Goal: Navigation & Orientation: Go to known website

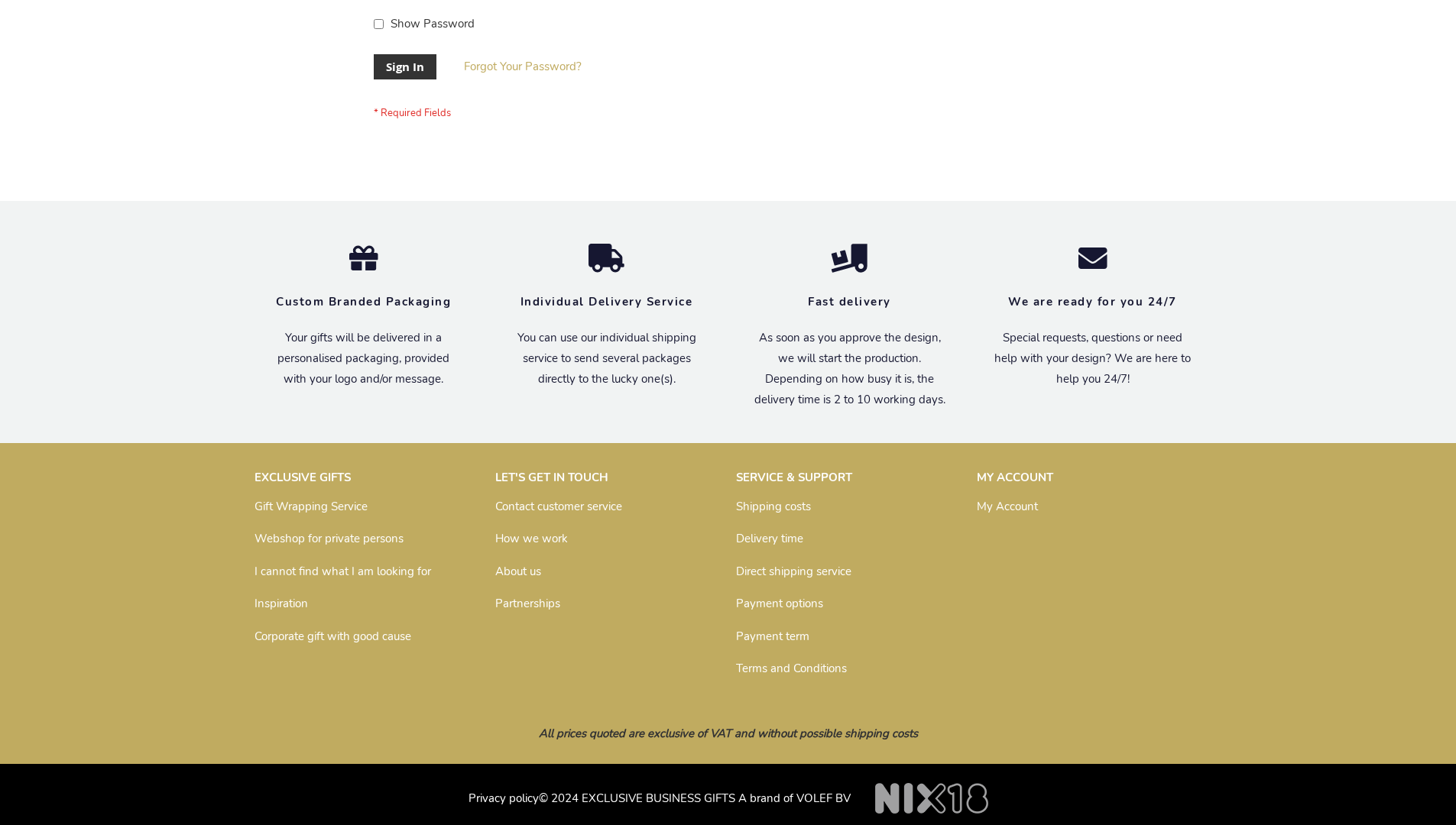
scroll to position [491, 0]
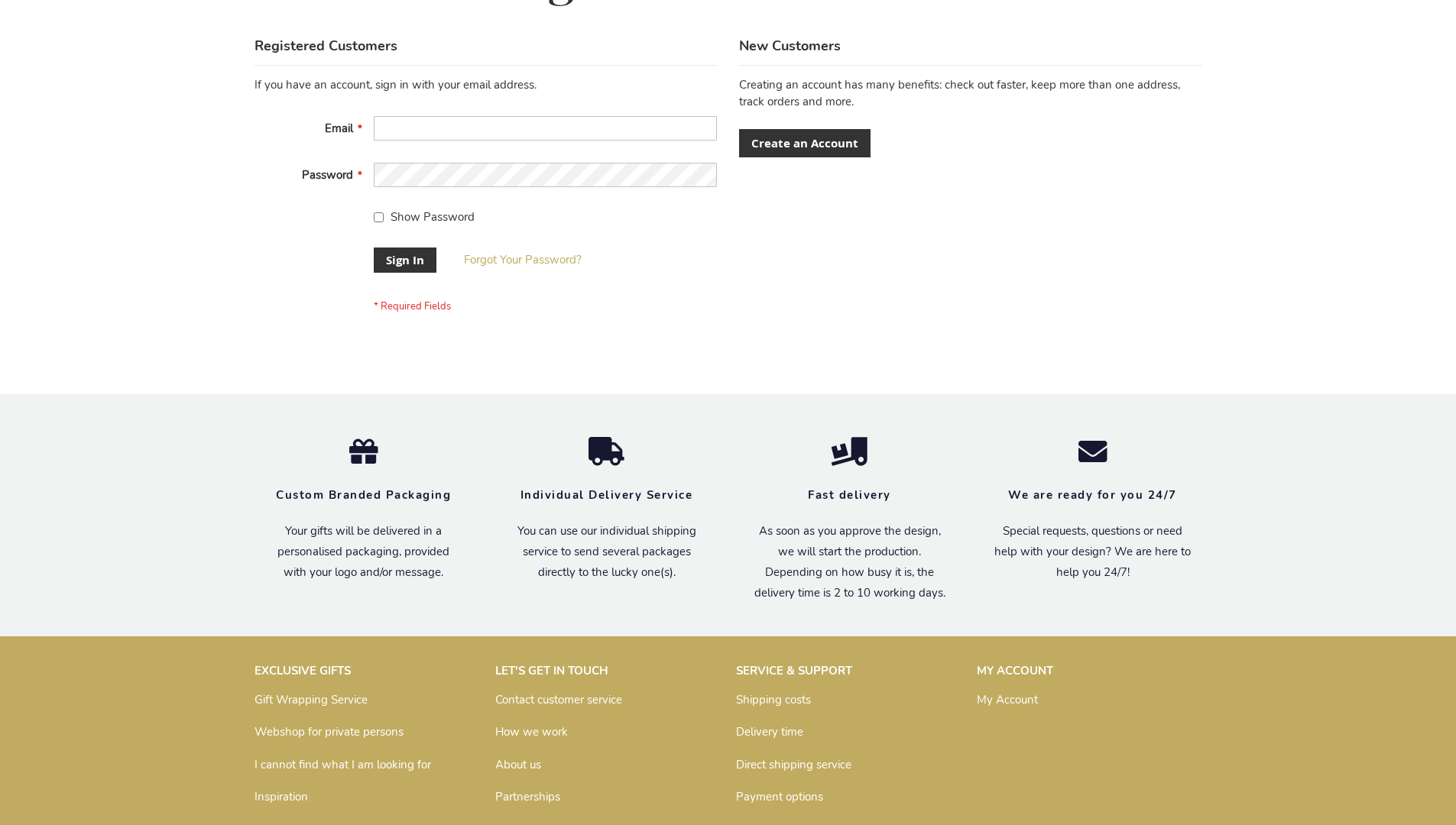
scroll to position [491, 0]
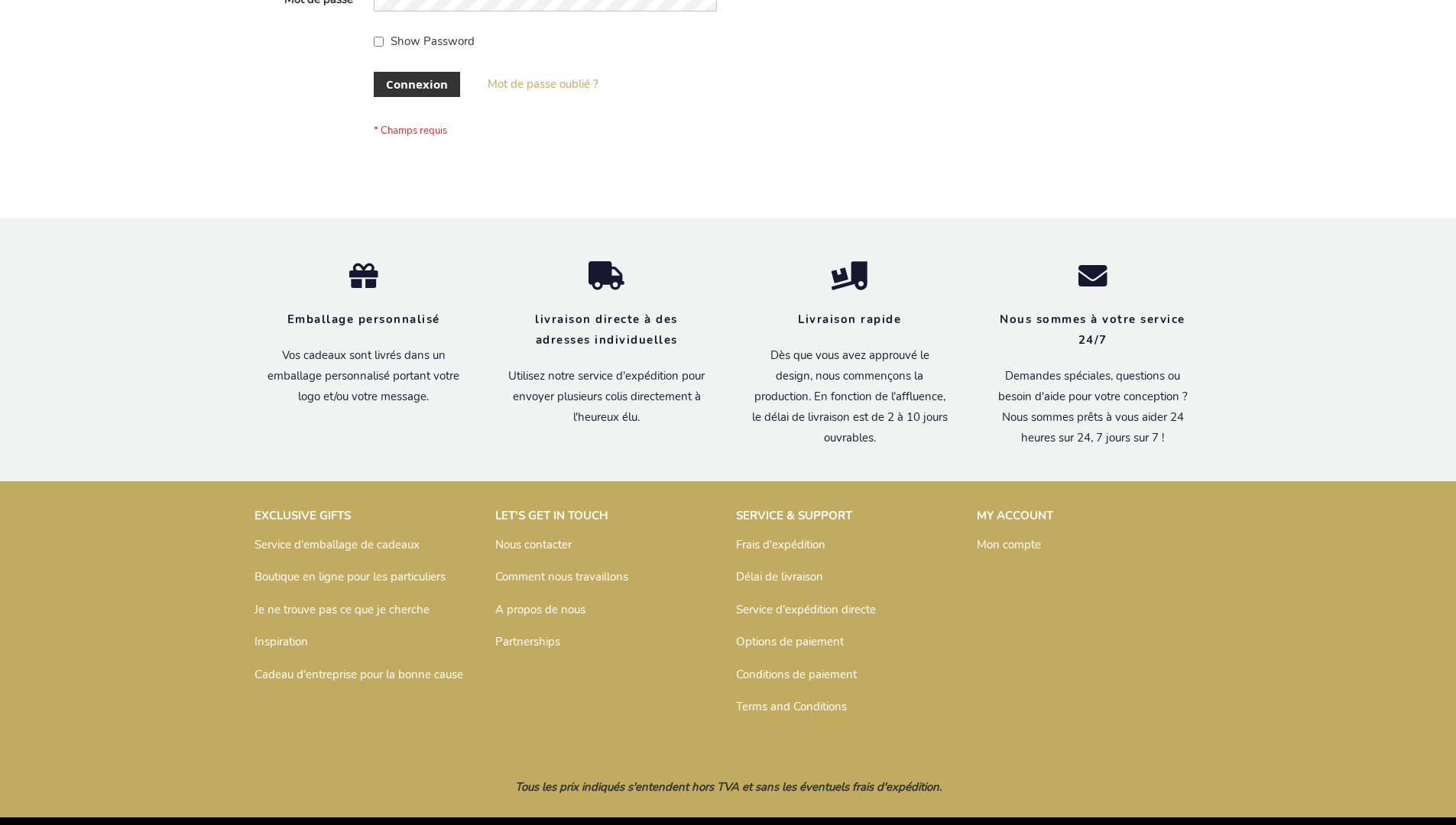
scroll to position [527, 0]
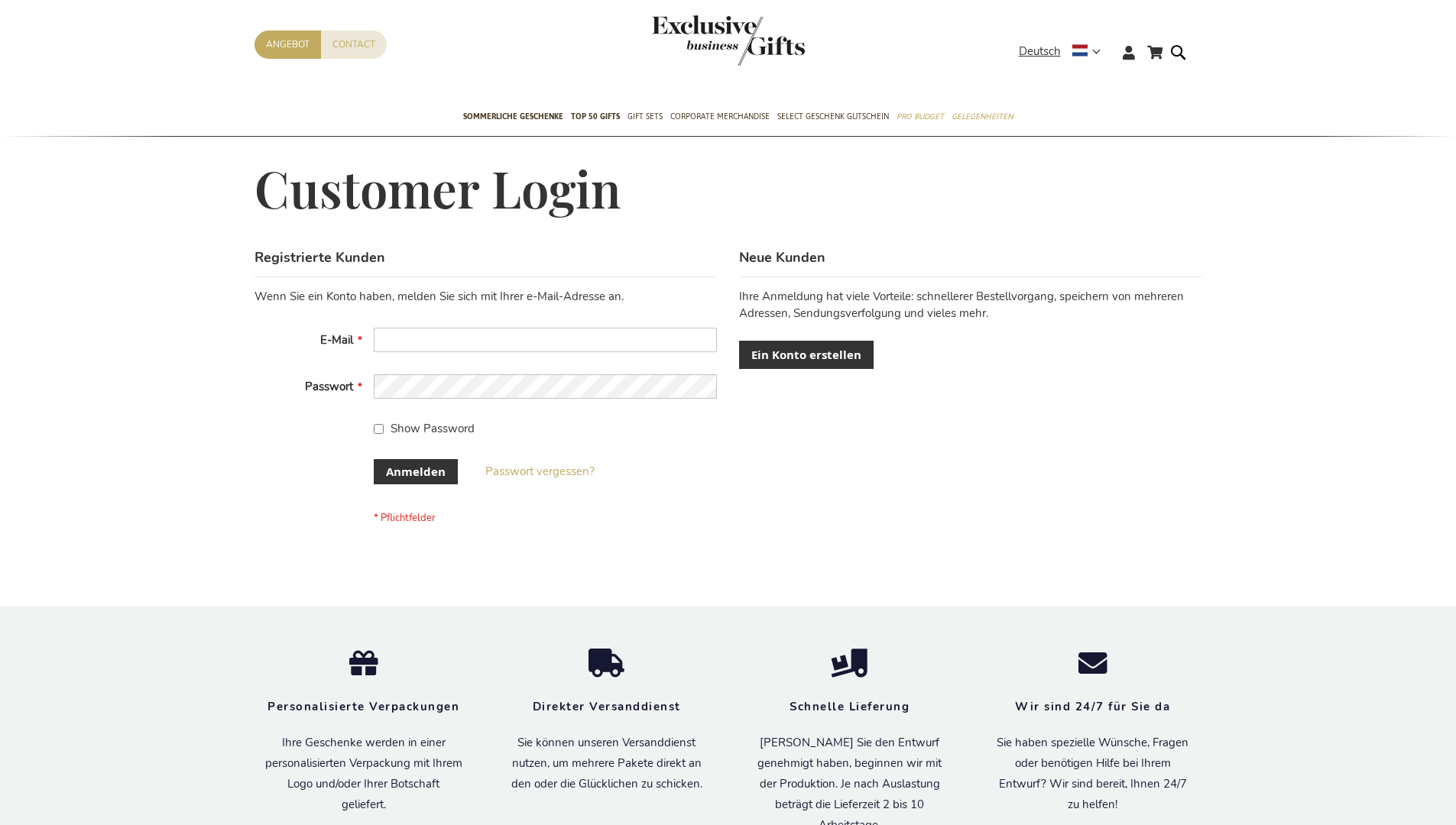
scroll to position [512, 0]
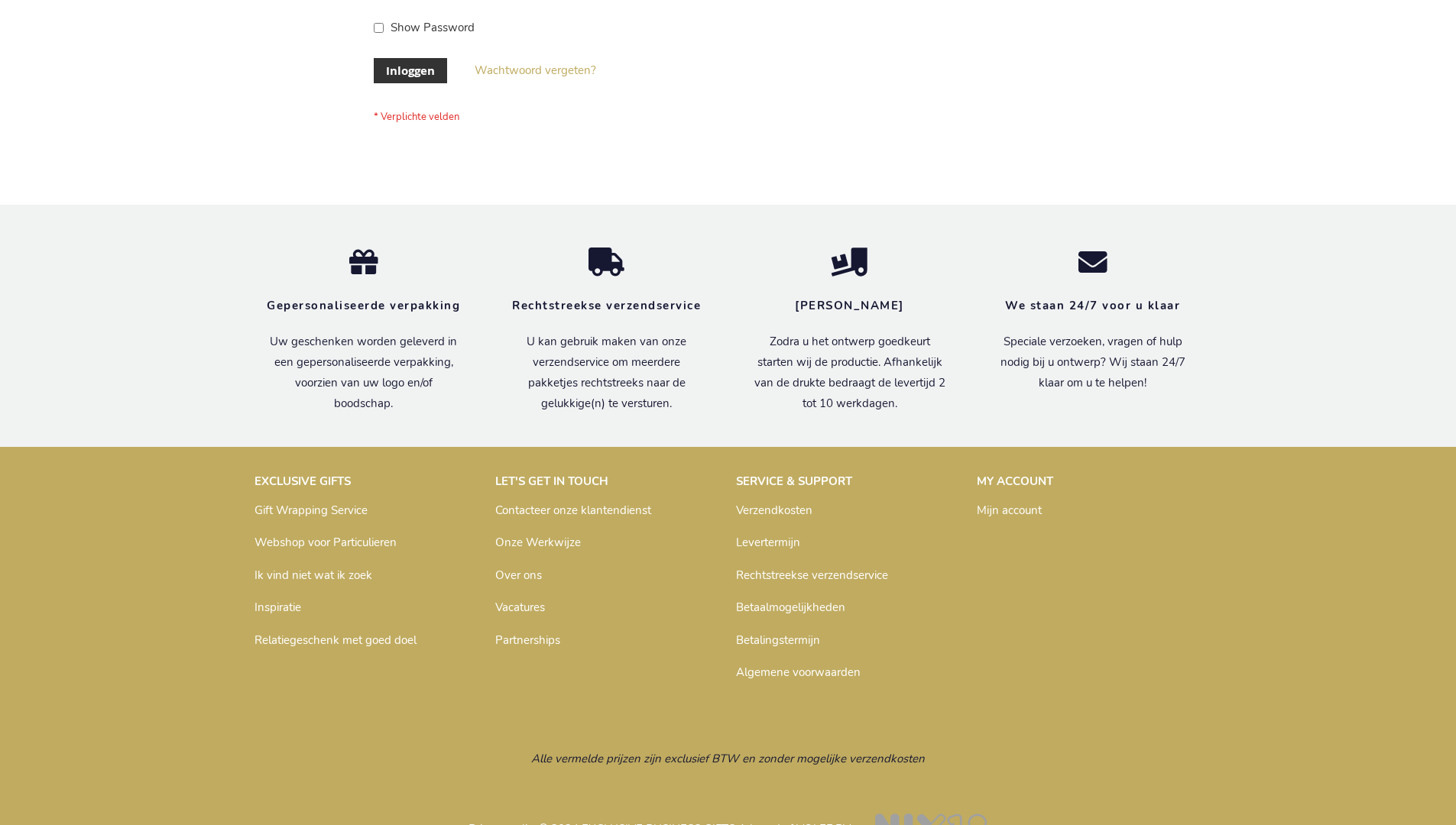
scroll to position [519, 0]
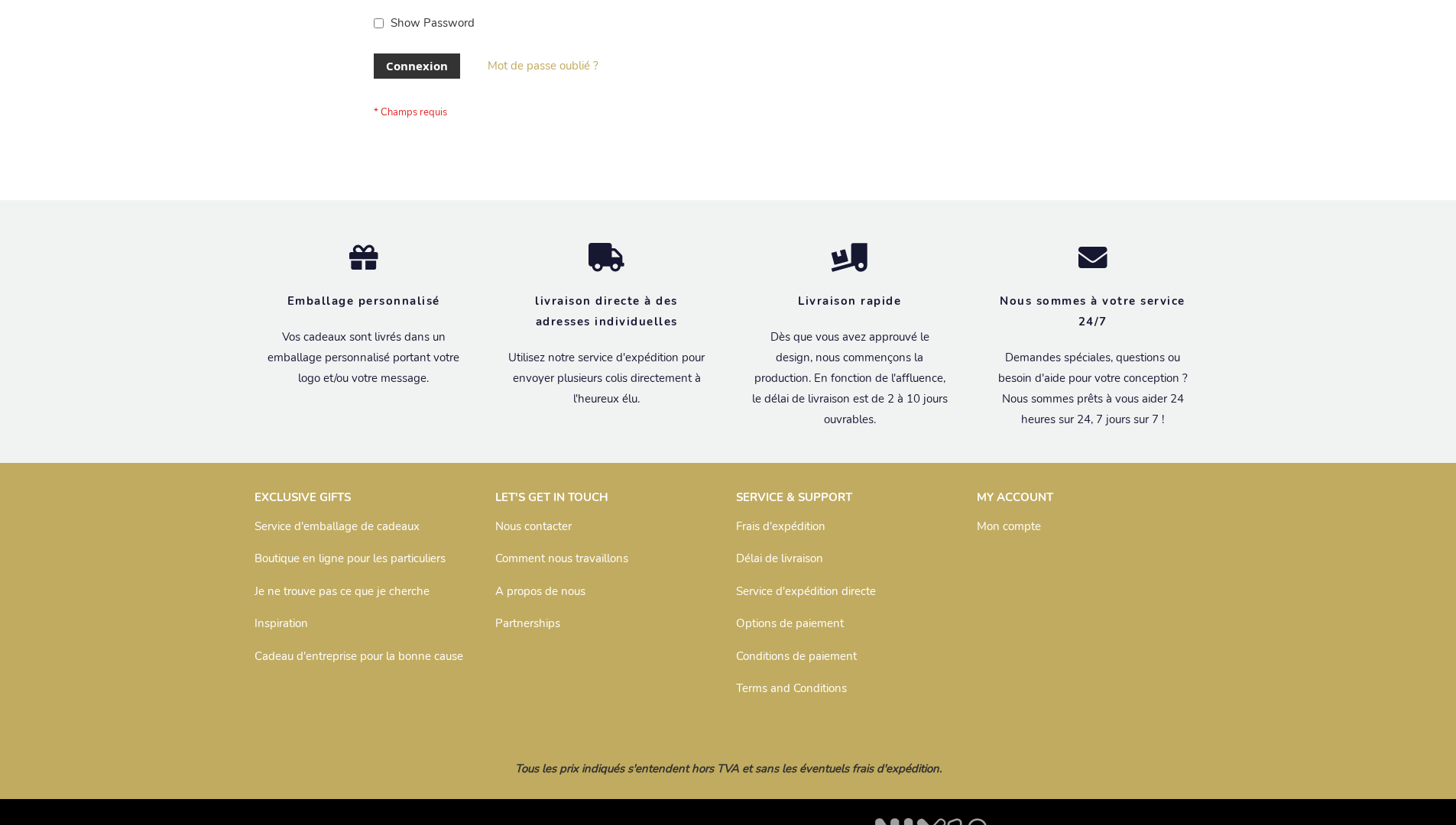
scroll to position [527, 0]
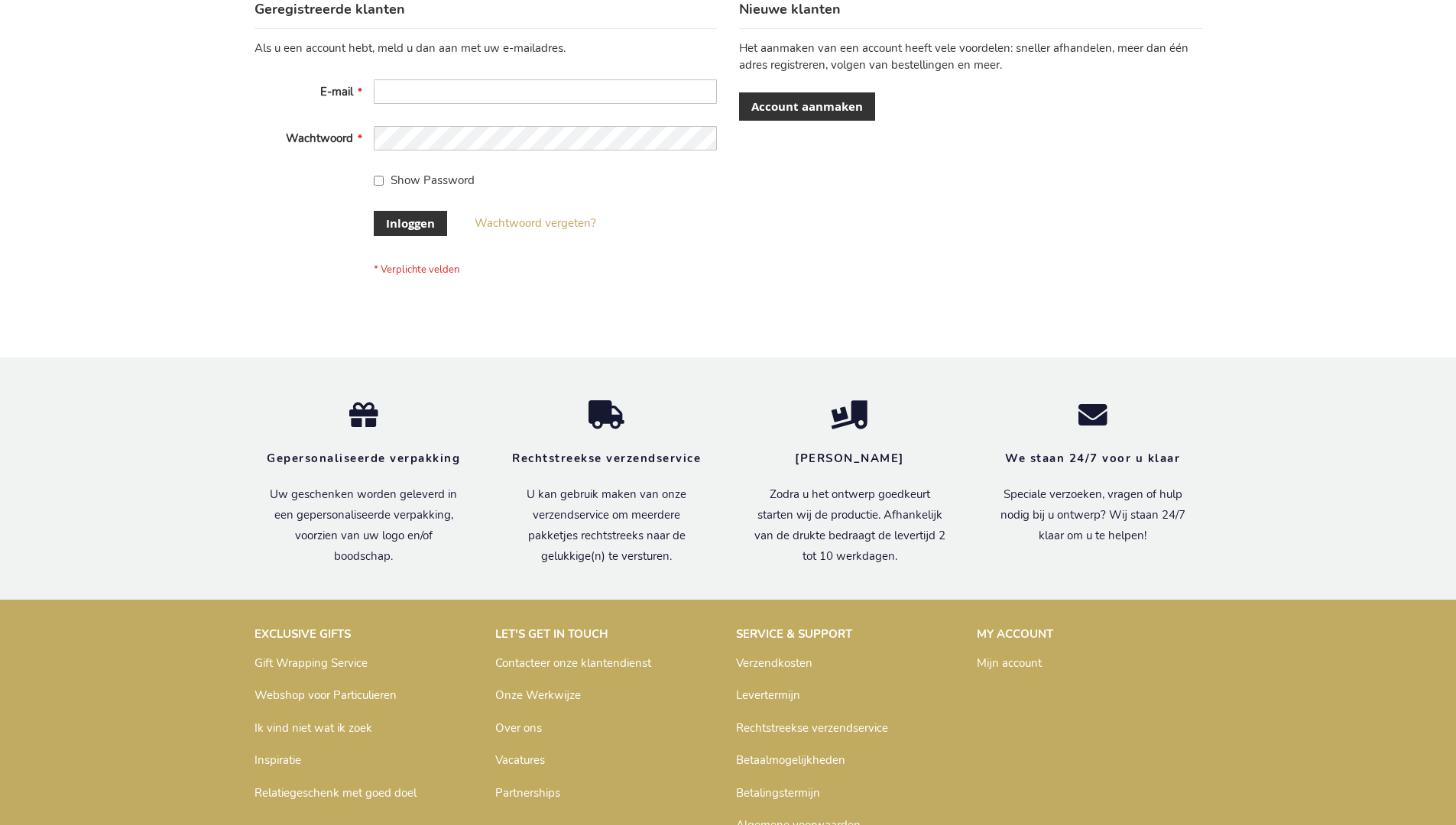
scroll to position [519, 0]
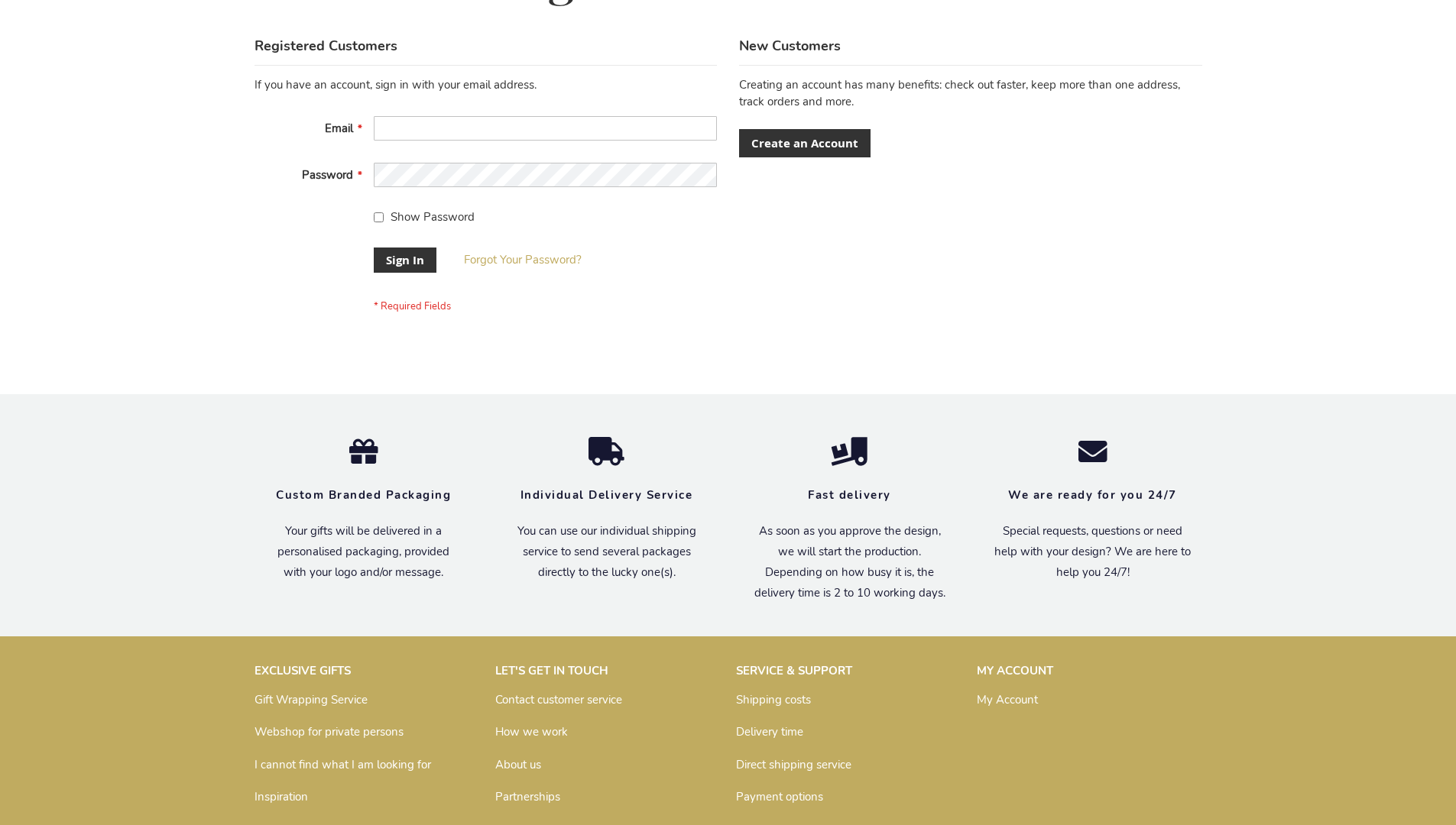
scroll to position [491, 0]
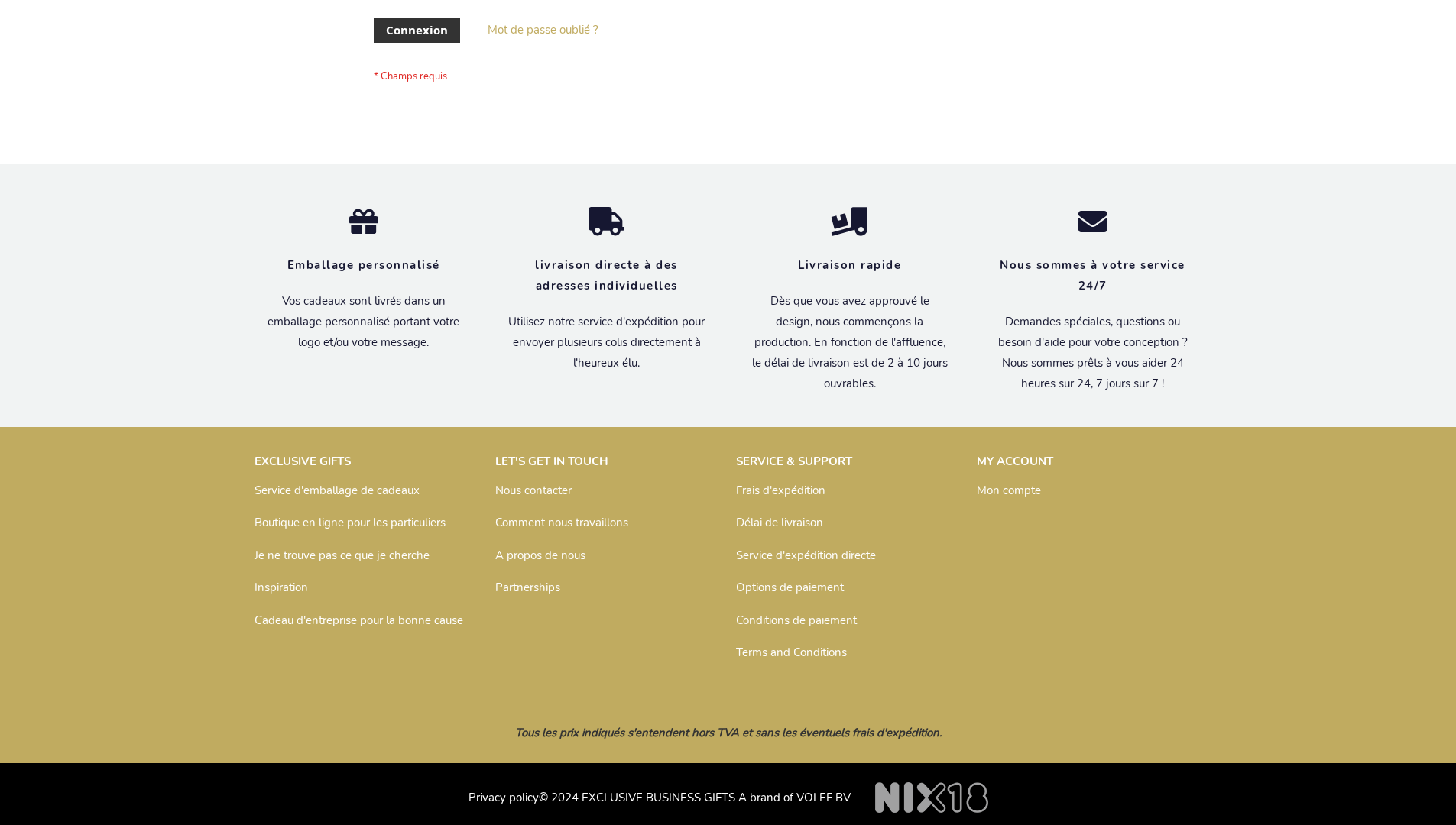
scroll to position [527, 0]
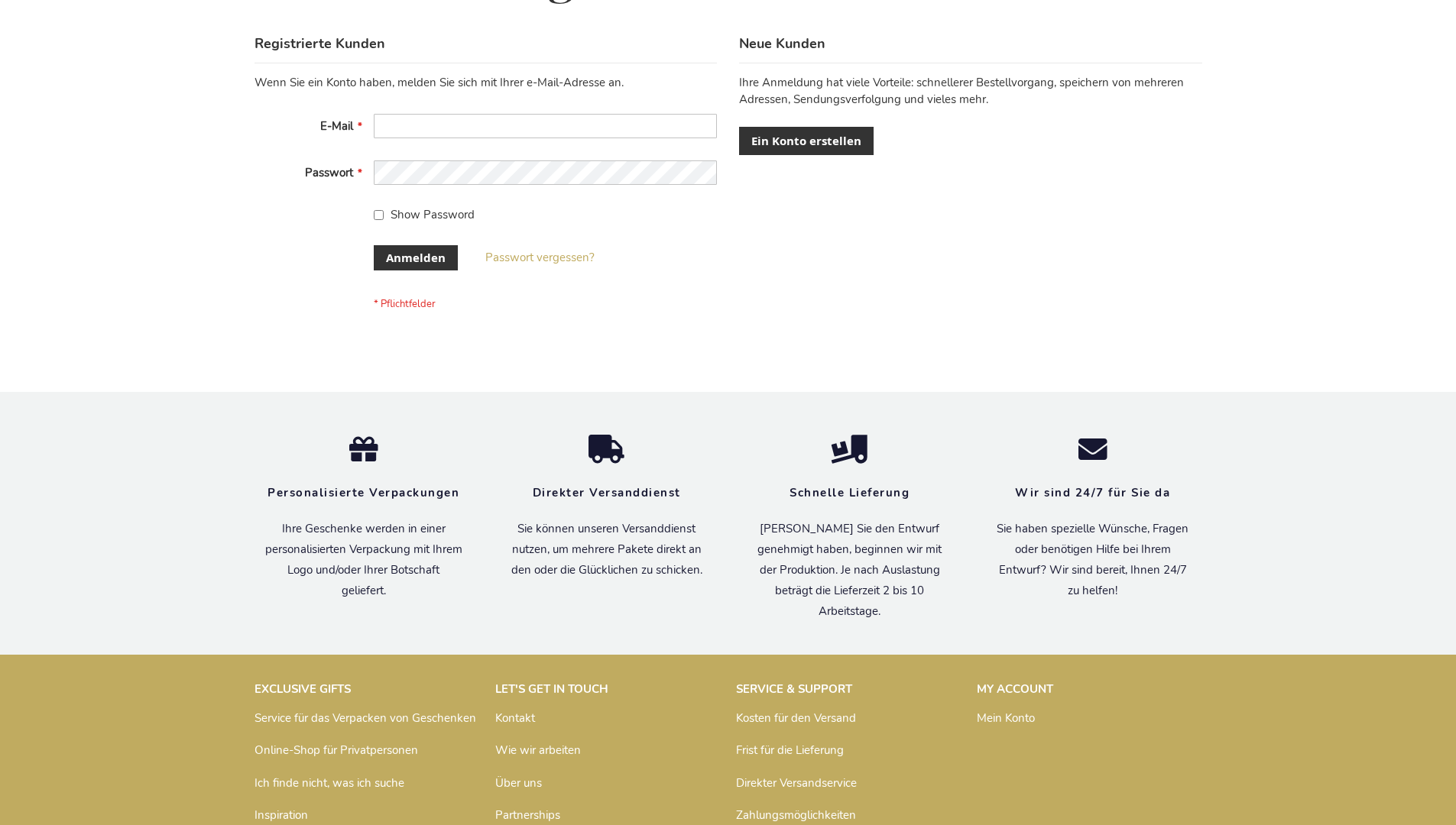
scroll to position [512, 0]
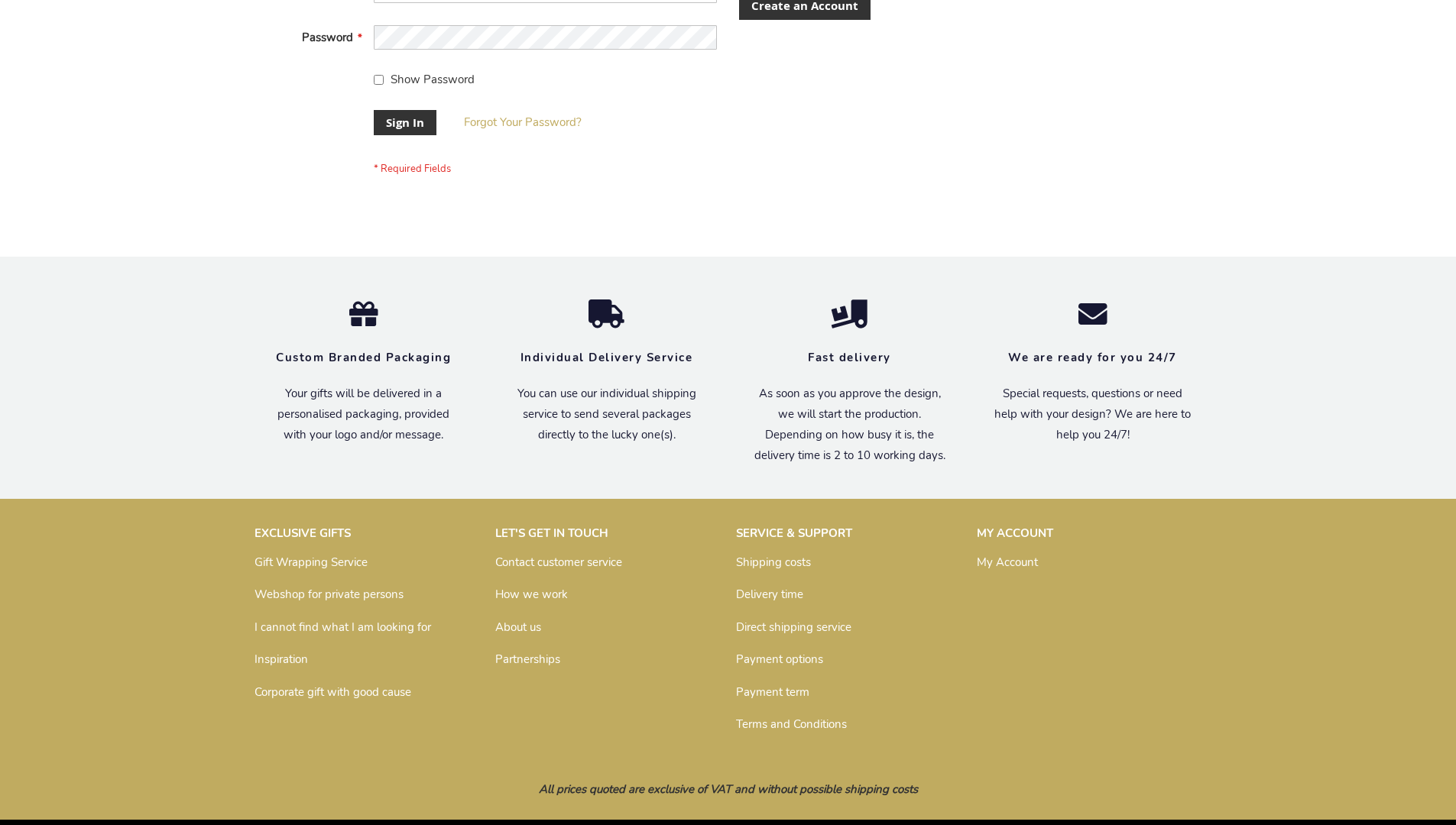
scroll to position [491, 0]
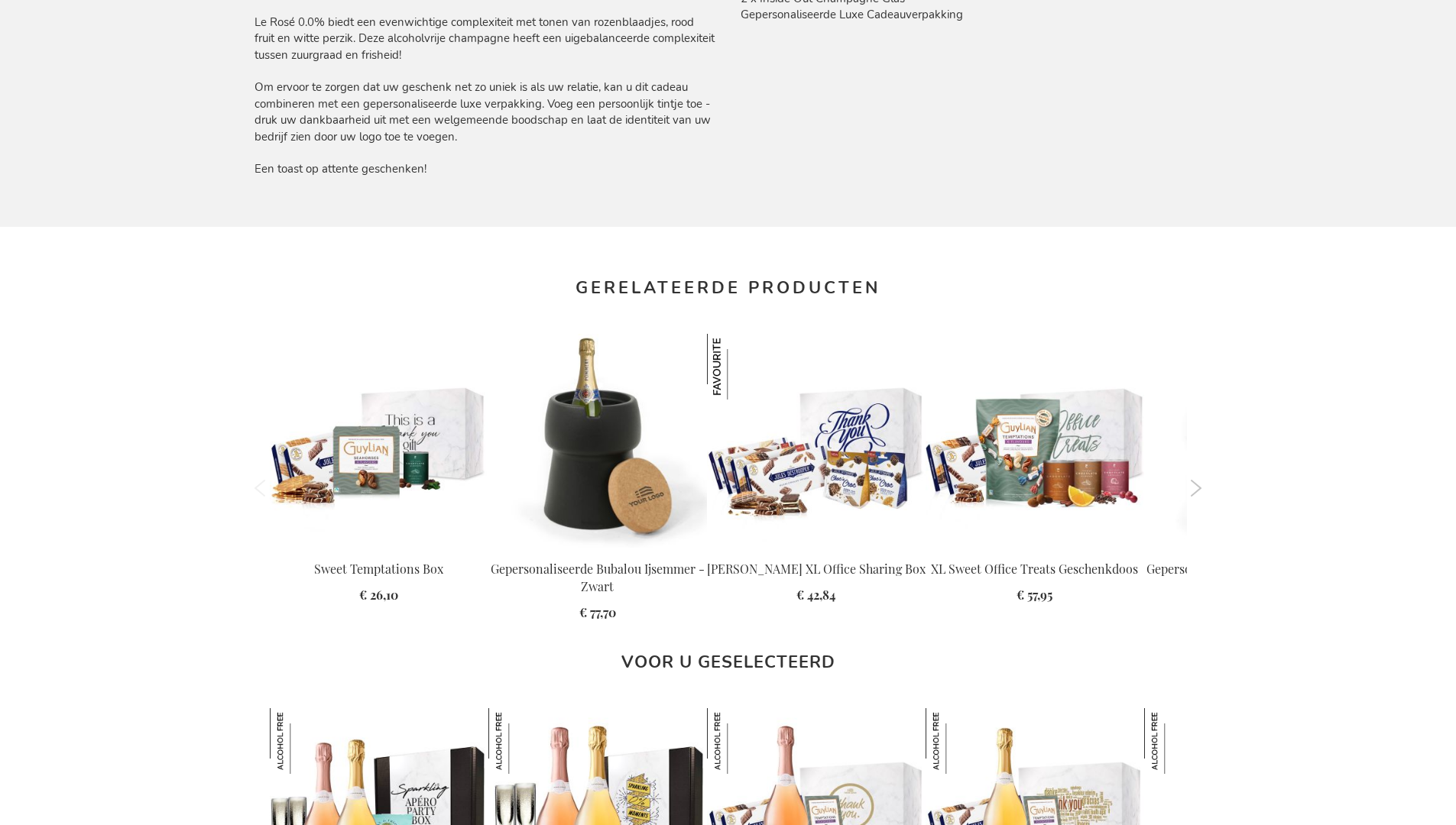
scroll to position [2100, 0]
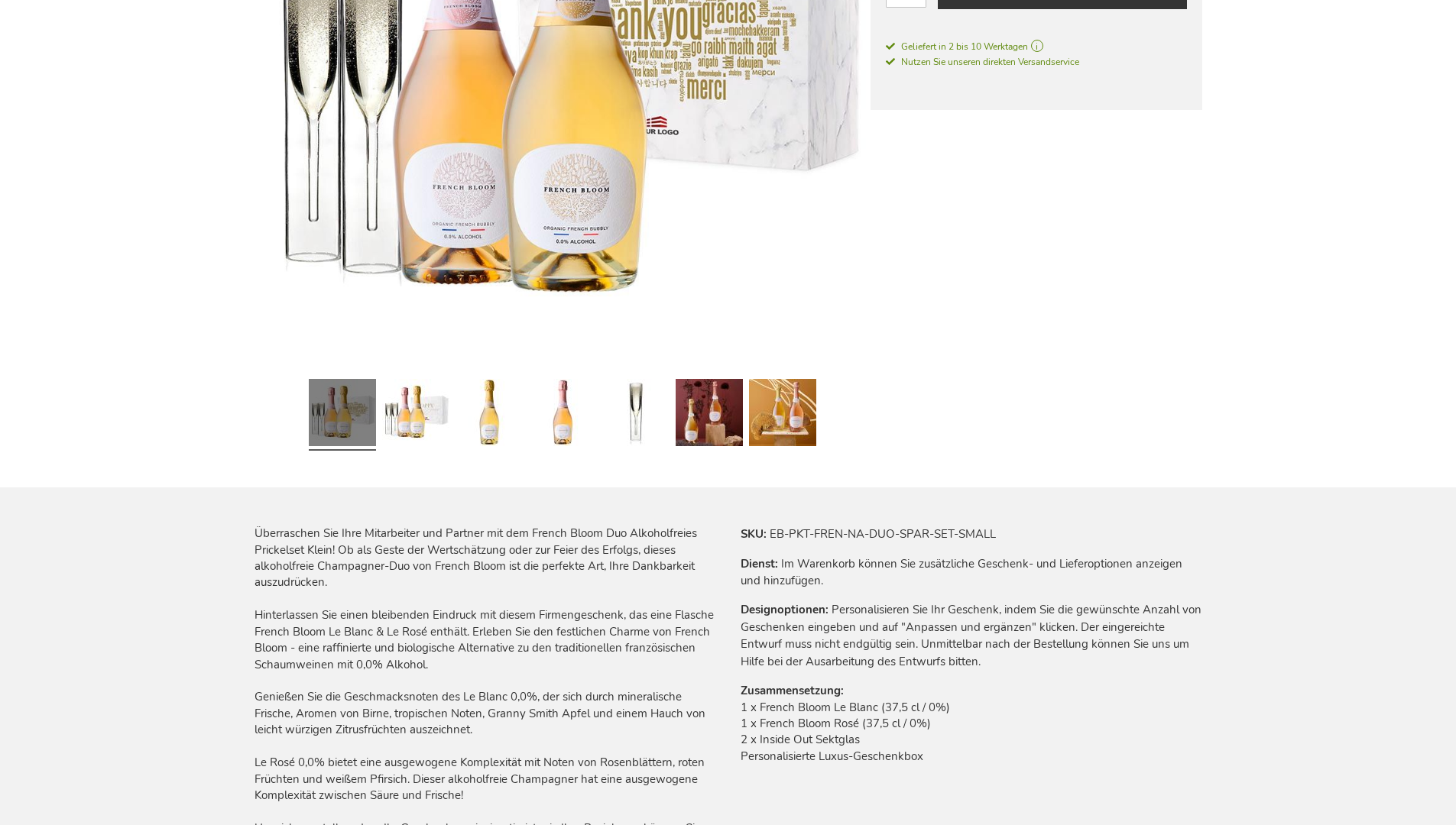
scroll to position [2142, 0]
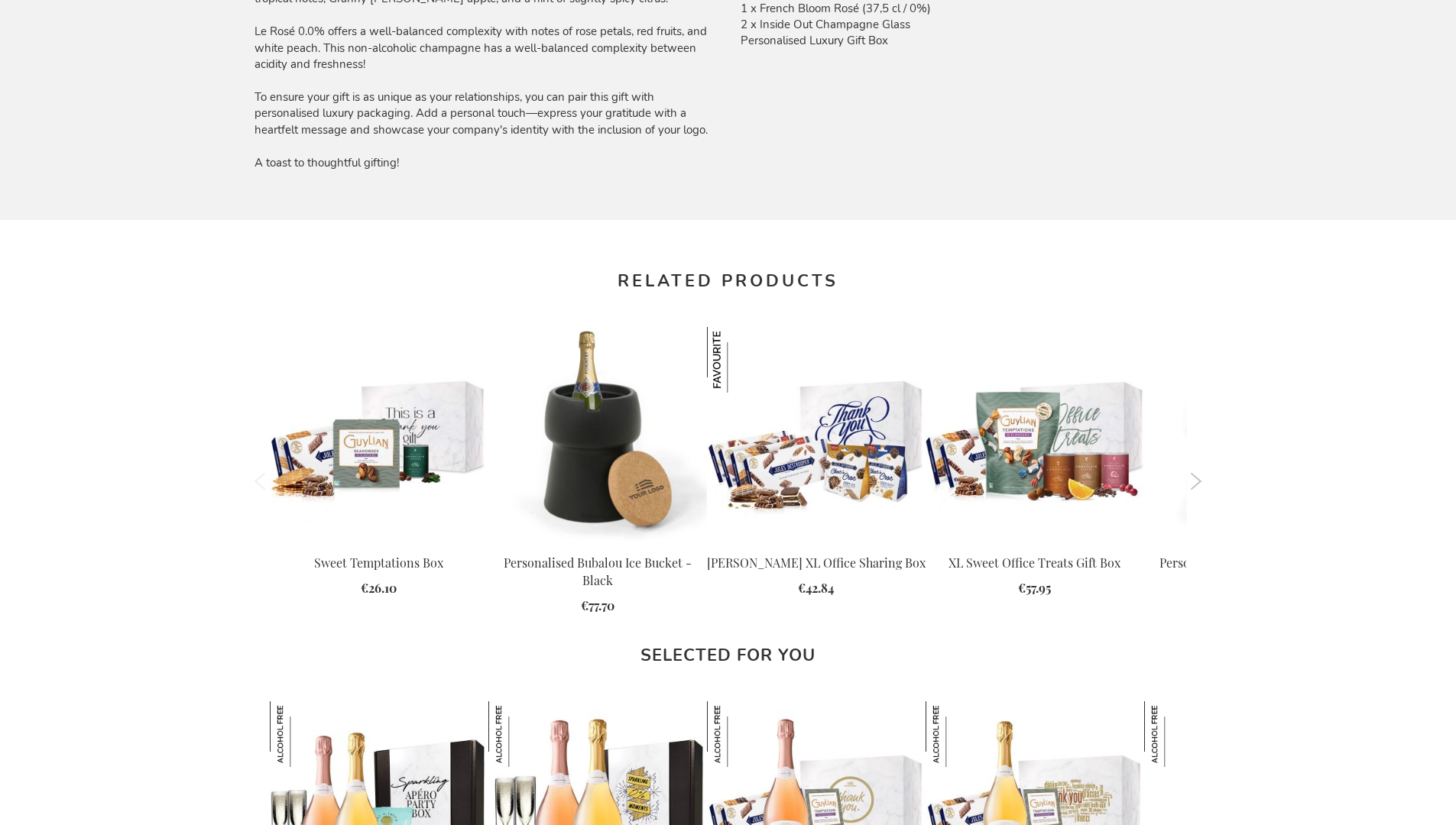
scroll to position [2056, 0]
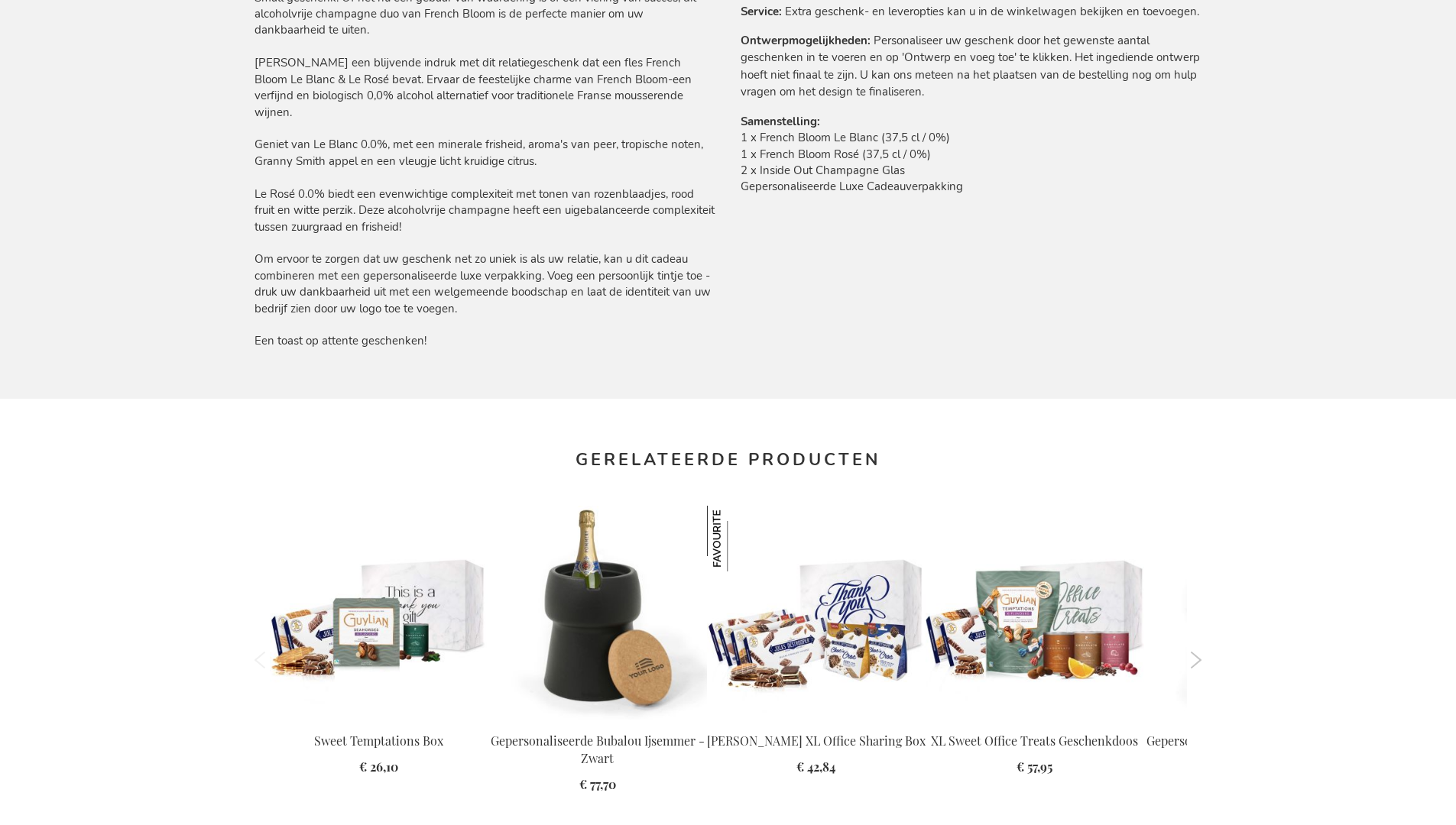
scroll to position [2100, 0]
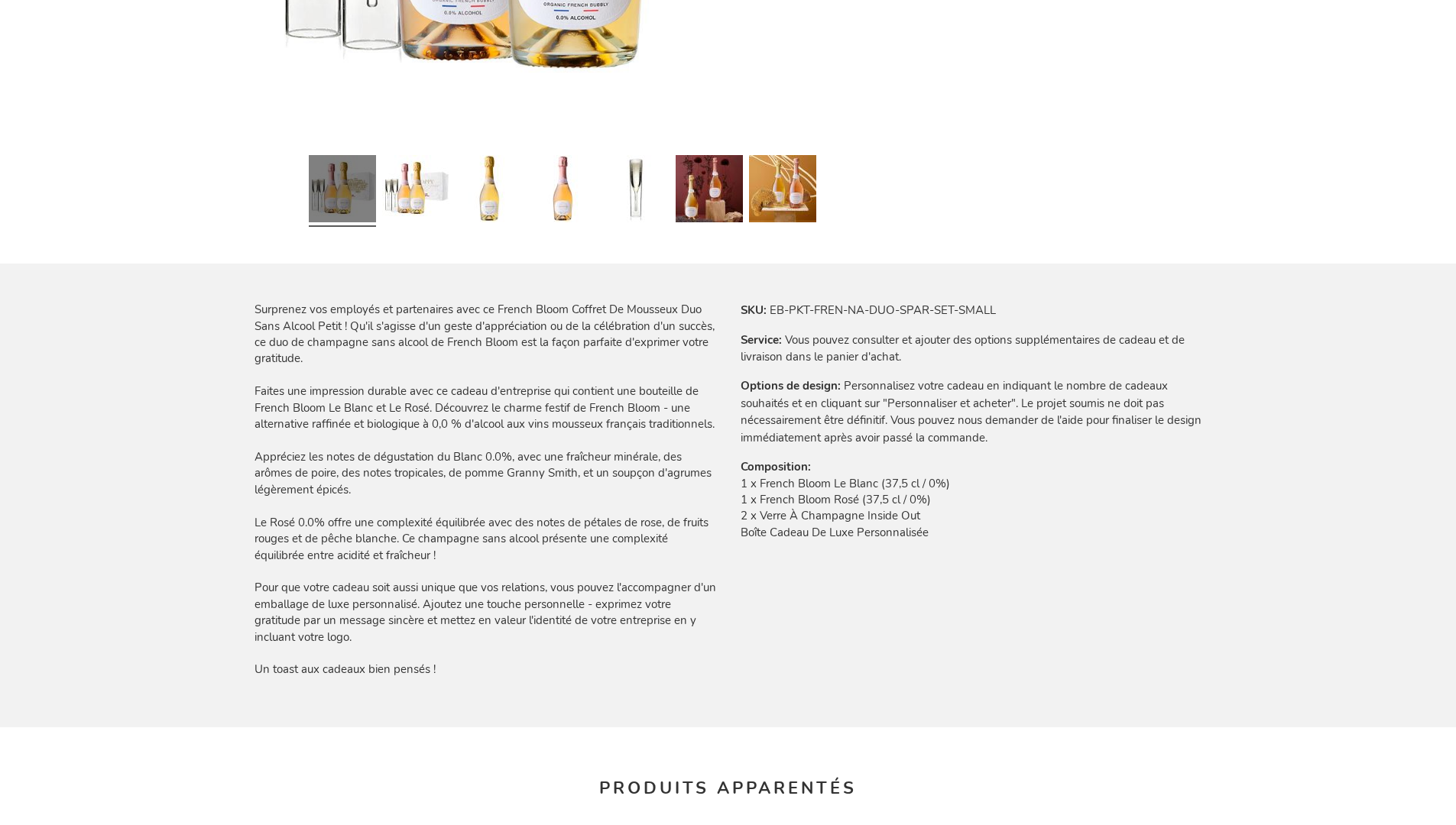
scroll to position [2125, 0]
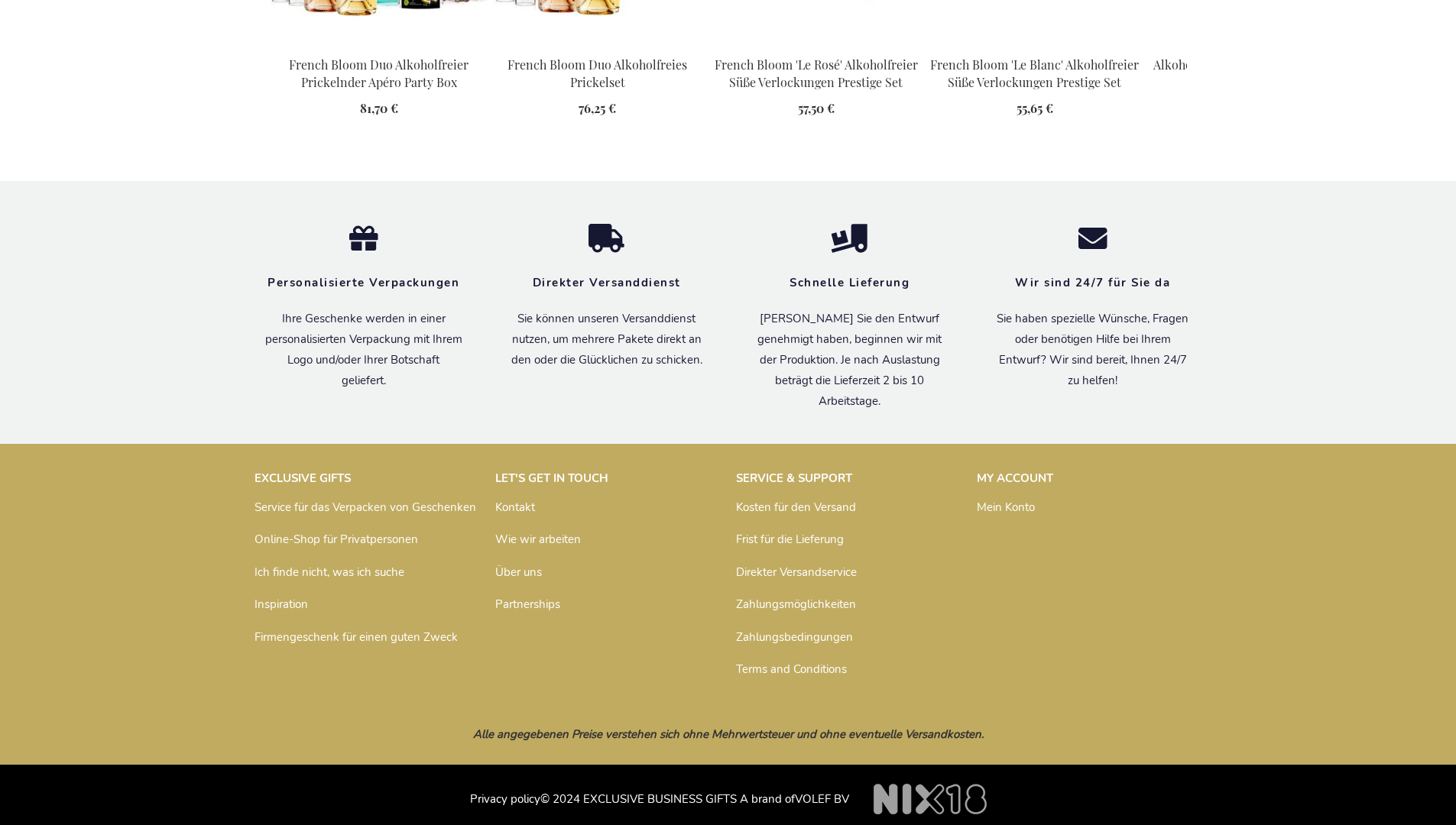
scroll to position [2142, 0]
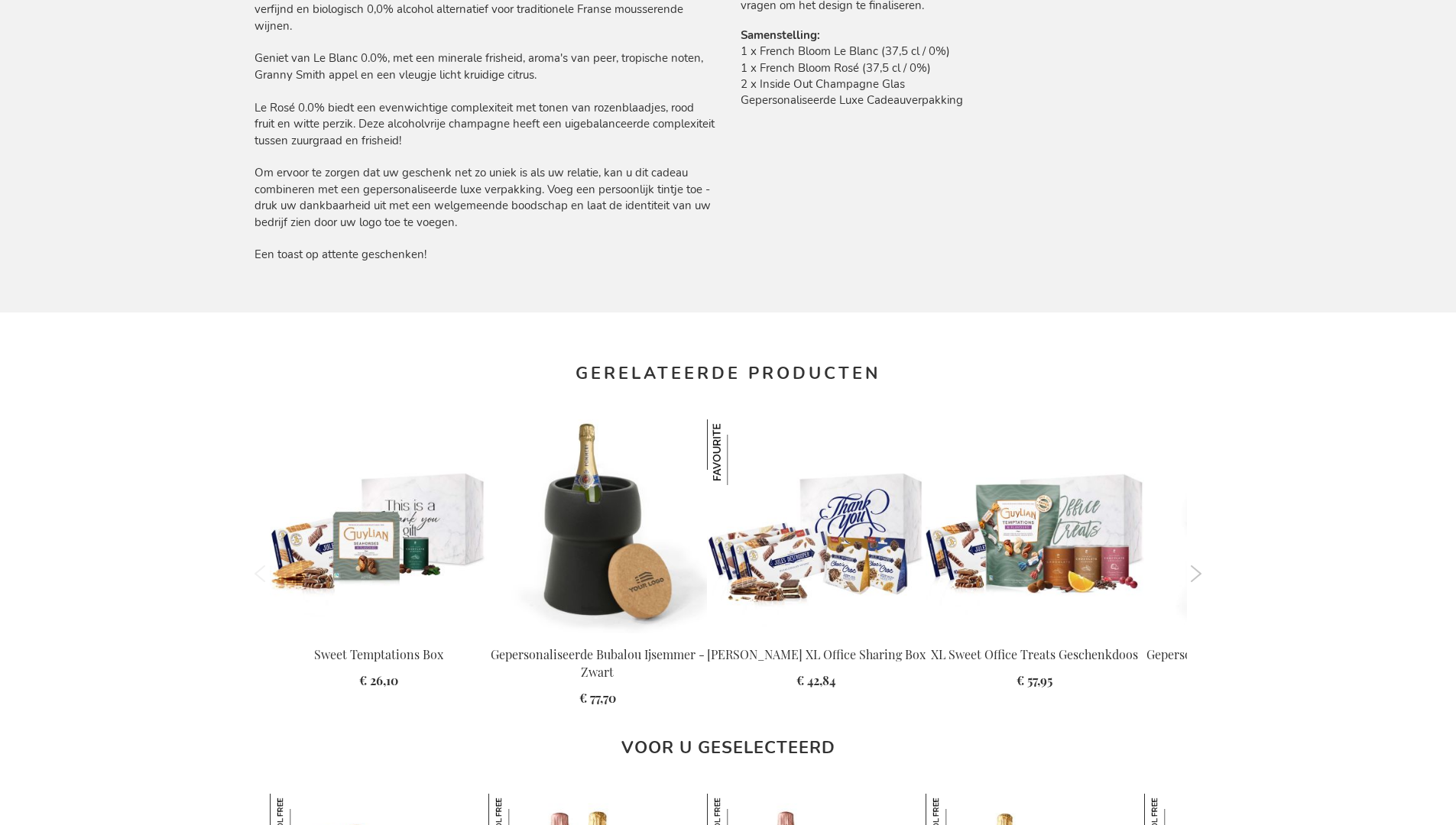
scroll to position [2100, 0]
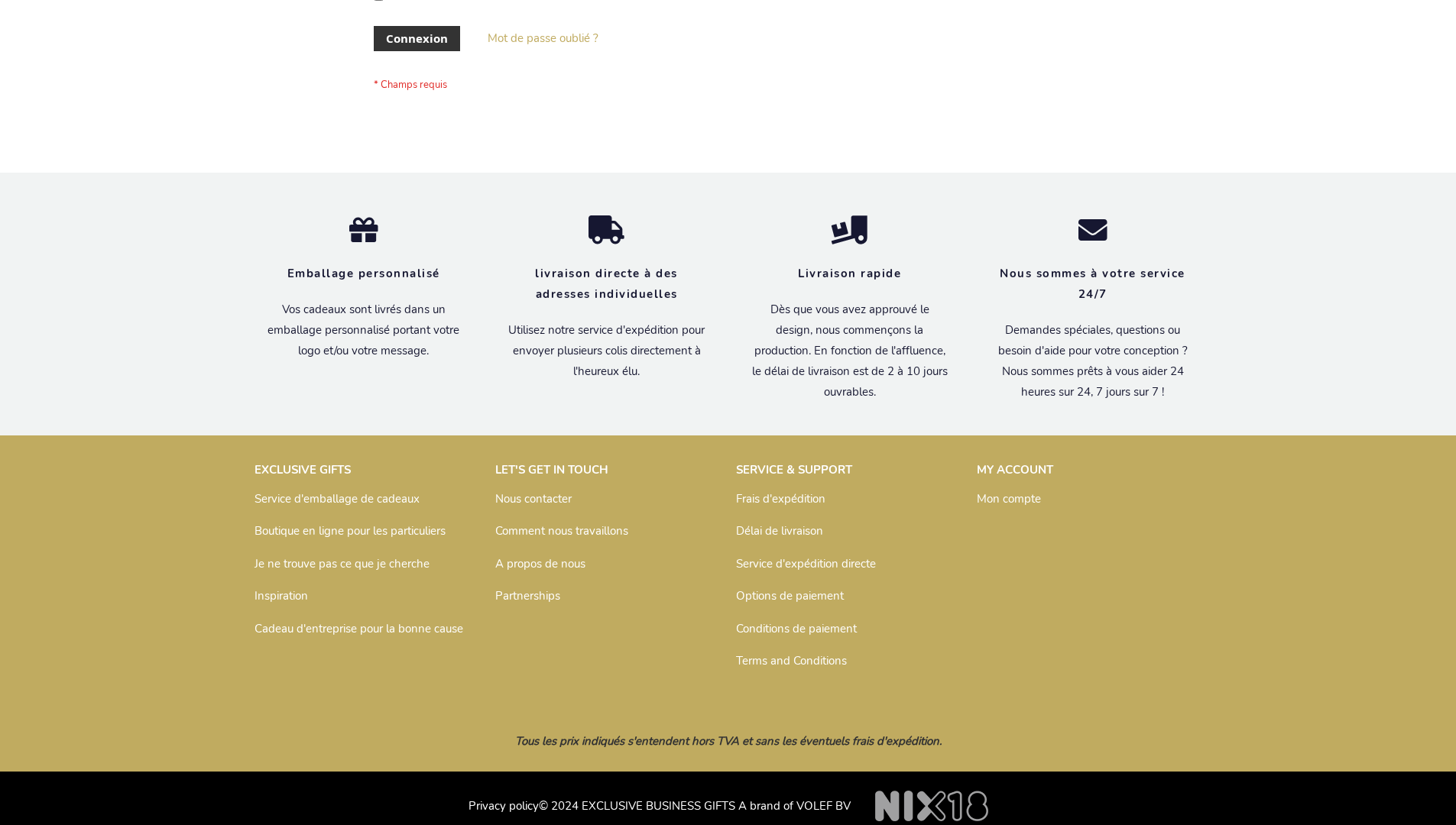
scroll to position [527, 0]
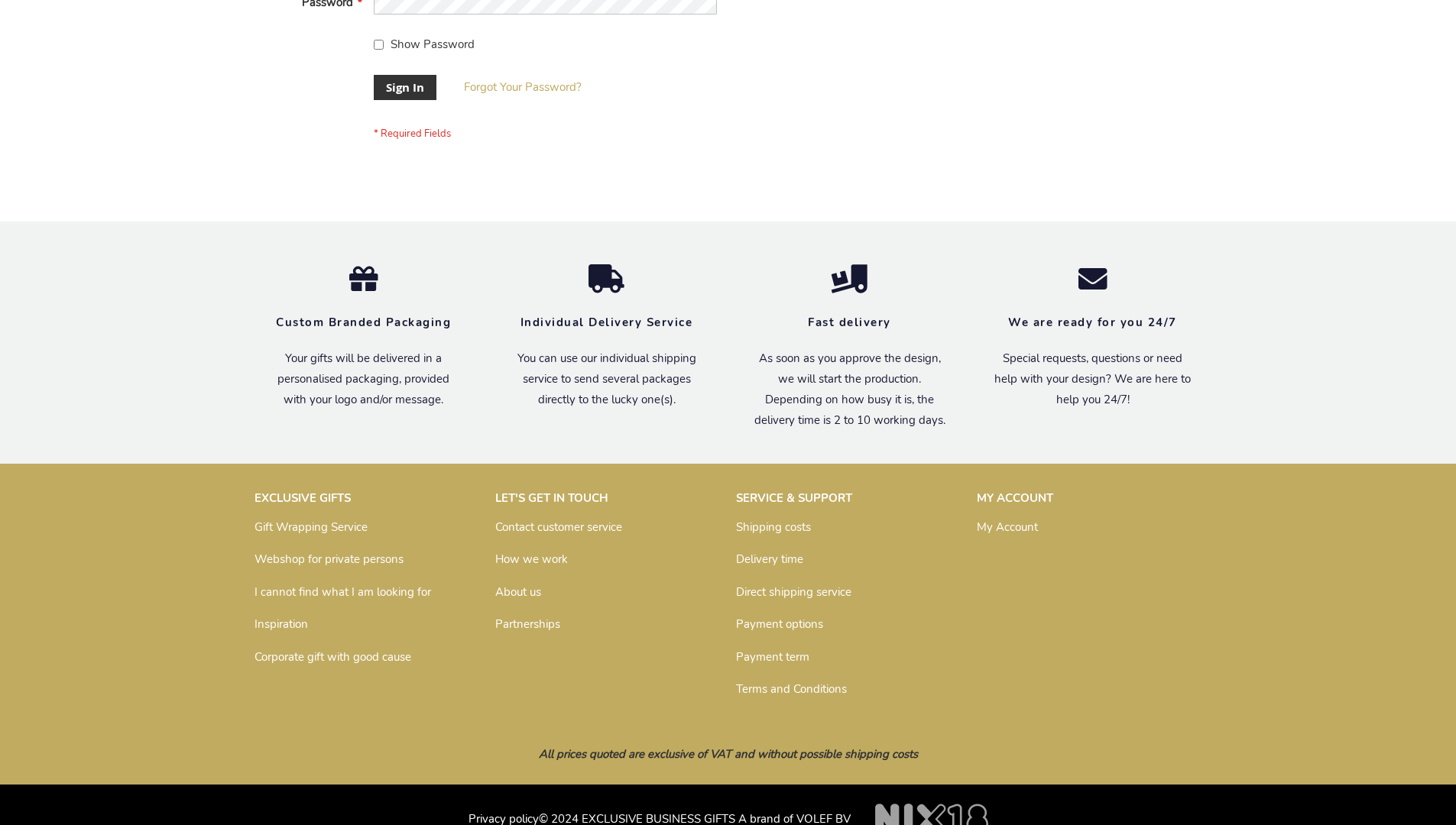
scroll to position [491, 0]
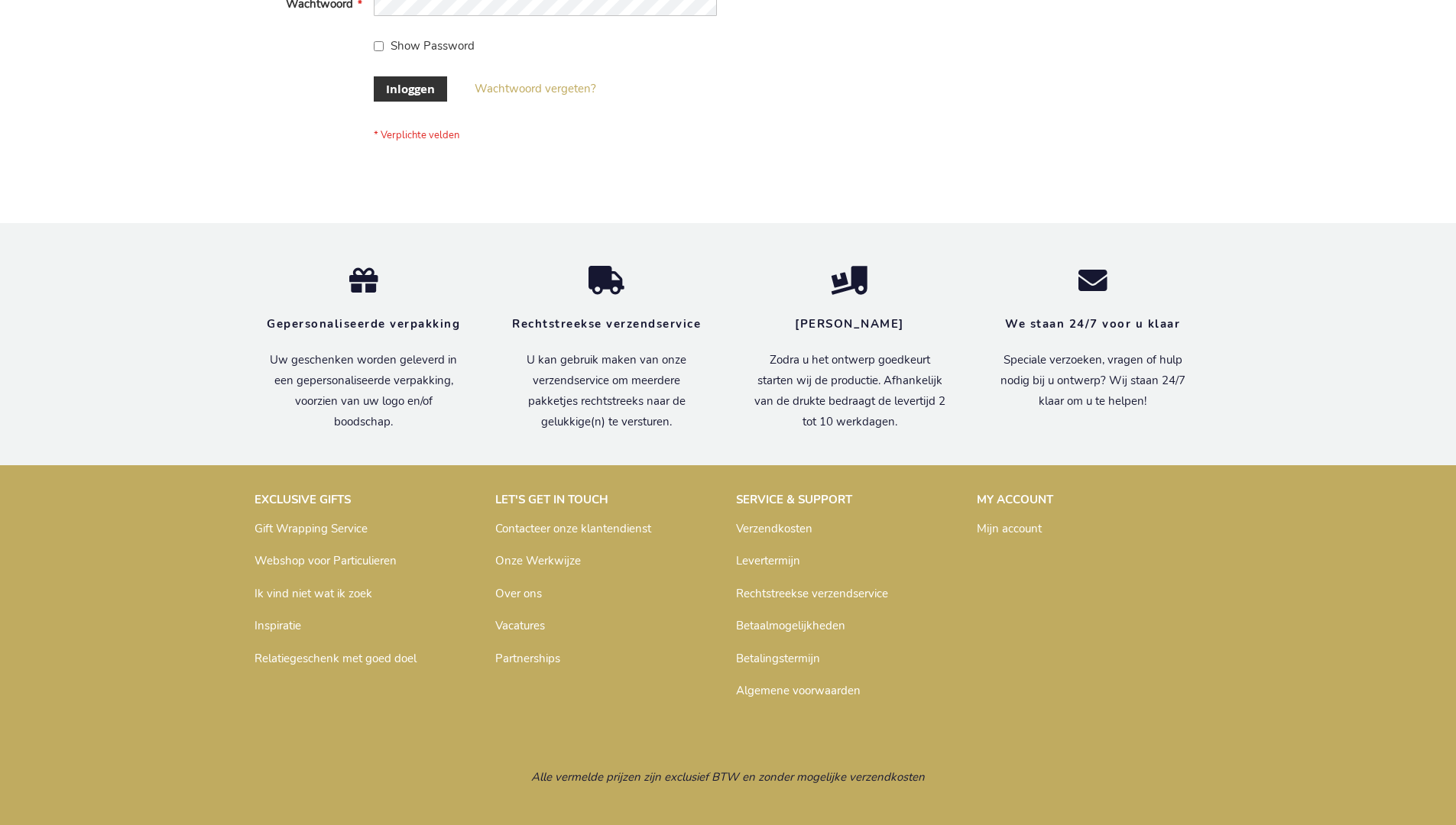
scroll to position [519, 0]
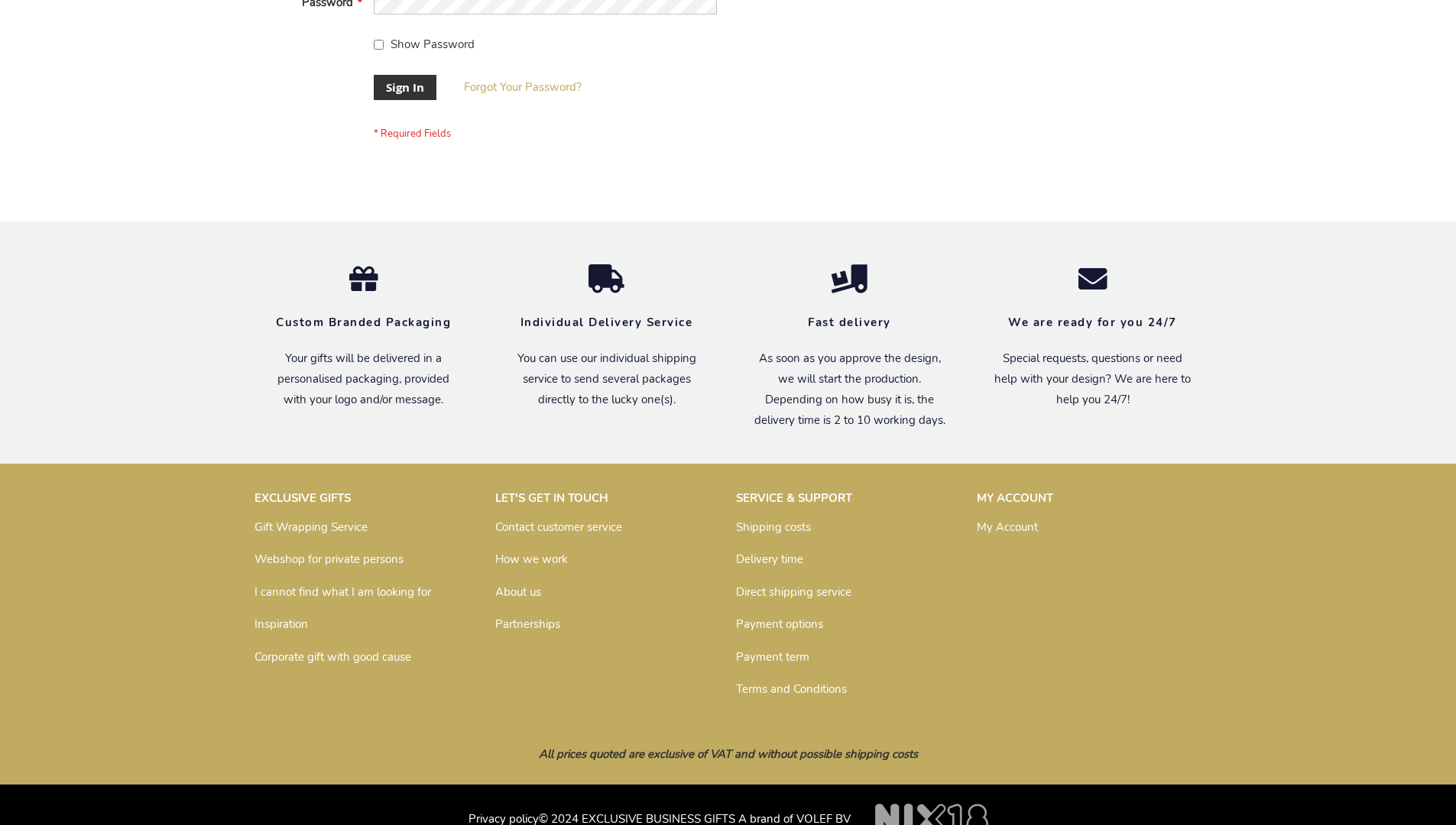
scroll to position [491, 0]
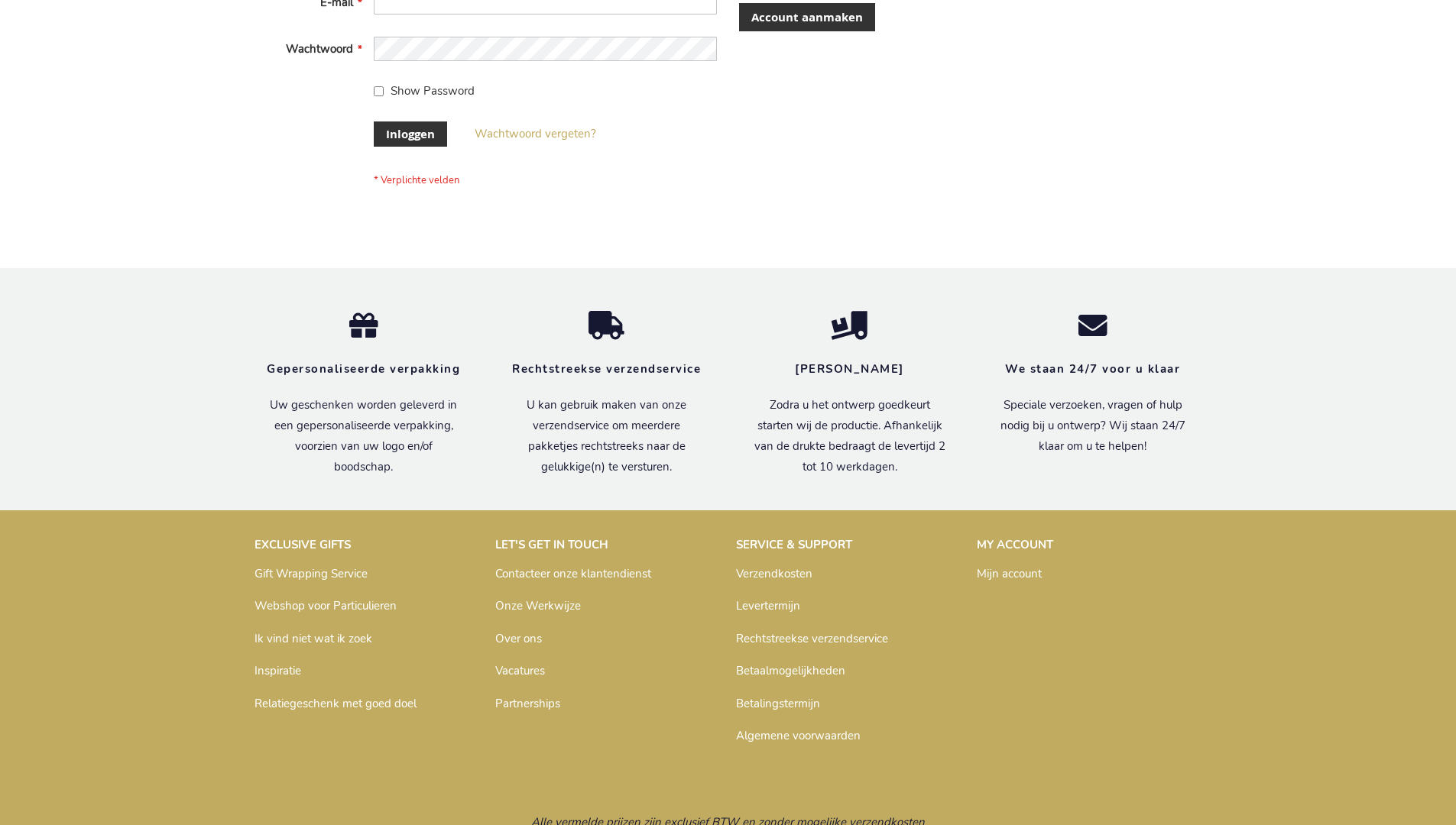
scroll to position [519, 0]
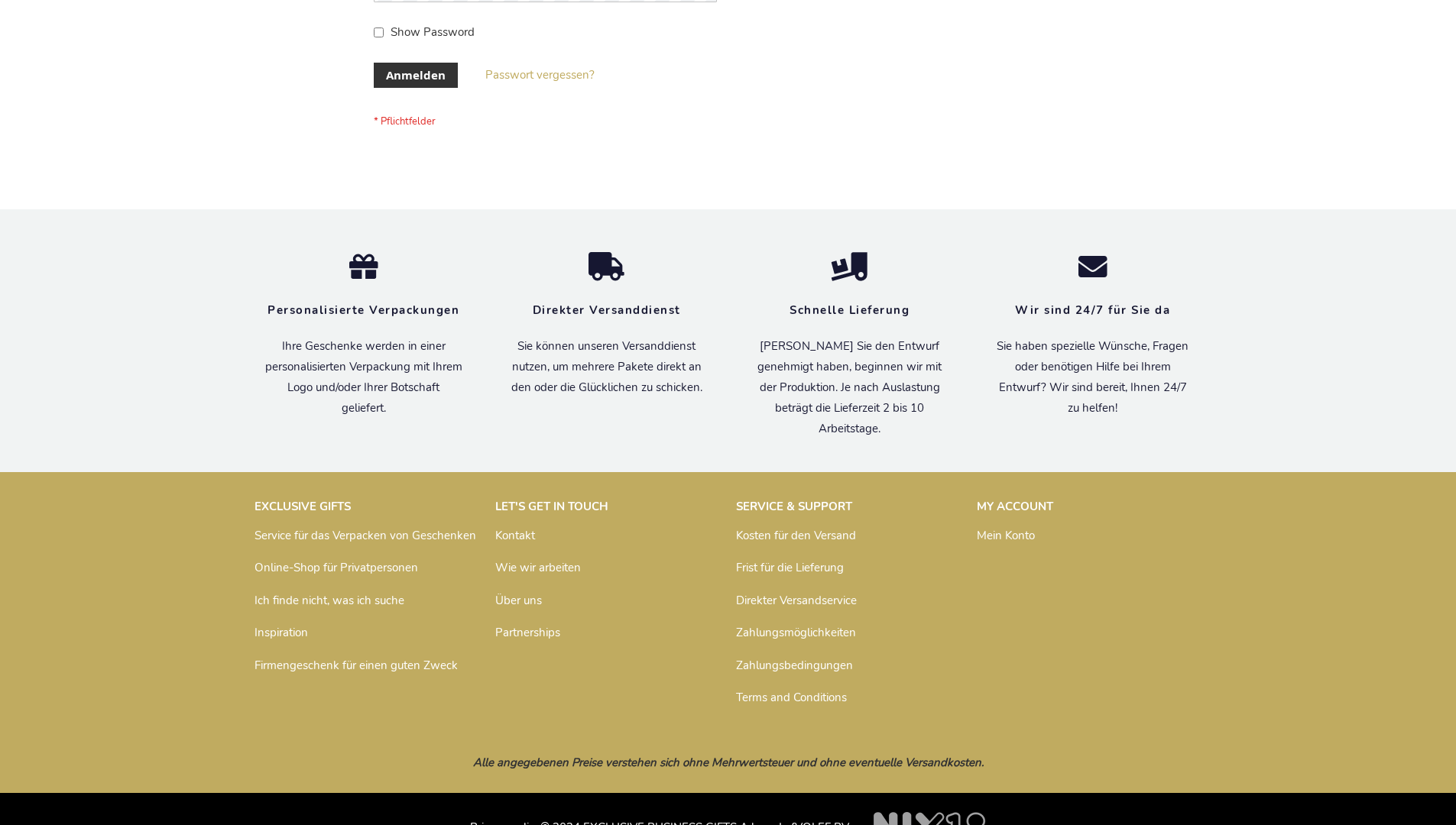
scroll to position [512, 0]
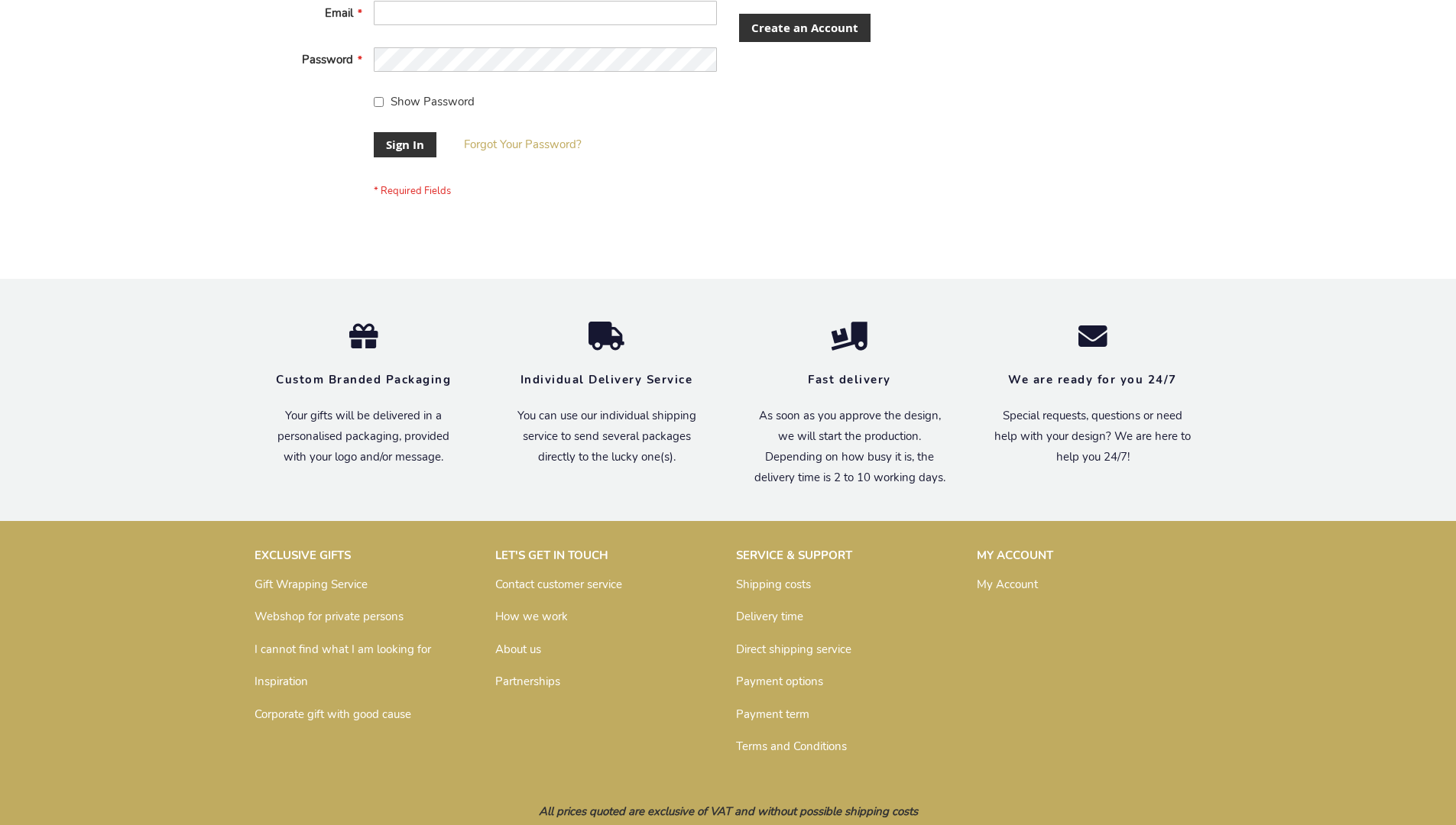
scroll to position [491, 0]
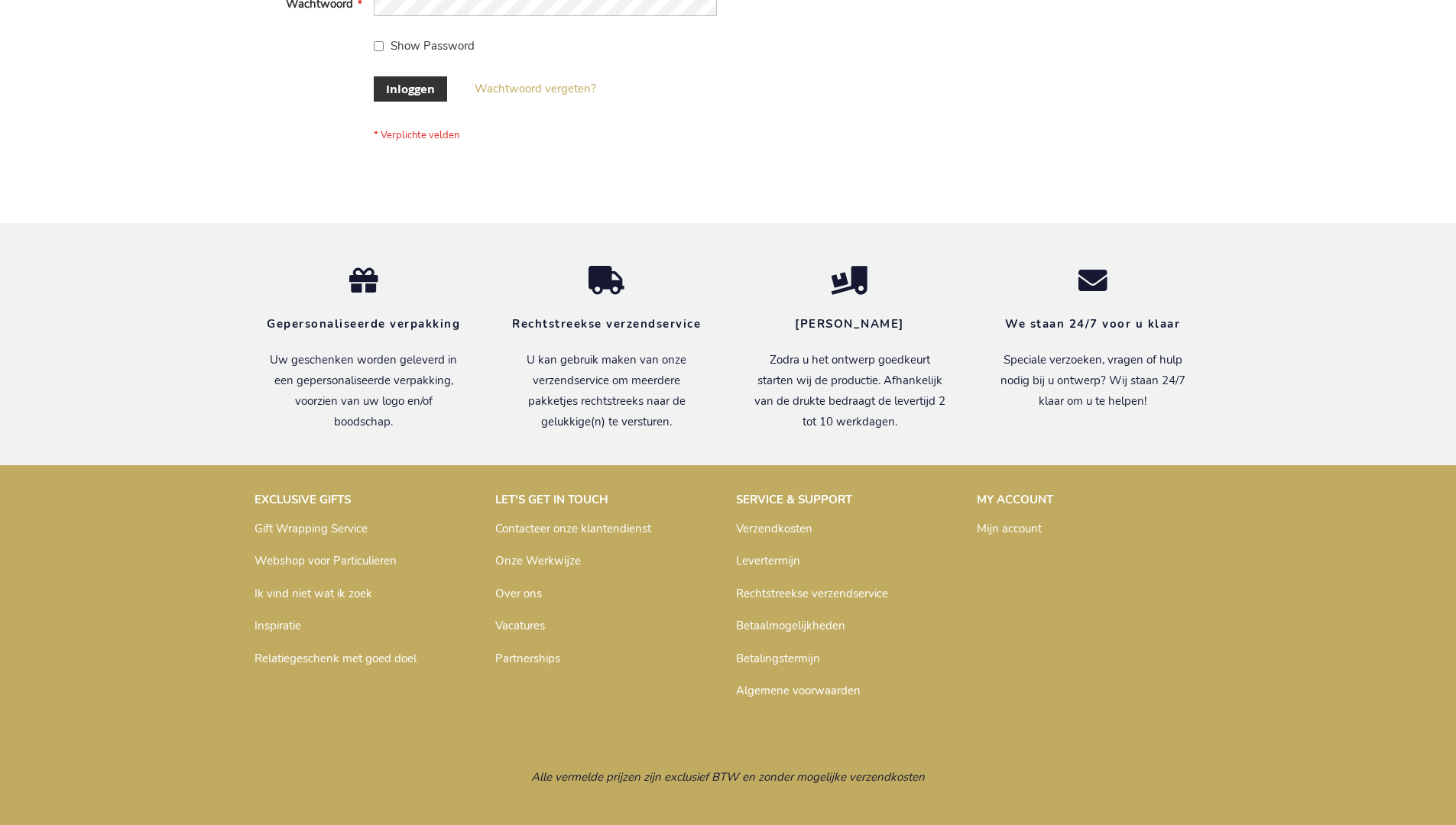
scroll to position [519, 0]
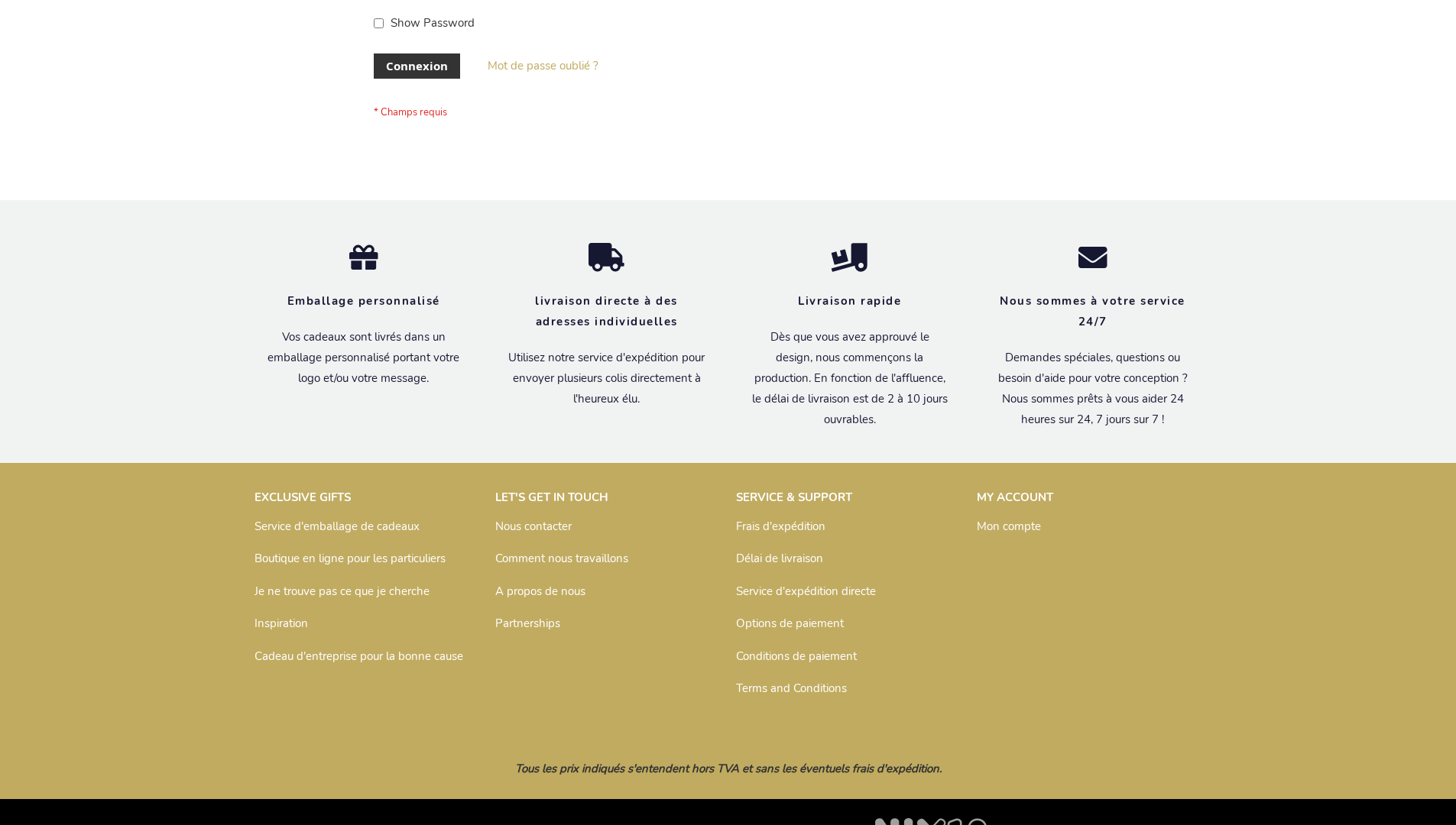
scroll to position [527, 0]
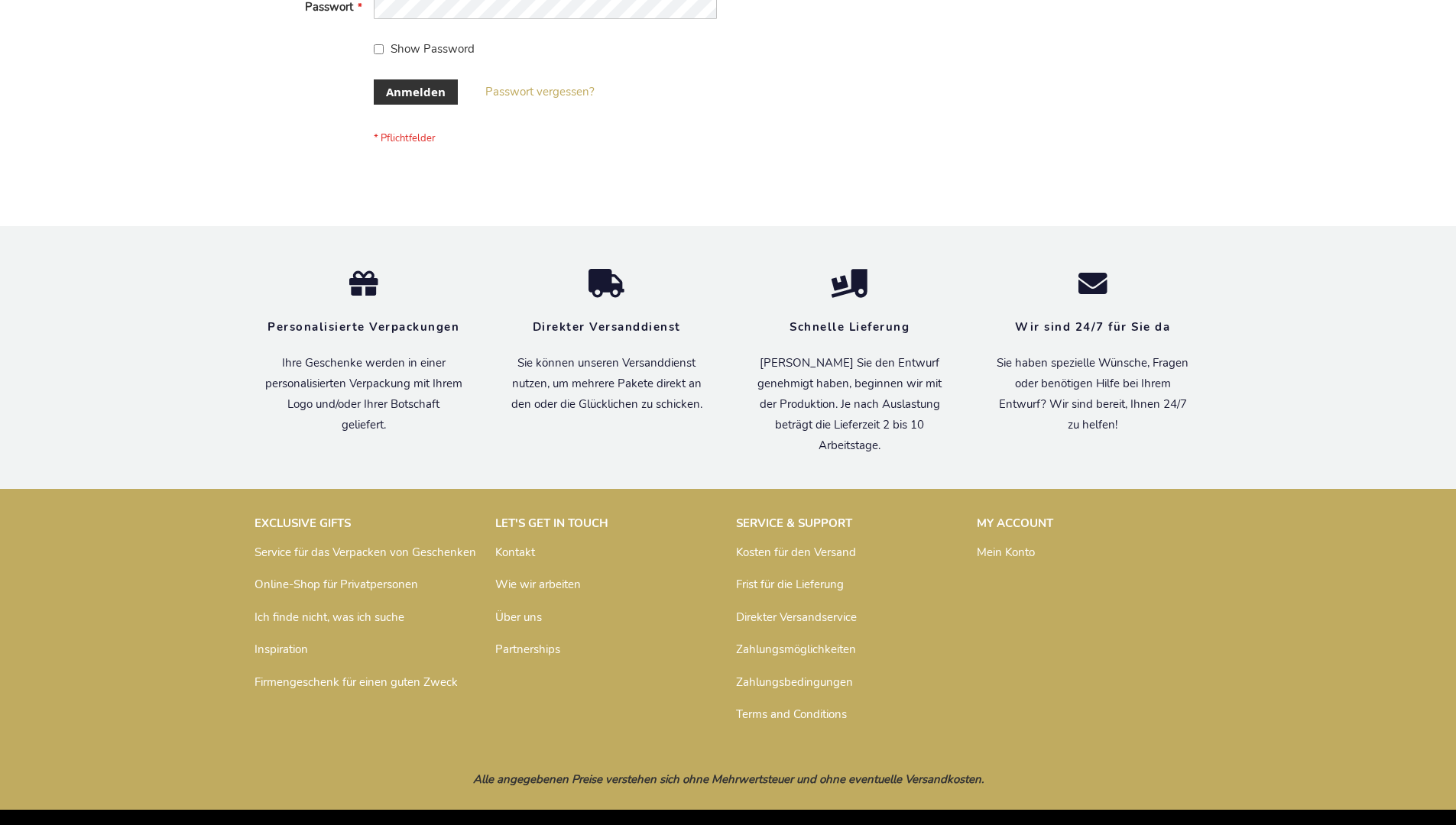
scroll to position [512, 0]
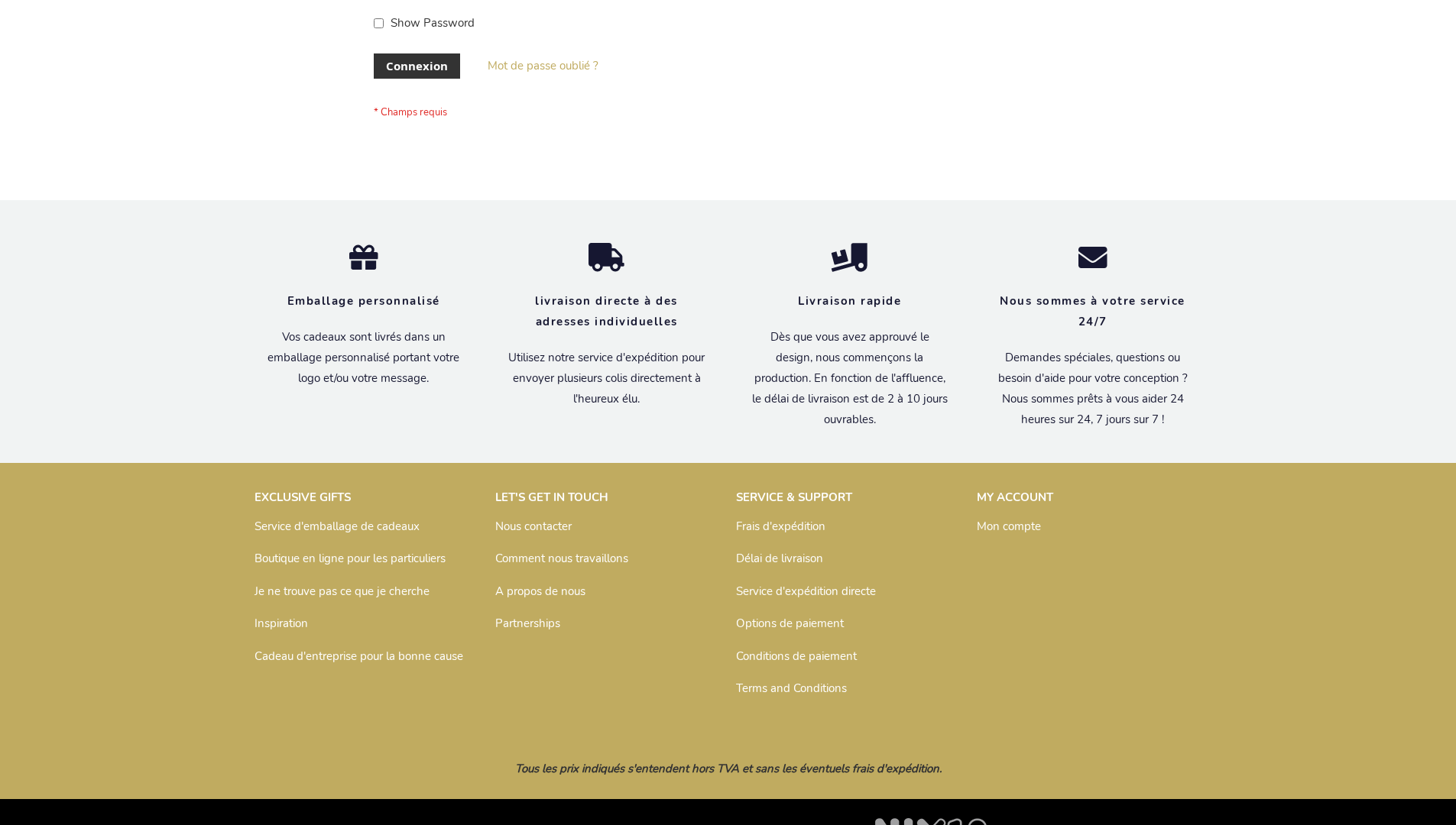
scroll to position [527, 0]
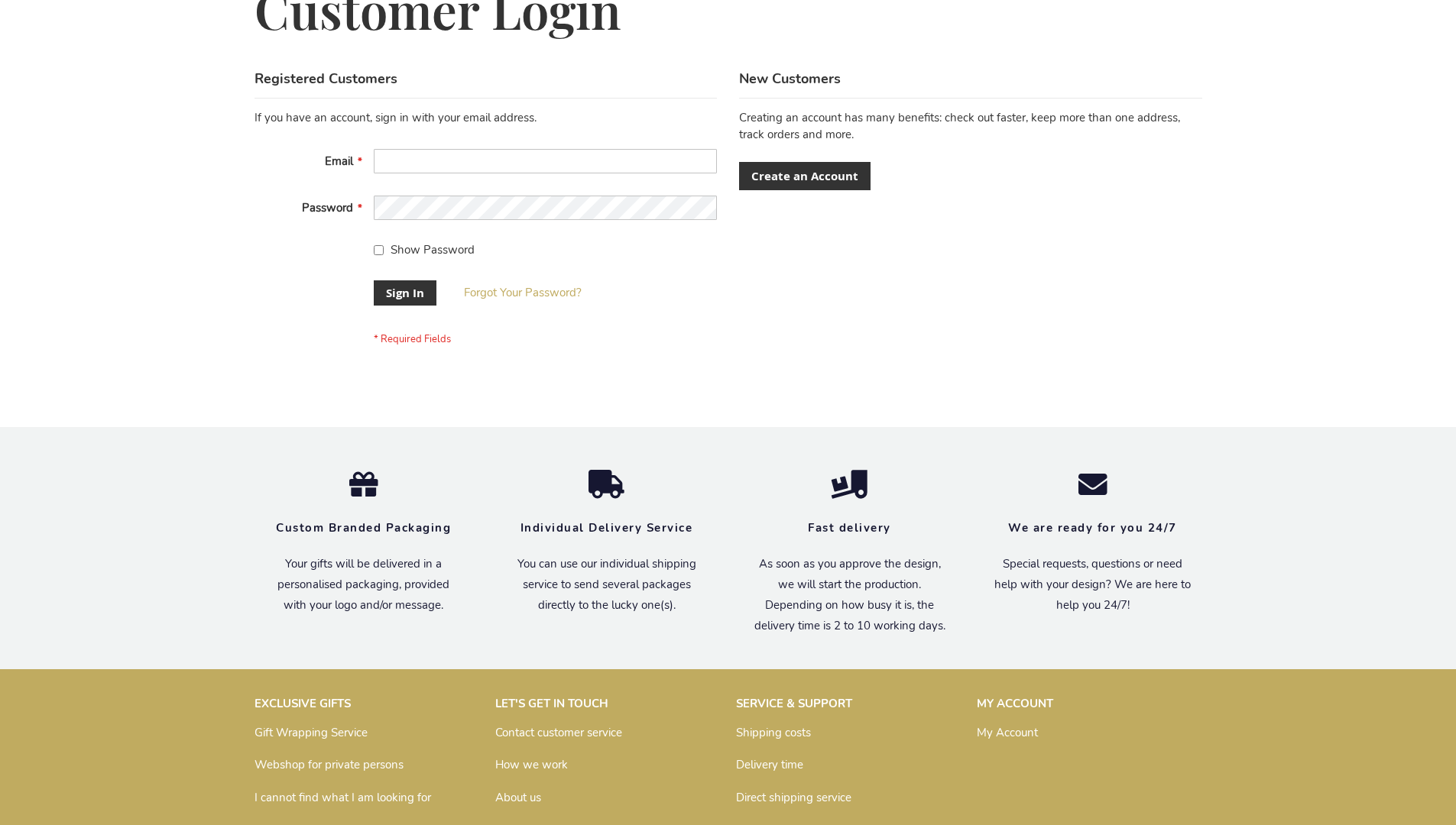
scroll to position [491, 0]
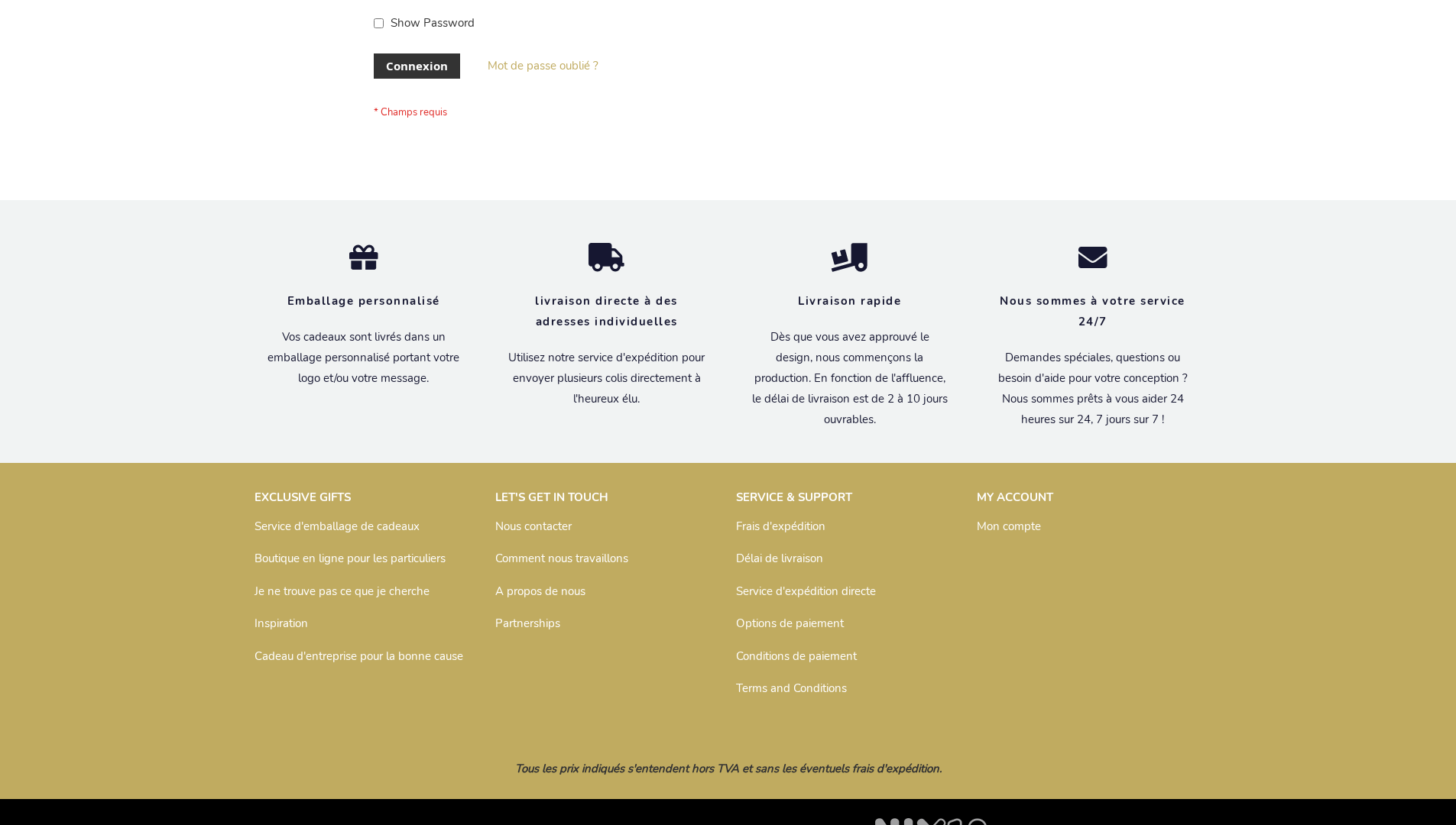
scroll to position [527, 0]
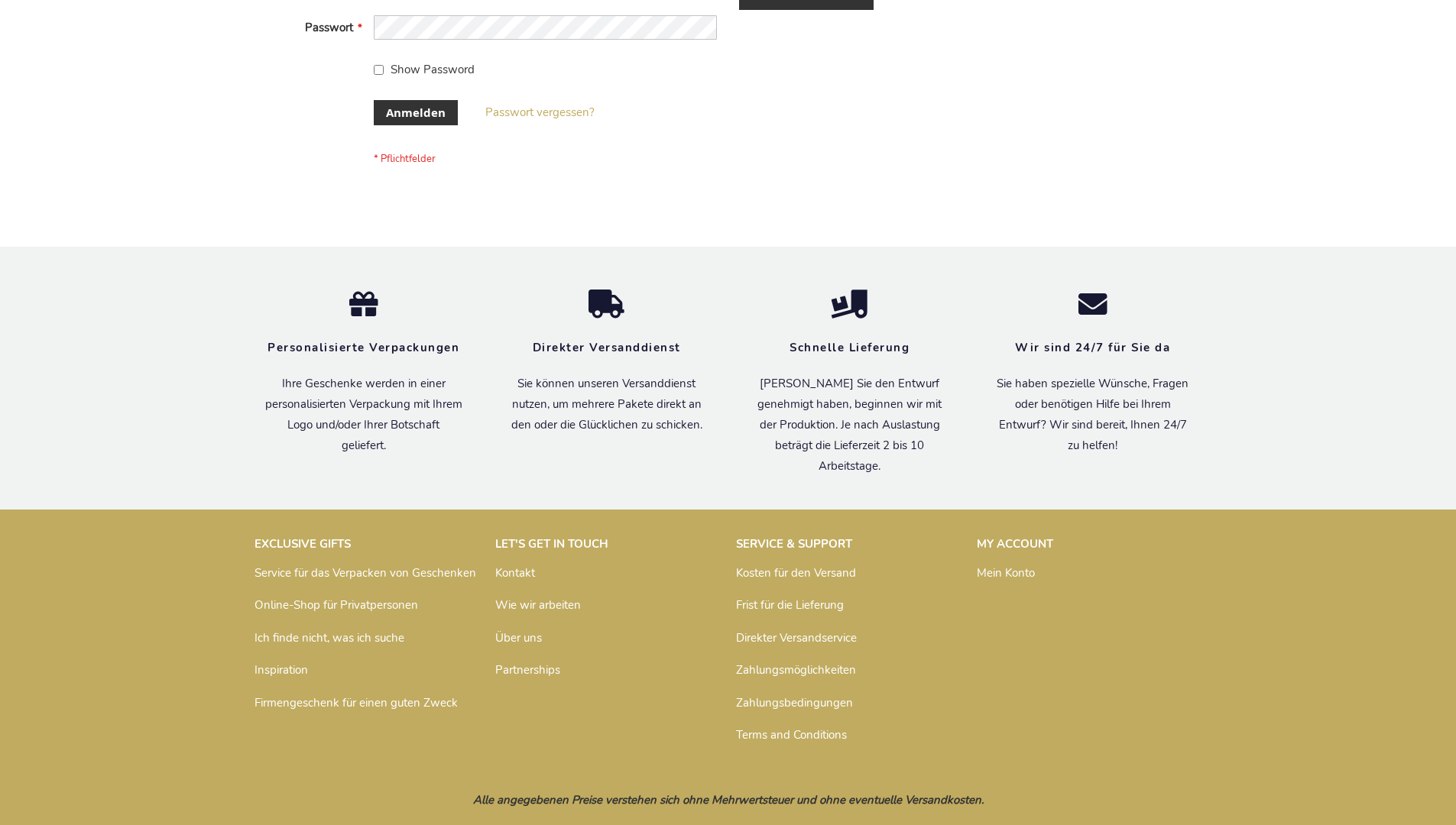
scroll to position [512, 0]
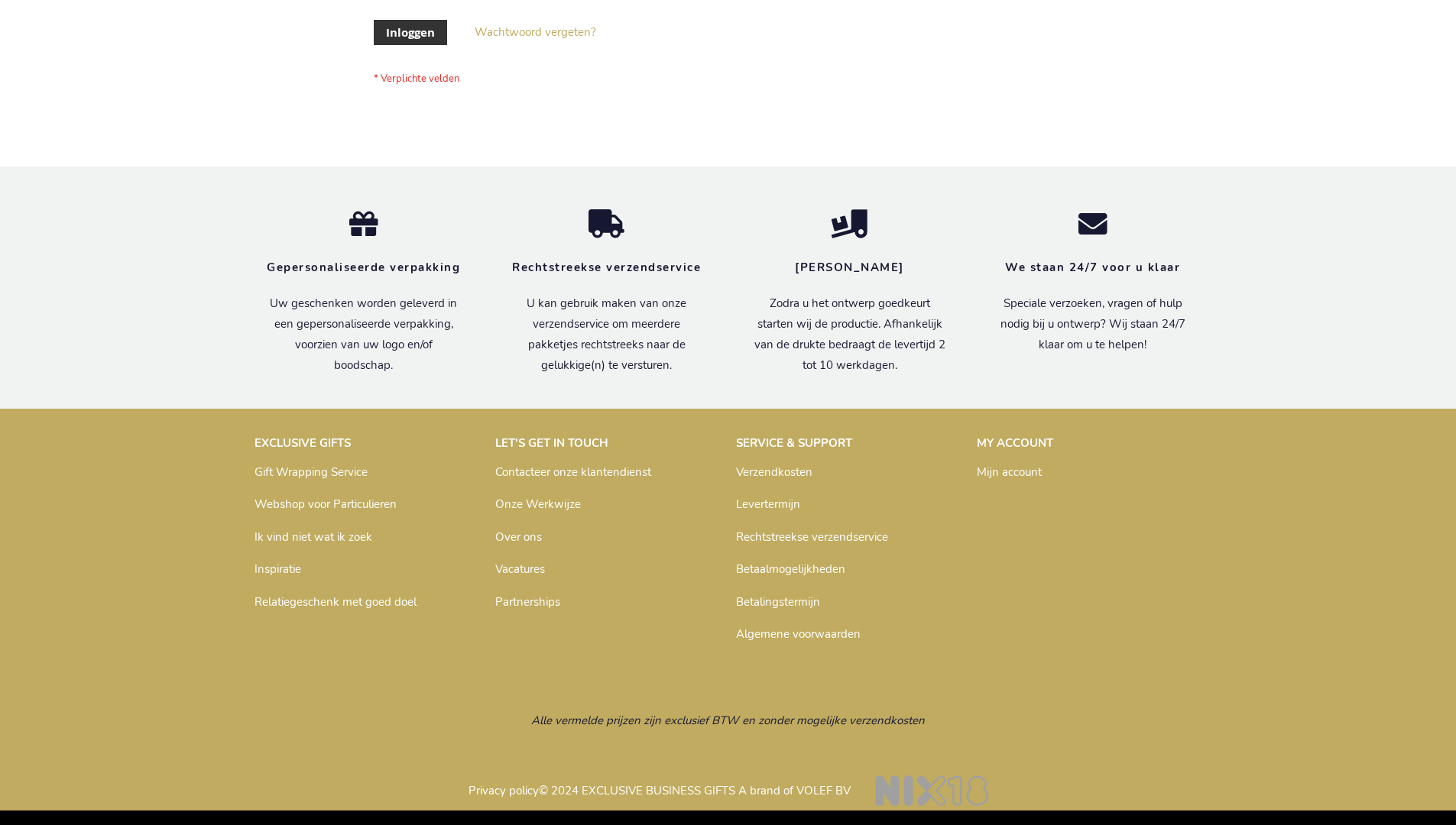
scroll to position [519, 0]
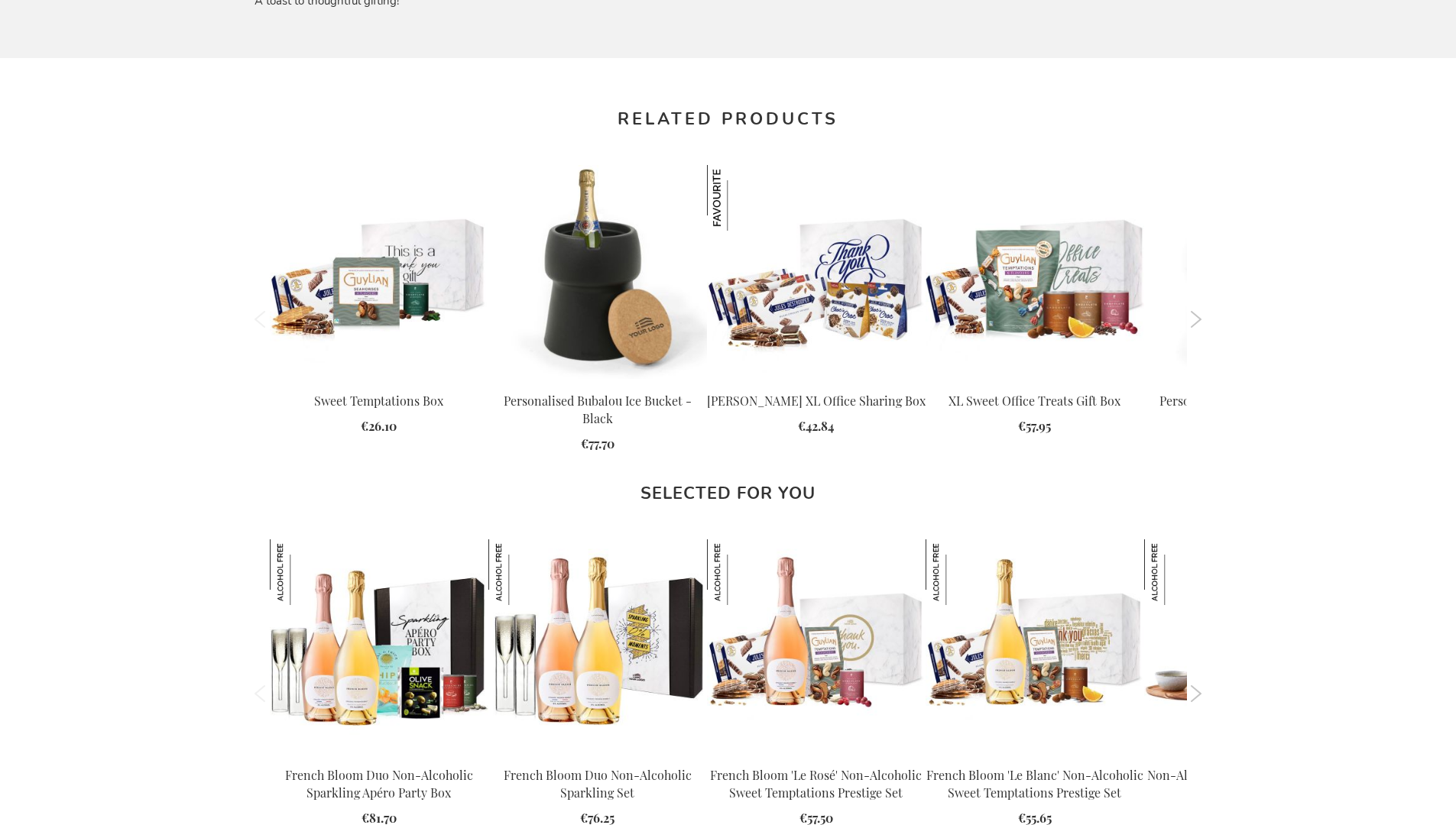
scroll to position [2056, 0]
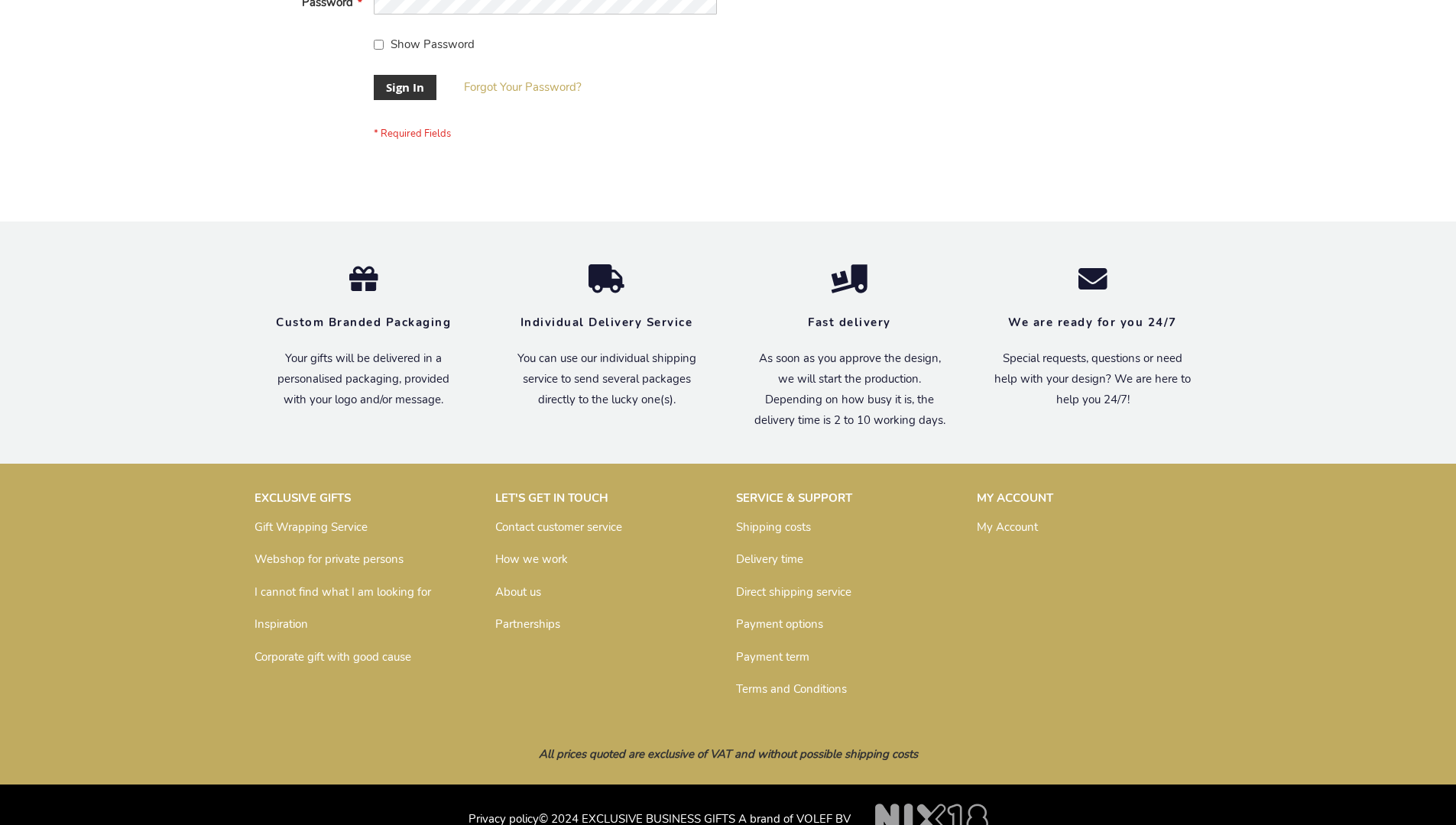
scroll to position [491, 0]
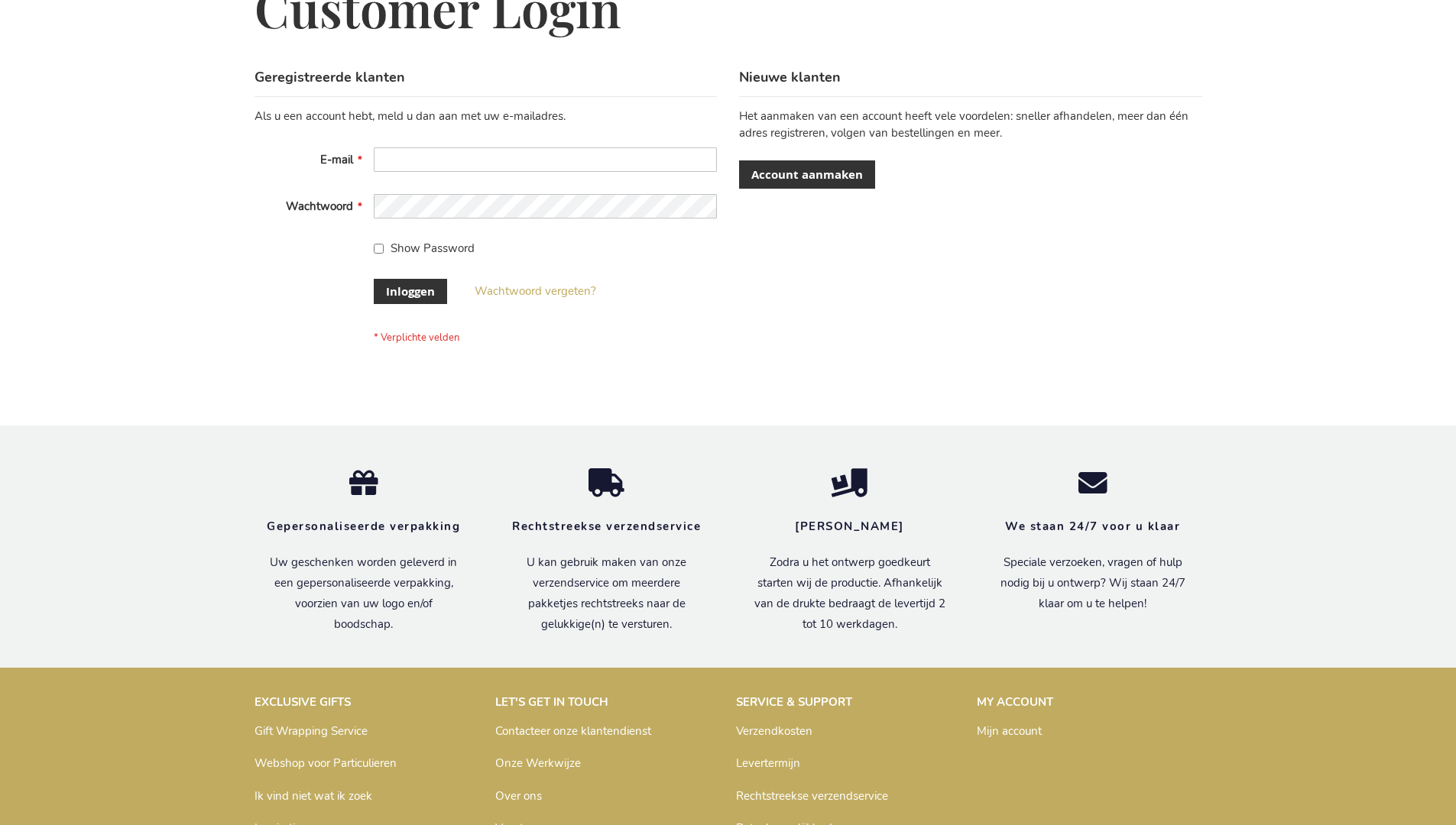
scroll to position [519, 0]
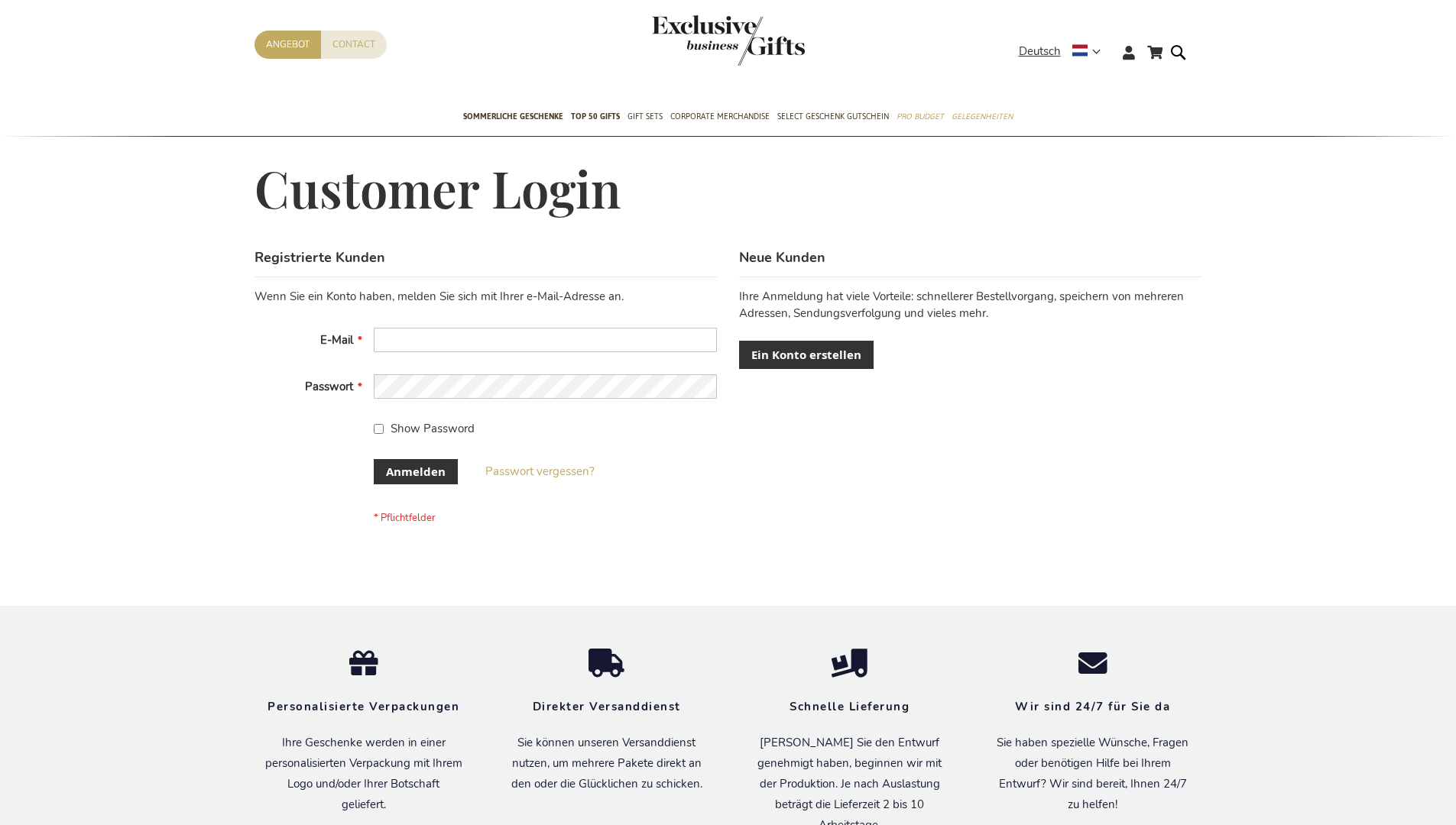
scroll to position [512, 0]
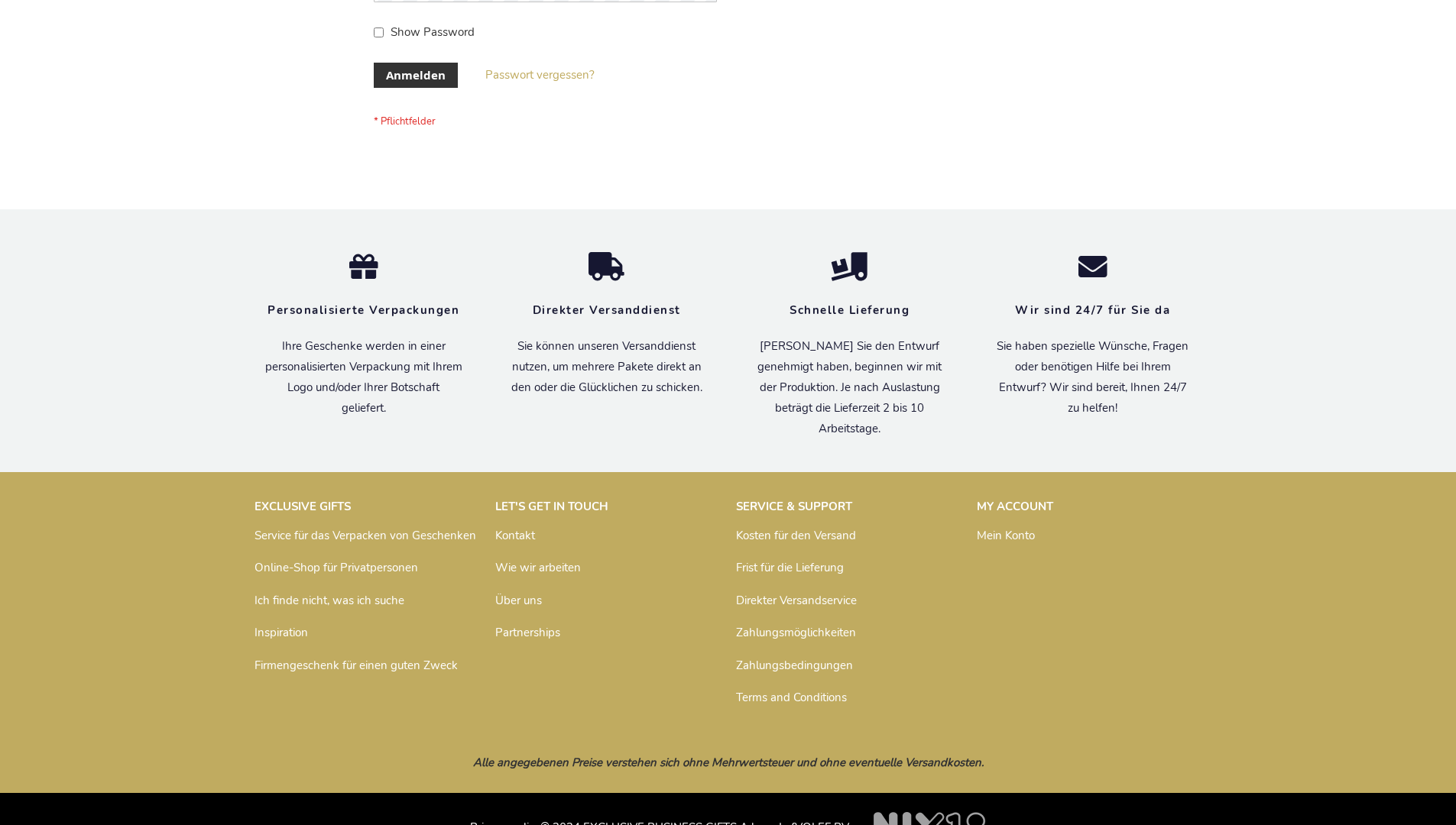
scroll to position [512, 0]
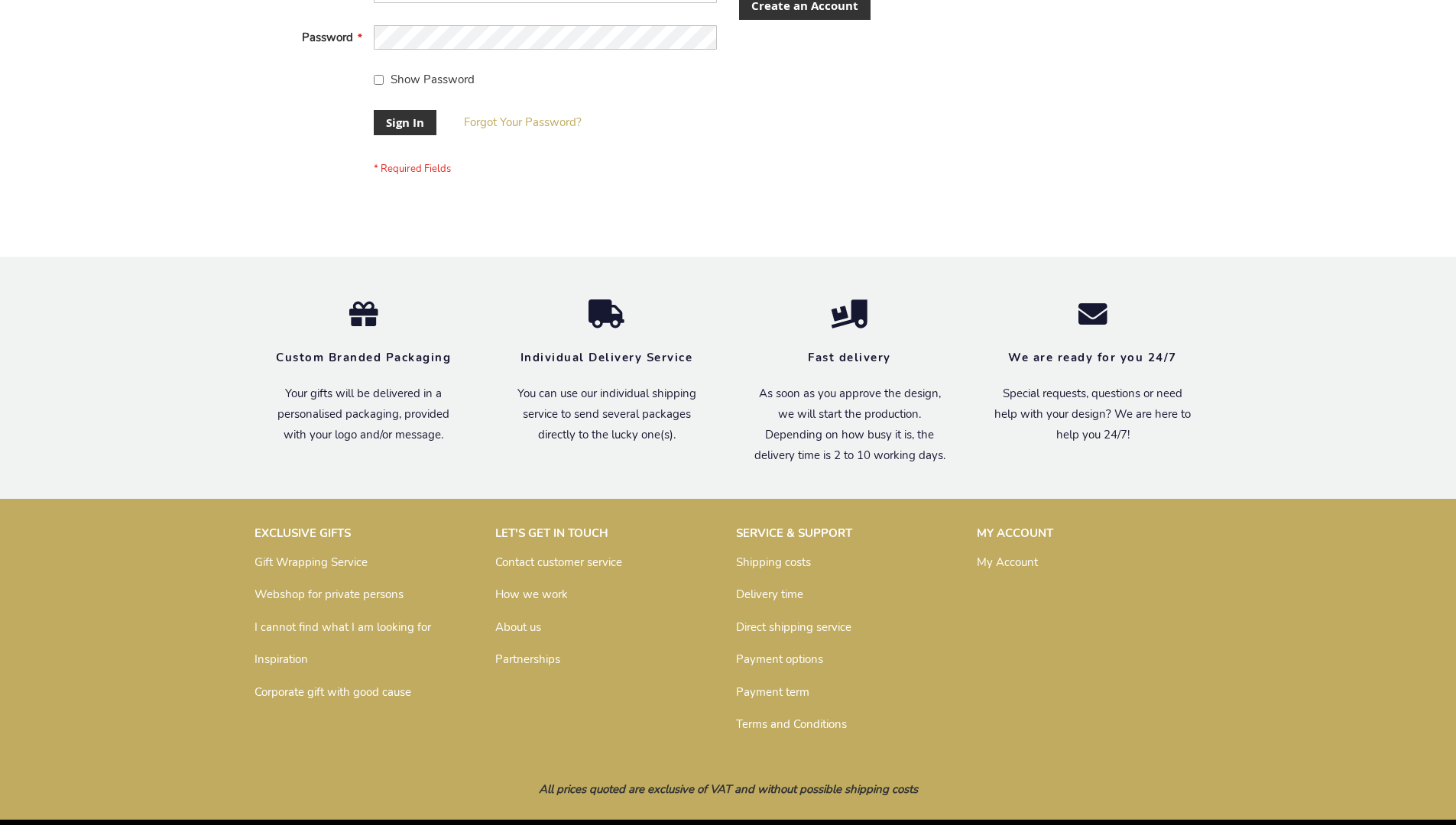
scroll to position [491, 0]
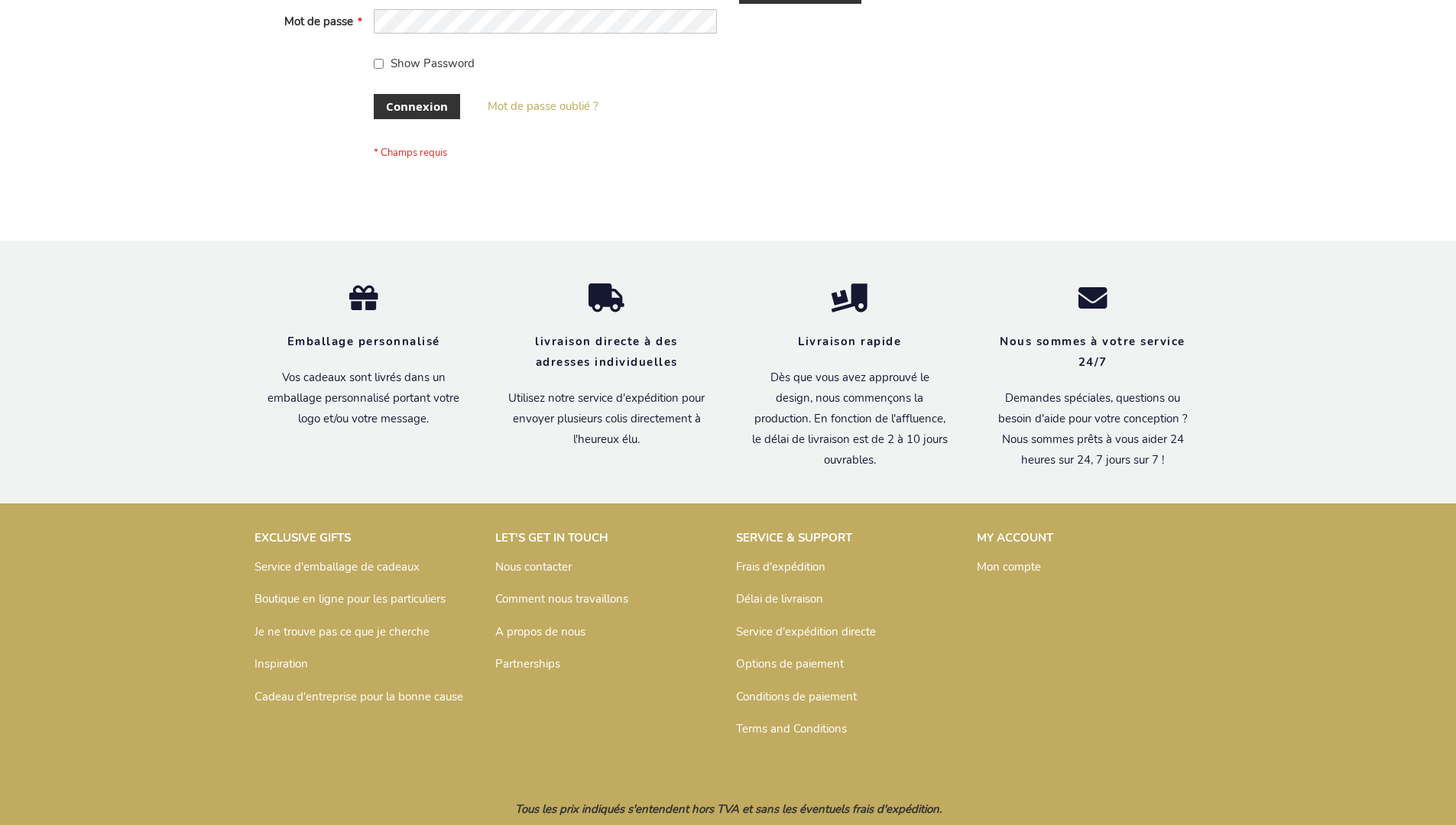
scroll to position [527, 0]
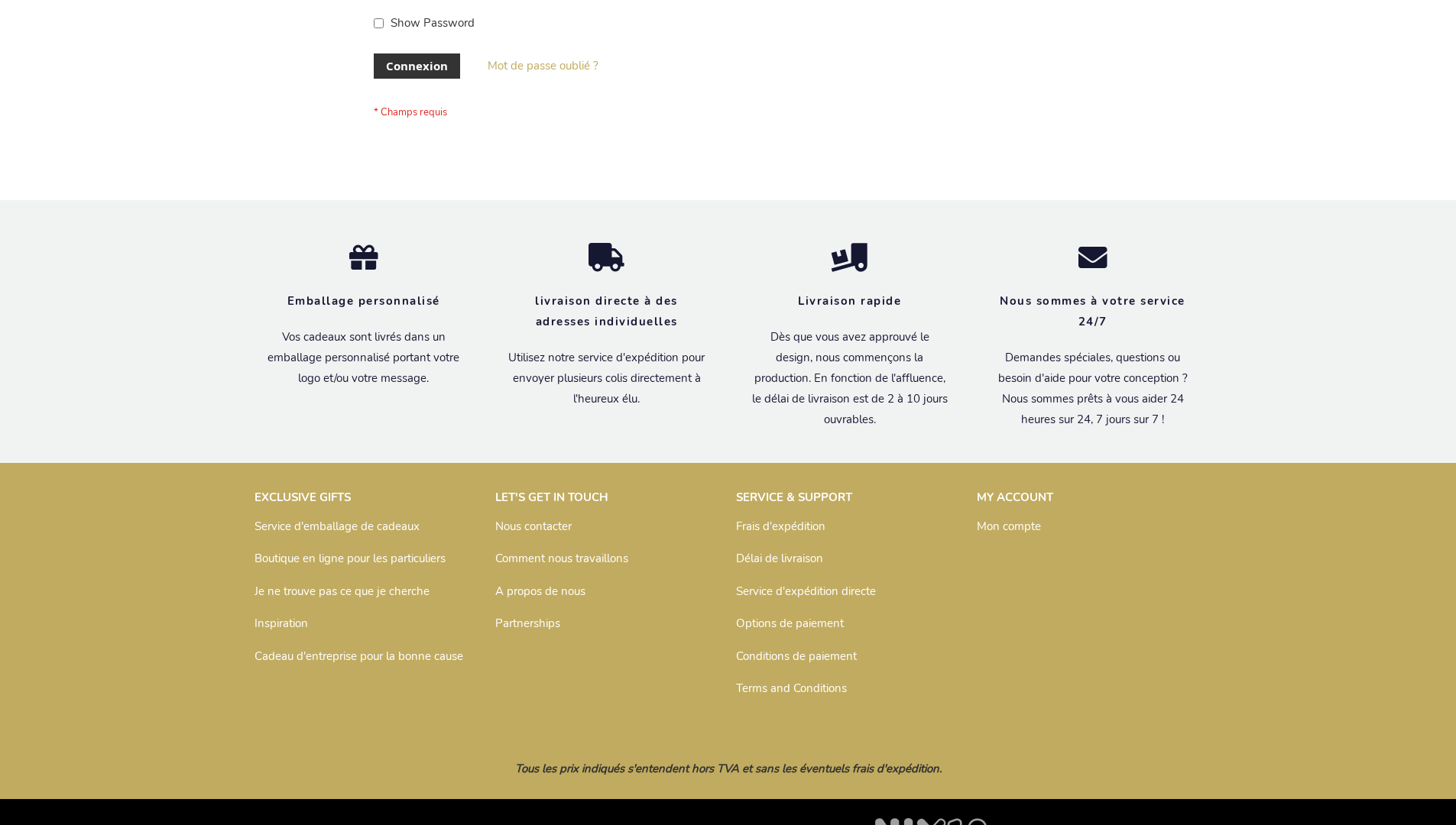
scroll to position [527, 0]
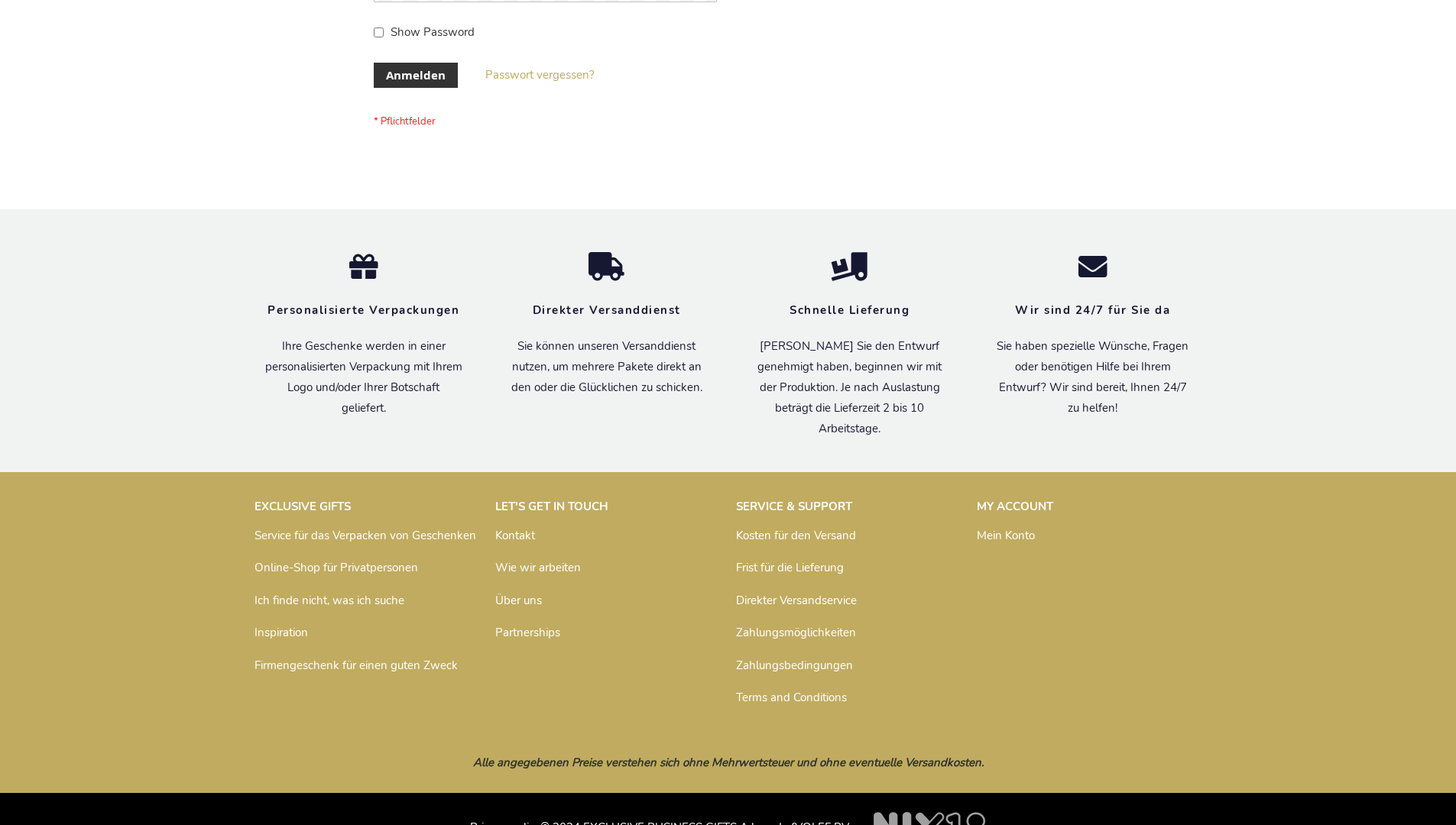
scroll to position [512, 0]
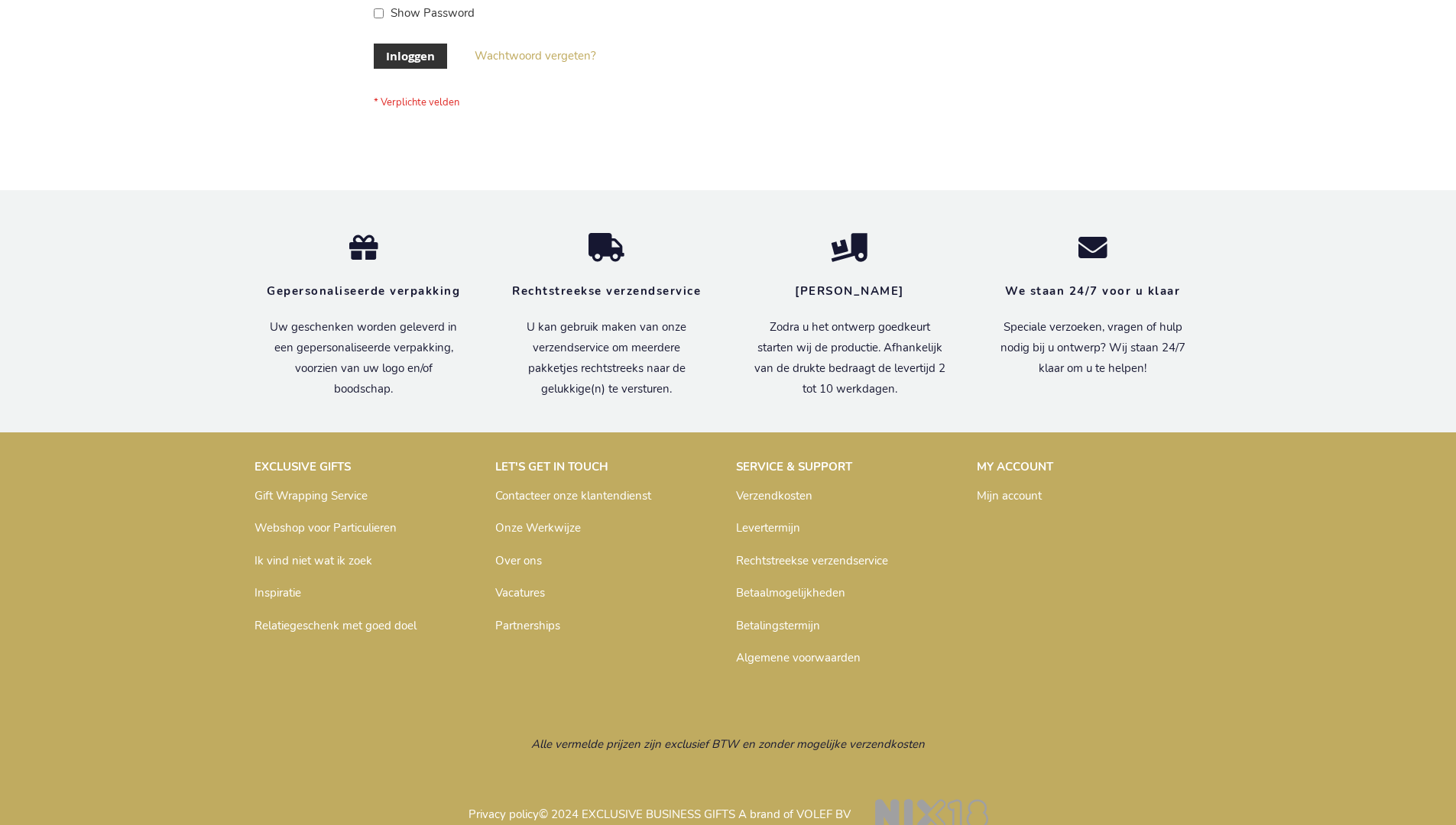
scroll to position [519, 0]
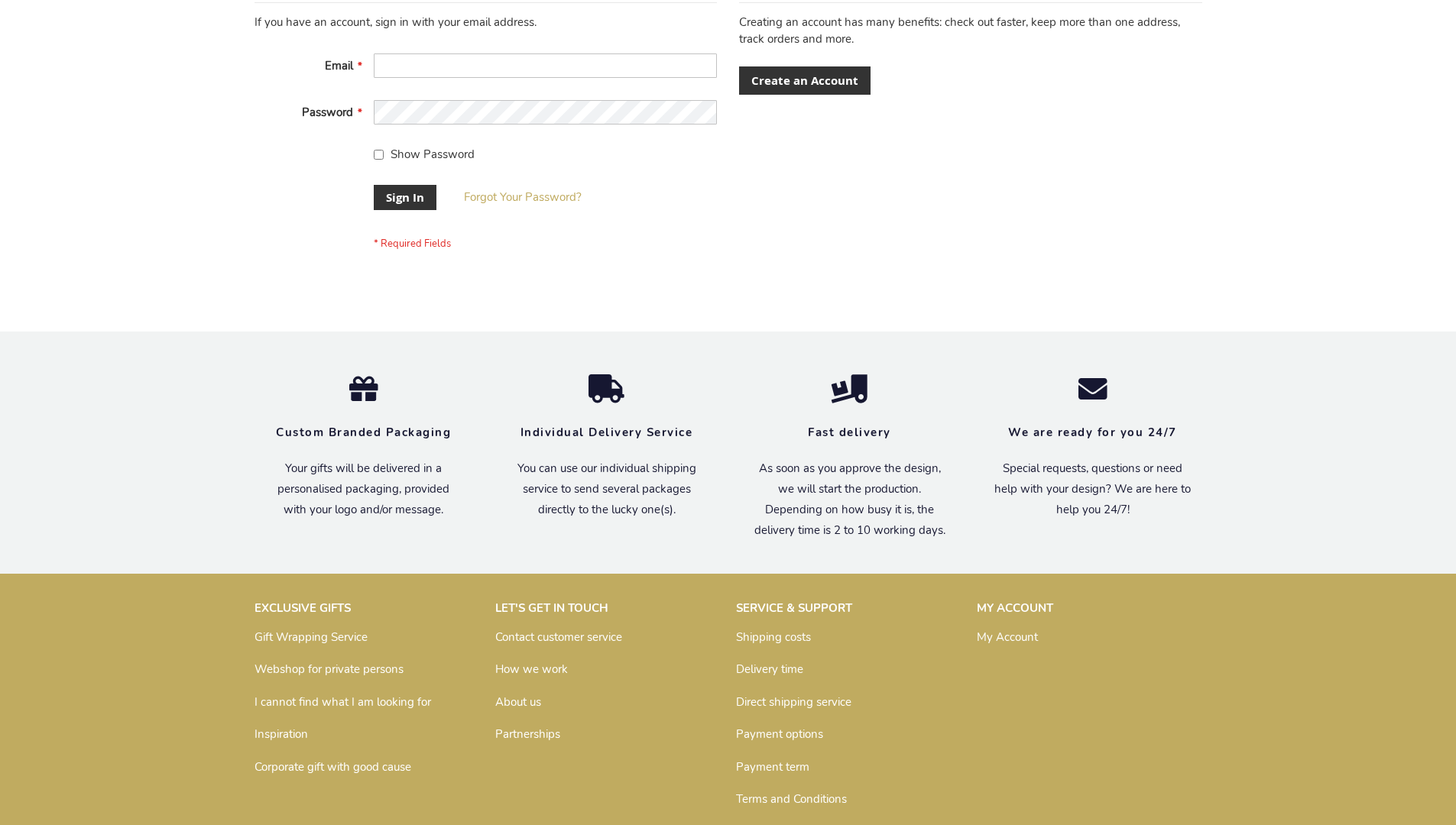
scroll to position [491, 0]
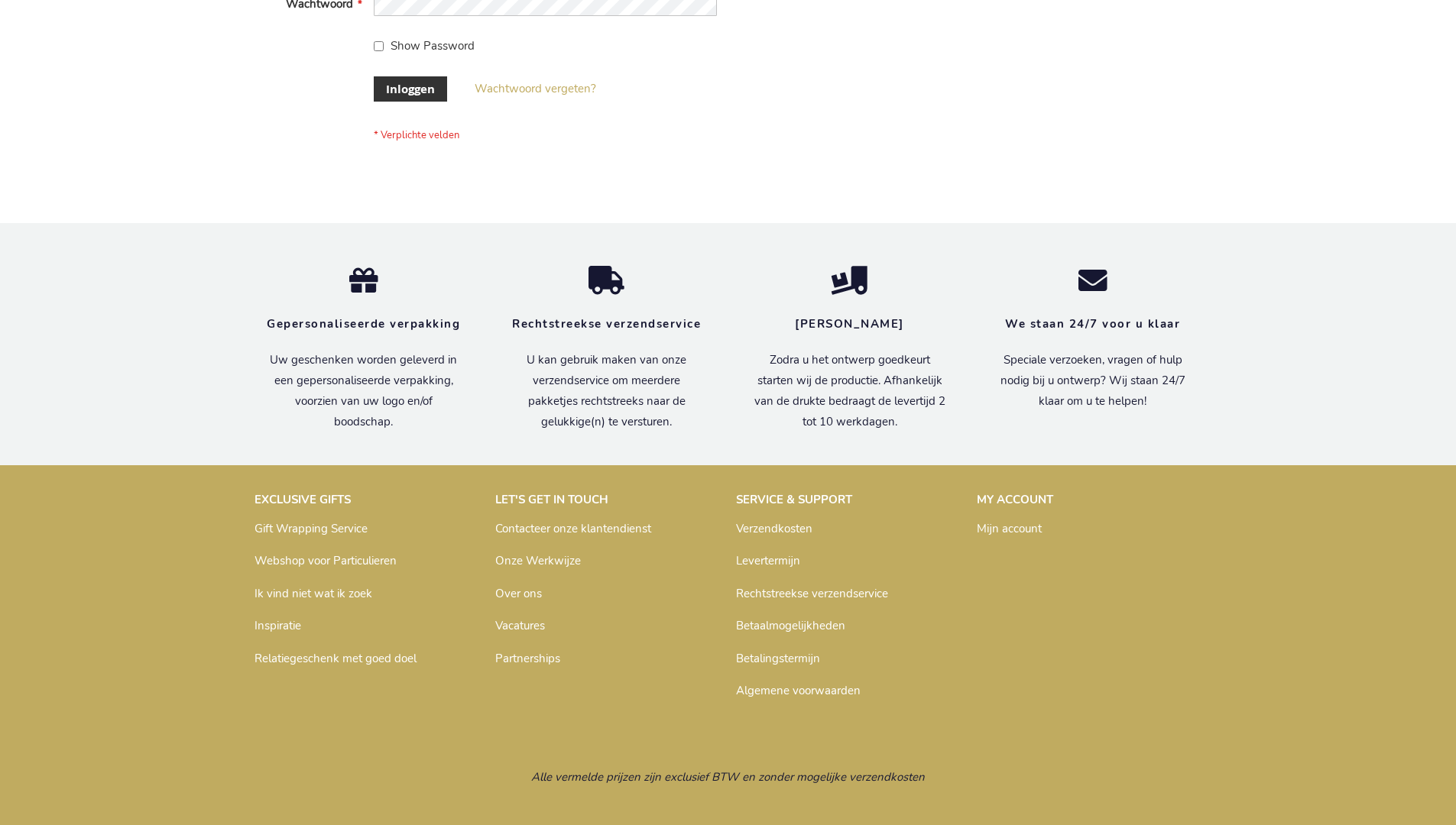
scroll to position [519, 0]
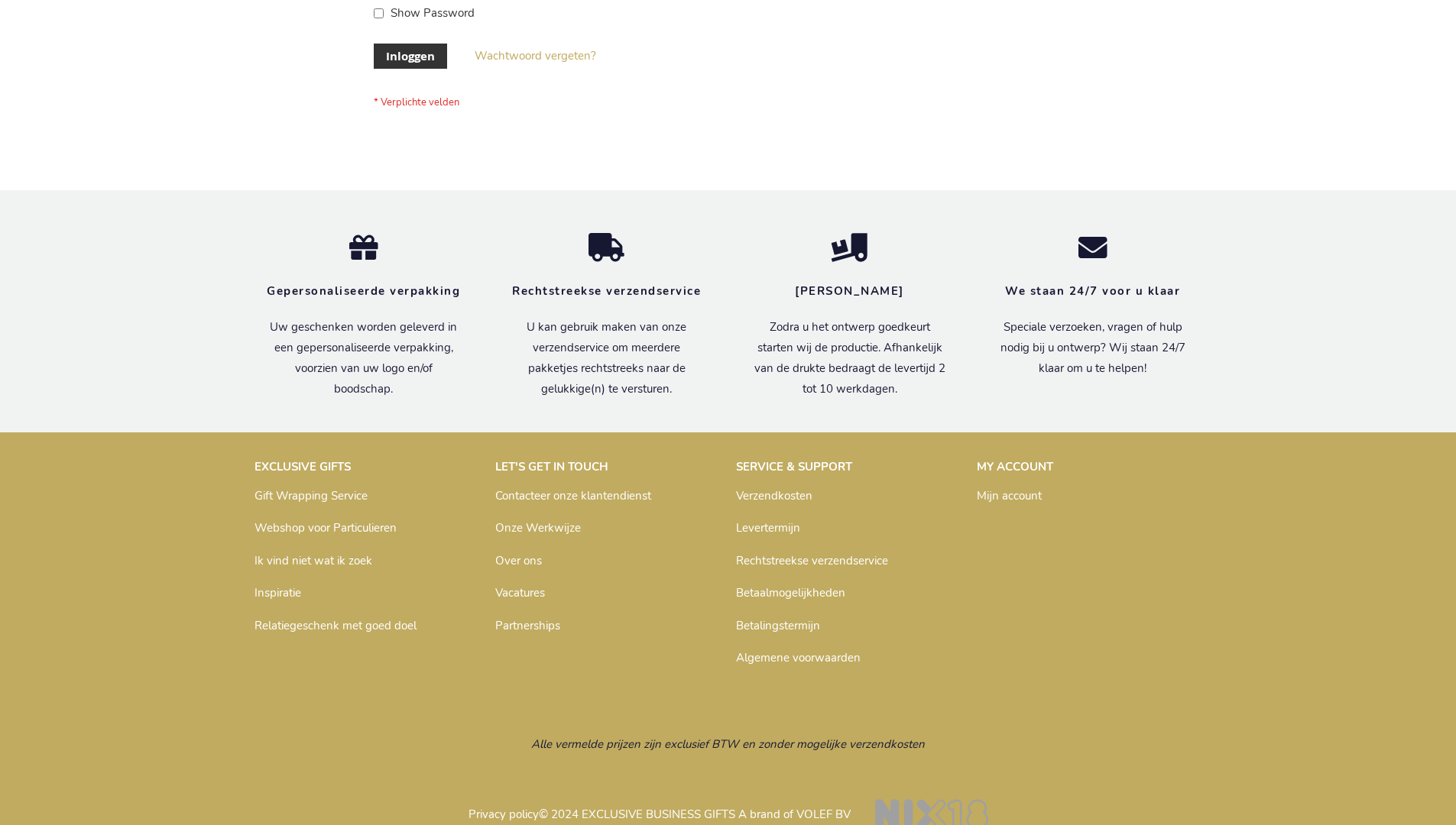
scroll to position [519, 0]
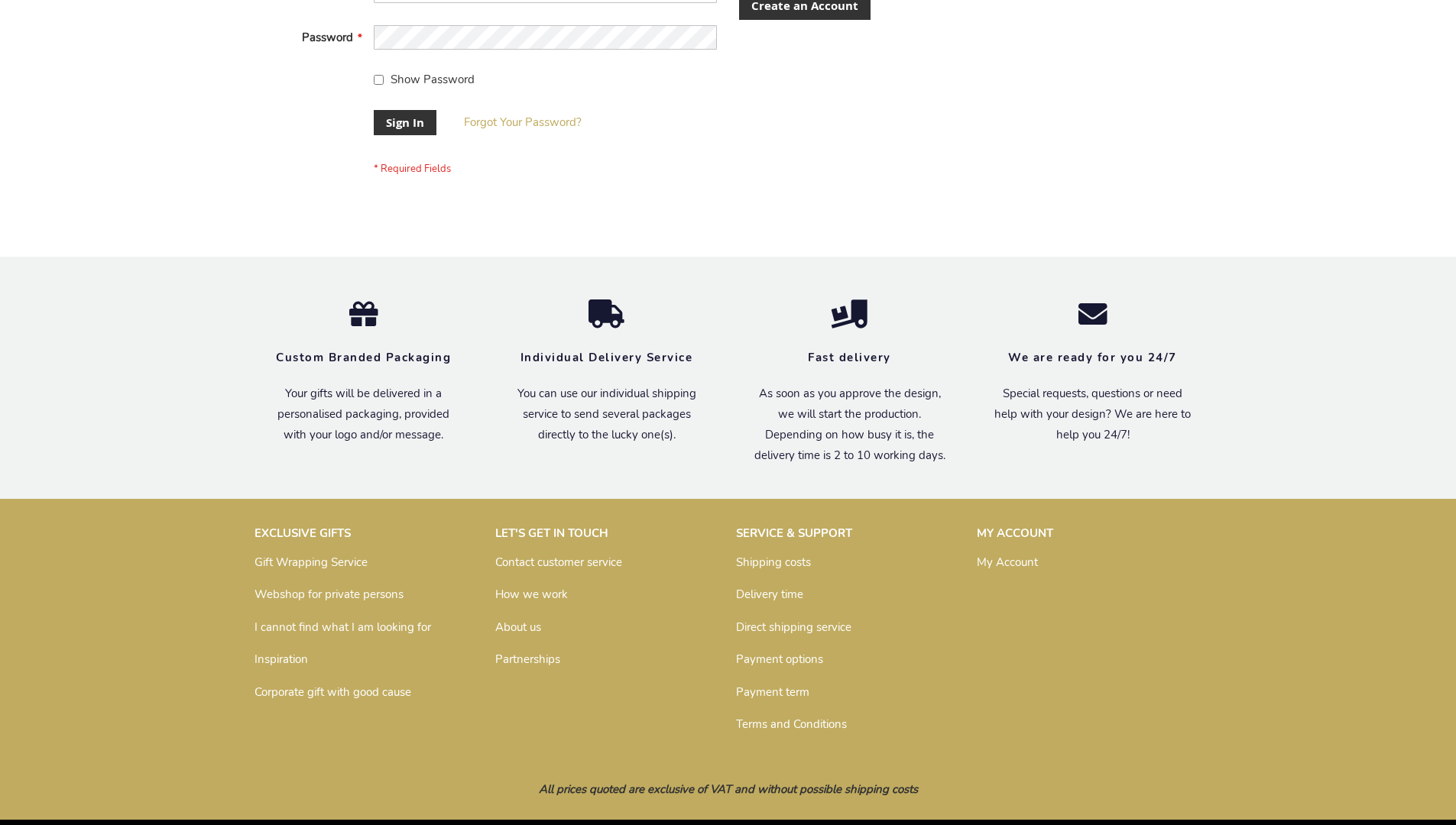
scroll to position [491, 0]
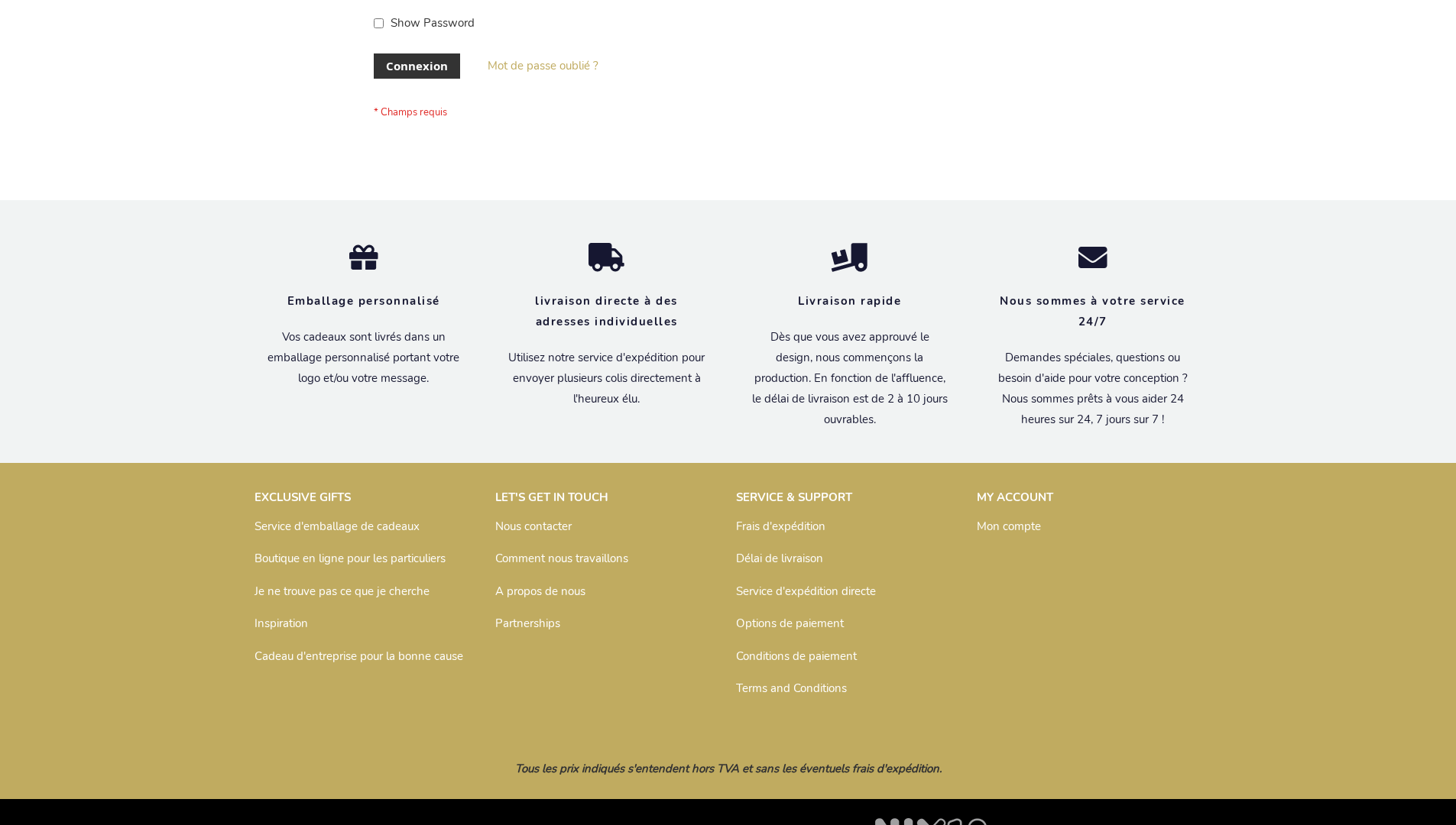
scroll to position [527, 0]
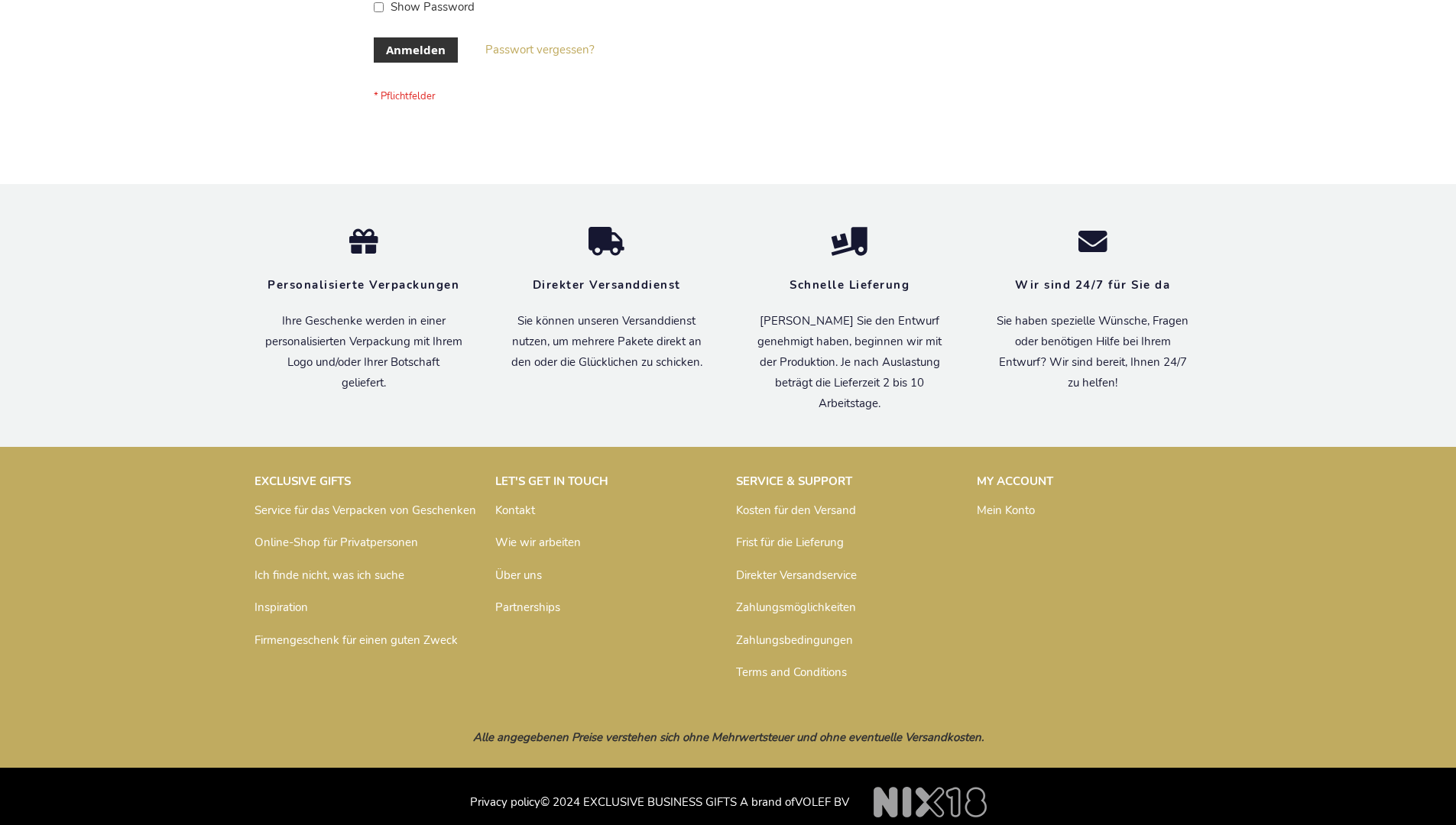
scroll to position [512, 0]
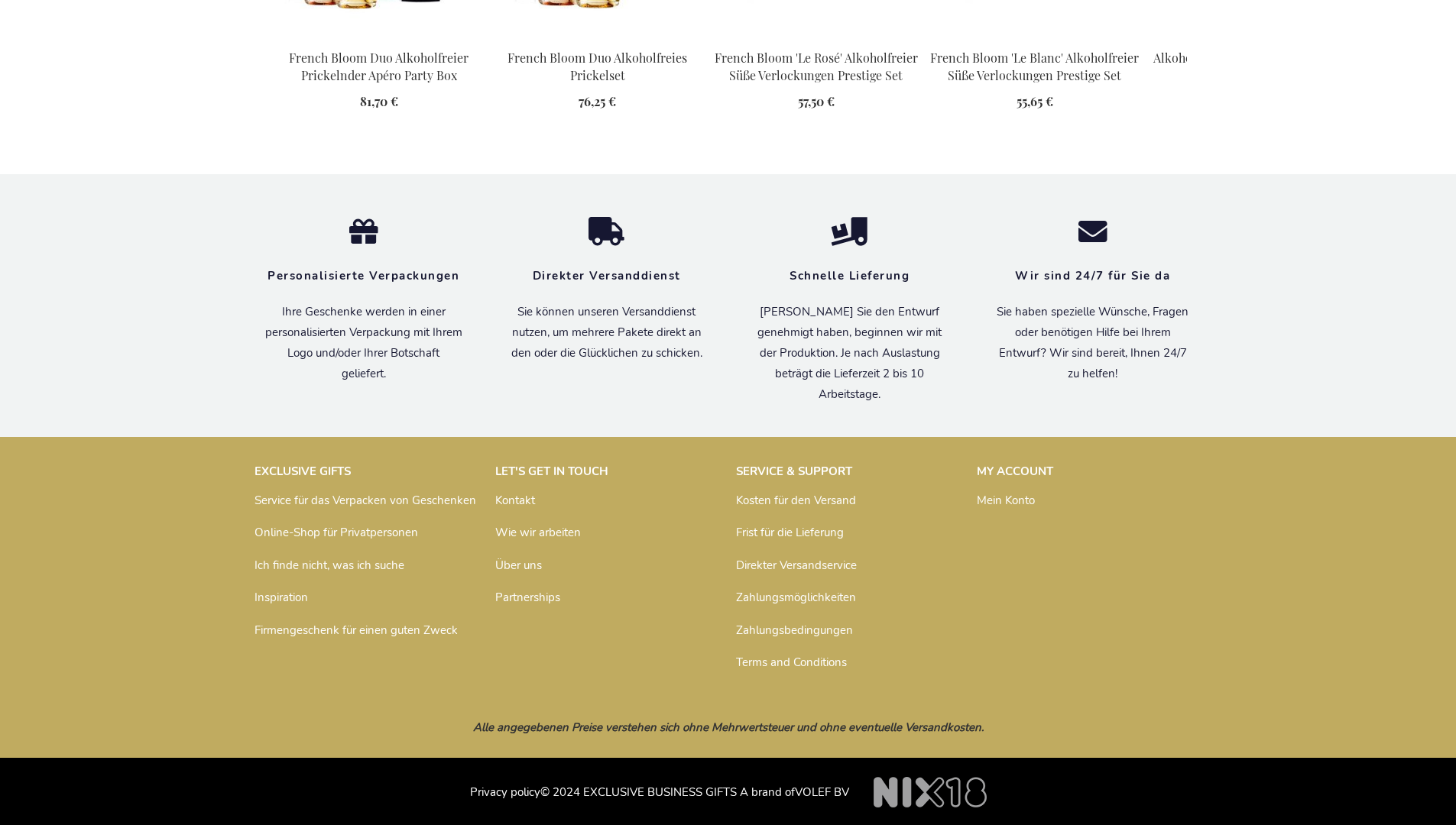
scroll to position [2142, 0]
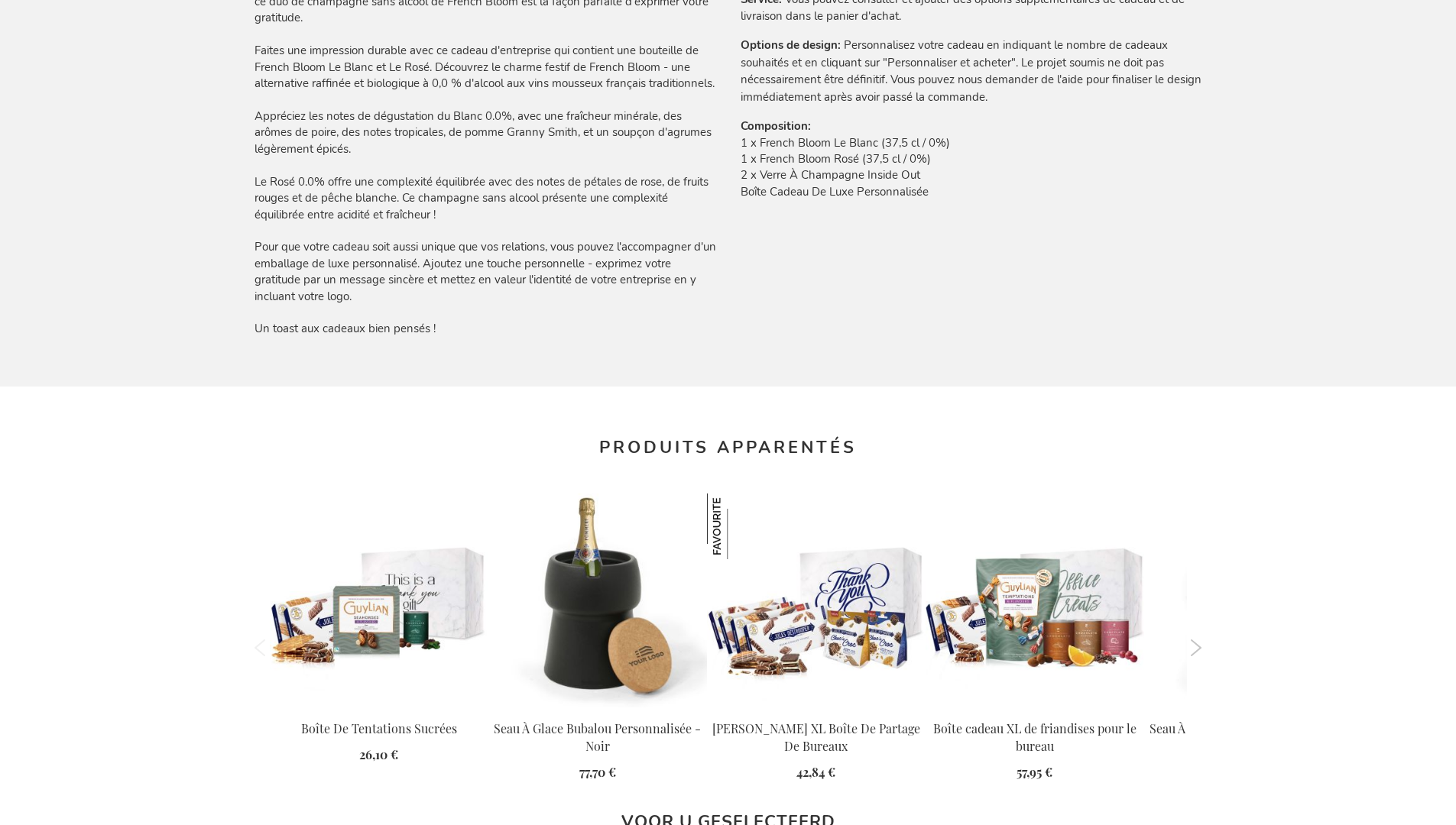
scroll to position [2125, 0]
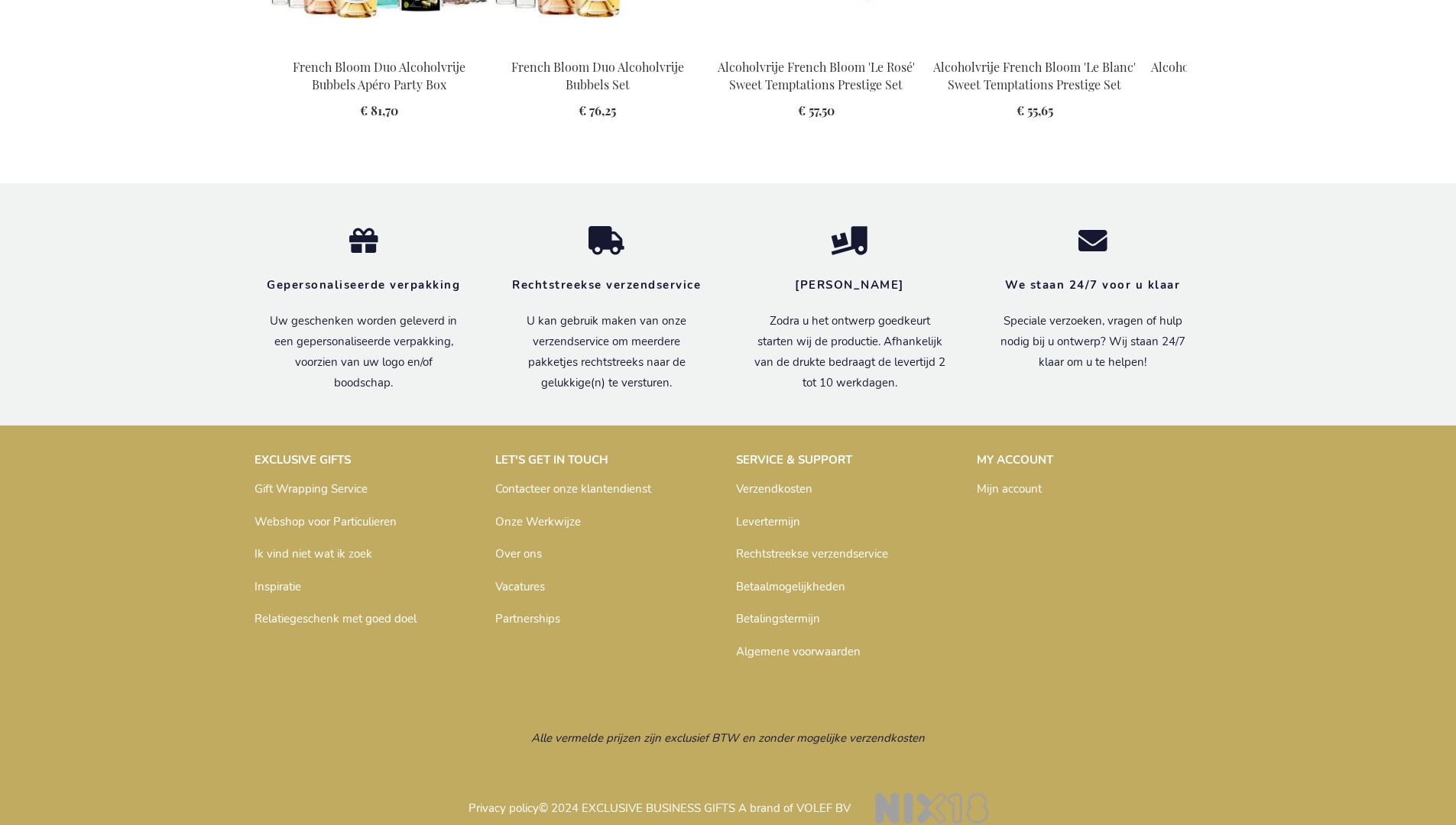
scroll to position [2100, 0]
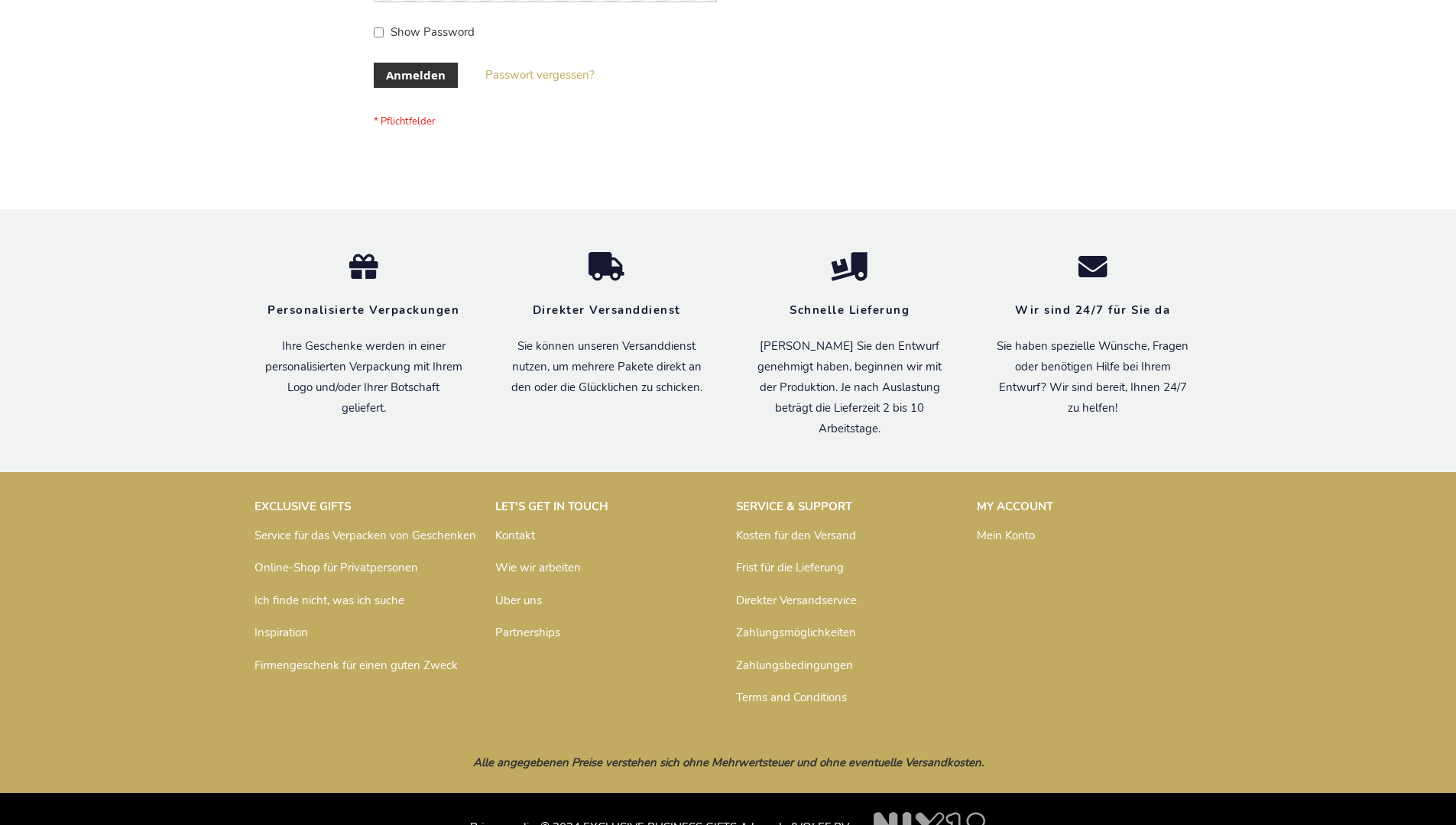
scroll to position [512, 0]
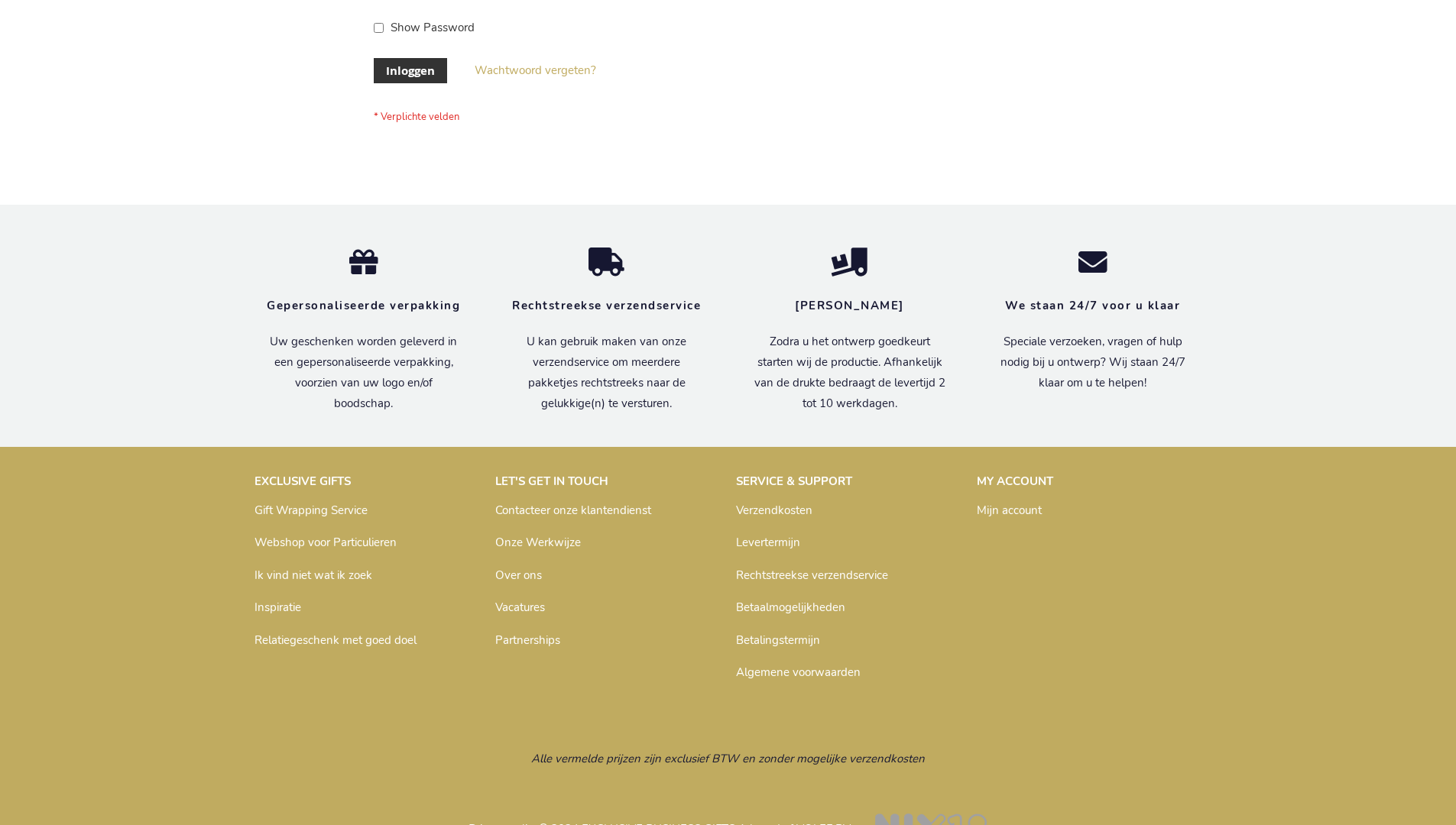
scroll to position [519, 0]
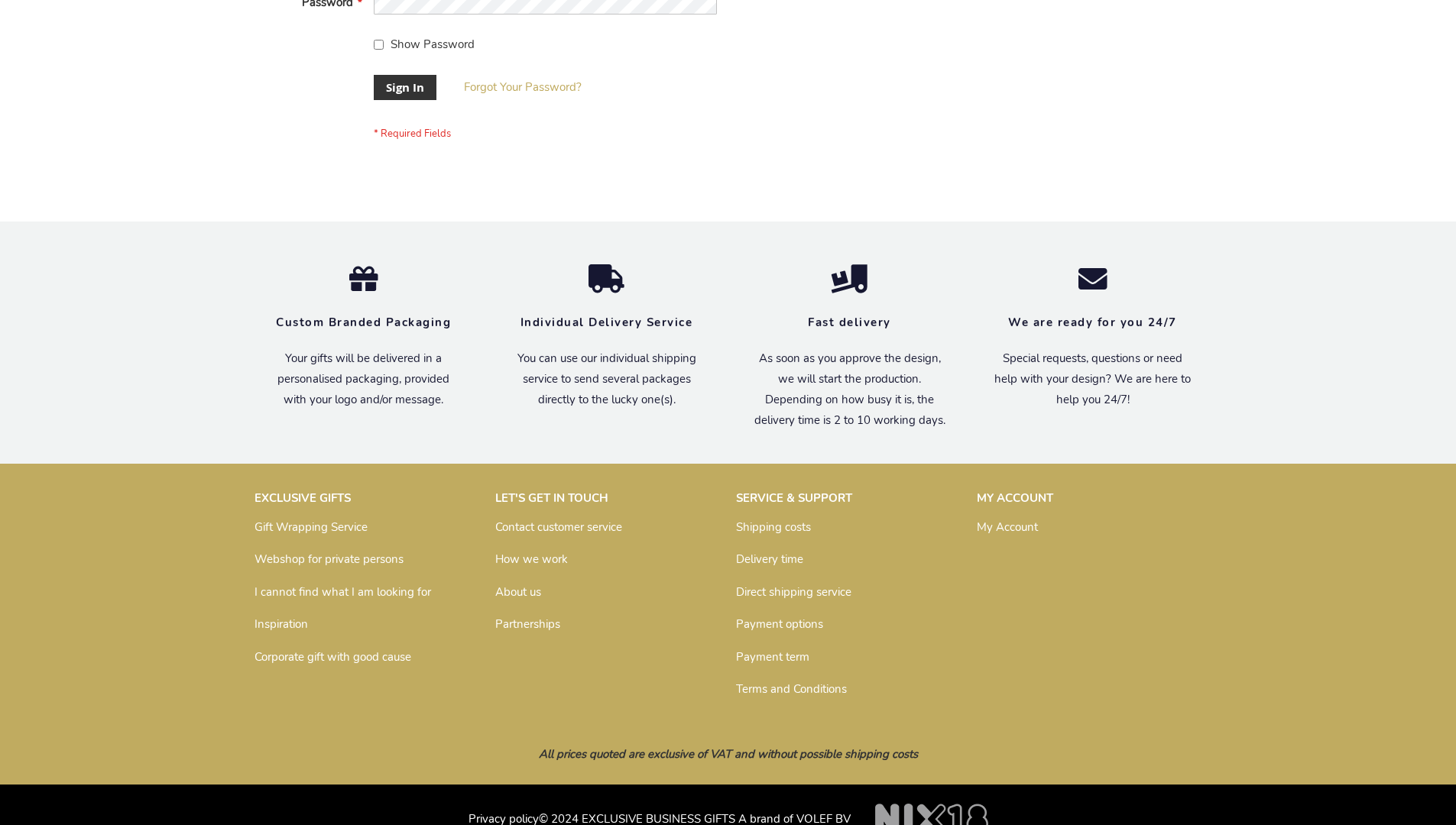
scroll to position [491, 0]
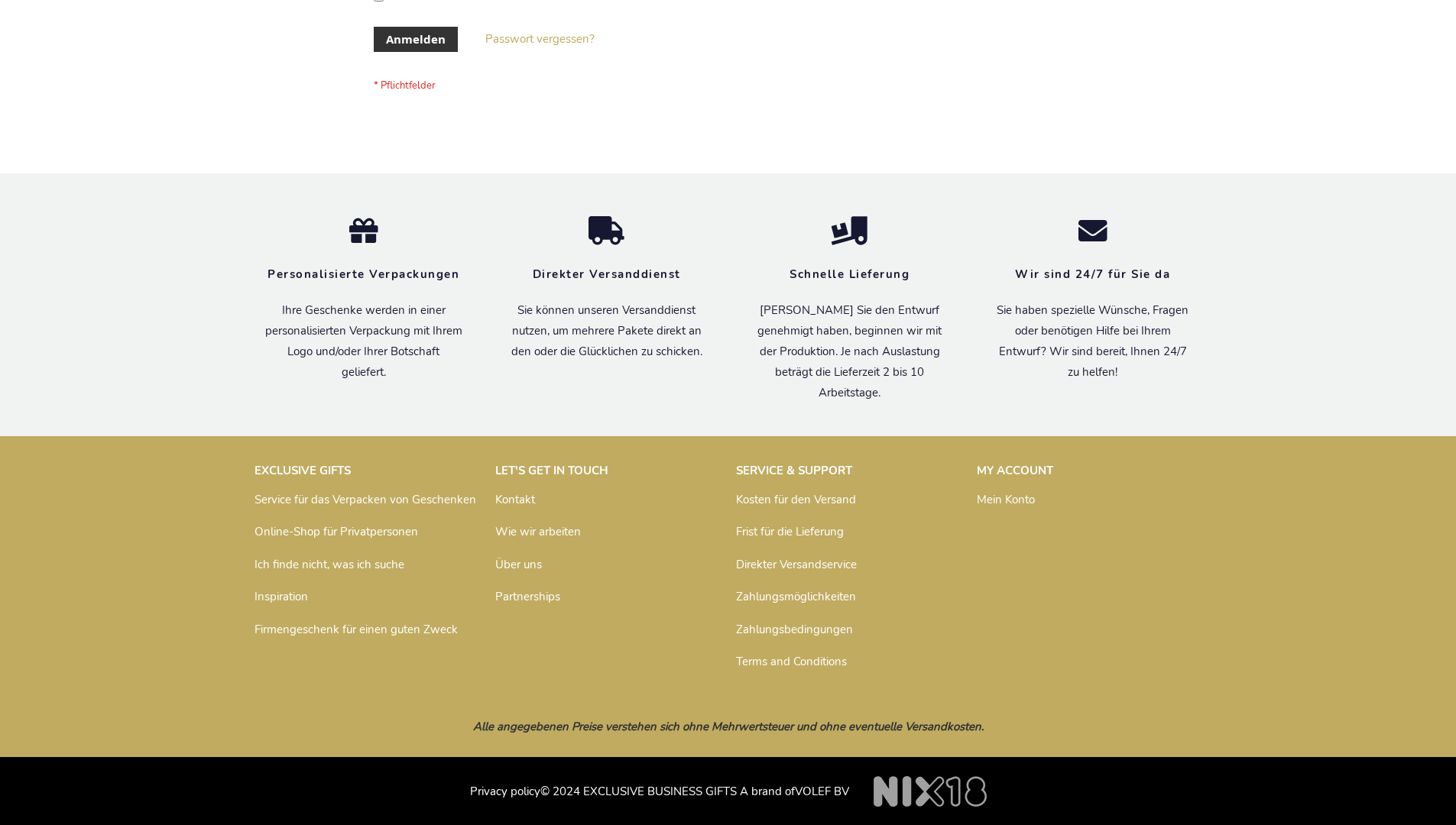
scroll to position [512, 0]
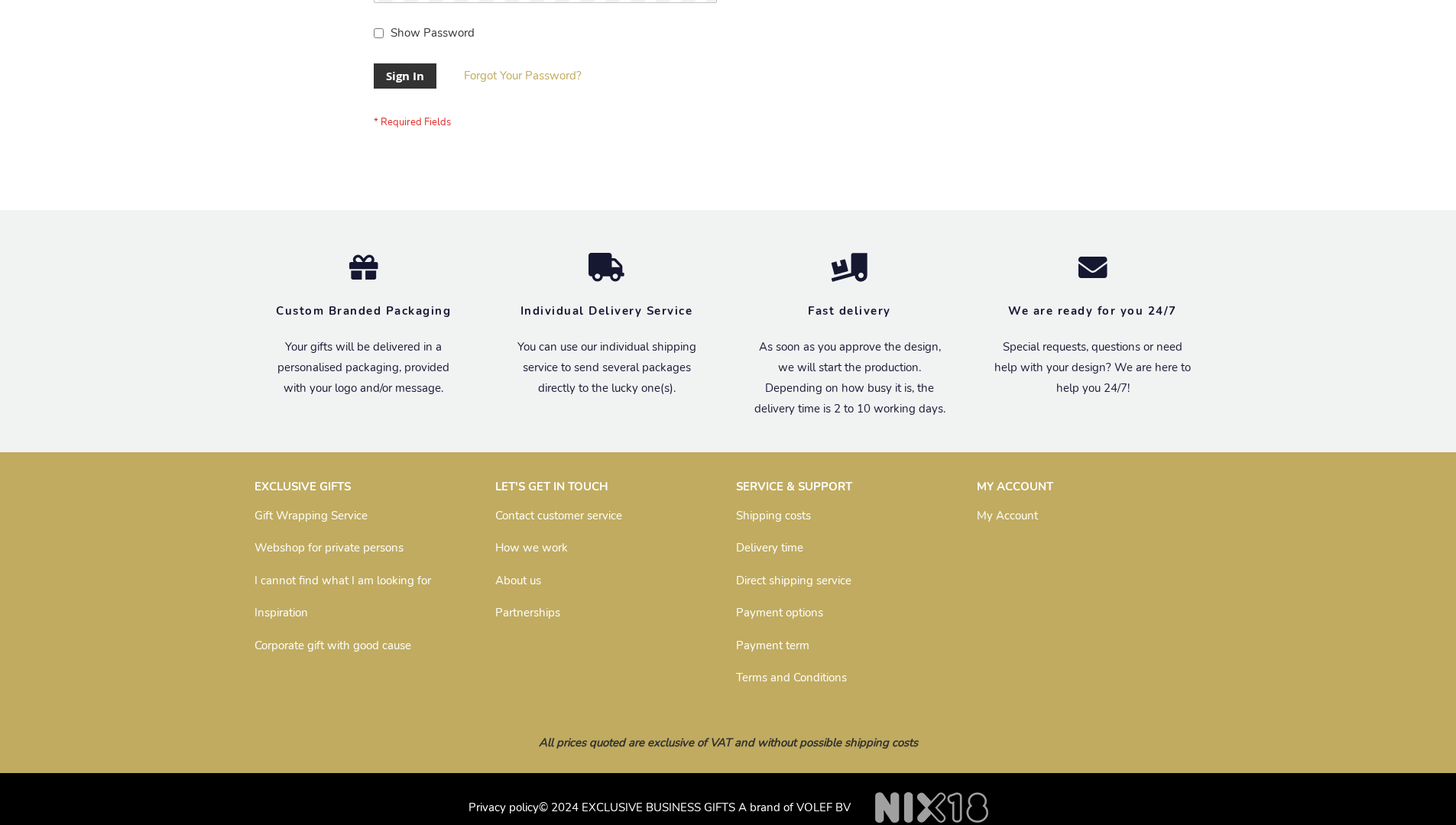
scroll to position [491, 0]
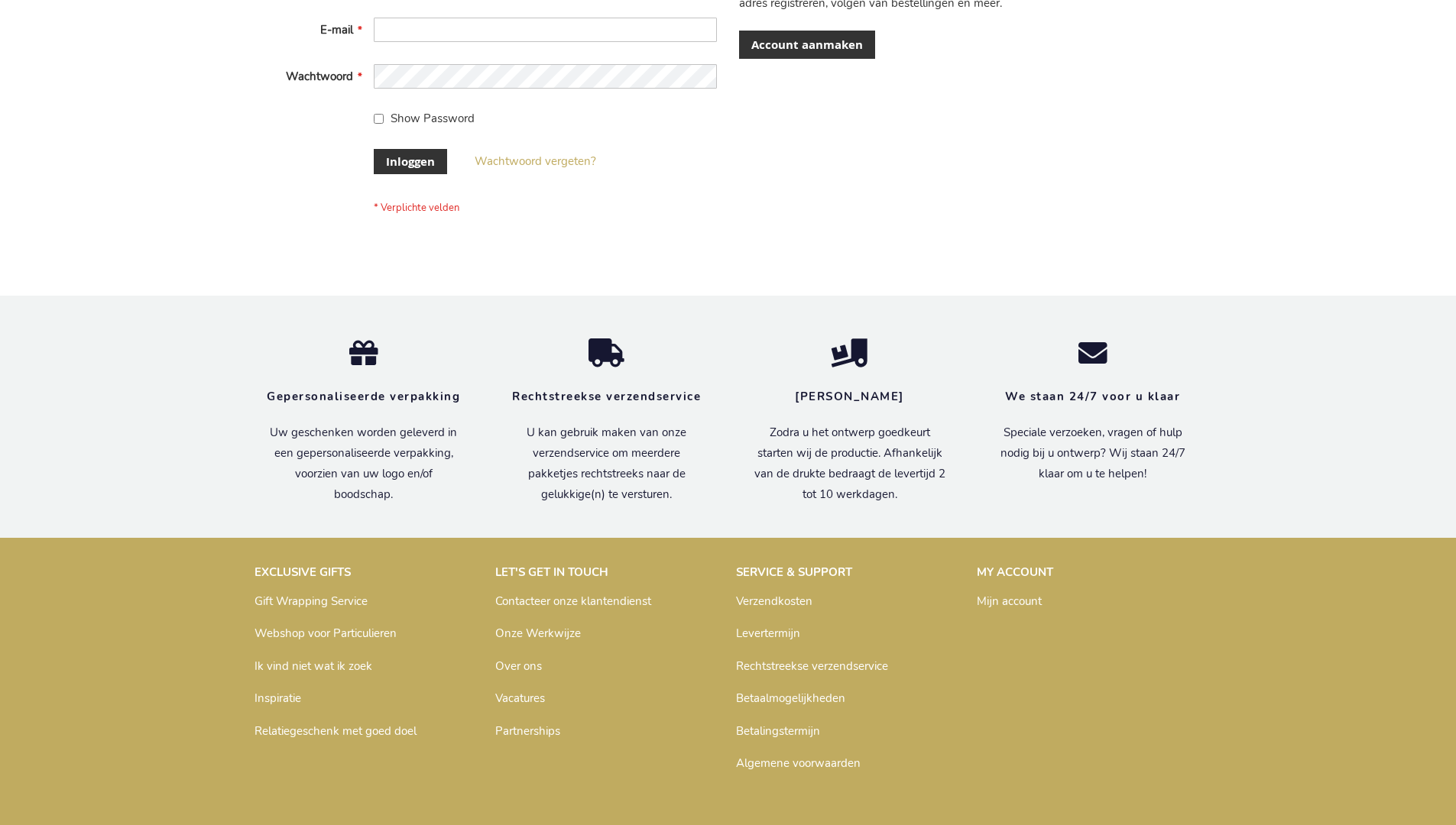
scroll to position [519, 0]
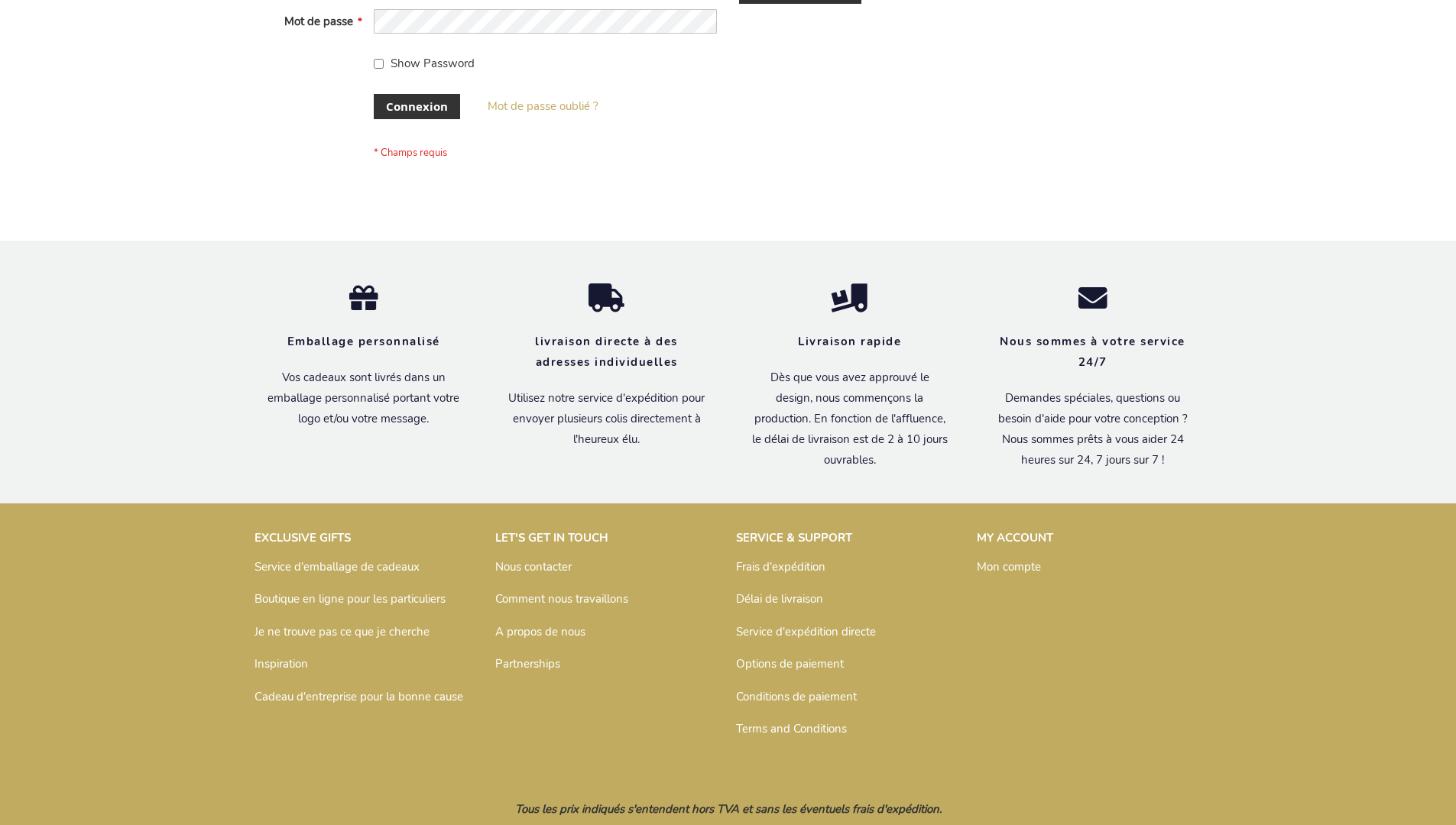
scroll to position [527, 0]
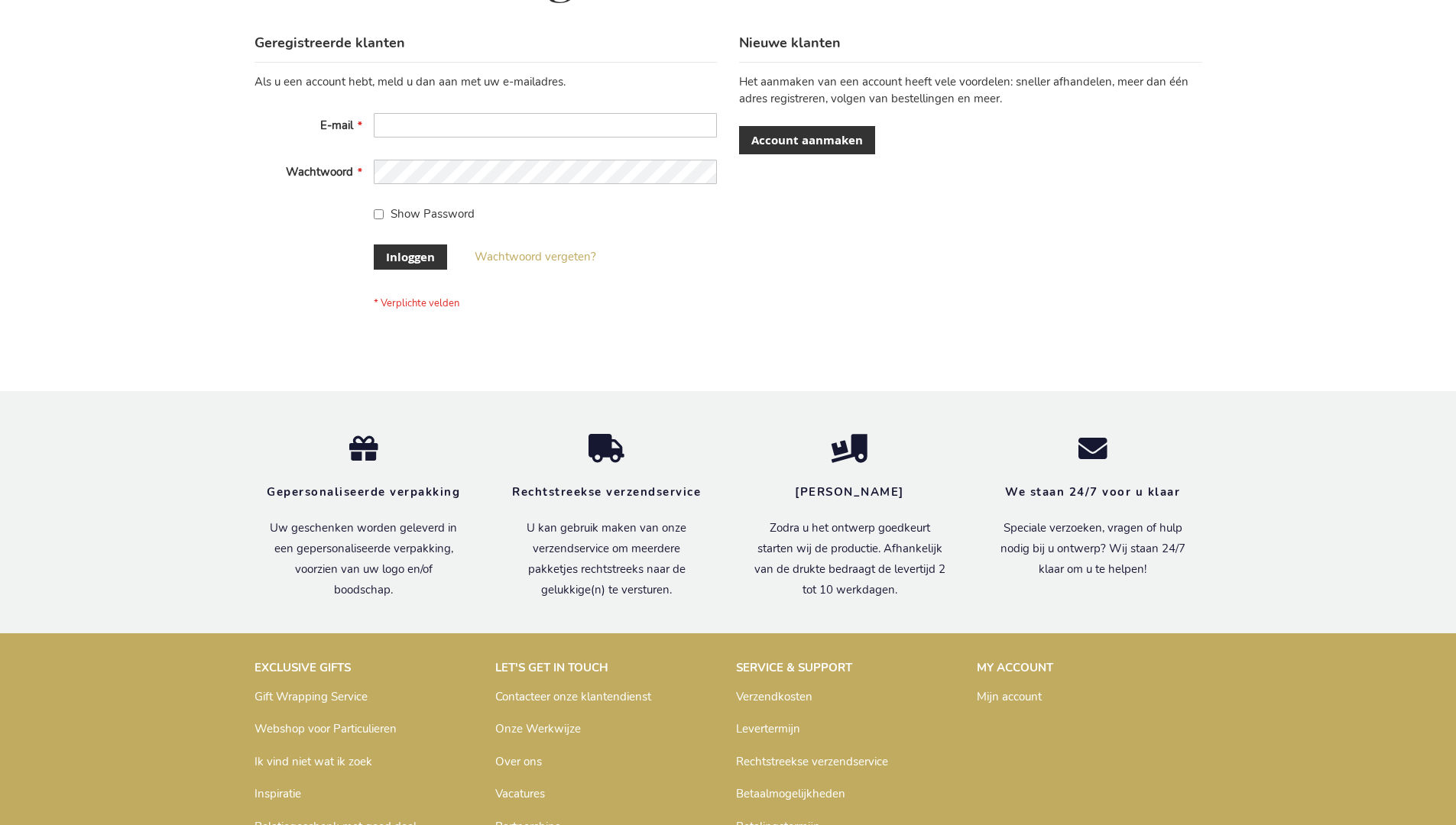
scroll to position [519, 0]
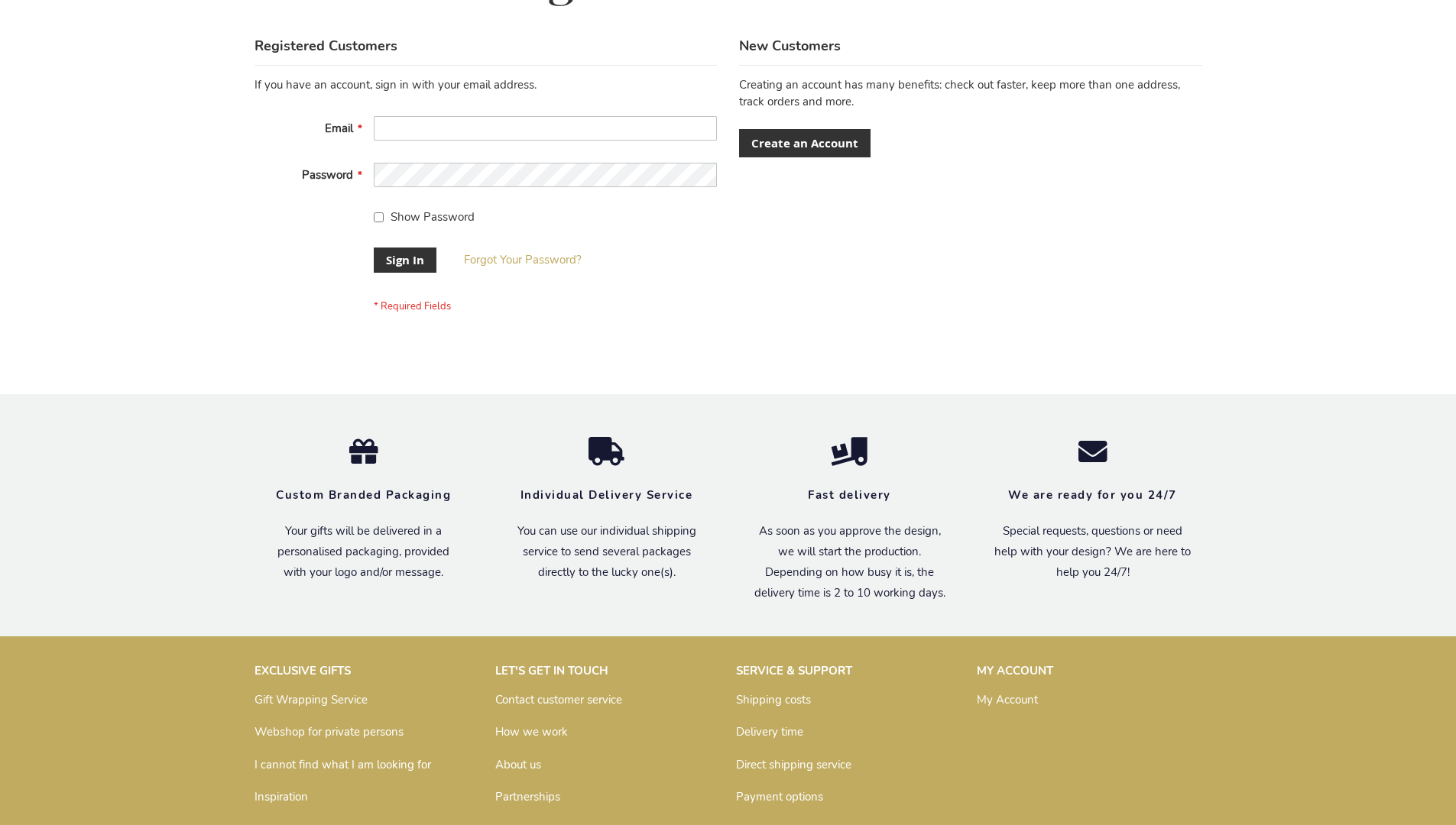
scroll to position [491, 0]
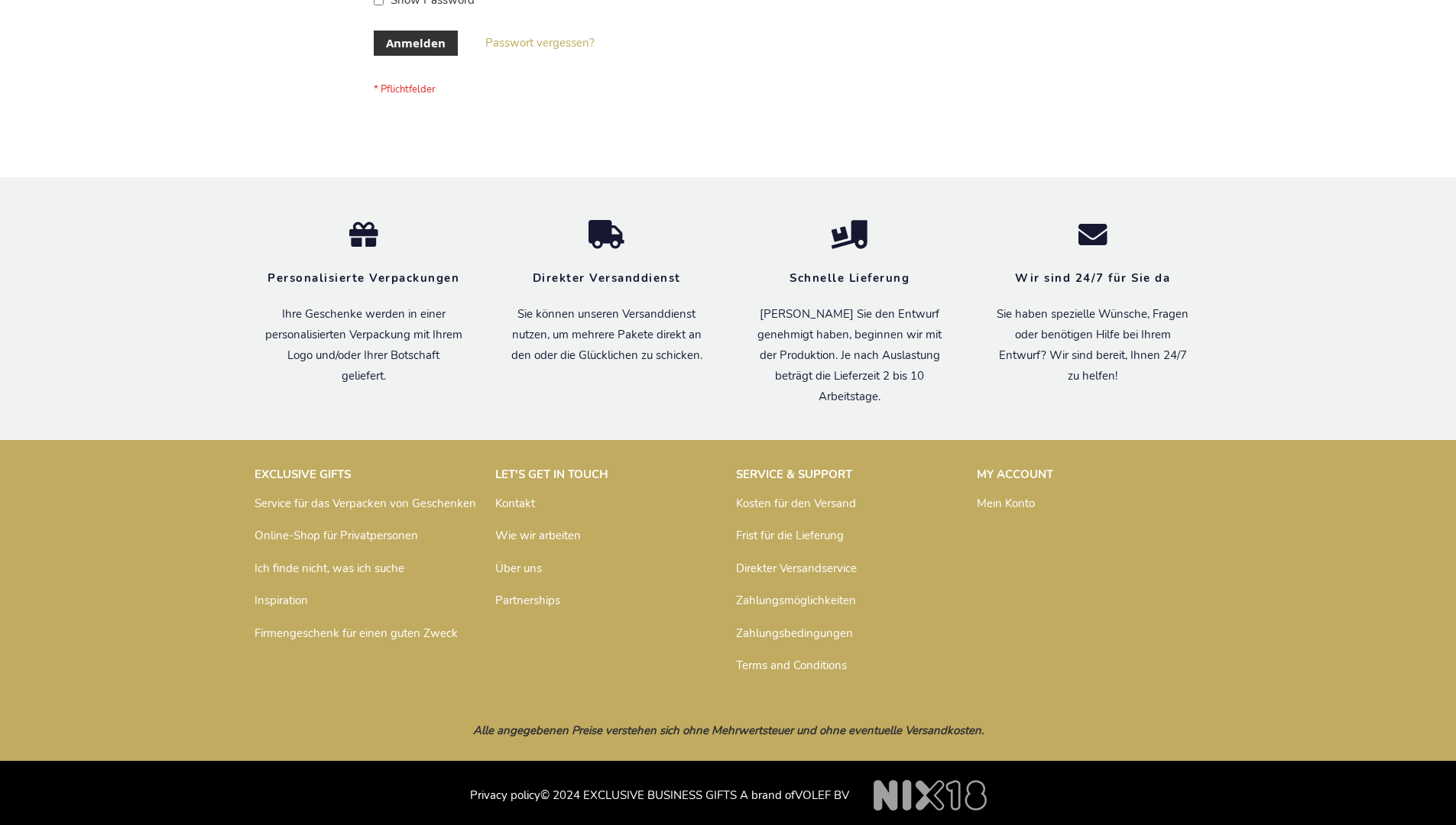
scroll to position [512, 0]
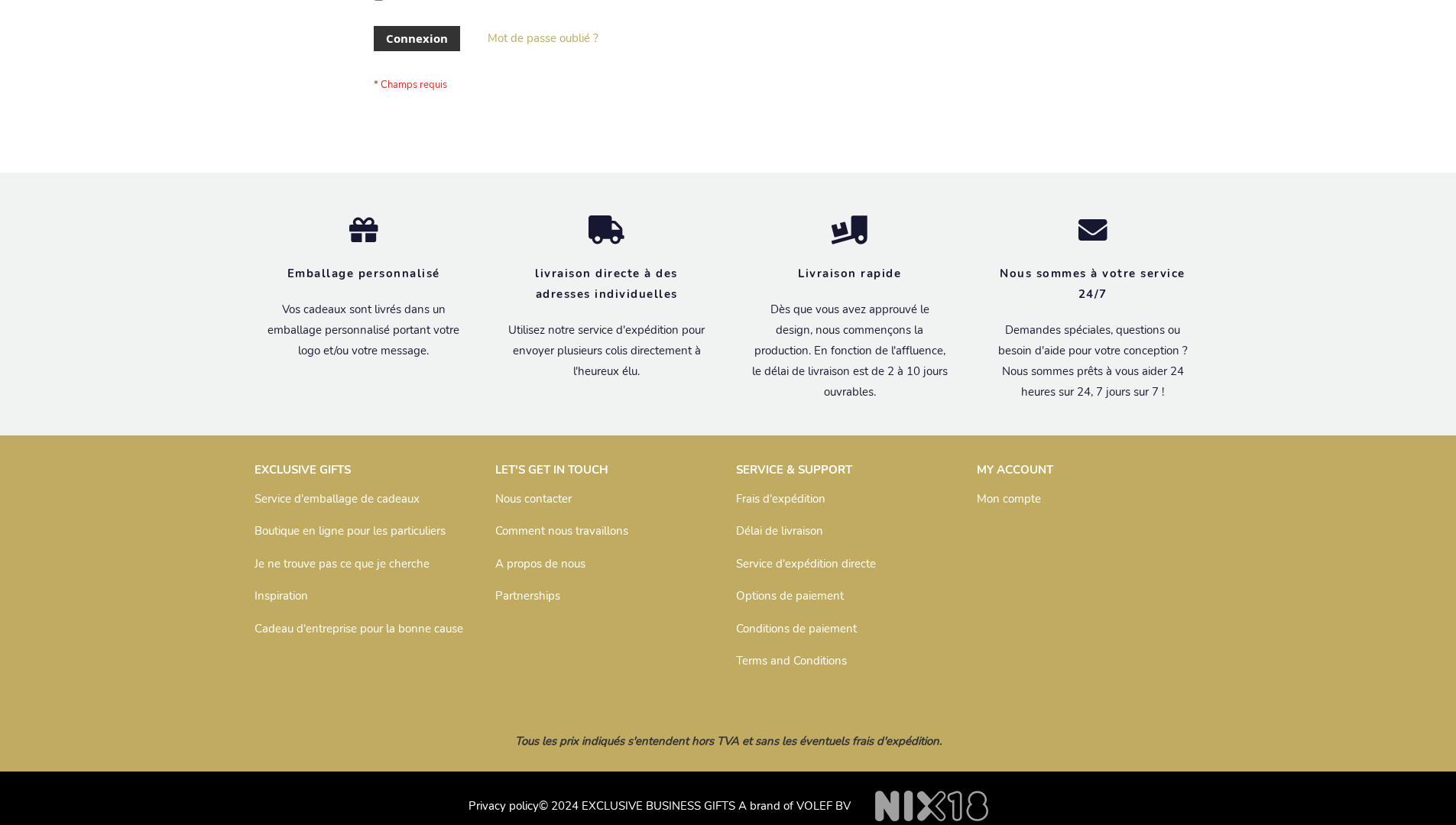
scroll to position [527, 0]
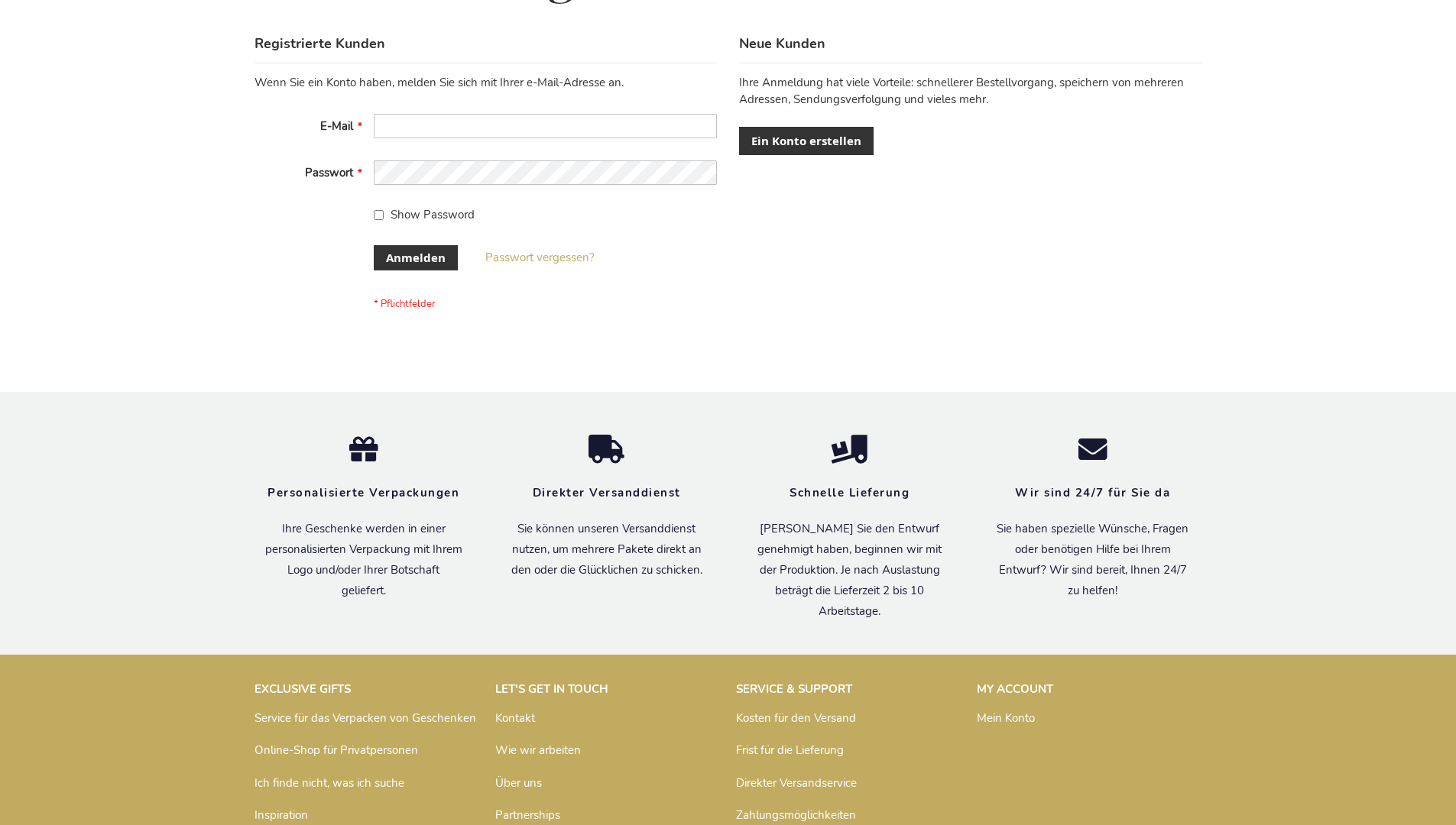
scroll to position [512, 0]
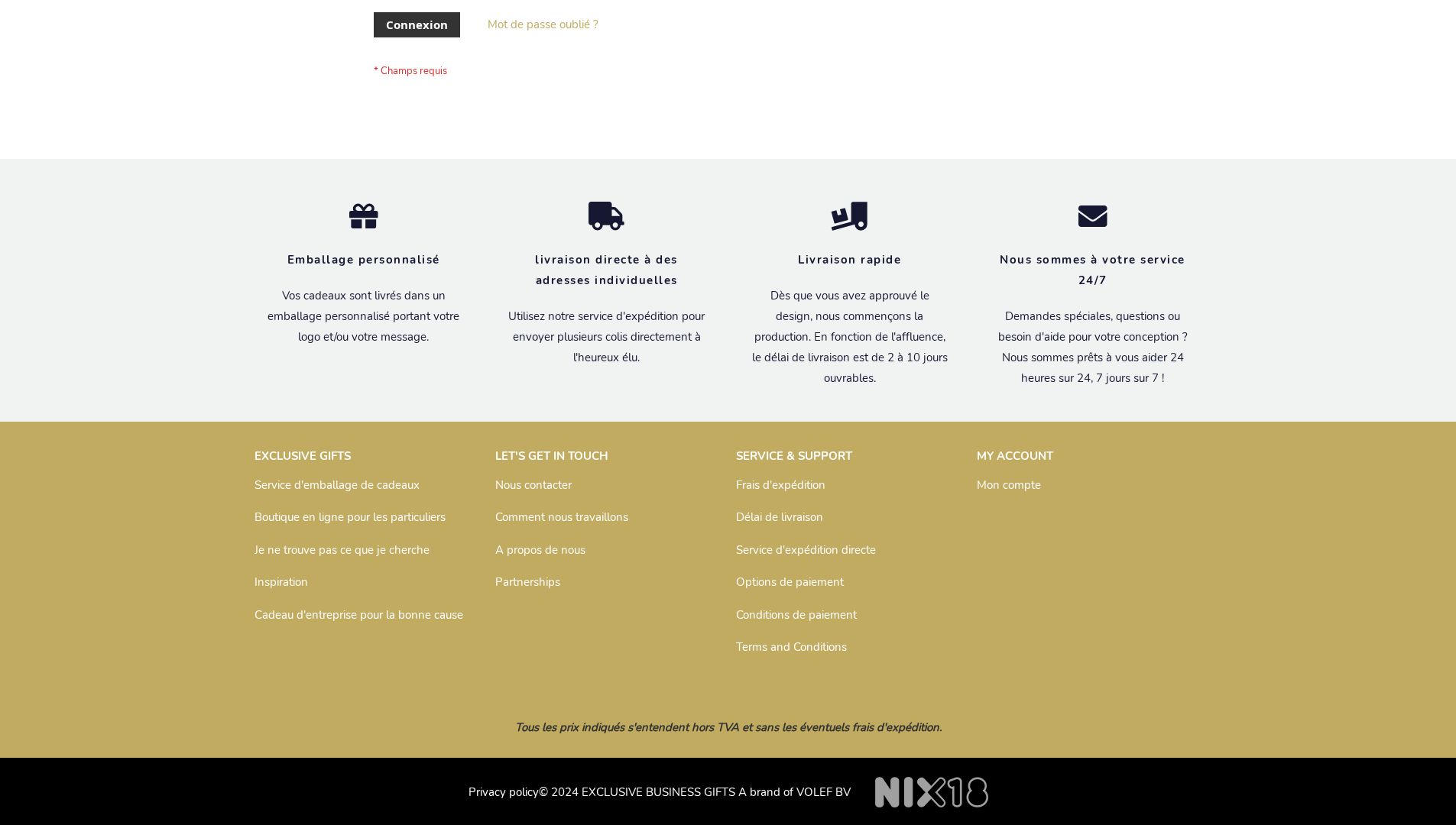
scroll to position [527, 0]
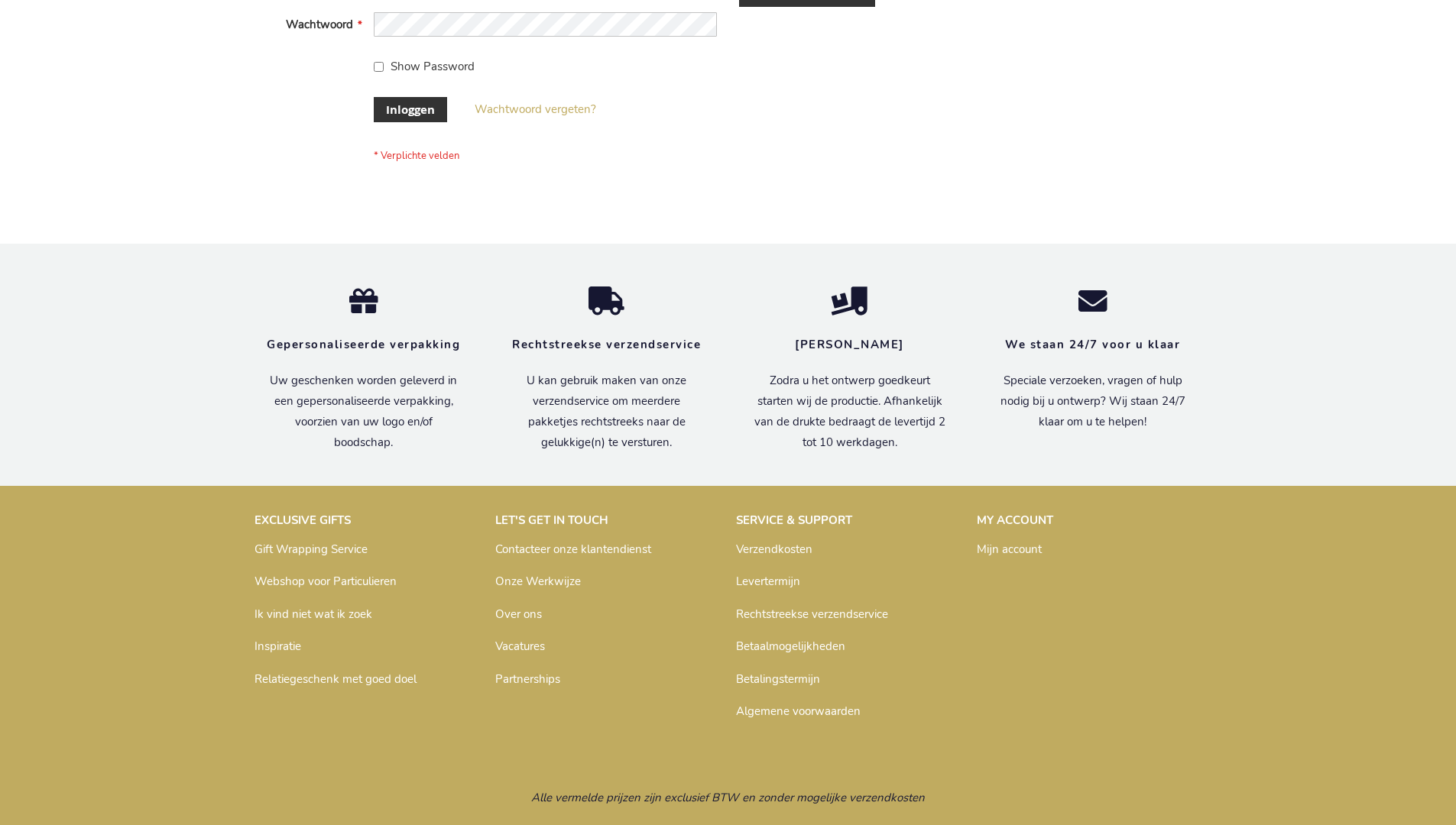
scroll to position [519, 0]
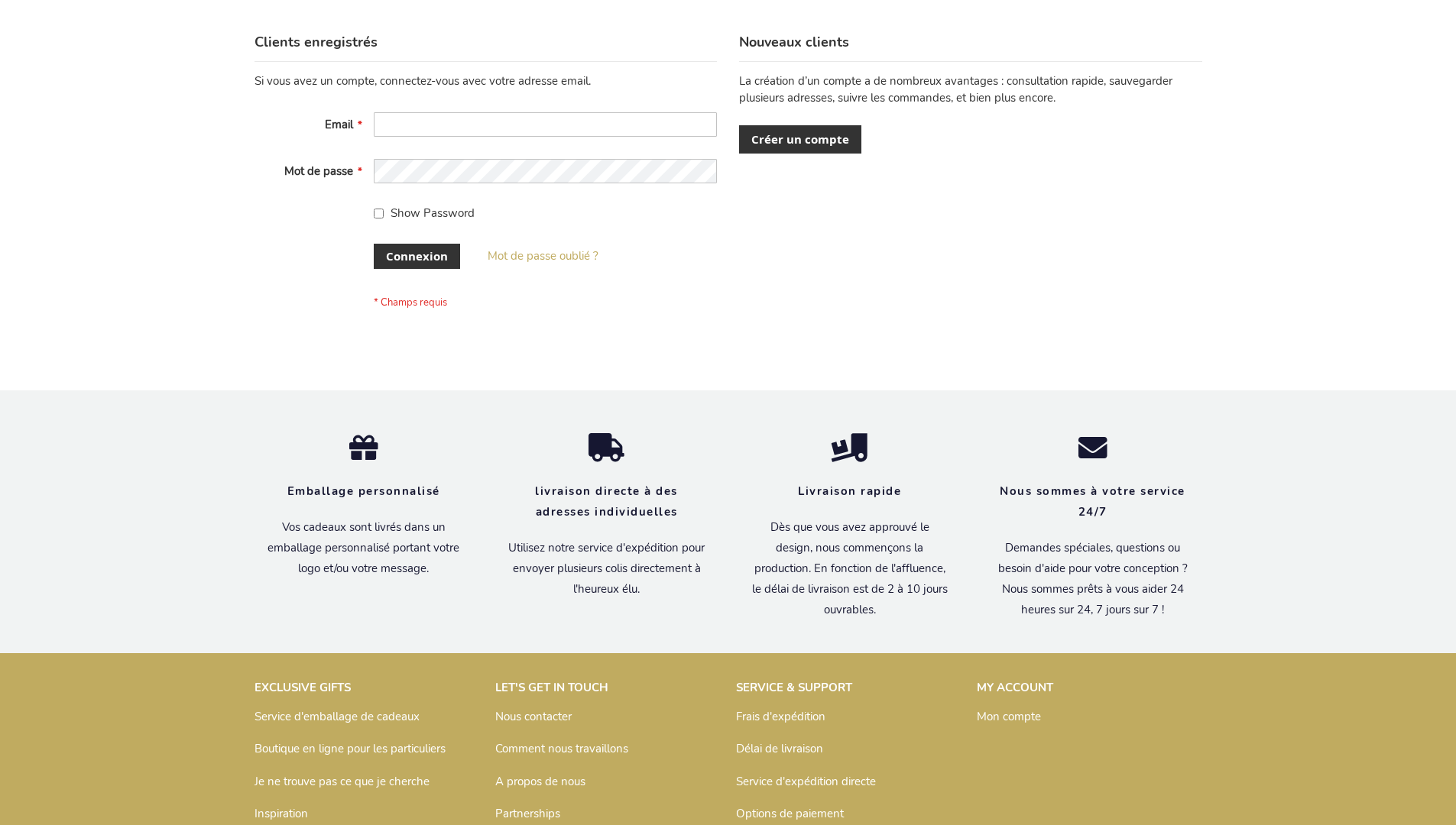
scroll to position [527, 0]
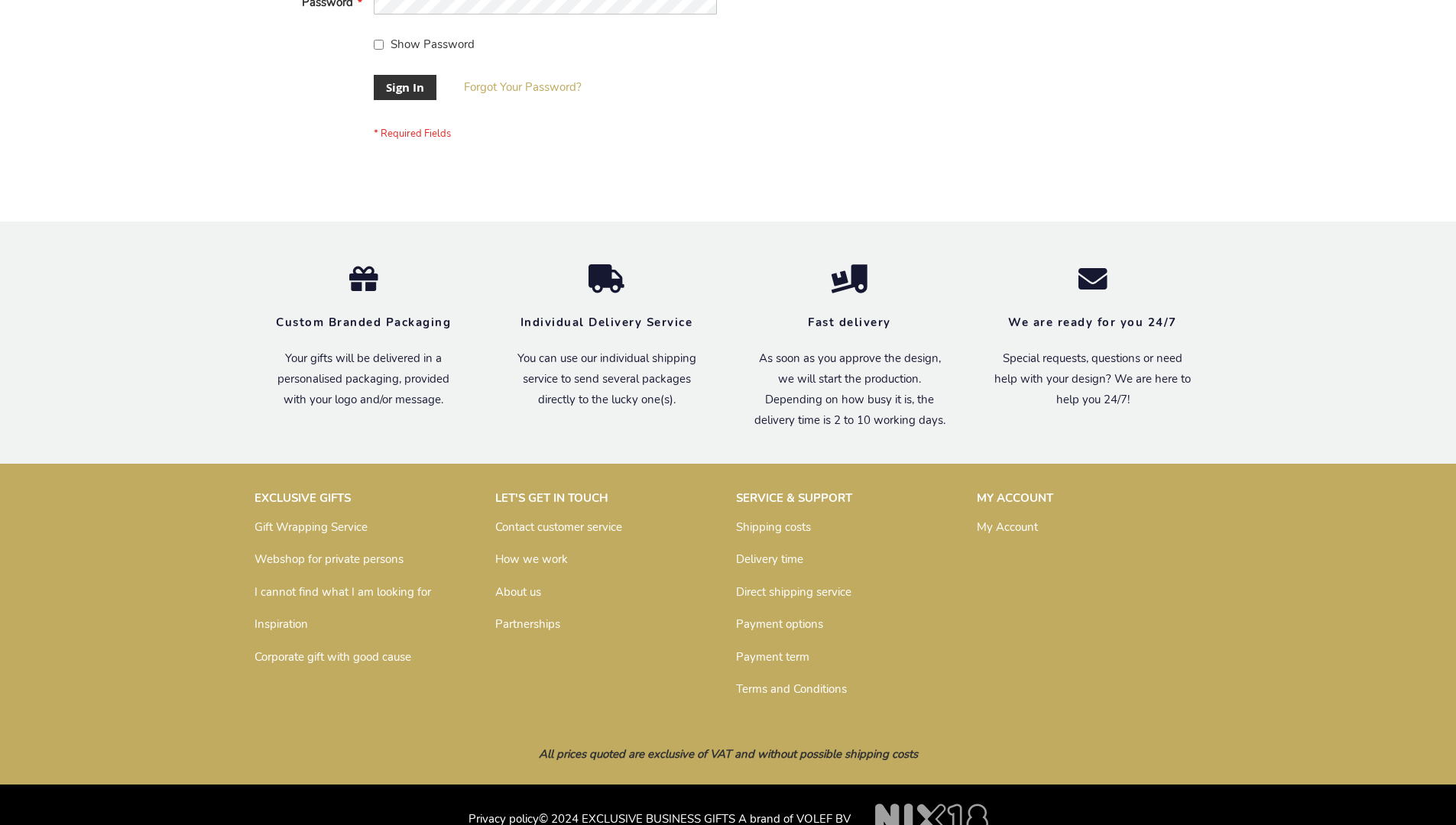
scroll to position [491, 0]
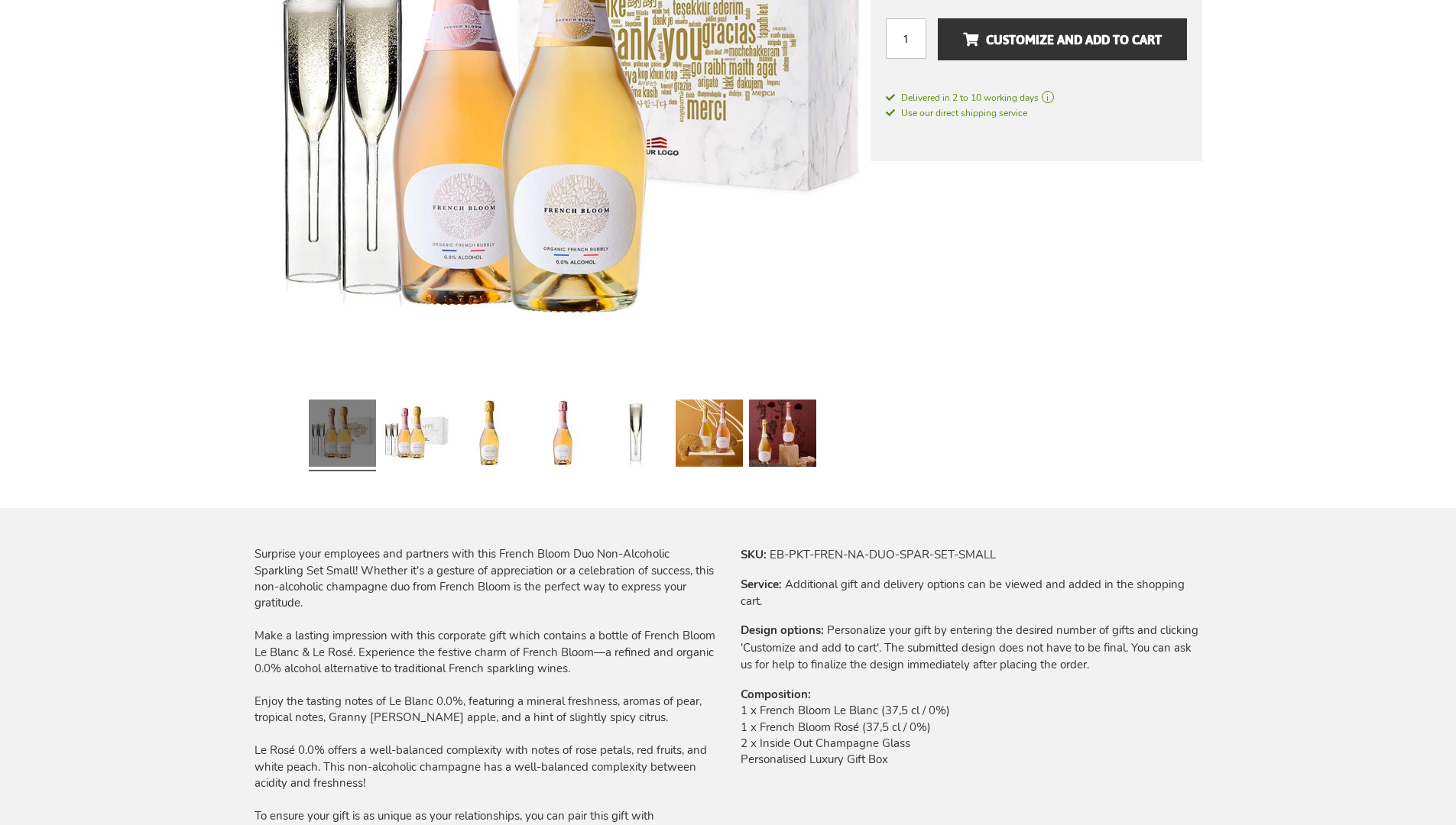
scroll to position [2056, 0]
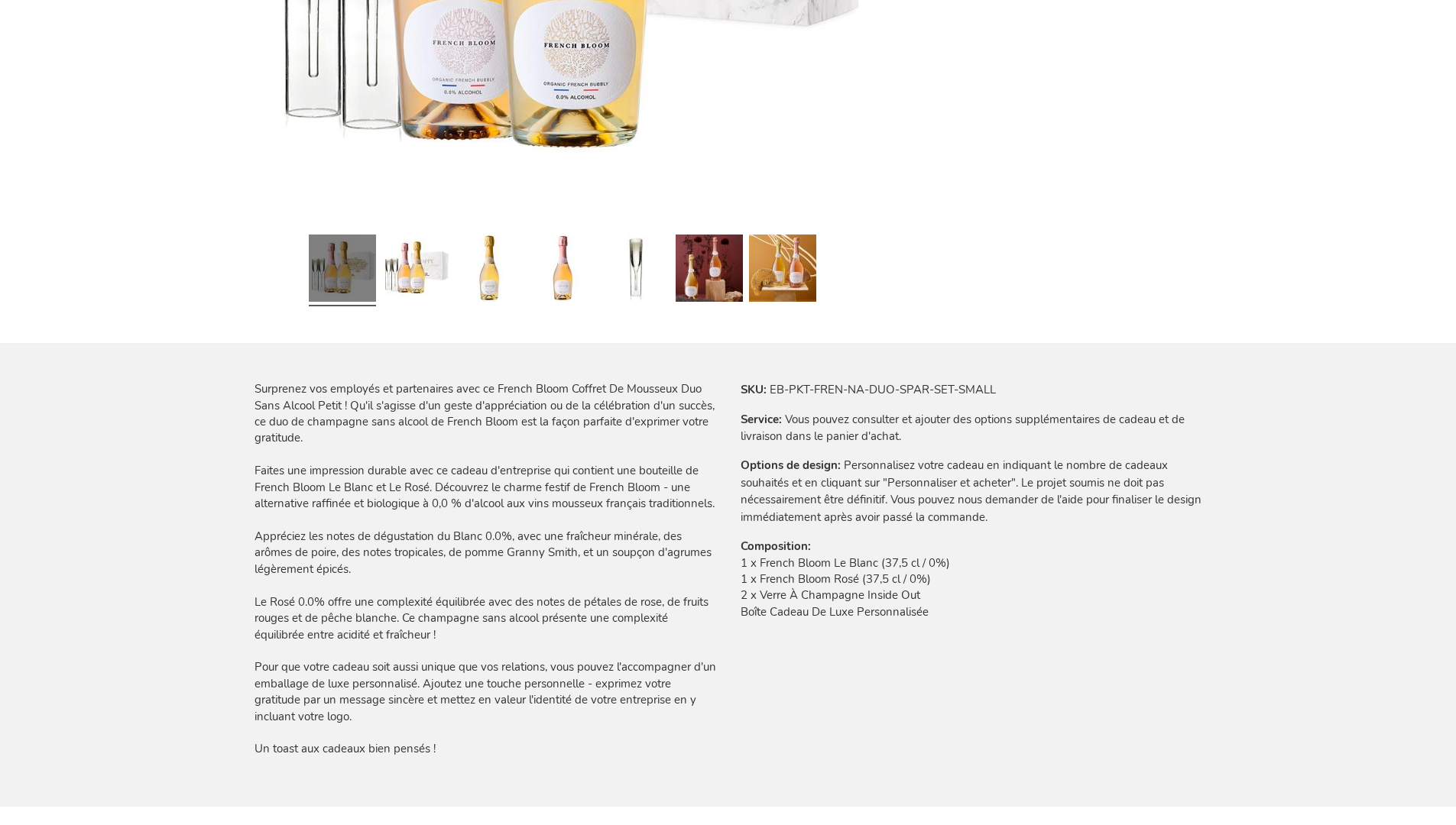
scroll to position [2125, 0]
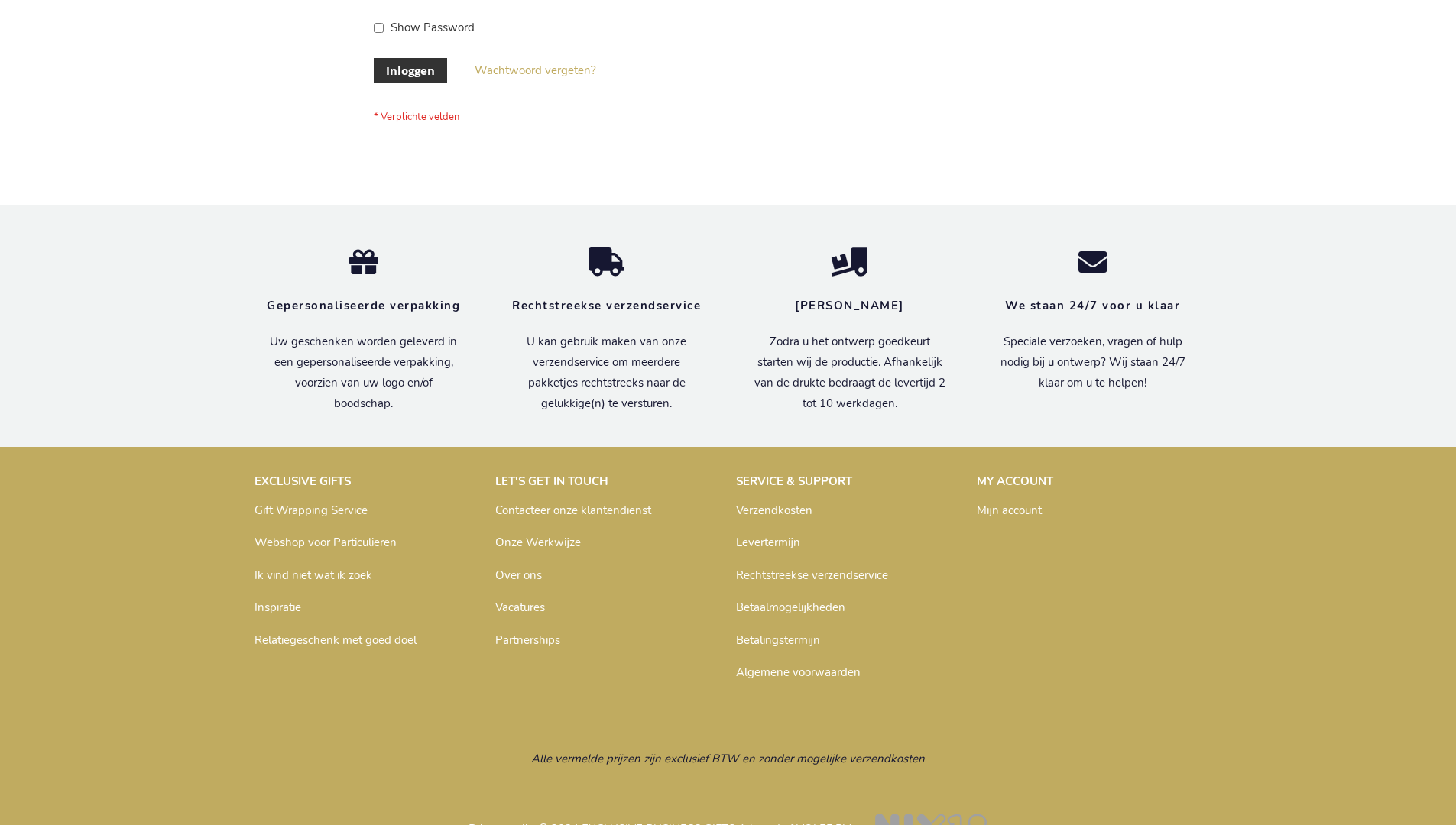
scroll to position [519, 0]
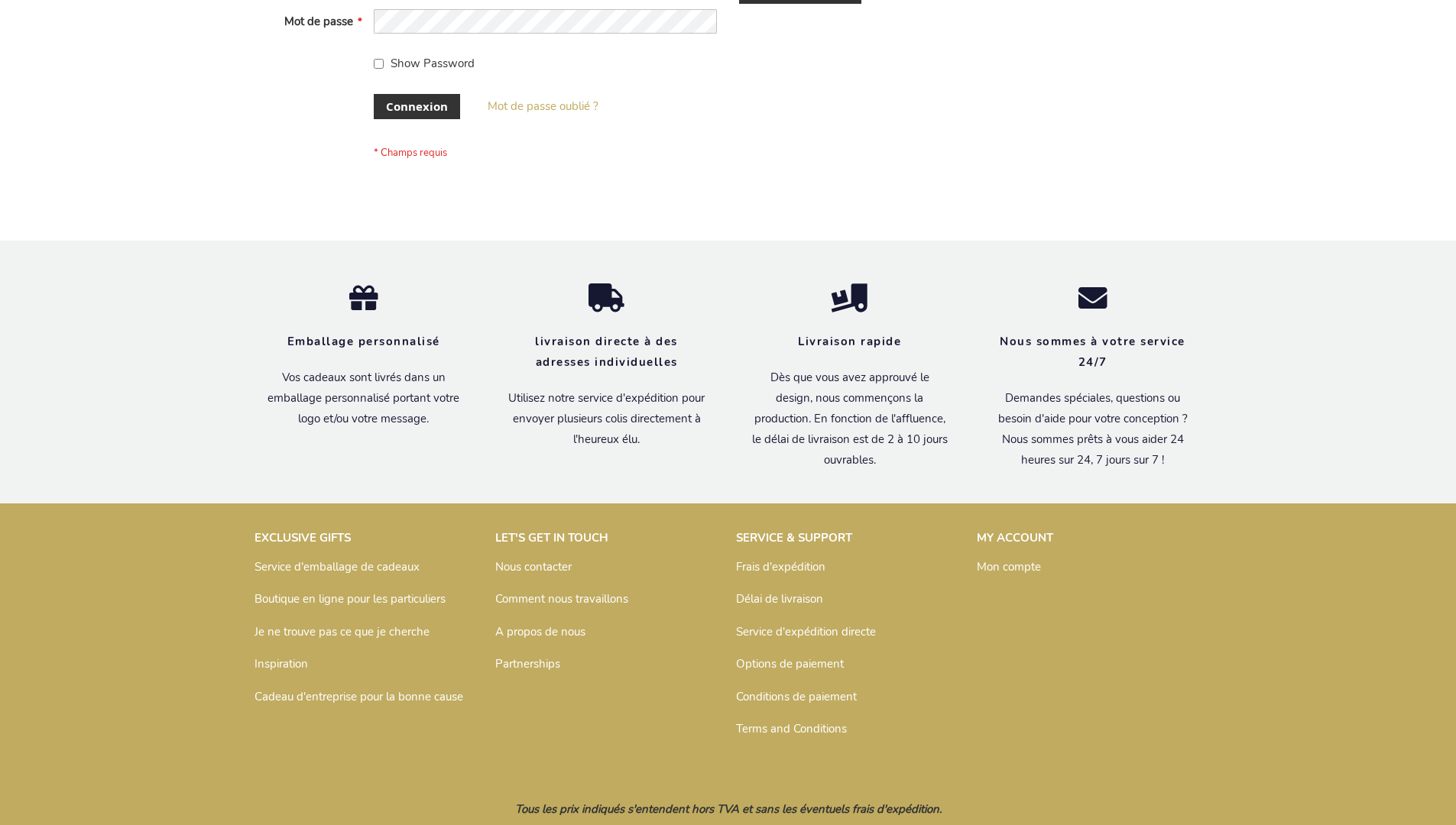
scroll to position [527, 0]
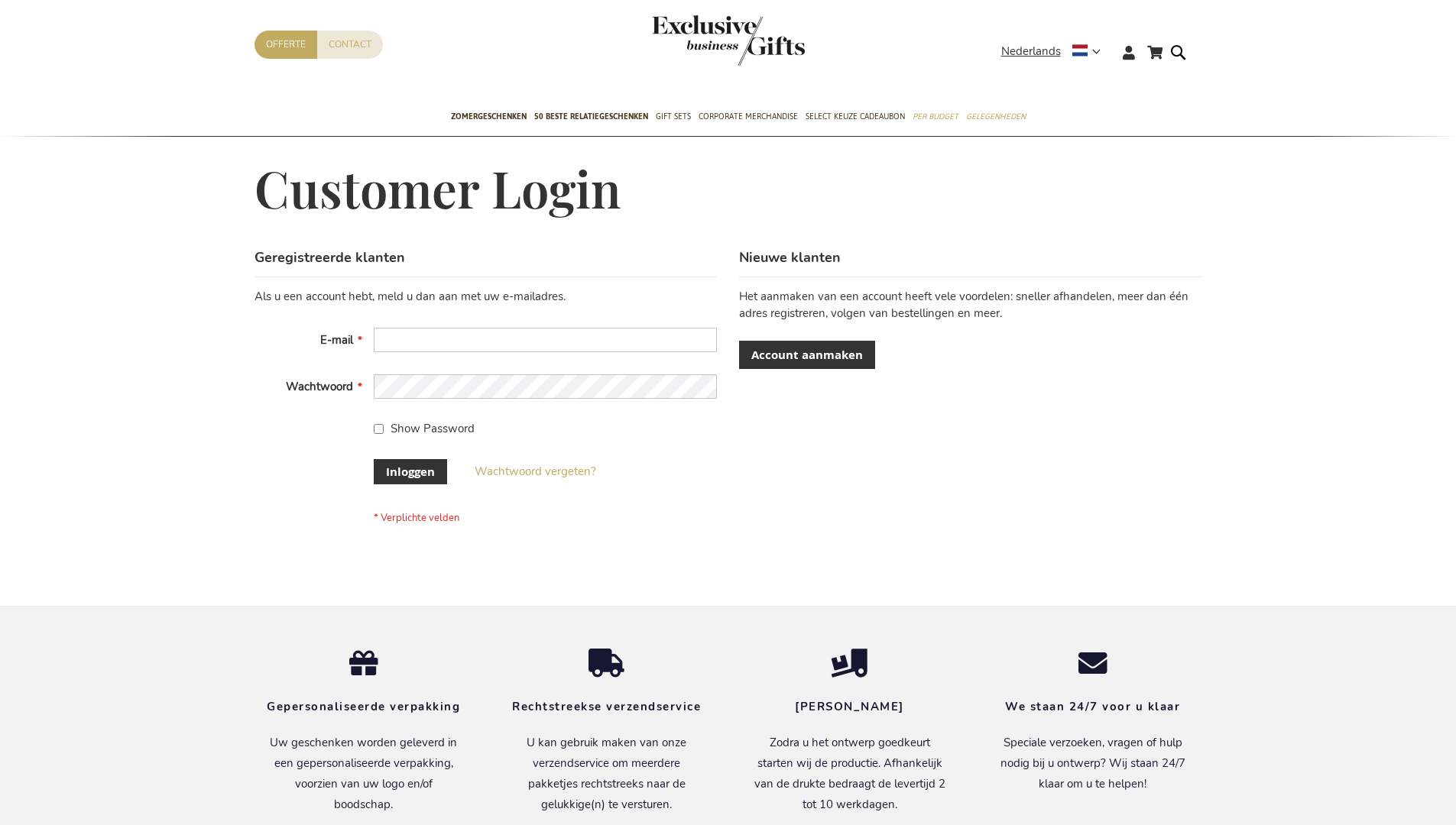
scroll to position [519, 0]
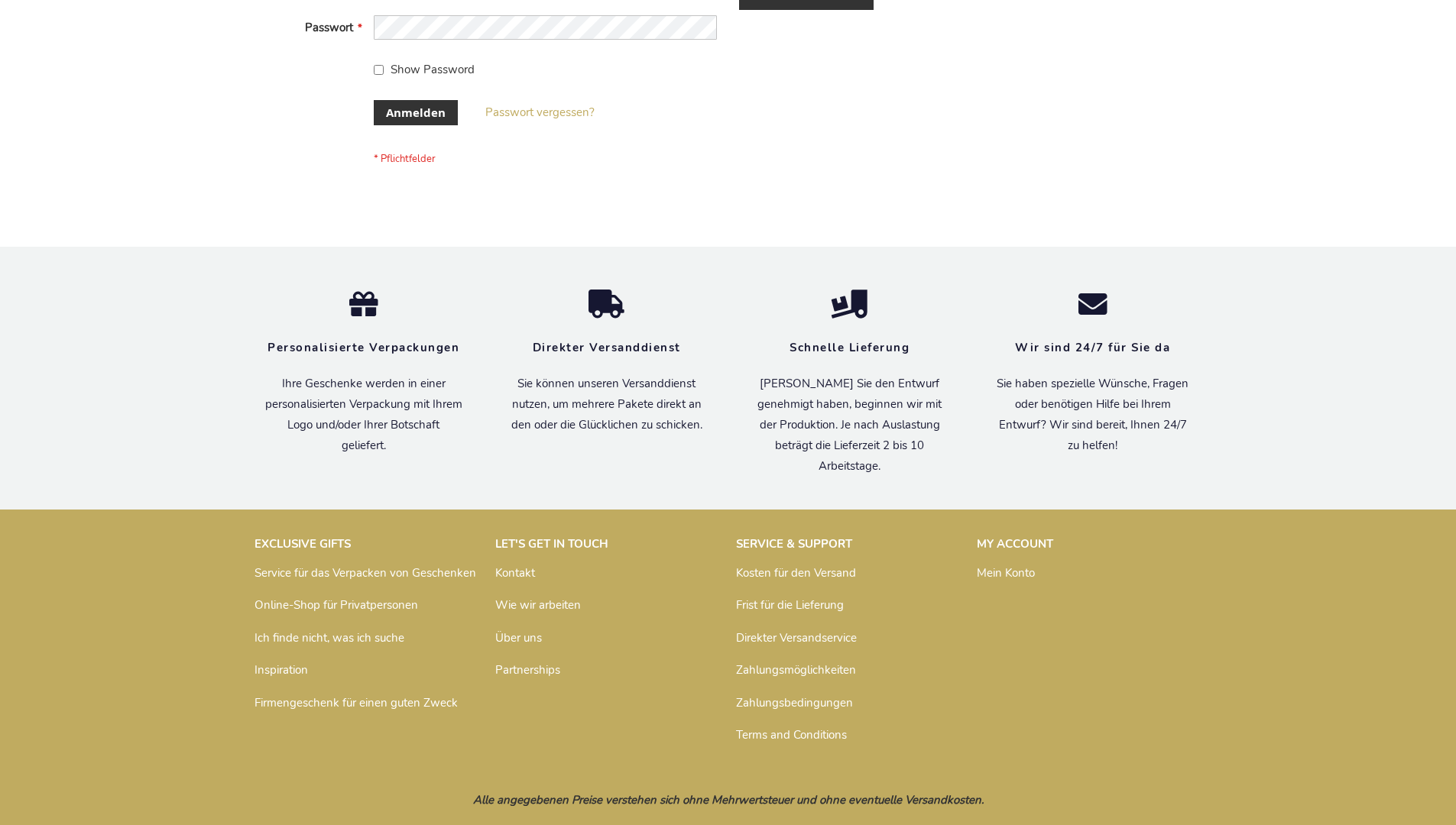
scroll to position [512, 0]
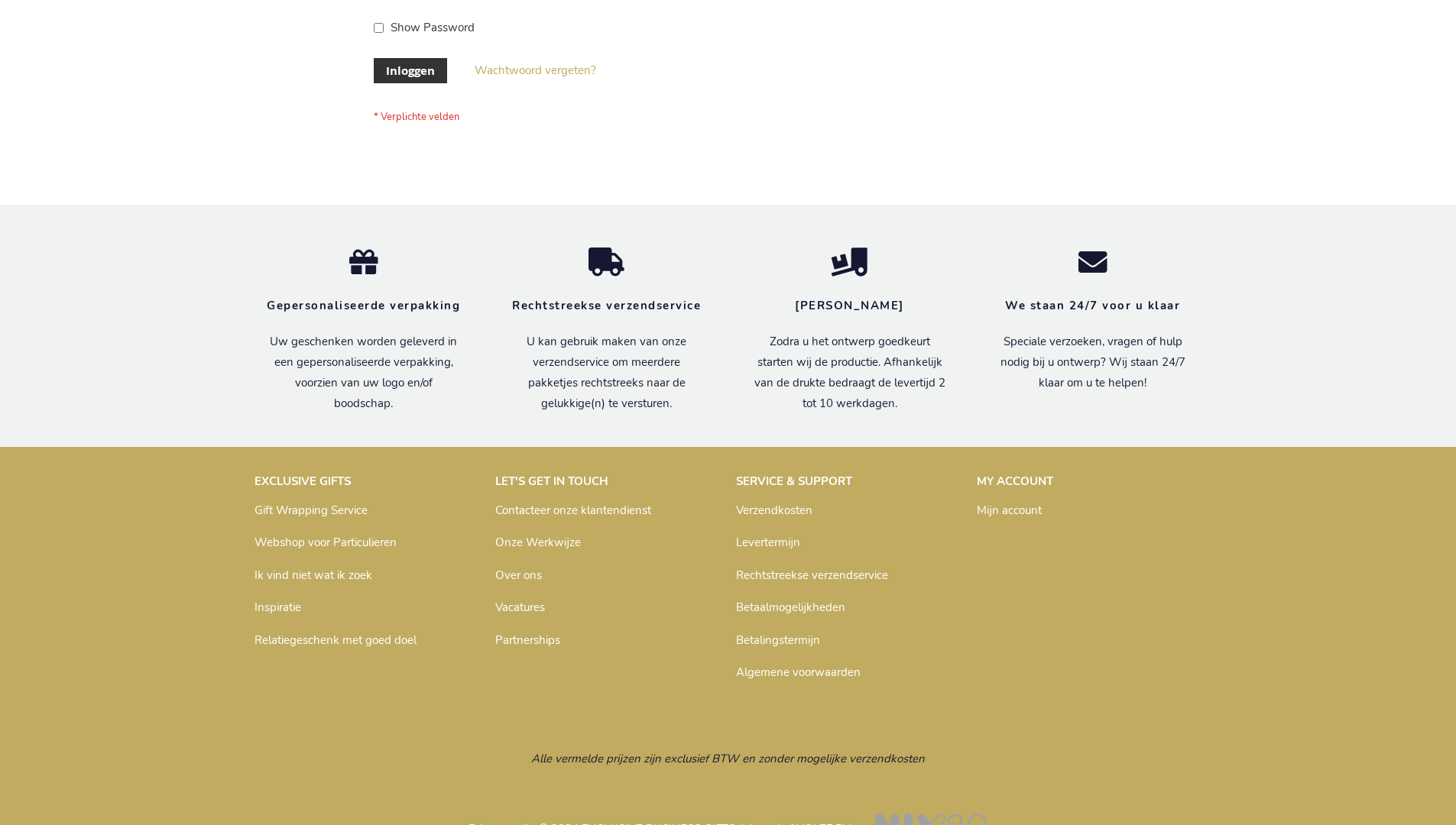
scroll to position [519, 0]
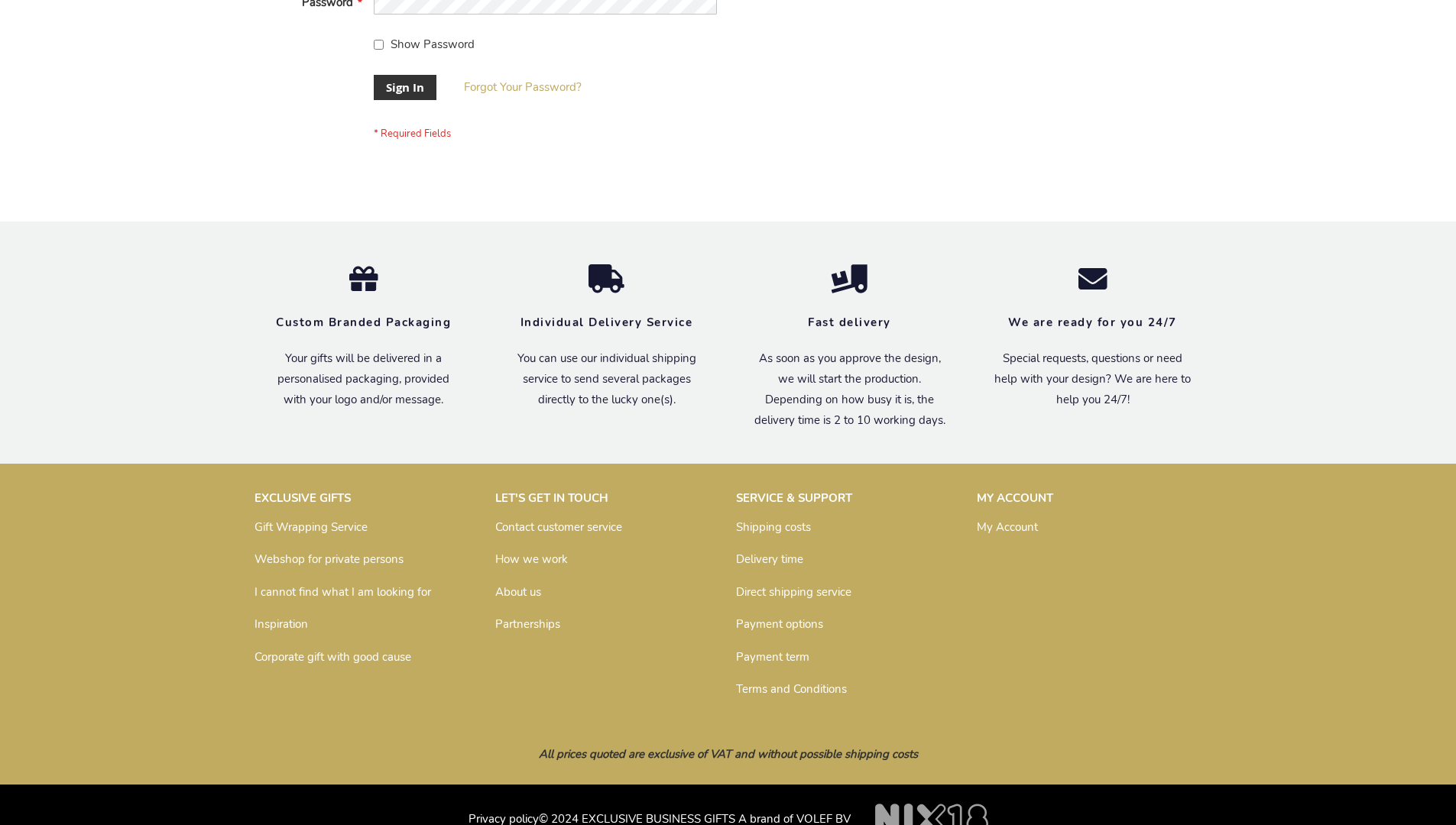
scroll to position [491, 0]
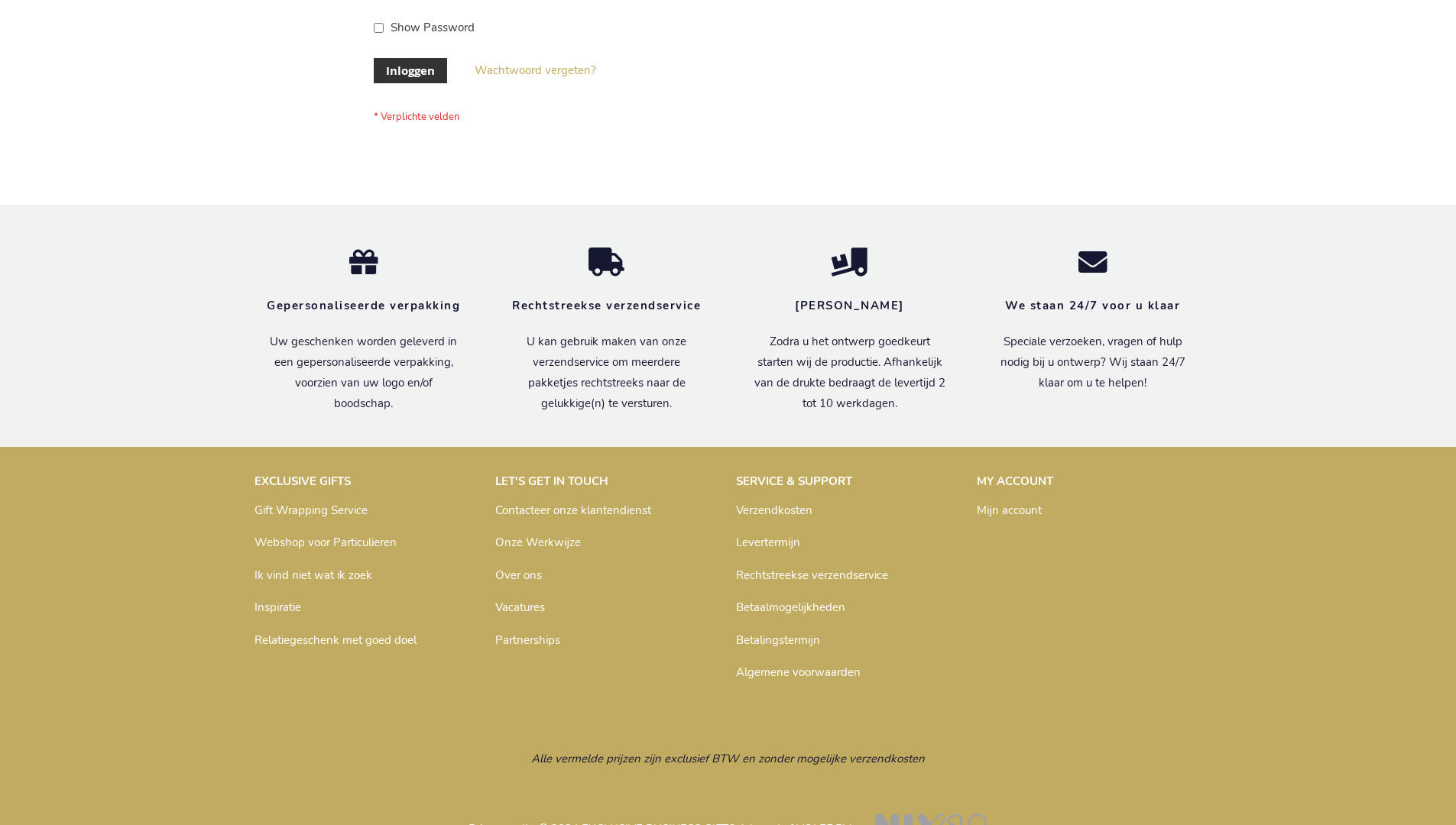
scroll to position [519, 0]
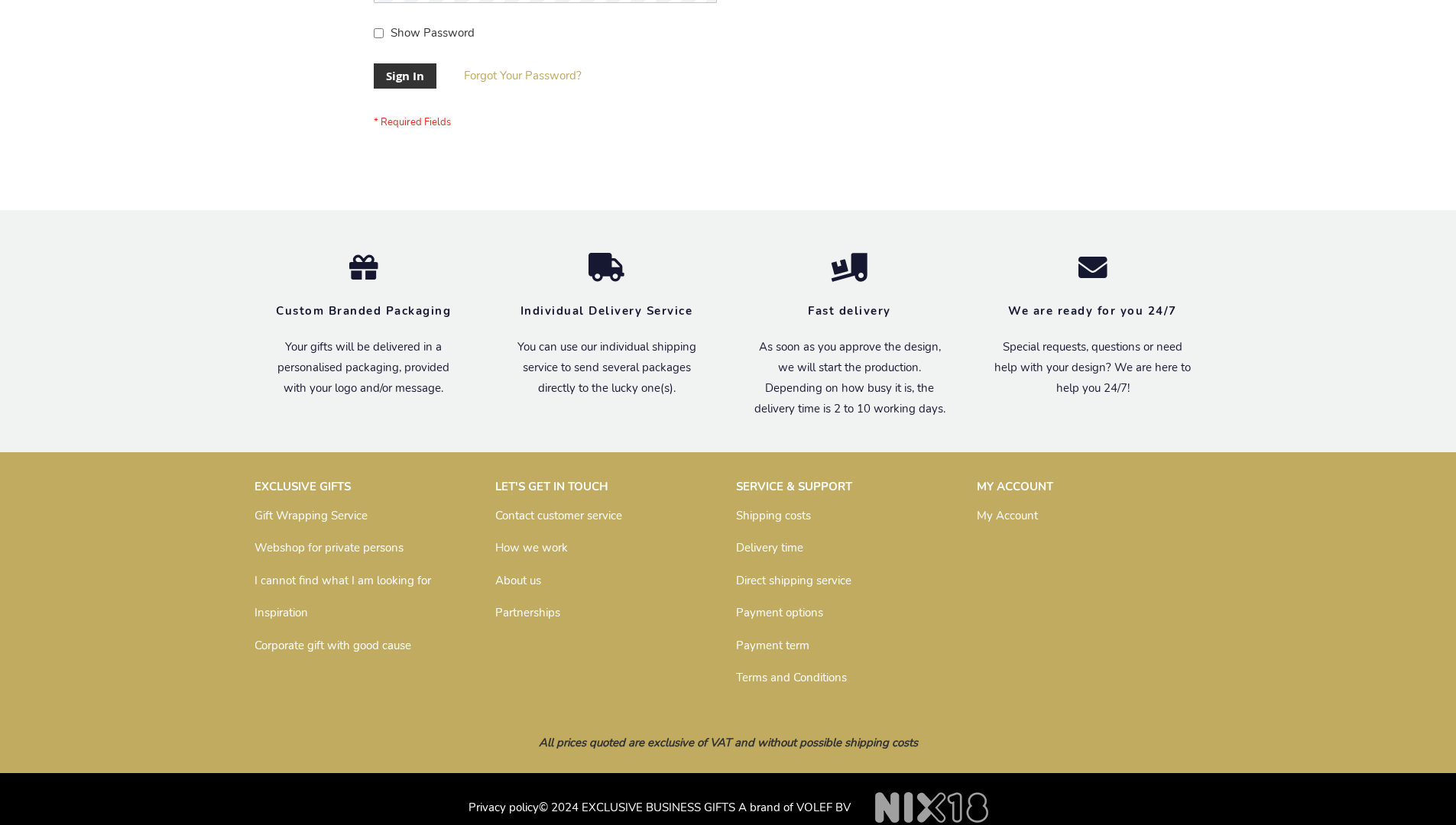
scroll to position [491, 0]
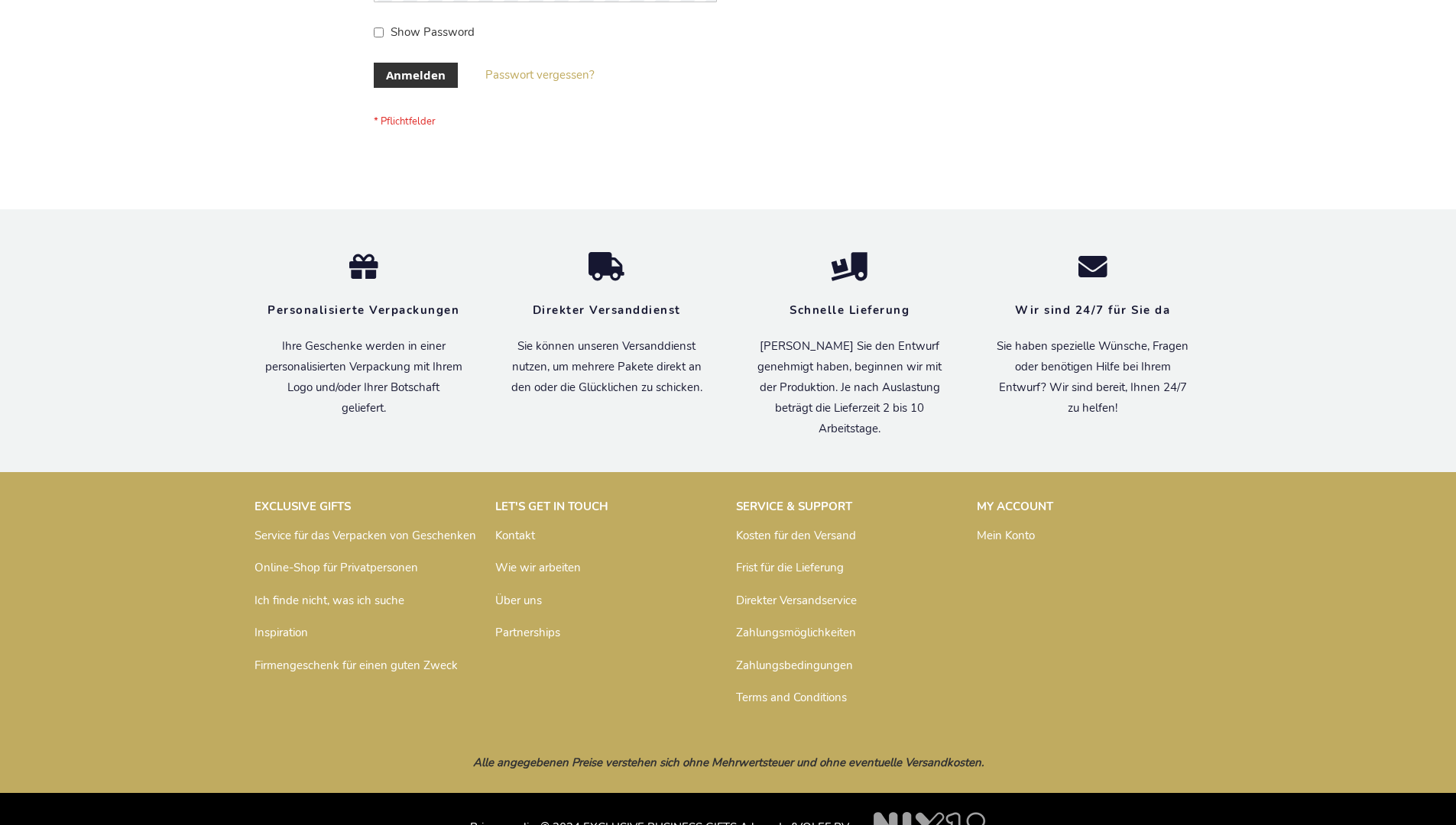
scroll to position [512, 0]
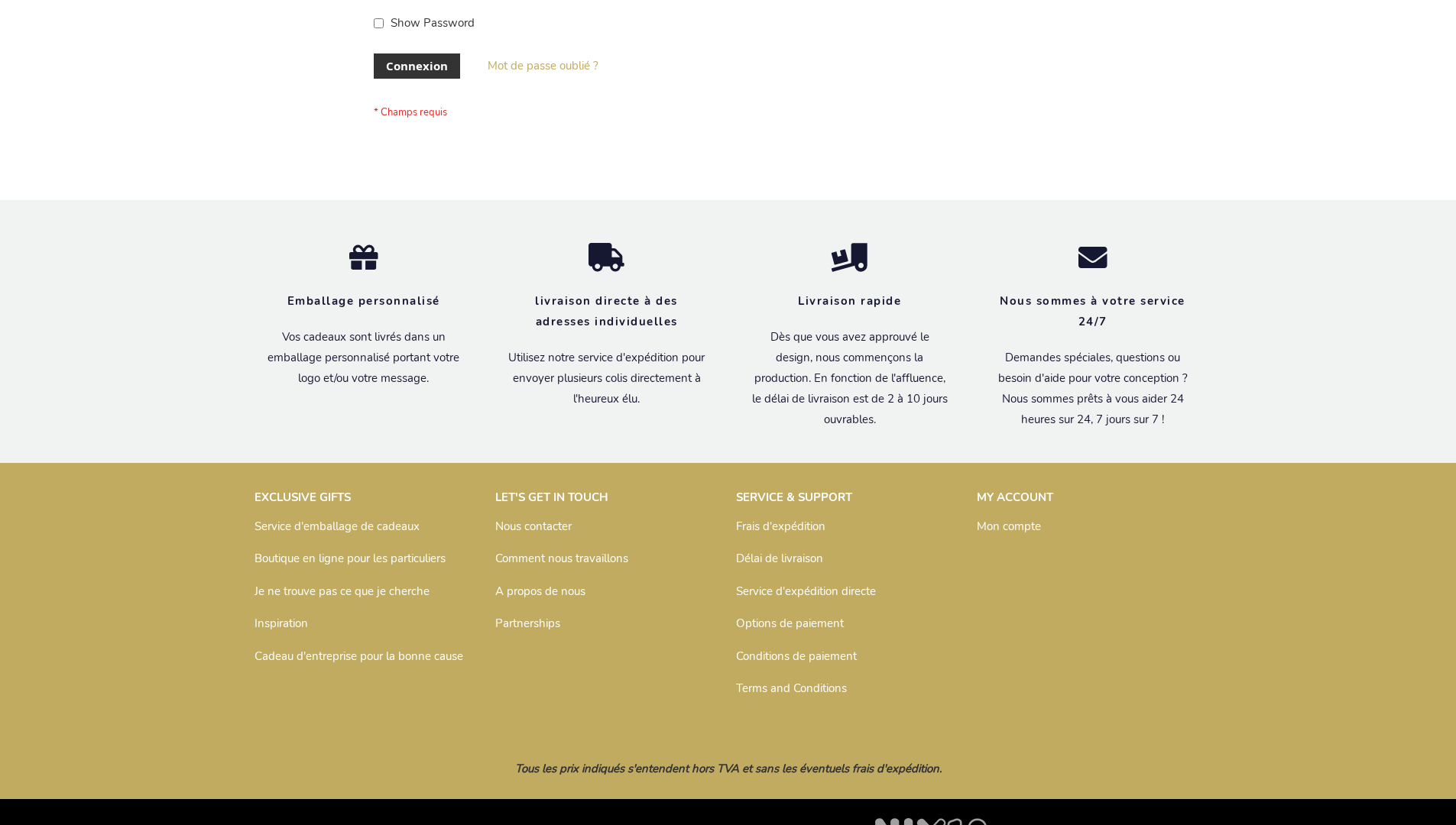
scroll to position [527, 0]
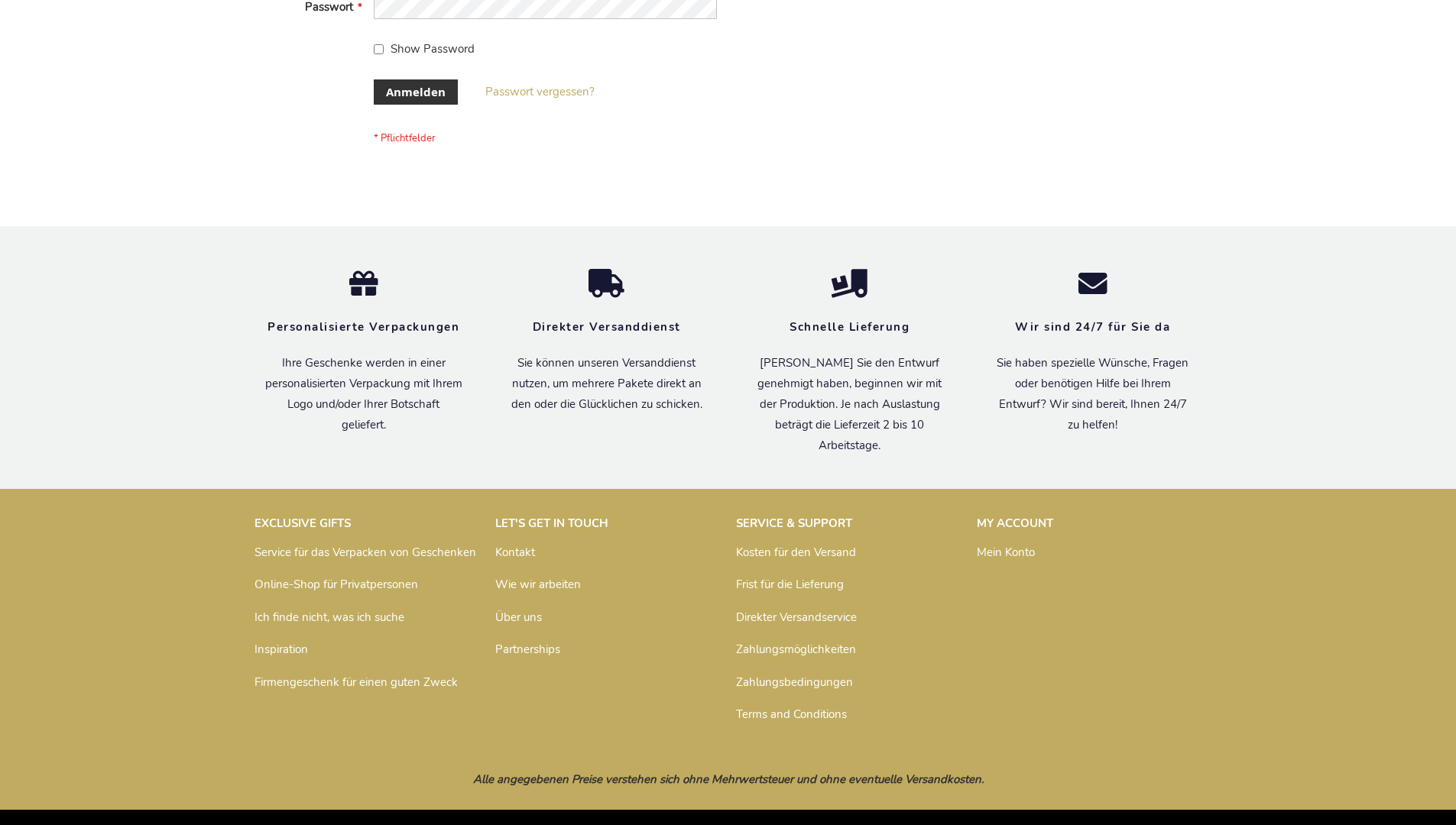
scroll to position [512, 0]
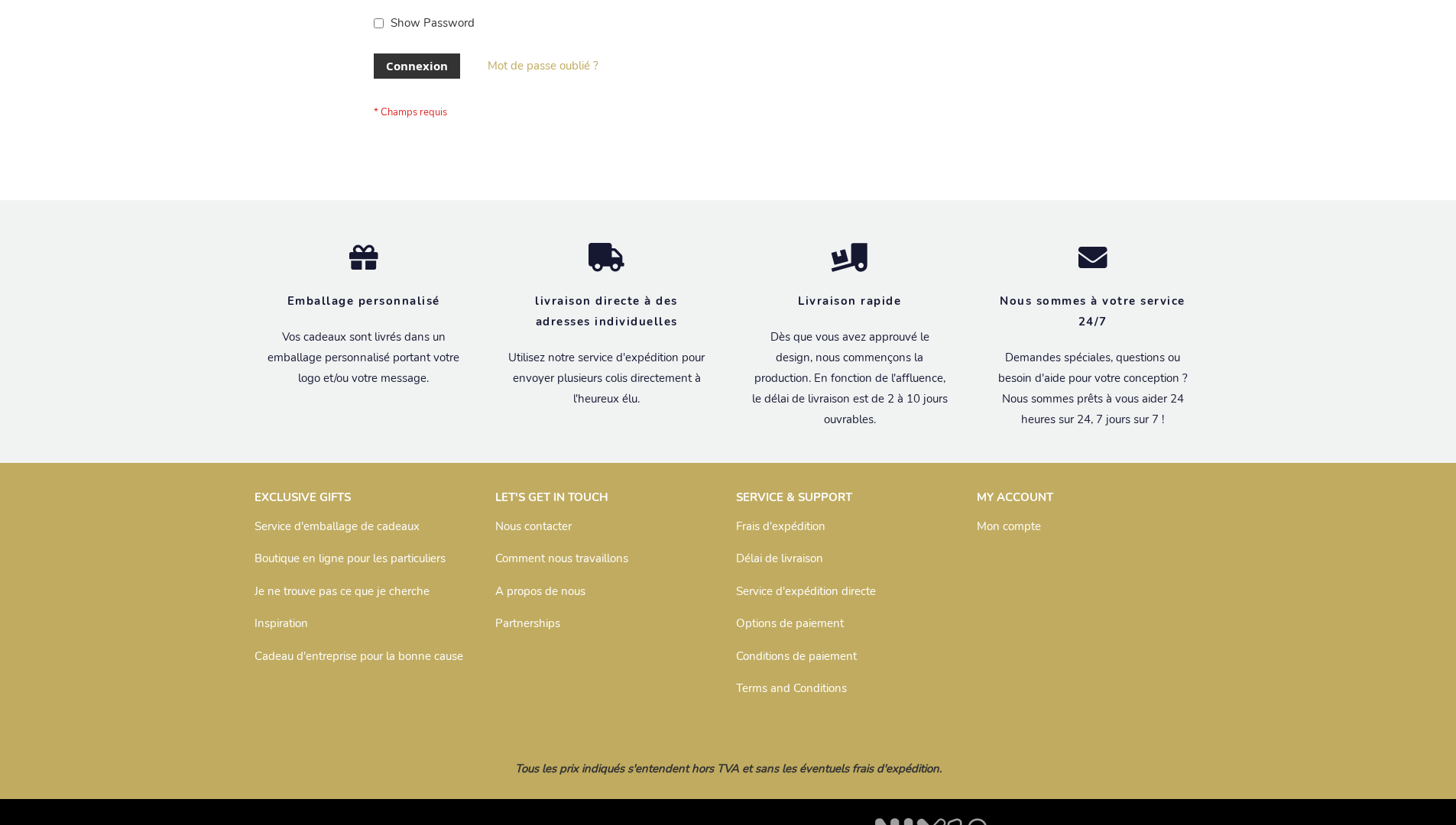
scroll to position [527, 0]
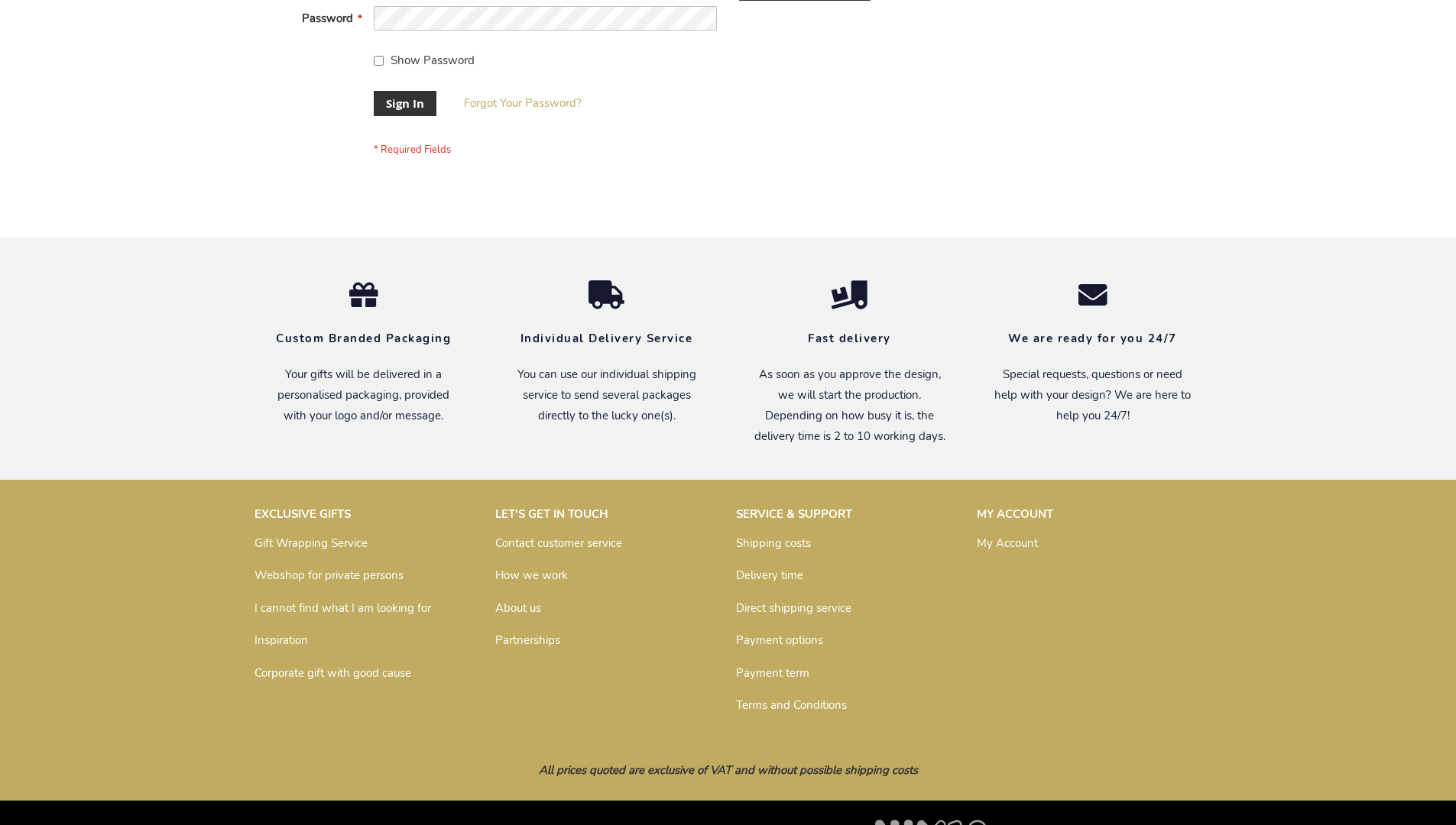
scroll to position [491, 0]
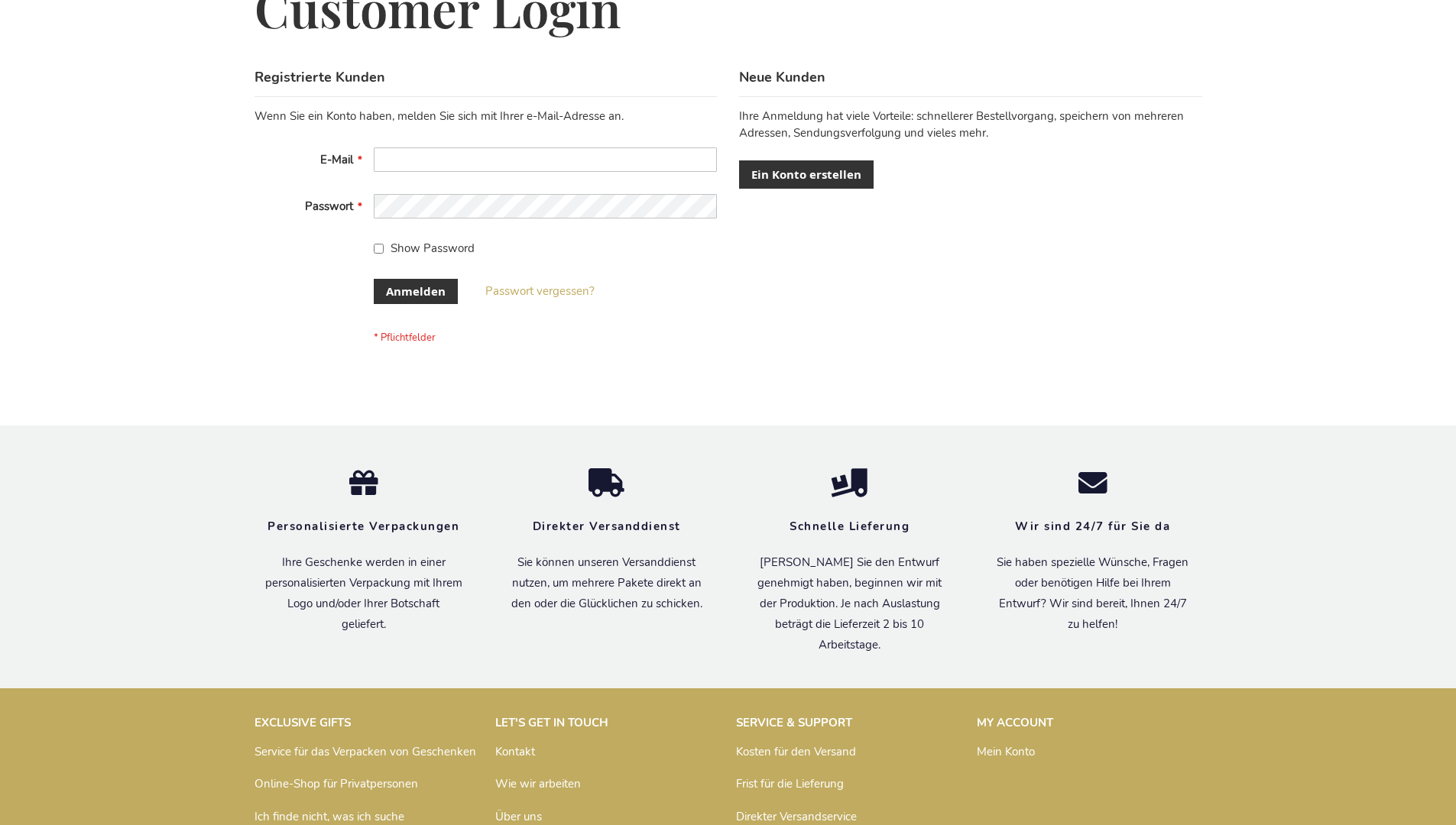
scroll to position [512, 0]
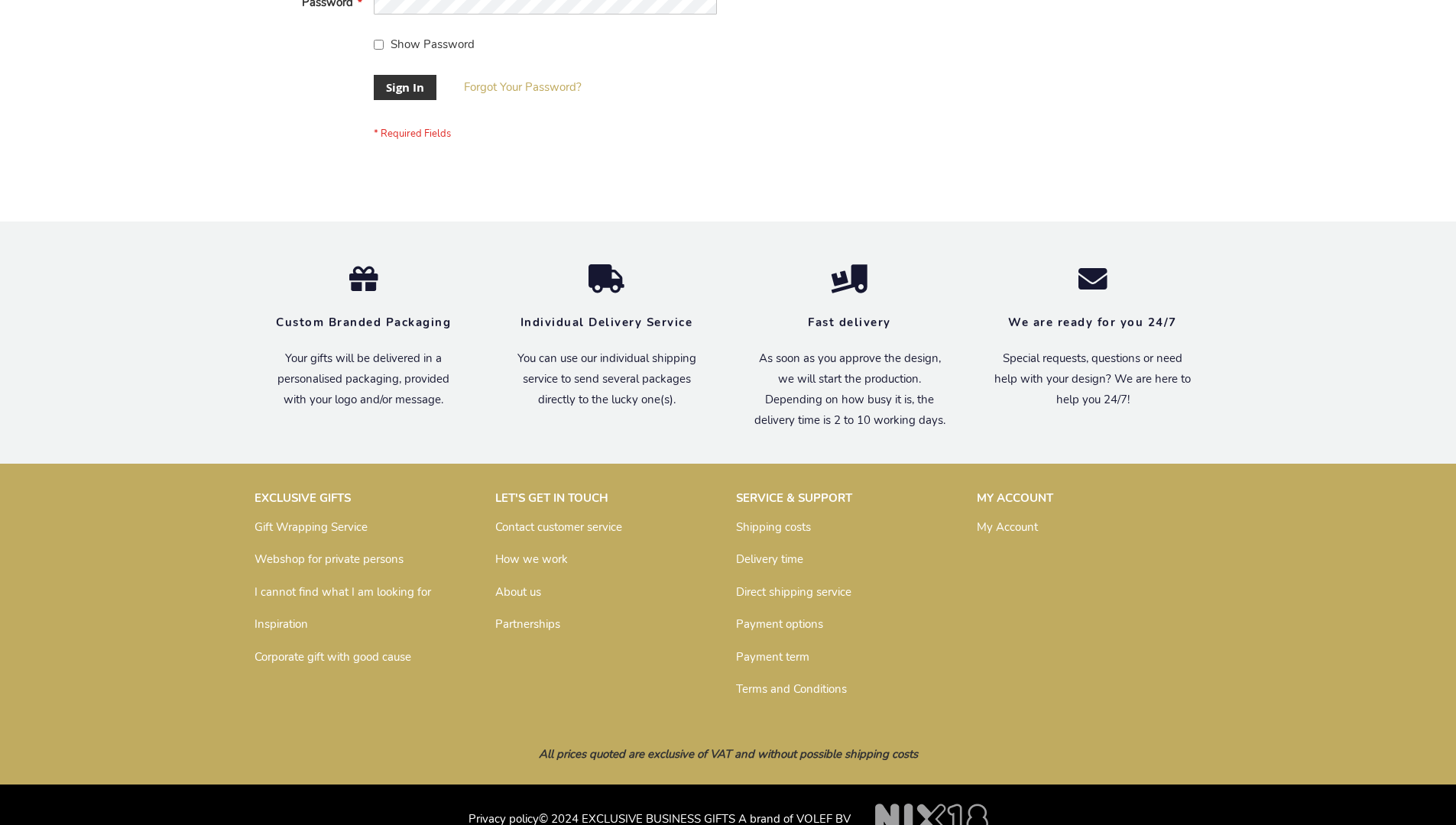
scroll to position [491, 0]
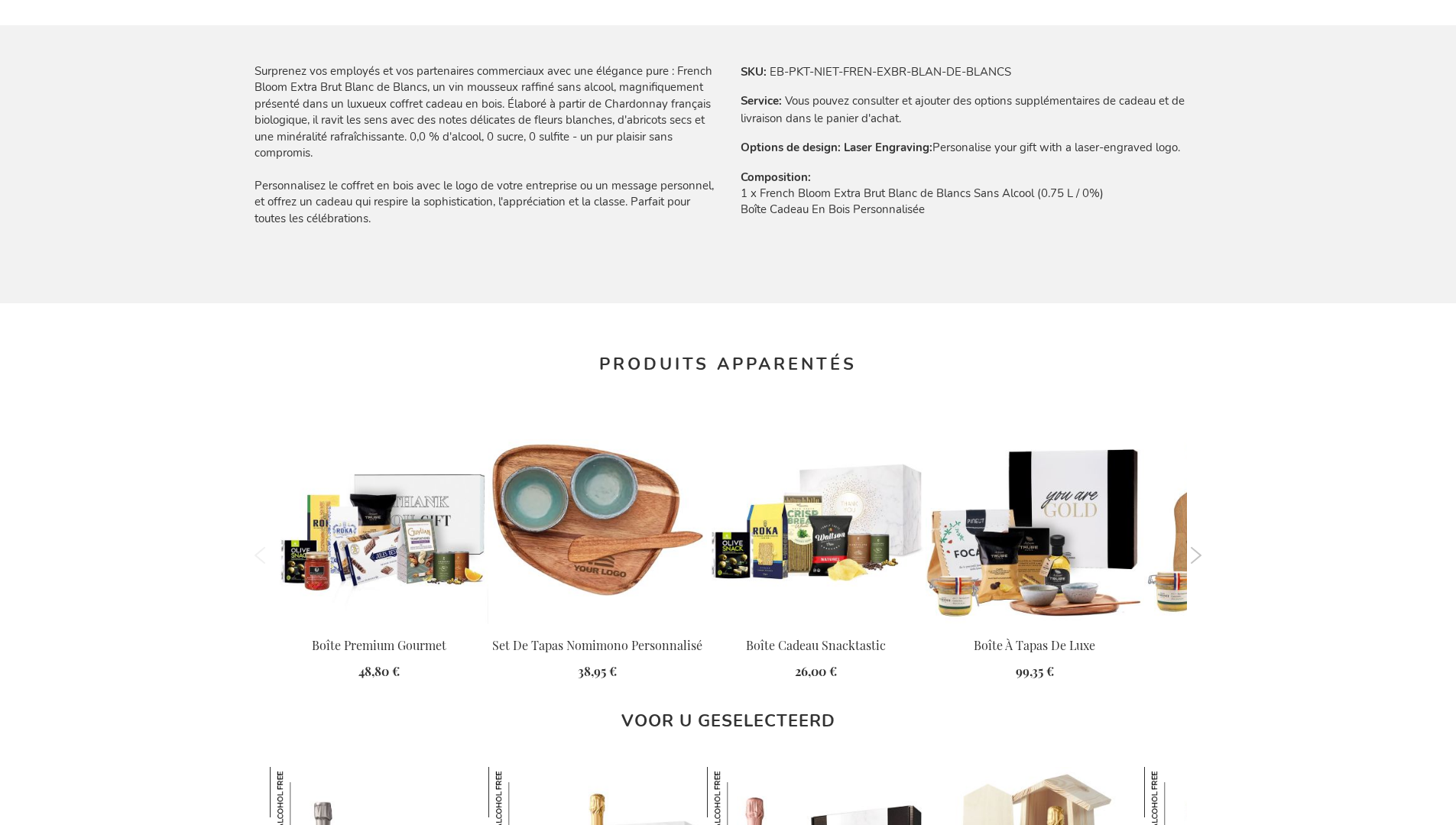
scroll to position [1923, 0]
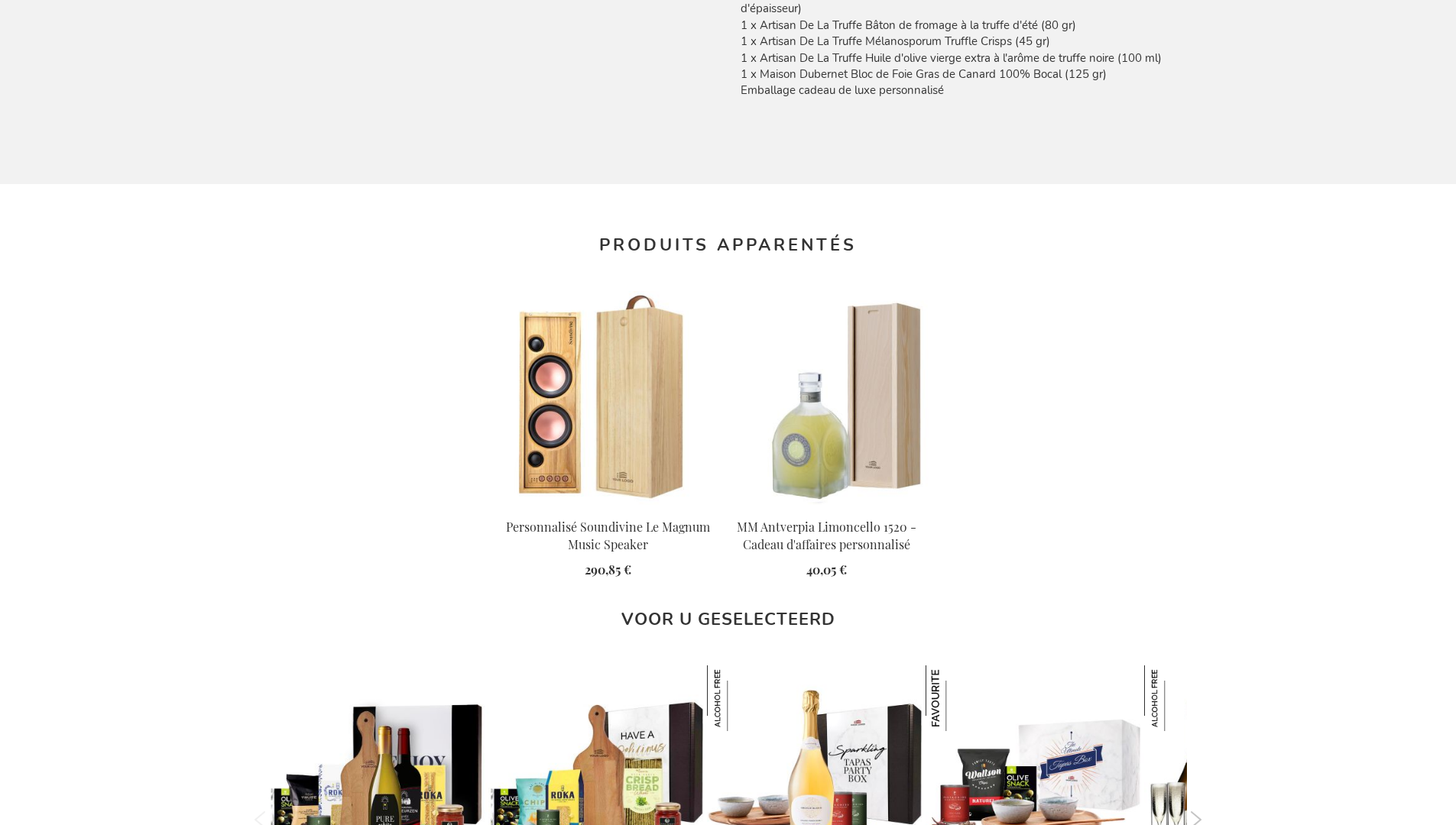
scroll to position [2056, 0]
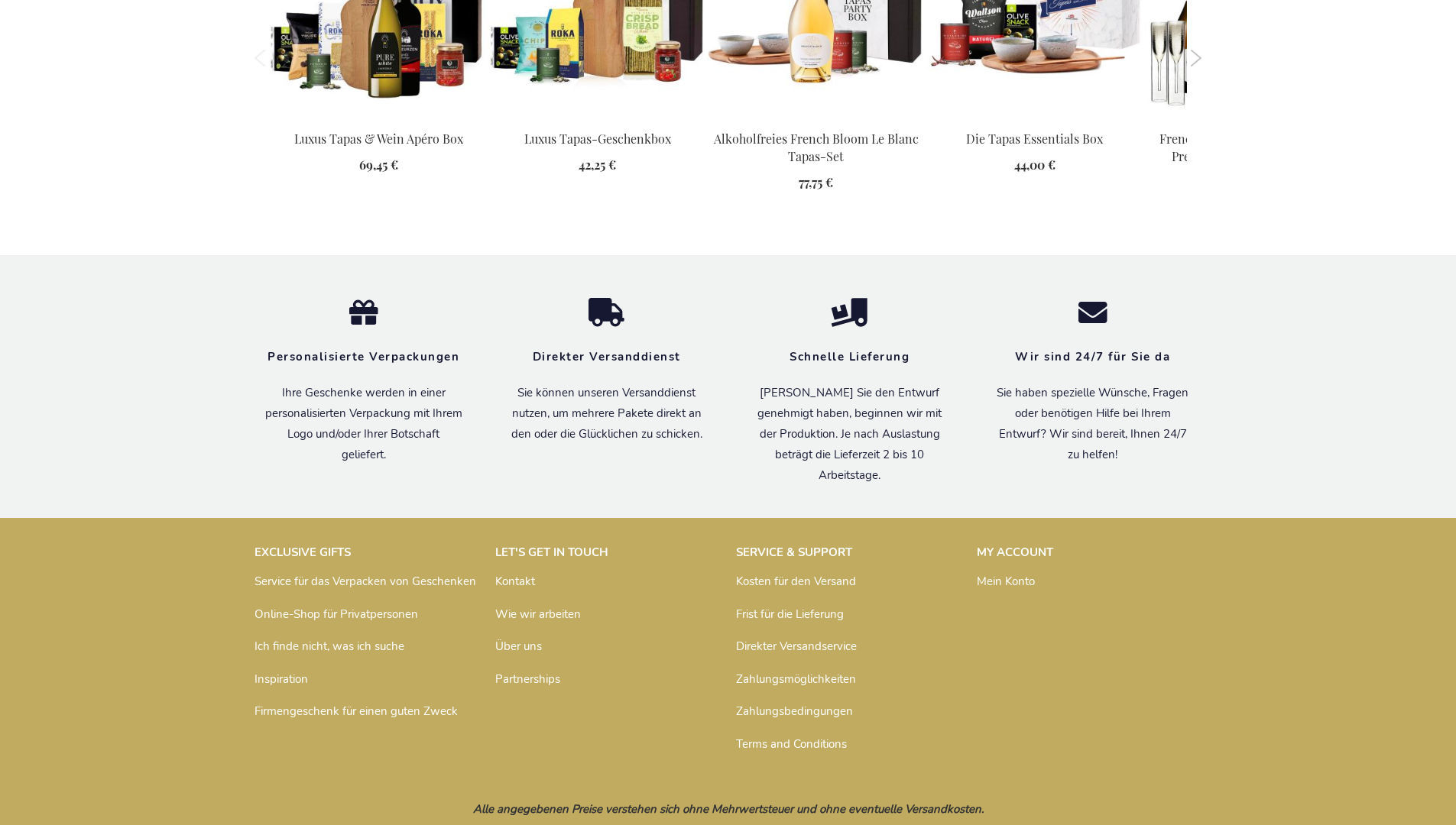
scroll to position [2041, 0]
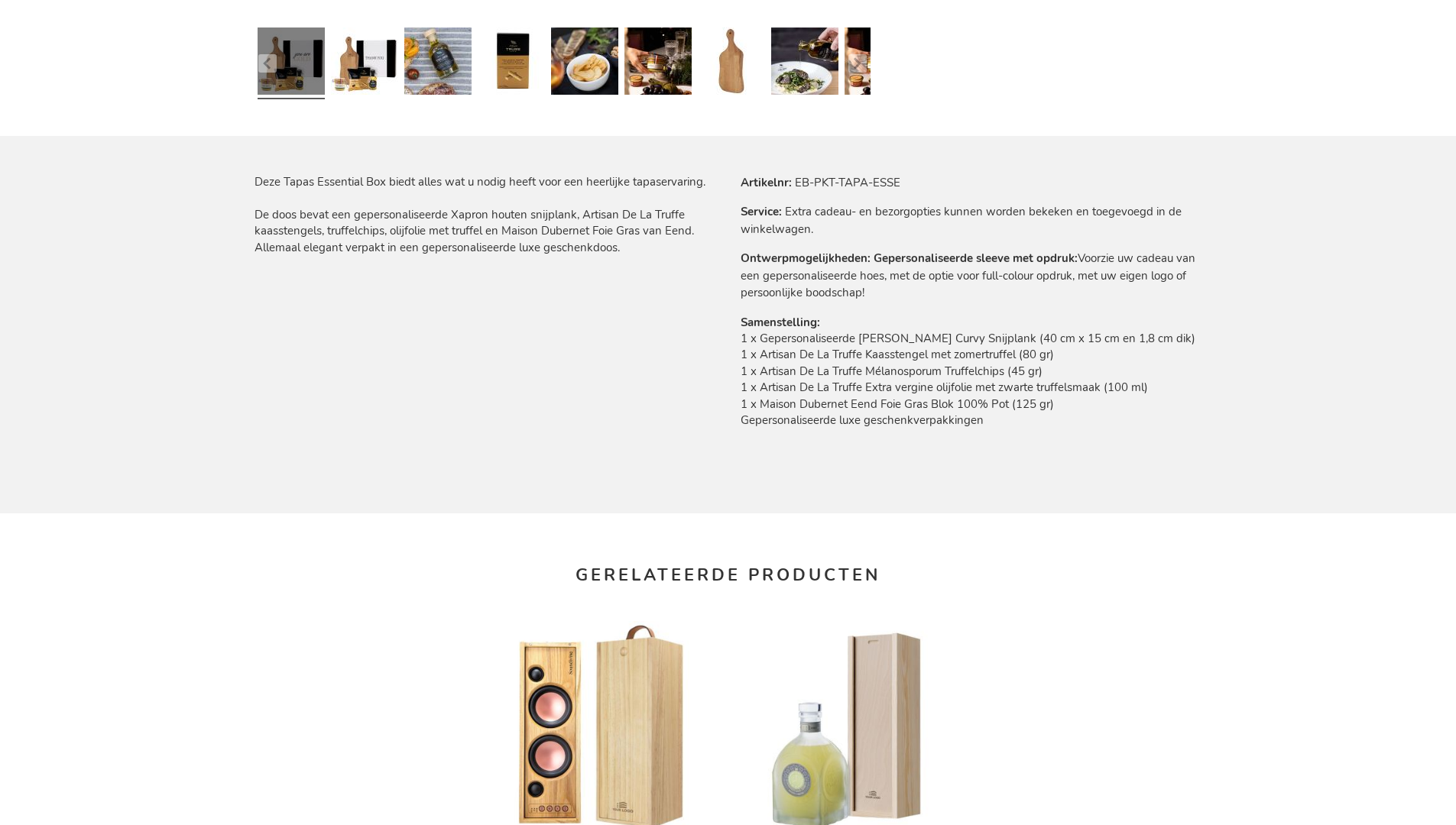
scroll to position [2031, 0]
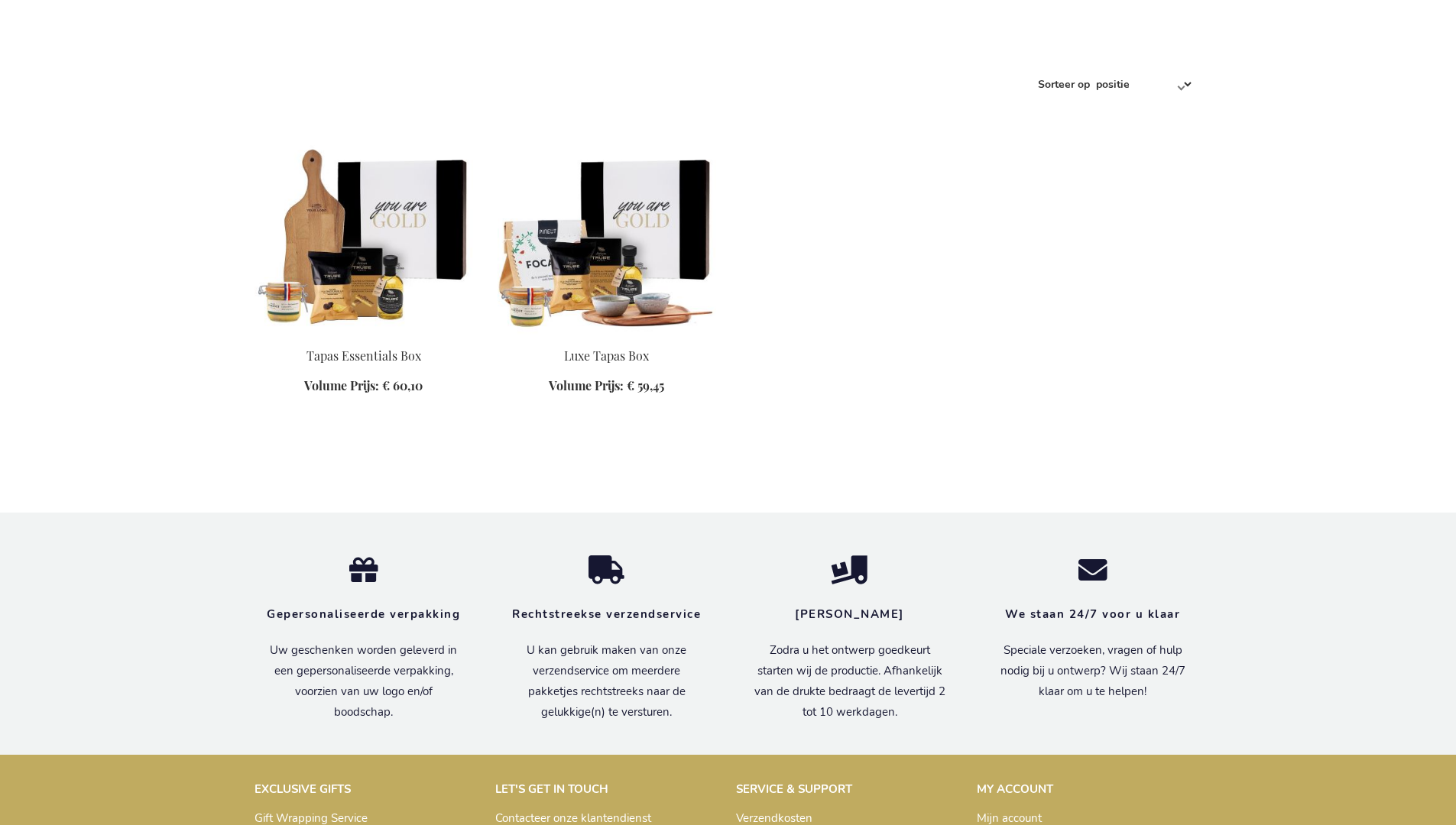
scroll to position [929, 0]
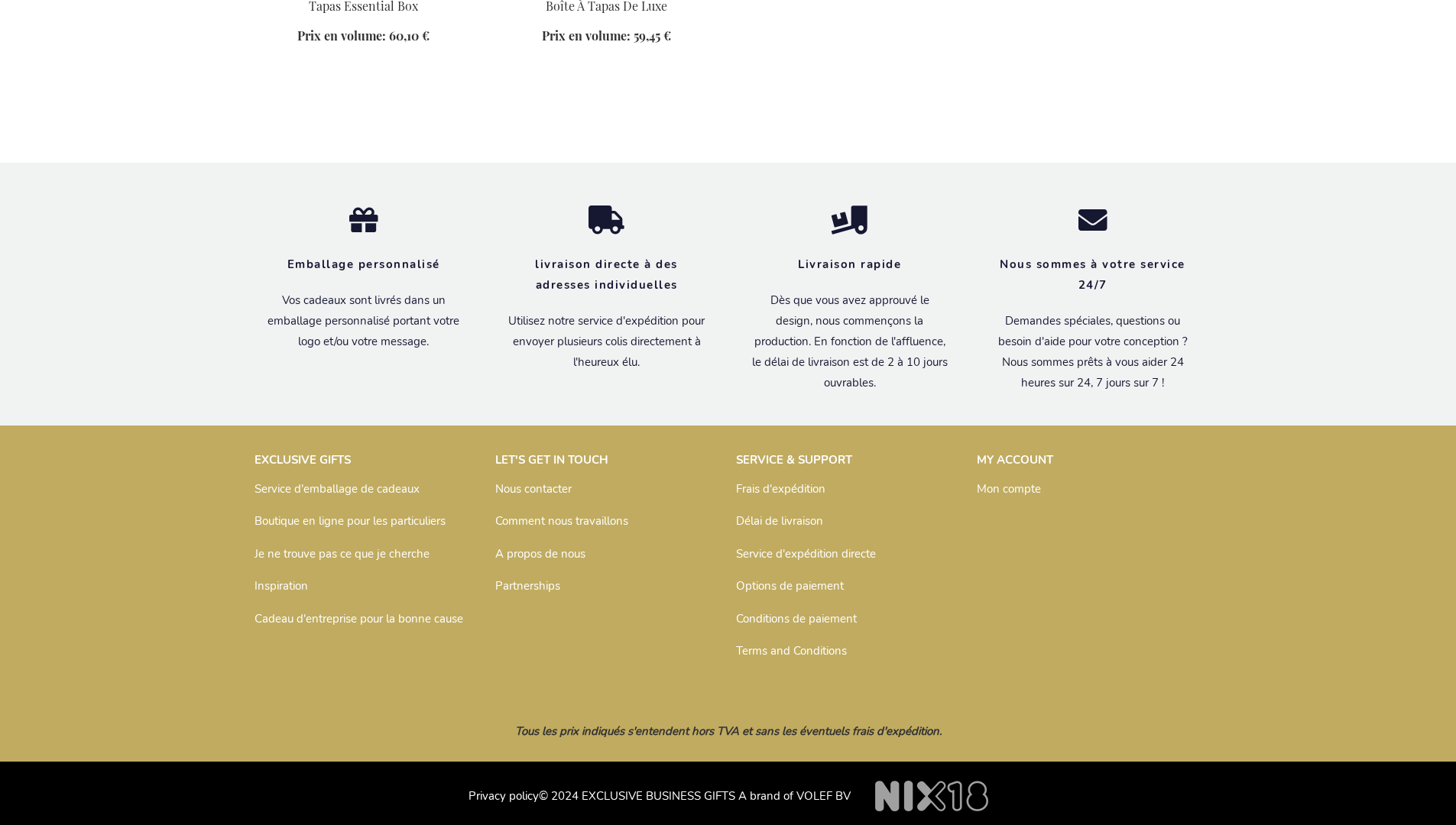
scroll to position [937, 0]
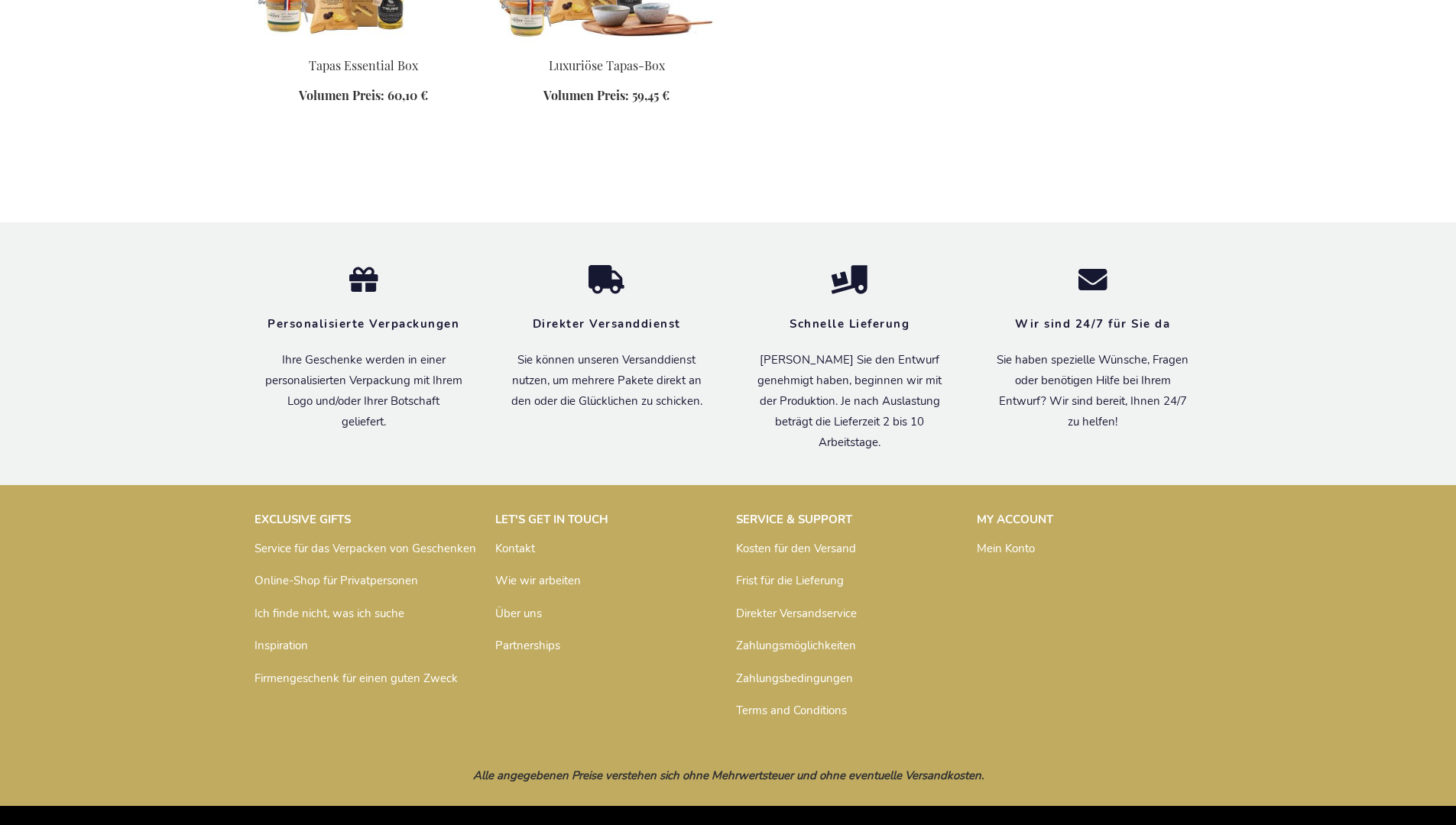
scroll to position [921, 0]
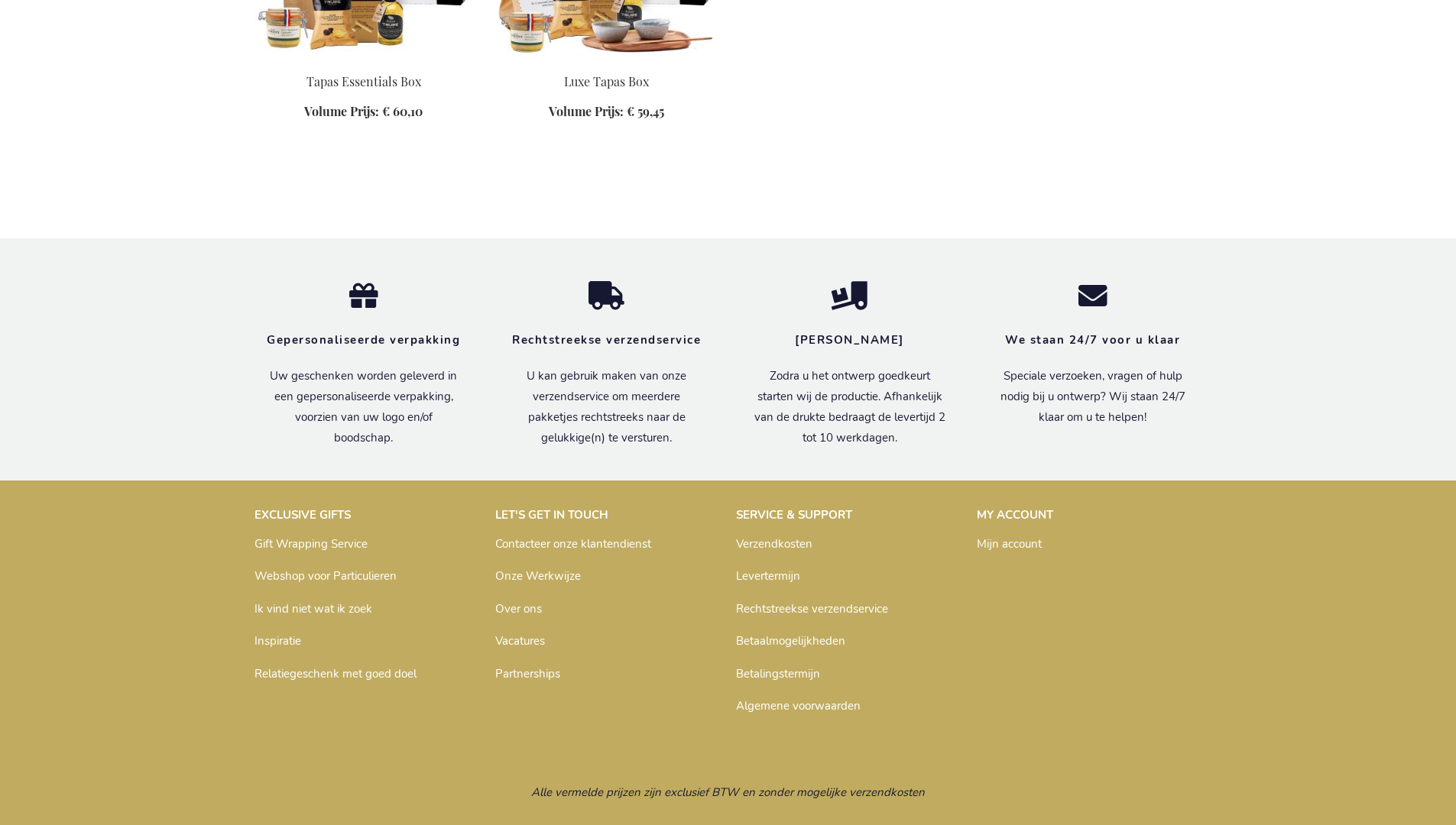
scroll to position [929, 0]
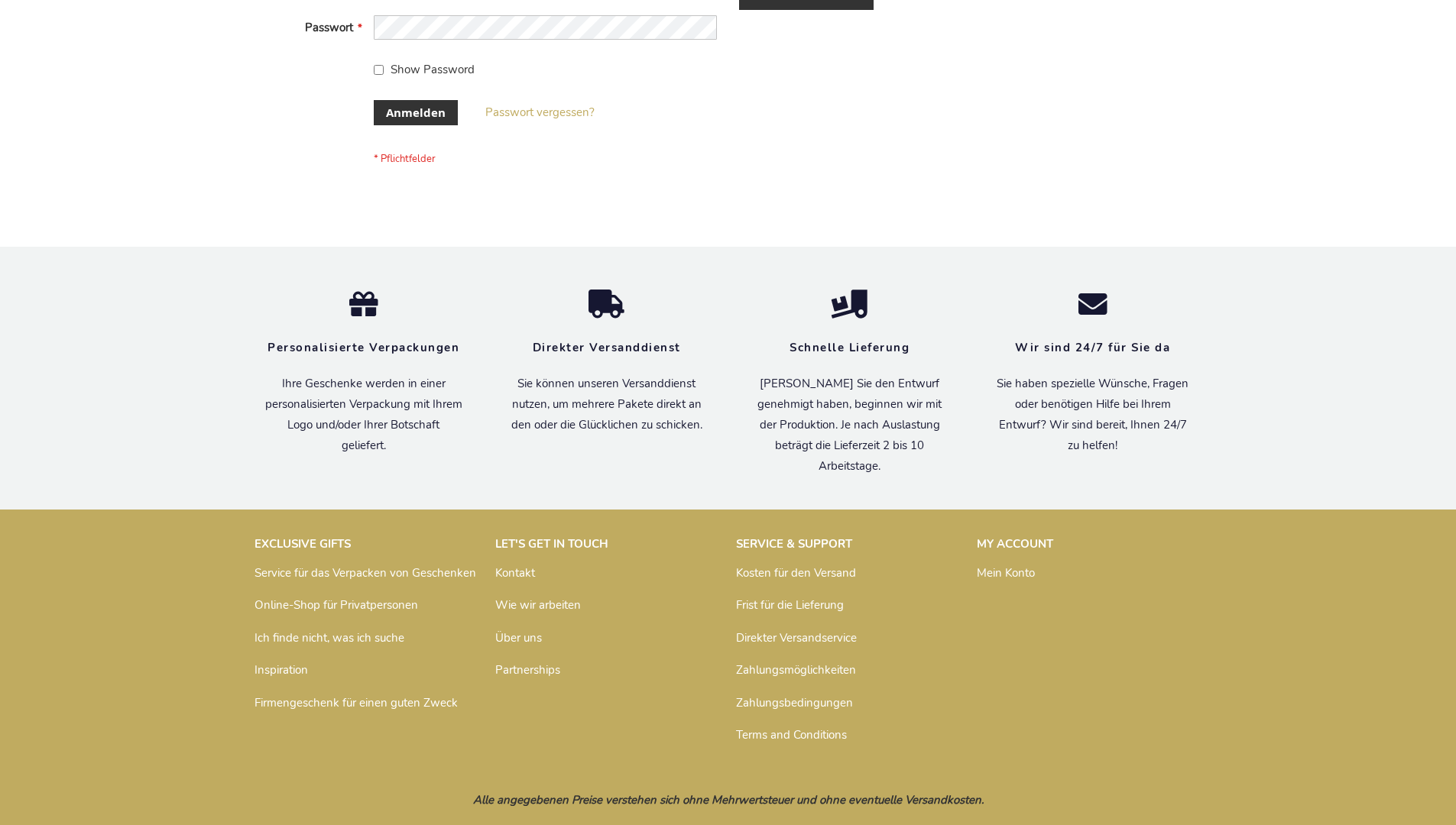
scroll to position [512, 0]
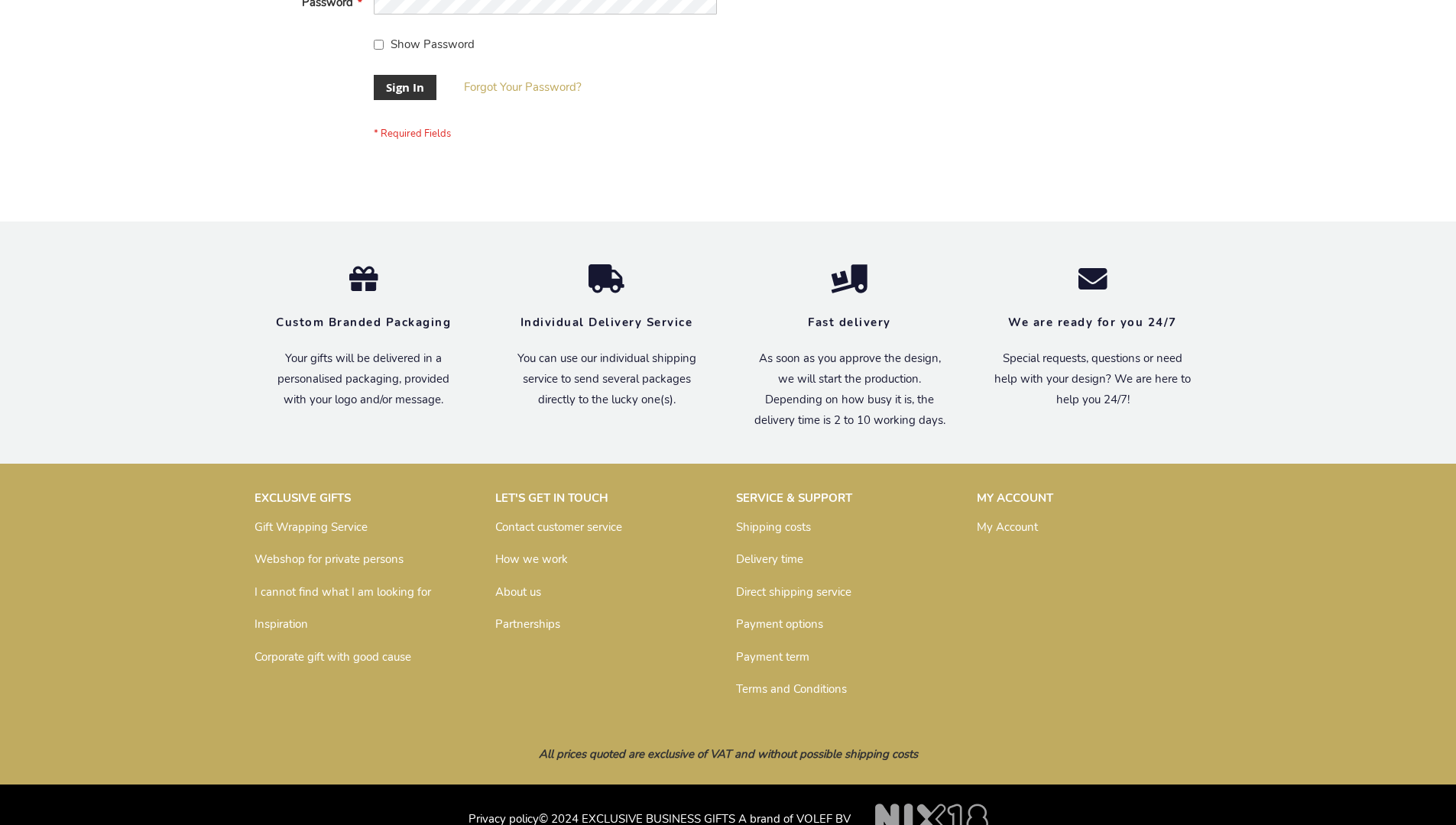
scroll to position [491, 0]
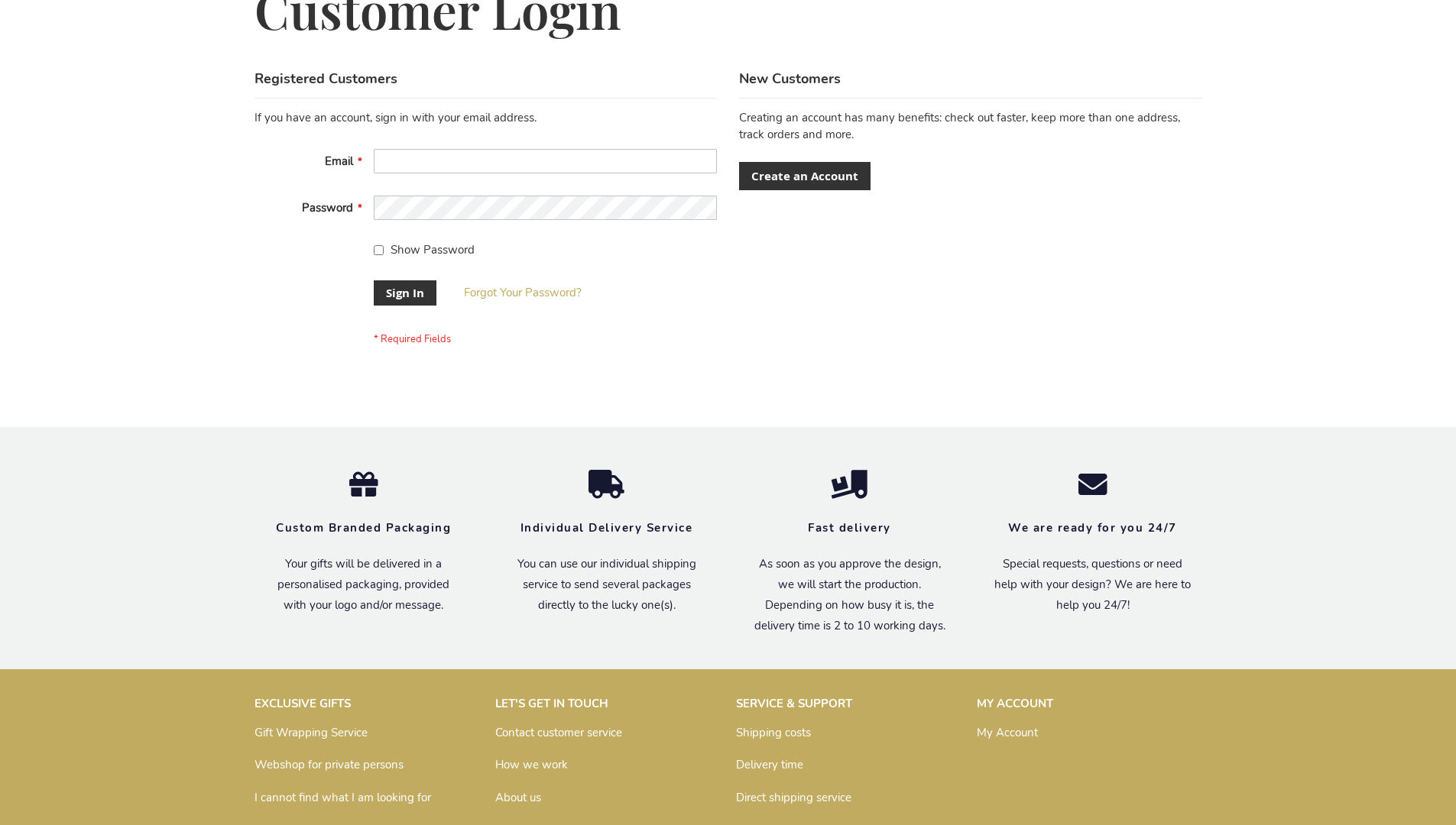
scroll to position [491, 0]
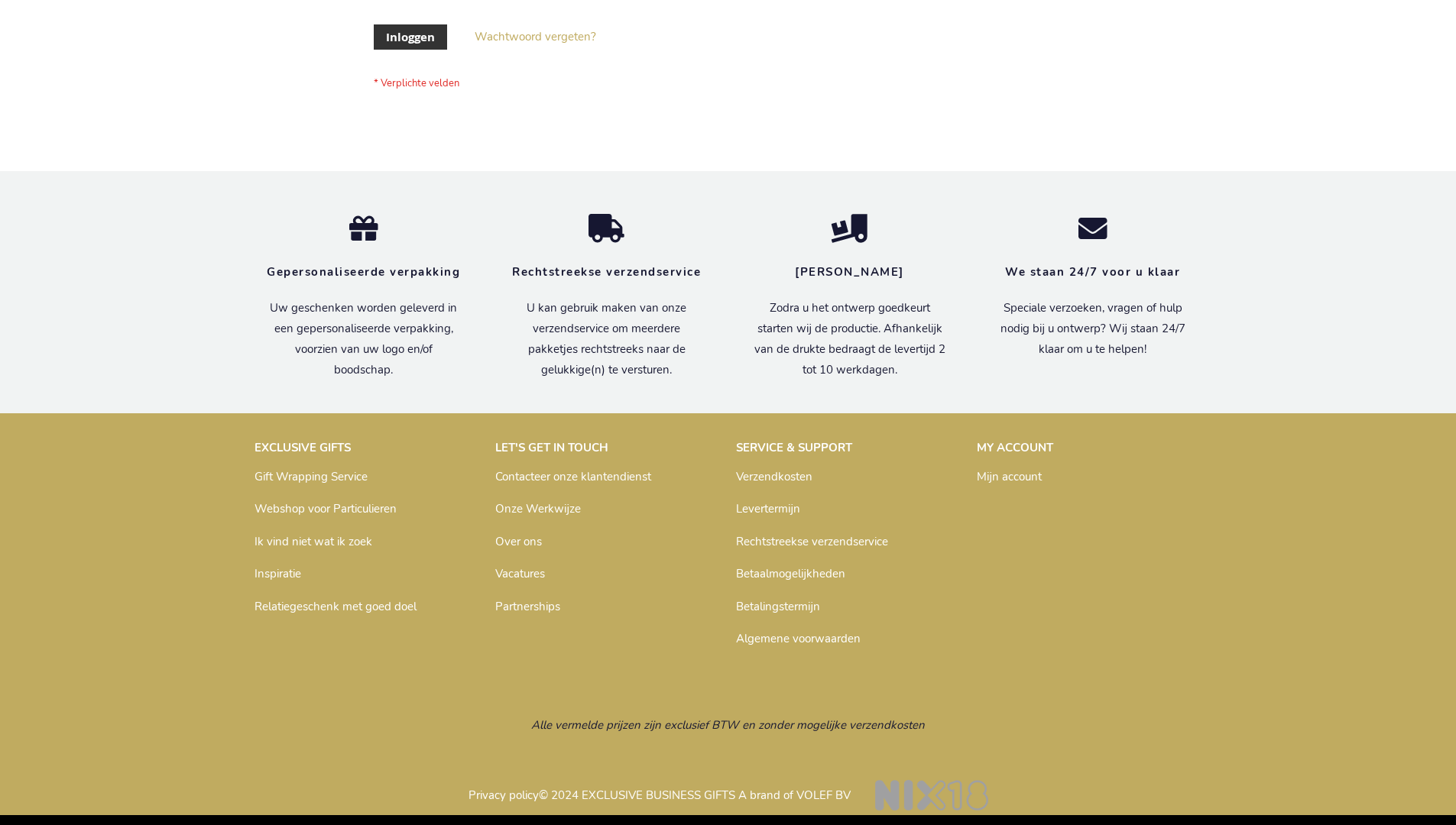
scroll to position [519, 0]
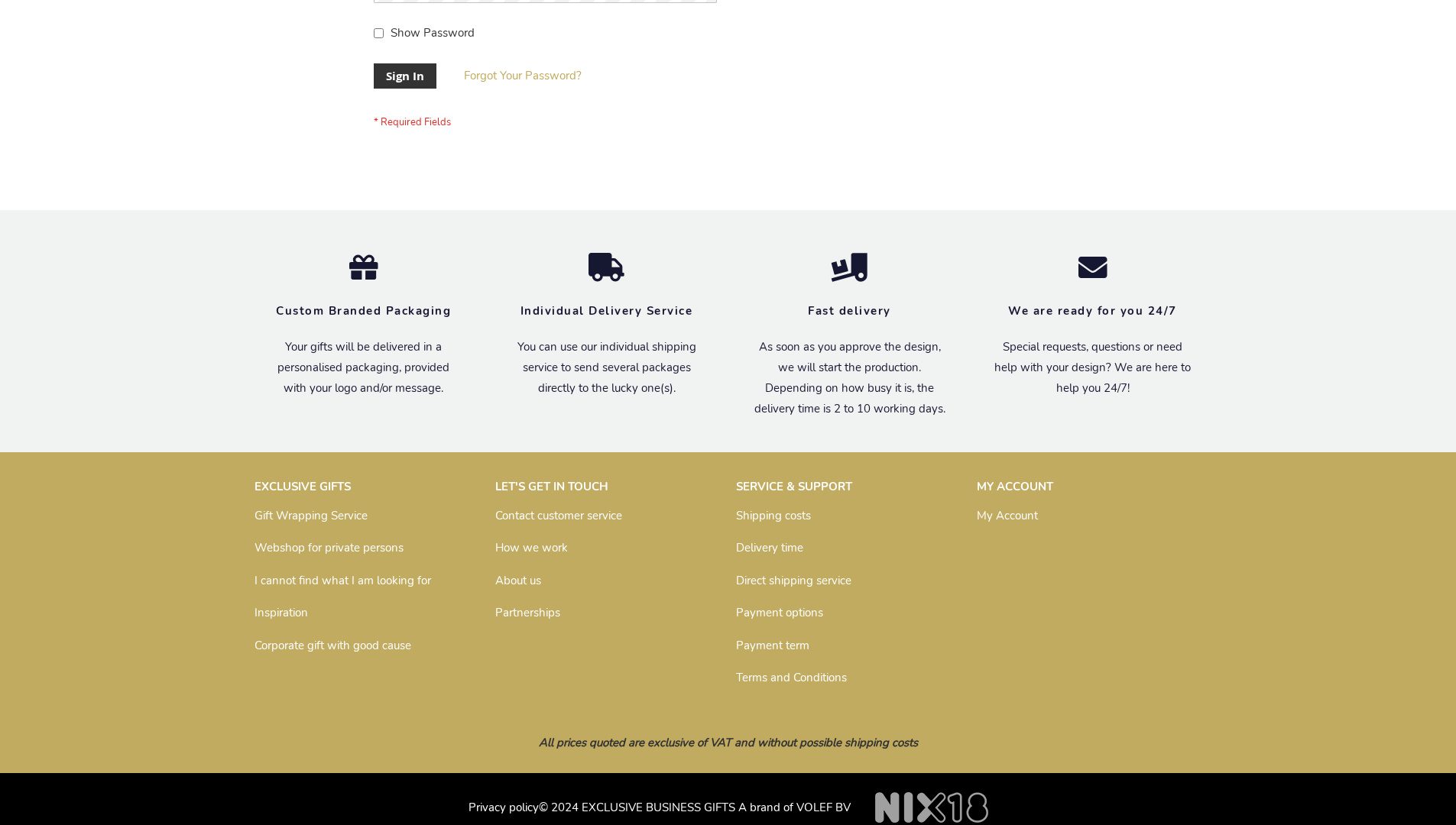
scroll to position [491, 0]
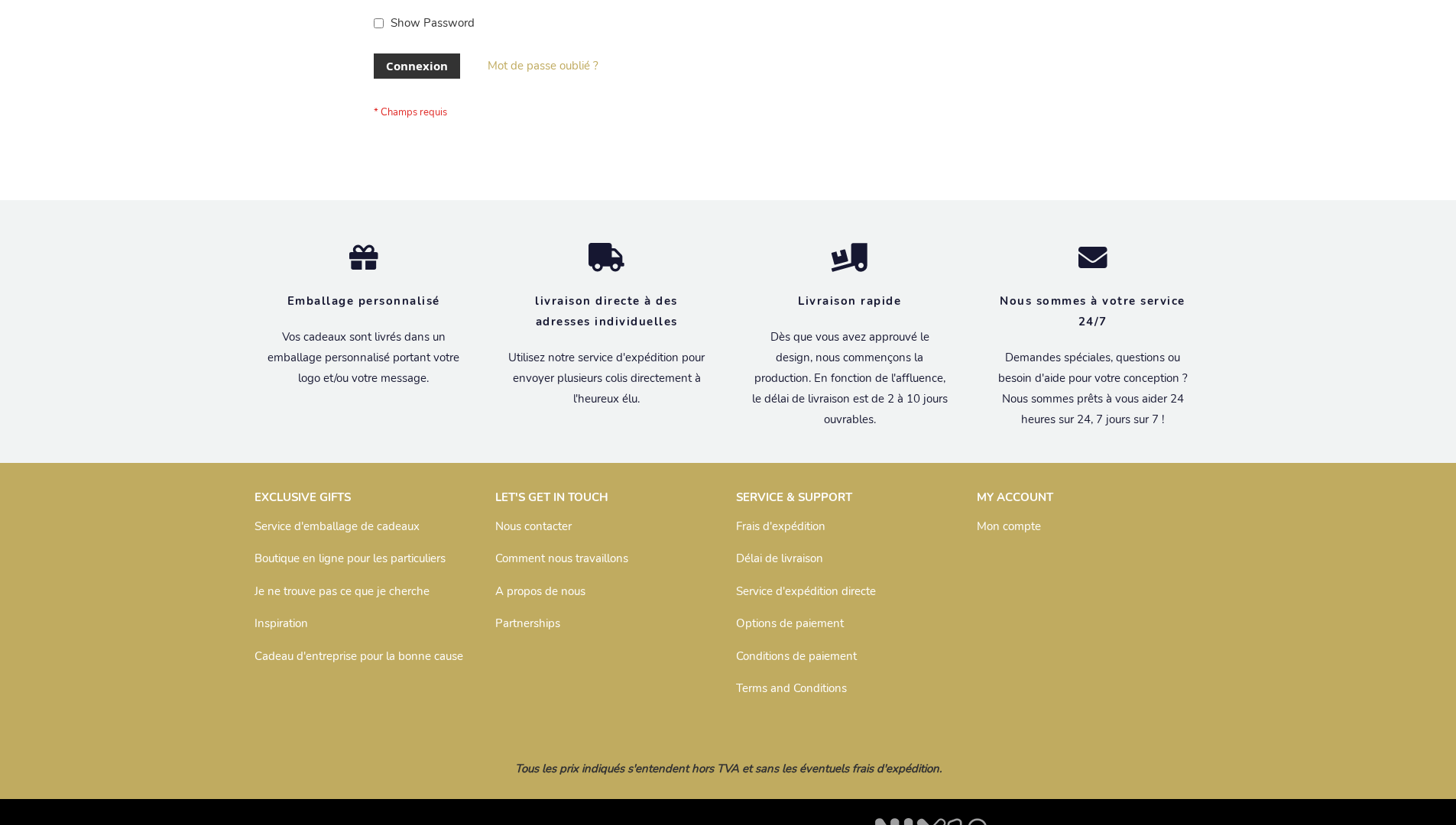
scroll to position [527, 0]
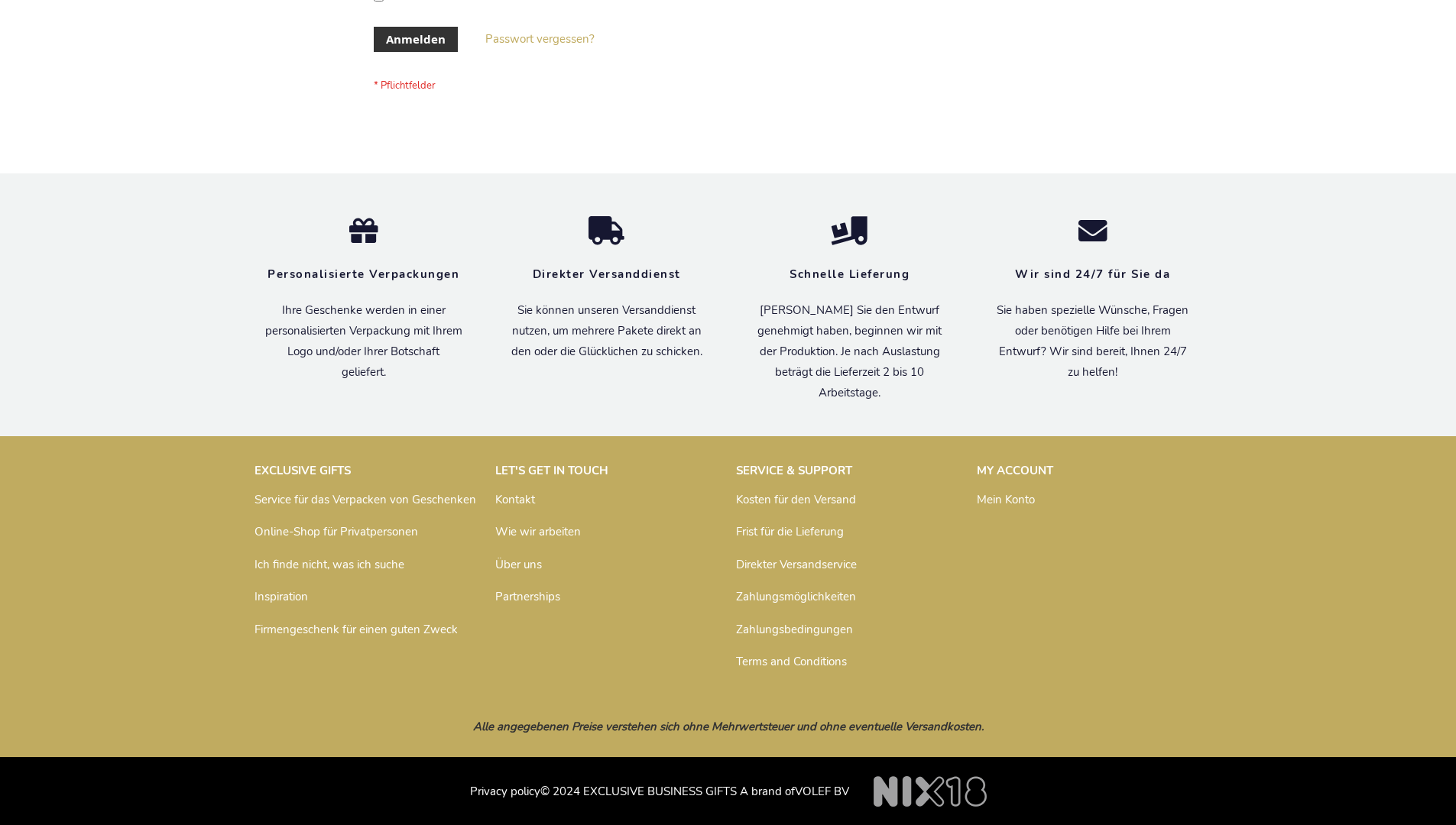
scroll to position [512, 0]
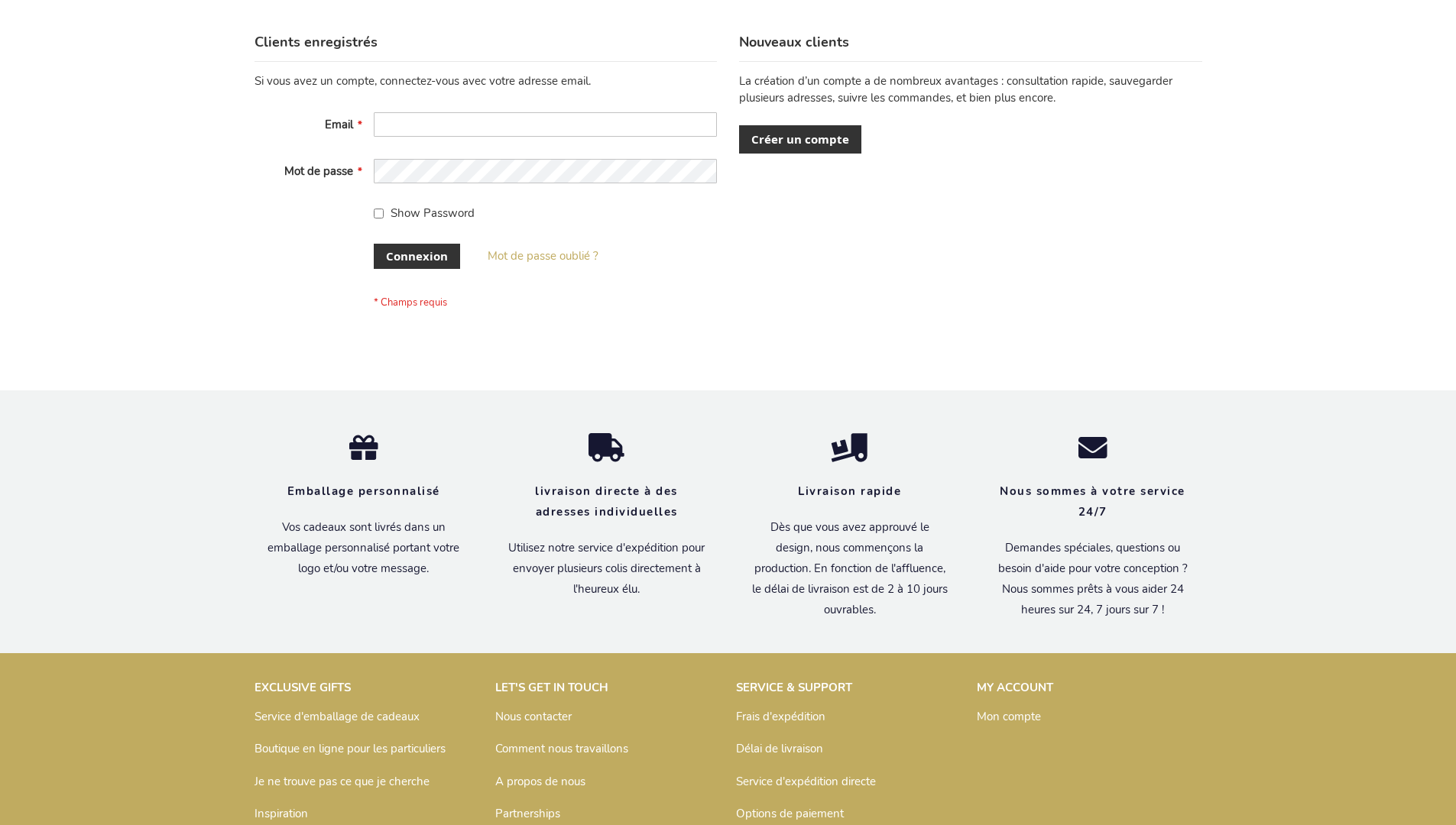
scroll to position [527, 0]
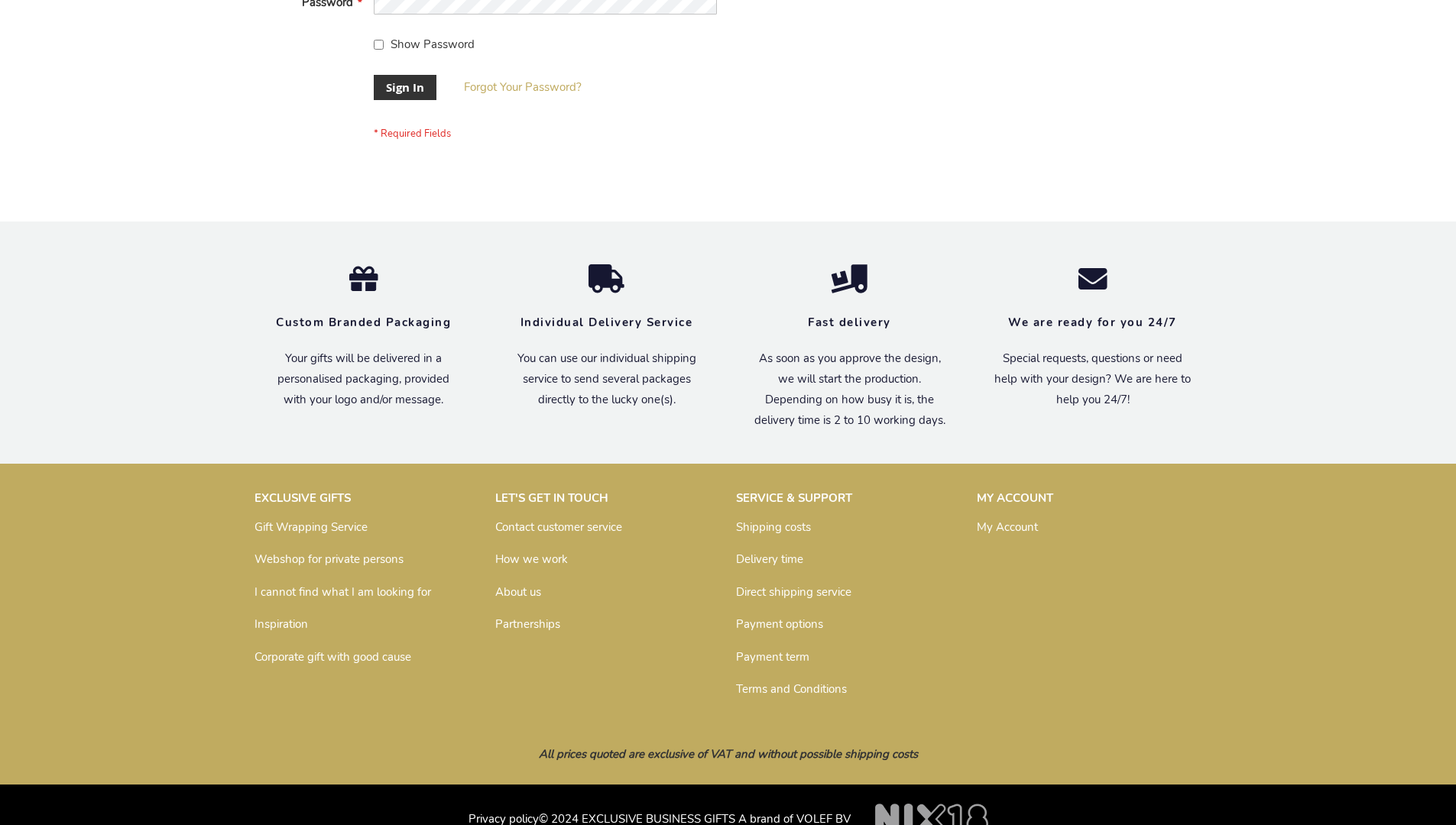
scroll to position [491, 0]
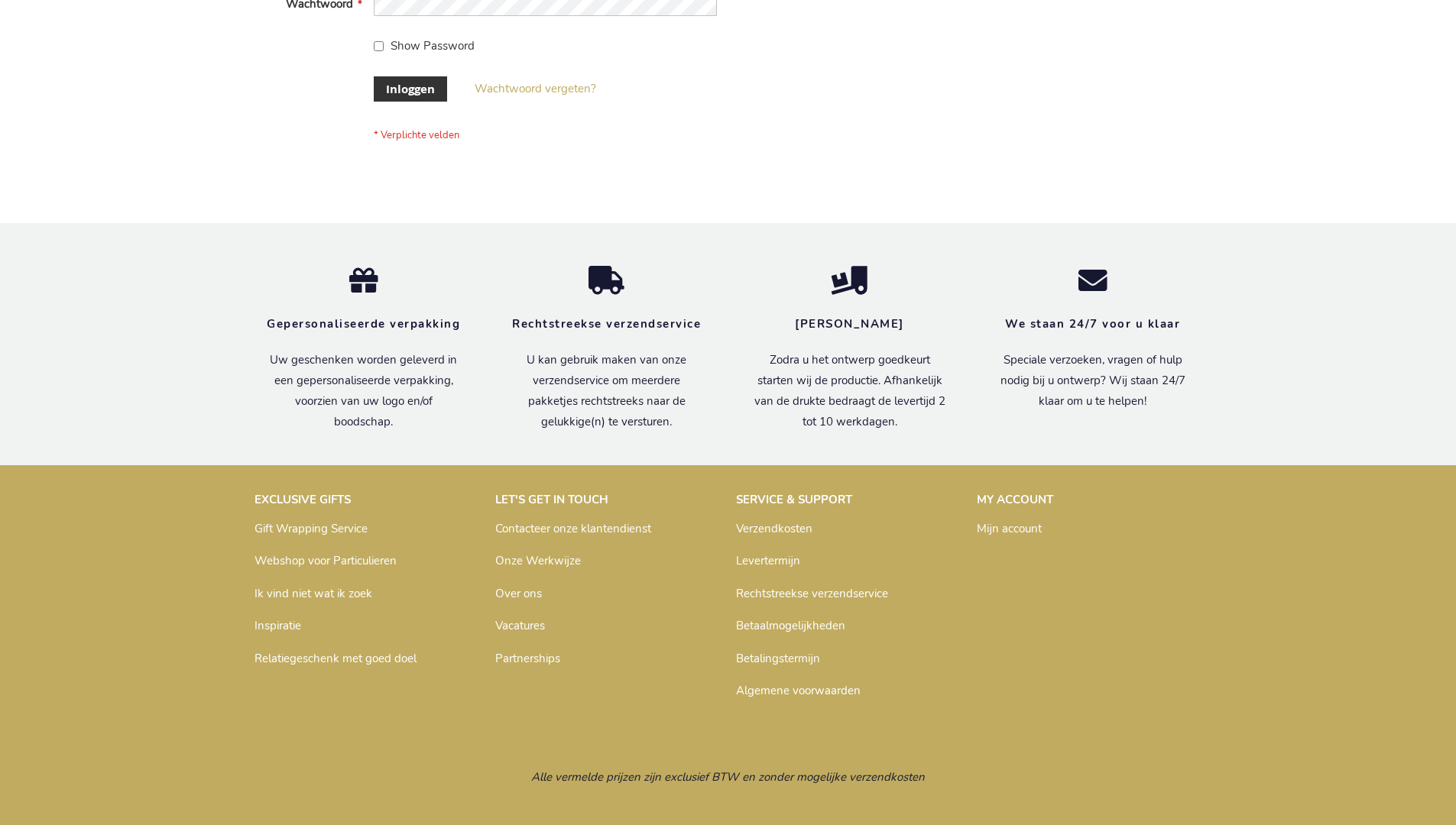
scroll to position [519, 0]
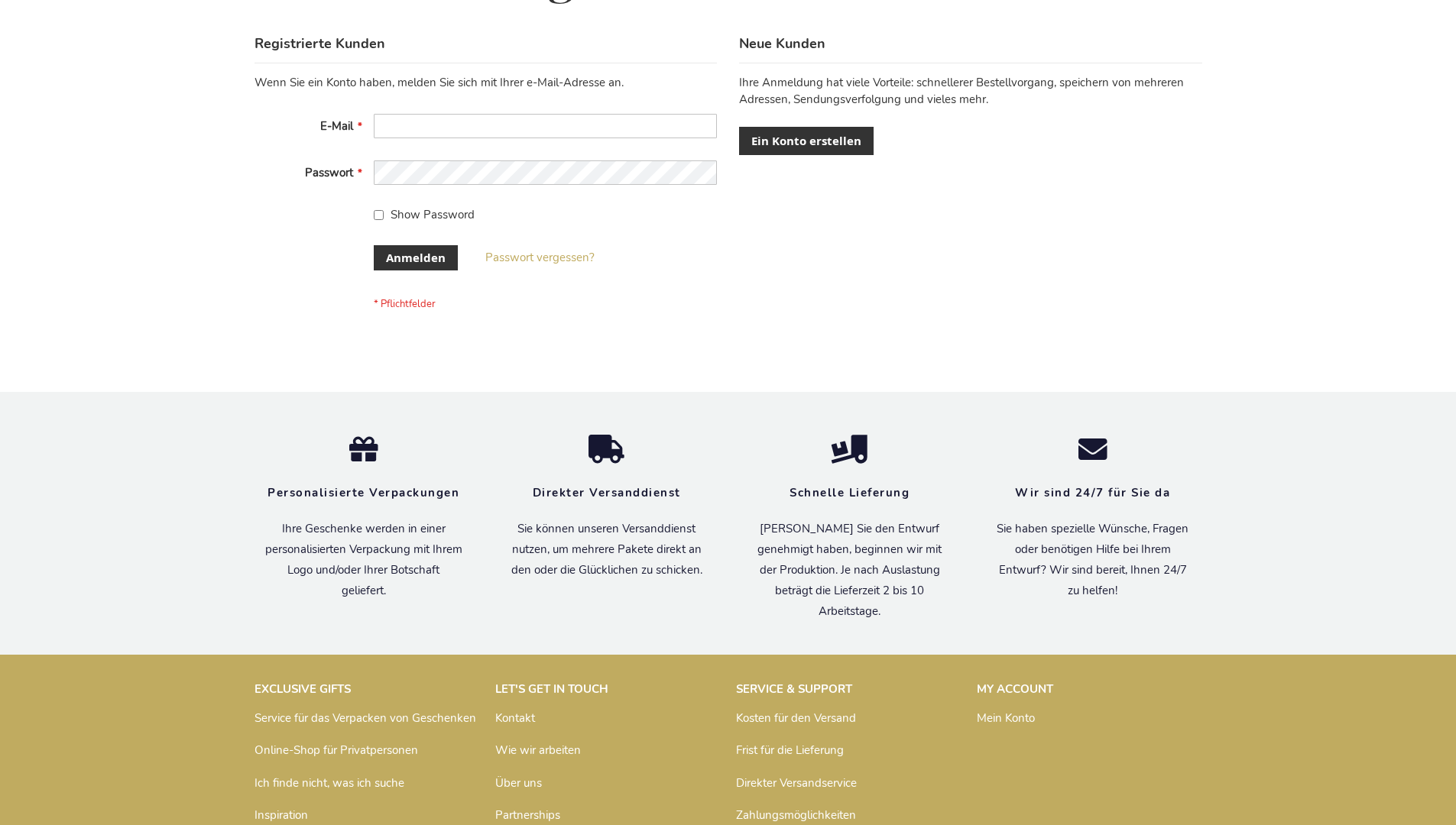
scroll to position [512, 0]
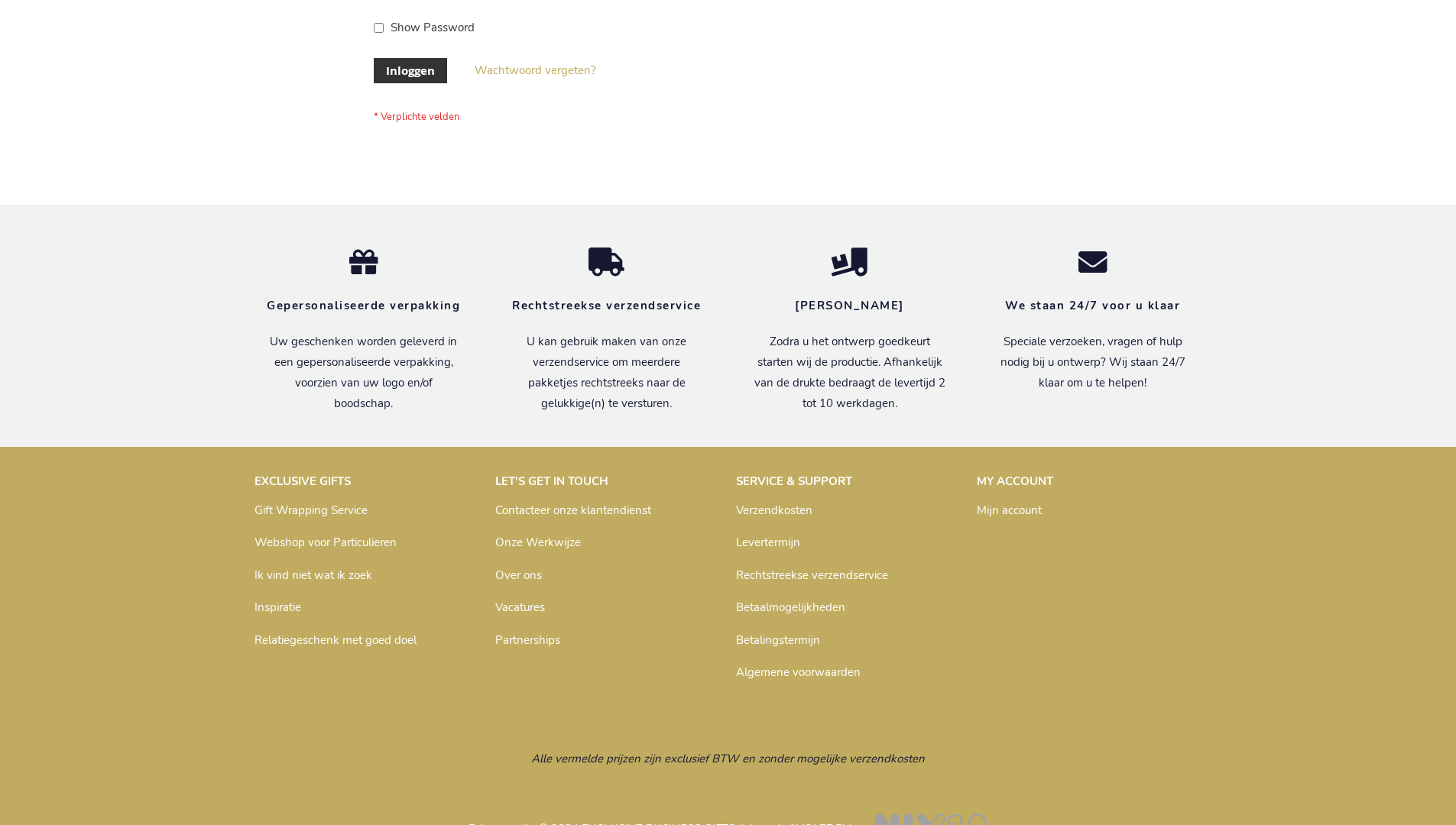
scroll to position [519, 0]
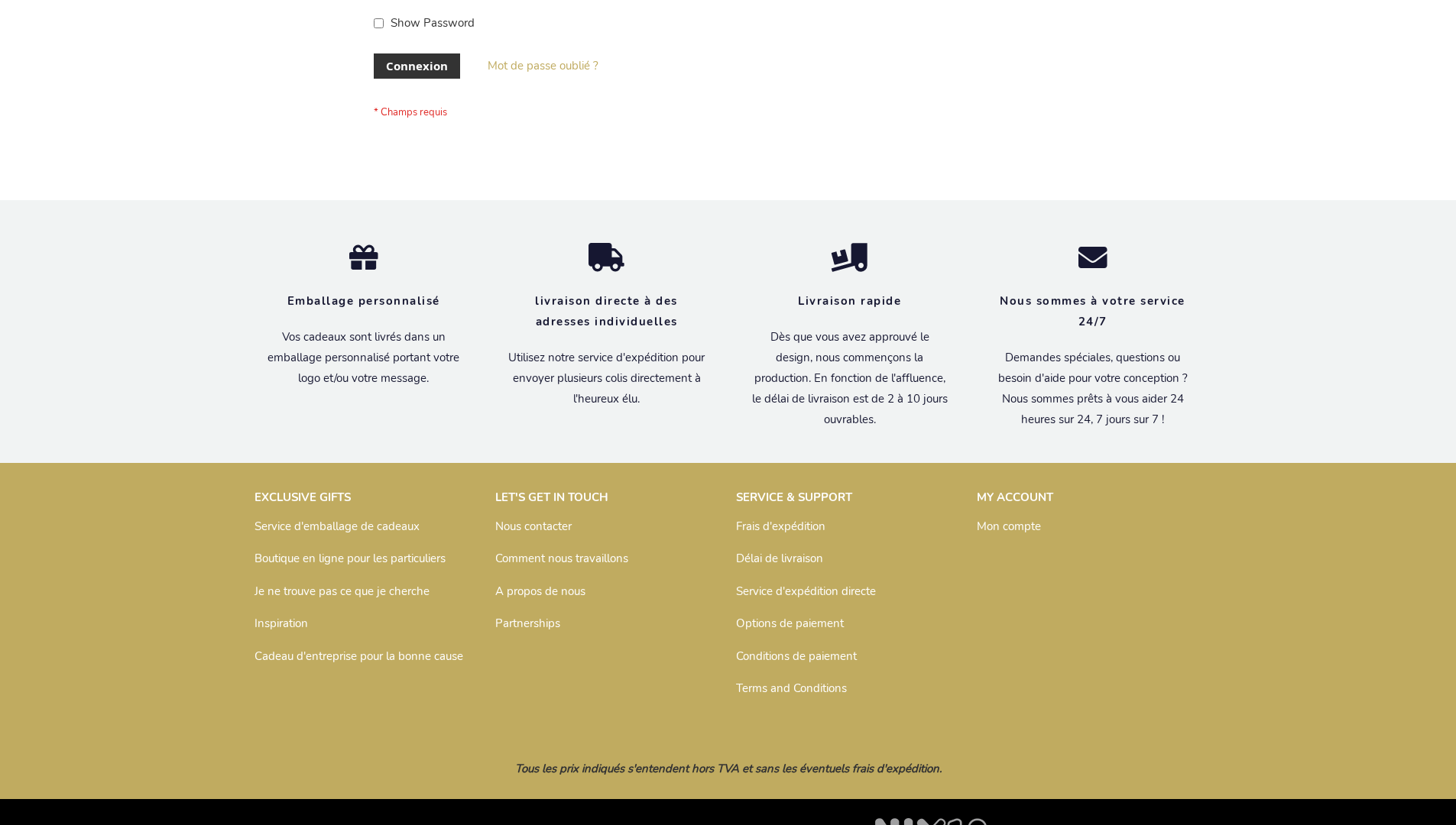
scroll to position [527, 0]
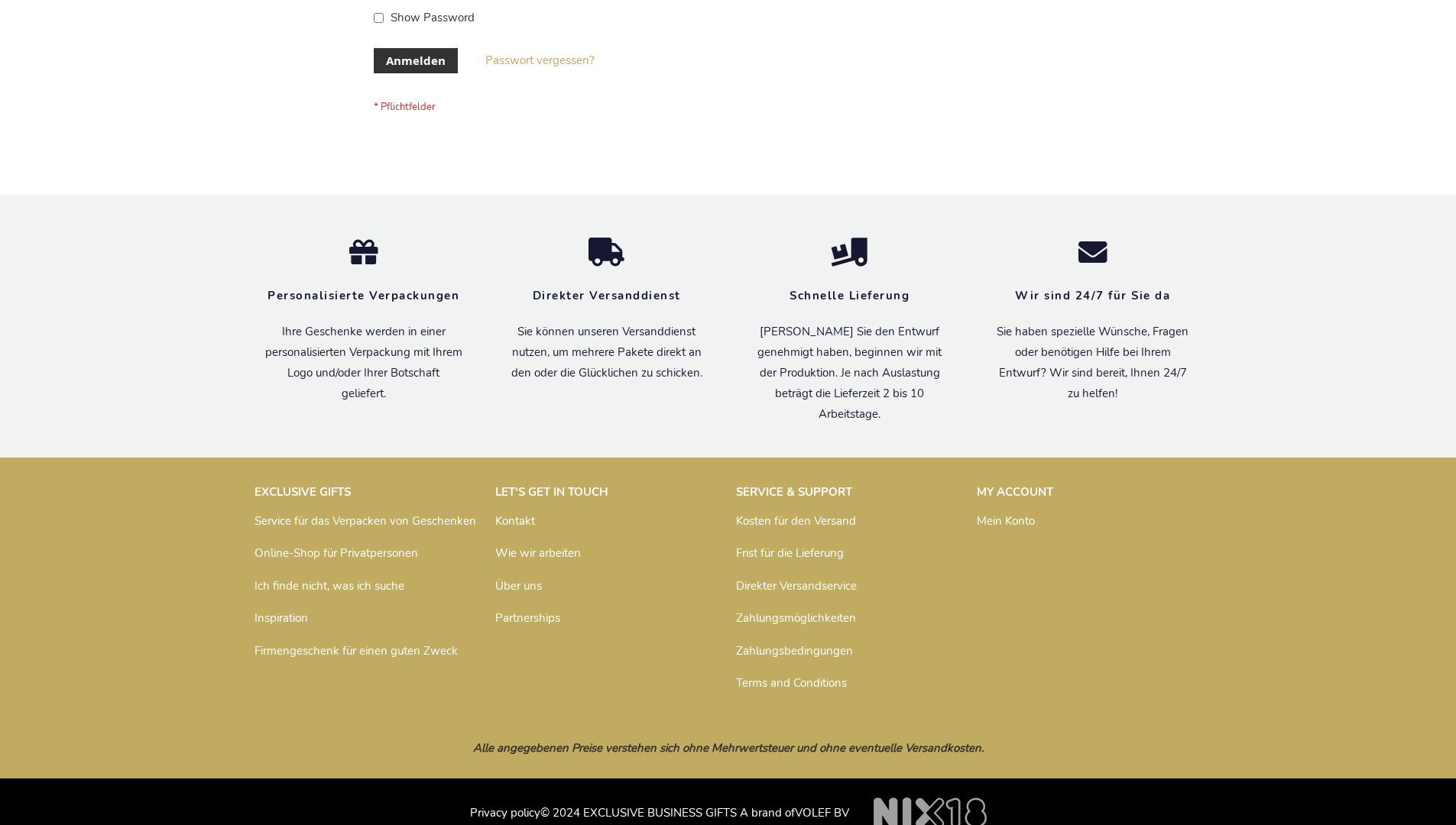
scroll to position [512, 0]
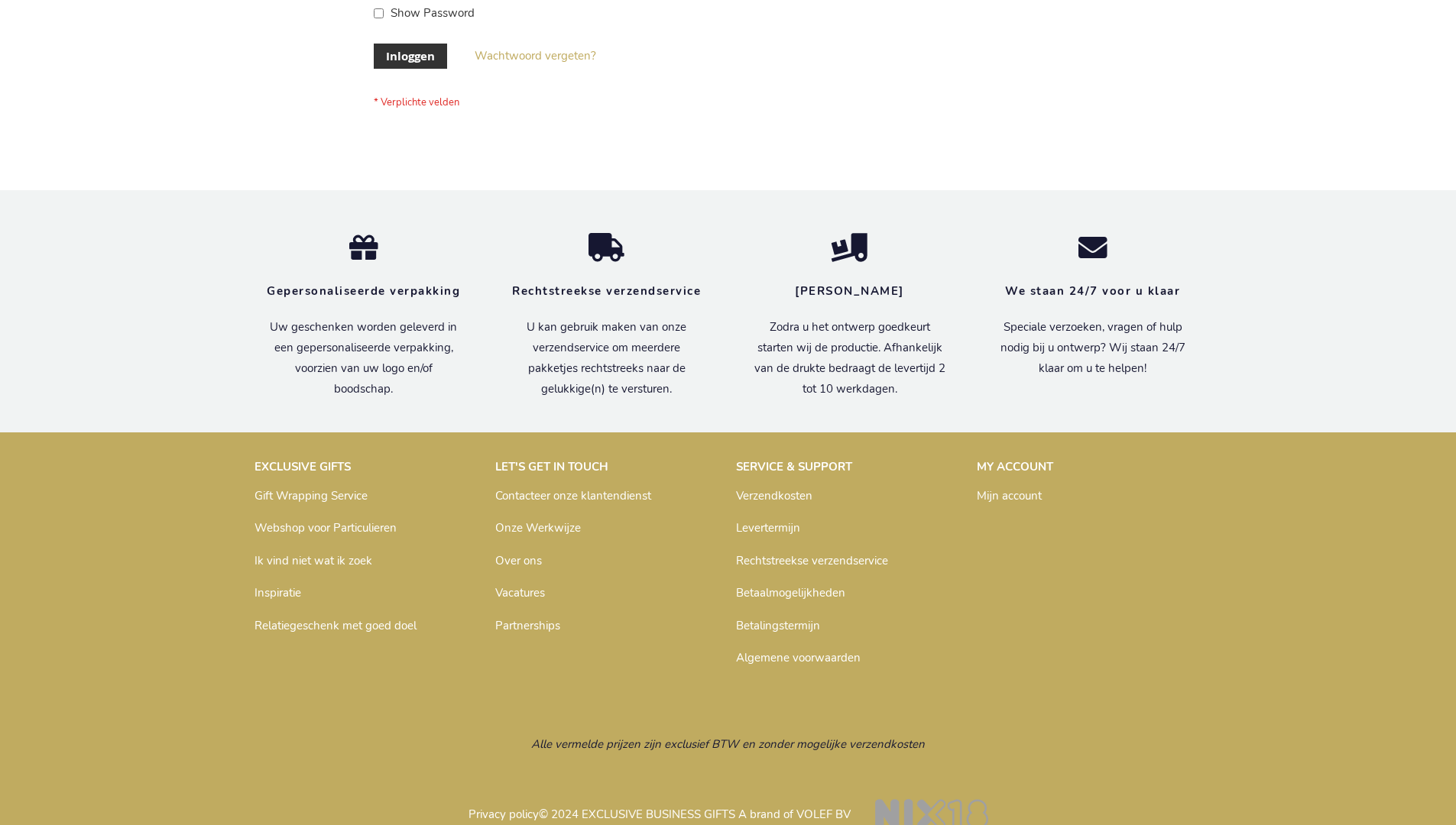
scroll to position [519, 0]
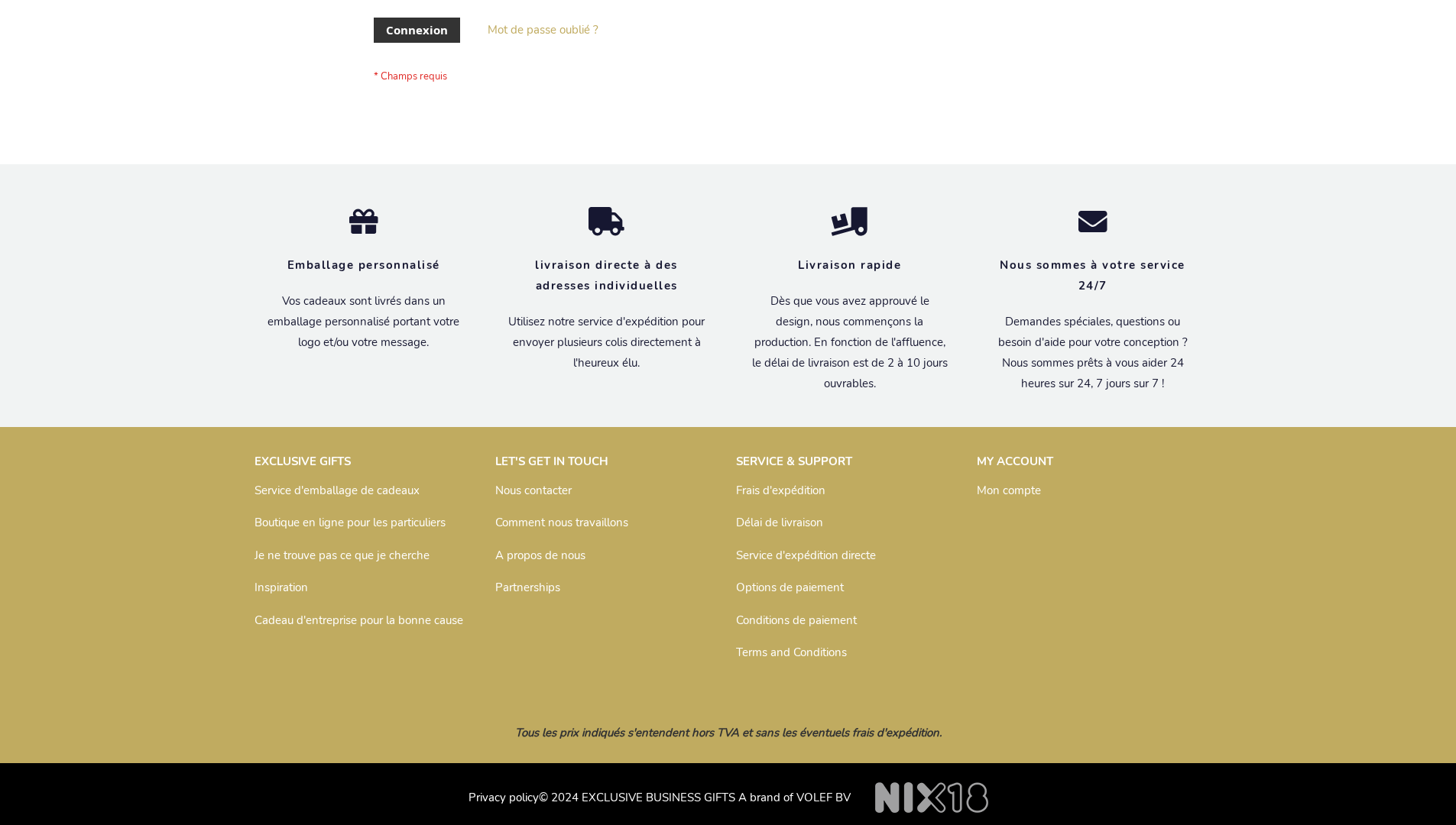
scroll to position [527, 0]
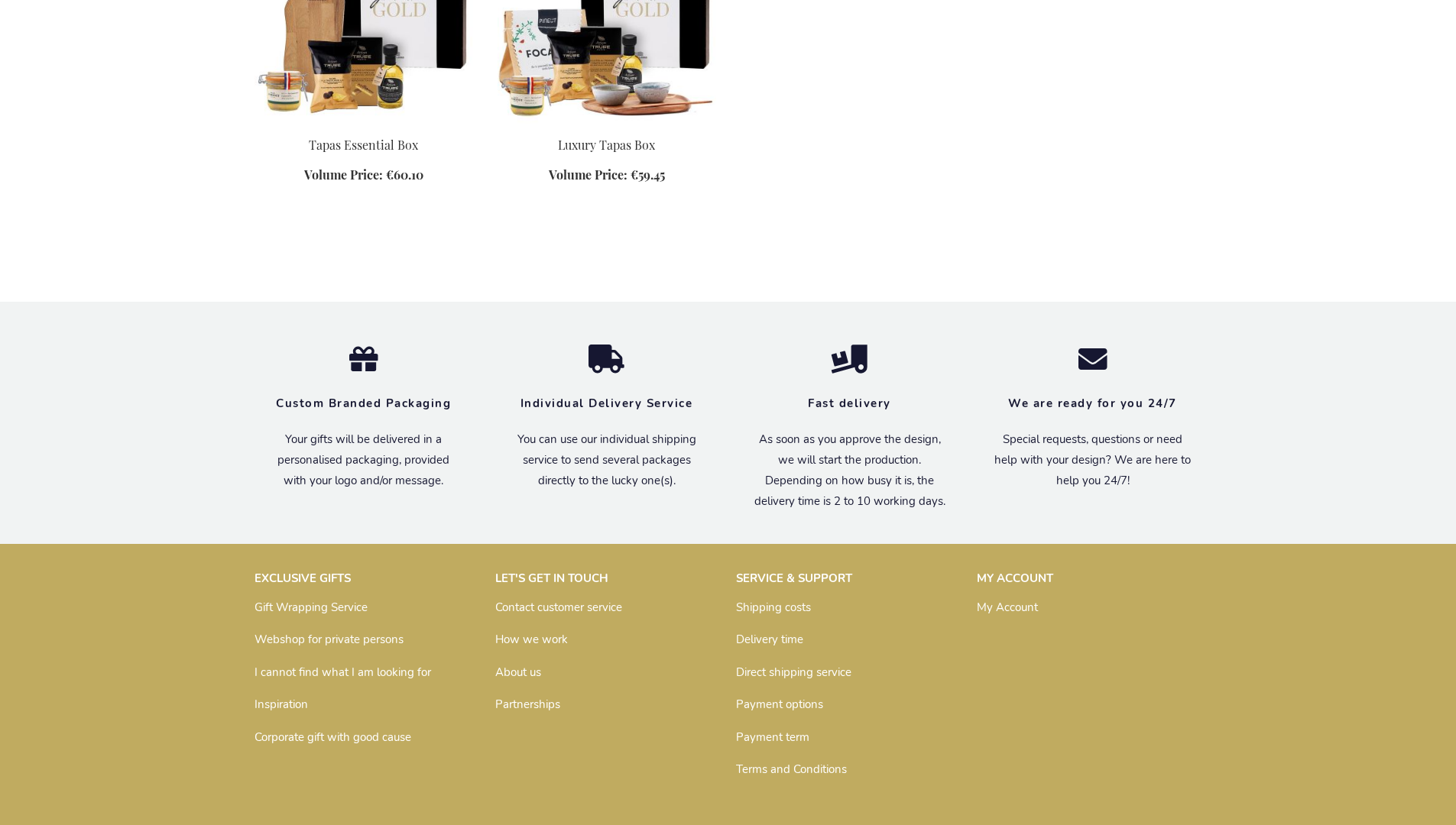
scroll to position [901, 0]
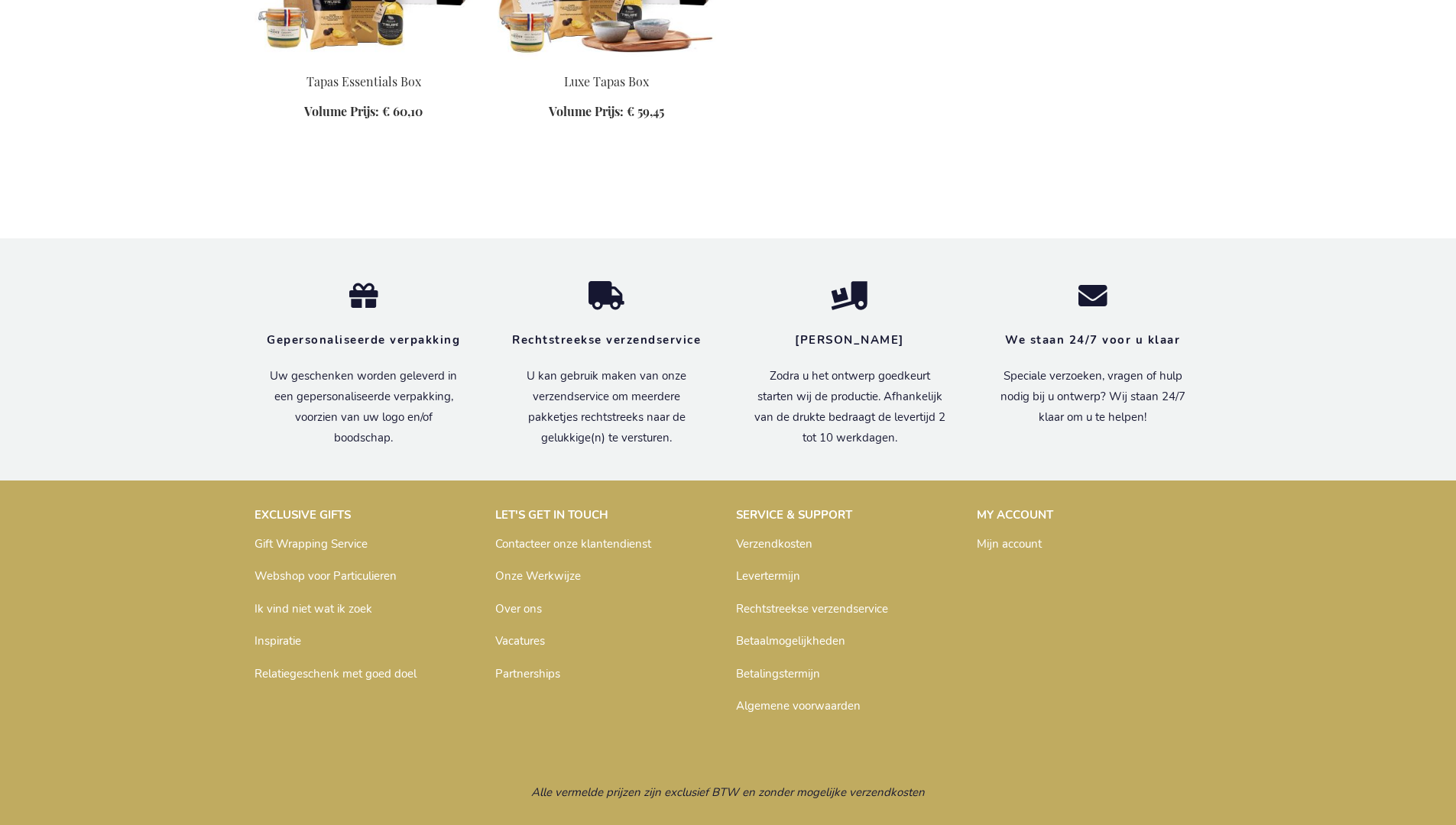
scroll to position [929, 0]
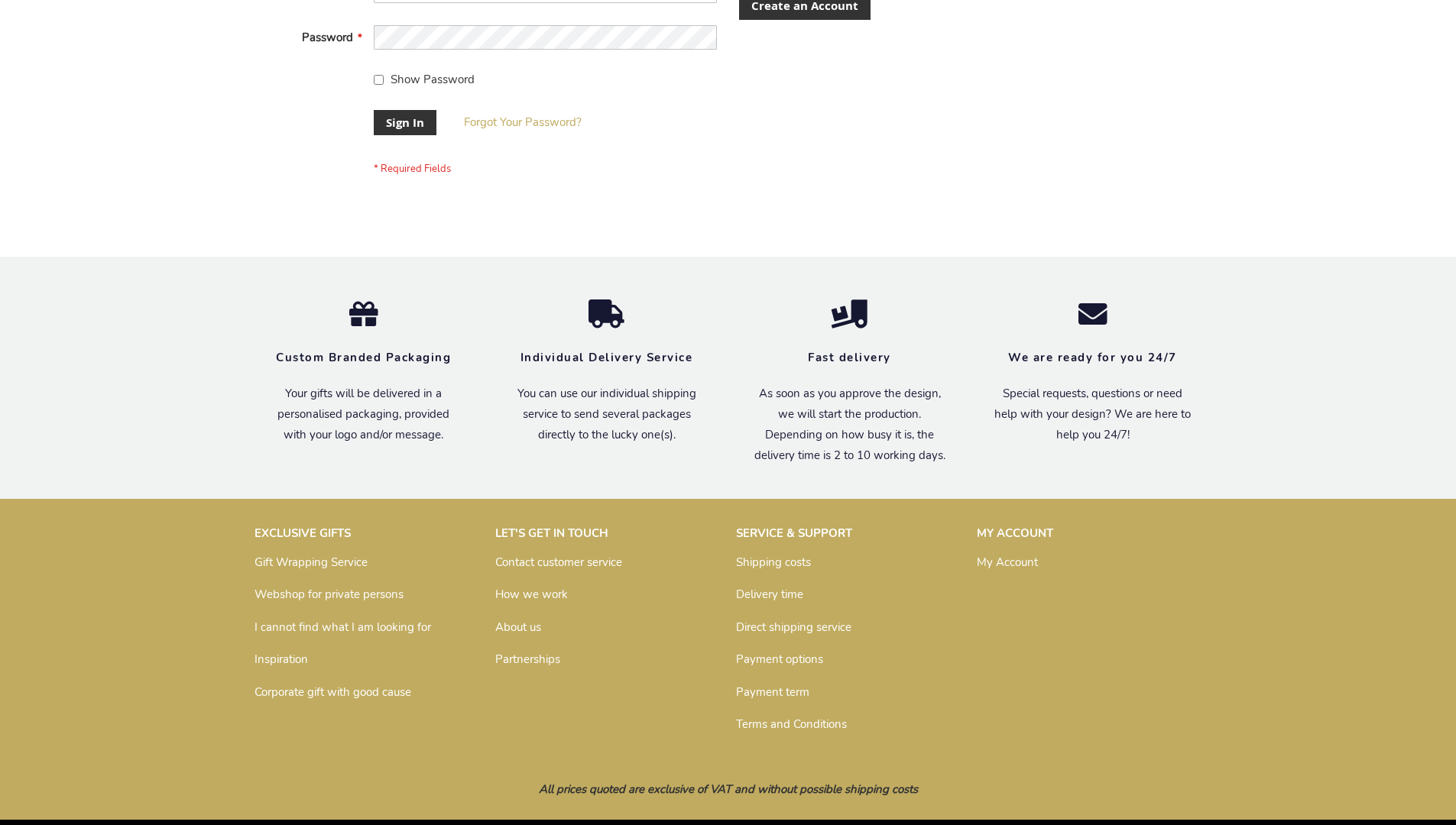
scroll to position [491, 0]
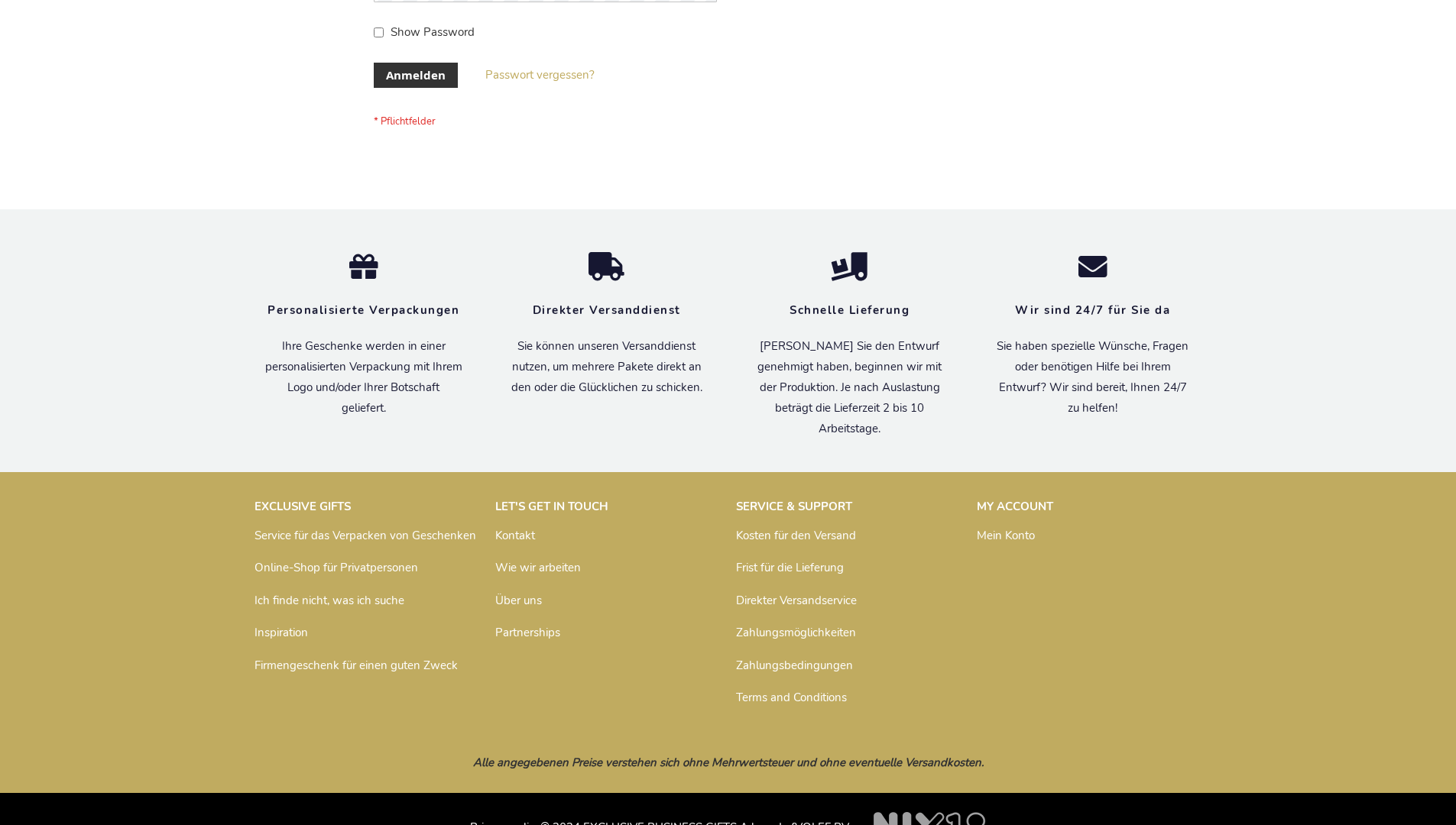
scroll to position [512, 0]
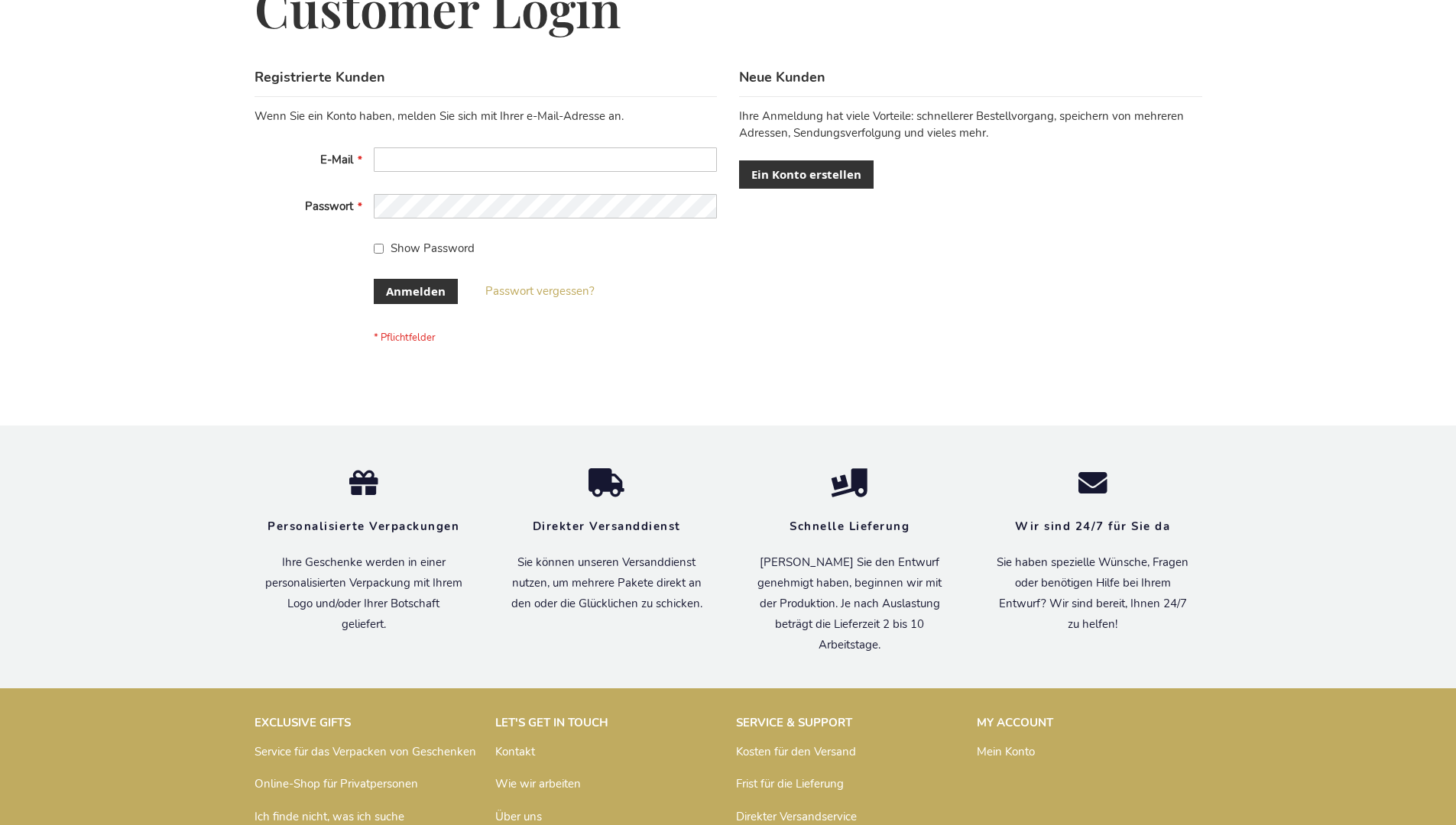
scroll to position [512, 0]
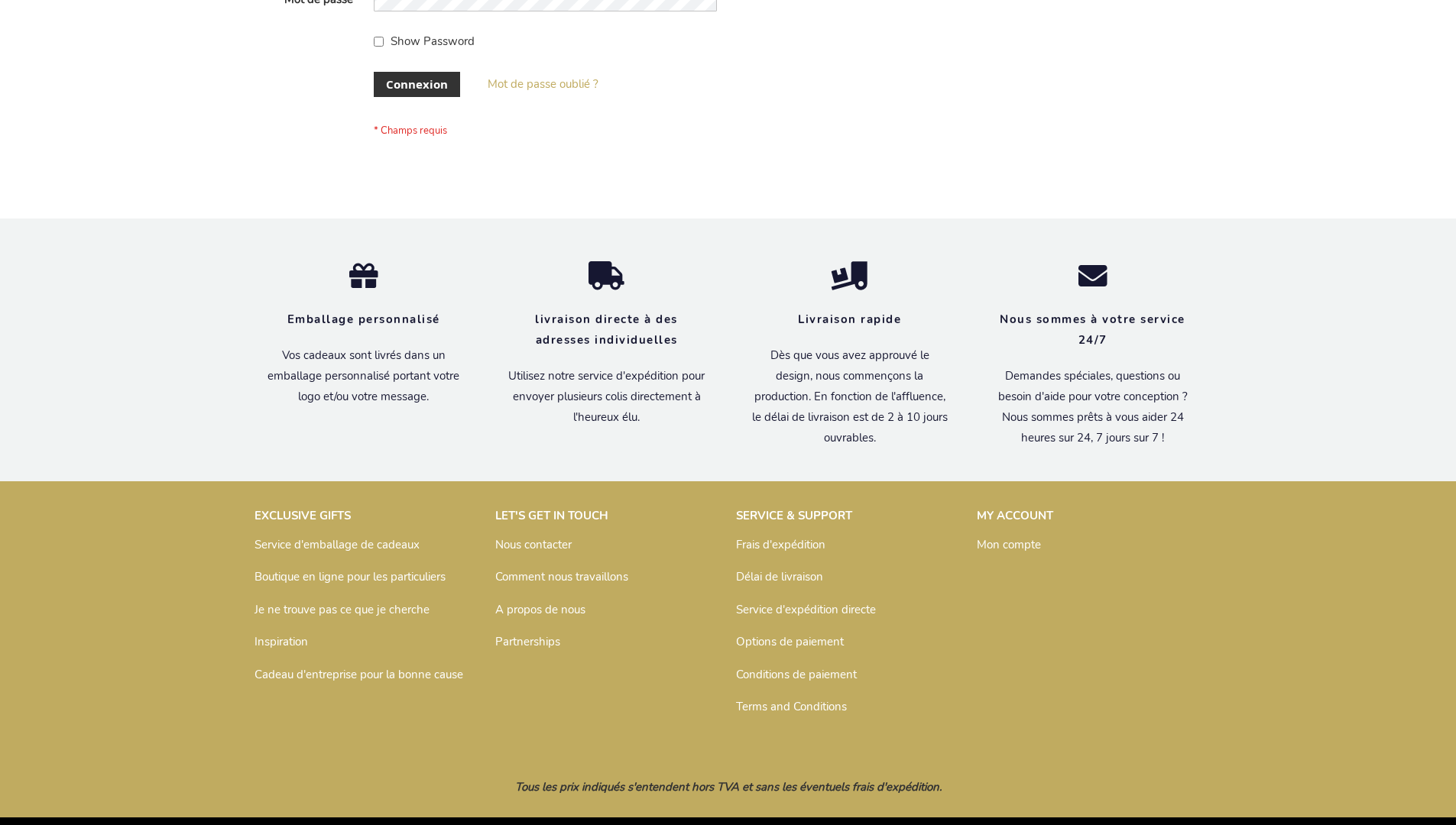
scroll to position [527, 0]
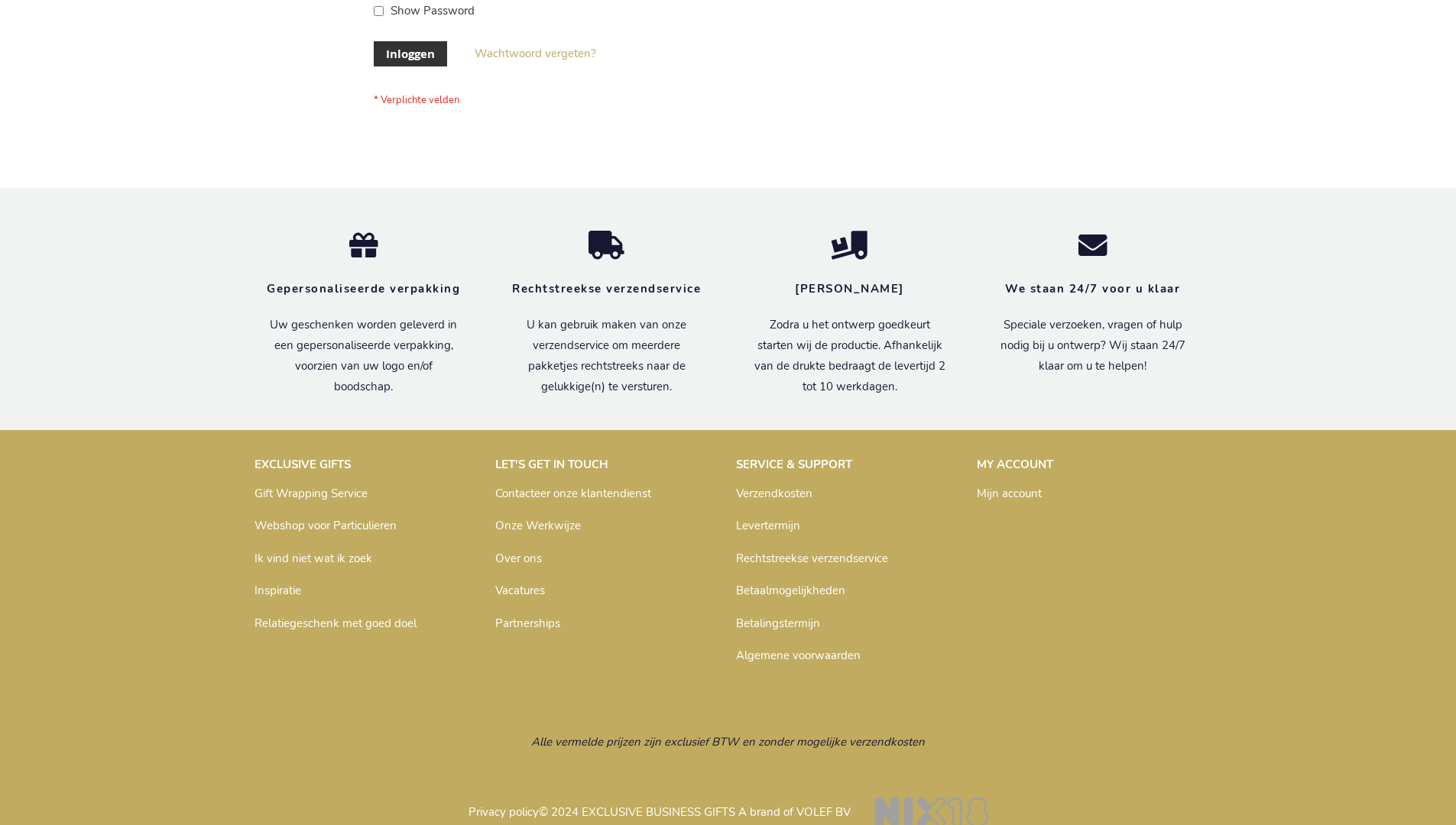
scroll to position [507, 0]
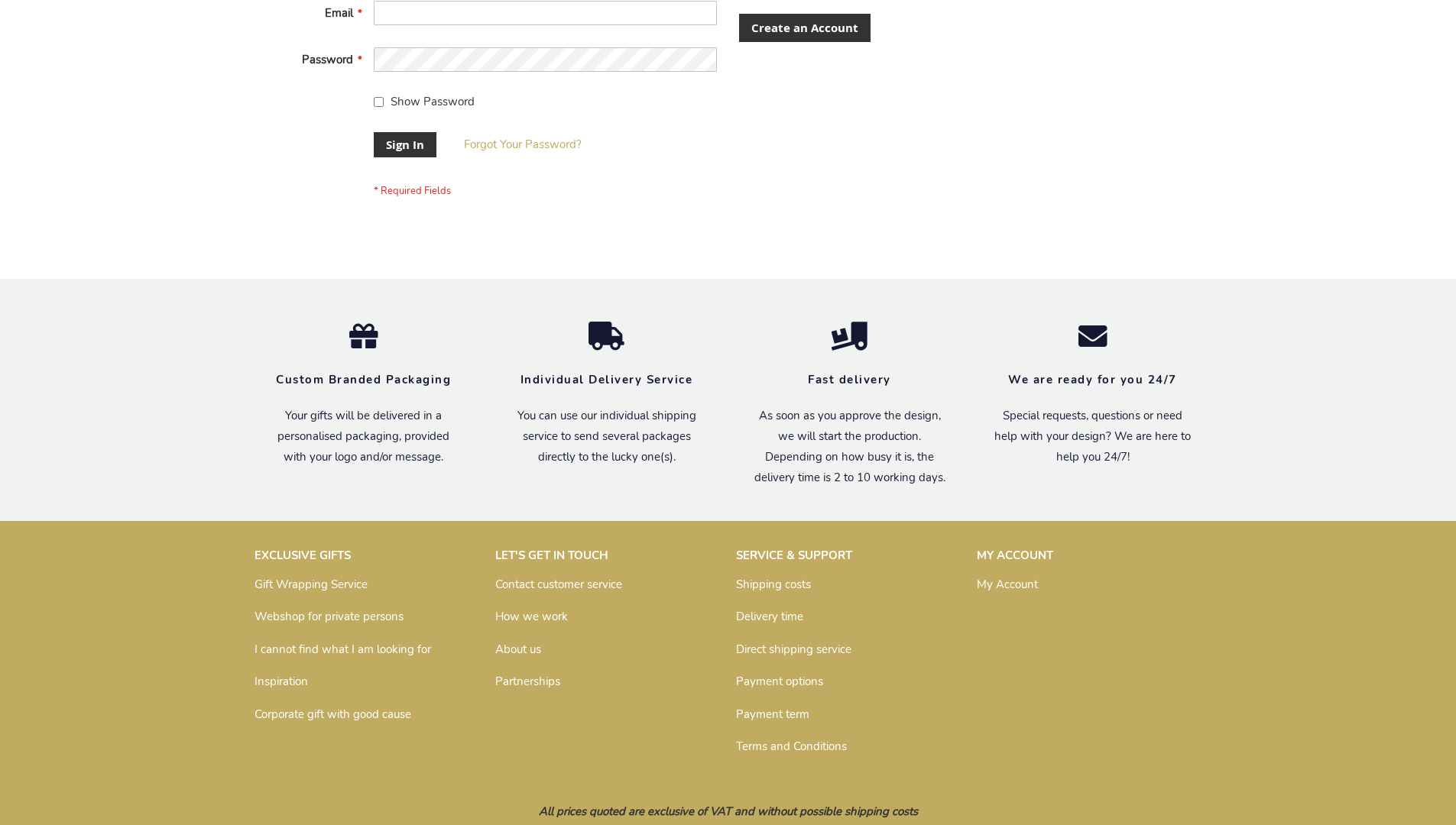
scroll to position [491, 0]
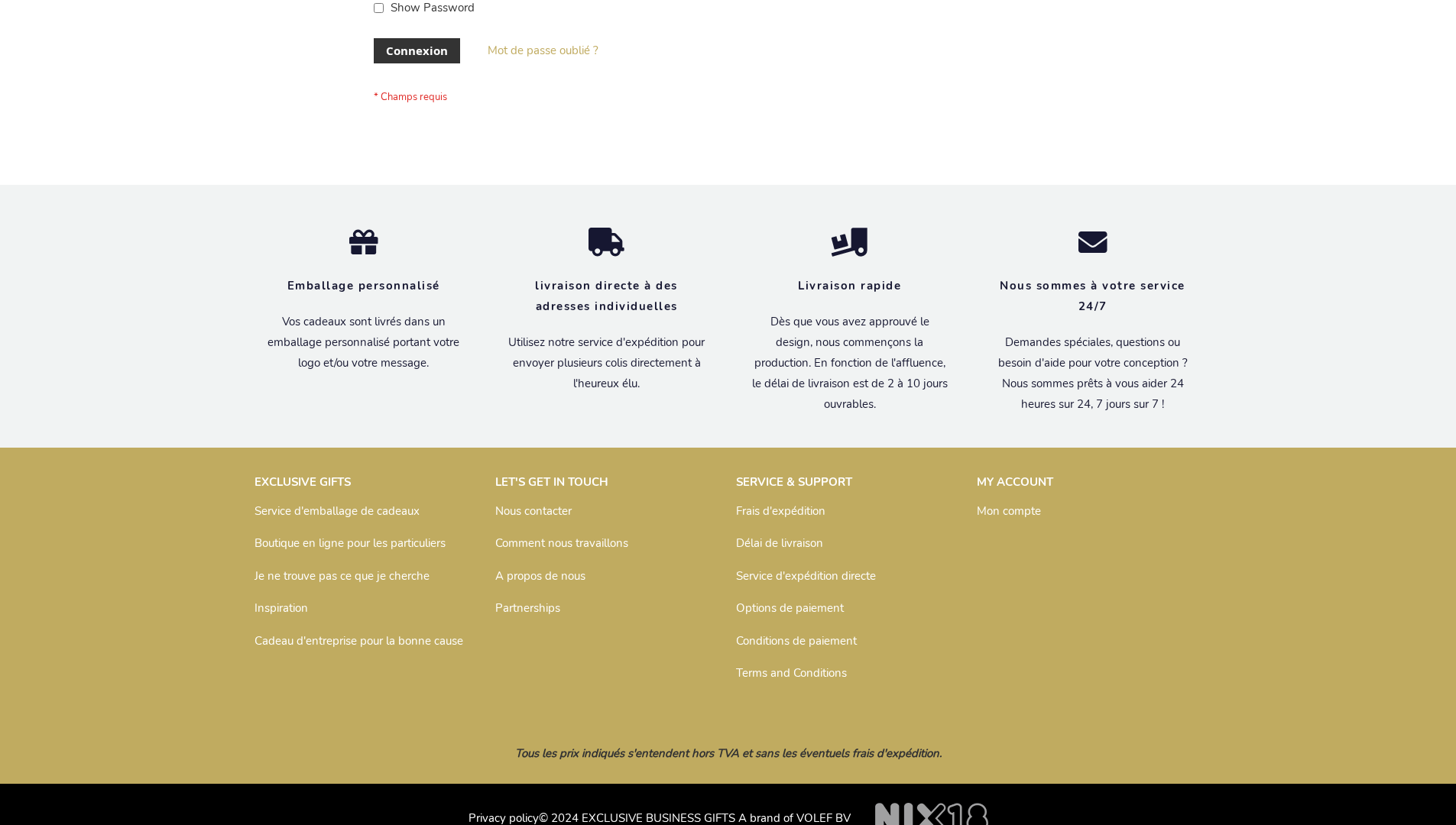
scroll to position [527, 0]
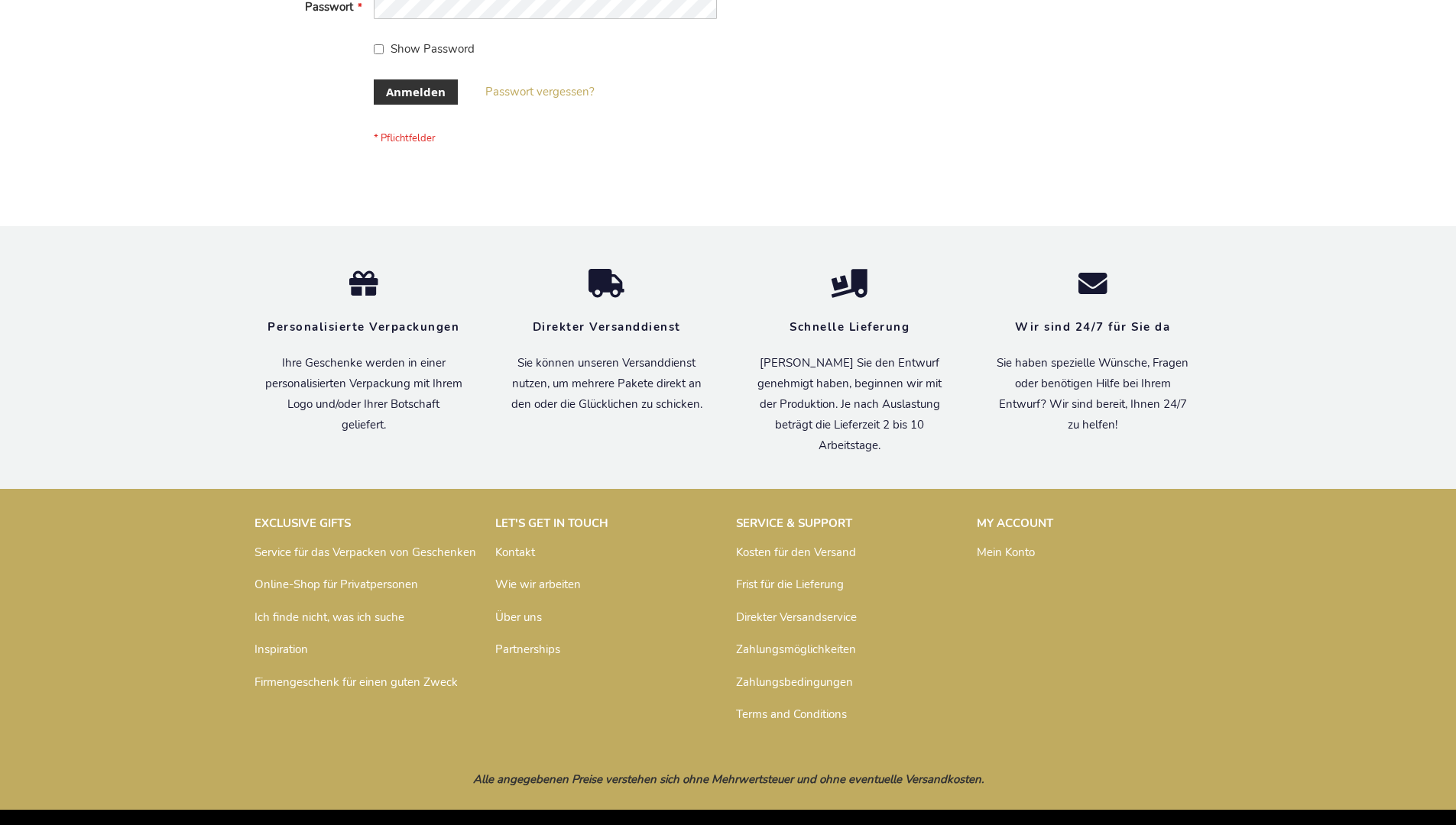
scroll to position [512, 0]
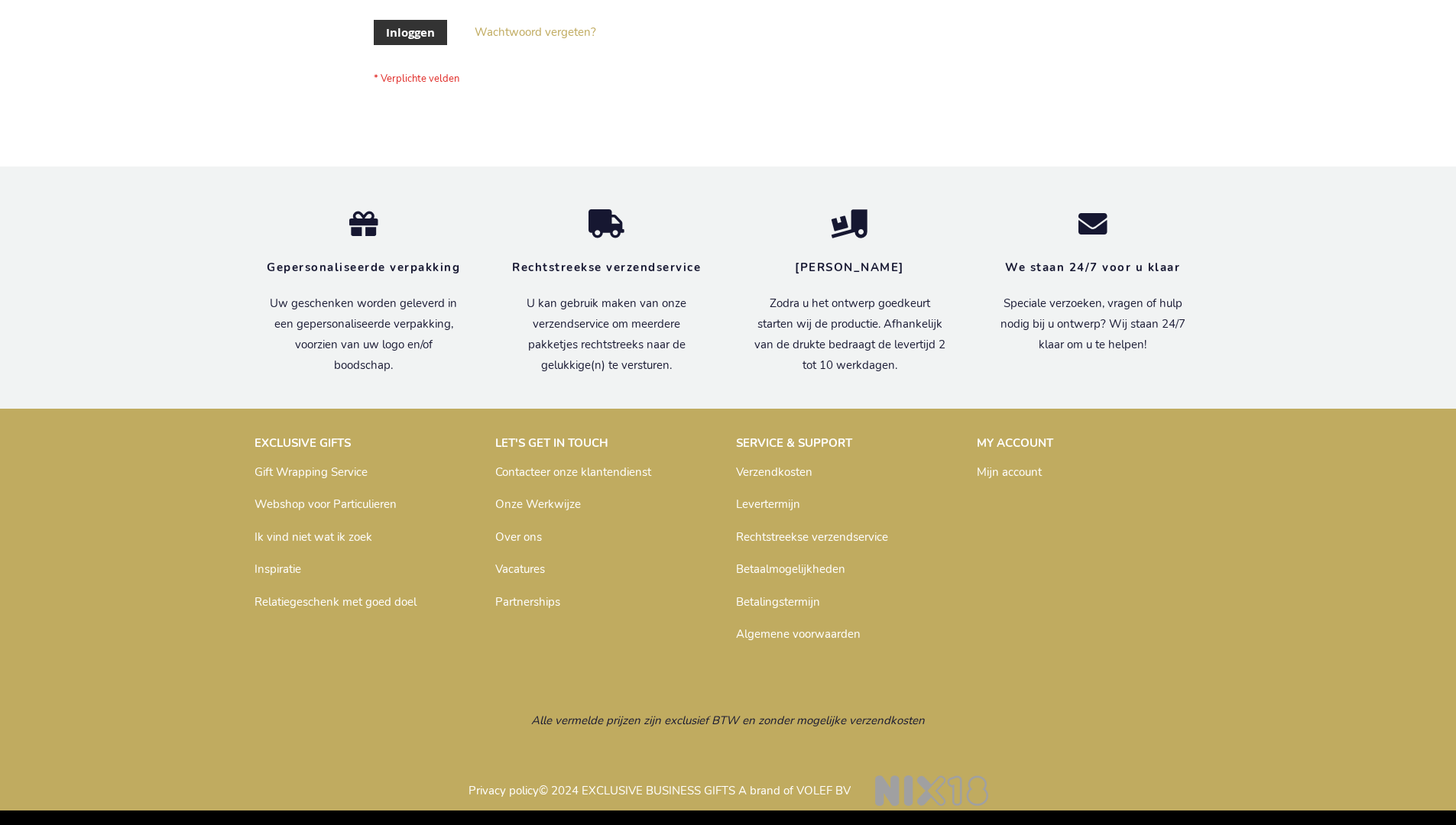
scroll to position [519, 0]
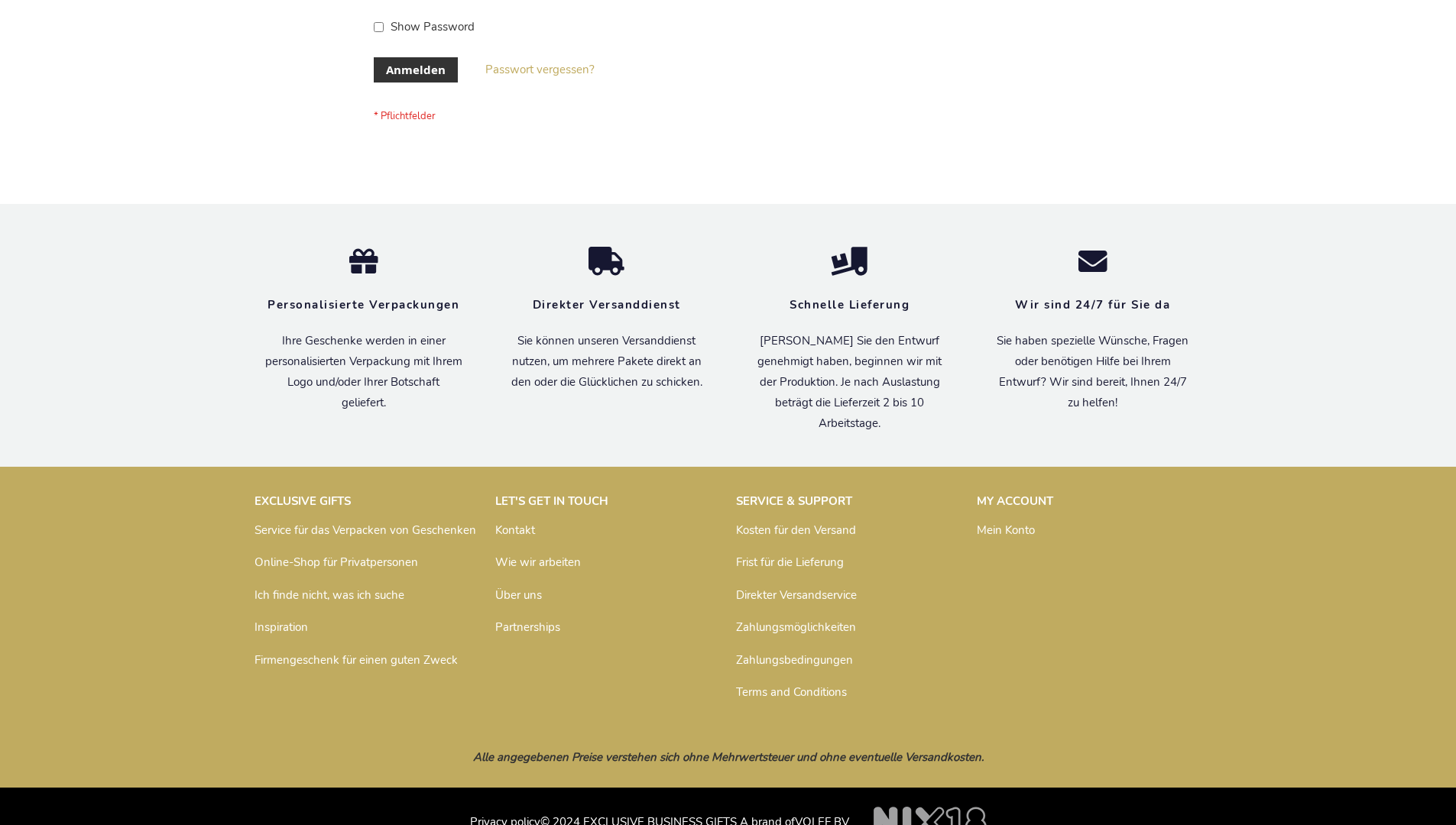
scroll to position [500, 0]
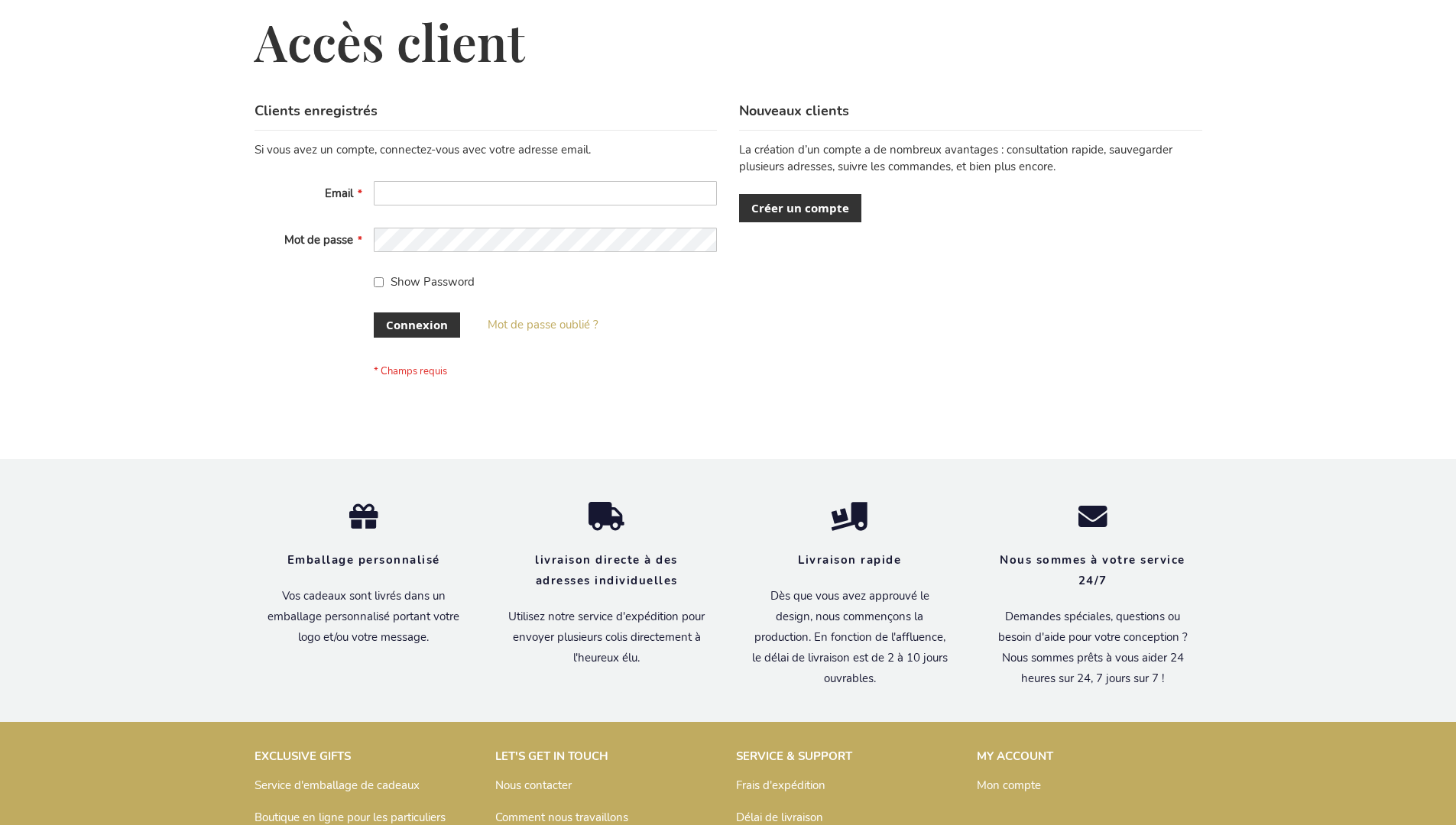
scroll to position [527, 0]
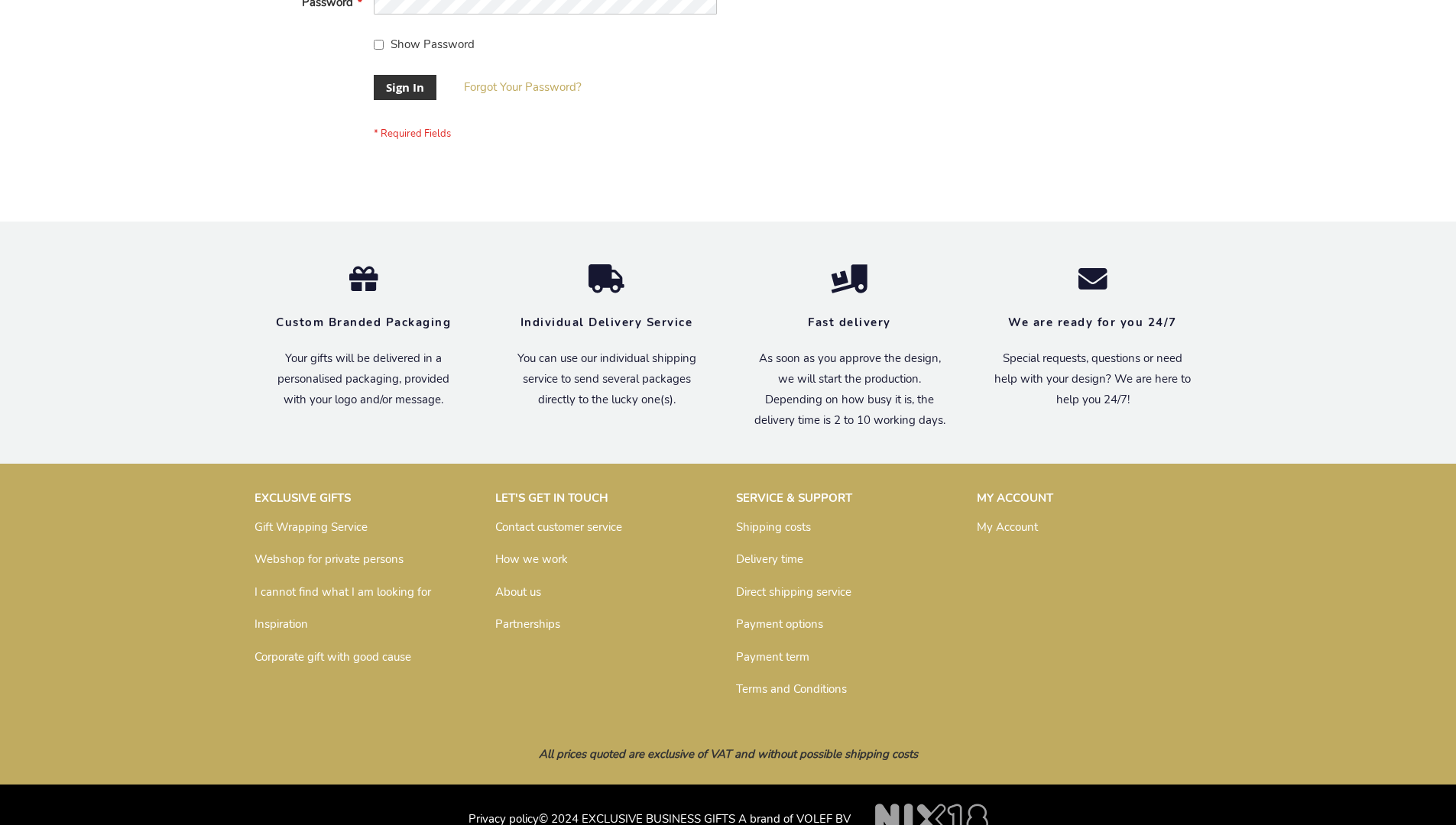
scroll to position [491, 0]
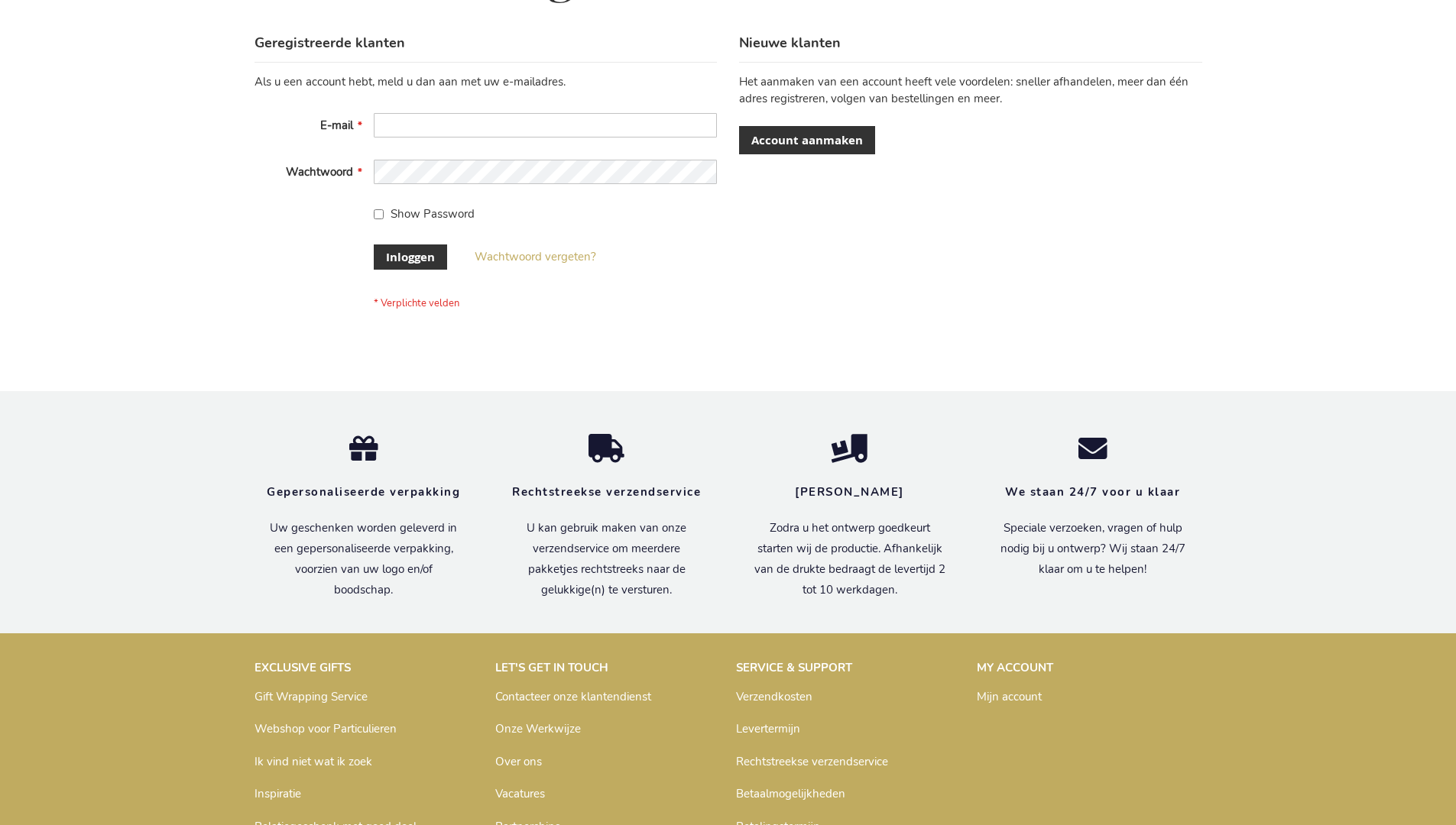
scroll to position [519, 0]
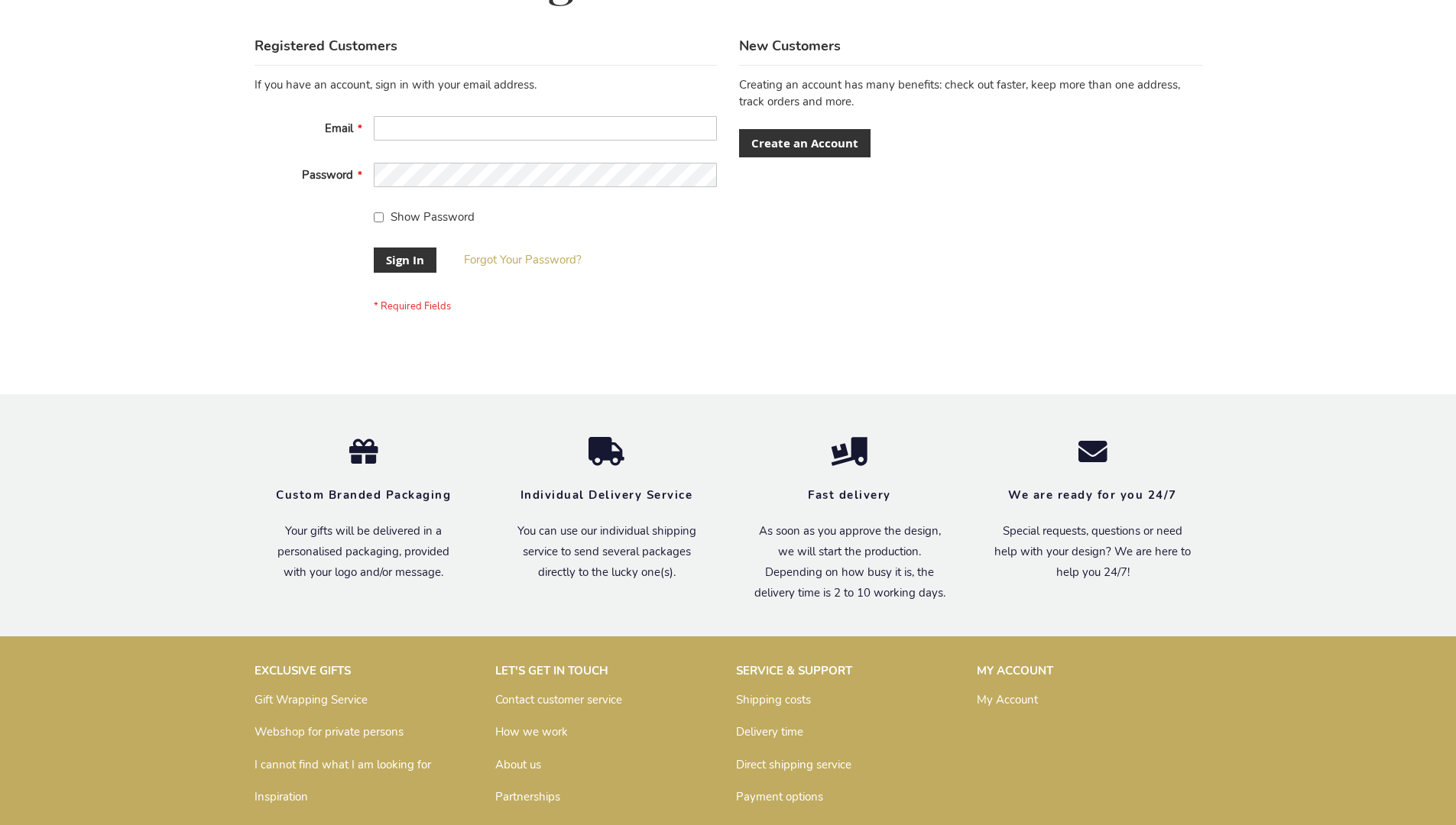
scroll to position [491, 0]
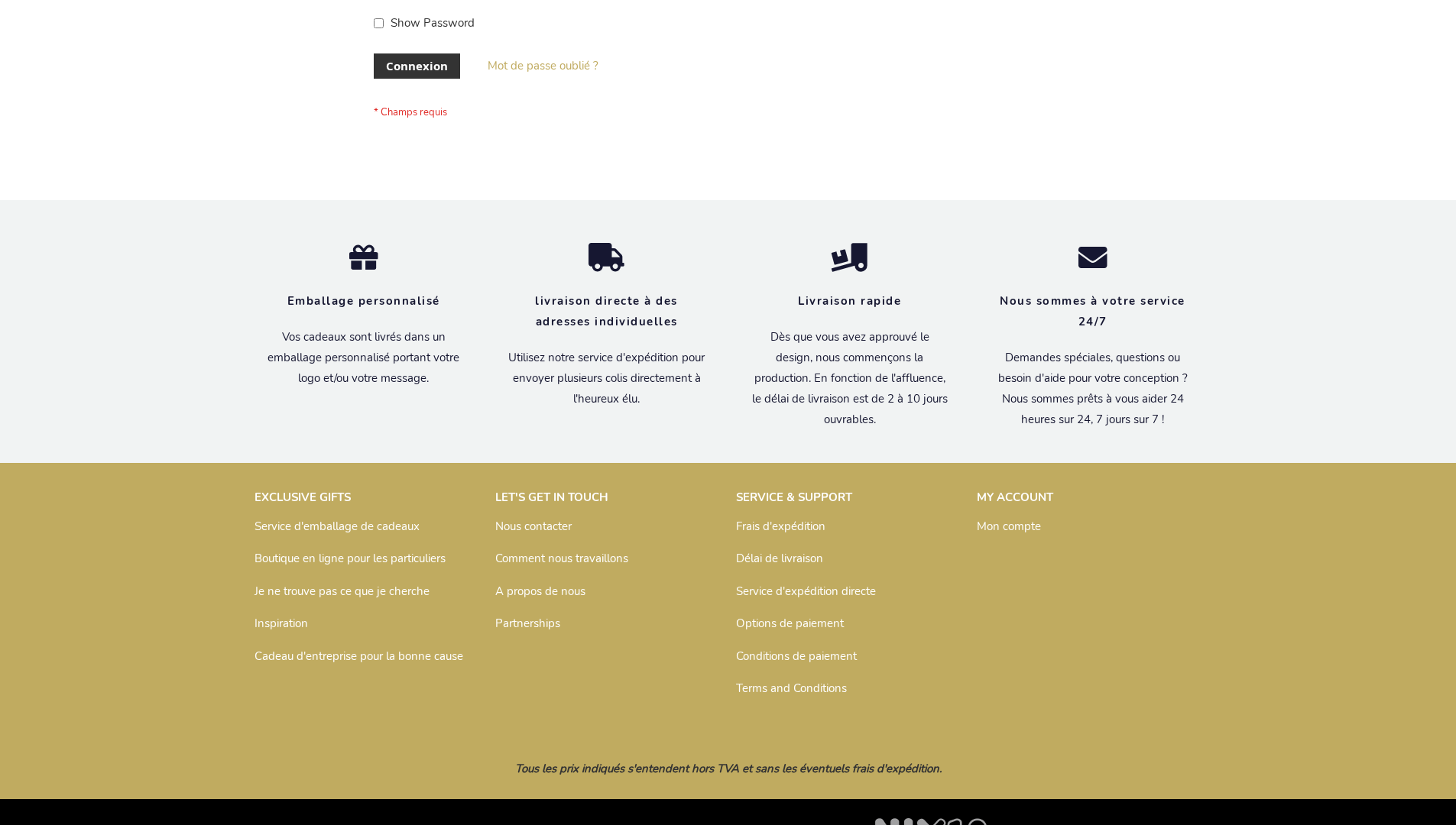
scroll to position [527, 0]
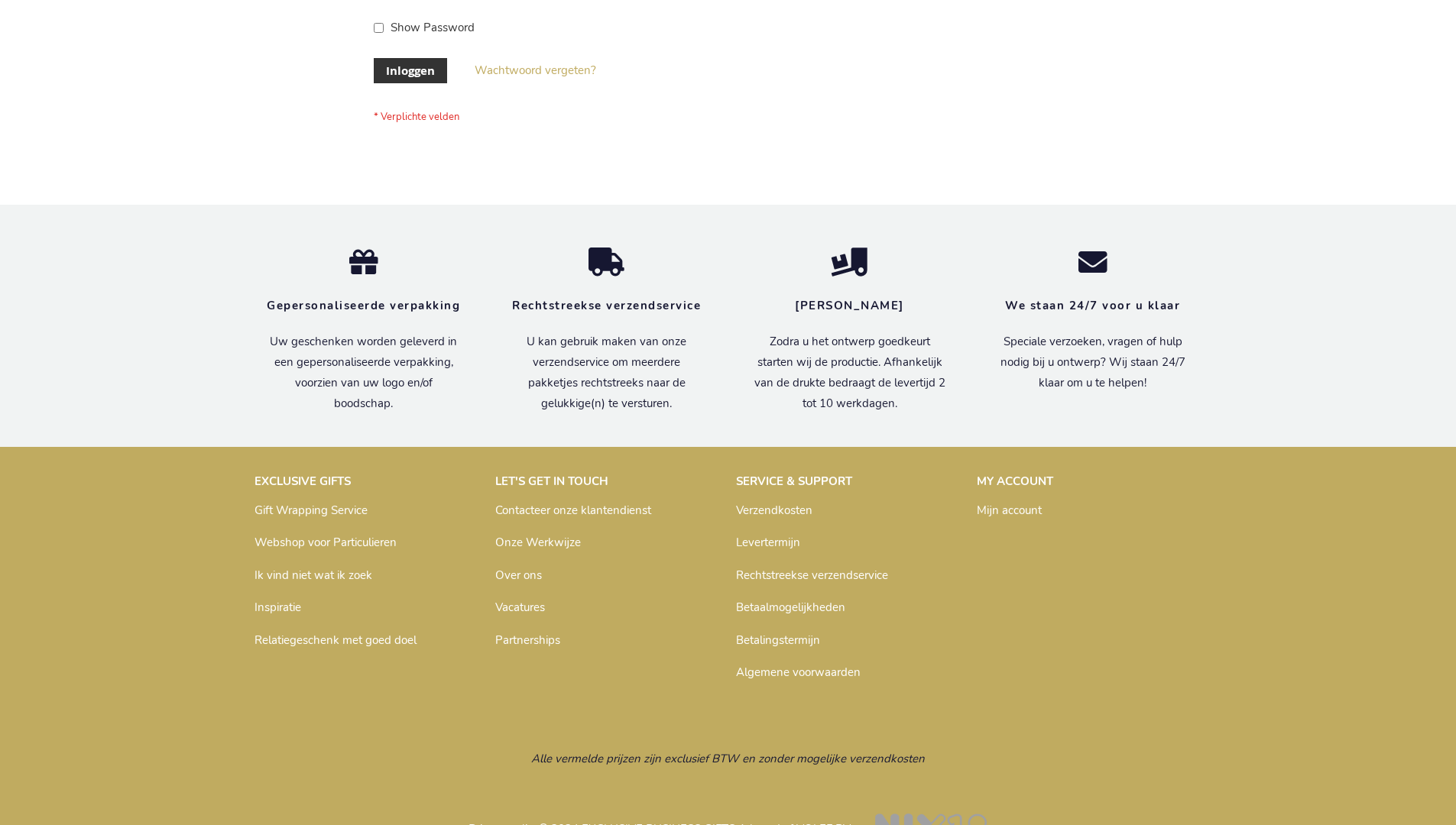
scroll to position [519, 0]
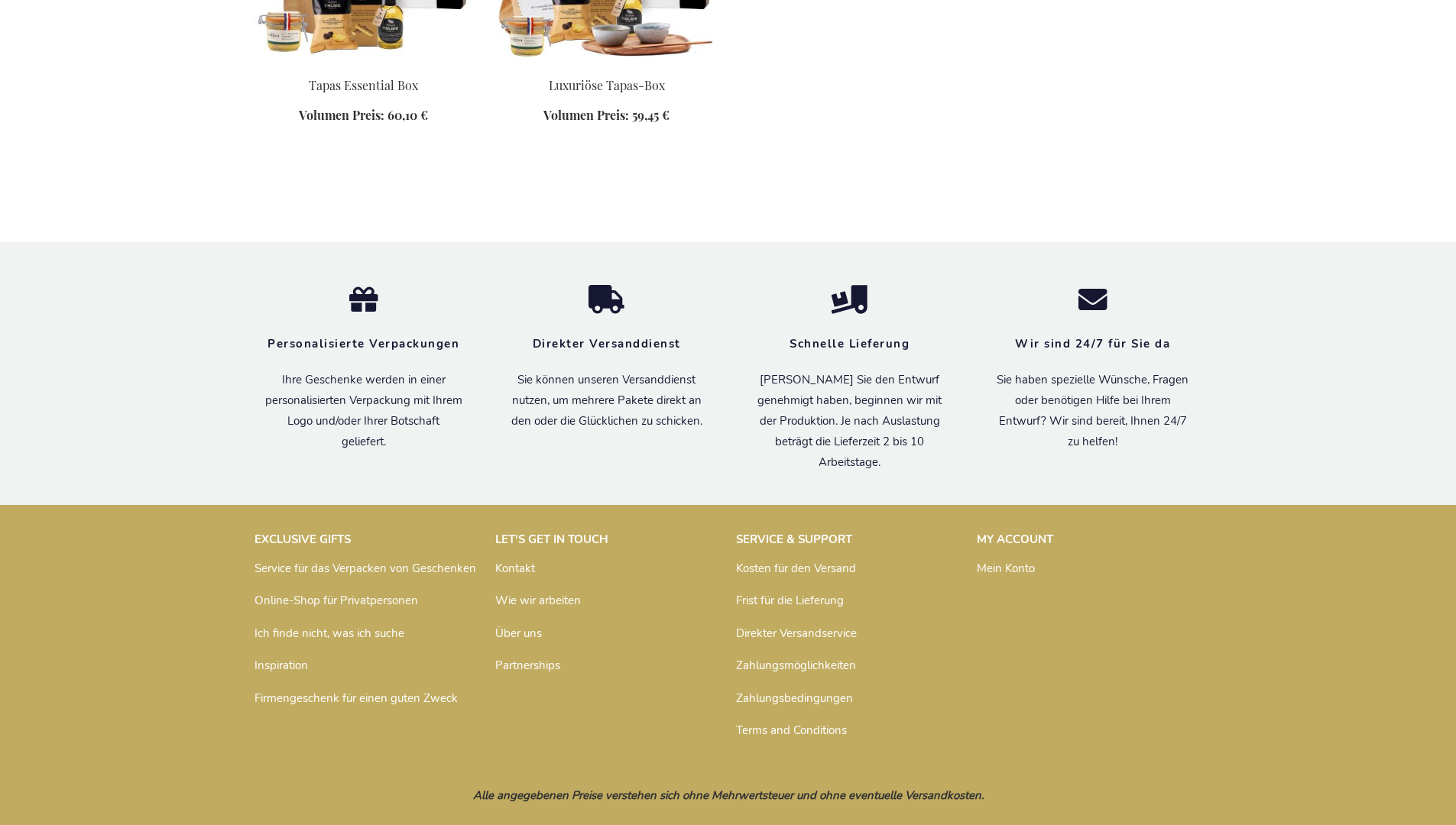
scroll to position [921, 0]
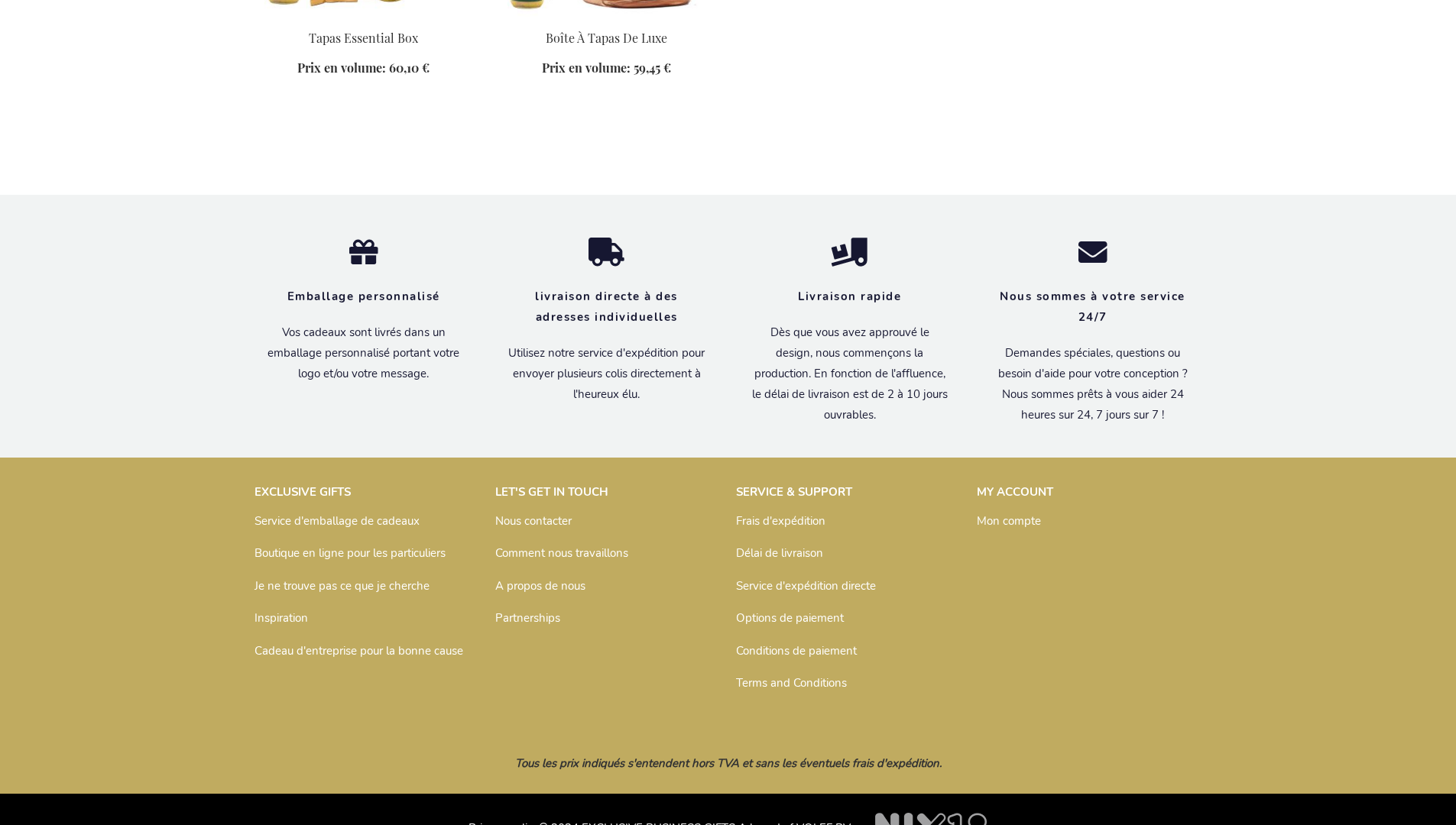
scroll to position [937, 0]
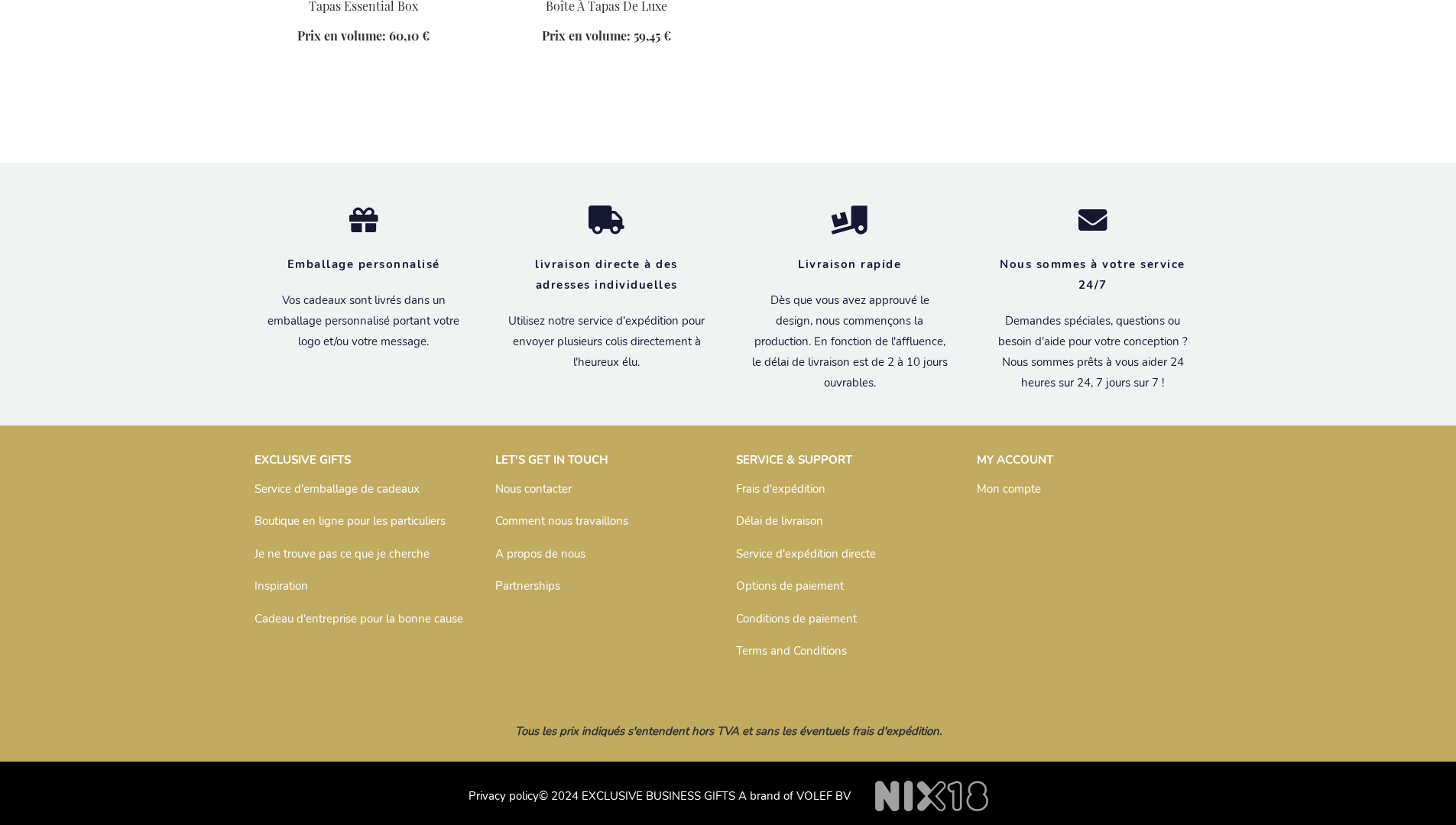
scroll to position [937, 0]
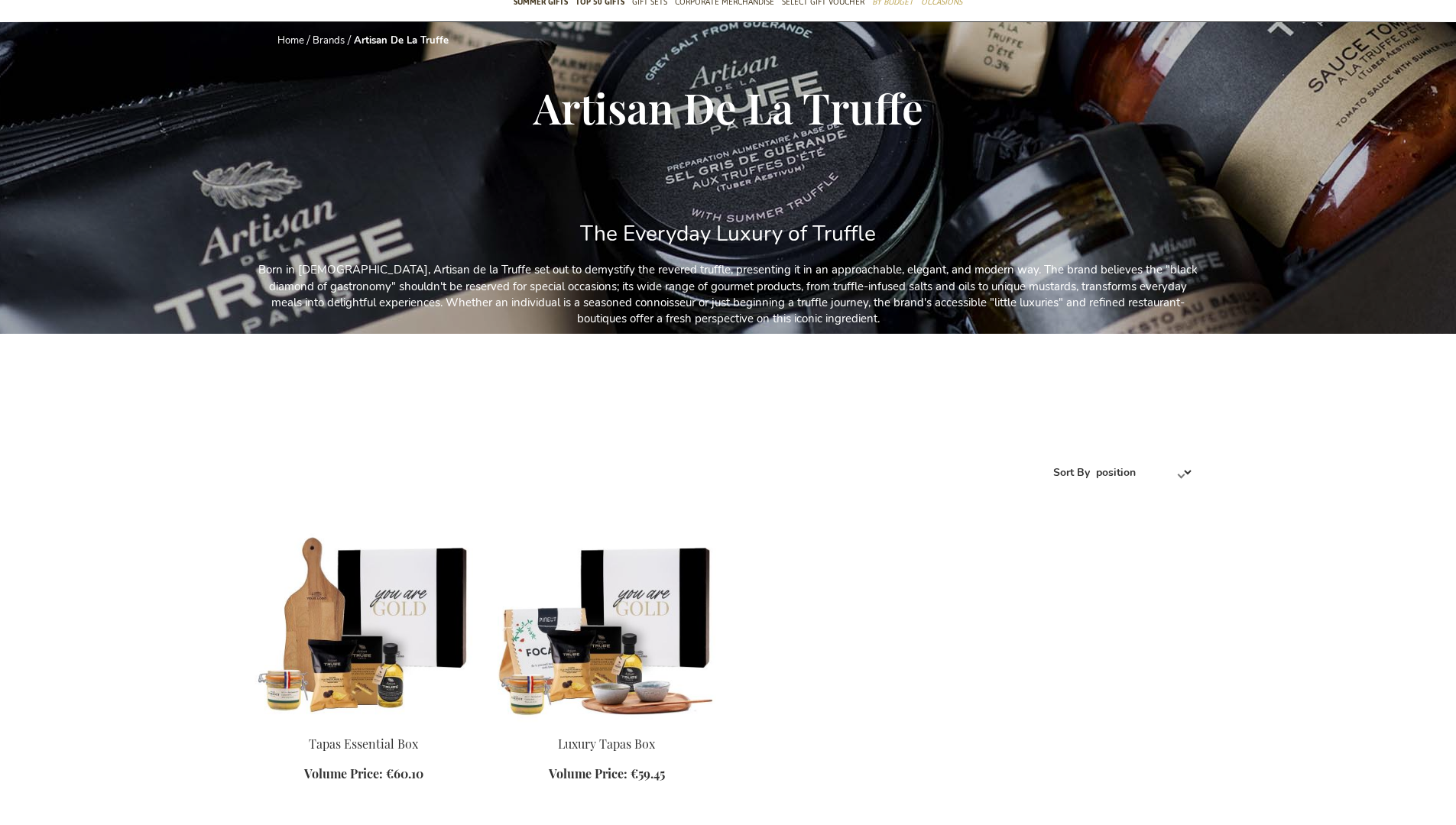
scroll to position [901, 0]
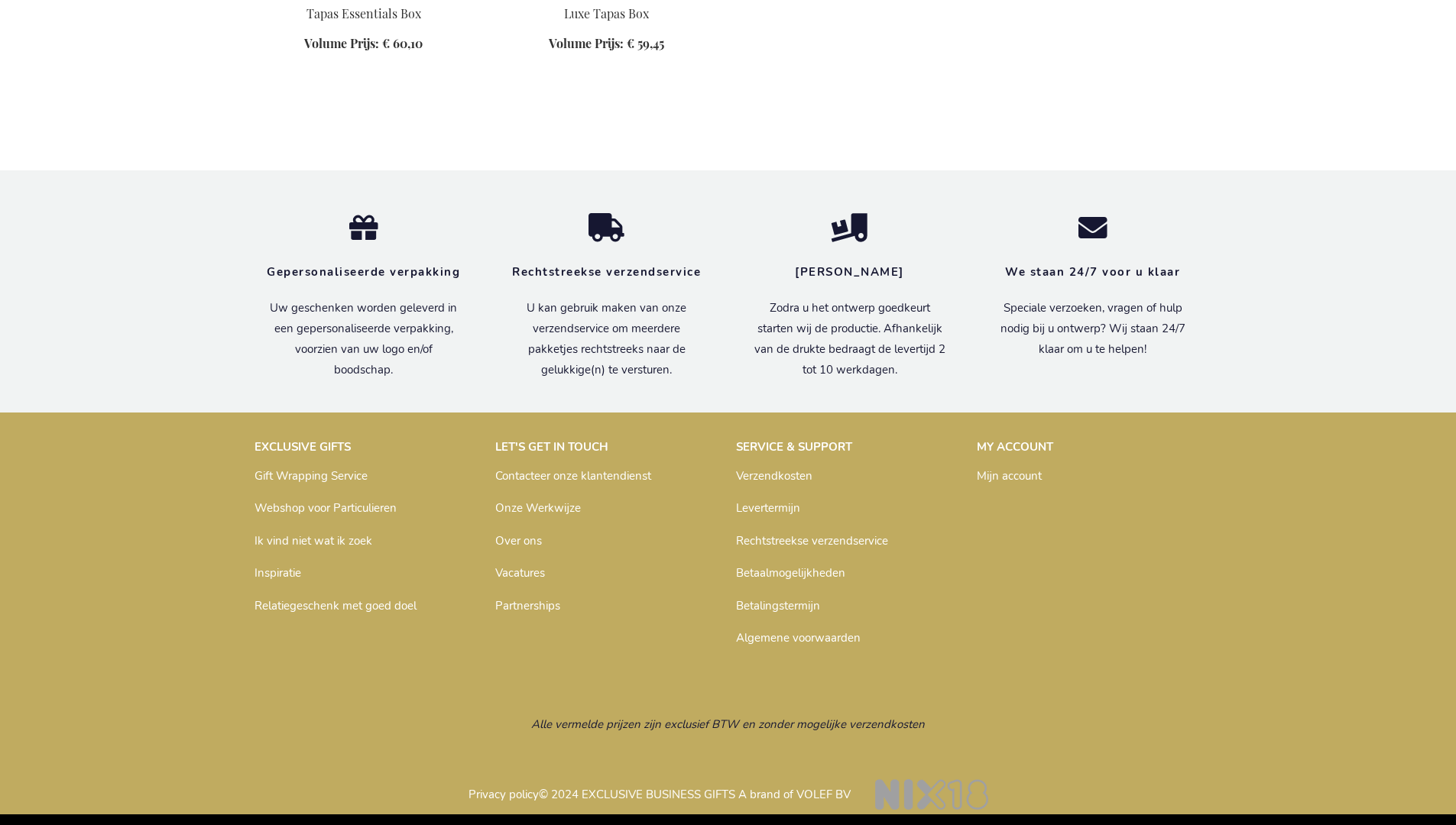
scroll to position [929, 0]
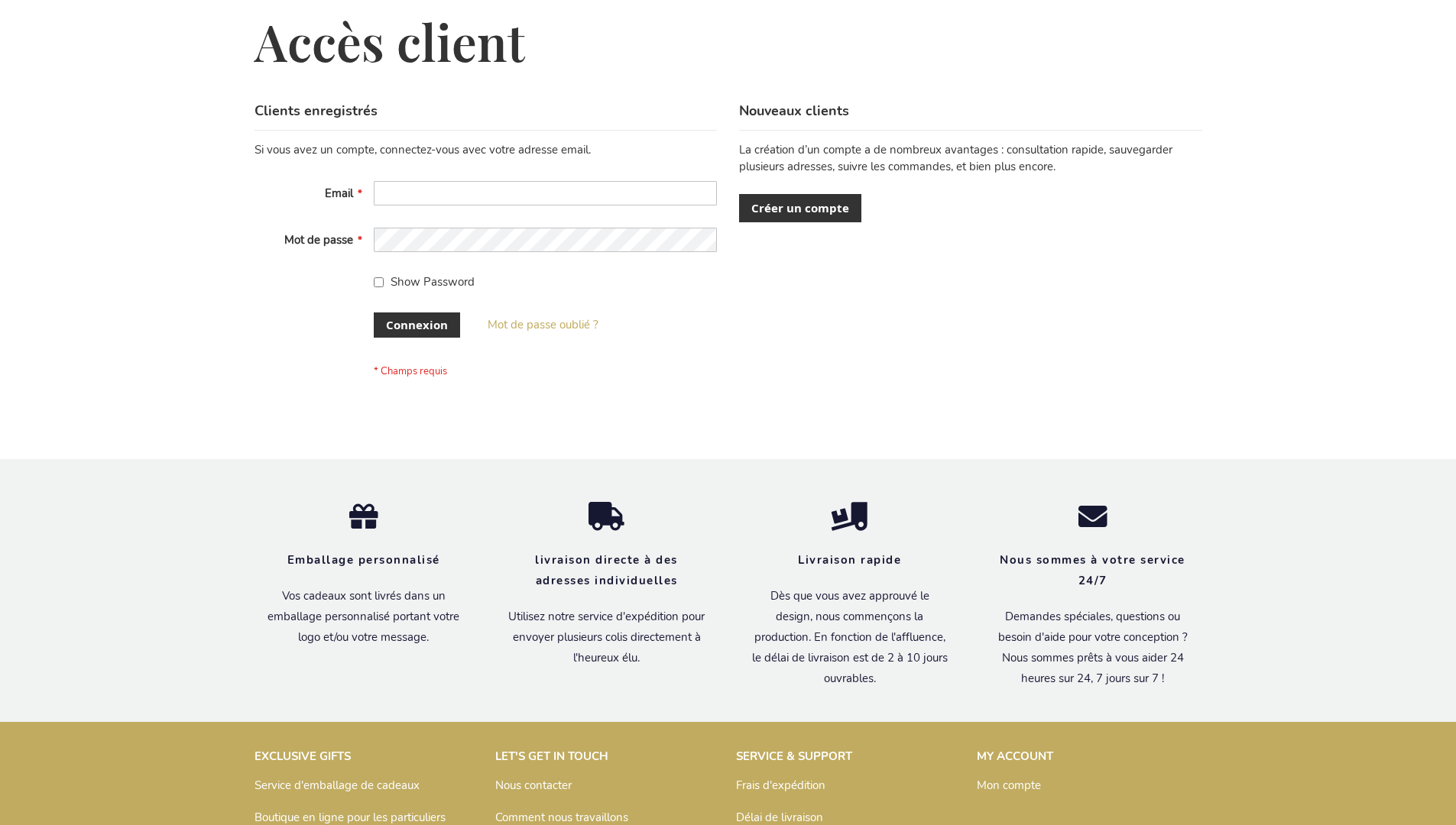
scroll to position [527, 0]
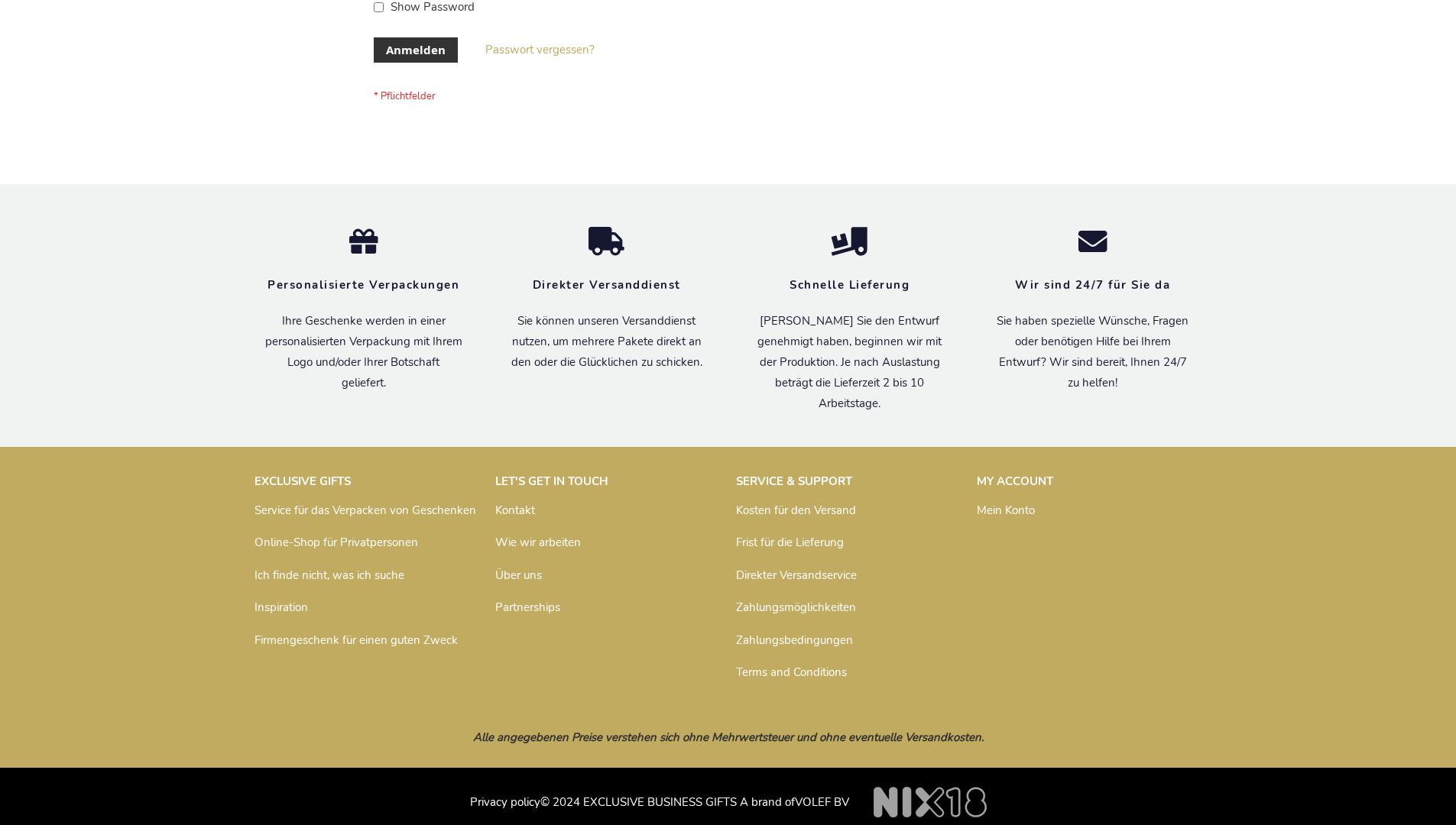
scroll to position [512, 0]
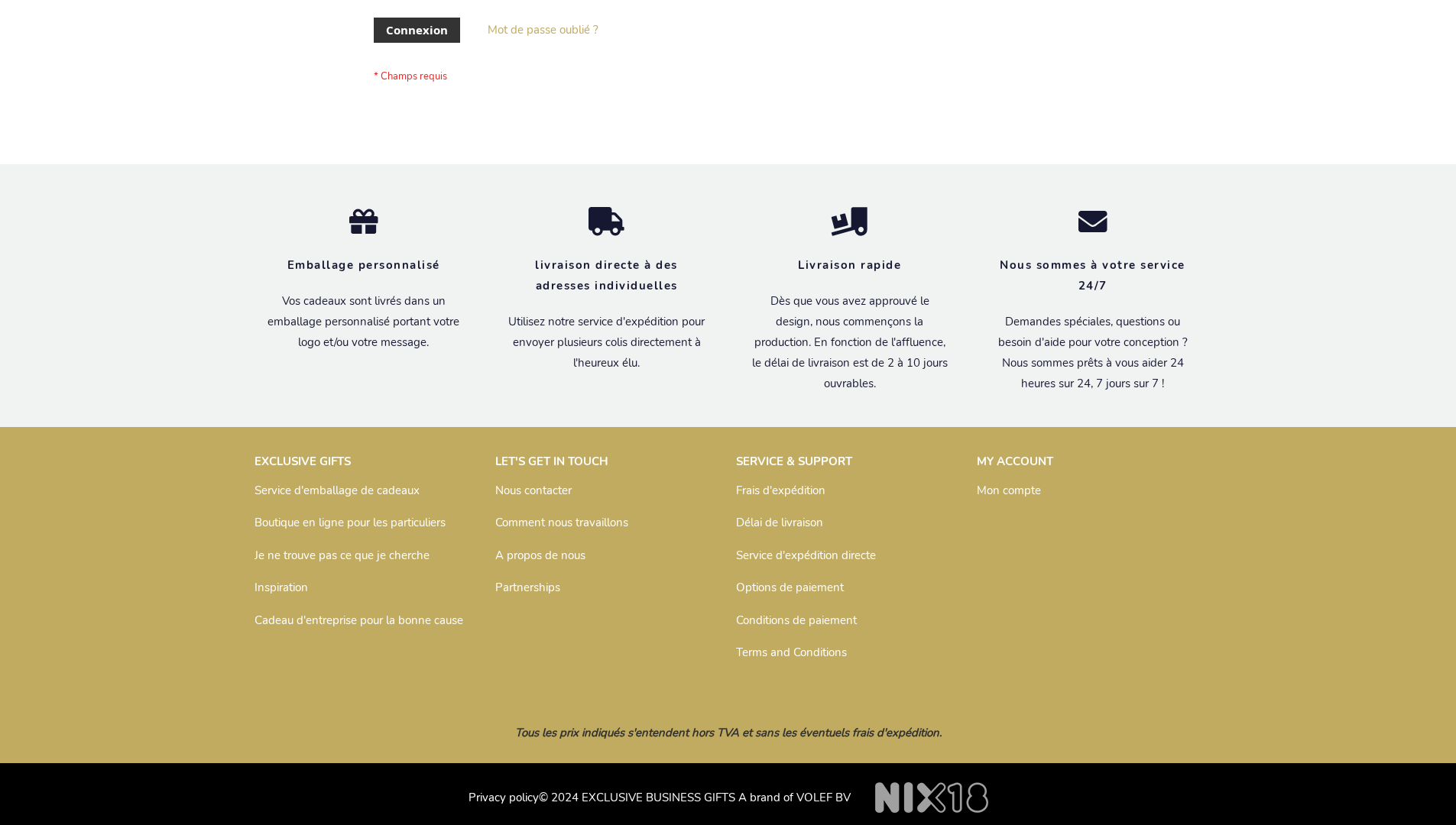
scroll to position [527, 0]
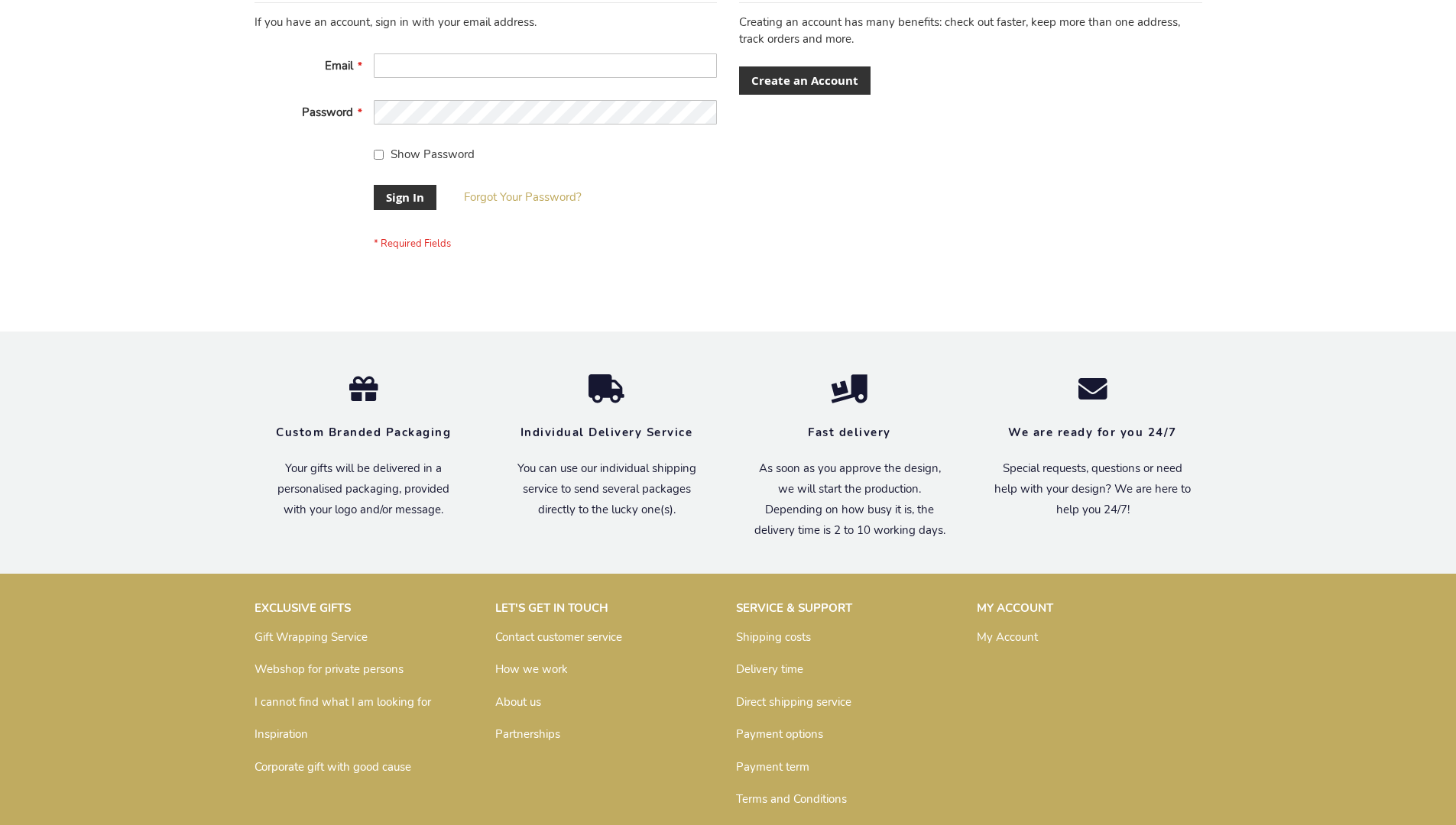
scroll to position [491, 0]
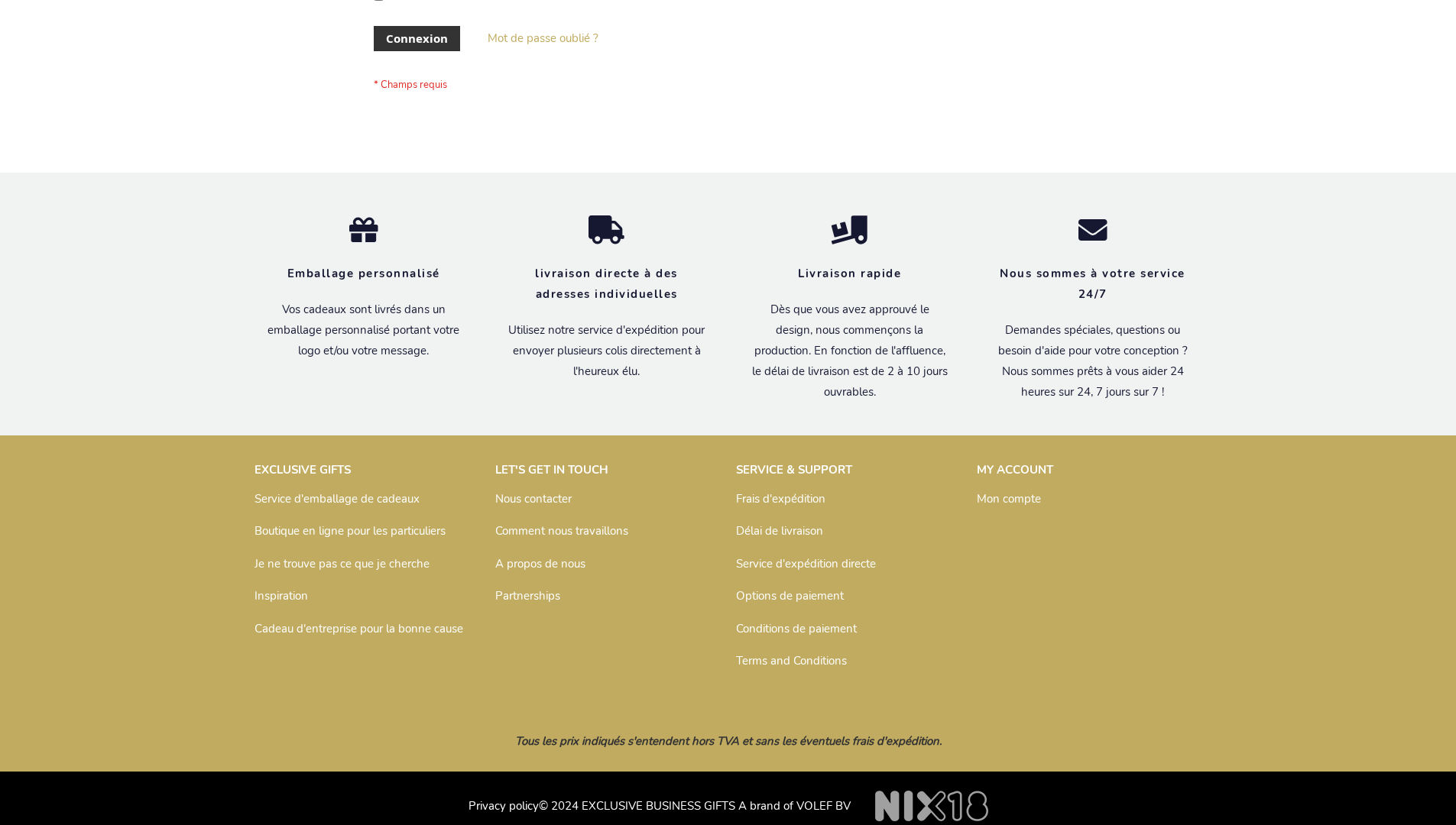
scroll to position [527, 0]
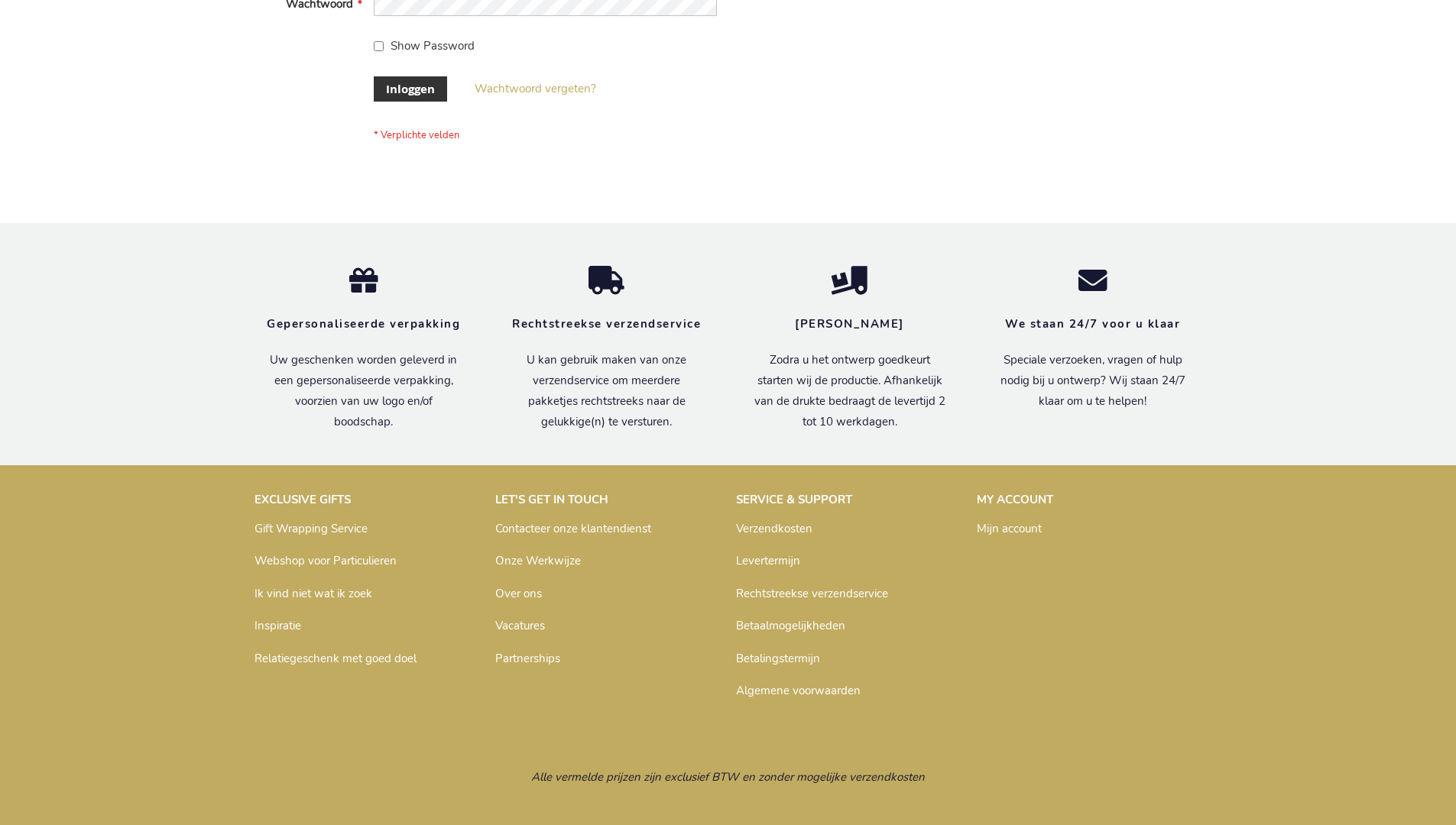
scroll to position [519, 0]
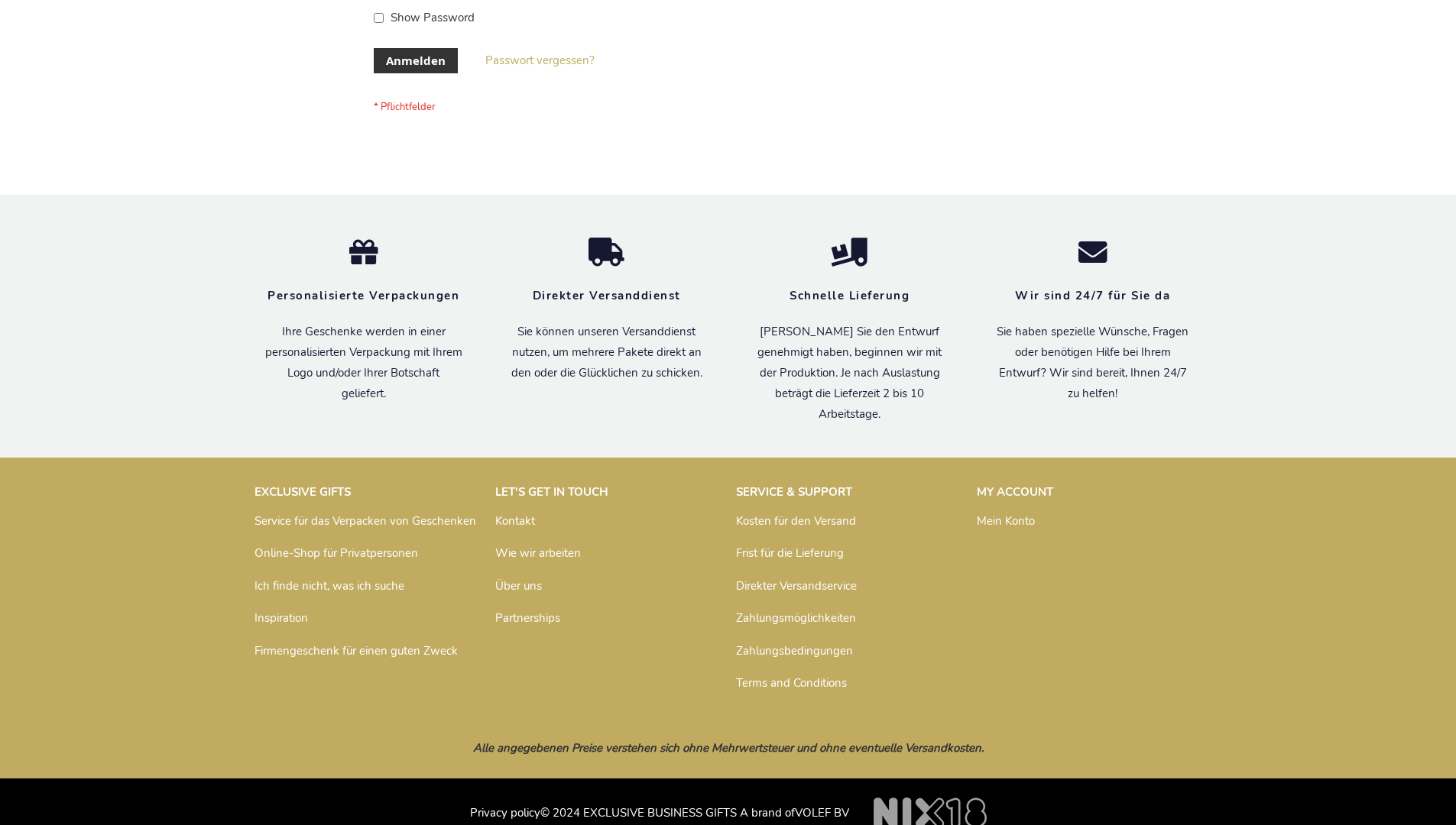
scroll to position [512, 0]
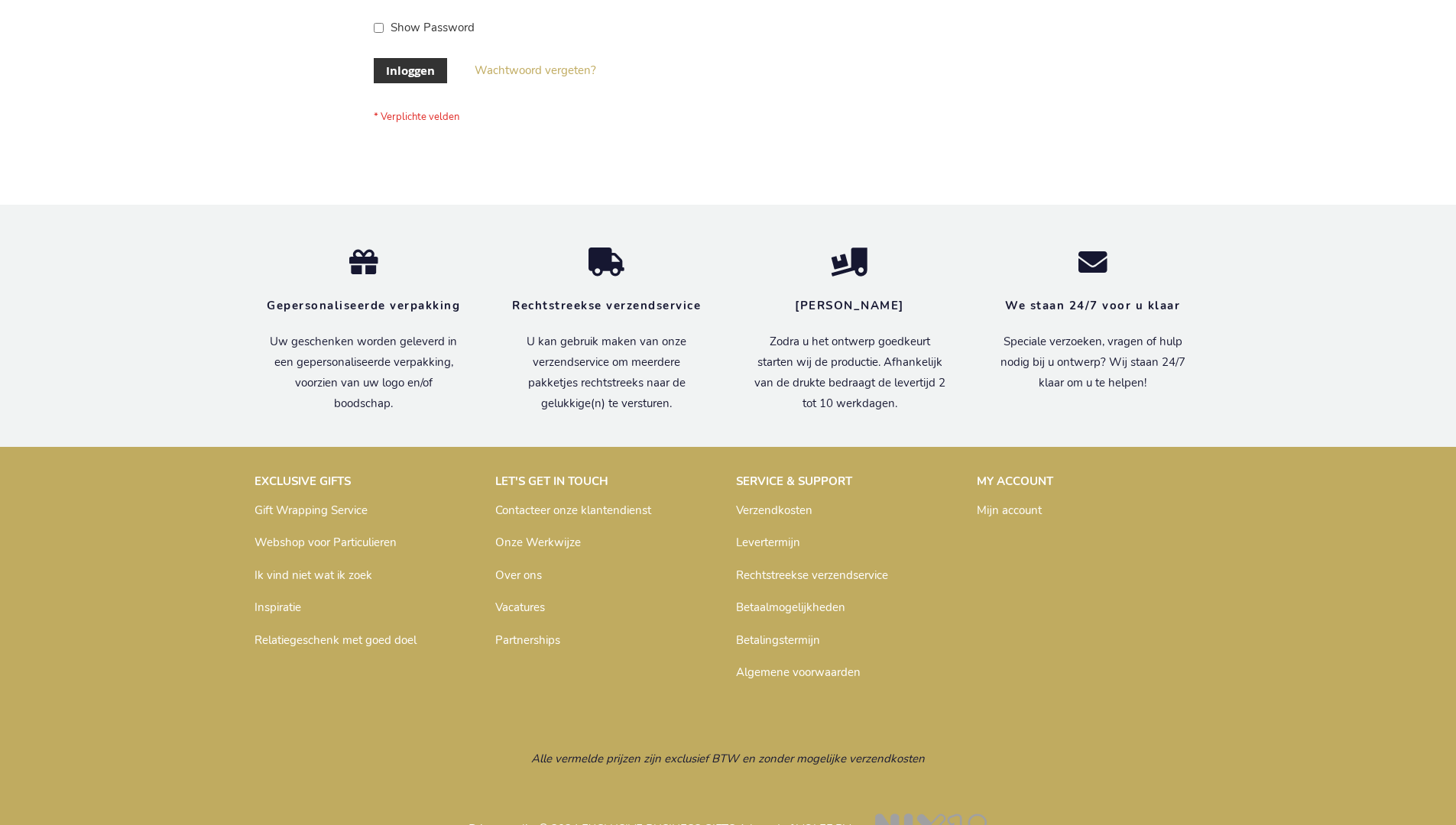
scroll to position [519, 0]
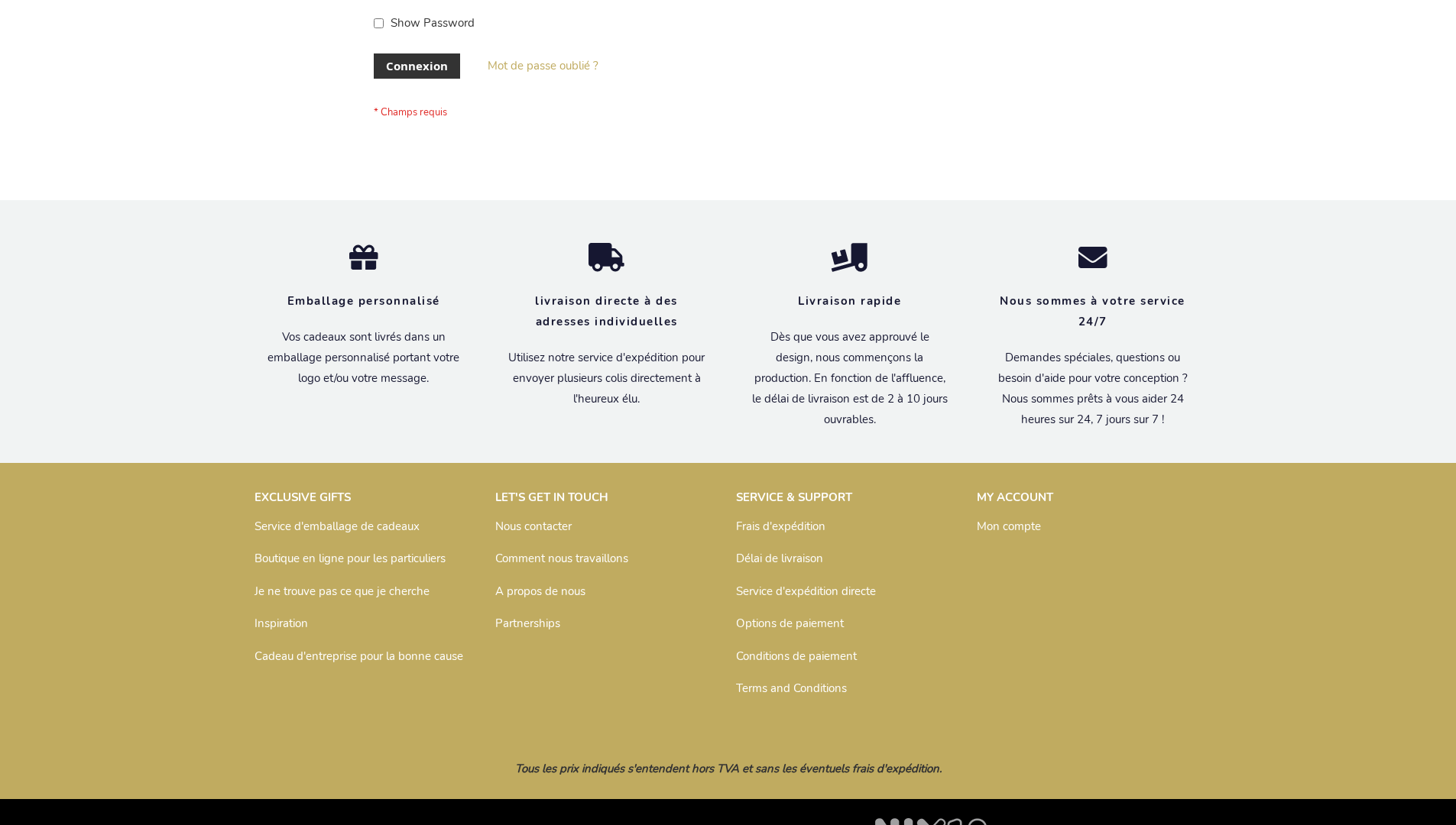
scroll to position [527, 0]
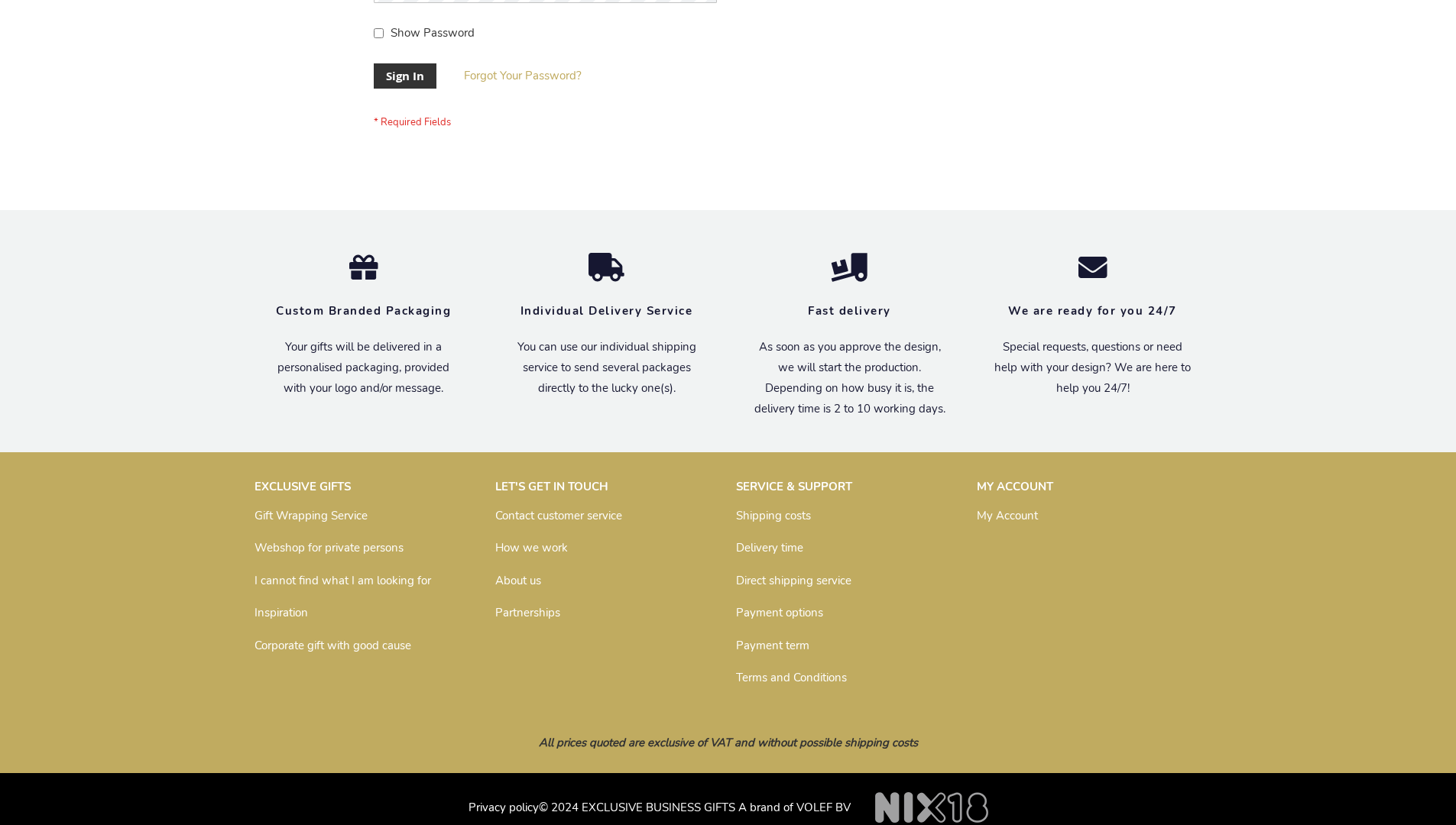
scroll to position [491, 0]
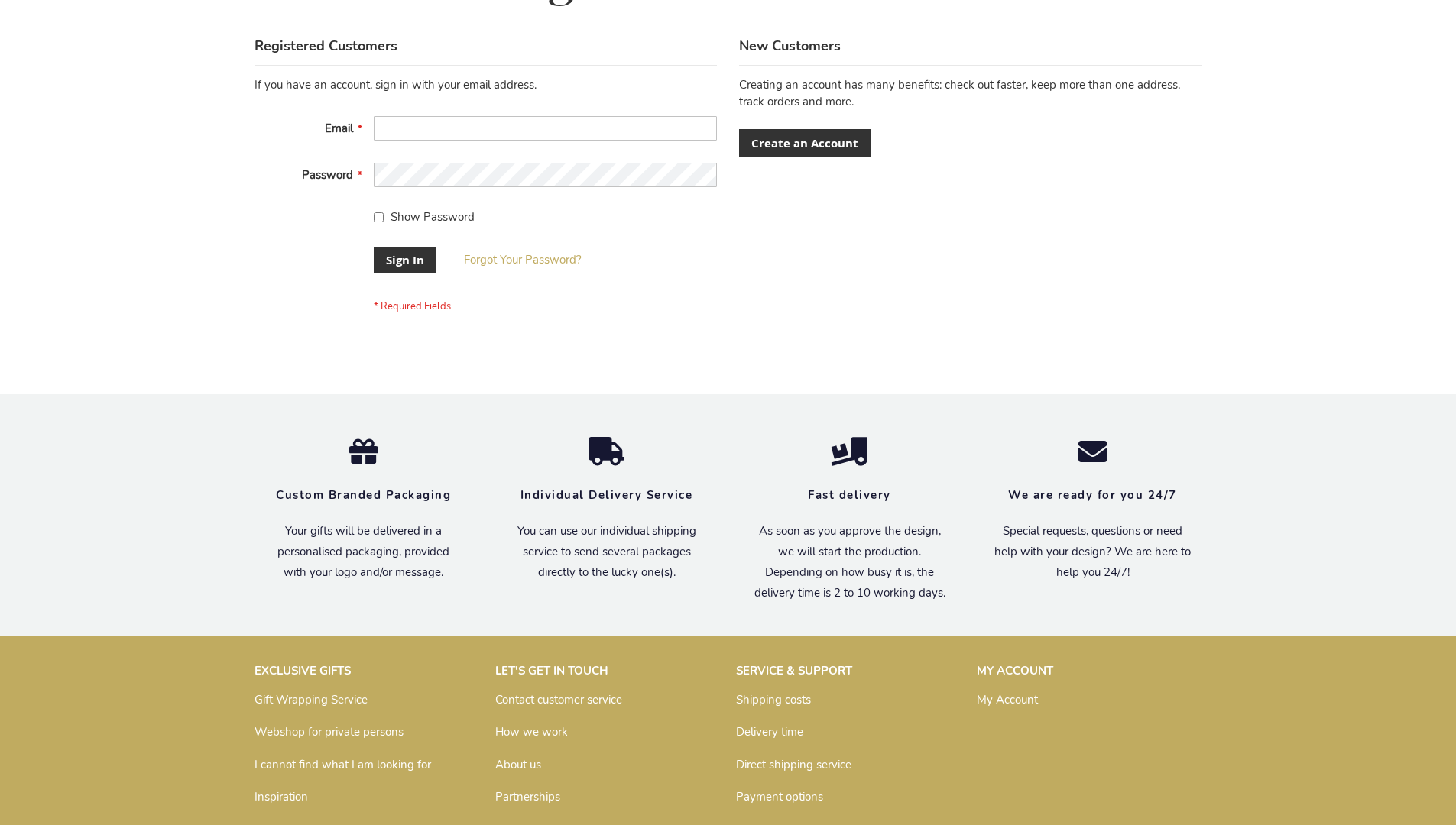
scroll to position [491, 0]
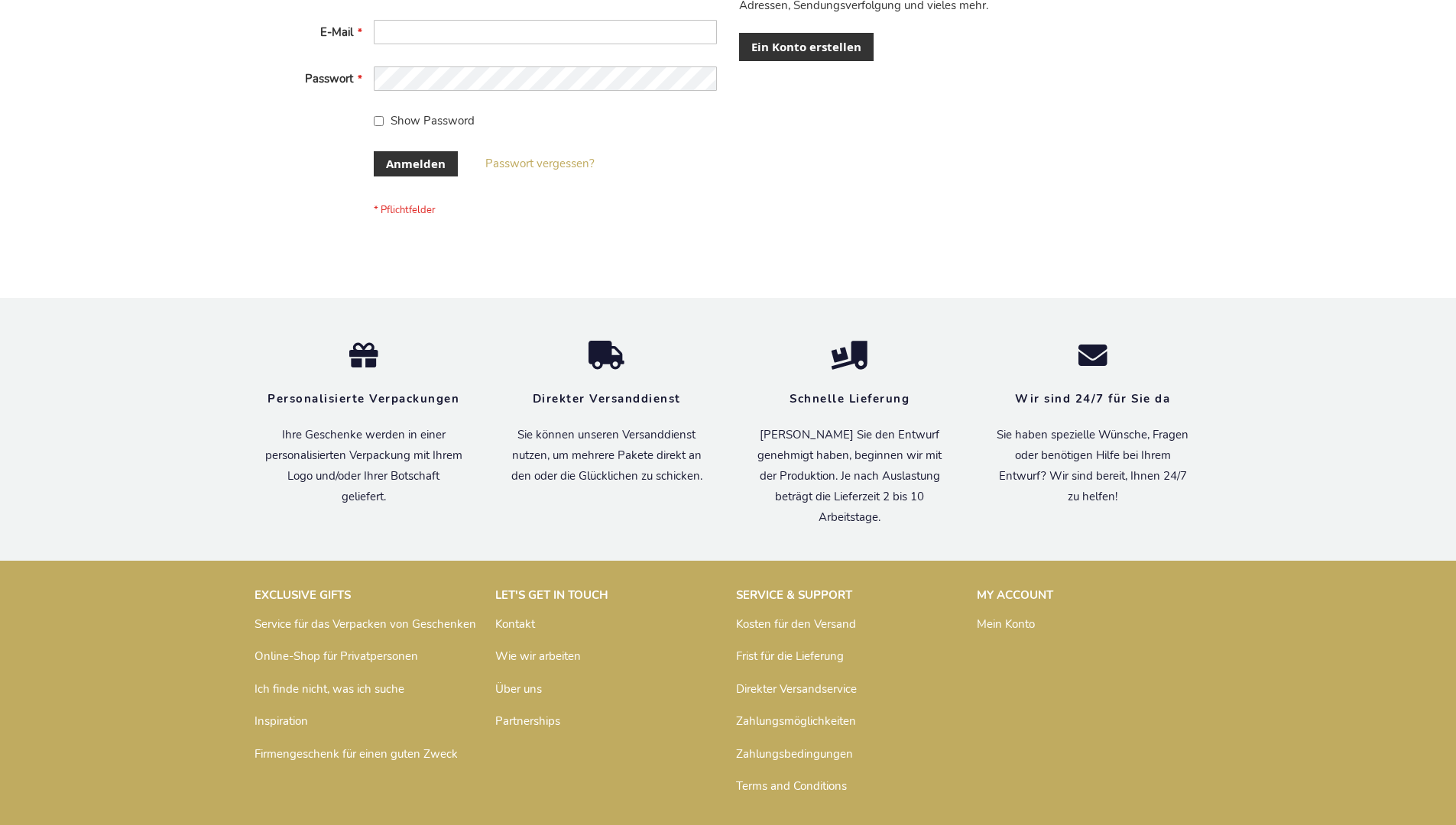
scroll to position [512, 0]
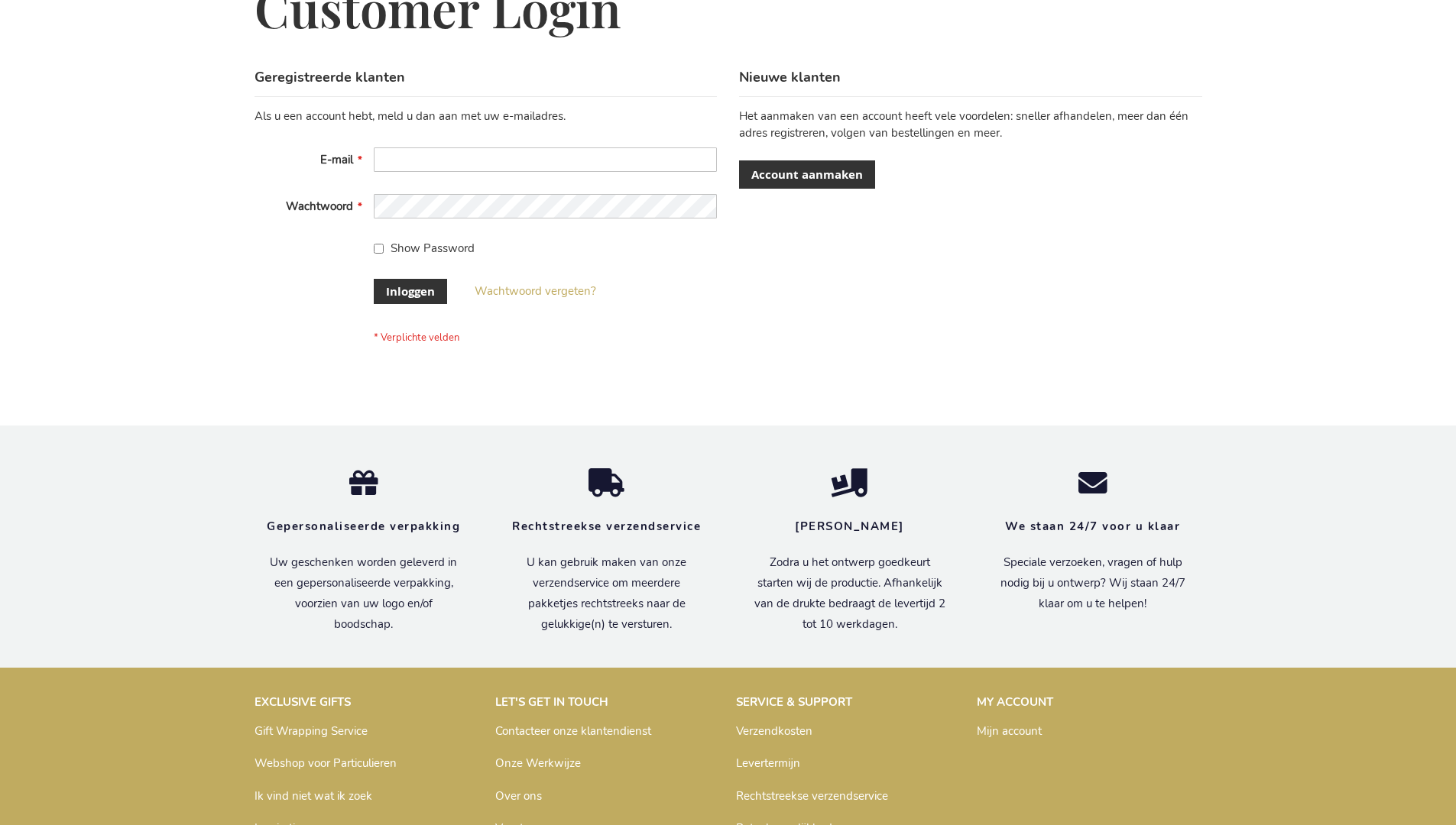
scroll to position [519, 0]
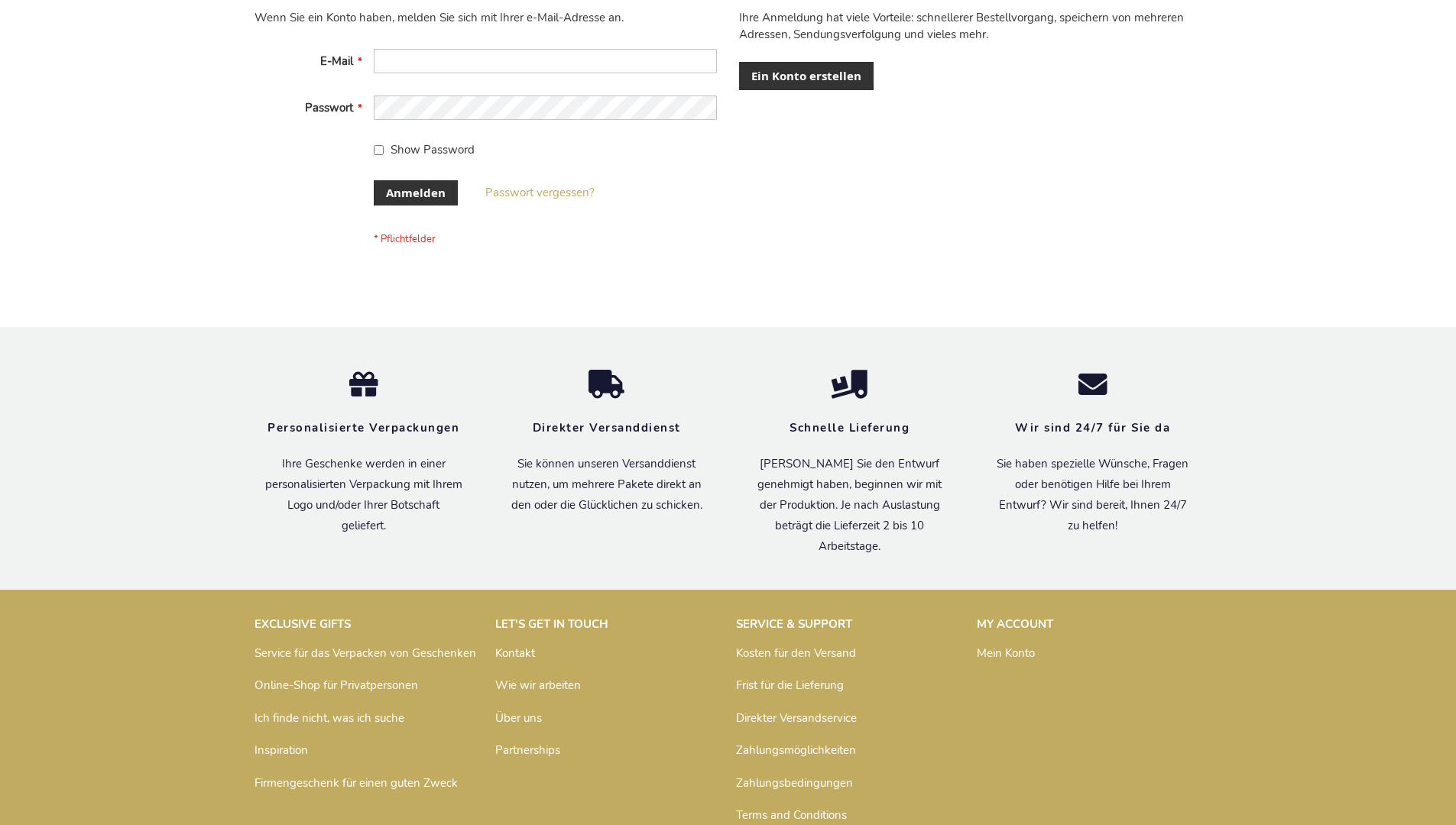
scroll to position [512, 0]
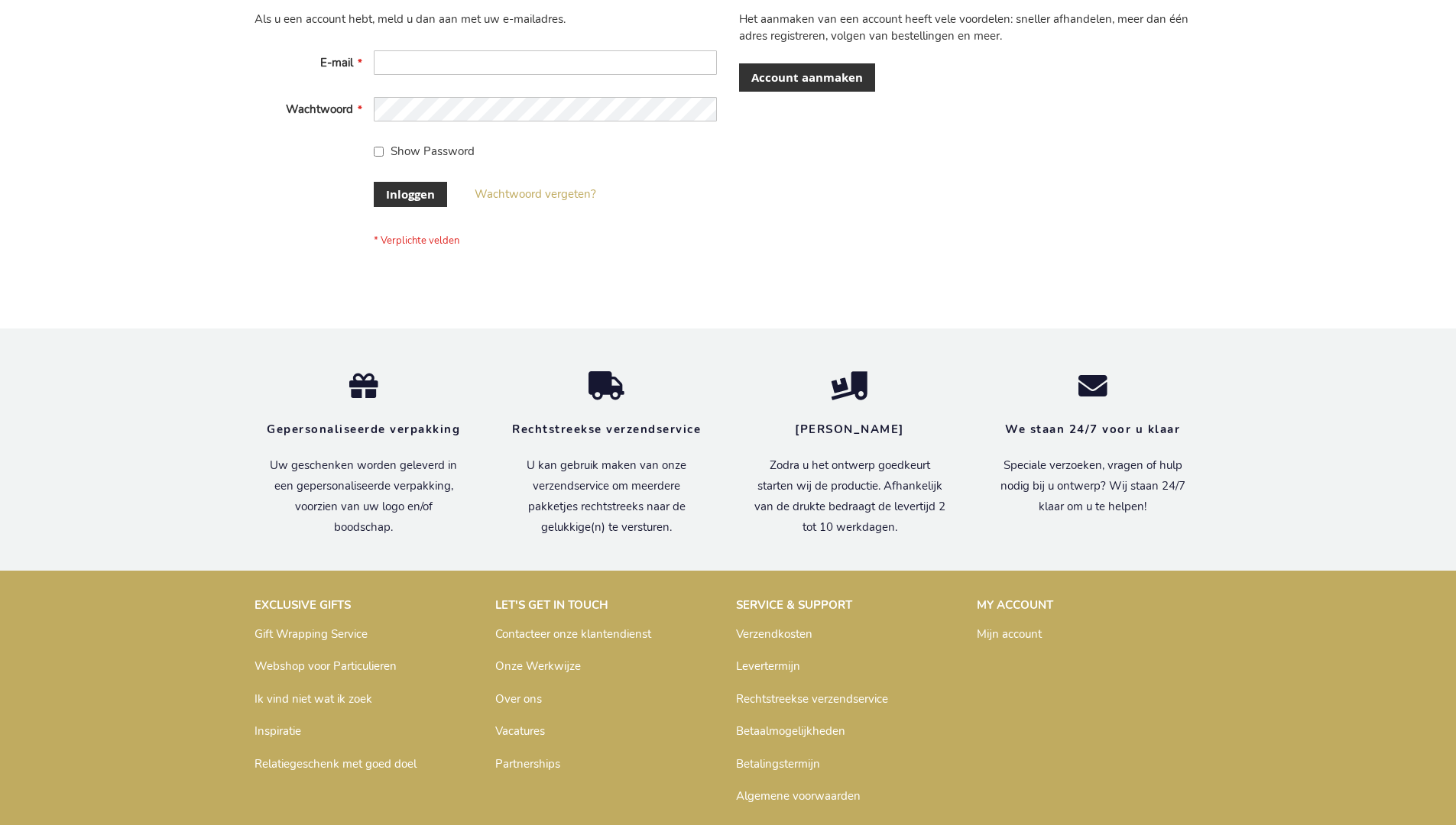
scroll to position [507, 0]
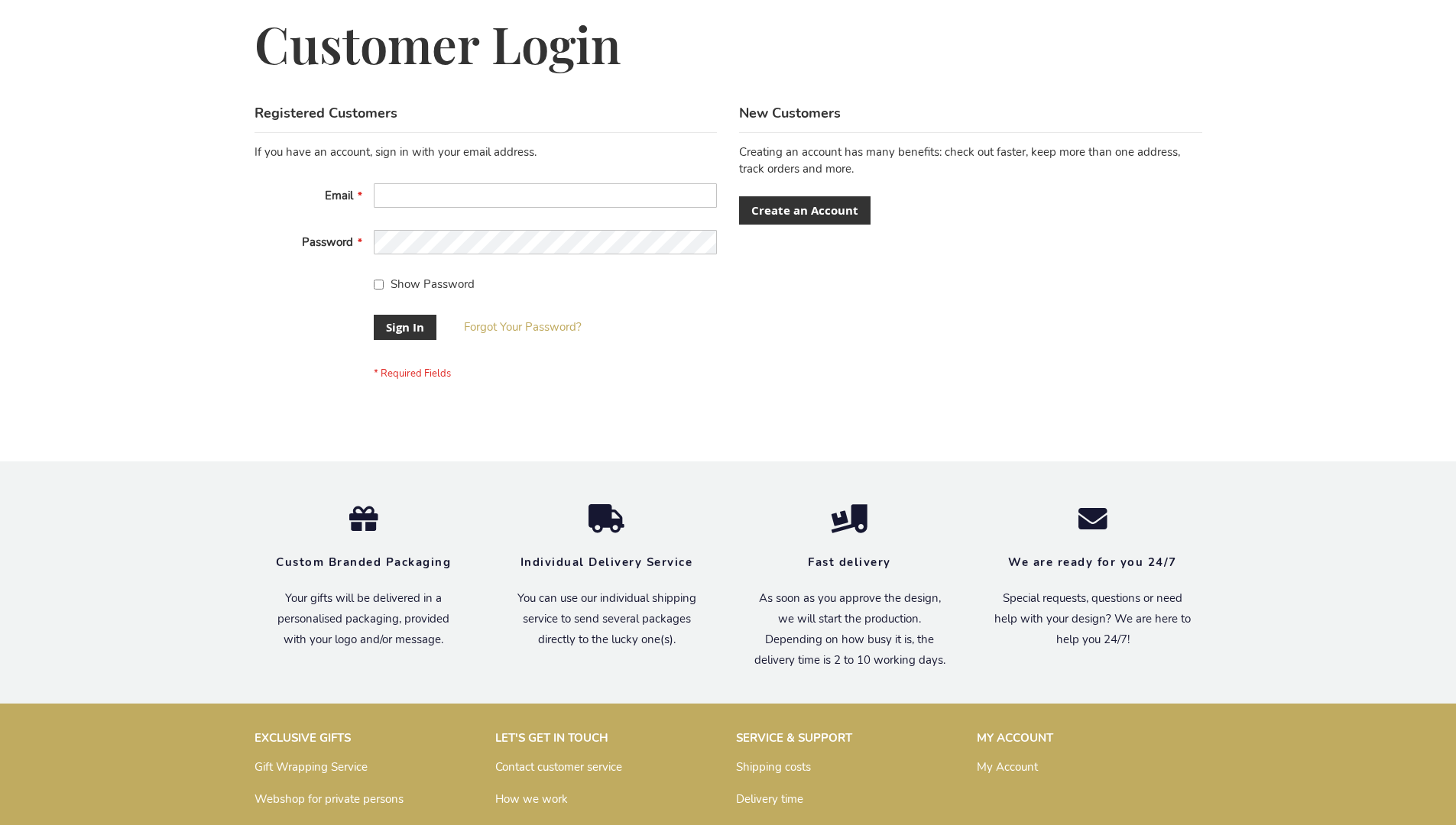
scroll to position [479, 0]
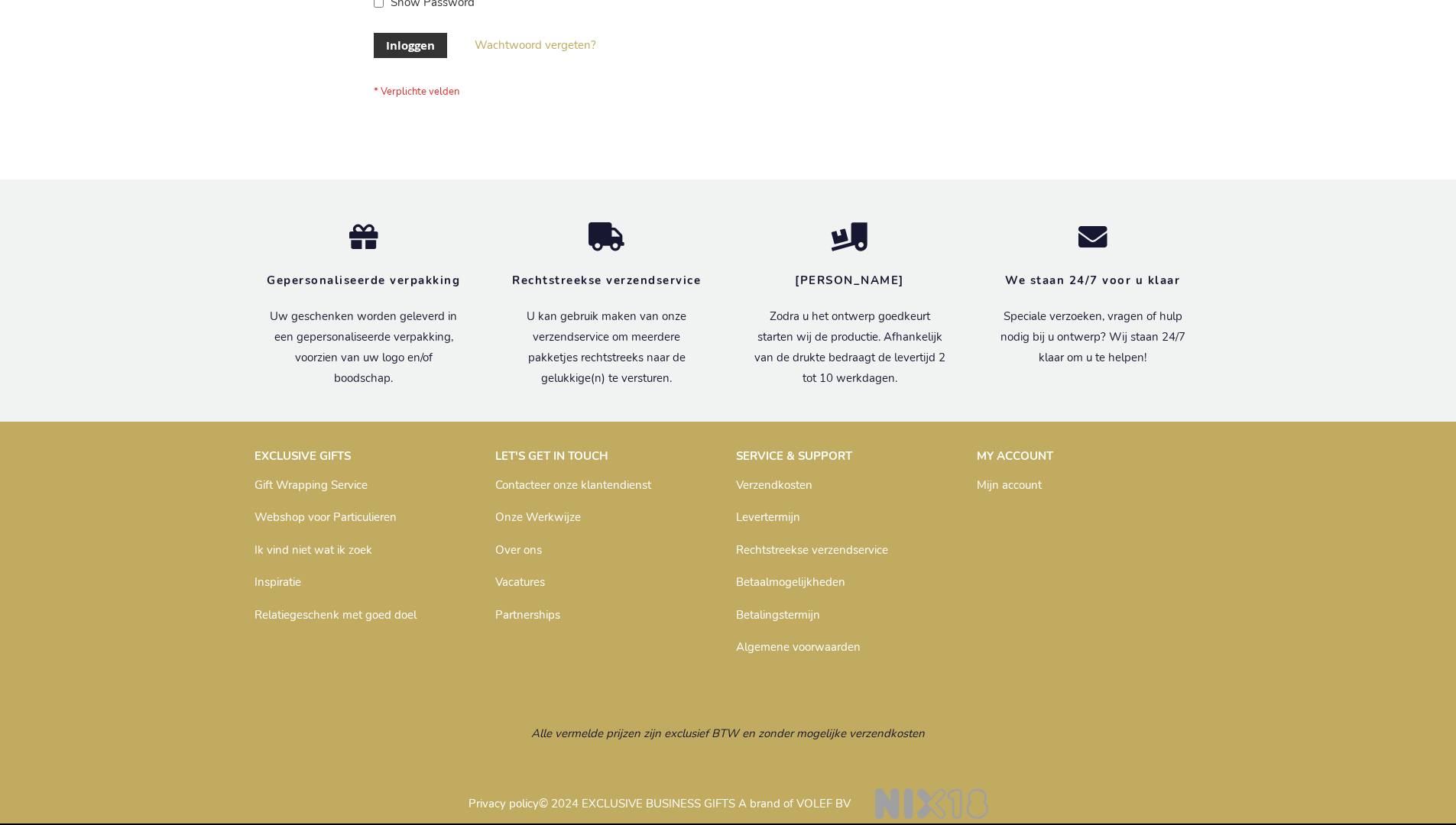
scroll to position [519, 0]
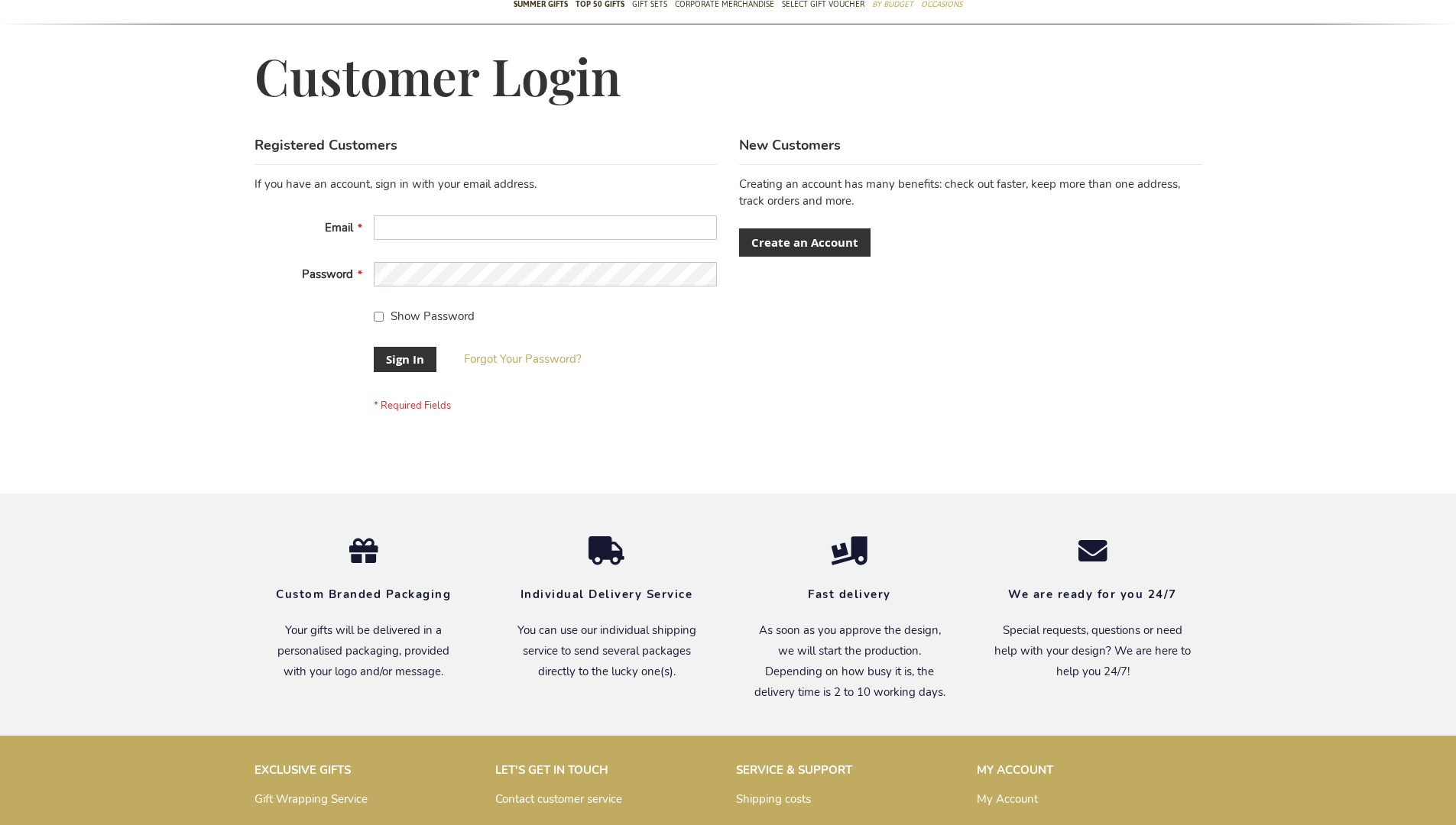
scroll to position [491, 0]
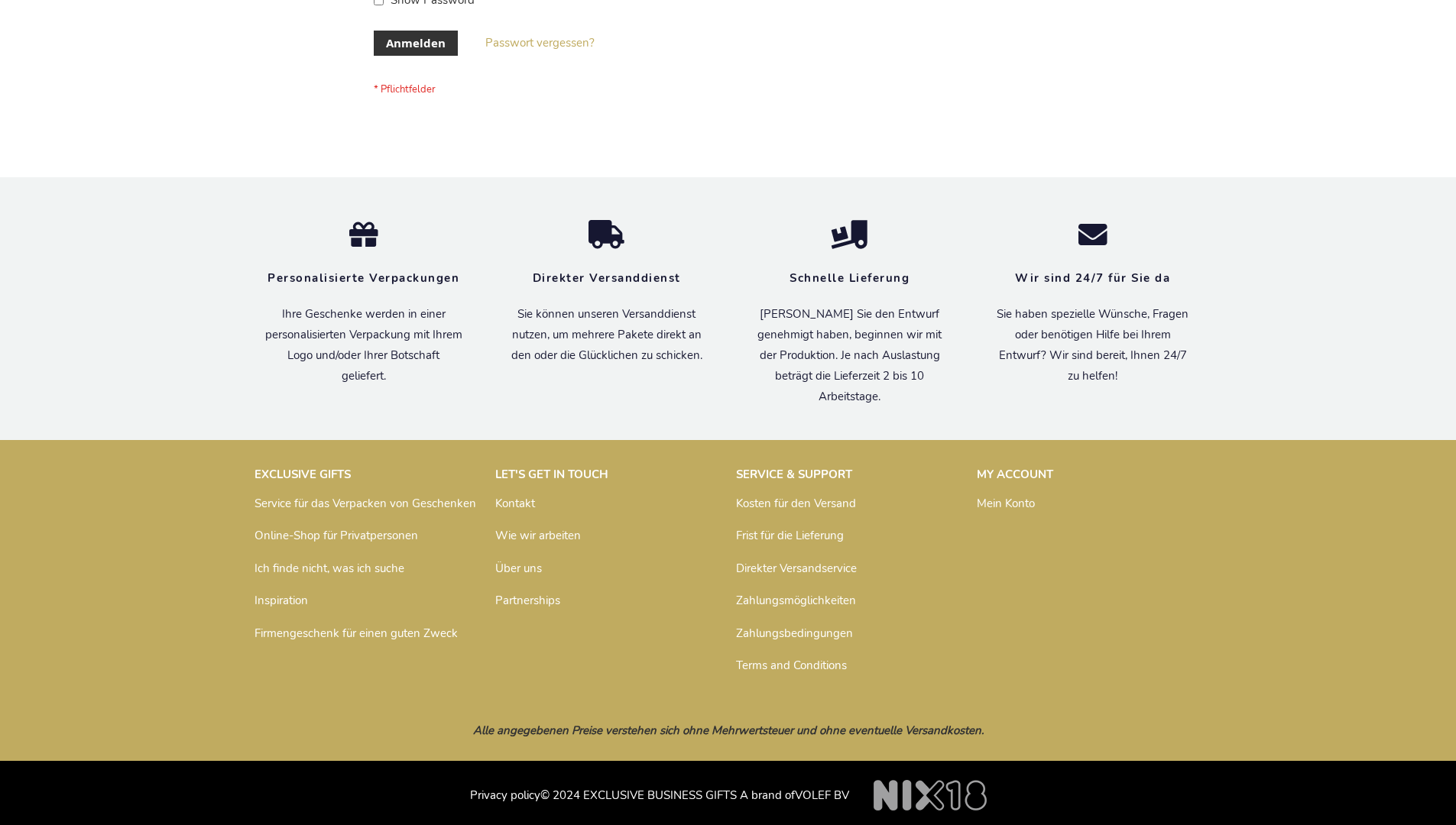
scroll to position [512, 0]
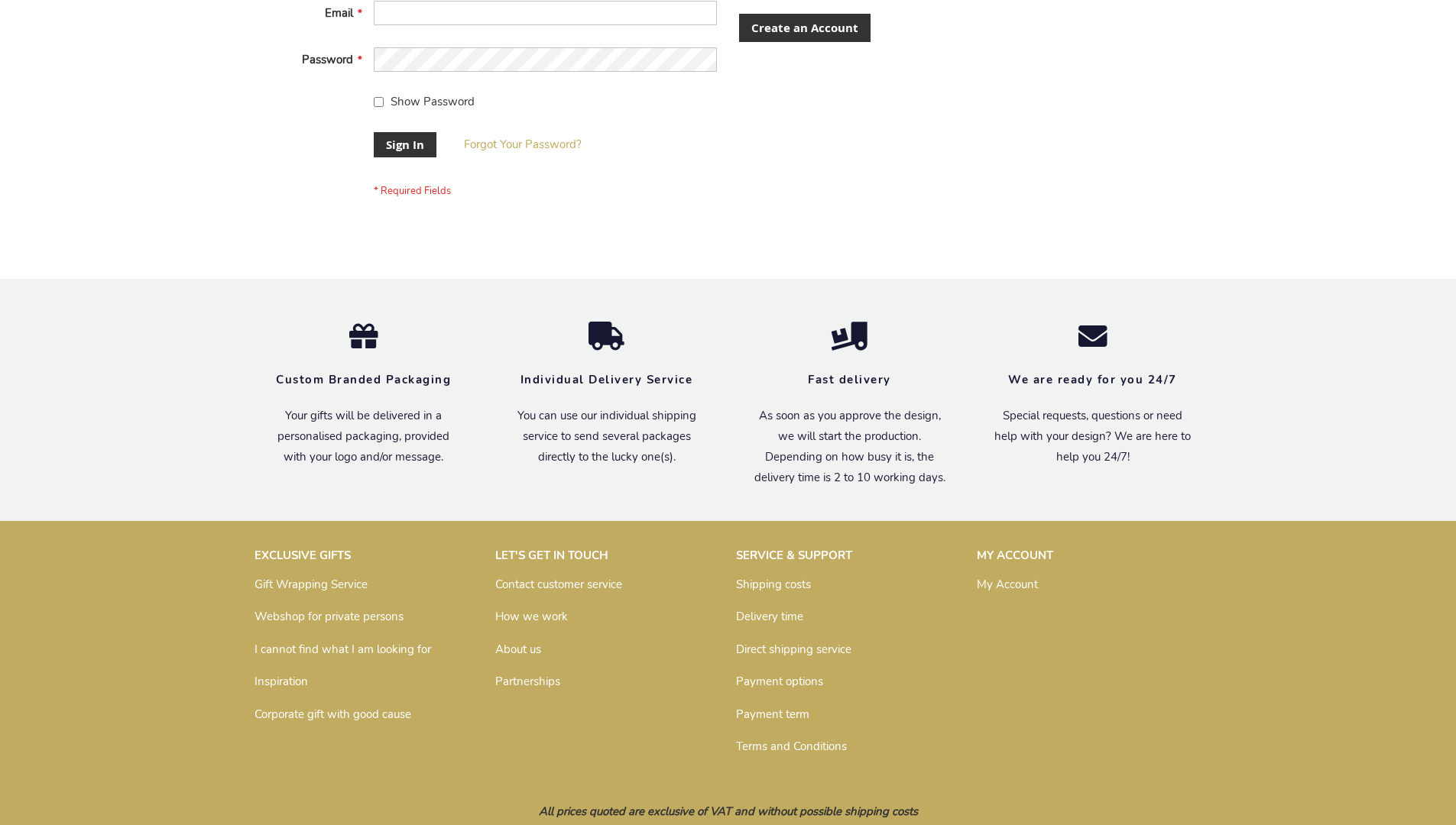
scroll to position [491, 0]
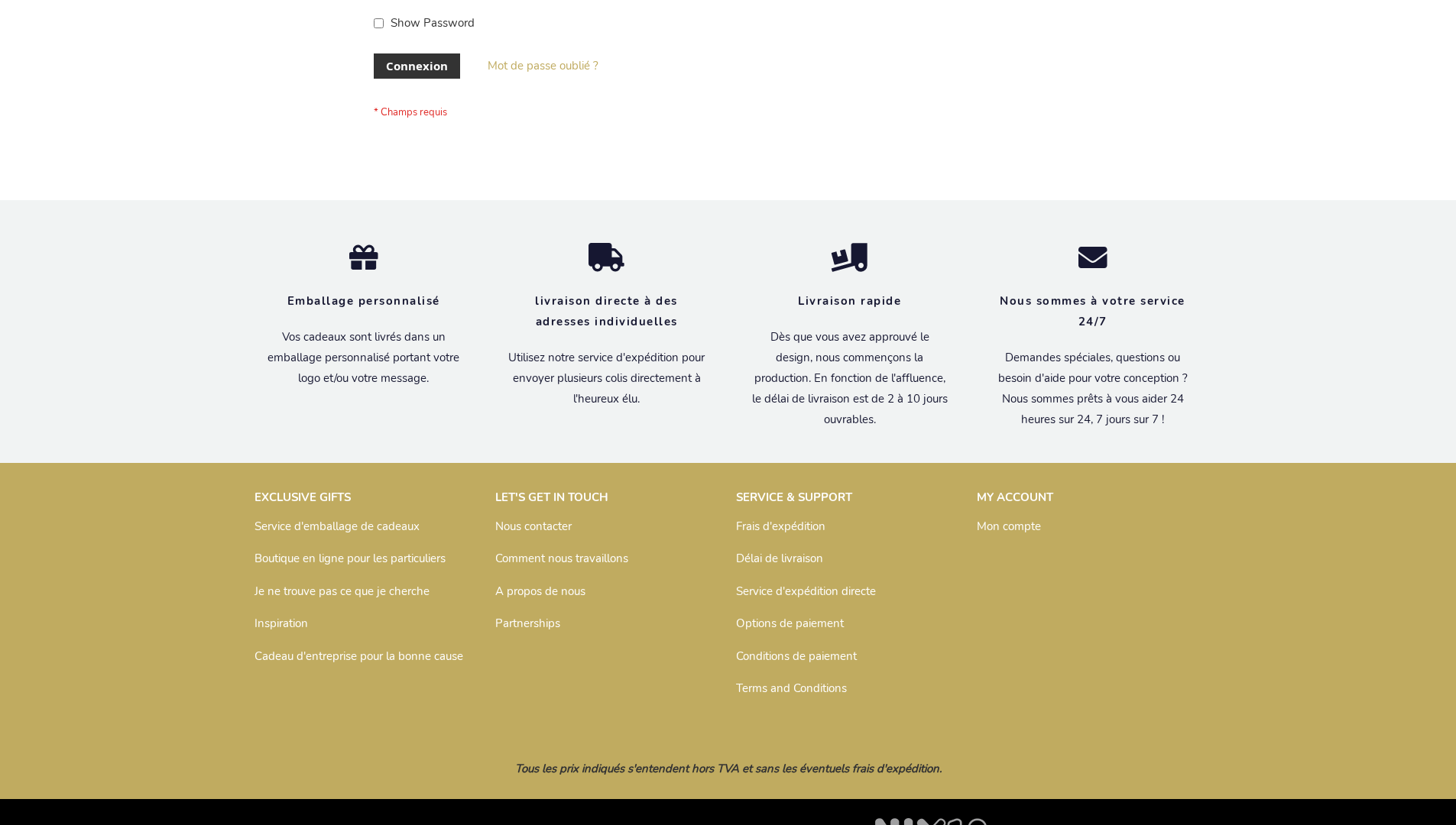
scroll to position [527, 0]
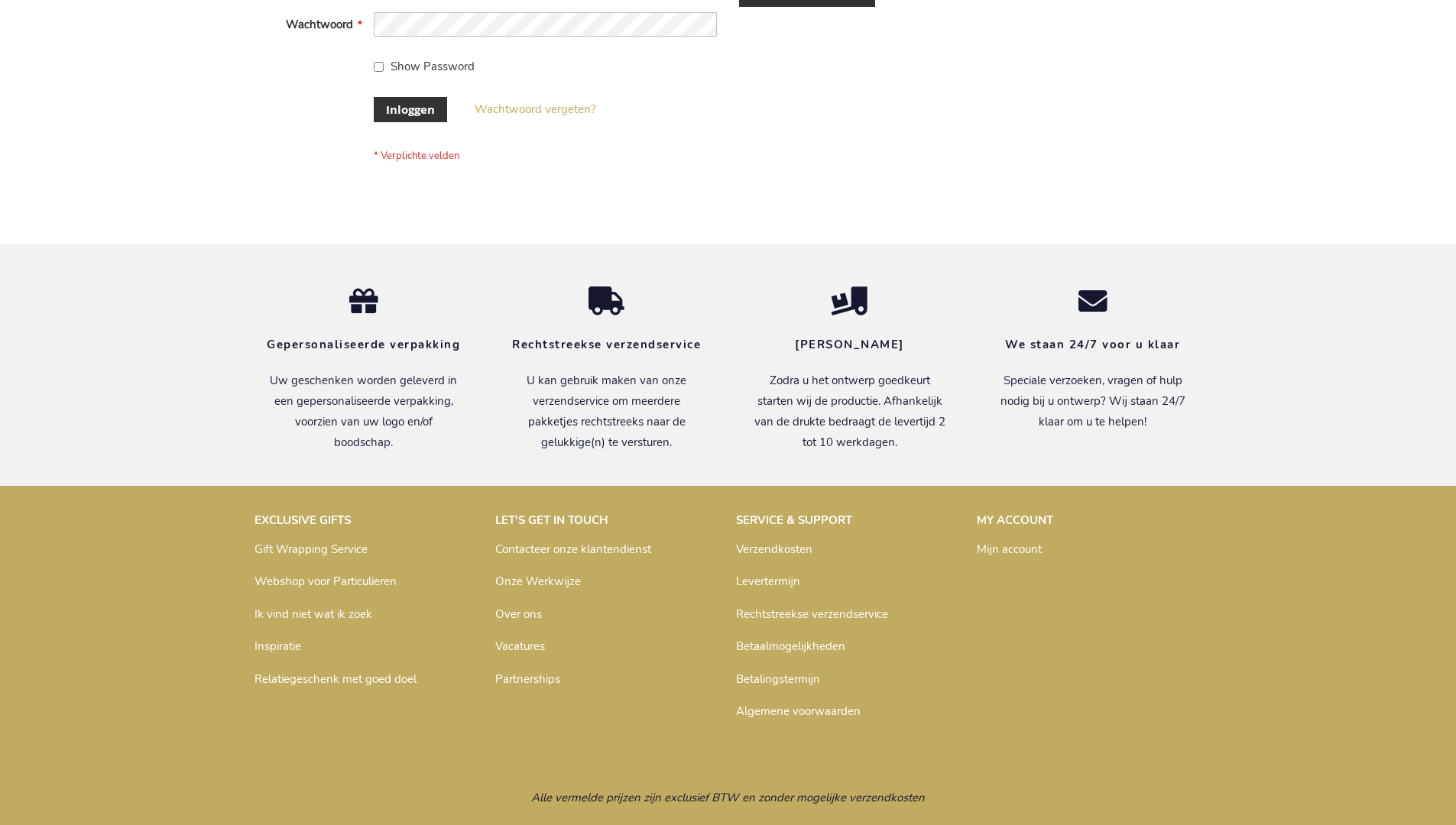
scroll to position [519, 0]
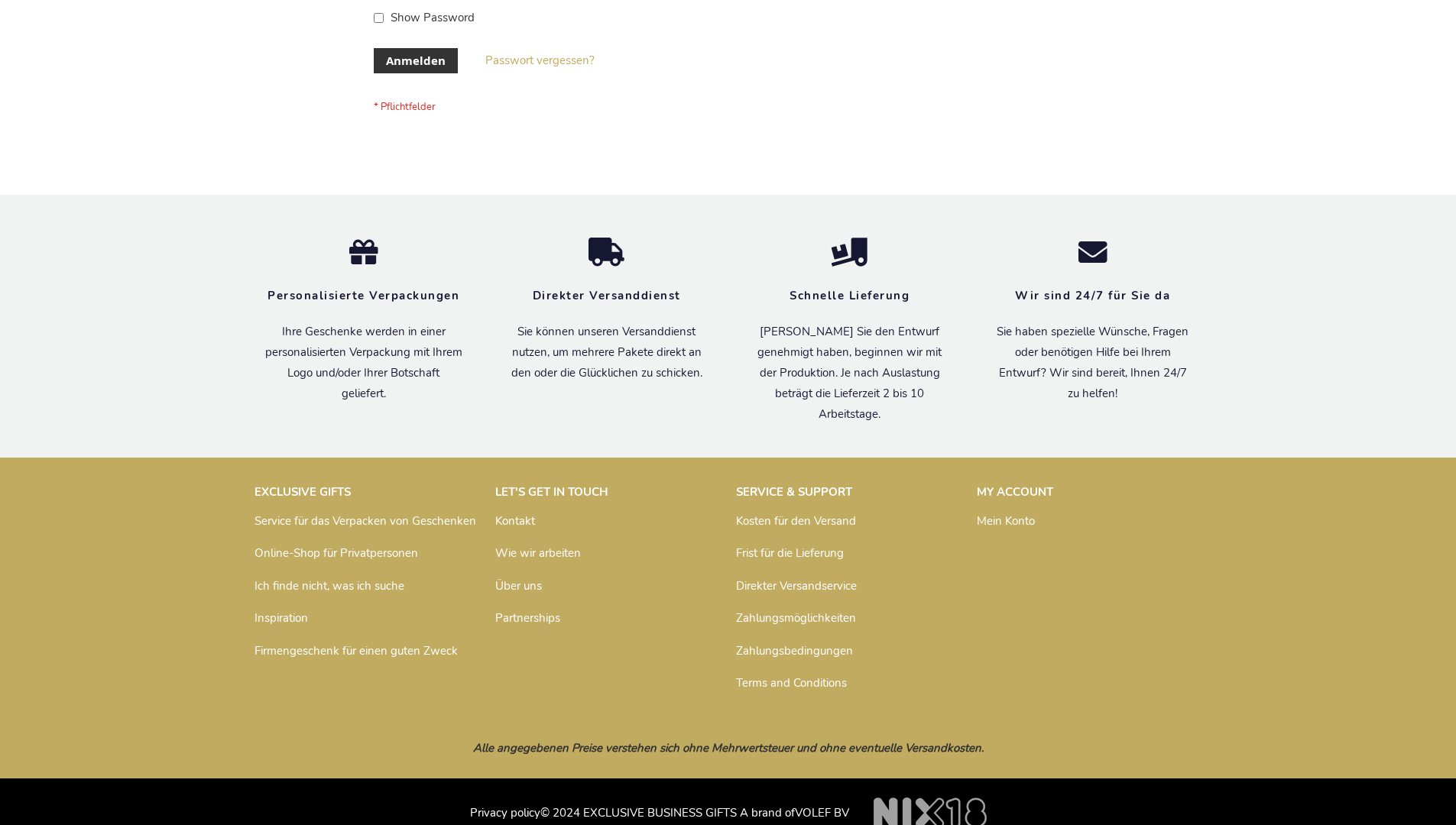
scroll to position [512, 0]
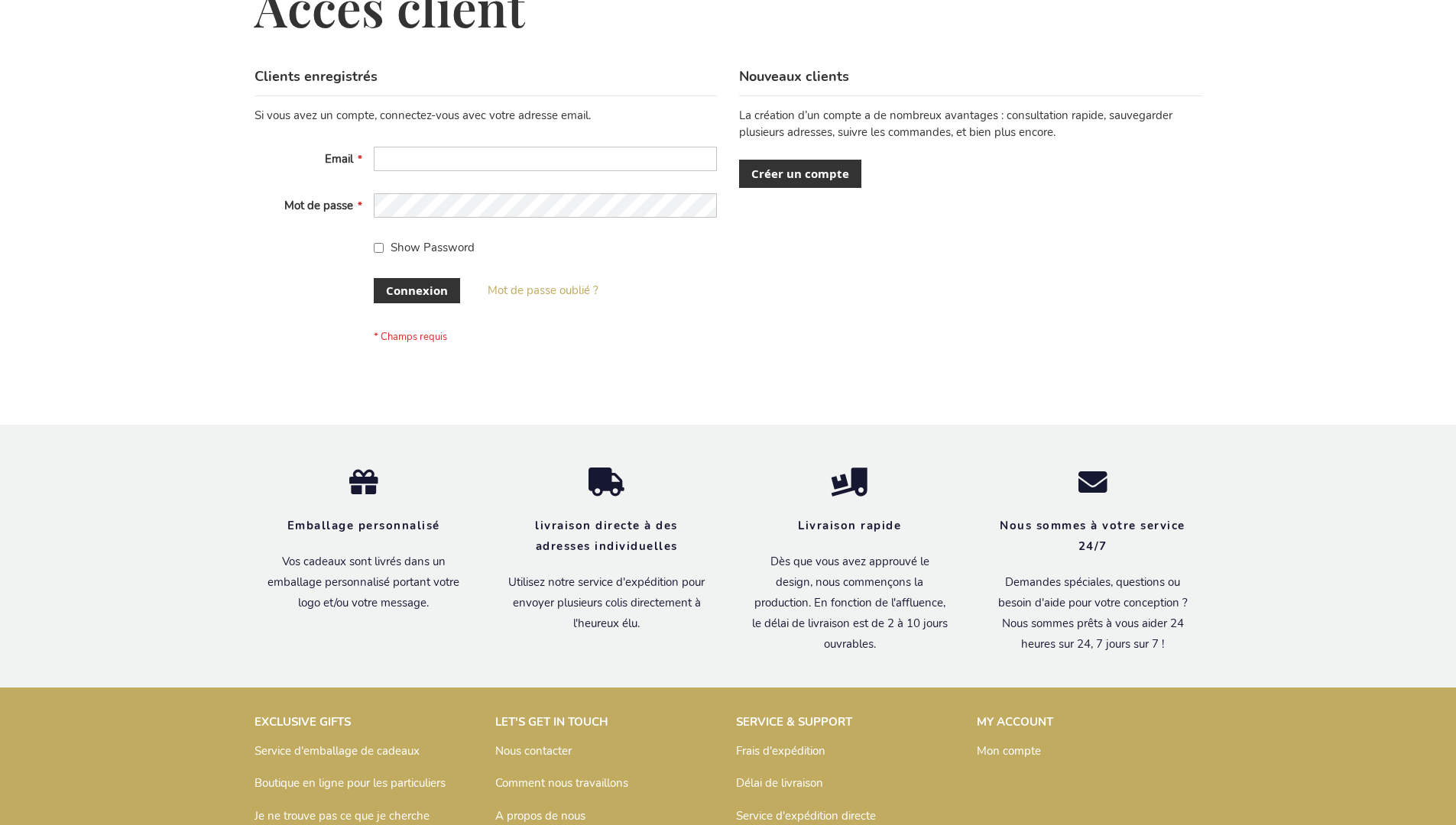
scroll to position [527, 0]
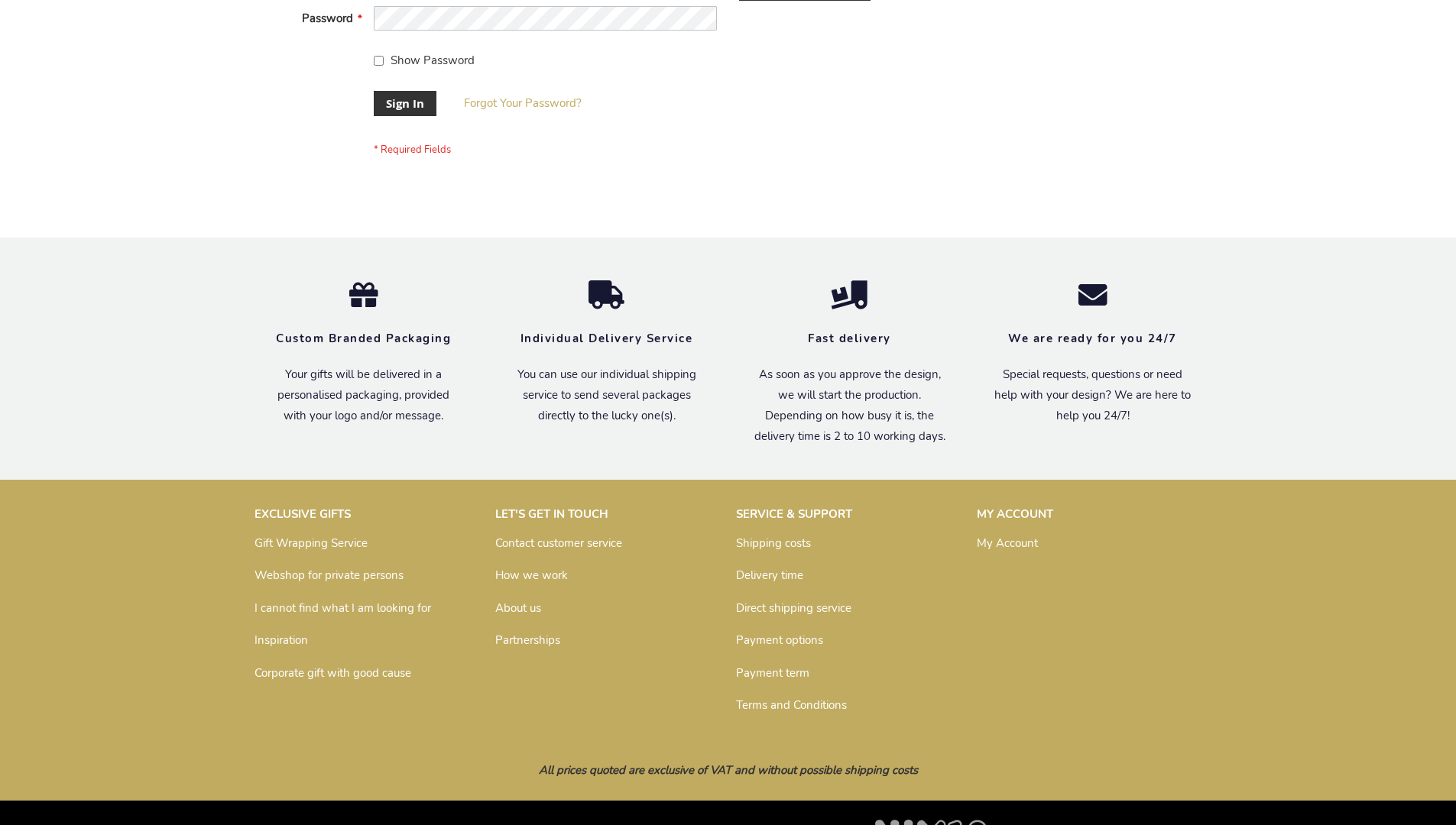
scroll to position [491, 0]
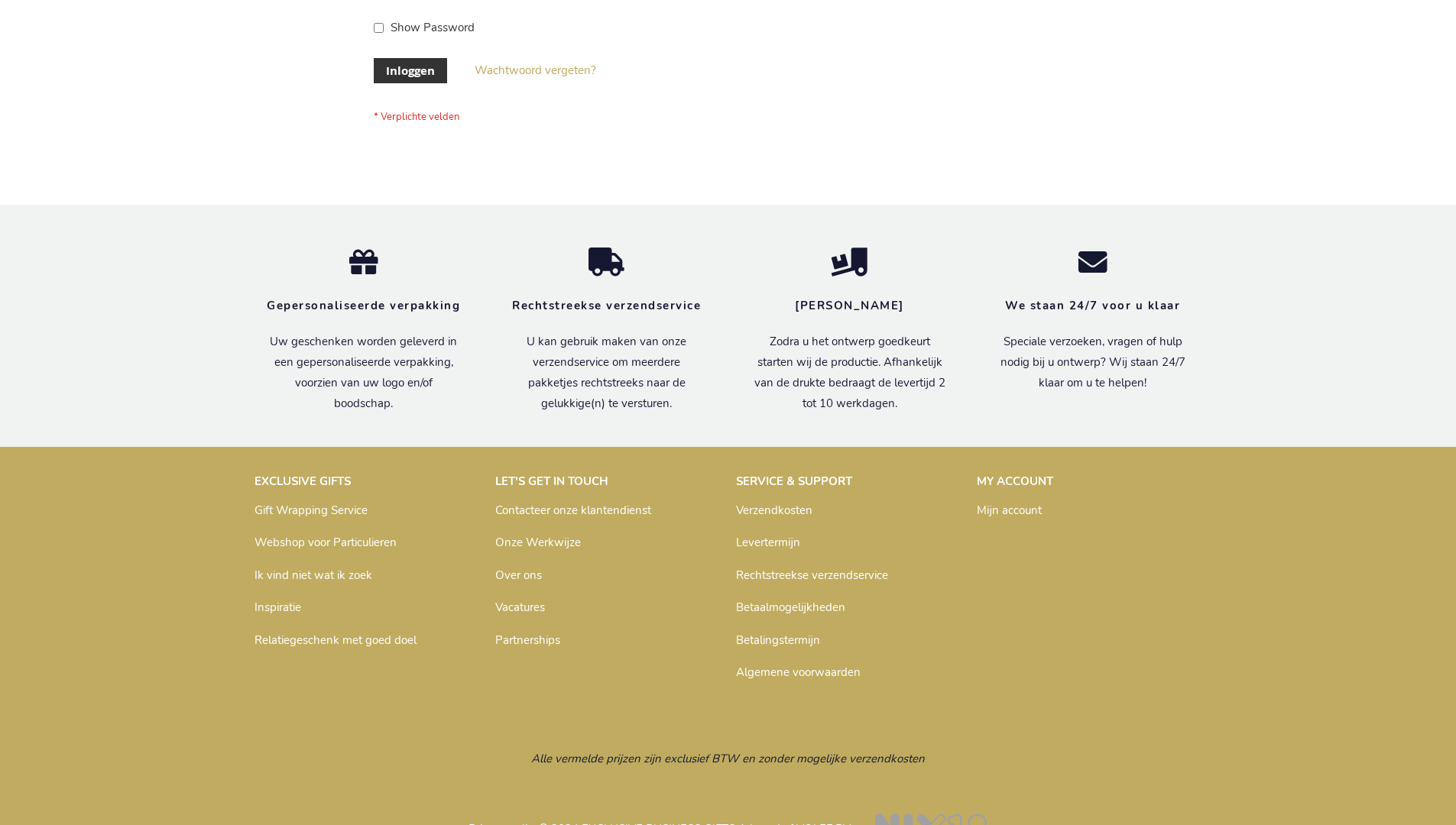
scroll to position [519, 0]
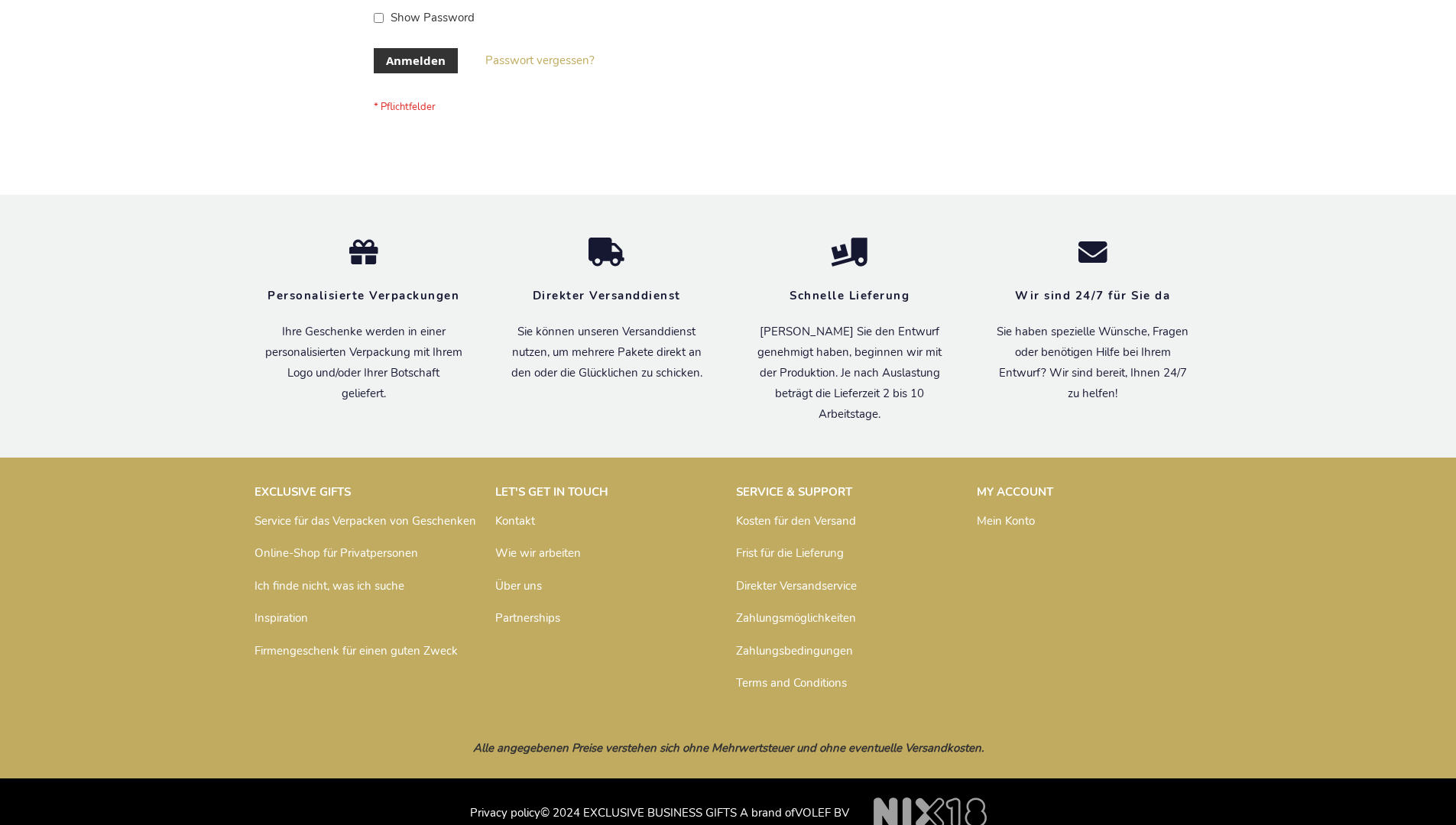
scroll to position [512, 0]
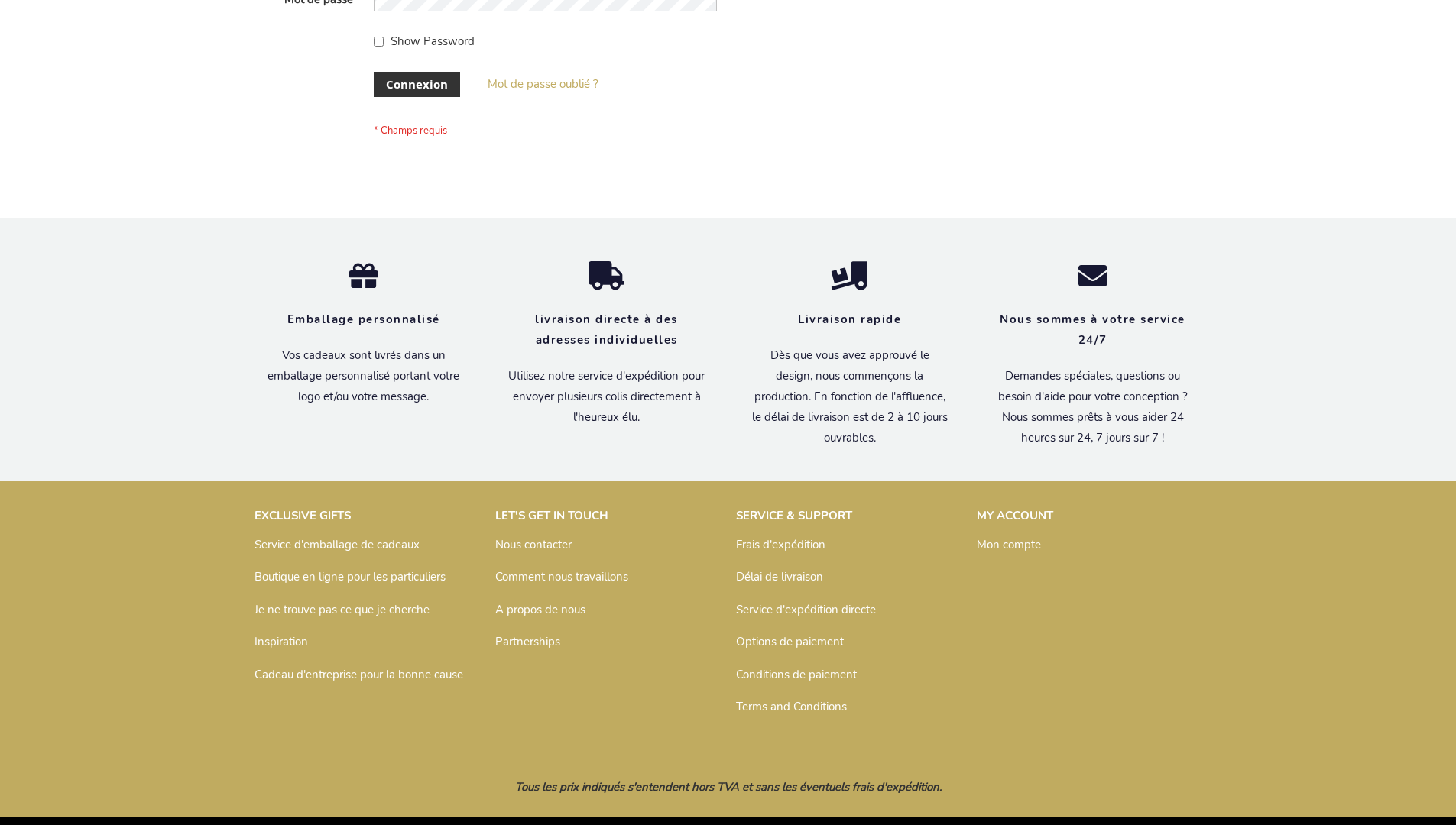
scroll to position [527, 0]
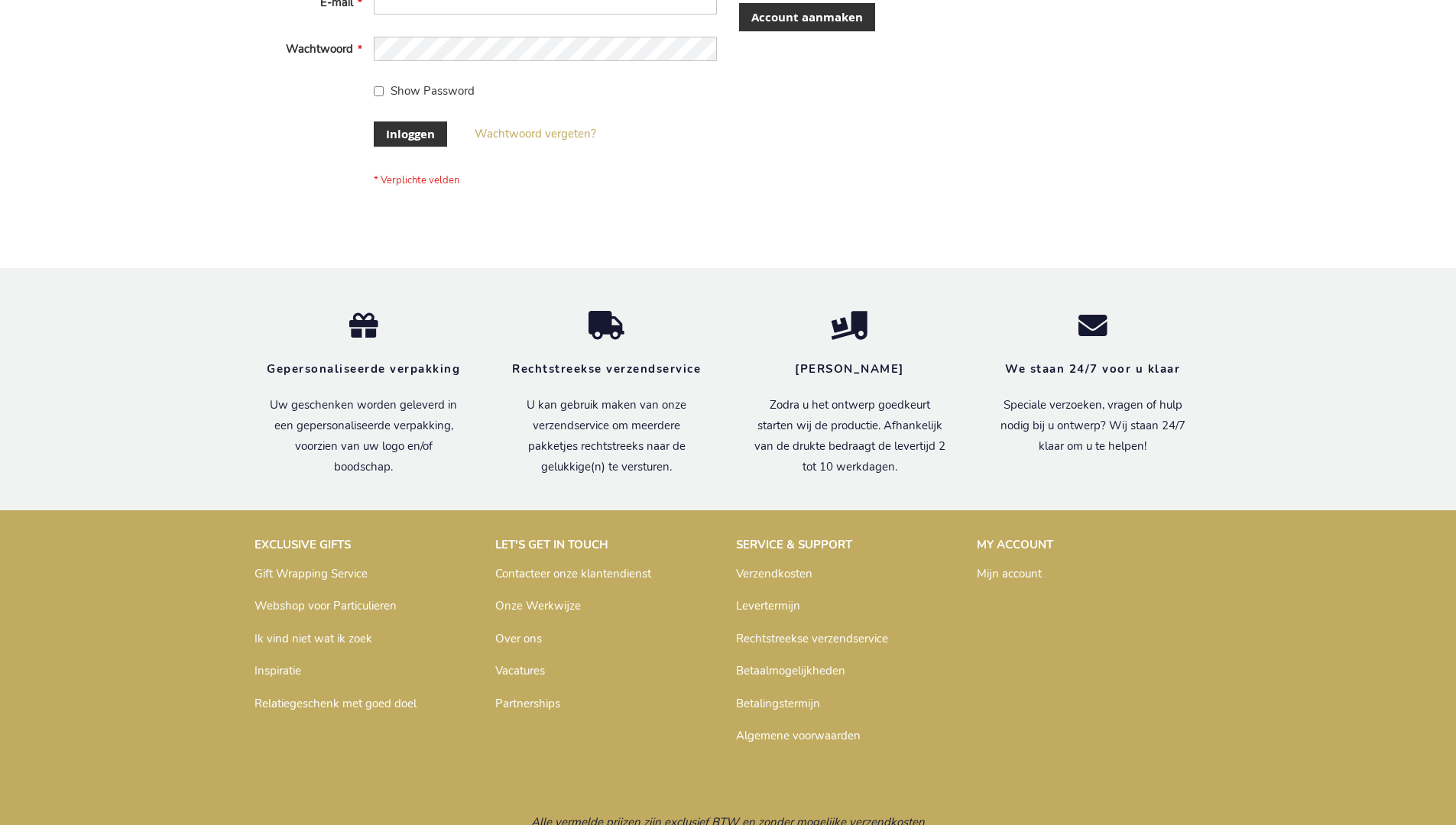
scroll to position [519, 0]
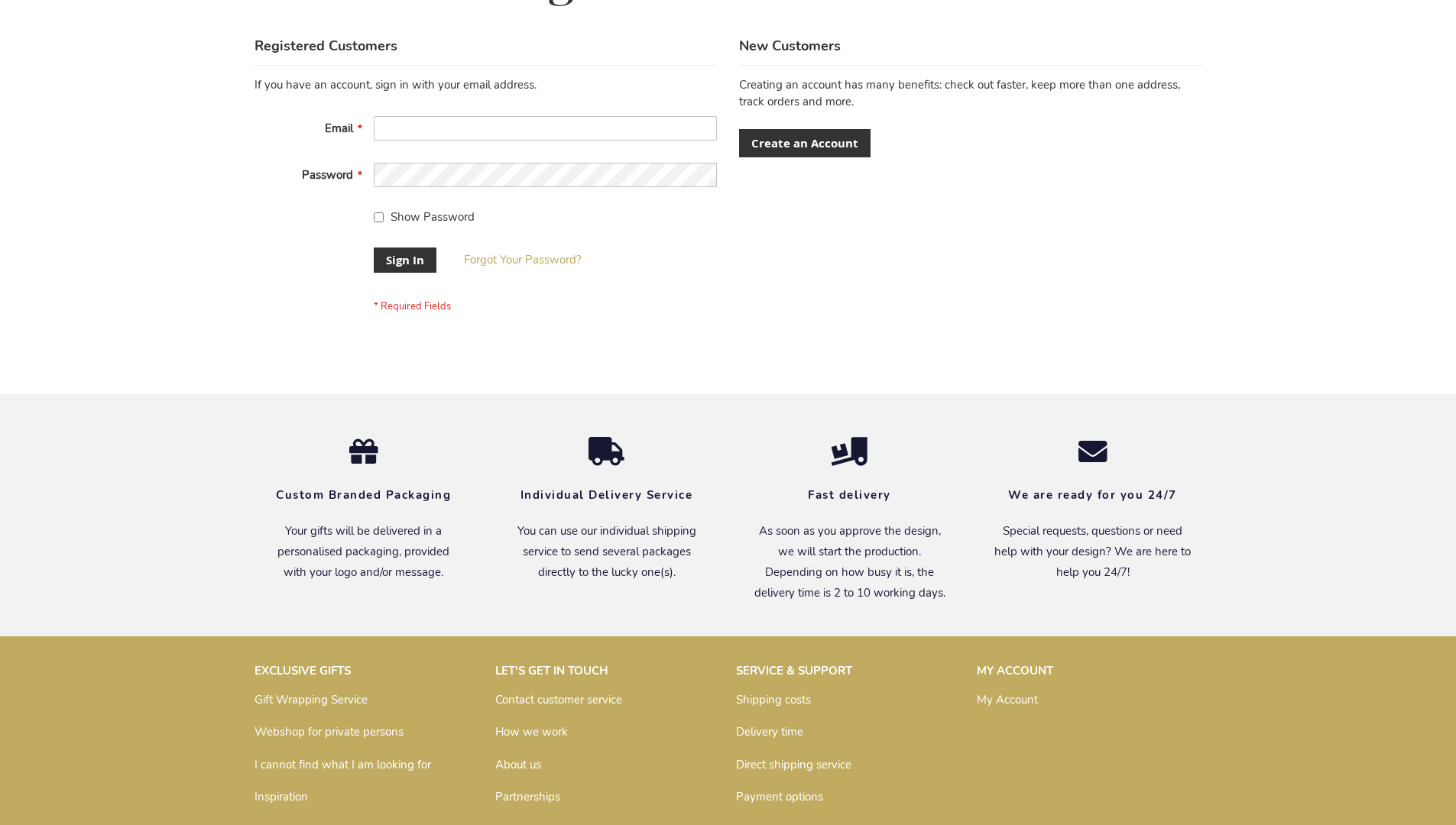
scroll to position [491, 0]
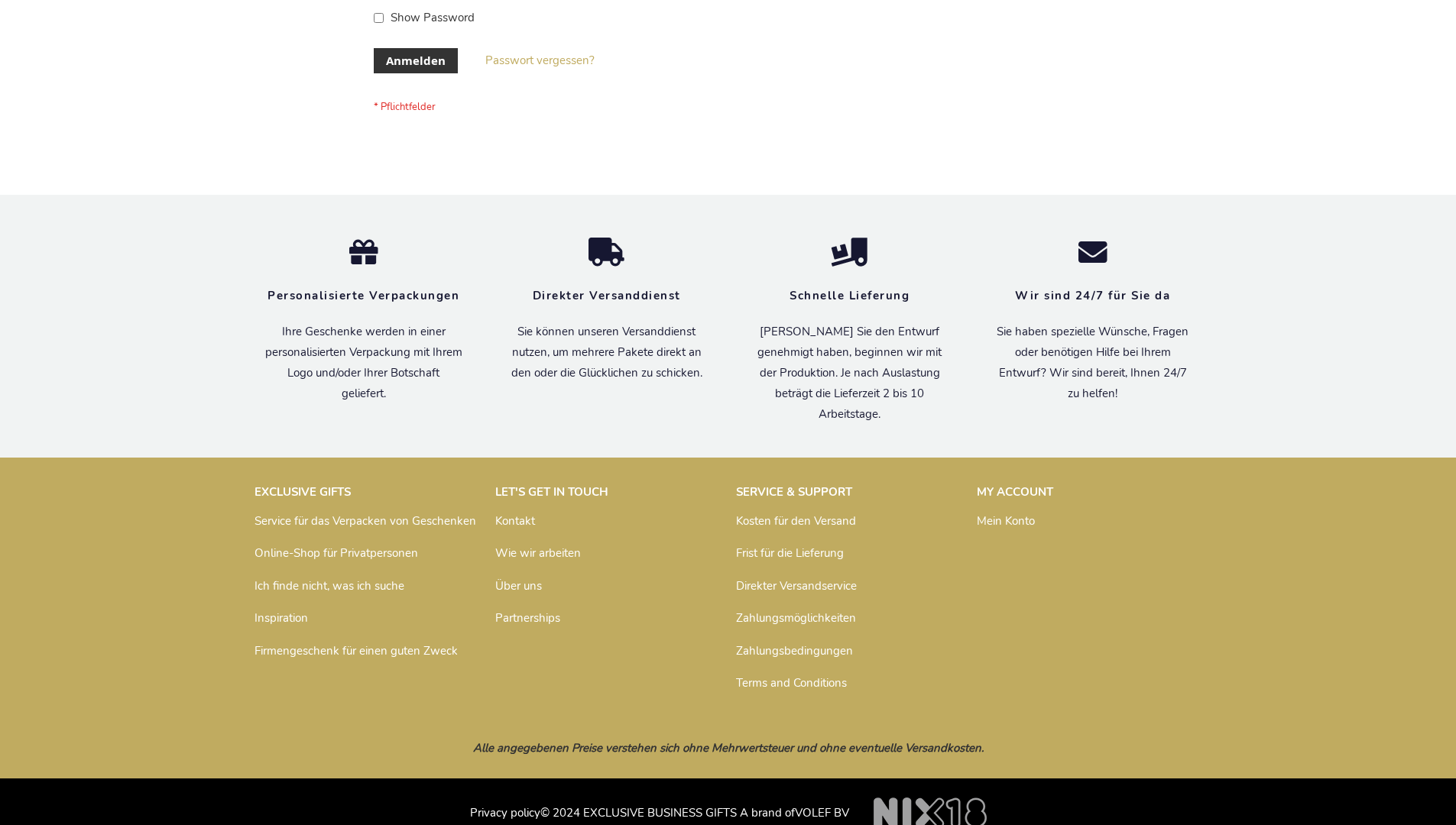
scroll to position [512, 0]
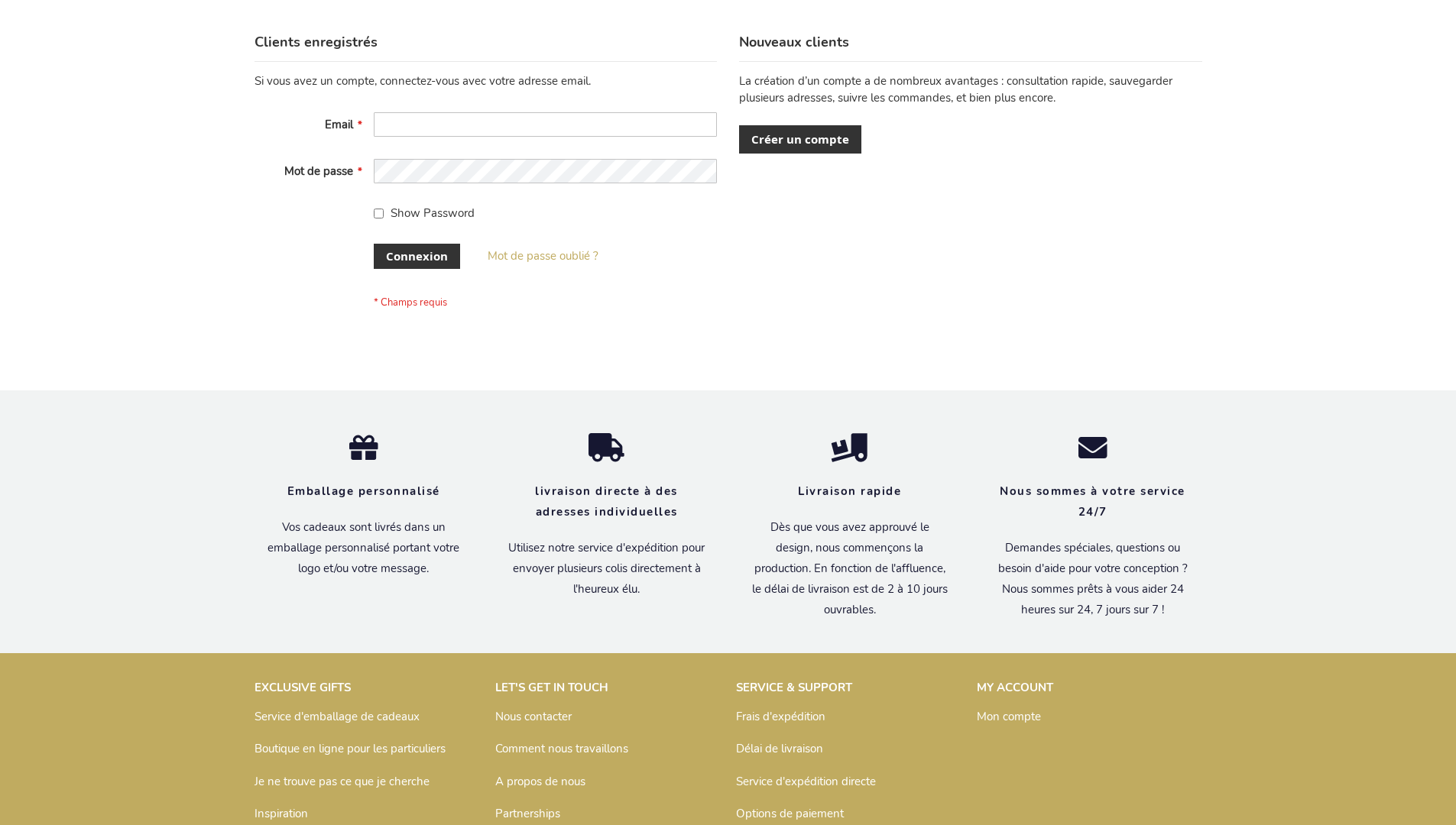
scroll to position [527, 0]
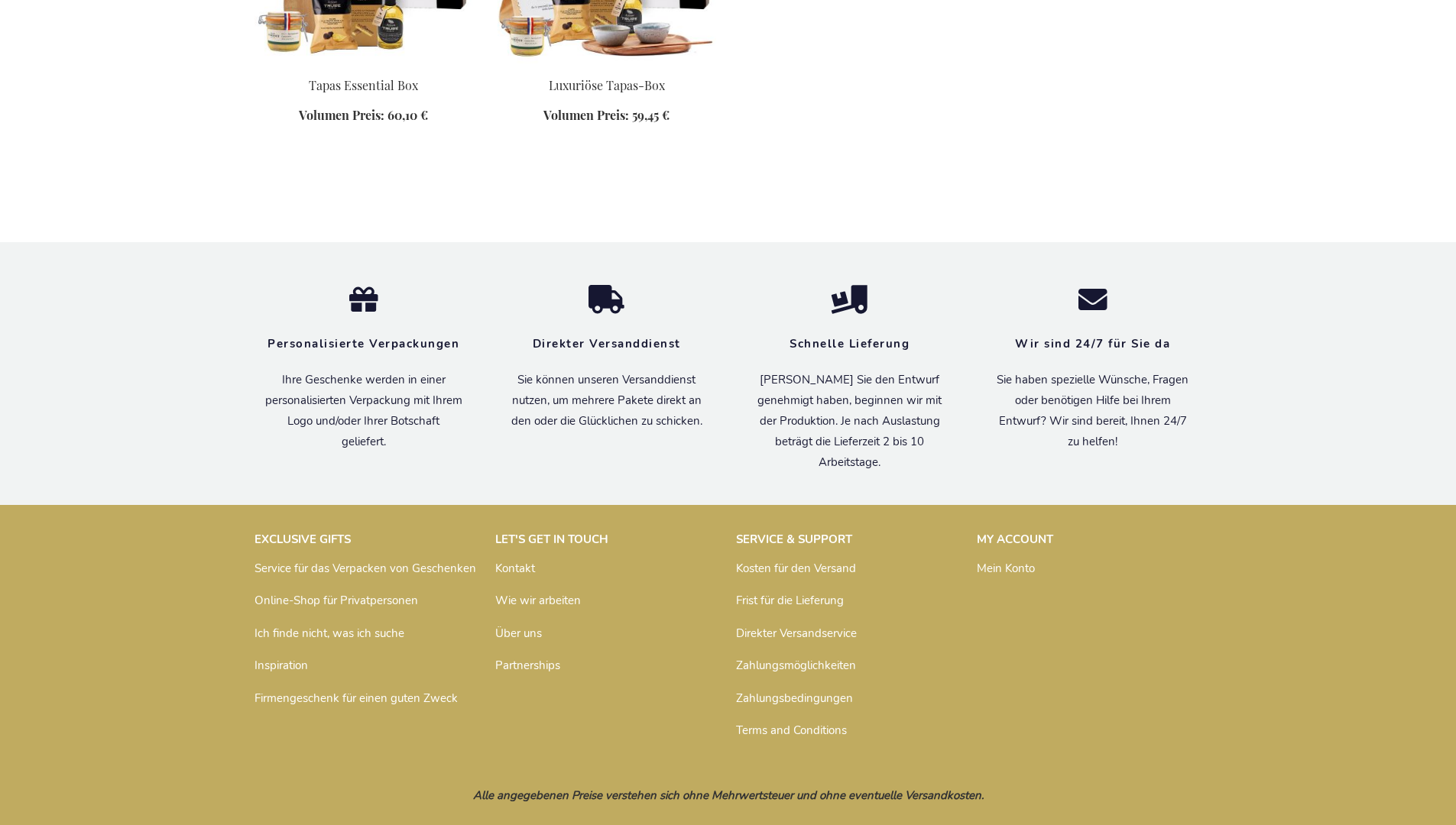
scroll to position [921, 0]
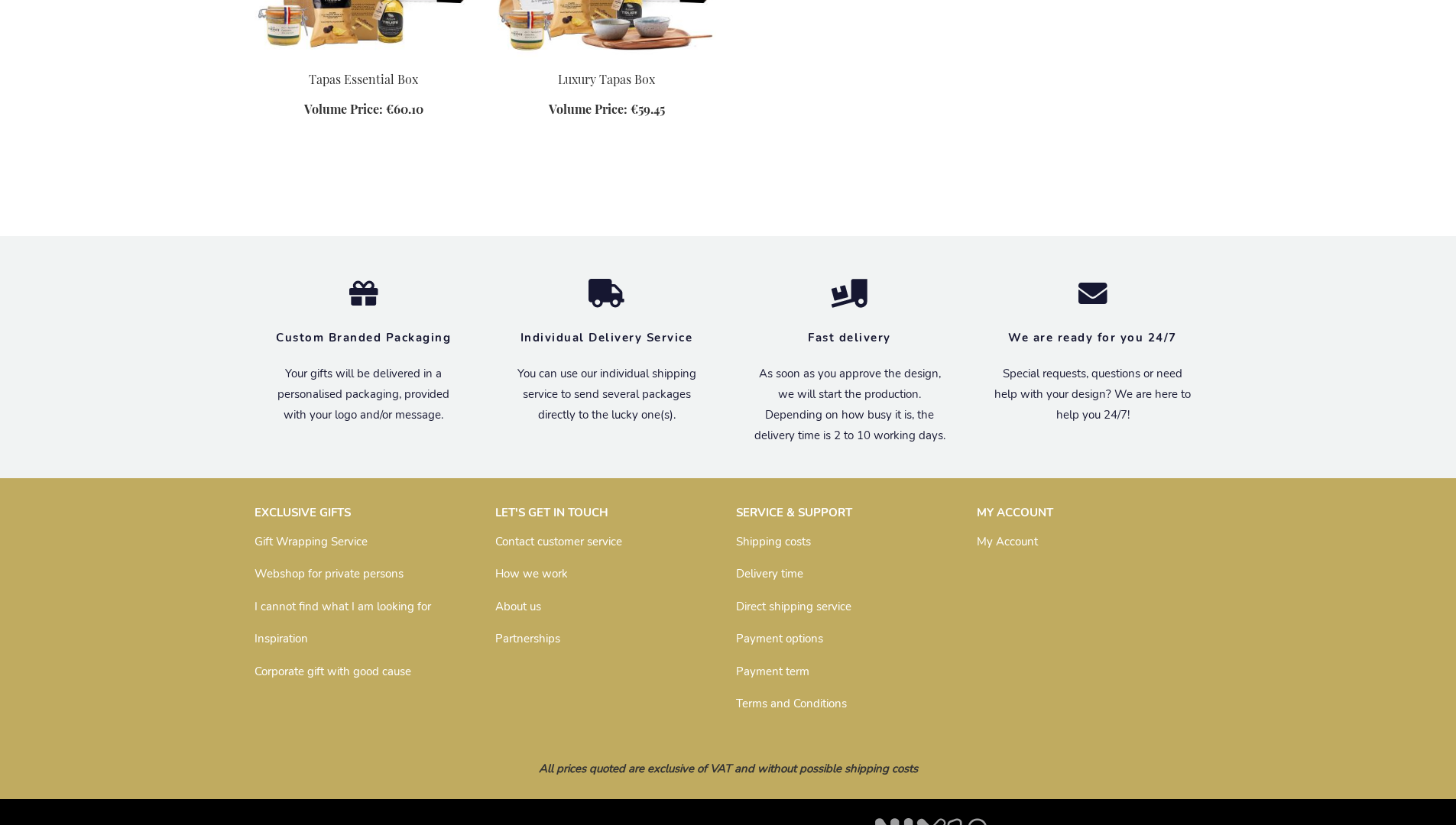
scroll to position [901, 0]
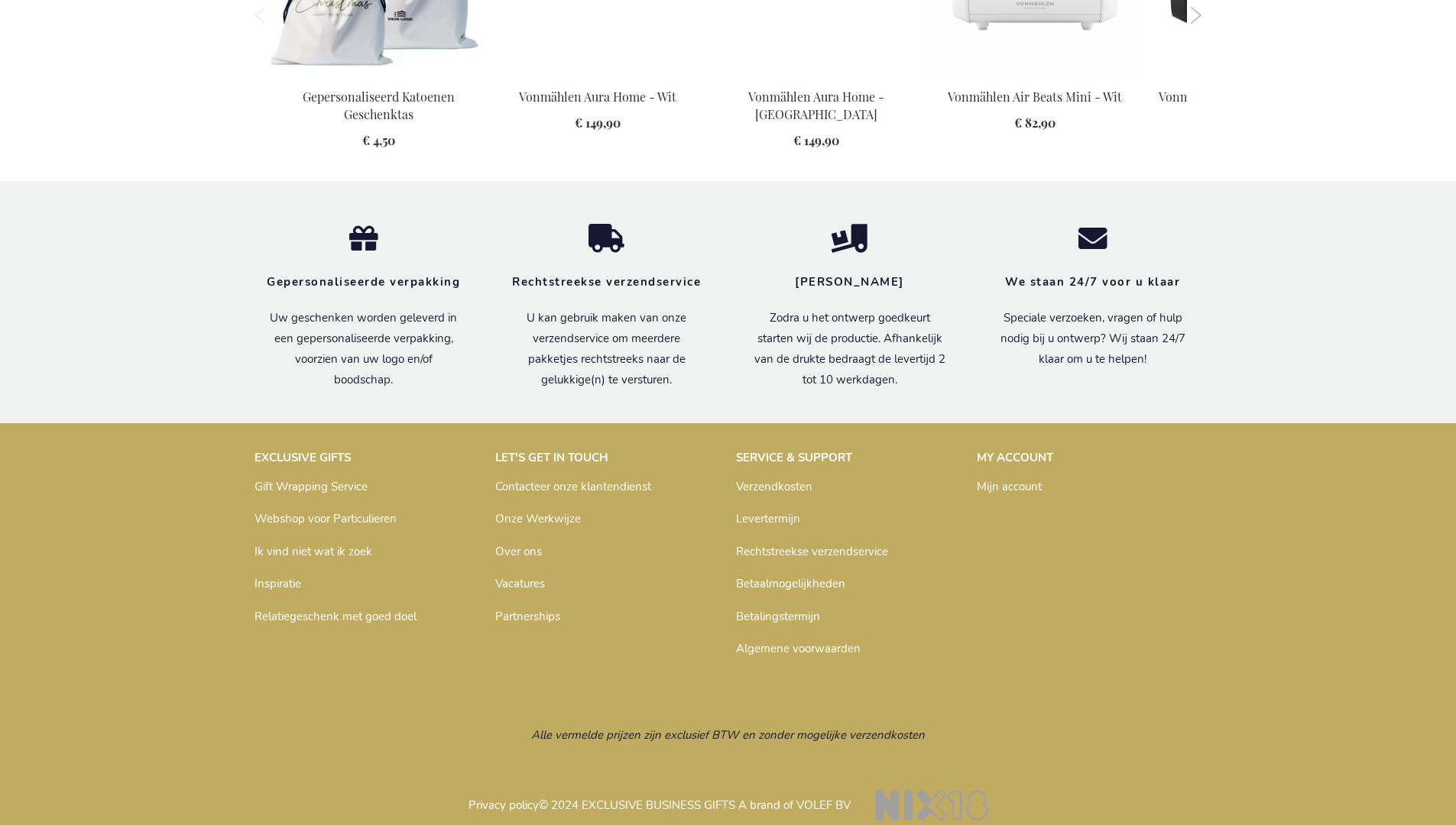
scroll to position [1598, 0]
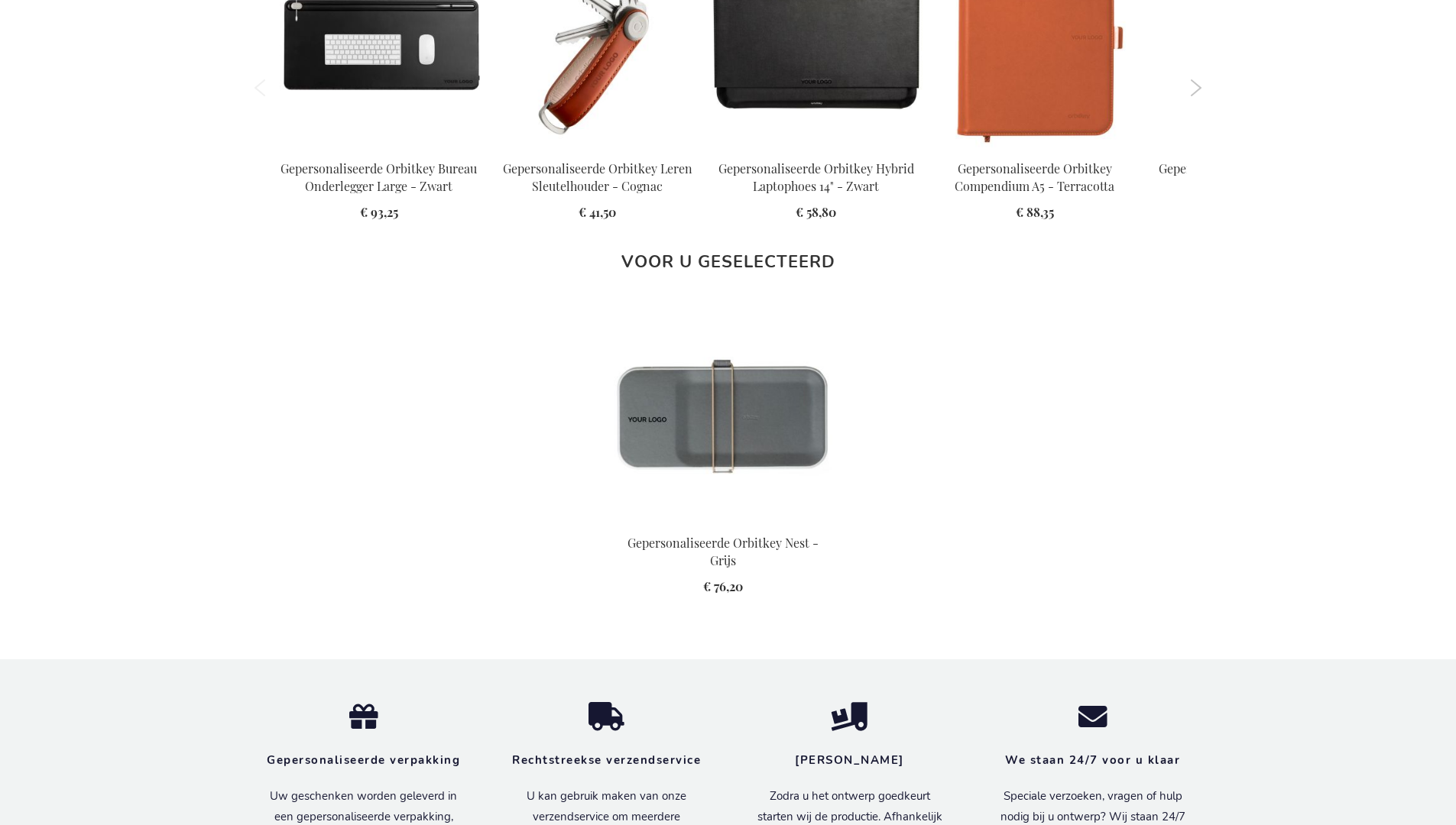
scroll to position [2133, 0]
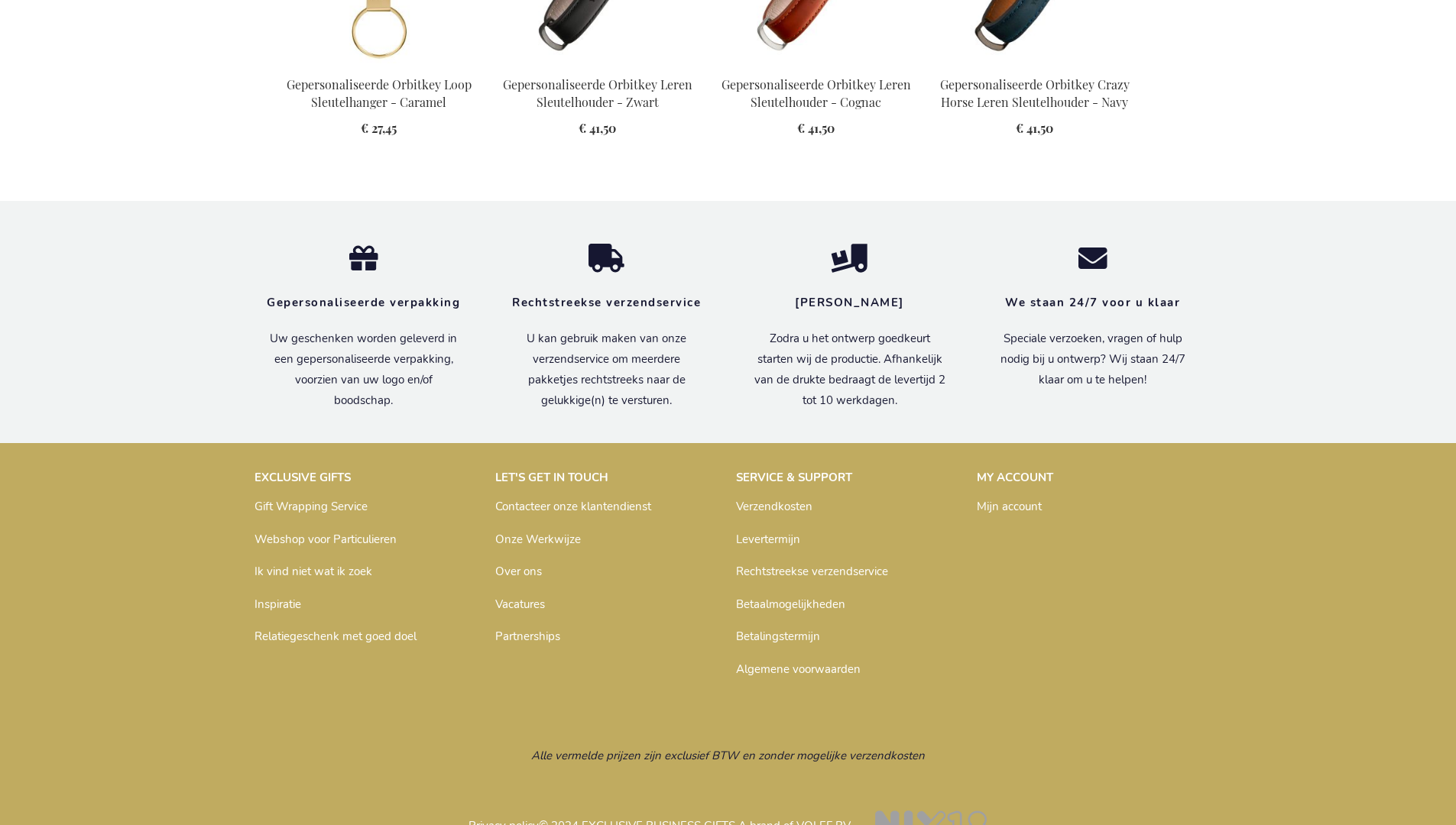
scroll to position [2049, 0]
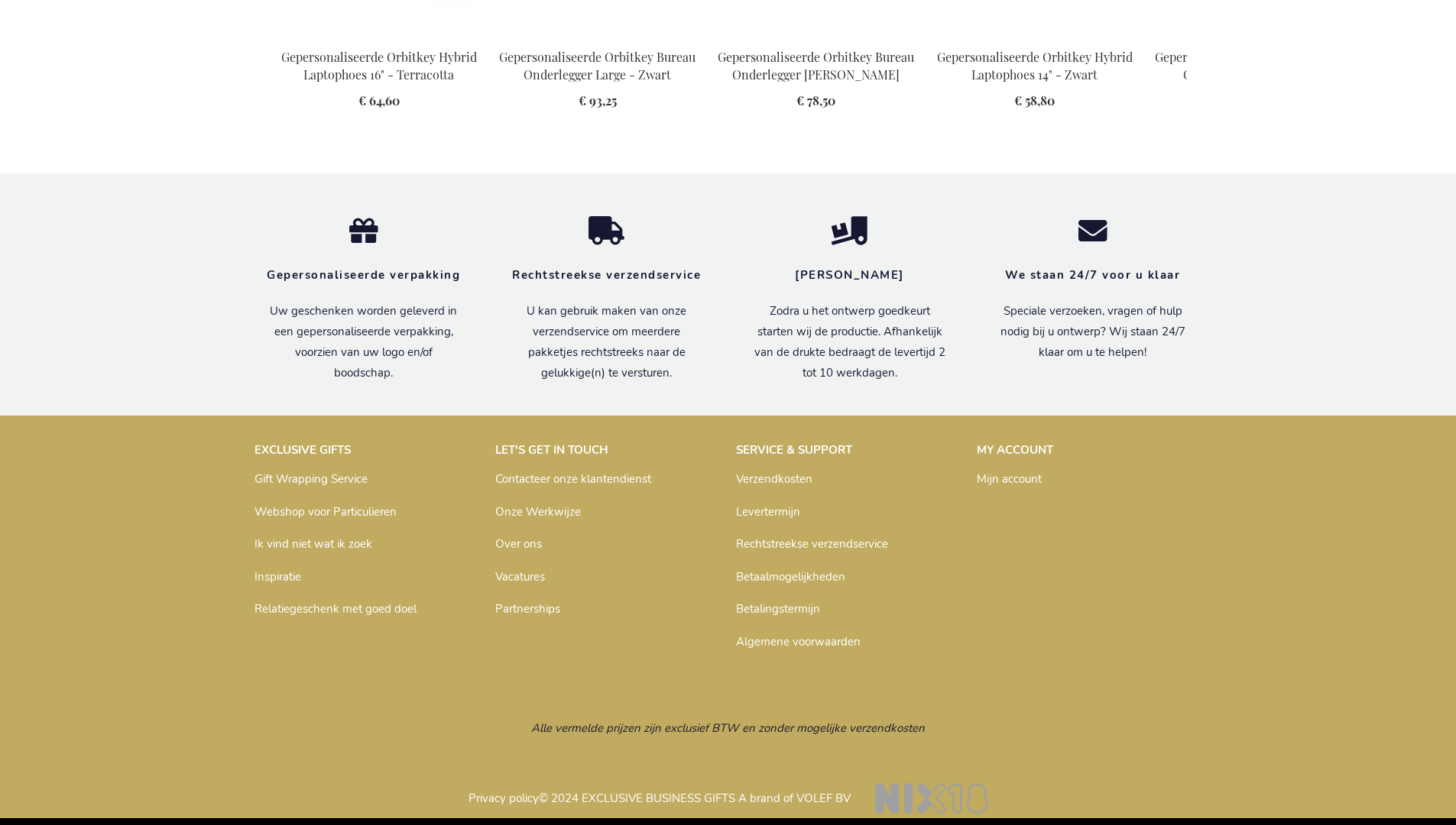
scroll to position [2050, 0]
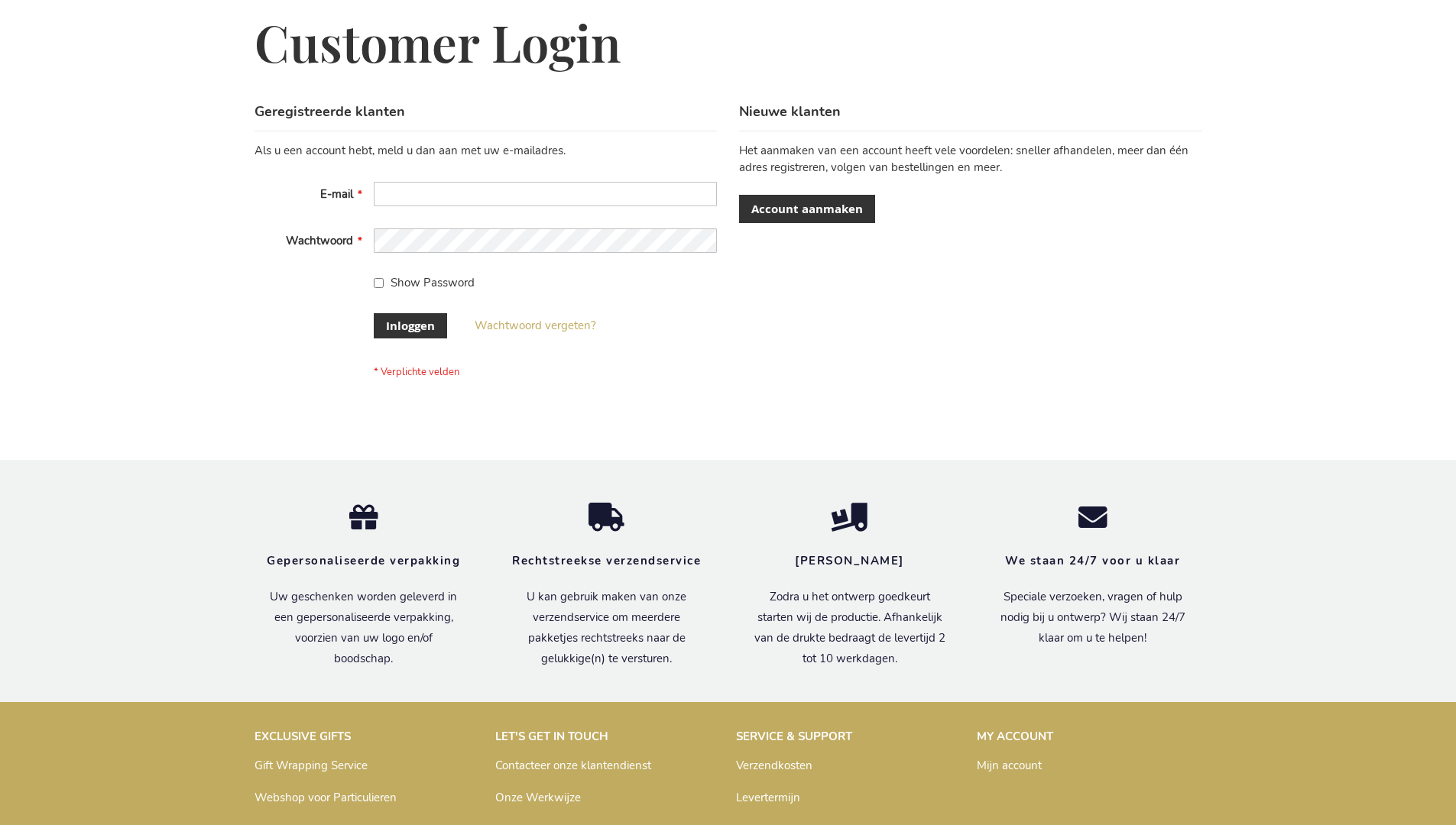
scroll to position [519, 0]
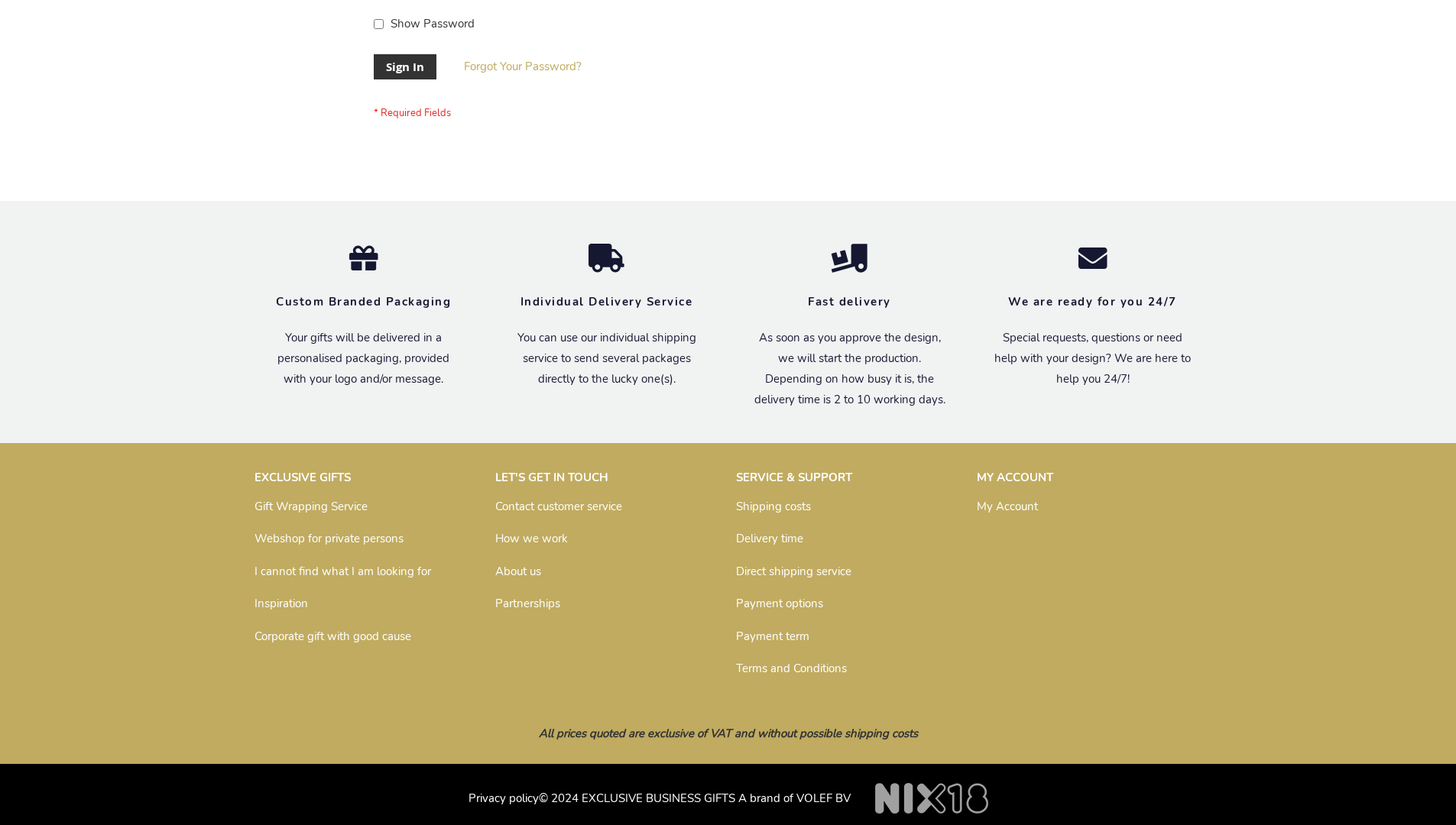
scroll to position [491, 0]
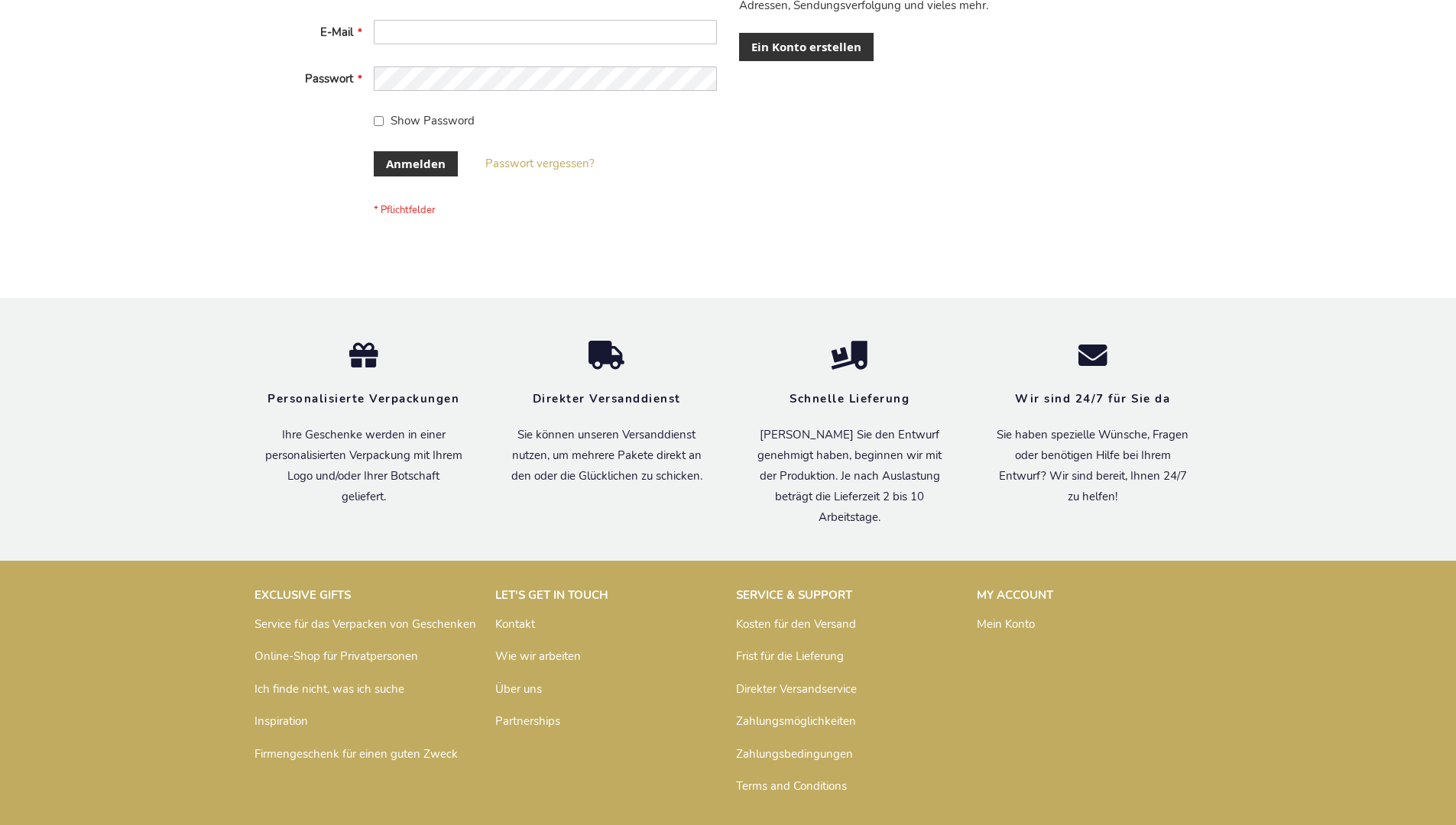
scroll to position [512, 0]
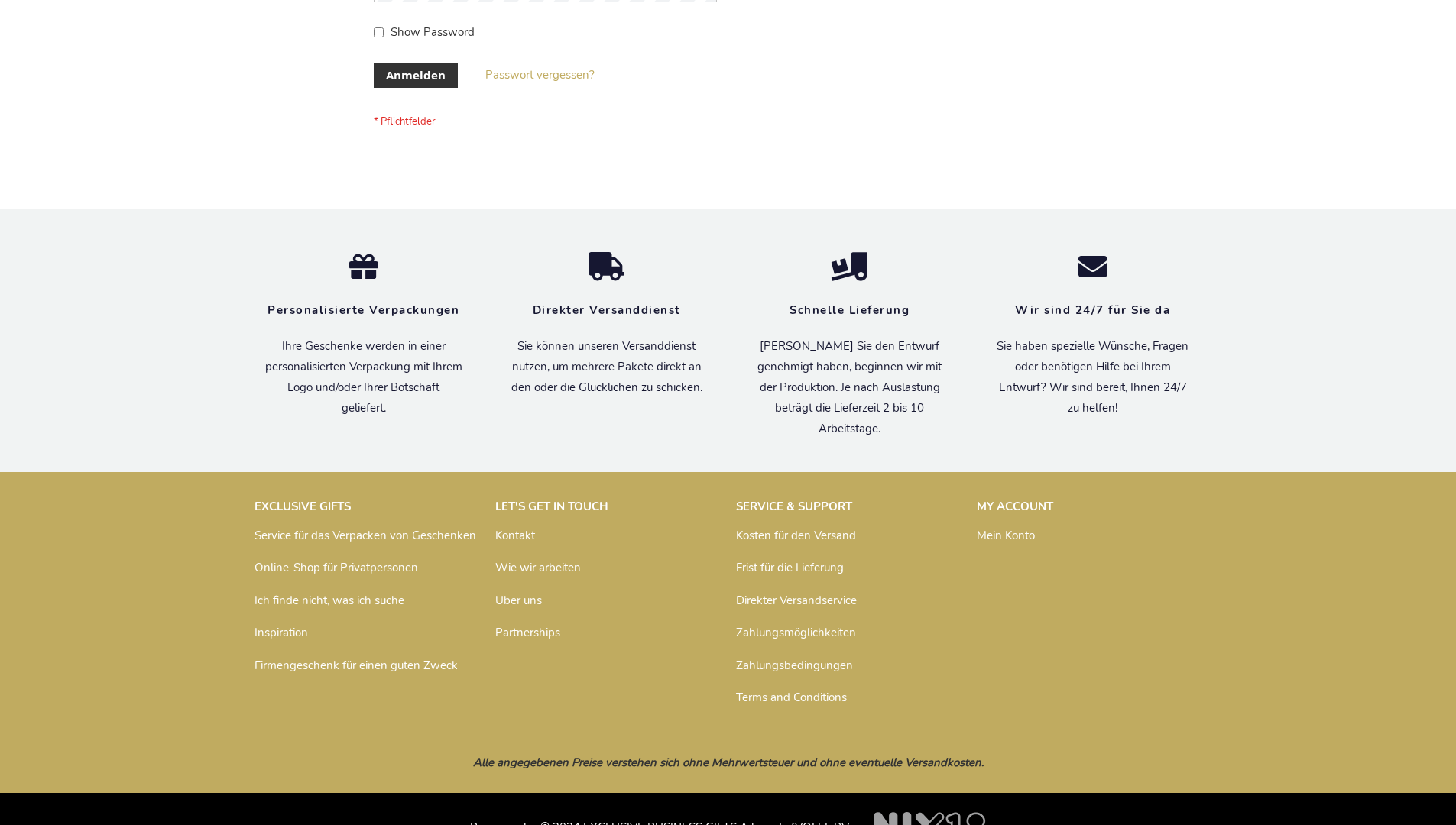
scroll to position [512, 0]
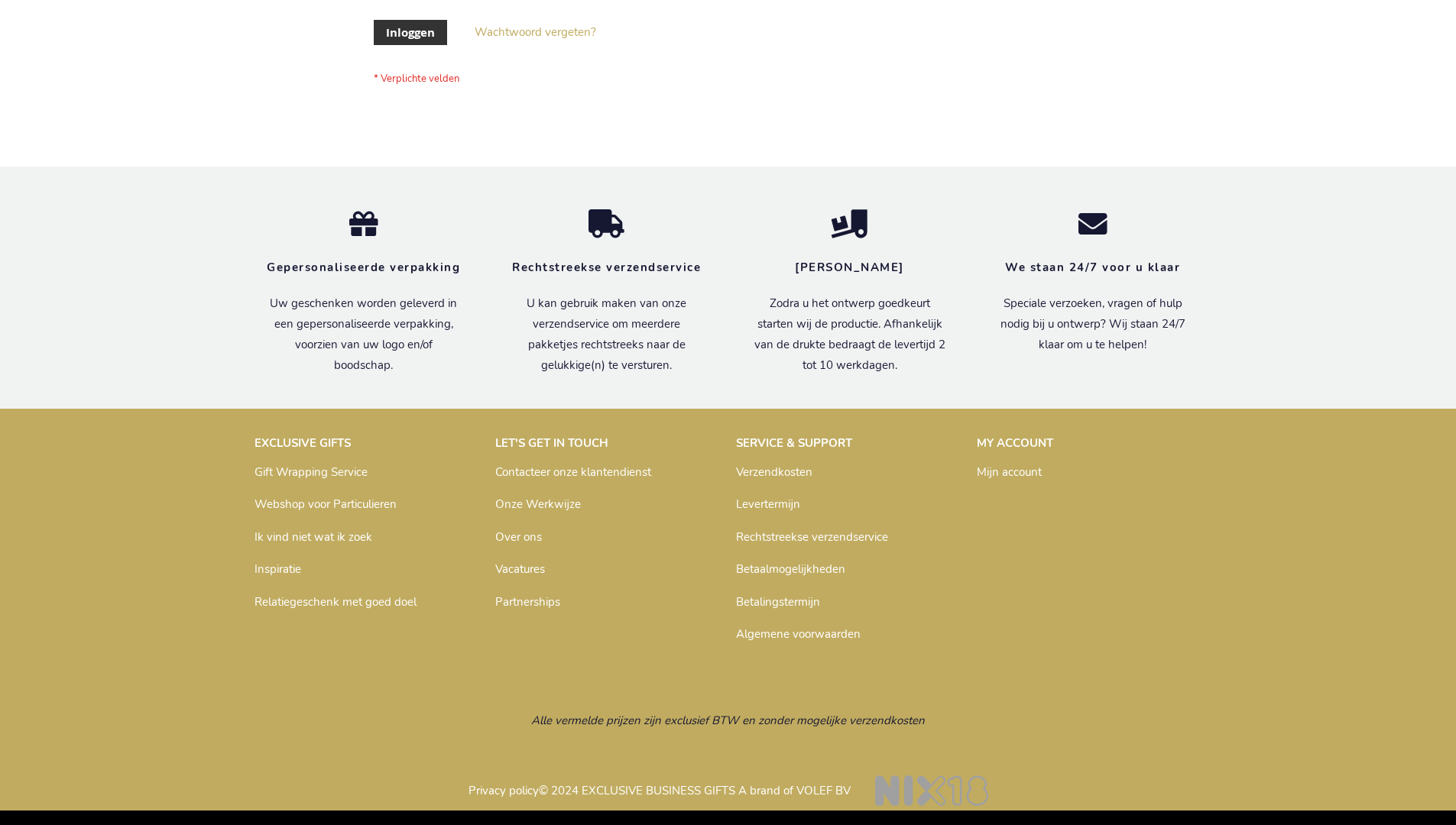
scroll to position [519, 0]
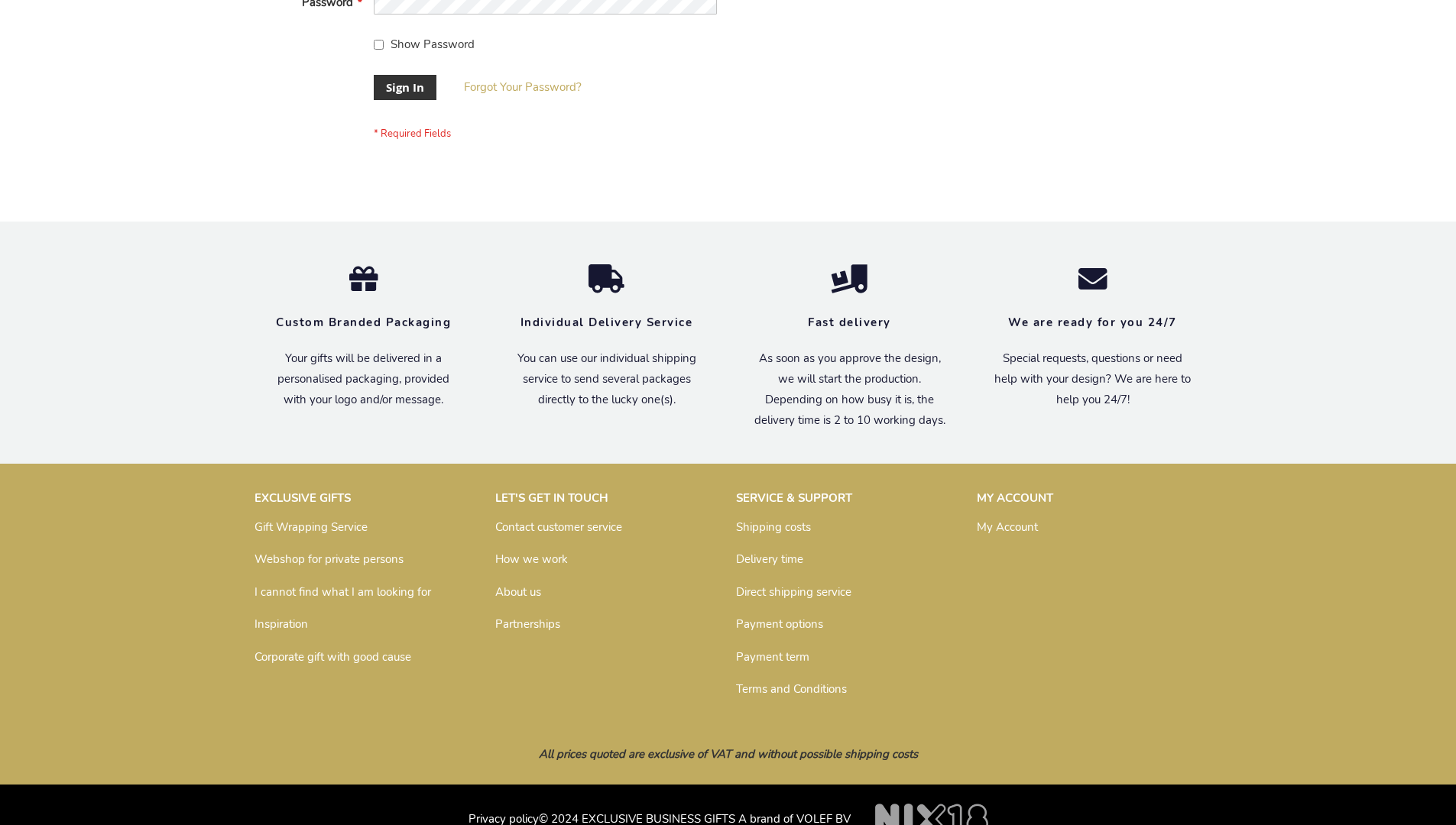
scroll to position [491, 0]
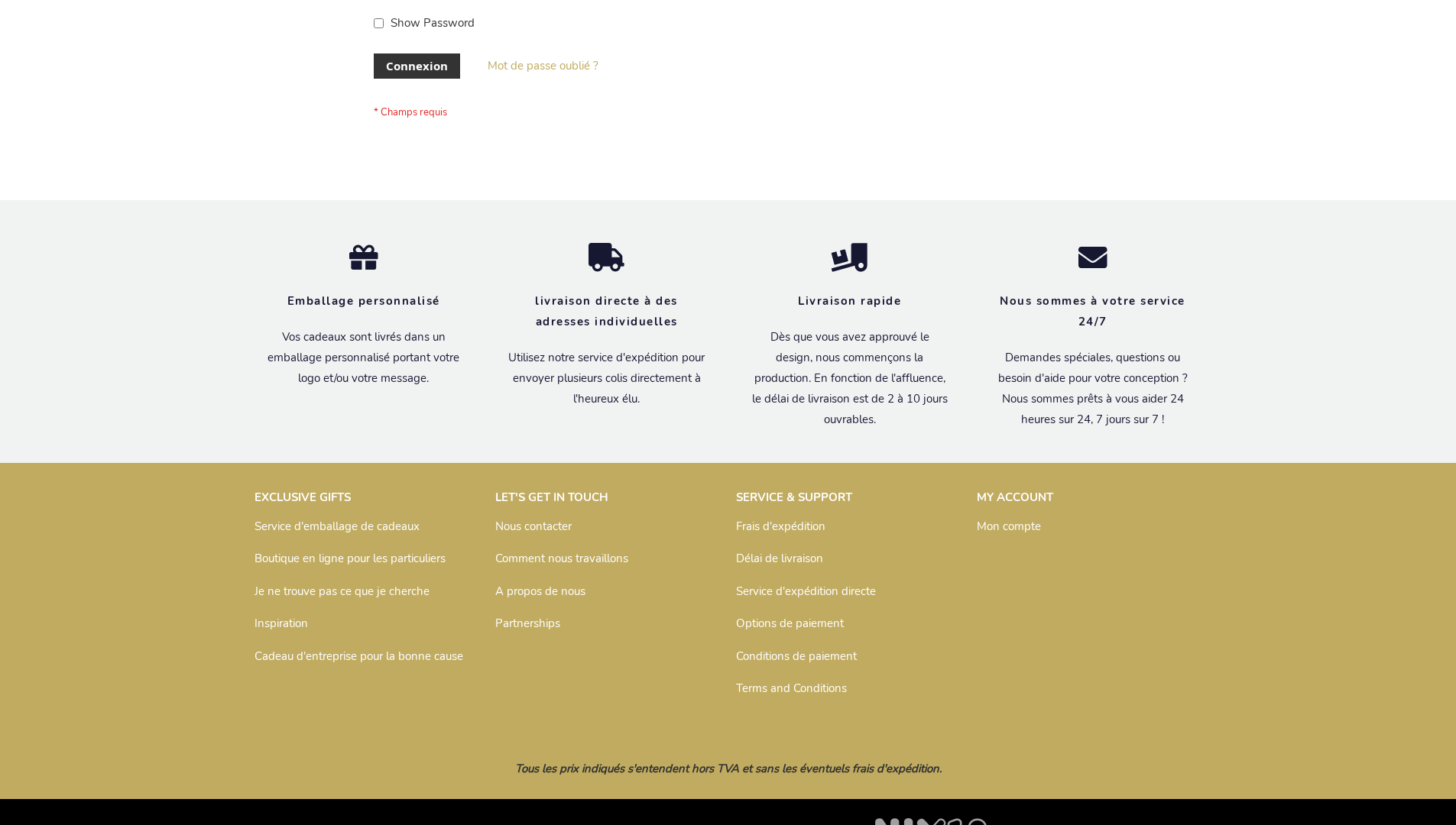
scroll to position [527, 0]
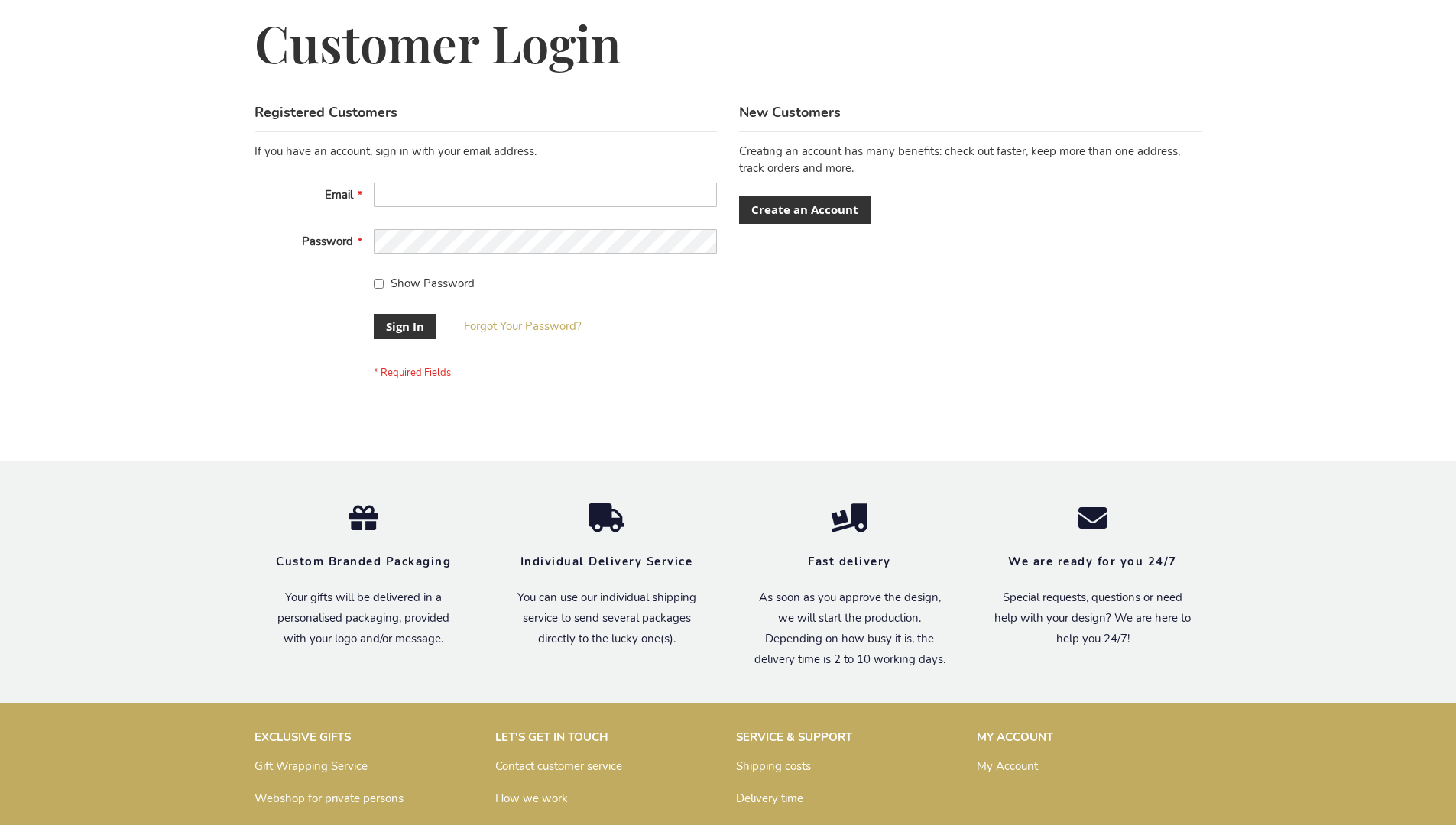
scroll to position [491, 0]
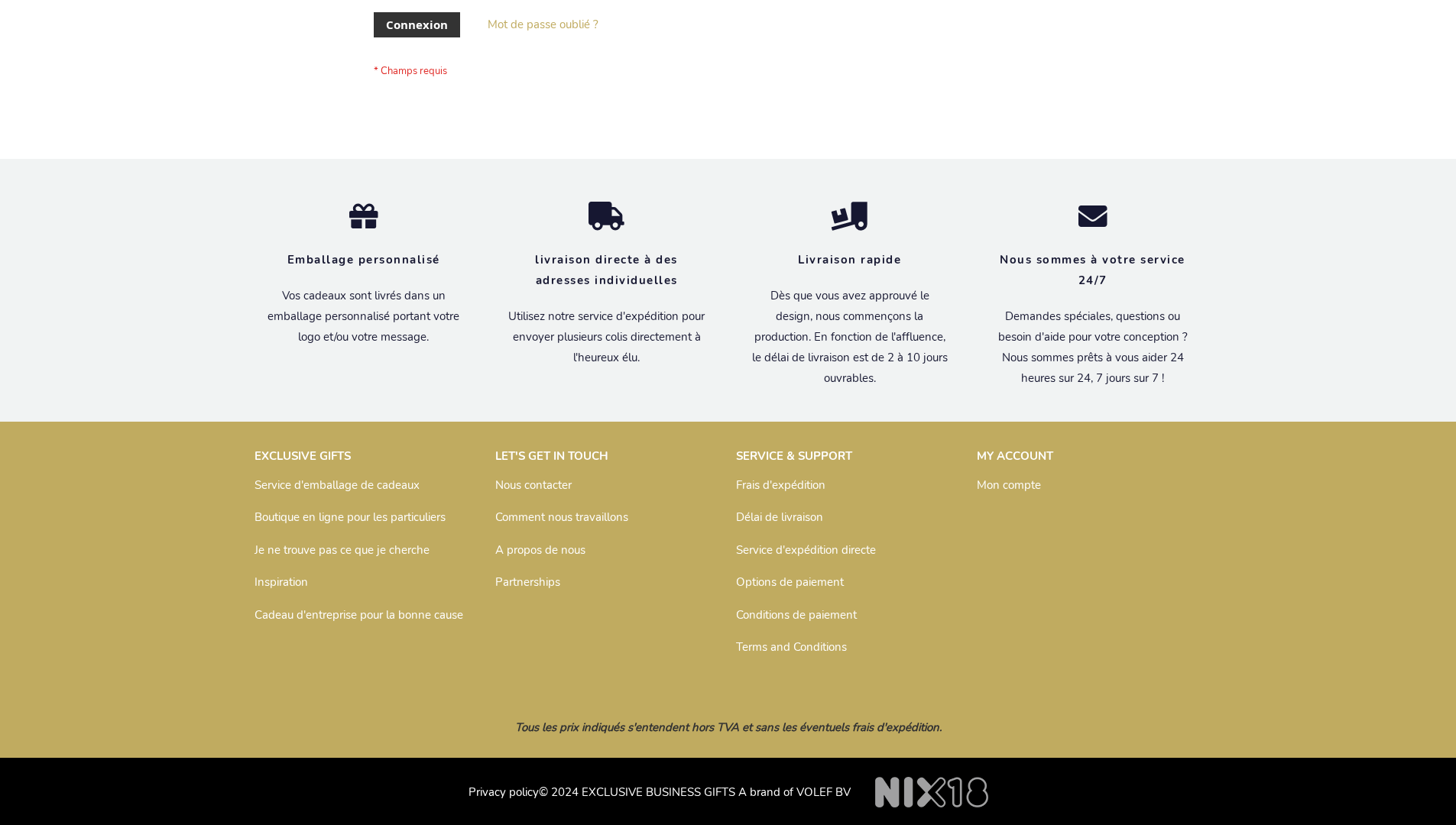
scroll to position [527, 0]
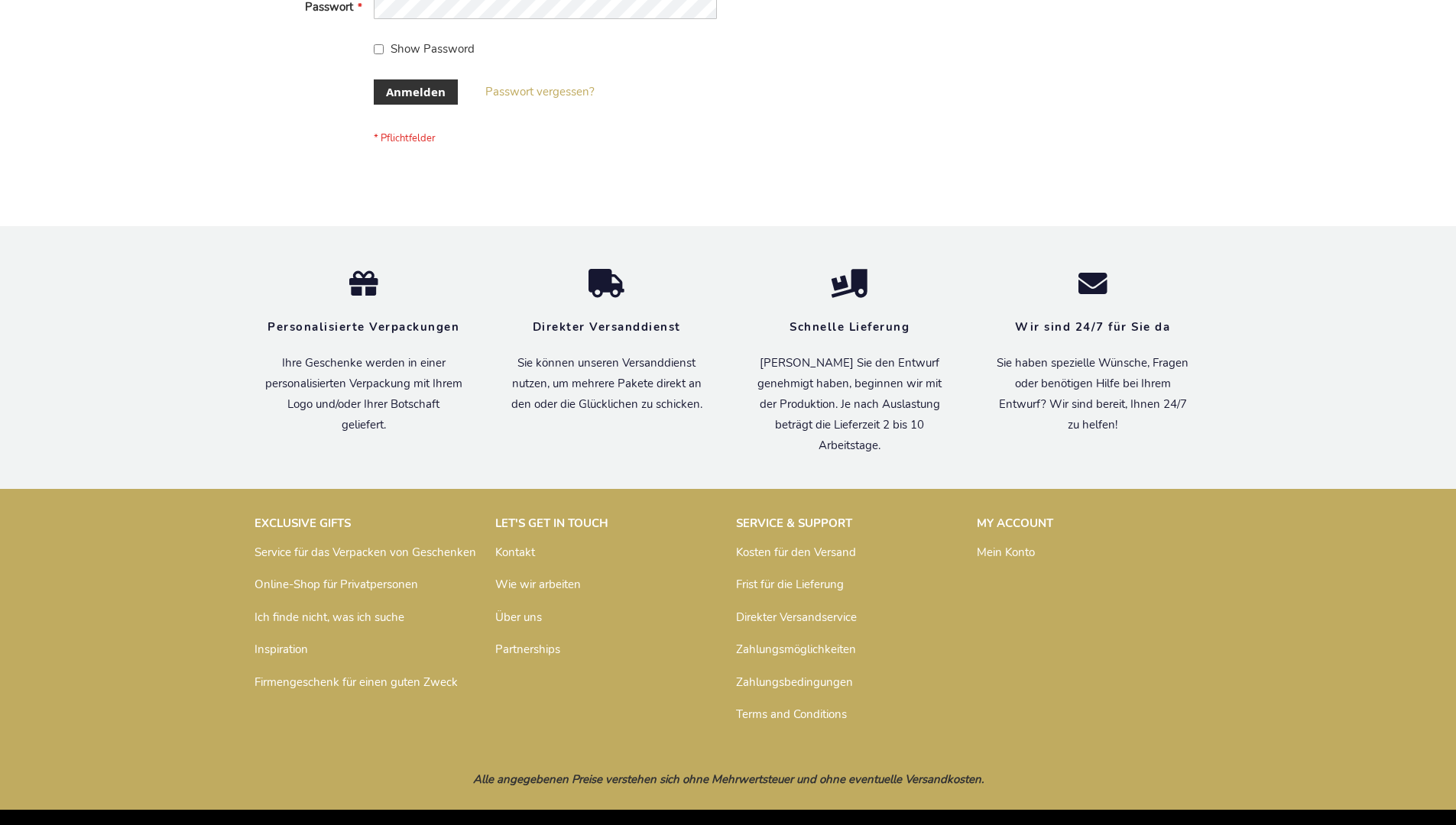
scroll to position [512, 0]
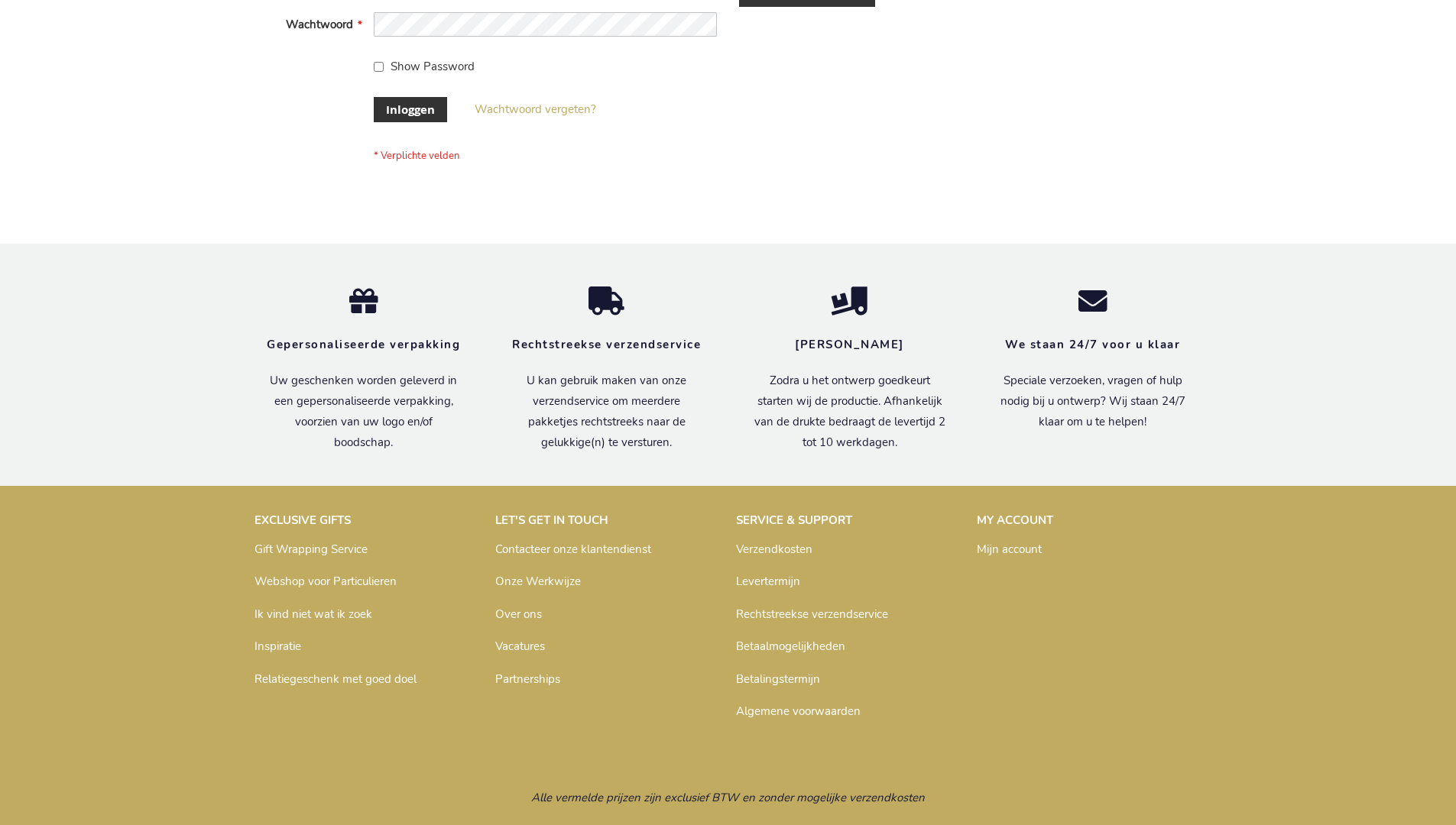
scroll to position [519, 0]
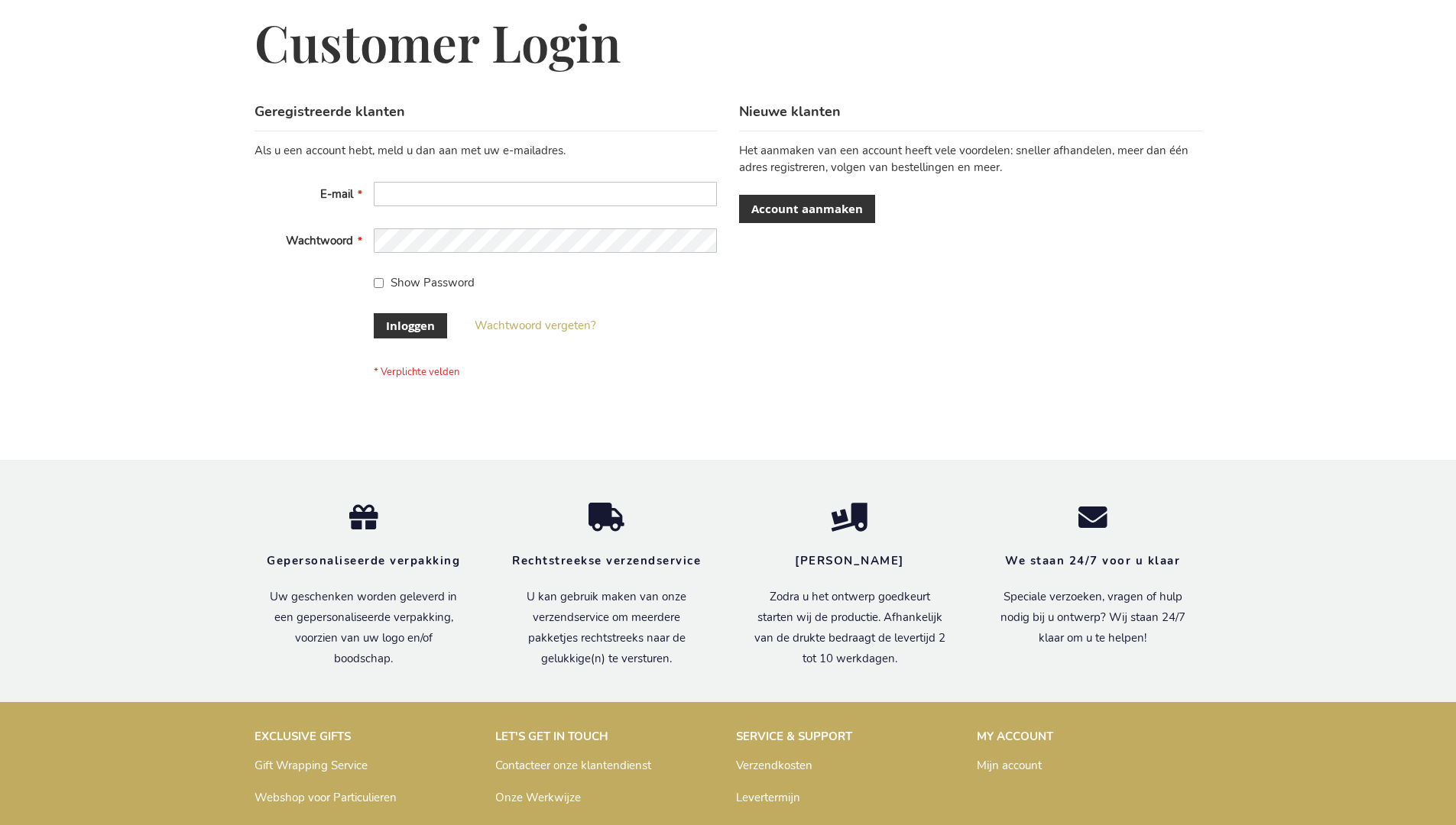
scroll to position [519, 0]
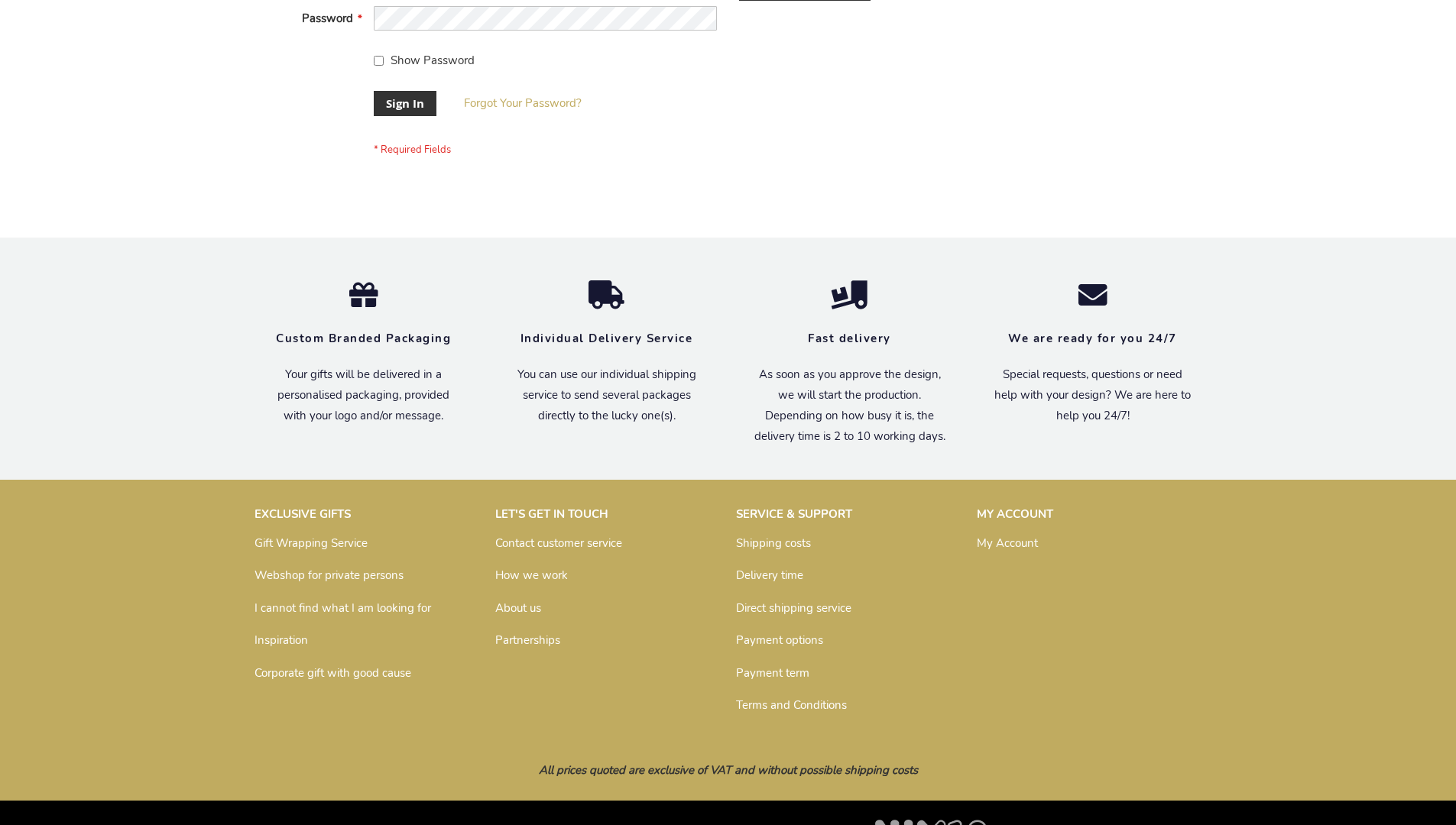
scroll to position [491, 0]
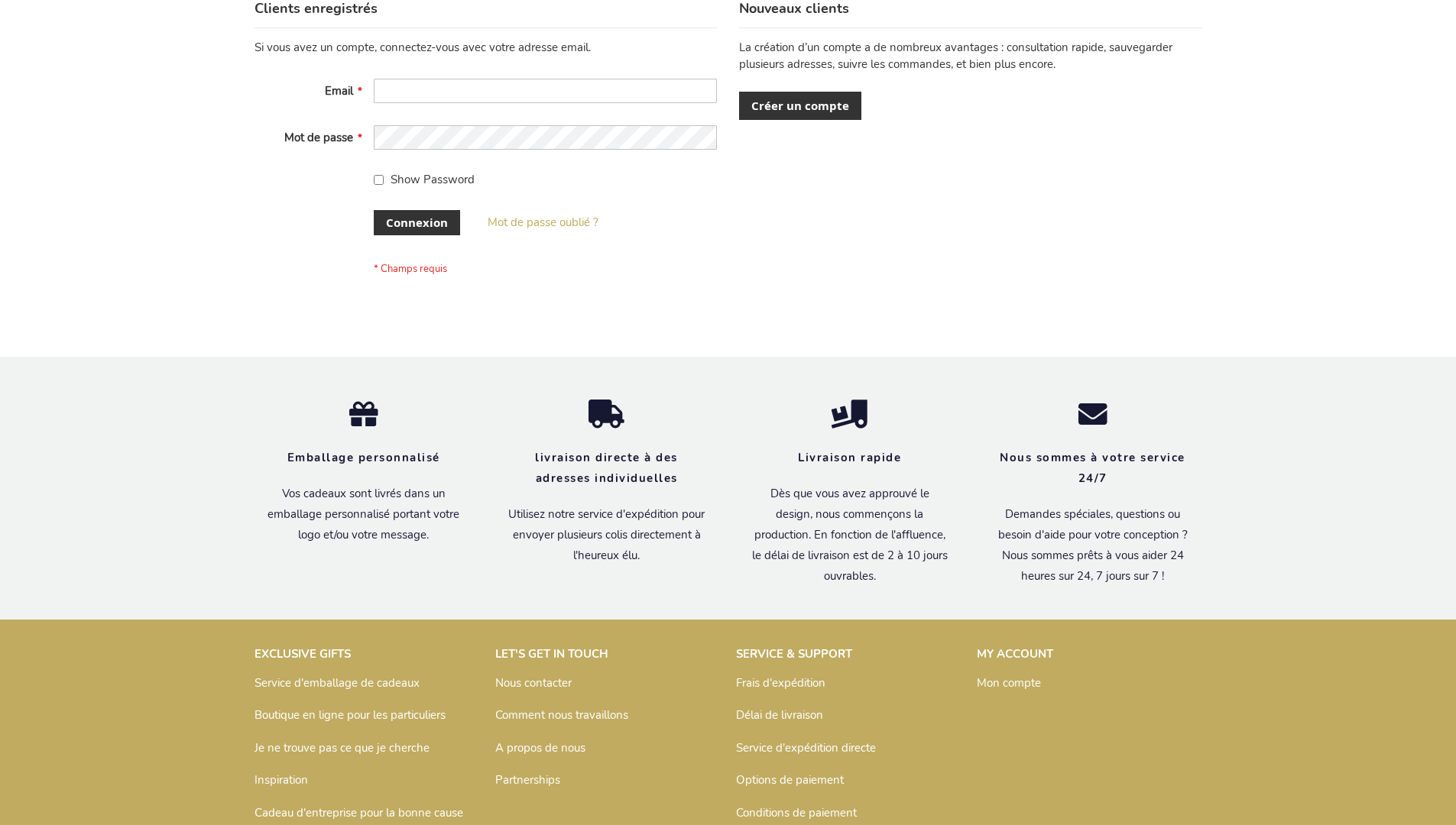
scroll to position [527, 0]
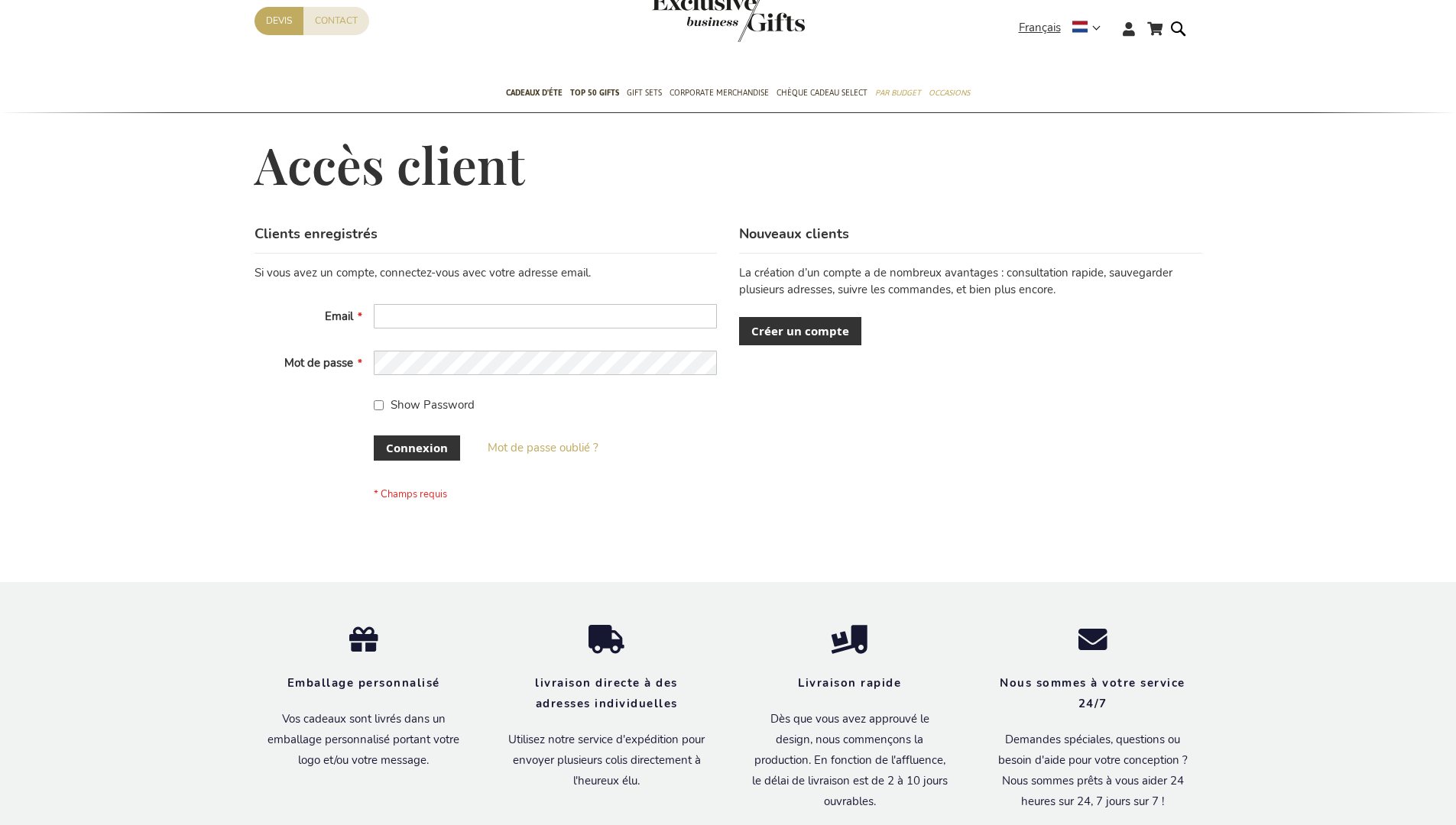
scroll to position [527, 0]
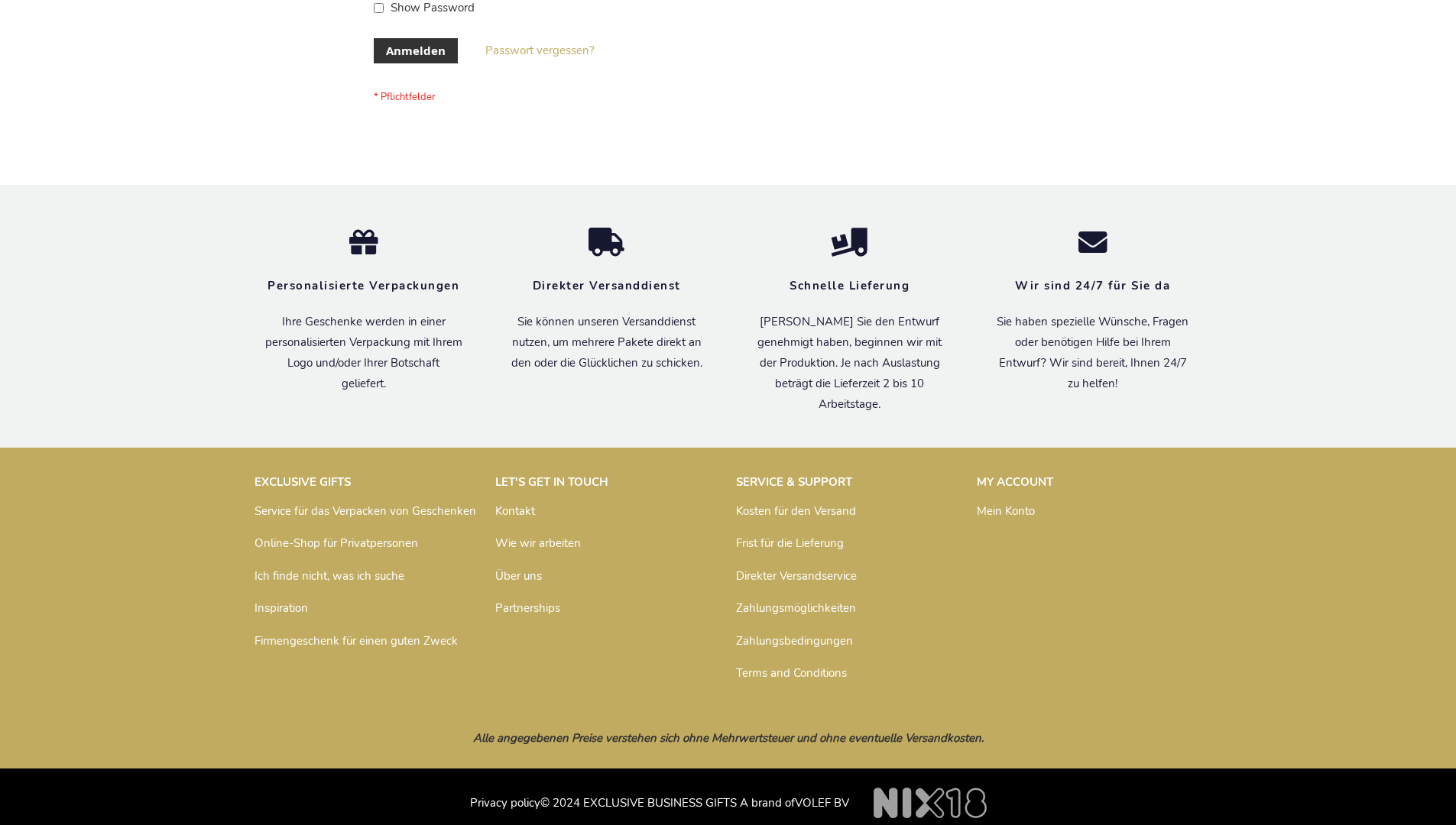
scroll to position [500, 0]
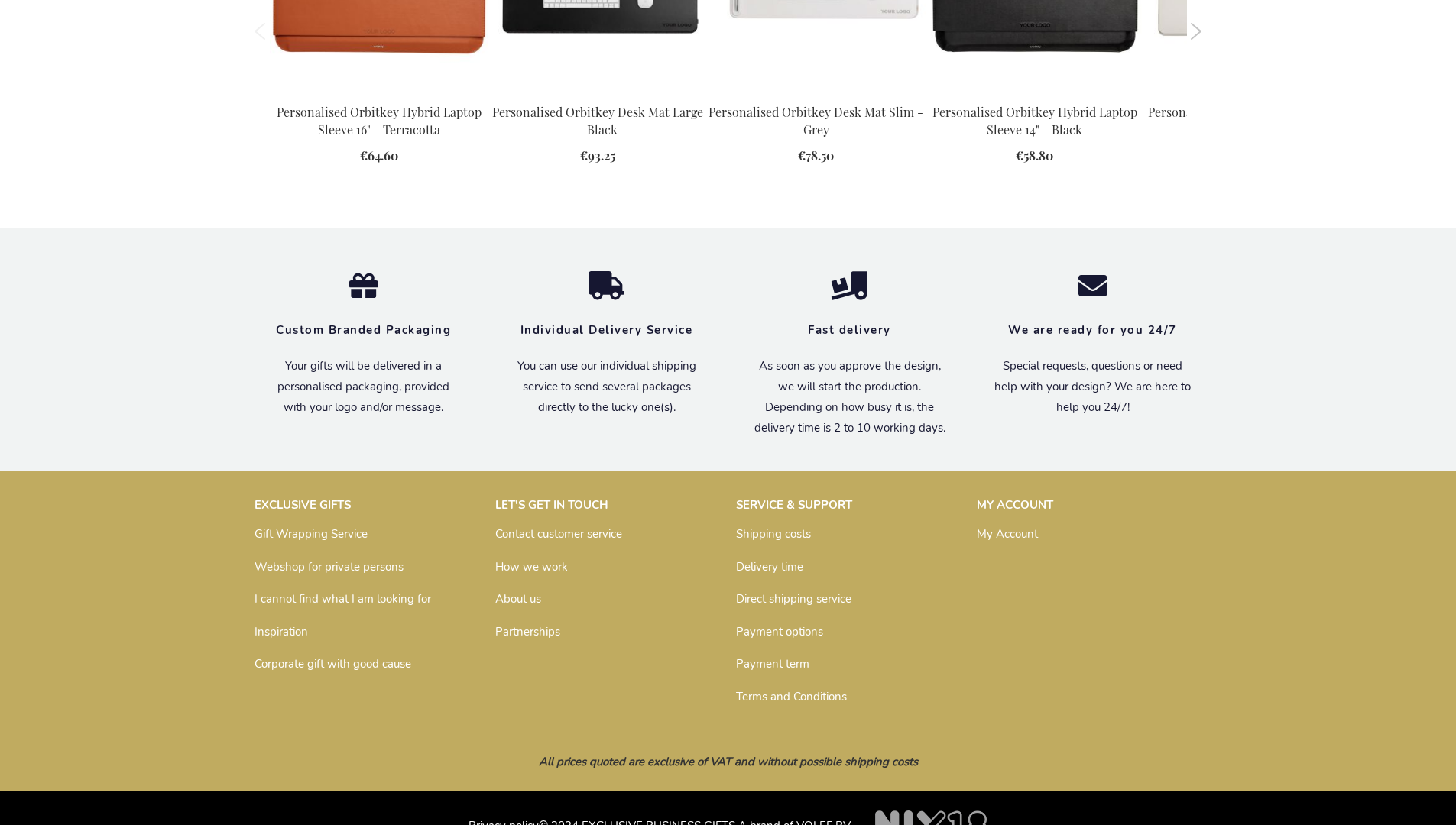
scroll to position [2022, 0]
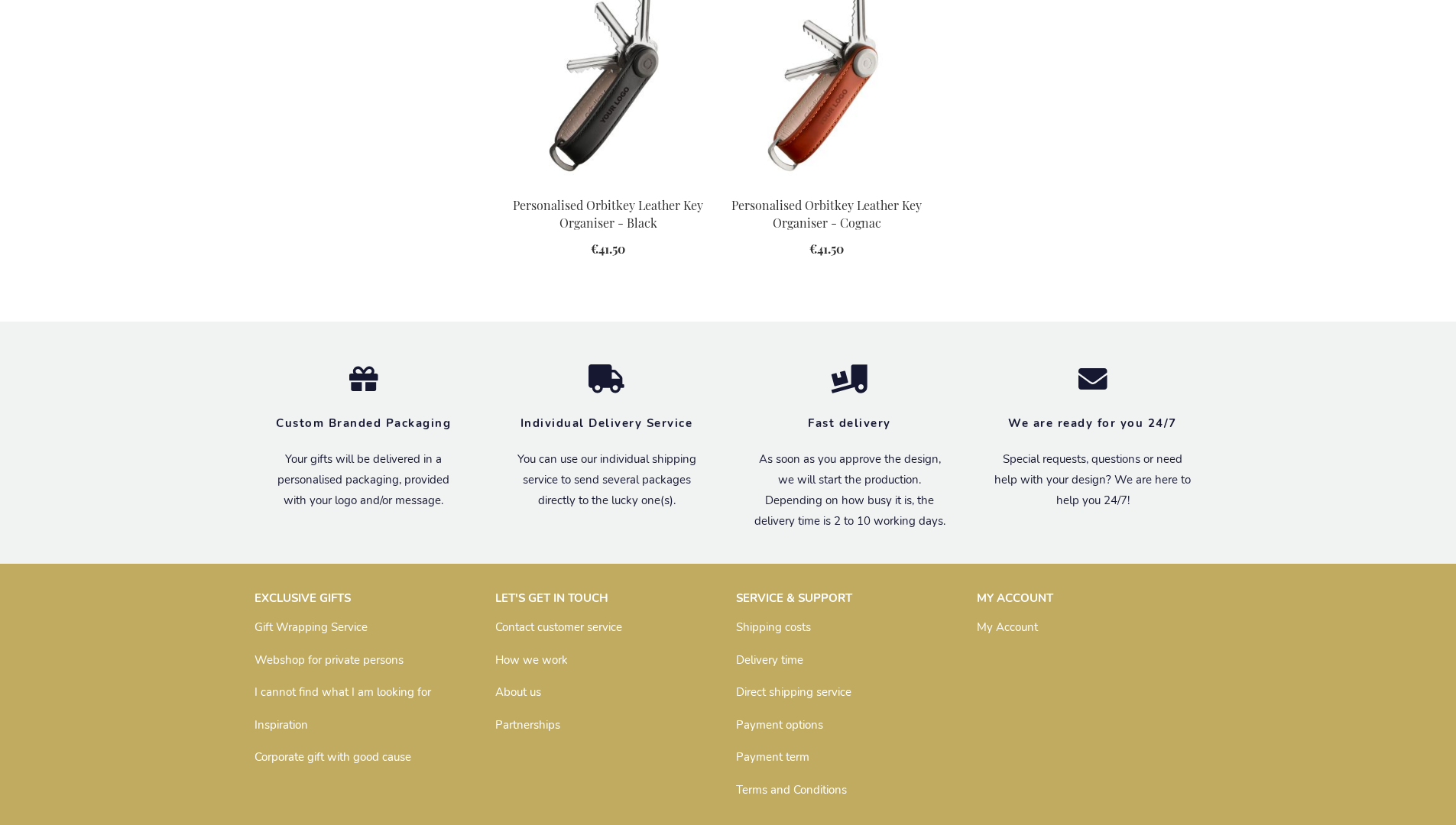
scroll to position [2009, 0]
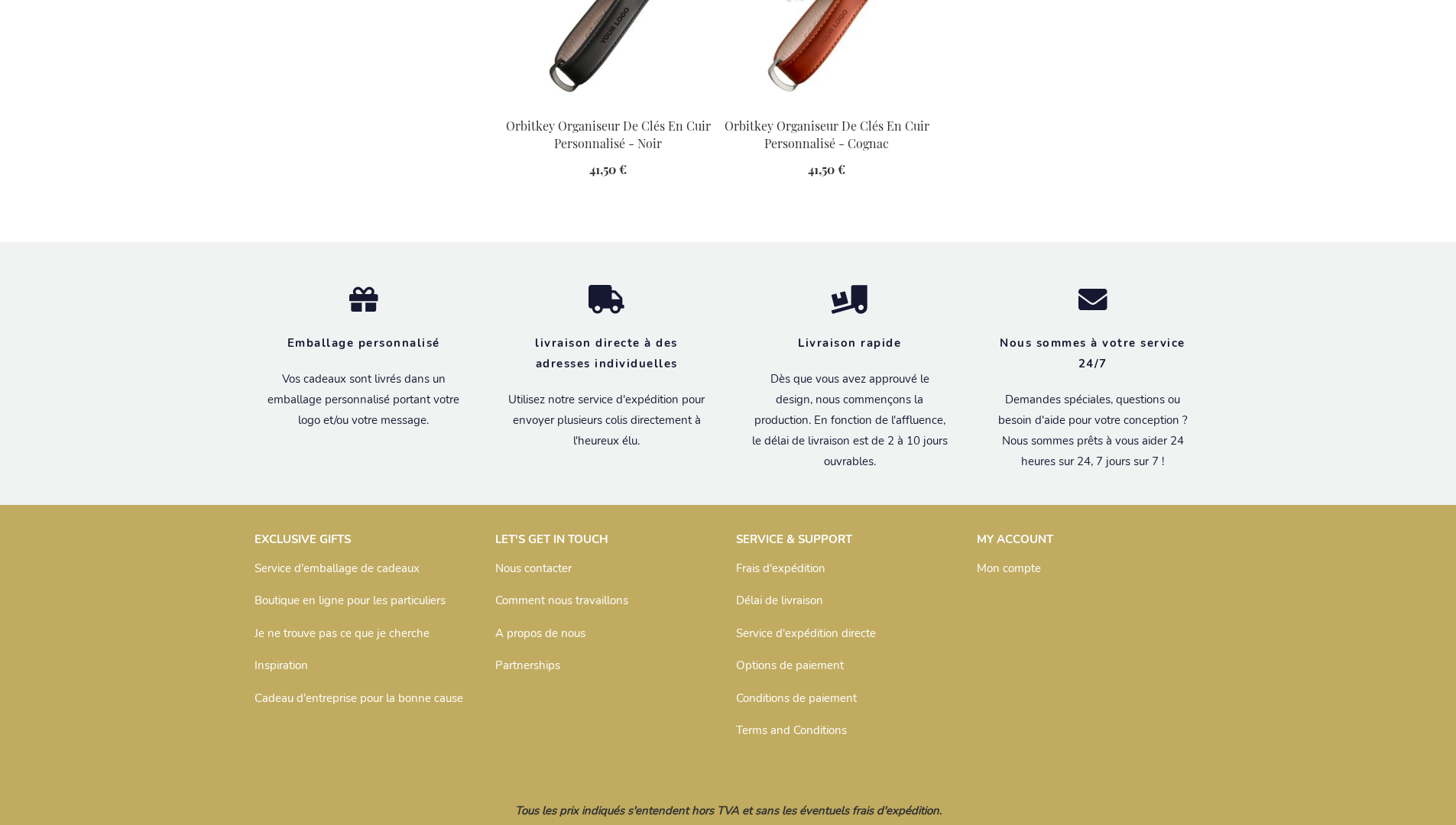
scroll to position [2094, 0]
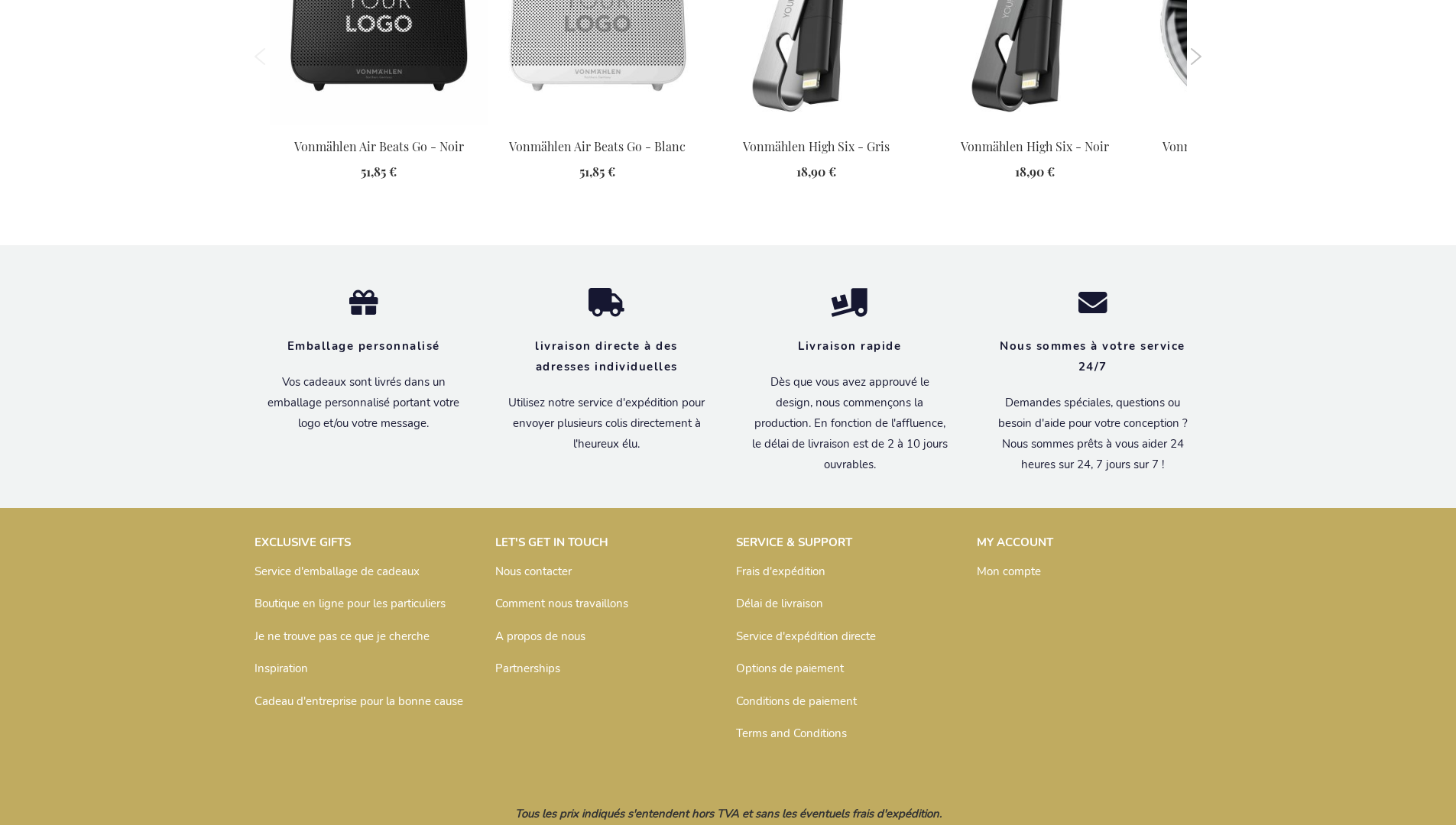
scroll to position [2171, 0]
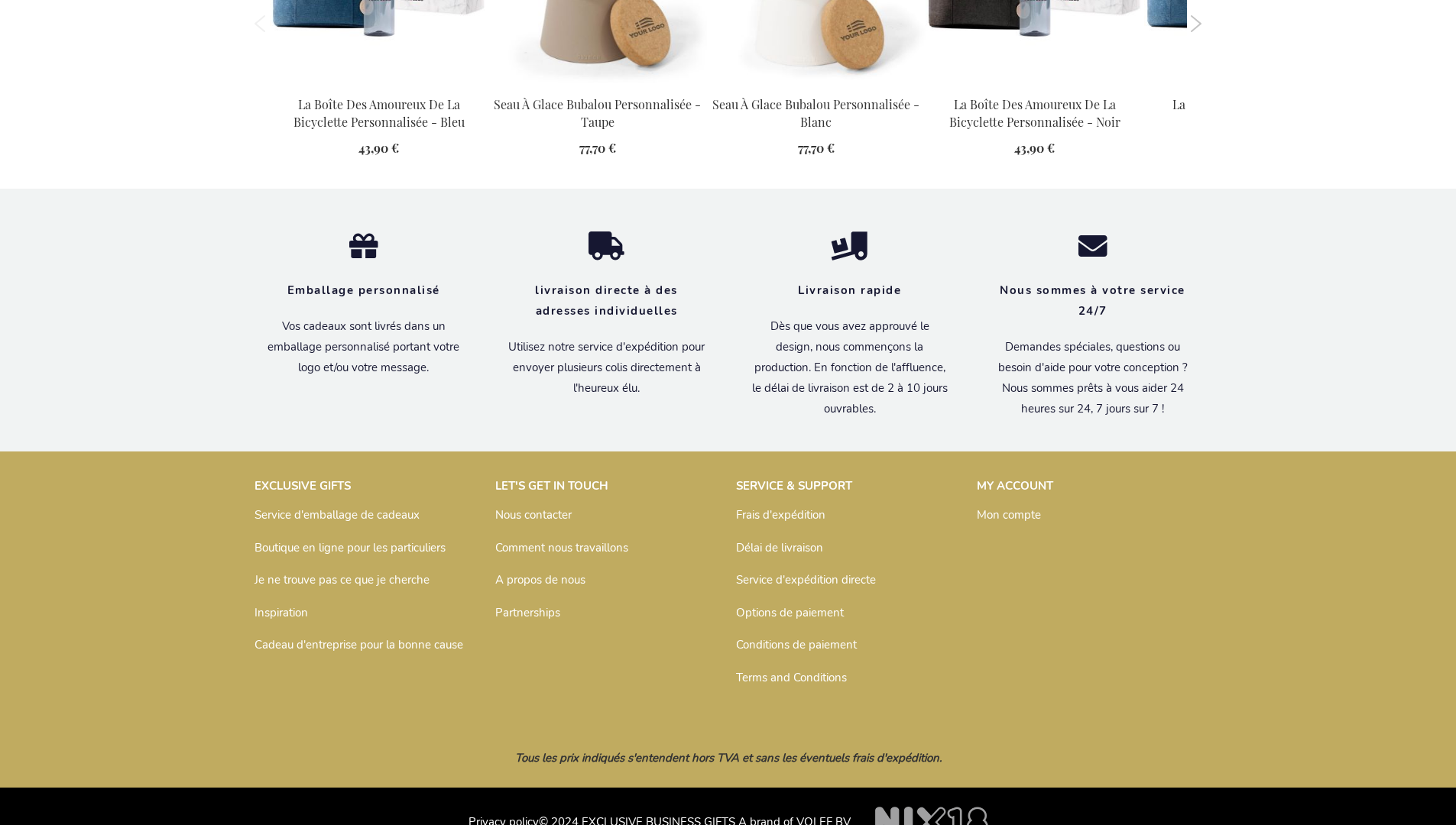
scroll to position [1787, 0]
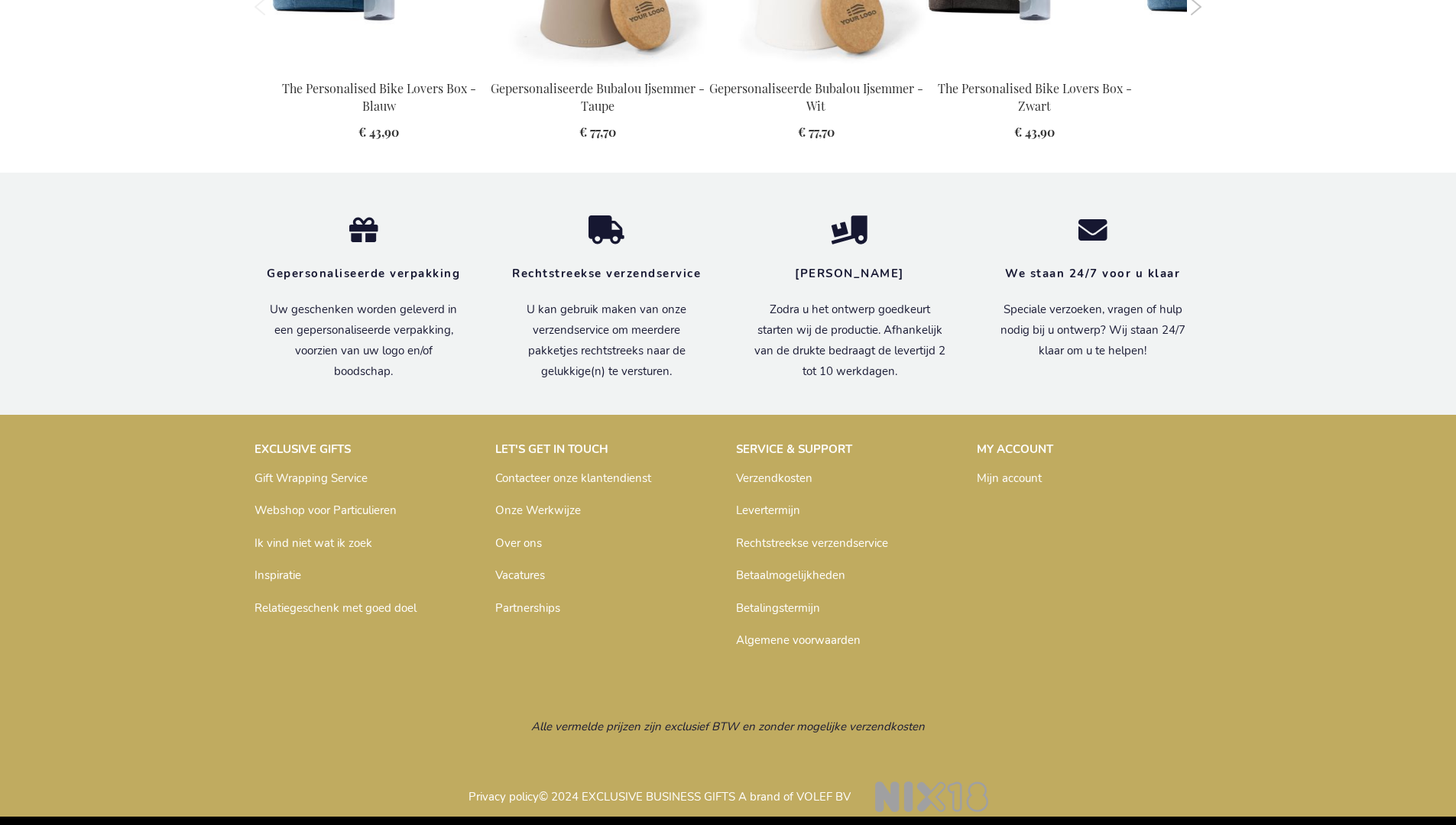
scroll to position [1762, 0]
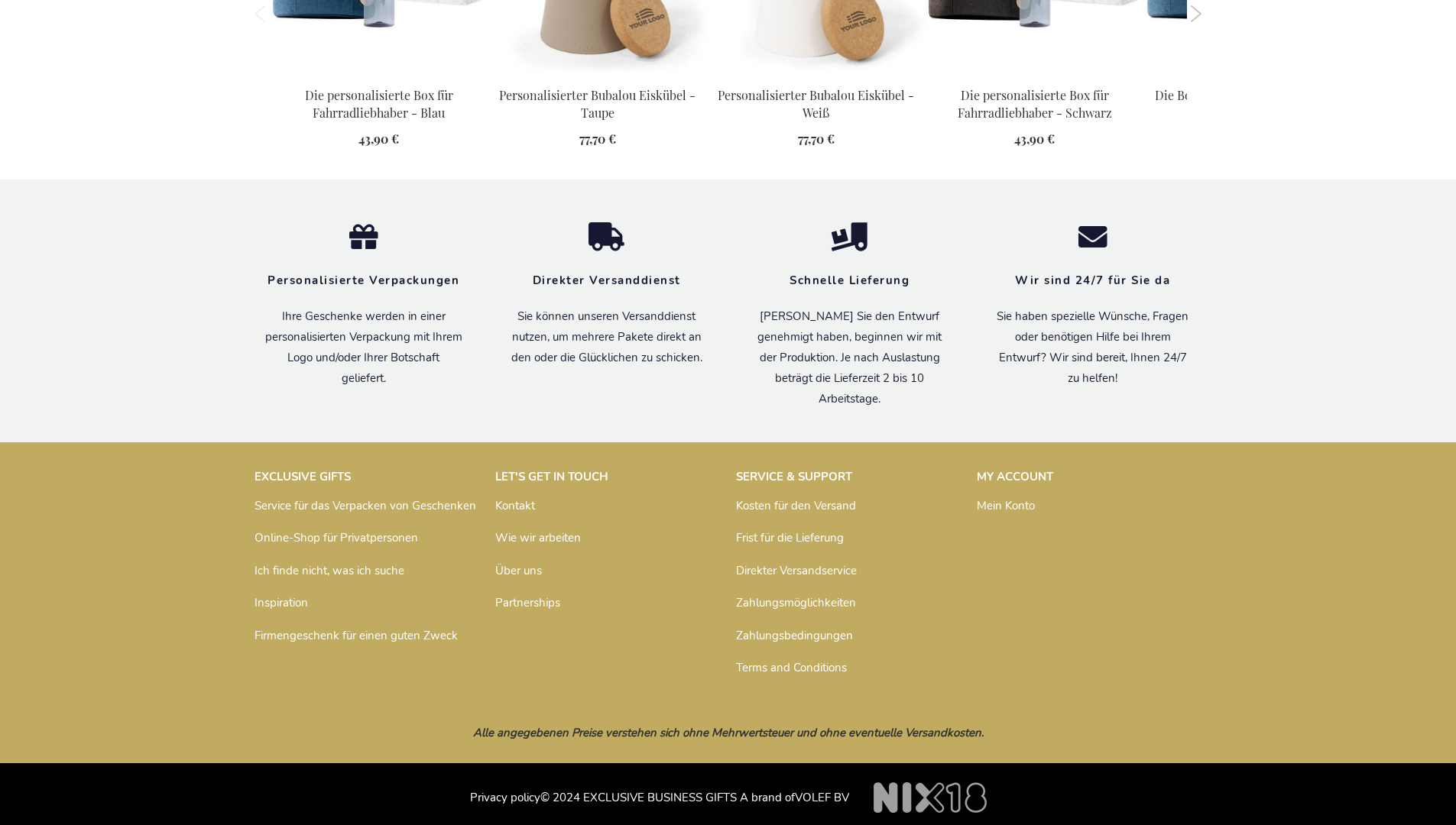
scroll to position [1755, 0]
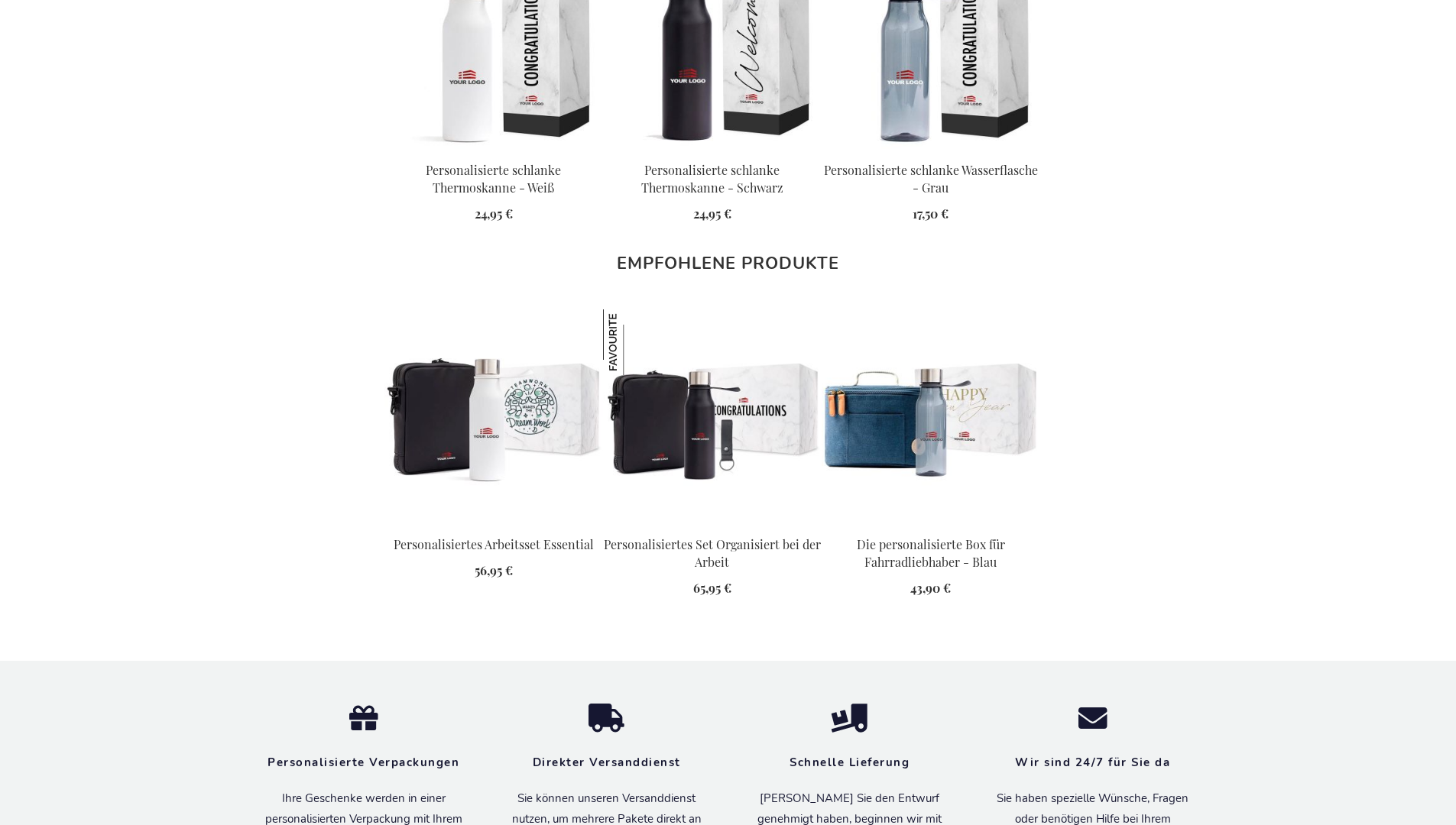
scroll to position [2110, 0]
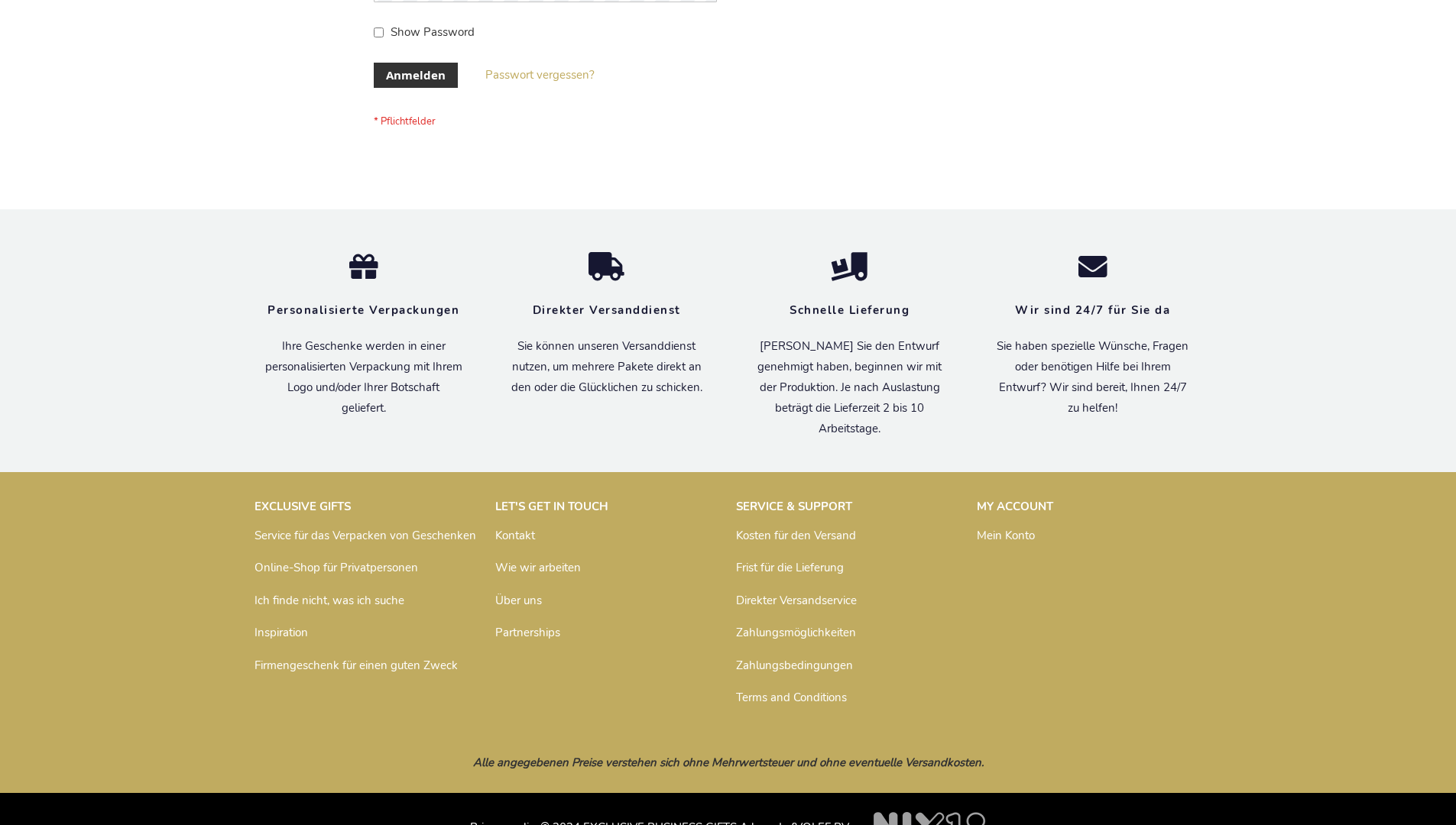
scroll to position [512, 0]
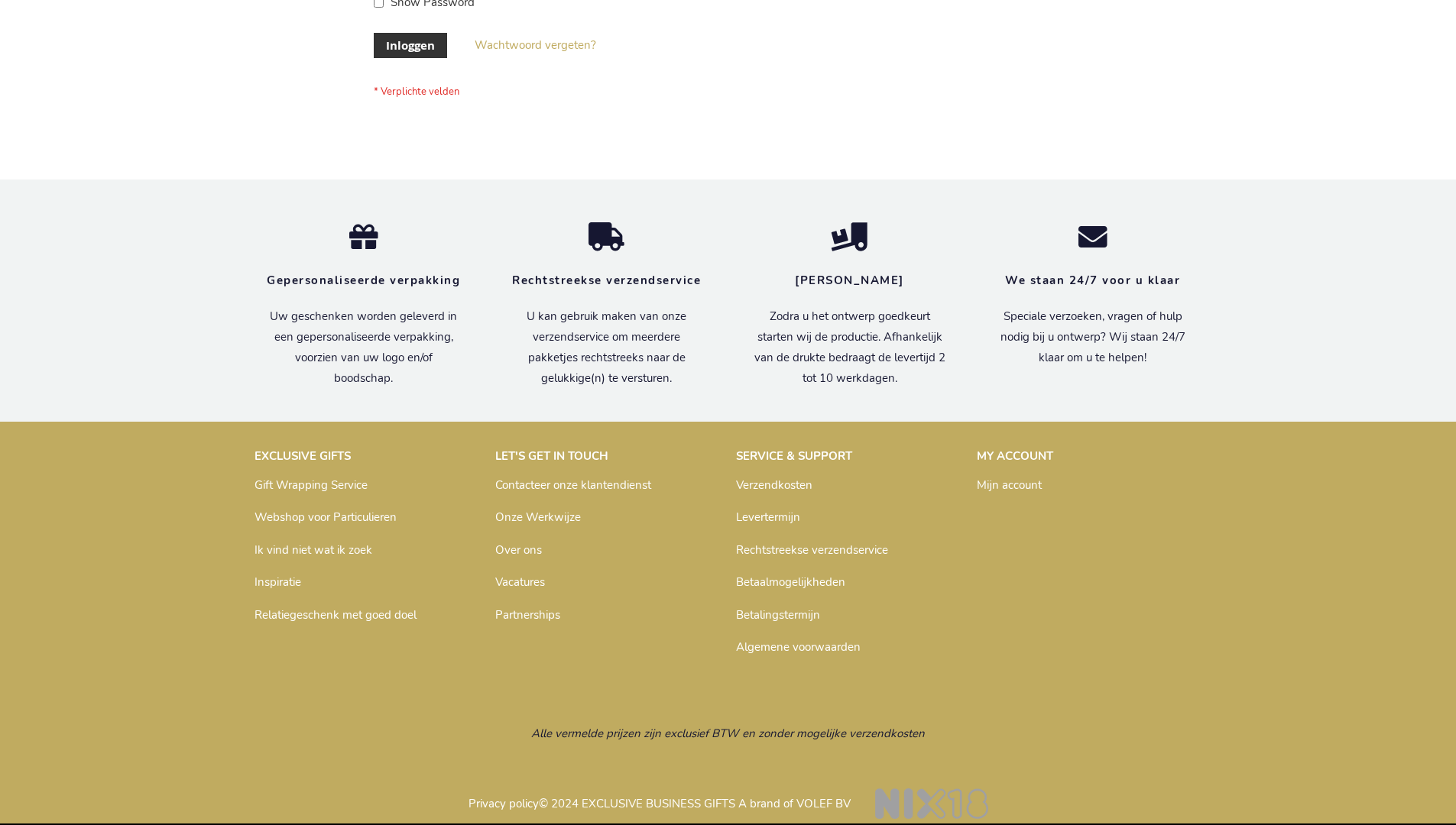
scroll to position [519, 0]
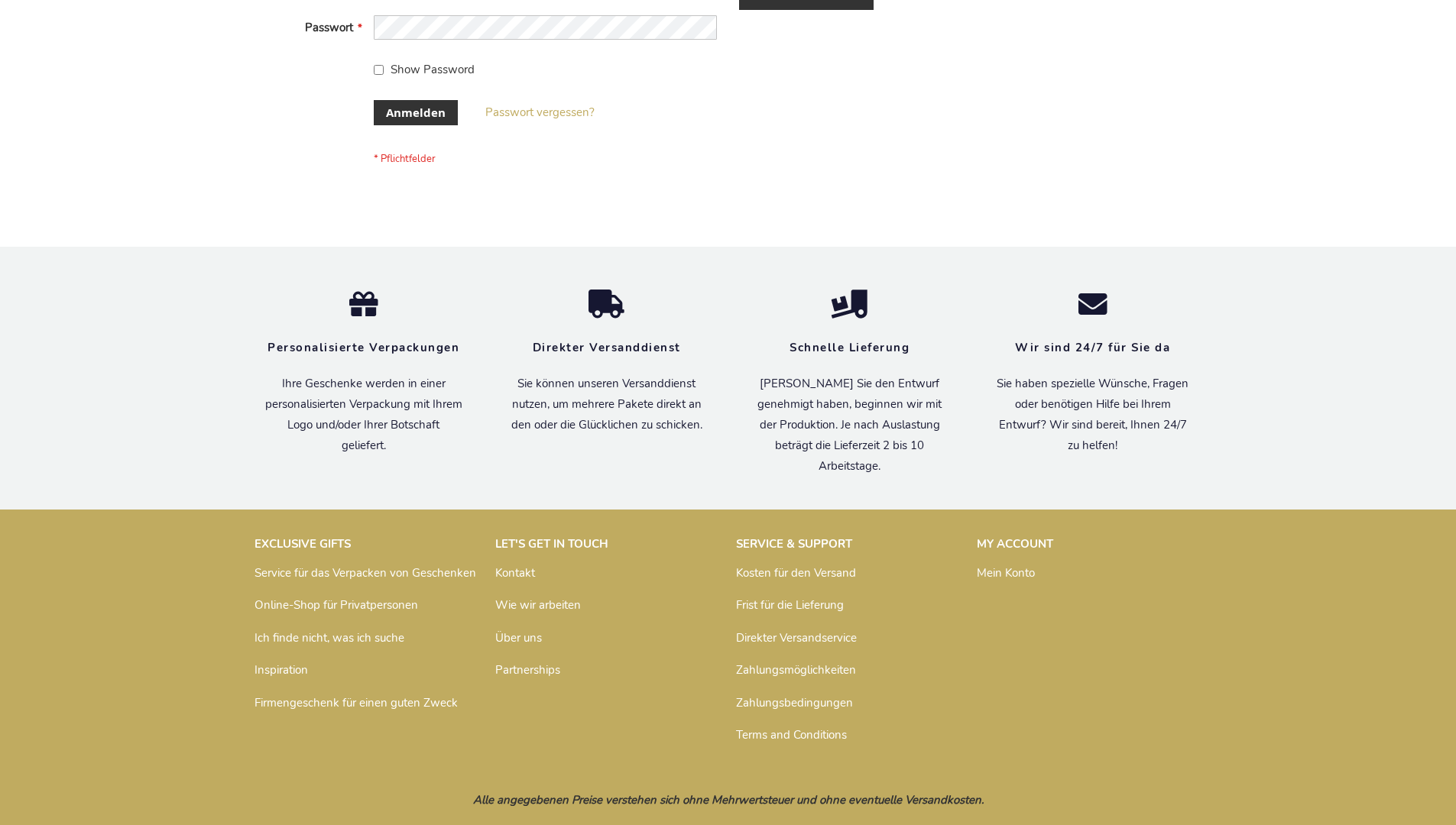
scroll to position [512, 0]
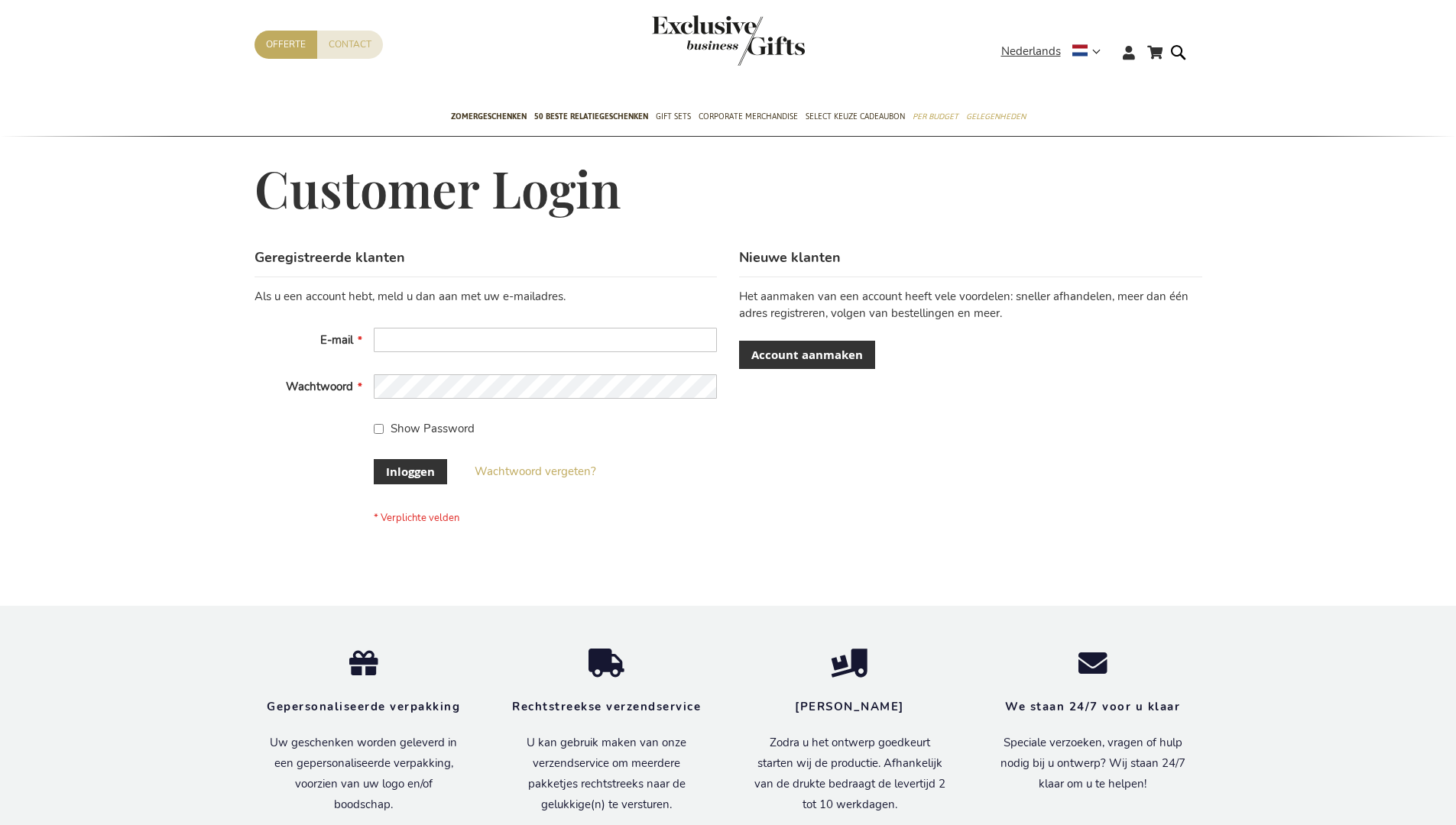
scroll to position [519, 0]
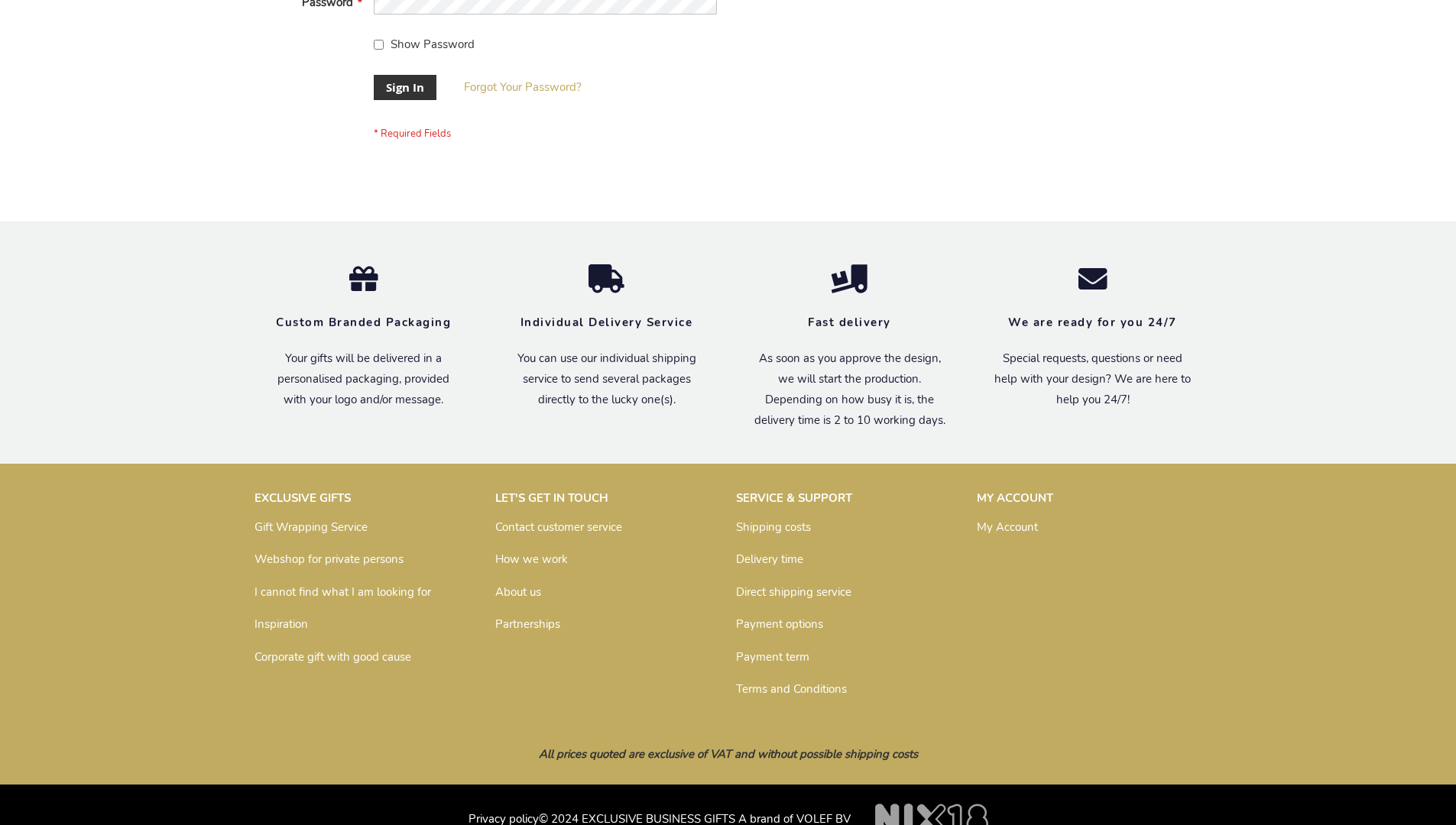
scroll to position [491, 0]
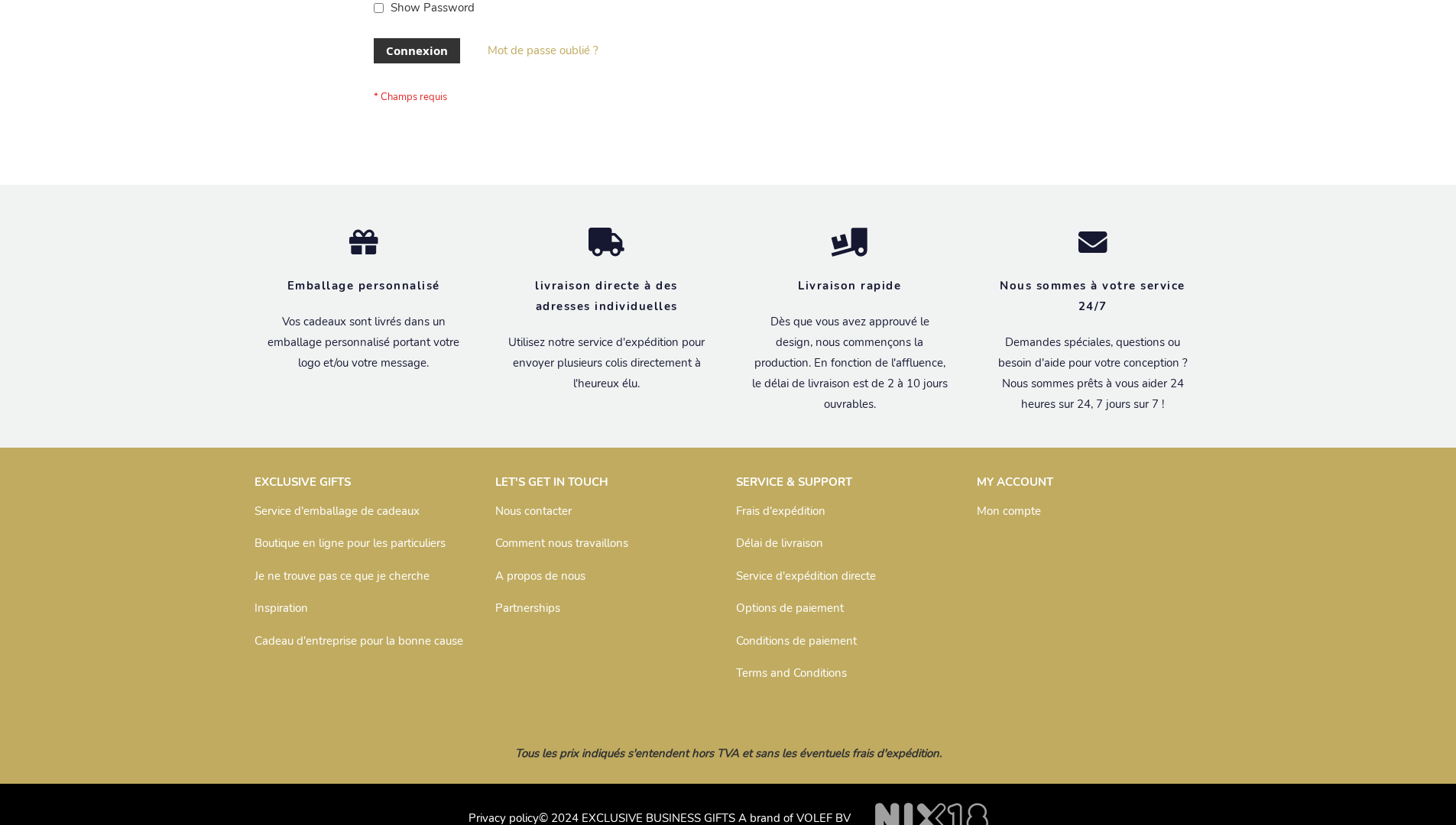
scroll to position [527, 0]
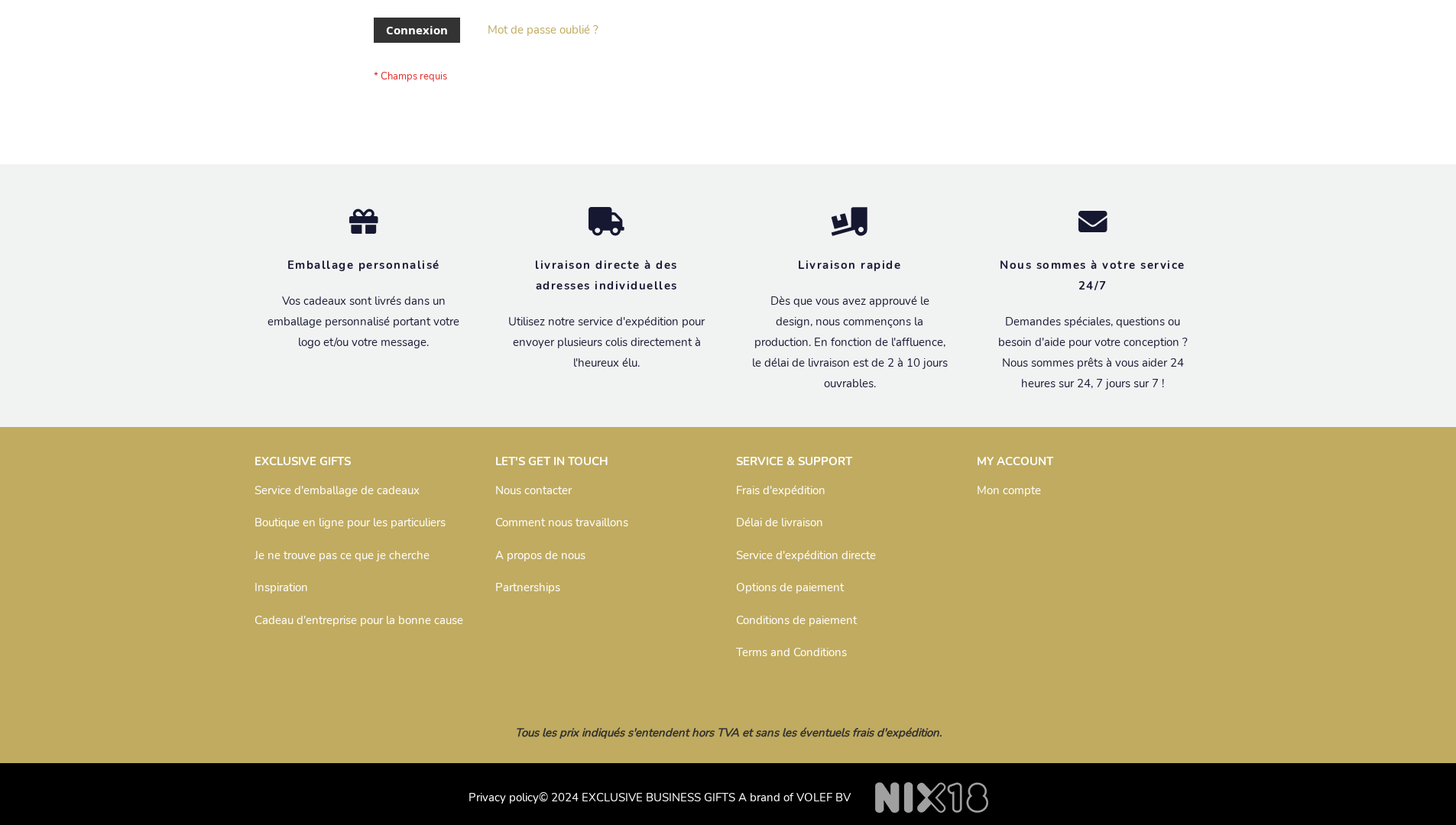
scroll to position [527, 0]
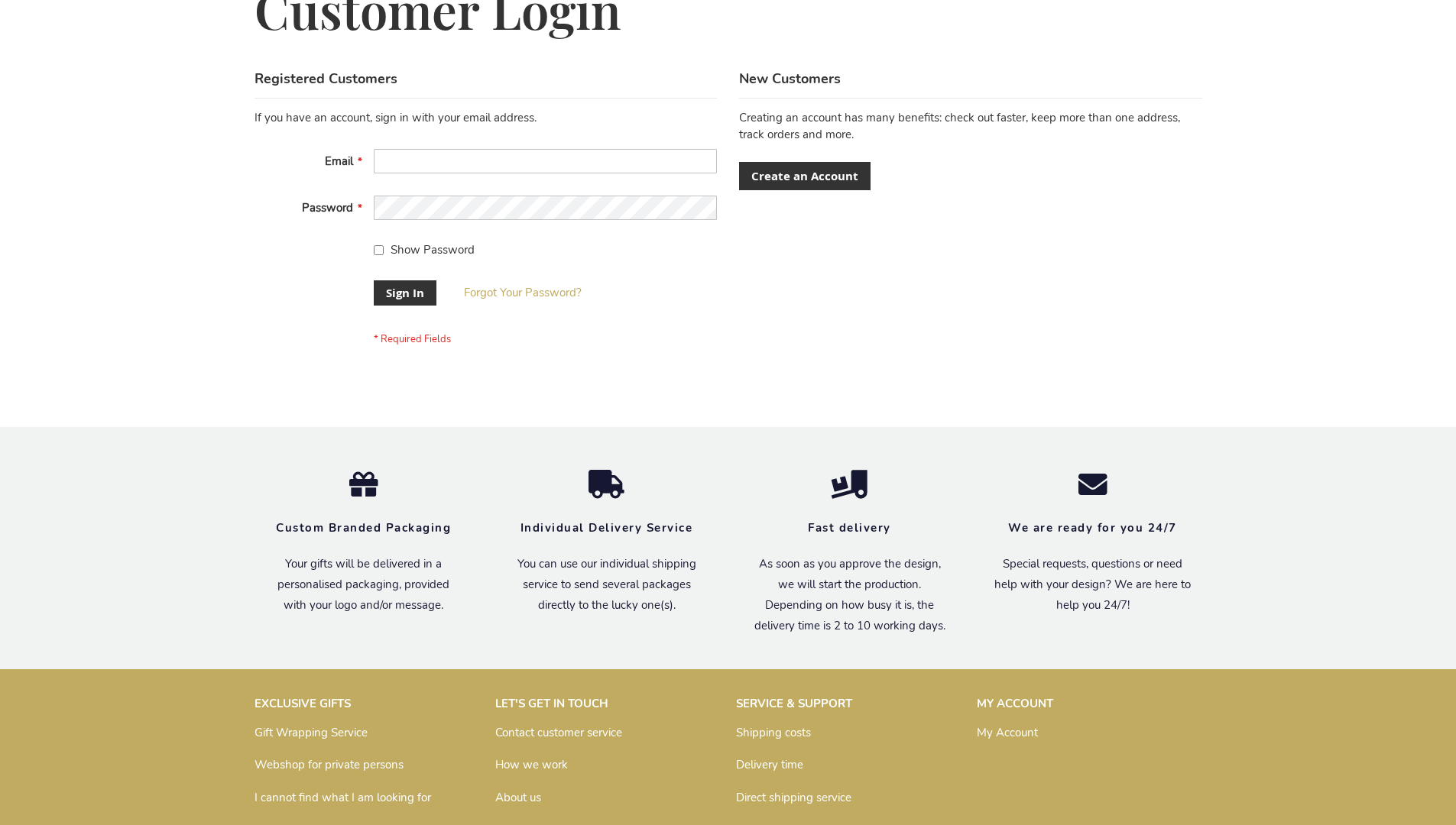
scroll to position [491, 0]
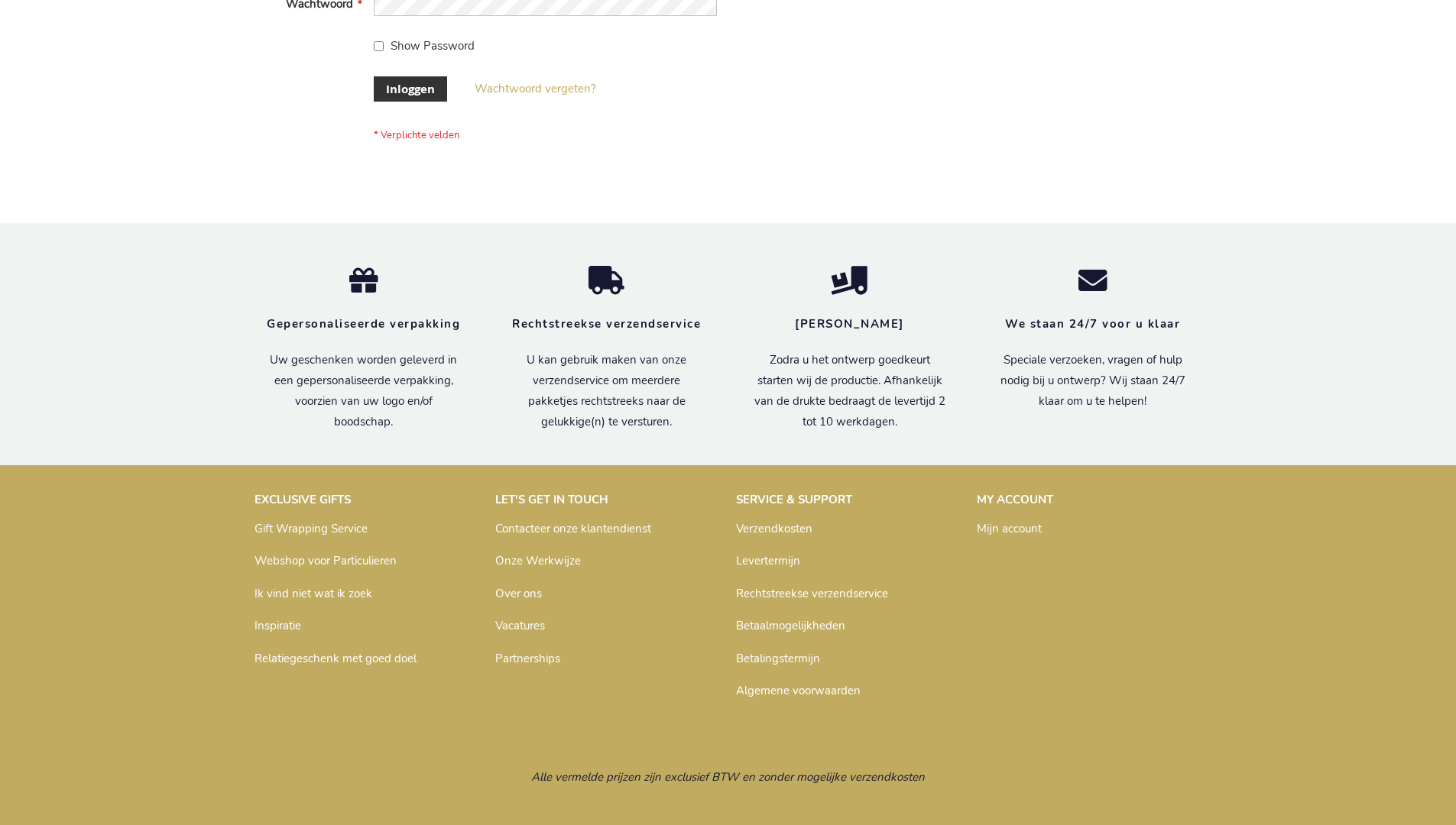
scroll to position [519, 0]
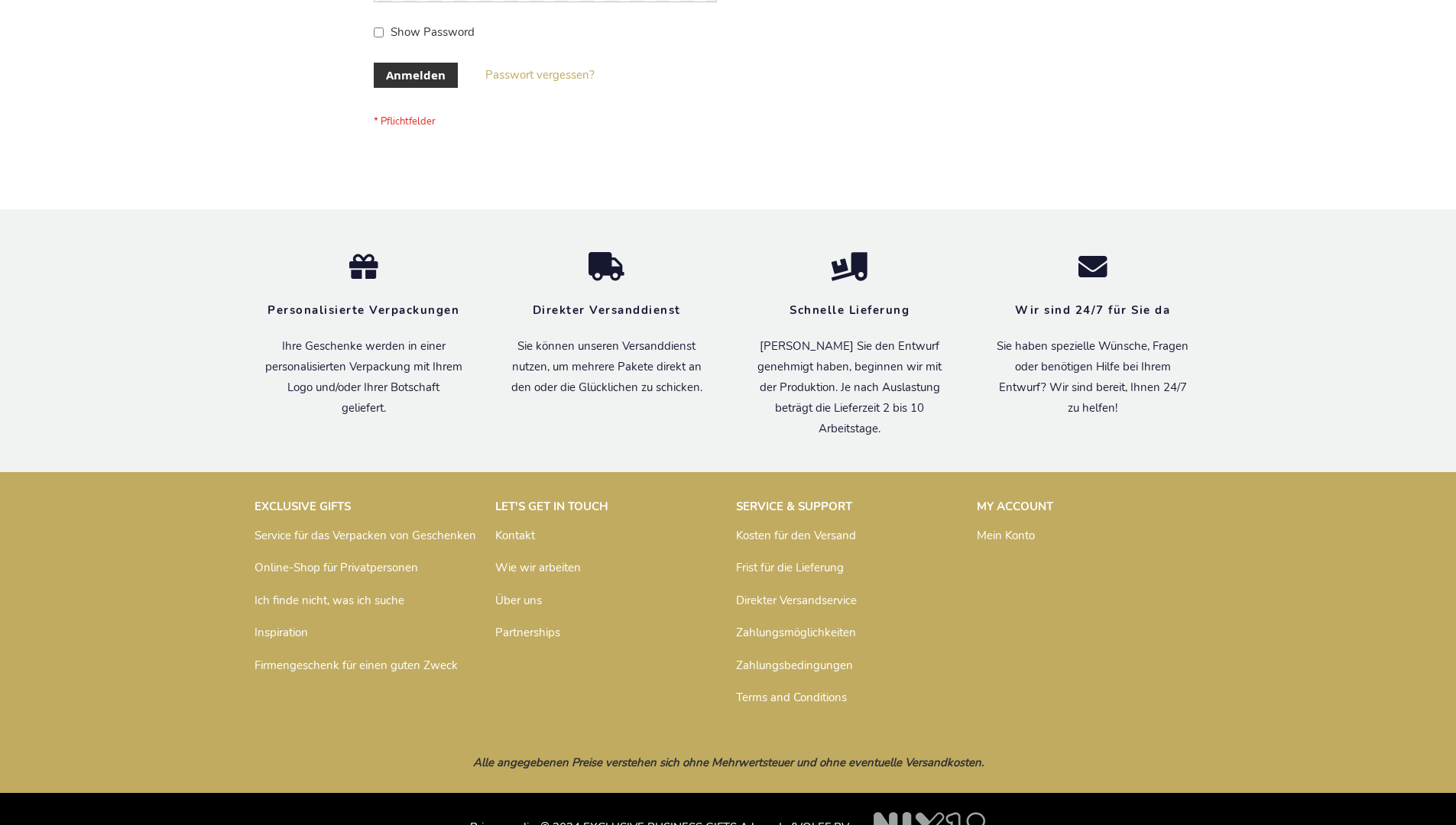
scroll to position [512, 0]
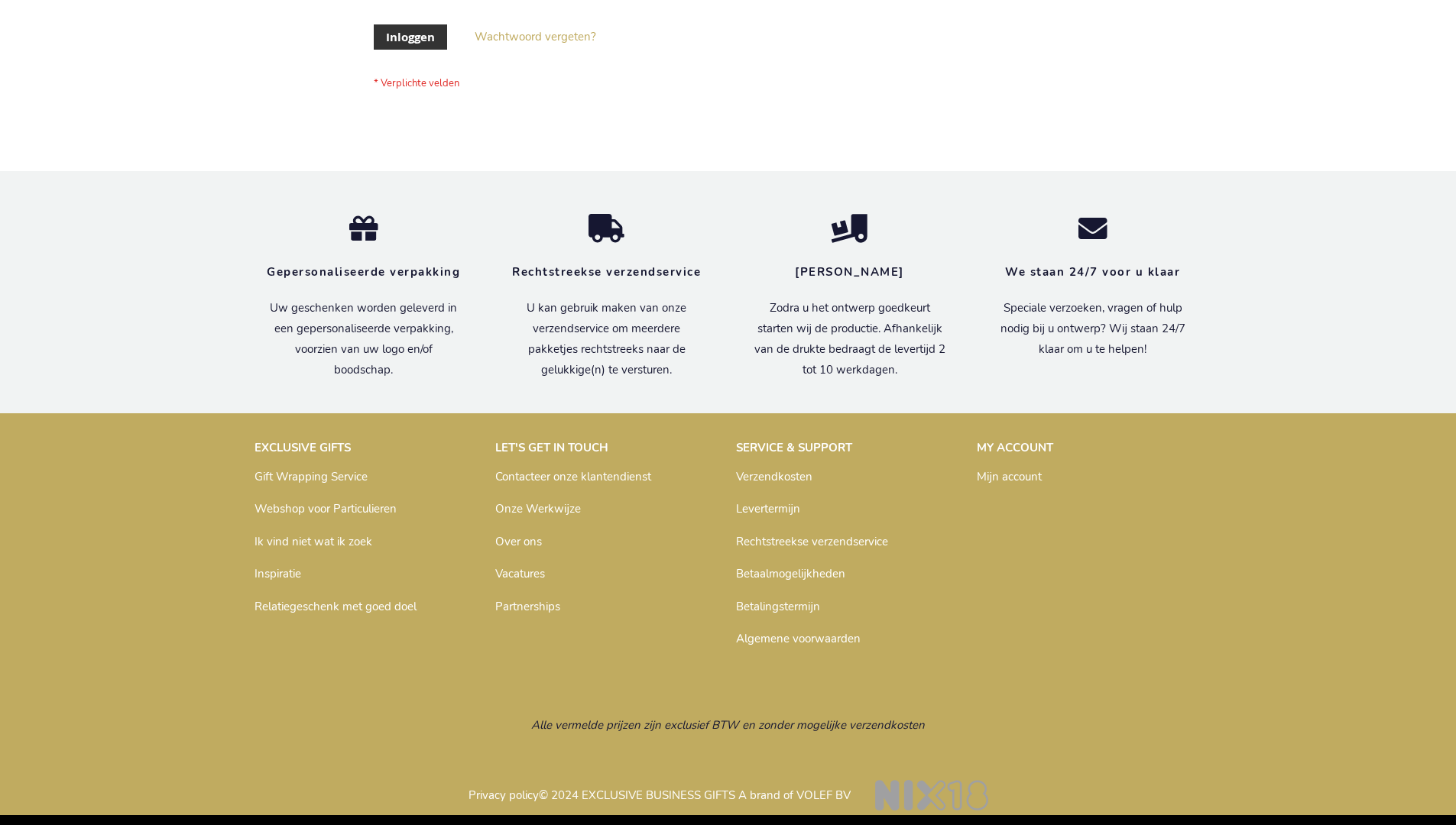
scroll to position [519, 0]
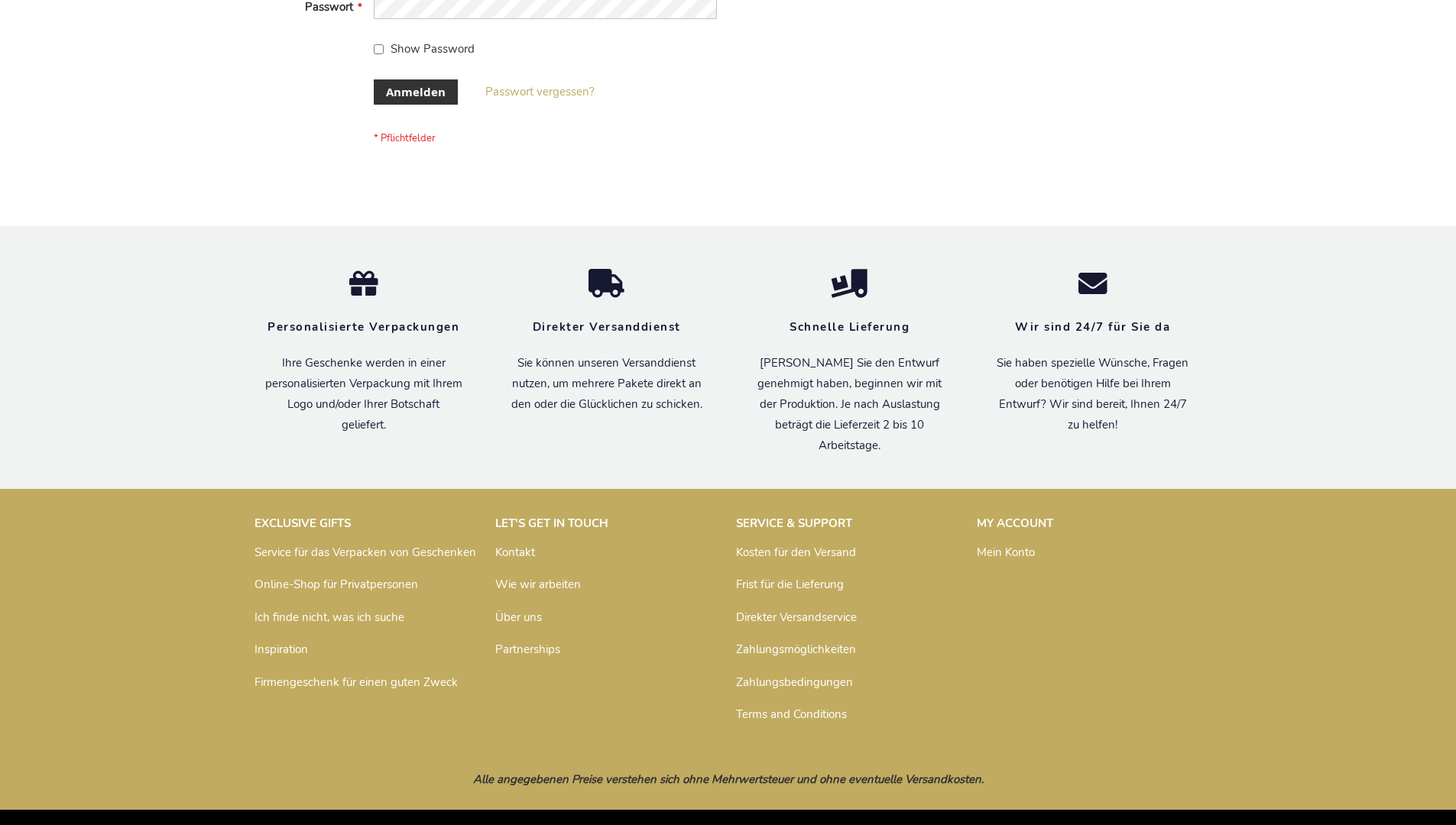
scroll to position [512, 0]
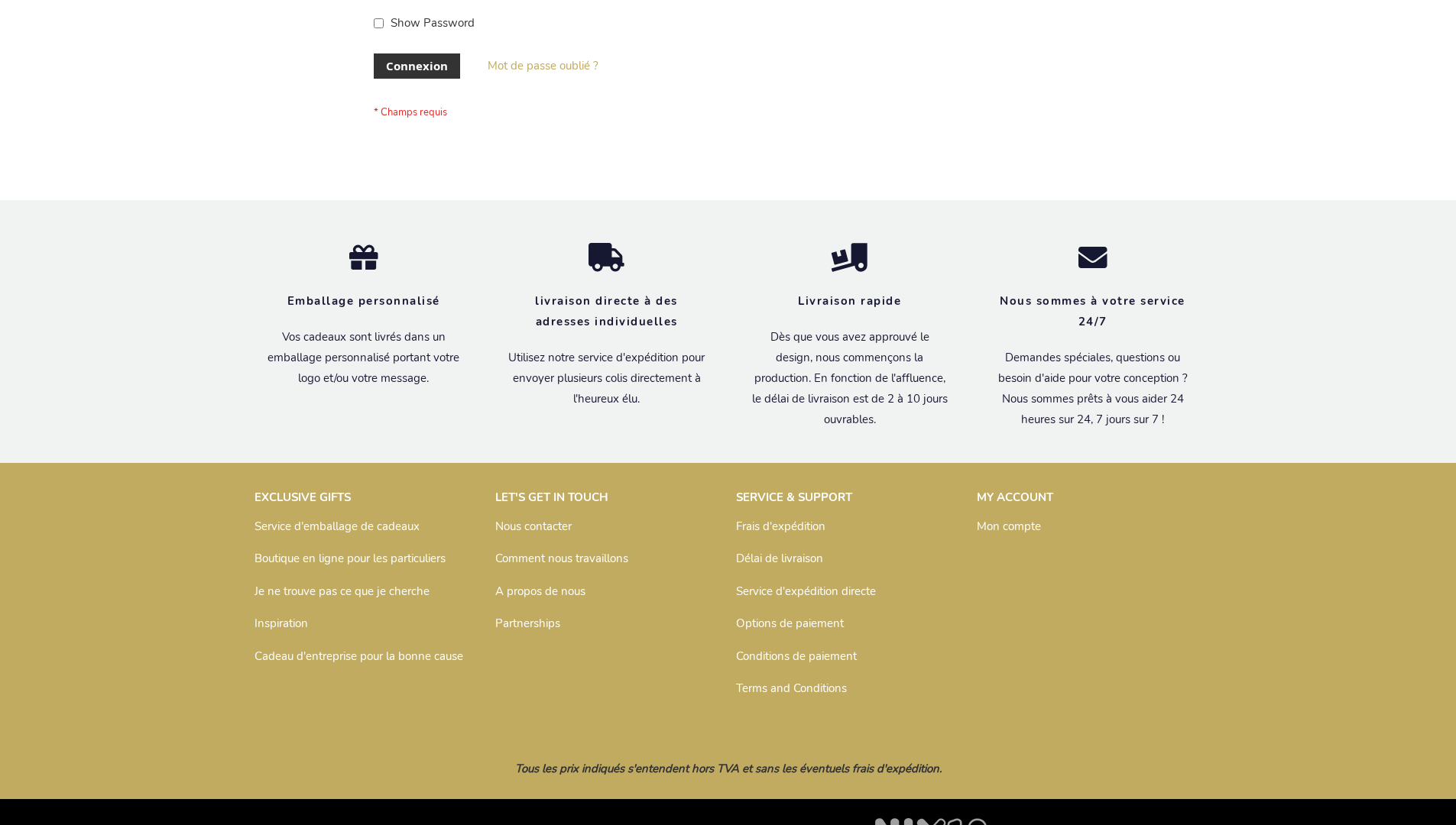
scroll to position [527, 0]
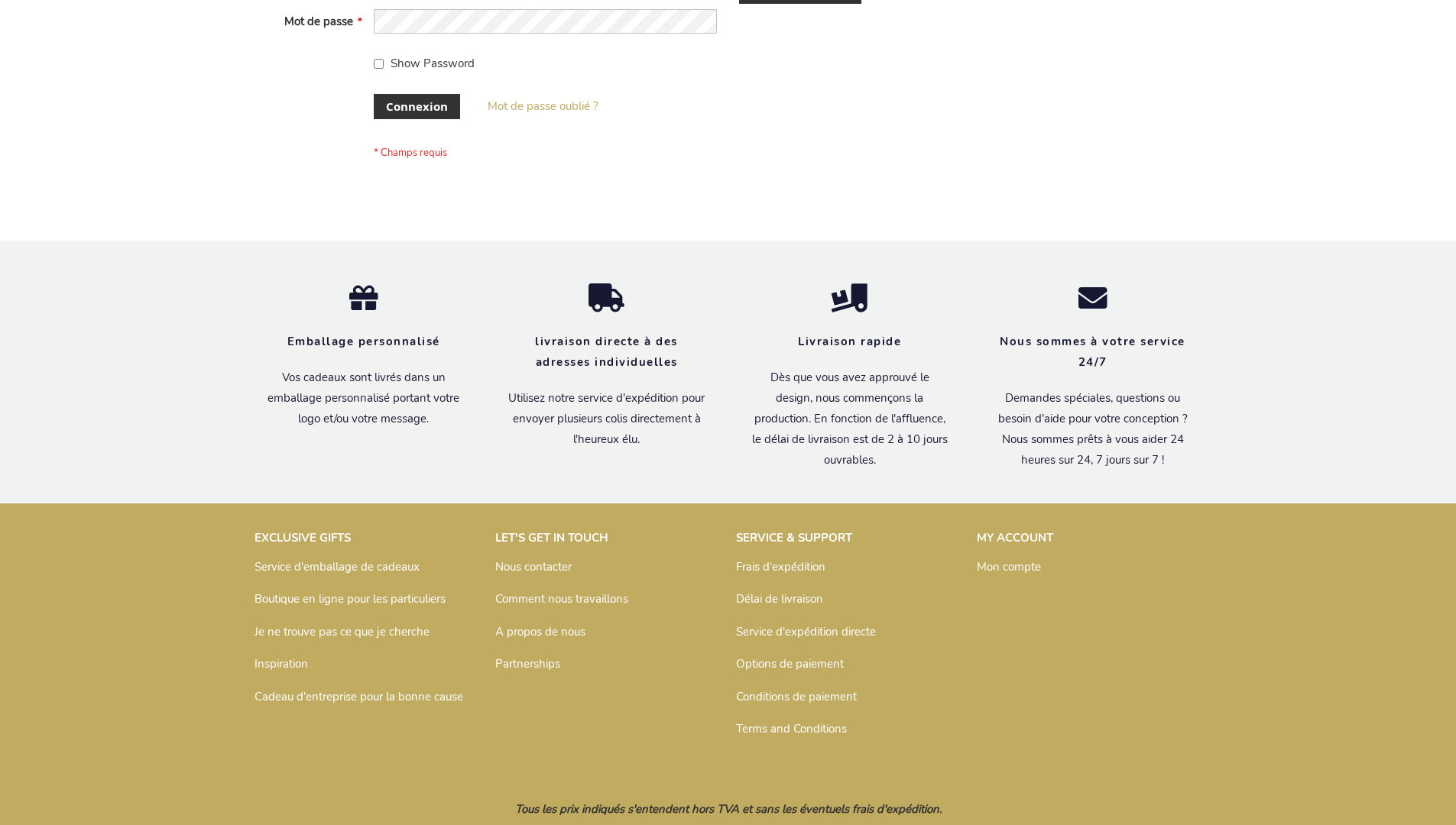
scroll to position [527, 0]
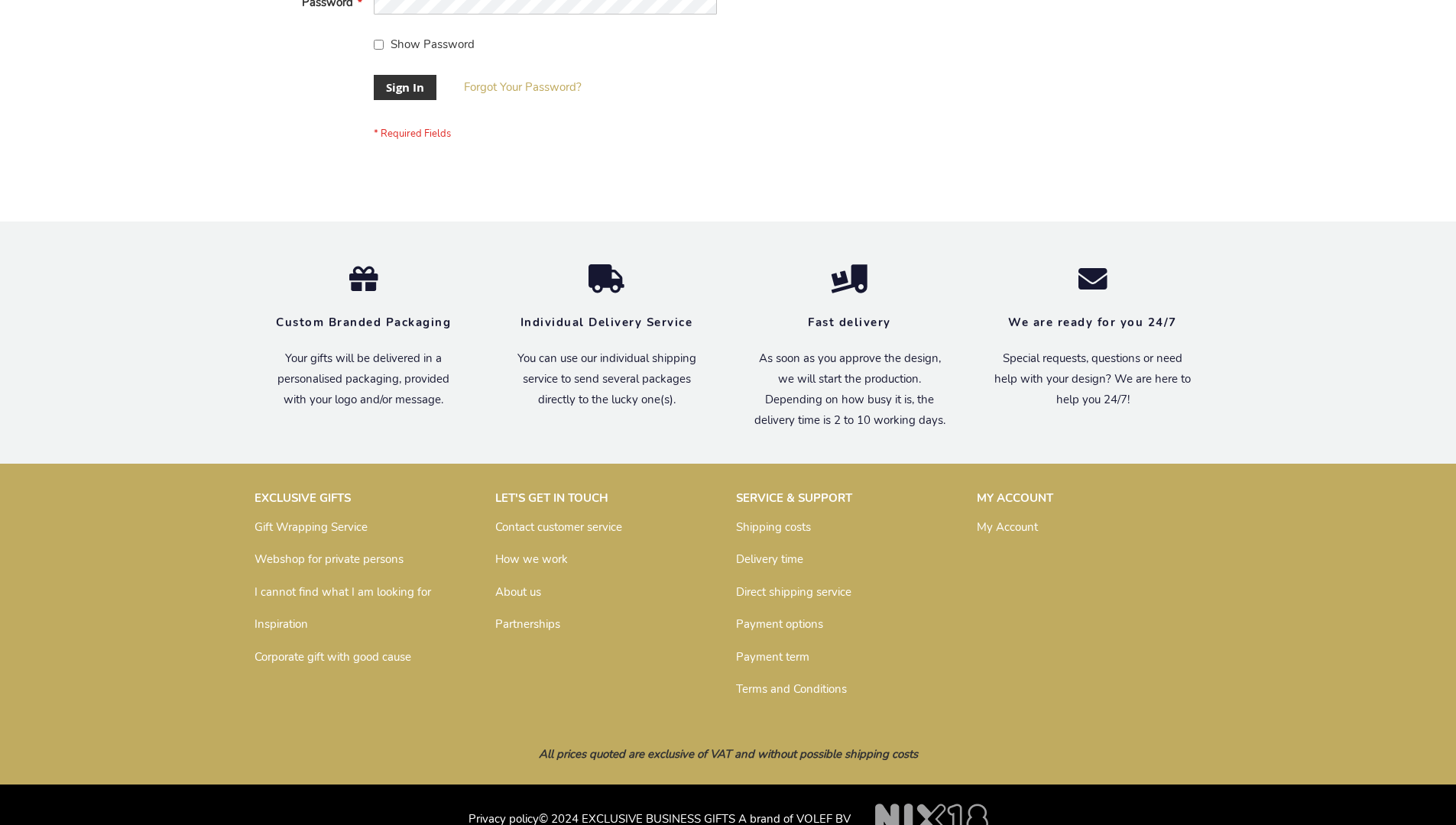
scroll to position [491, 0]
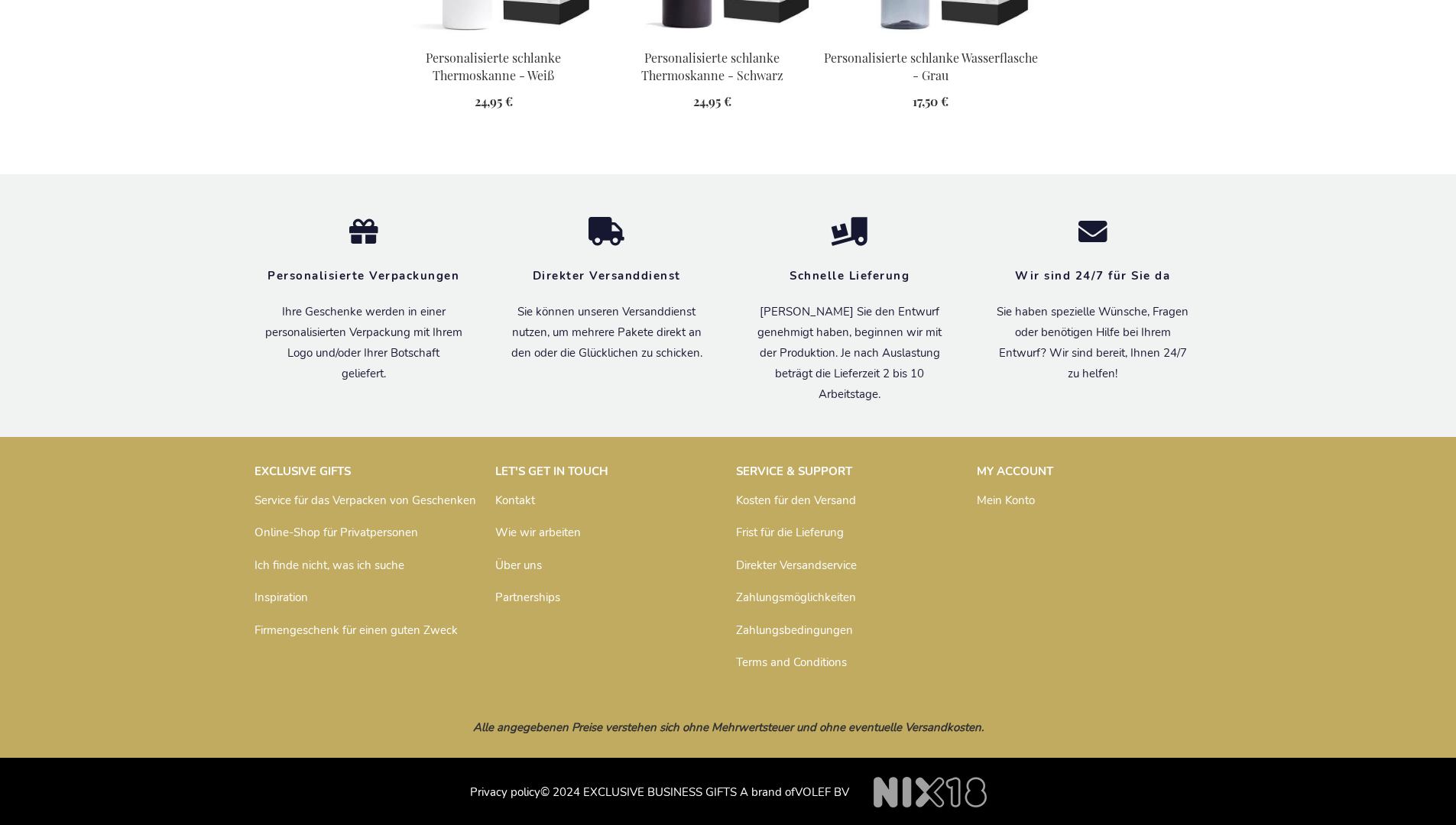
scroll to position [1892, 0]
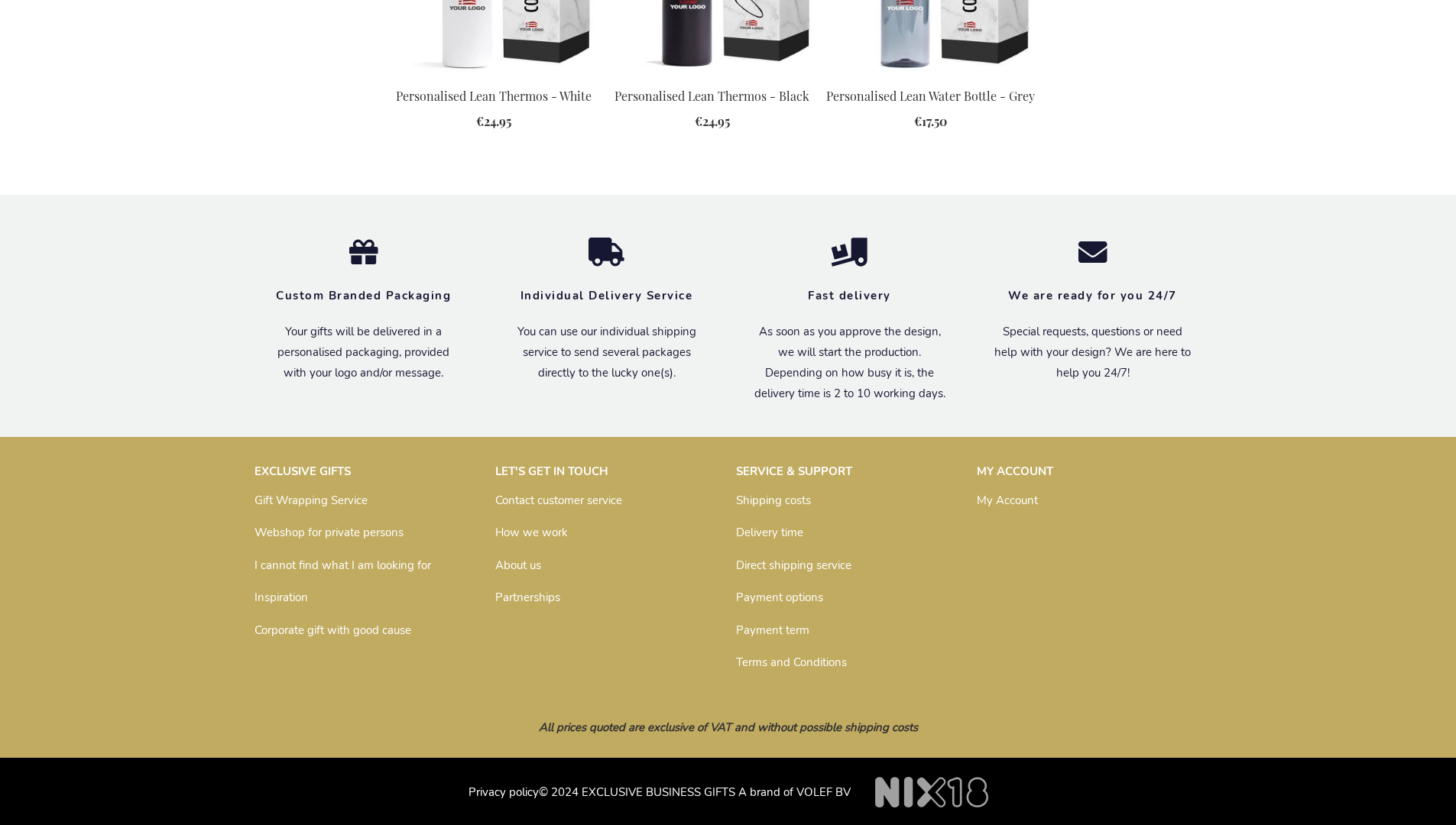
scroll to position [1837, 0]
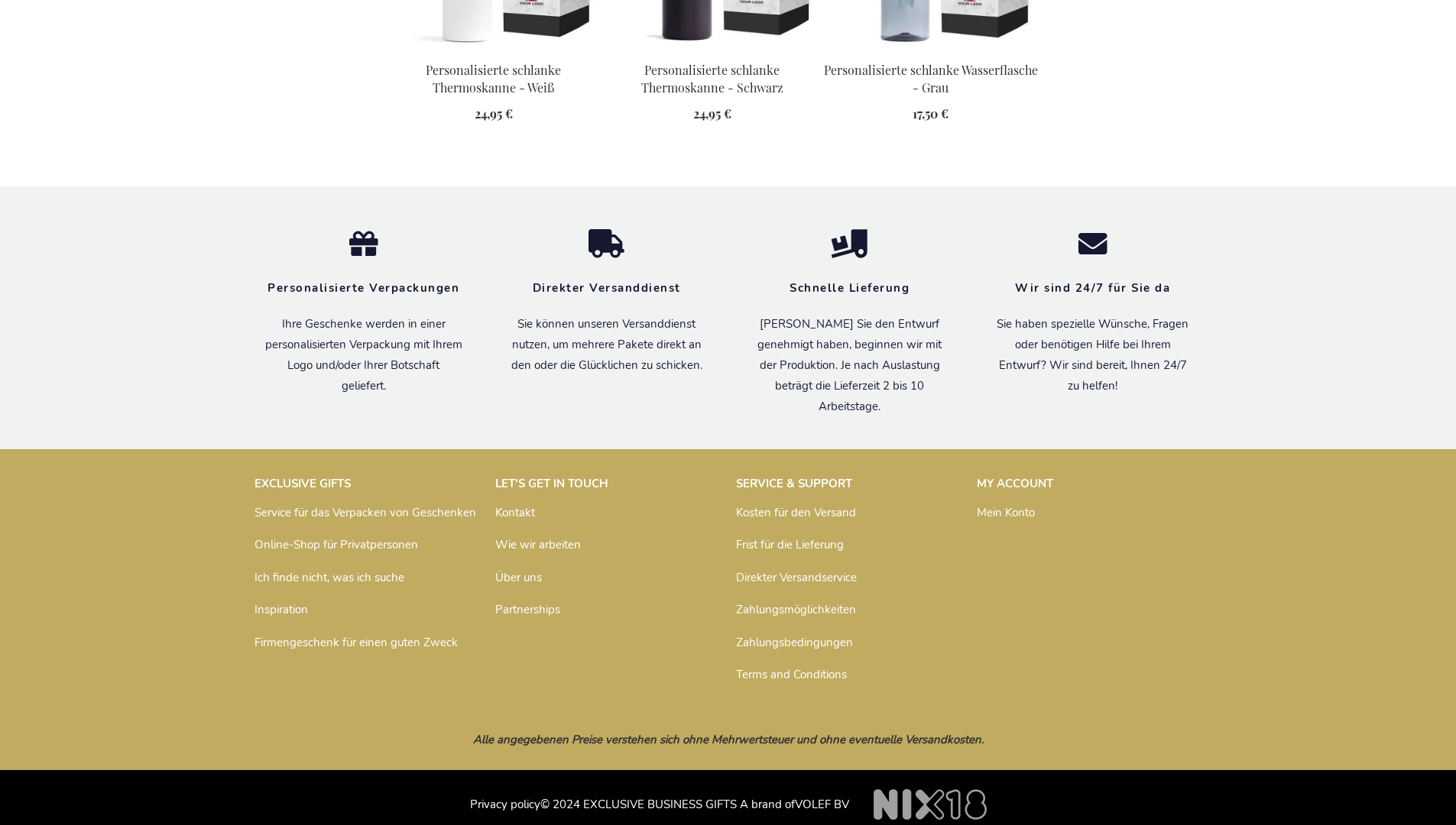
scroll to position [1892, 0]
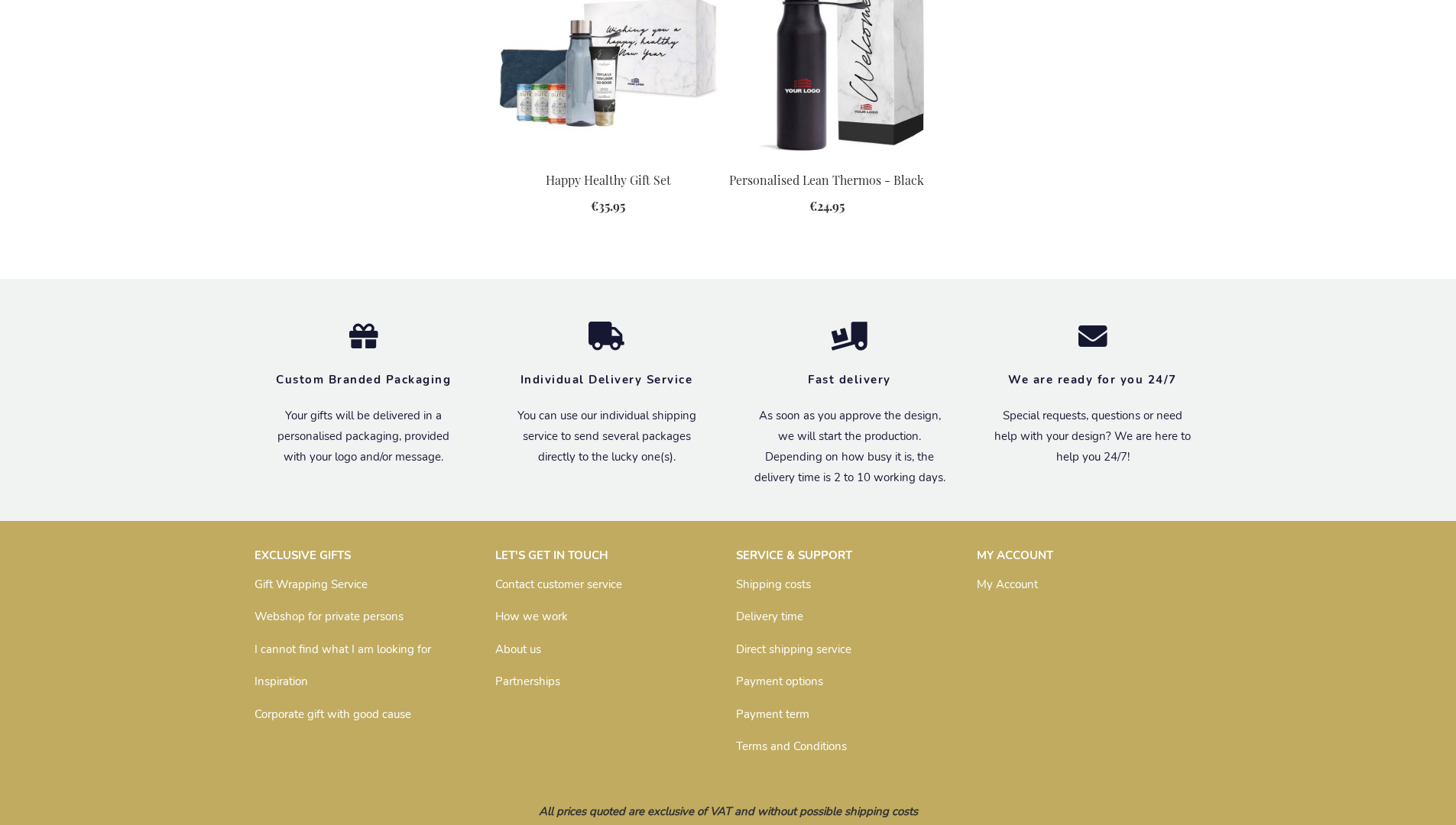
scroll to position [2109, 0]
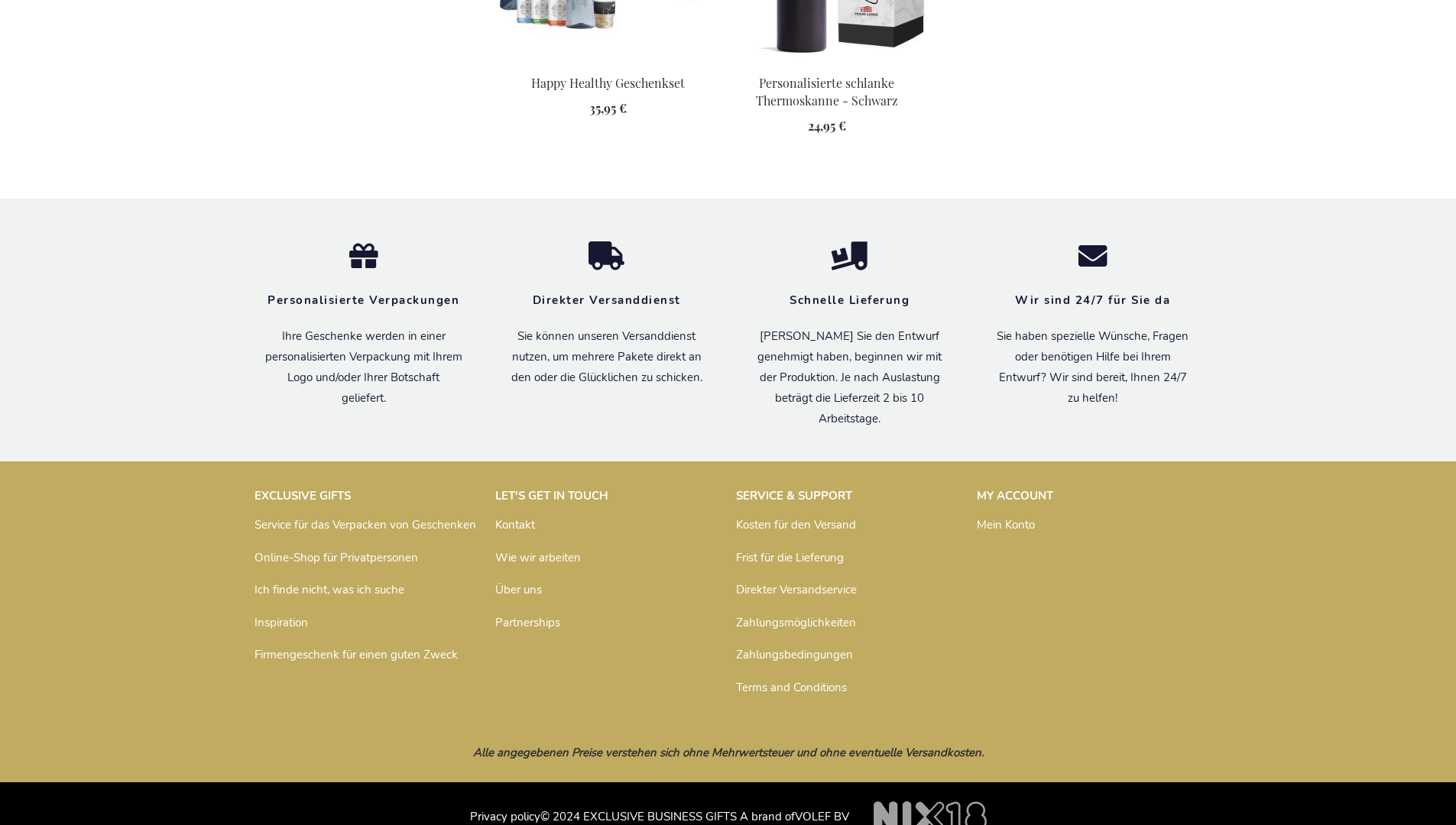
scroll to position [2146, 0]
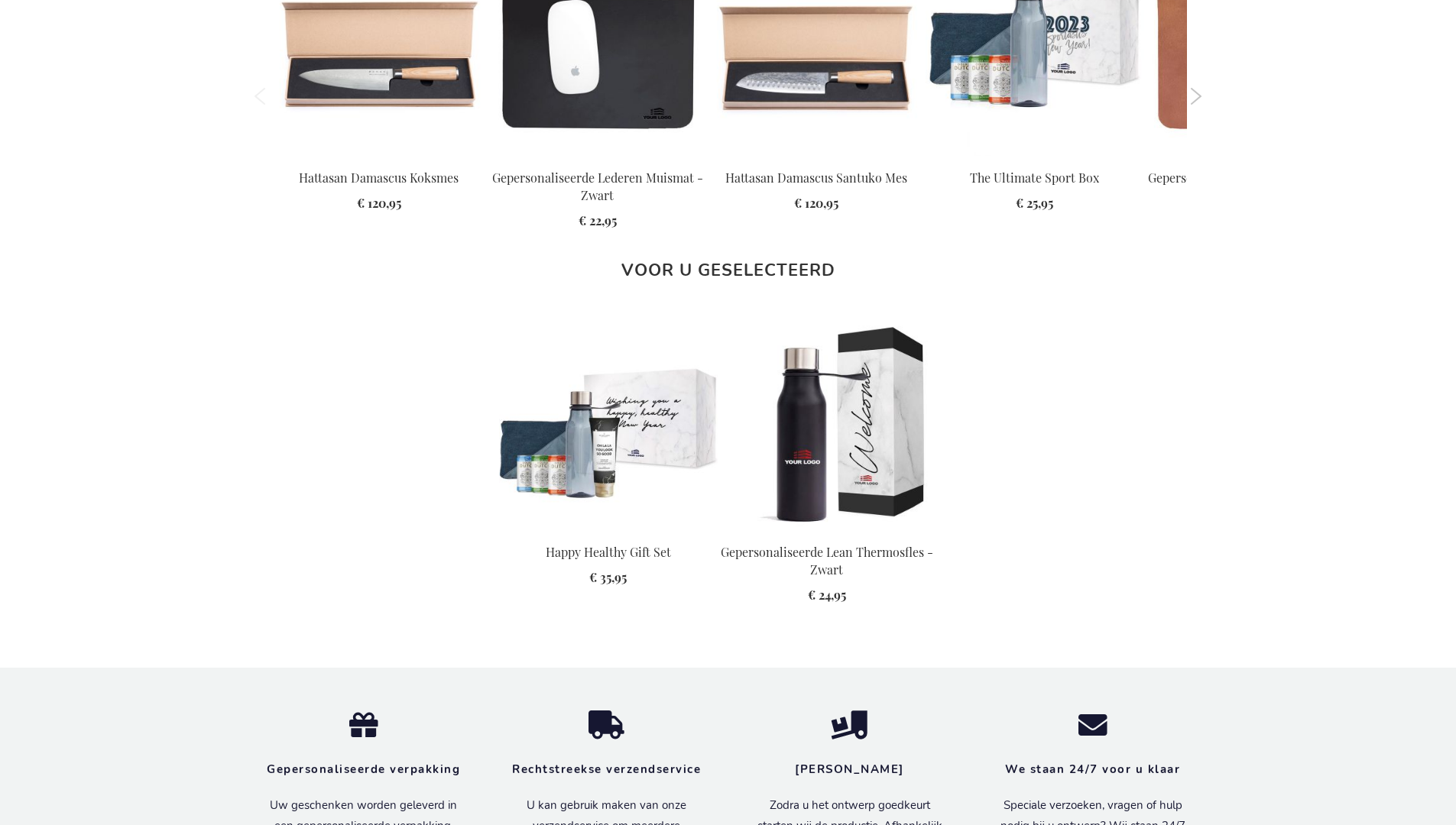
scroll to position [2171, 0]
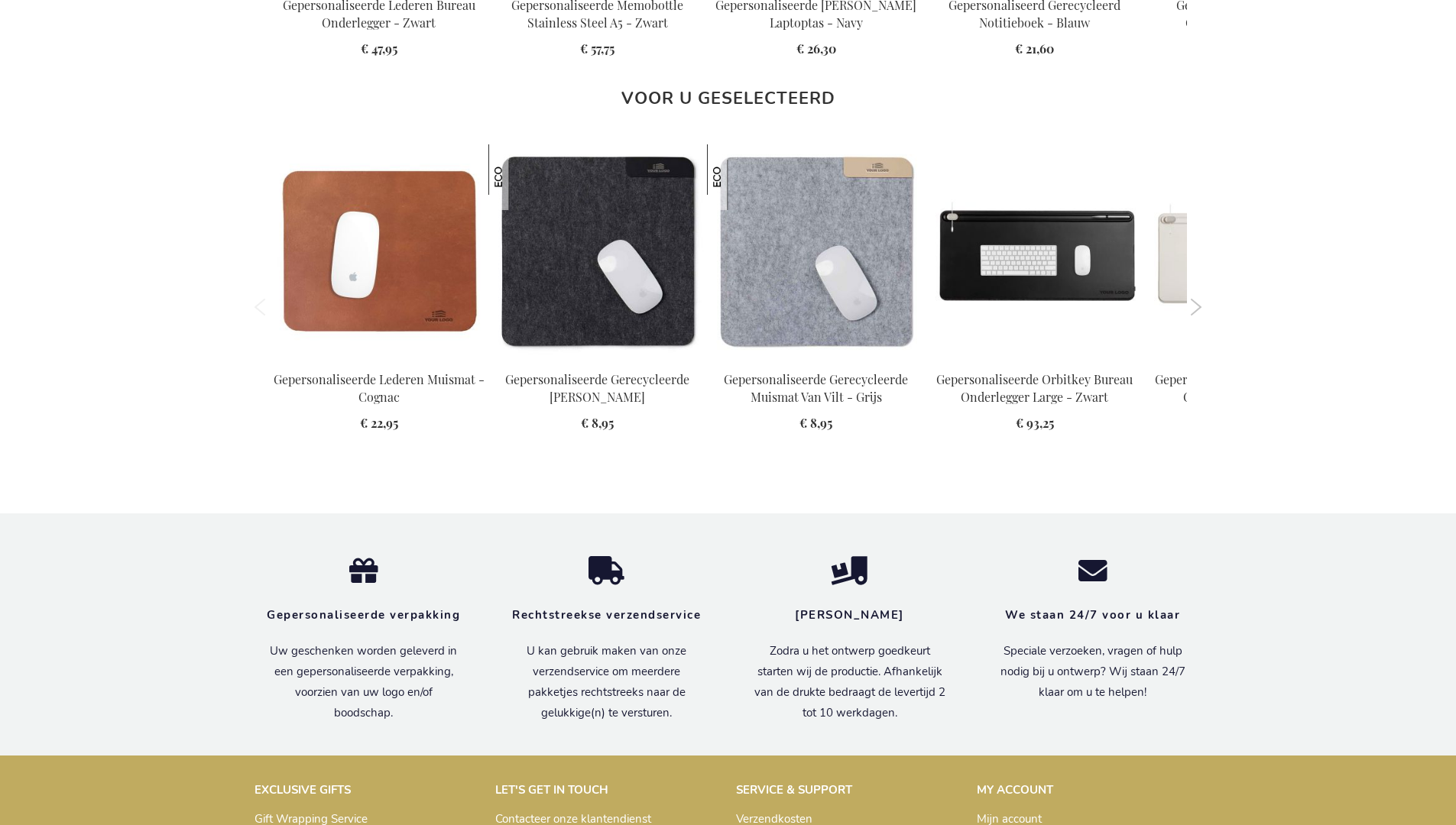
scroll to position [1951, 0]
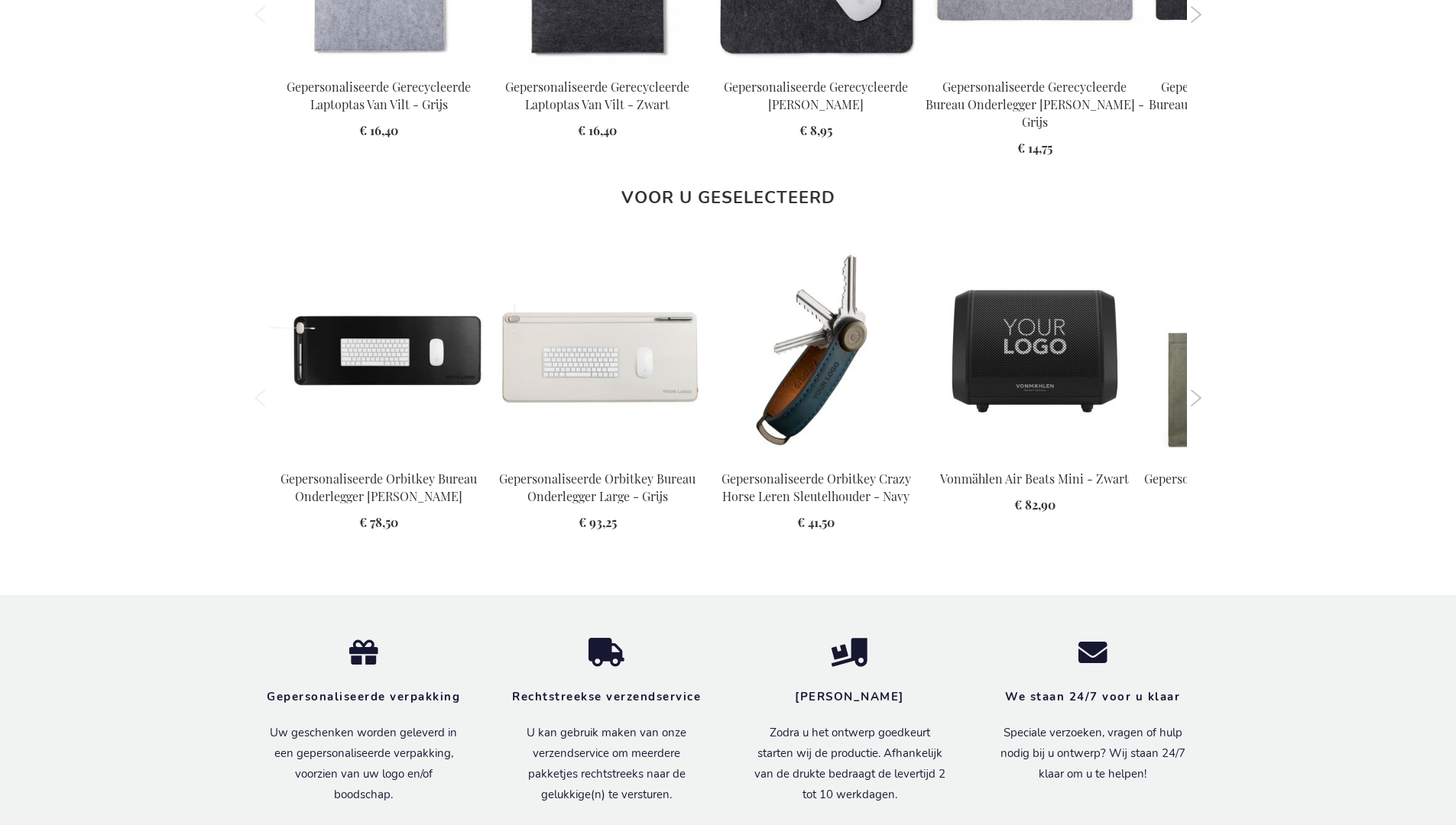
scroll to position [2069, 0]
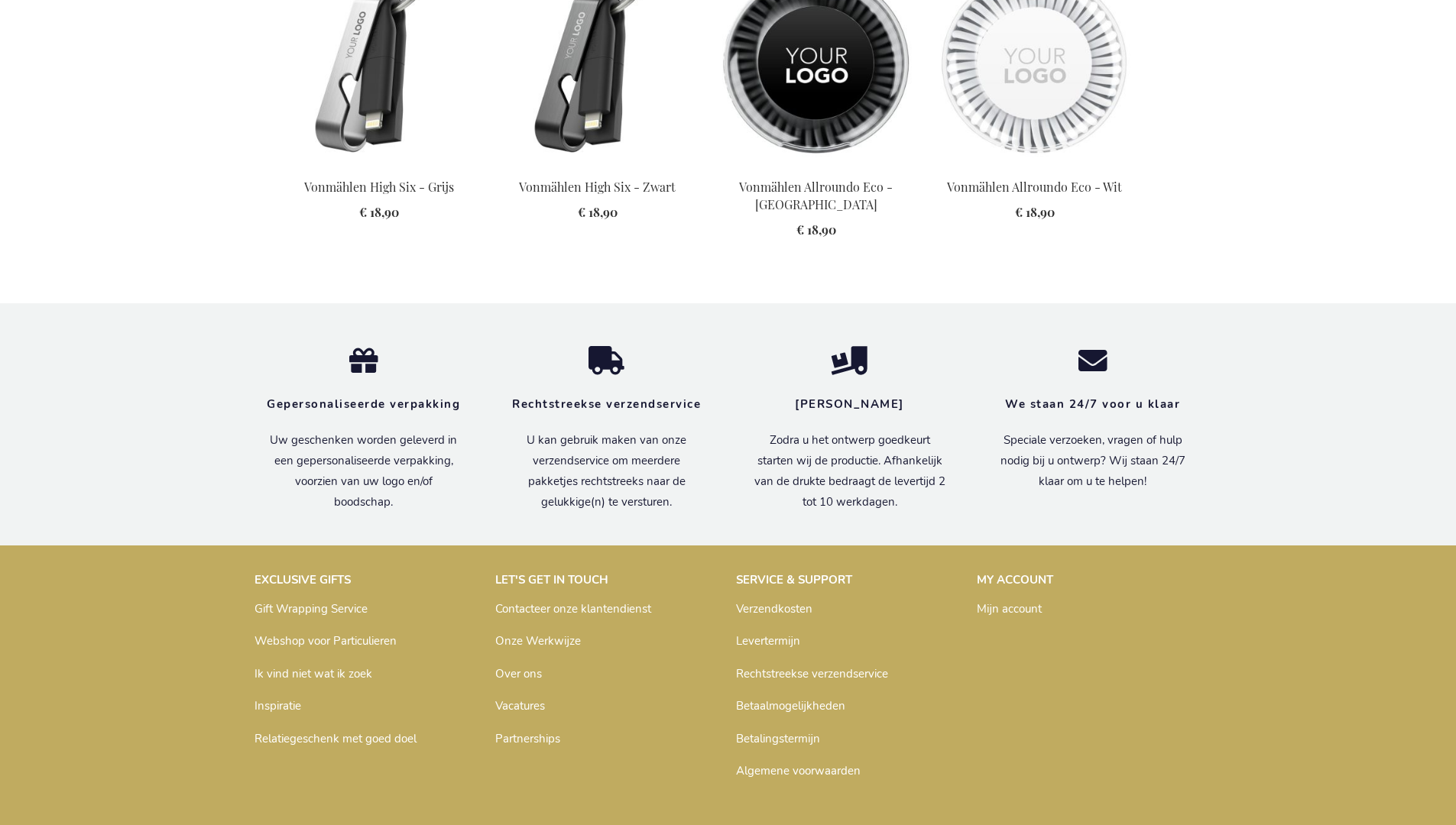
scroll to position [2151, 0]
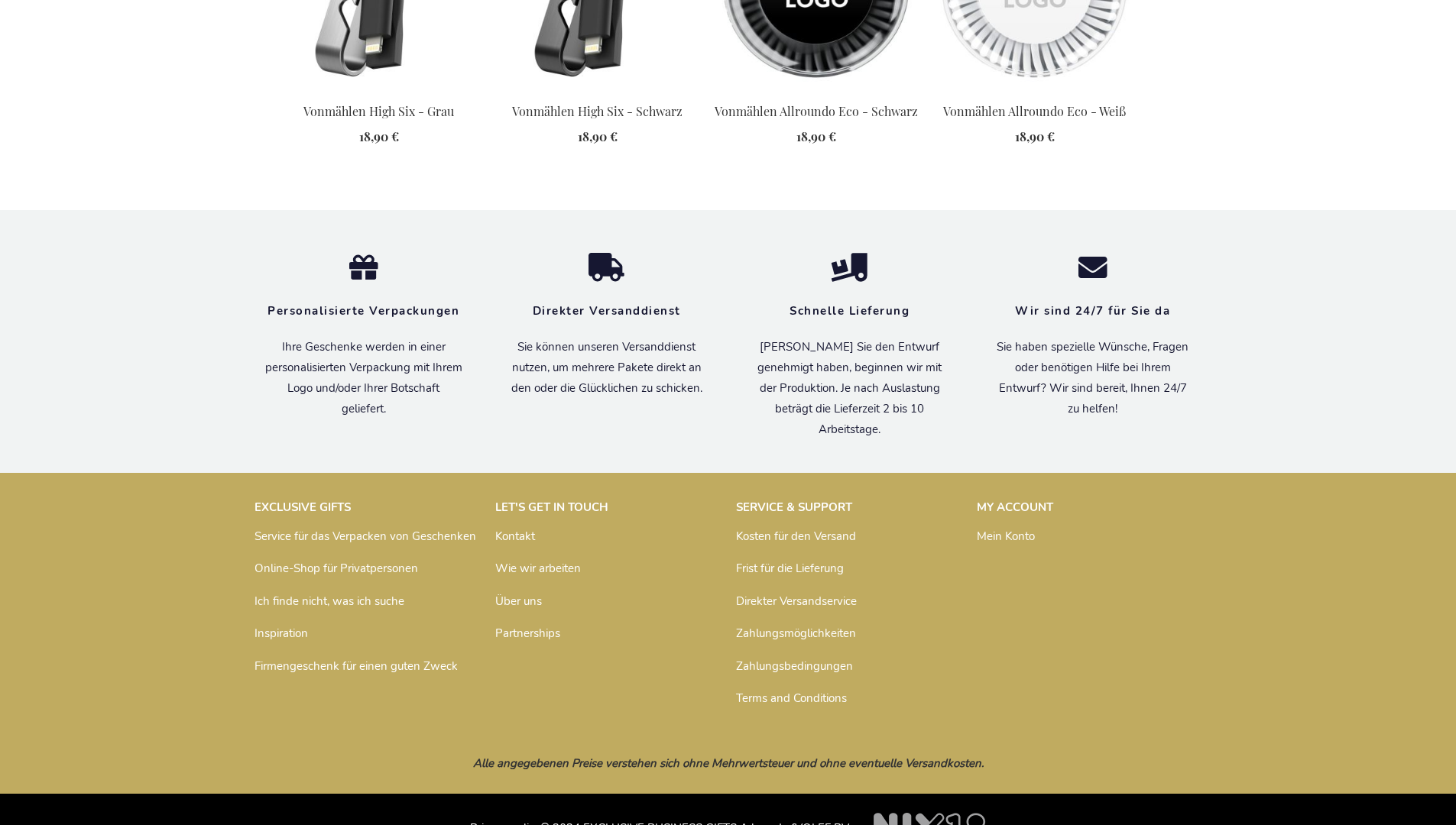
scroll to position [2144, 0]
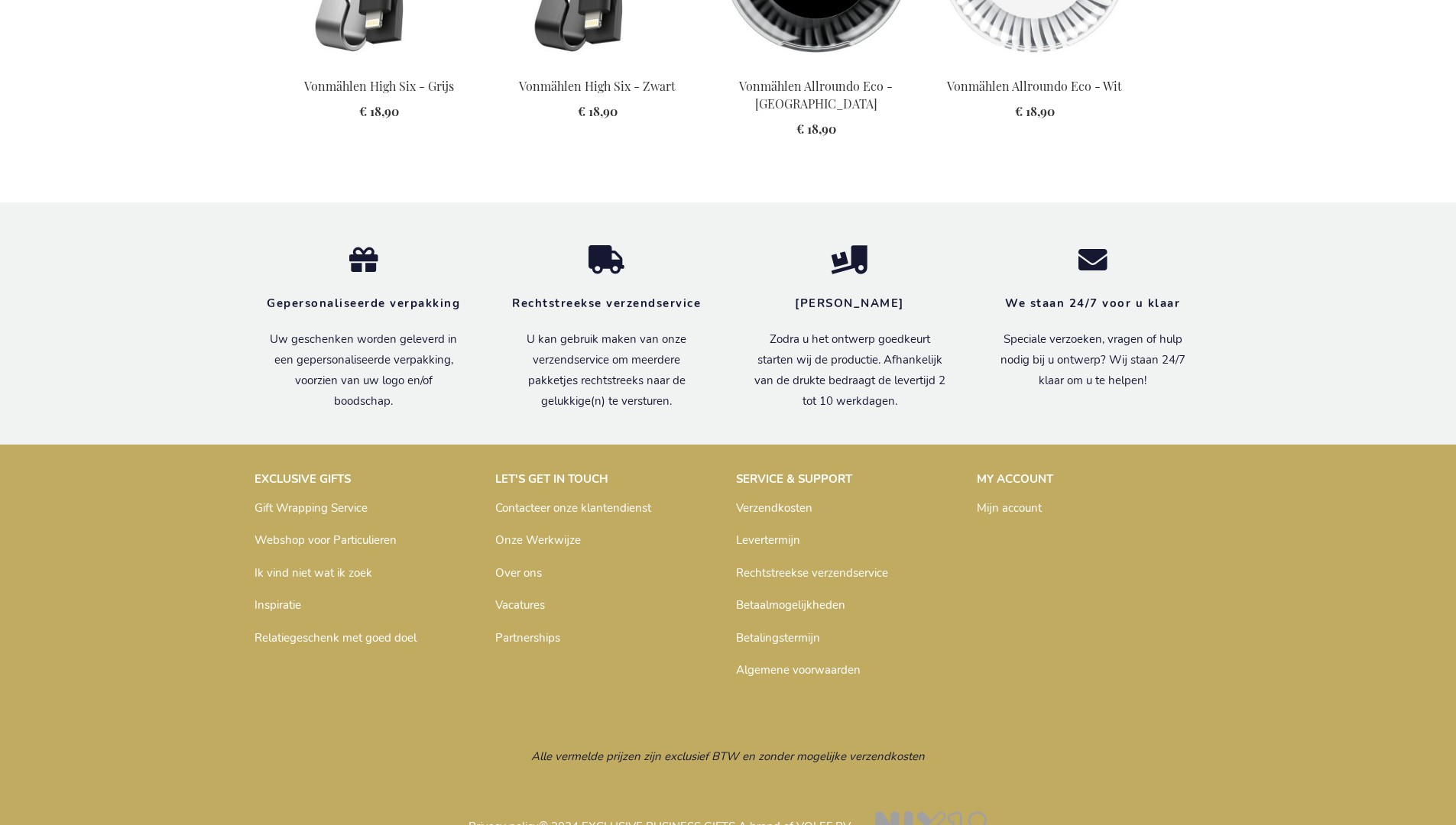
scroll to position [2128, 0]
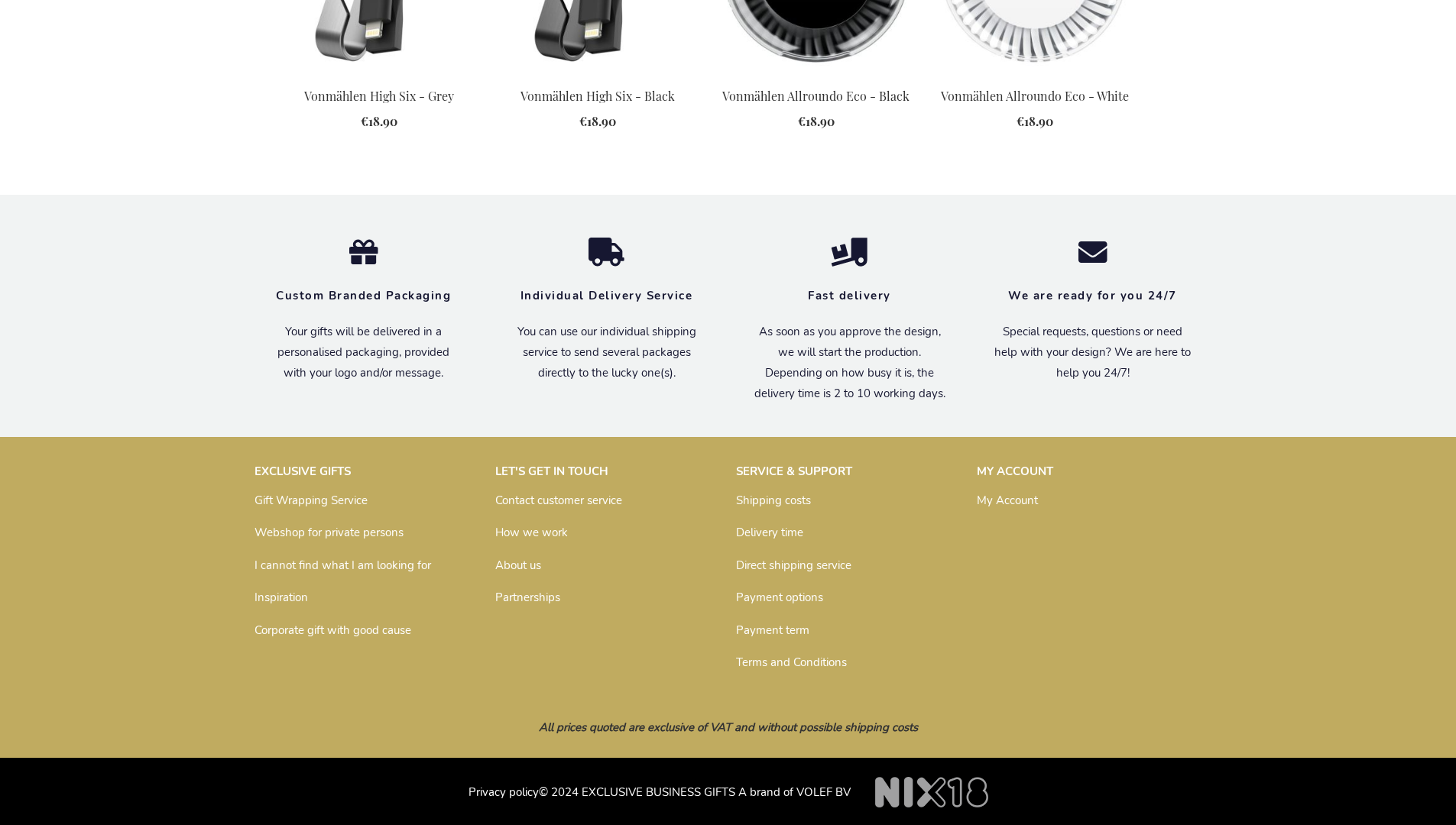
scroll to position [2123, 0]
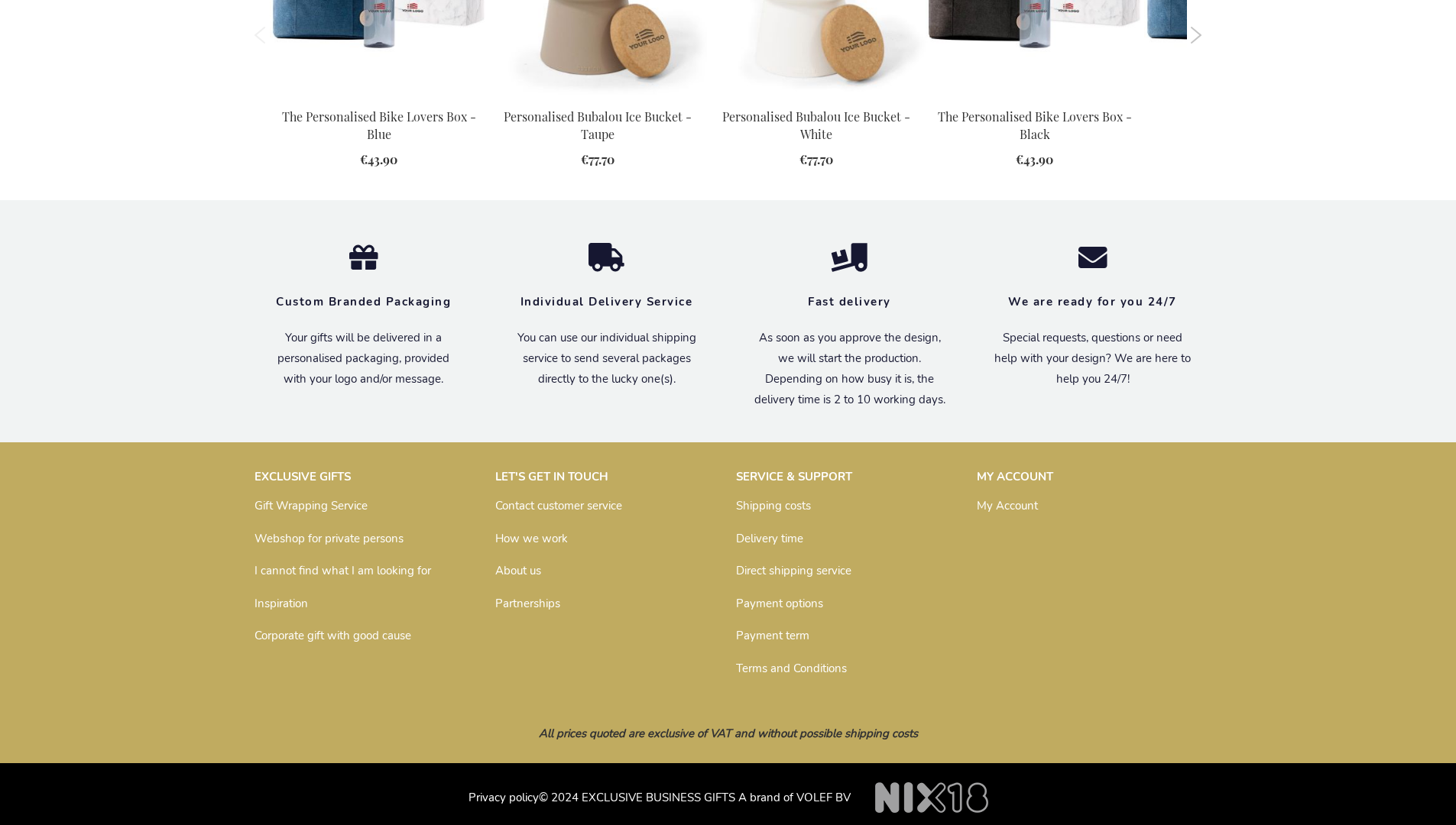
scroll to position [1716, 0]
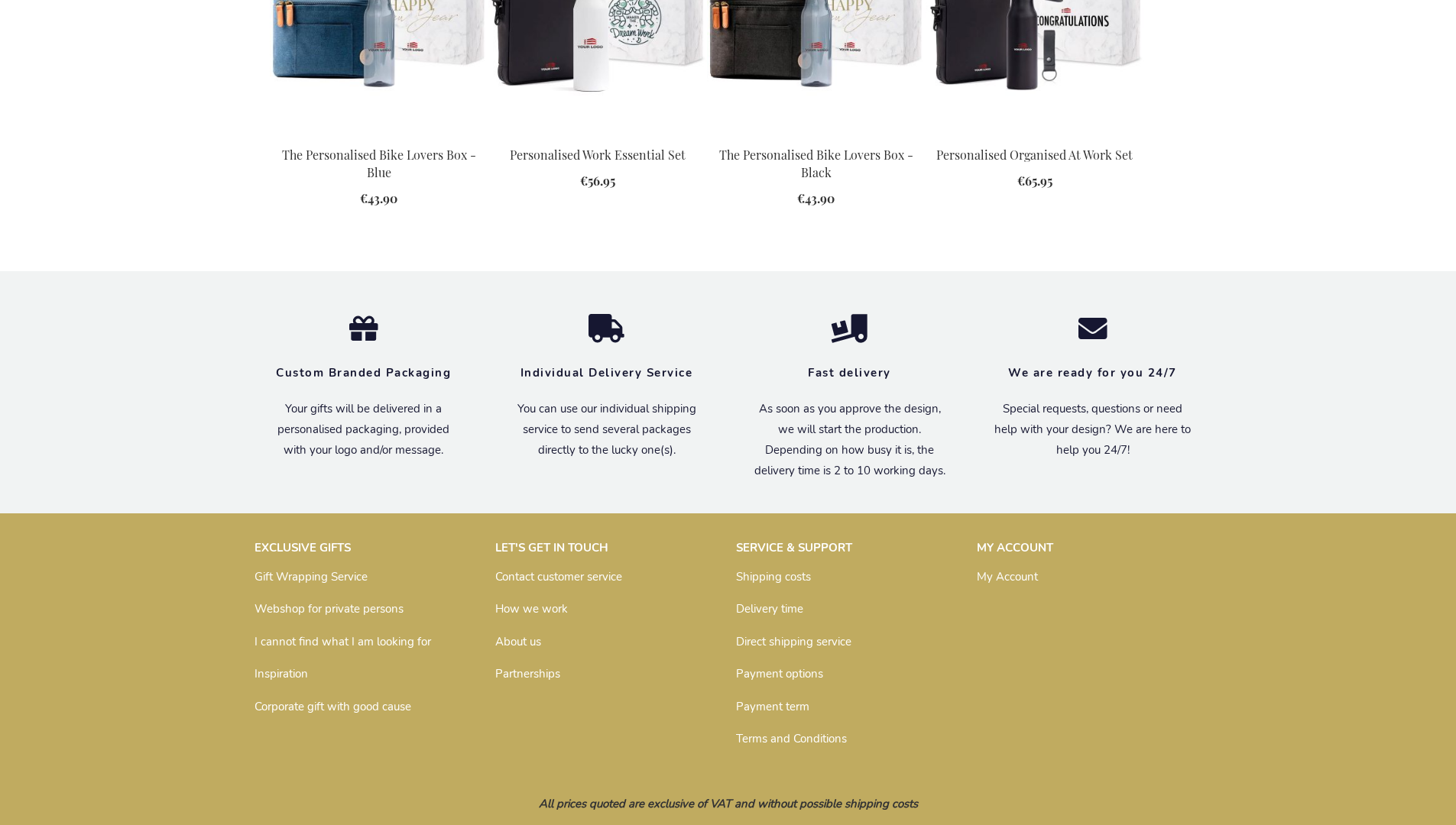
scroll to position [1920, 0]
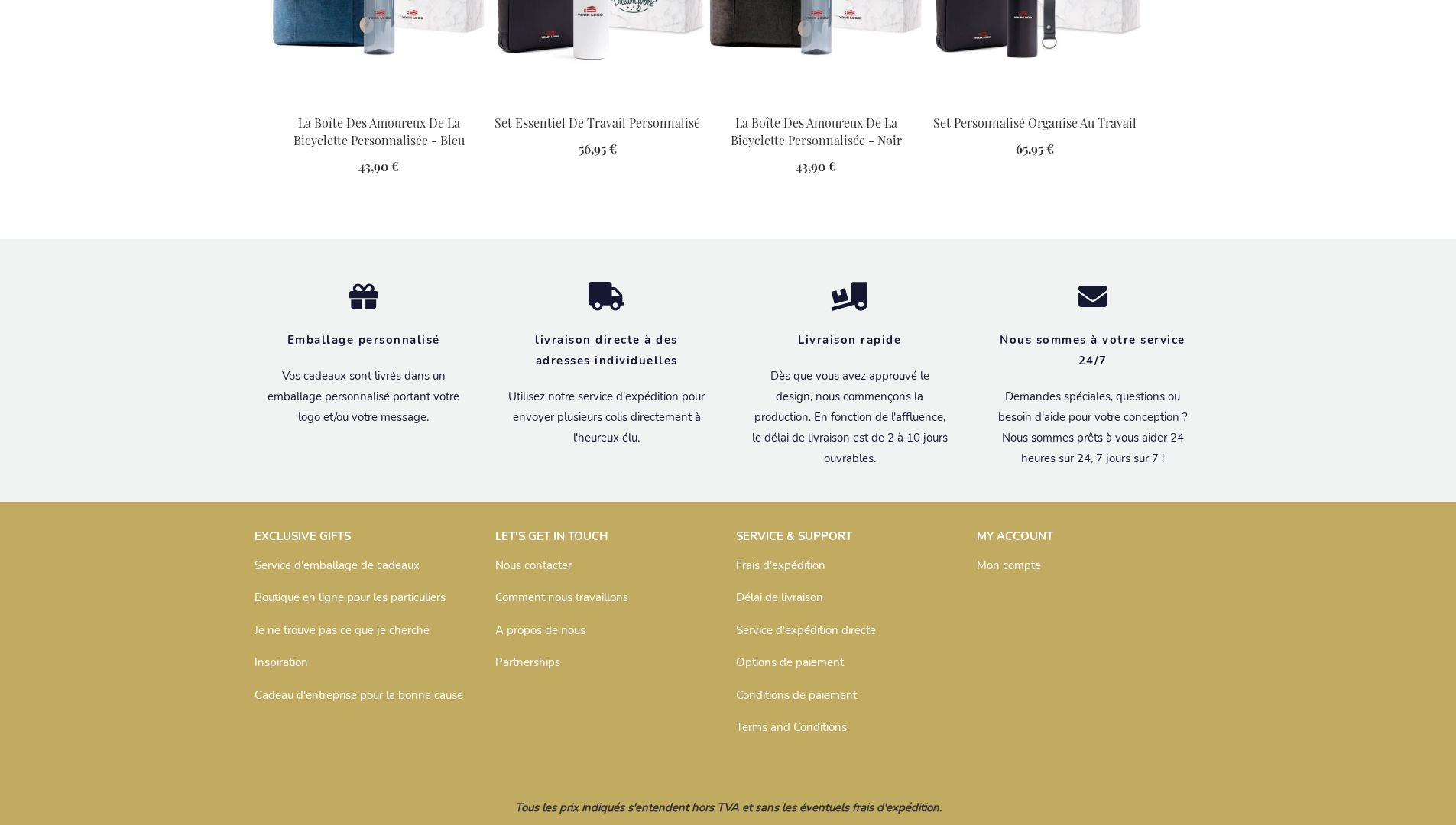
scroll to position [2008, 0]
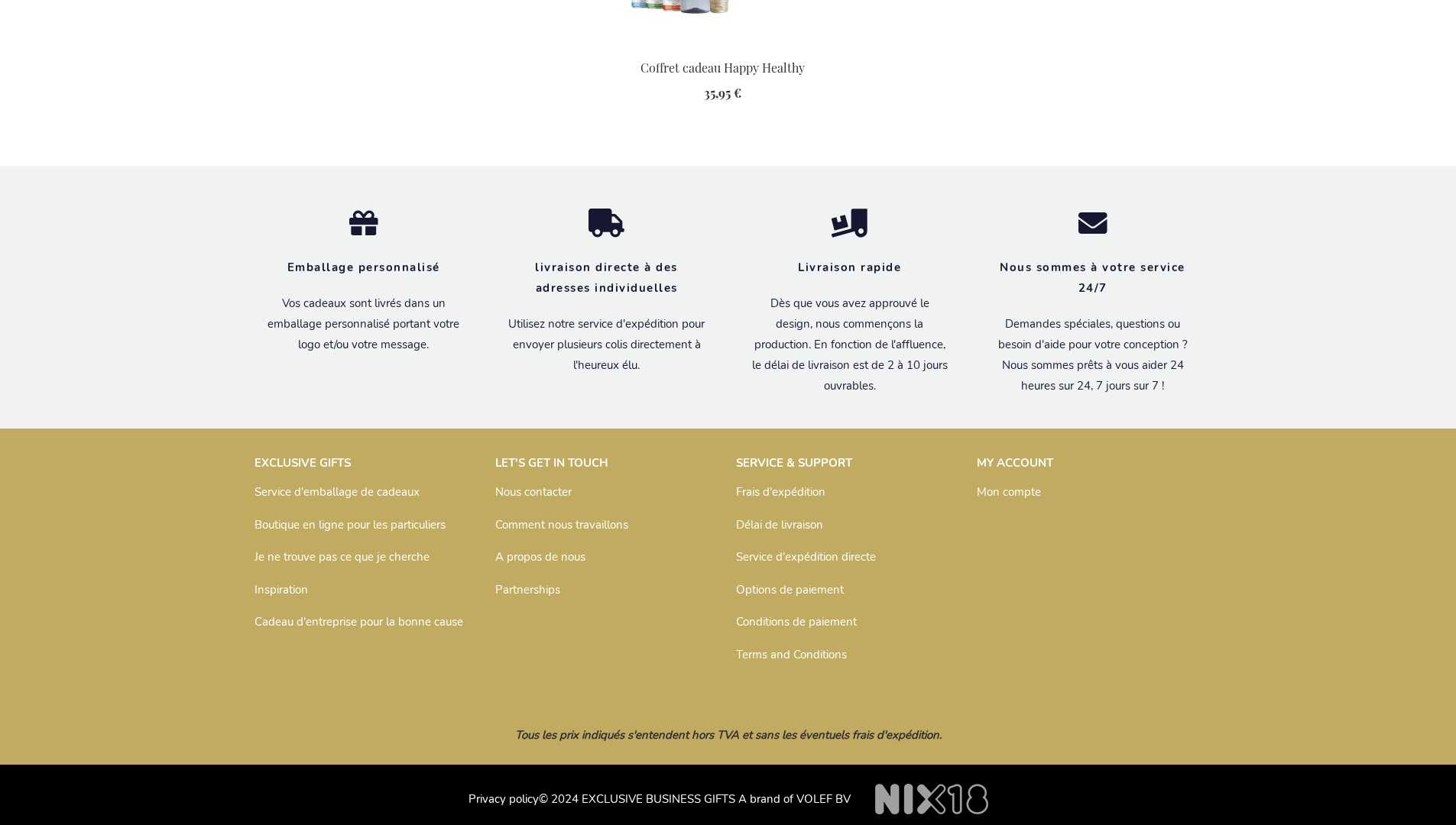
scroll to position [2161, 0]
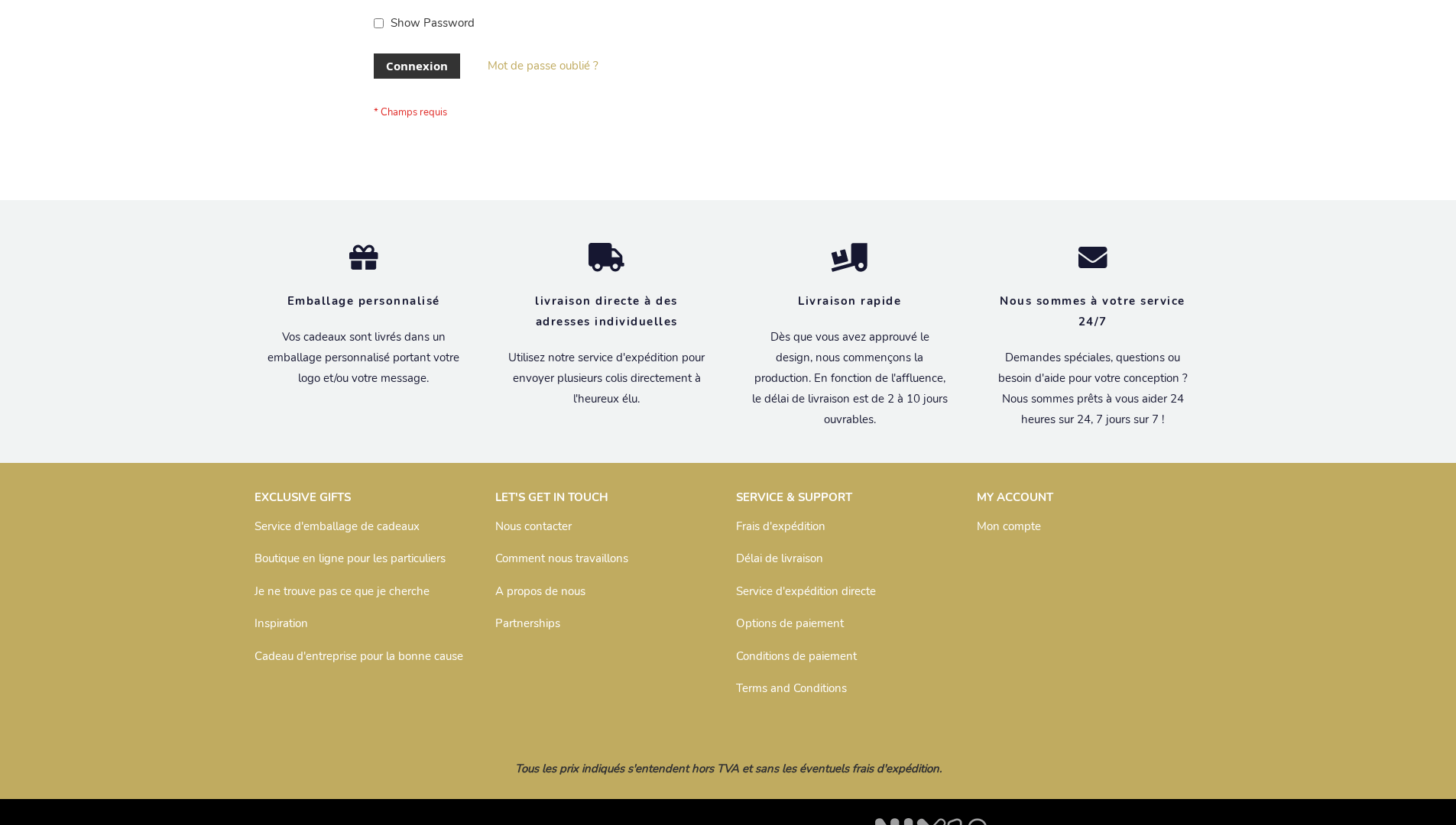
scroll to position [527, 0]
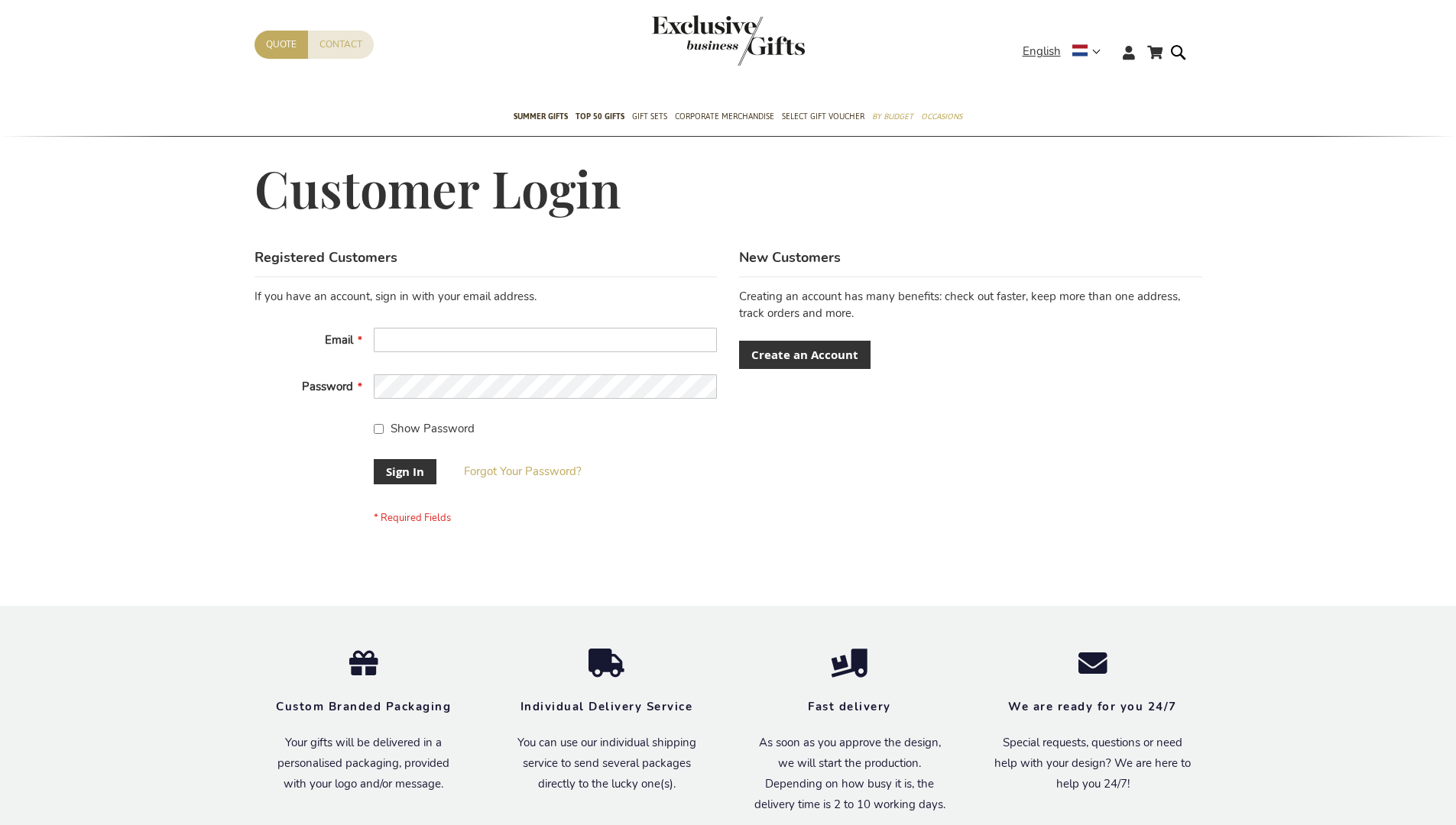
scroll to position [491, 0]
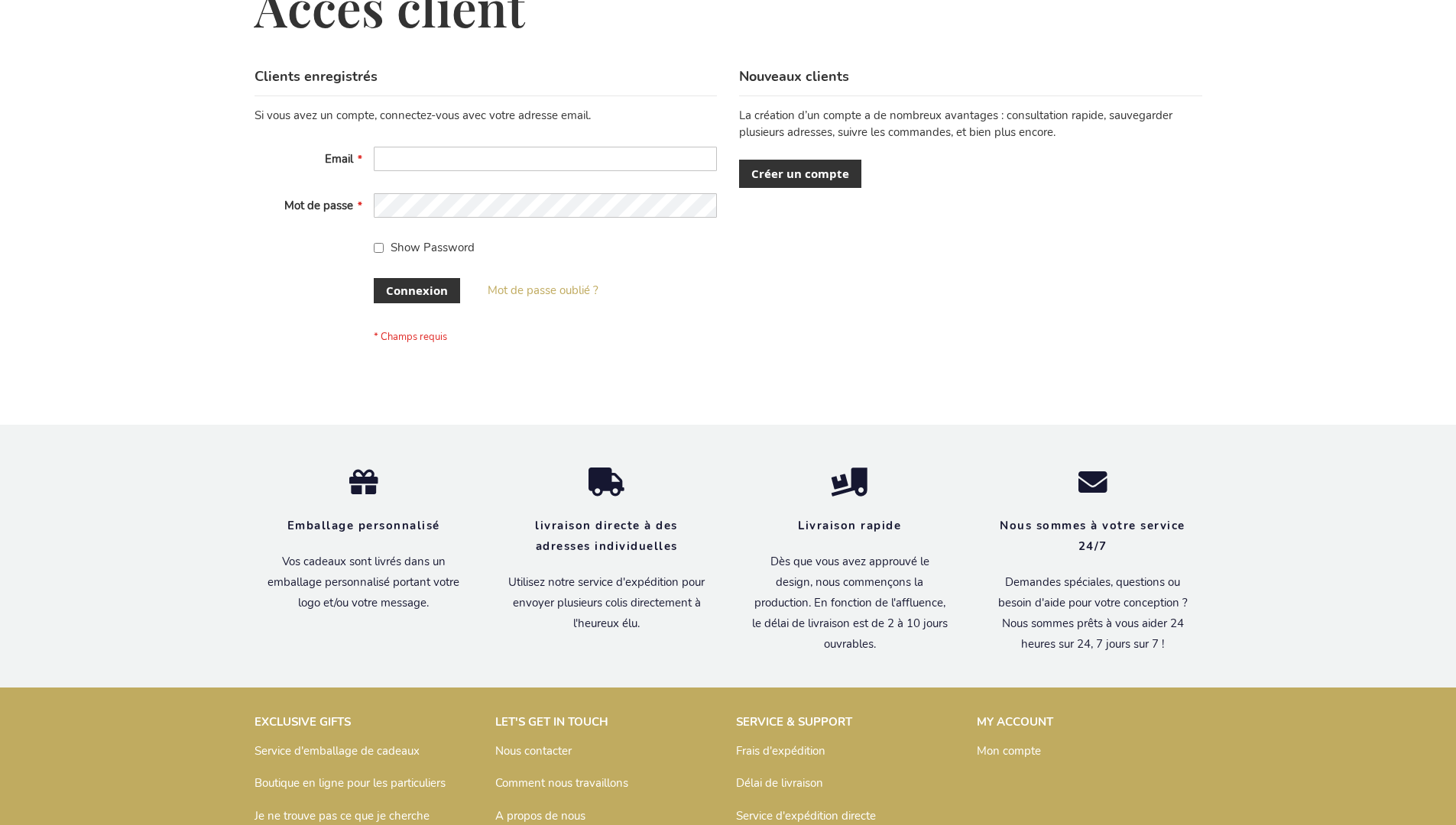
scroll to position [527, 0]
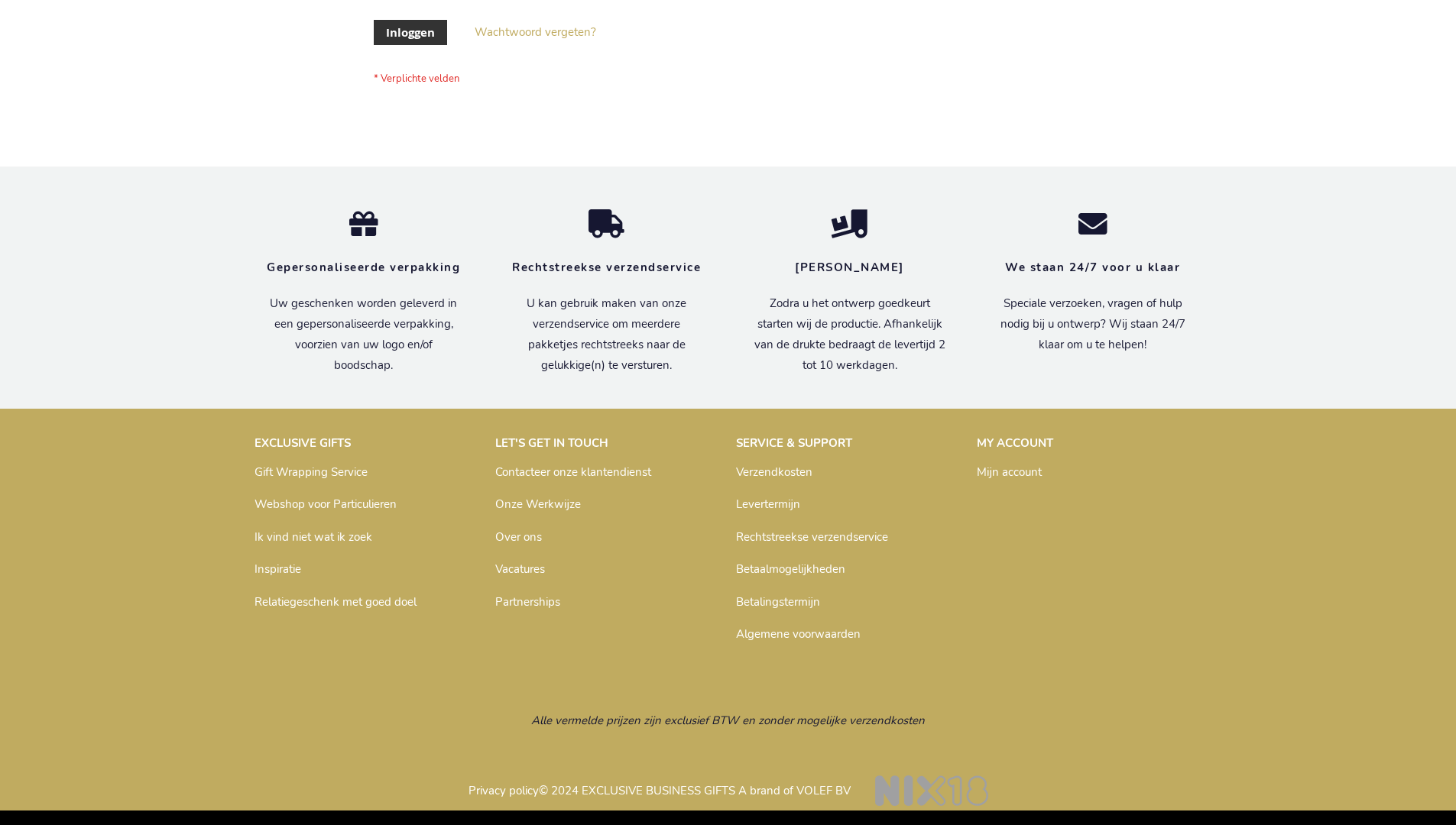
scroll to position [519, 0]
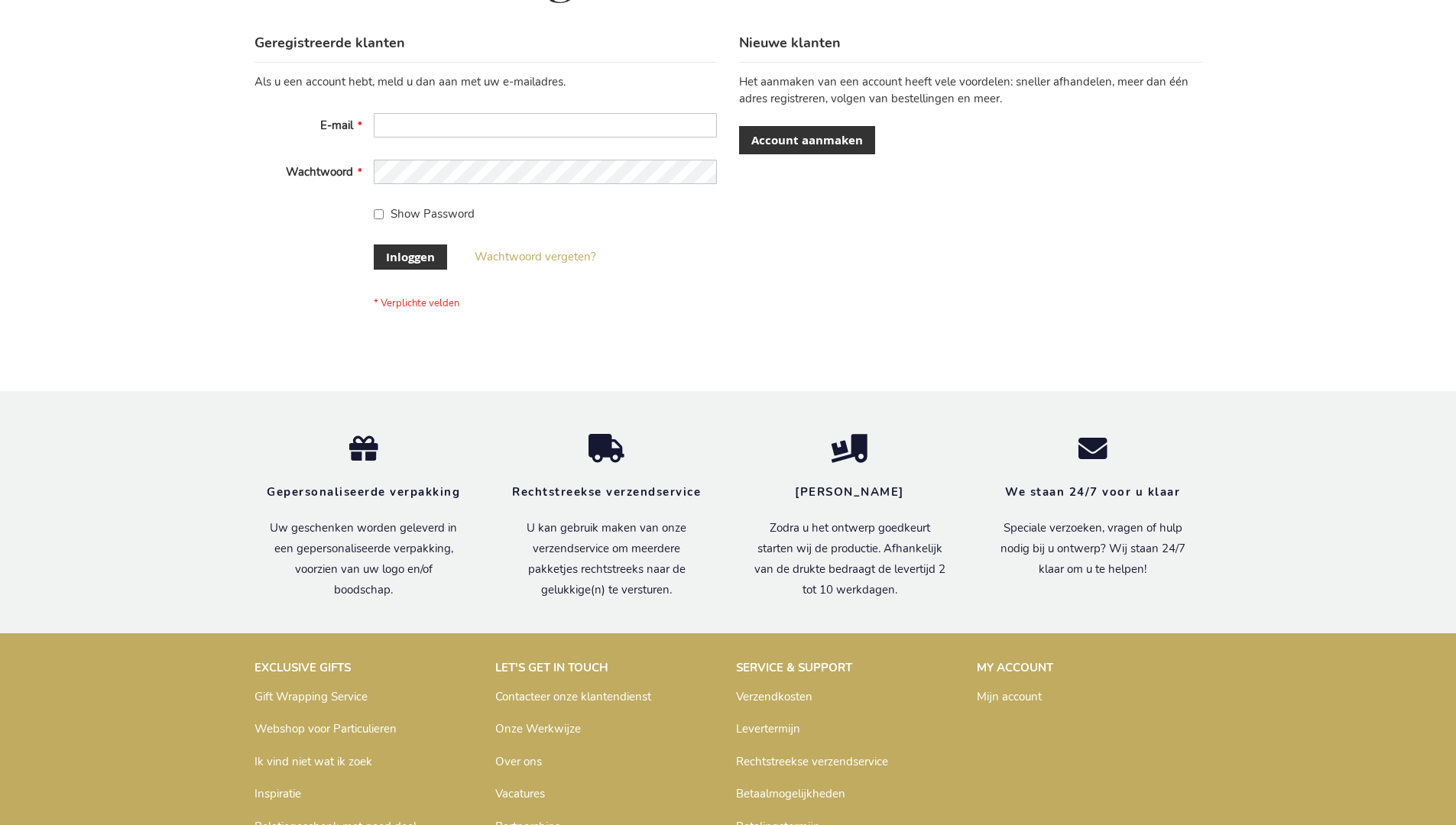
scroll to position [519, 0]
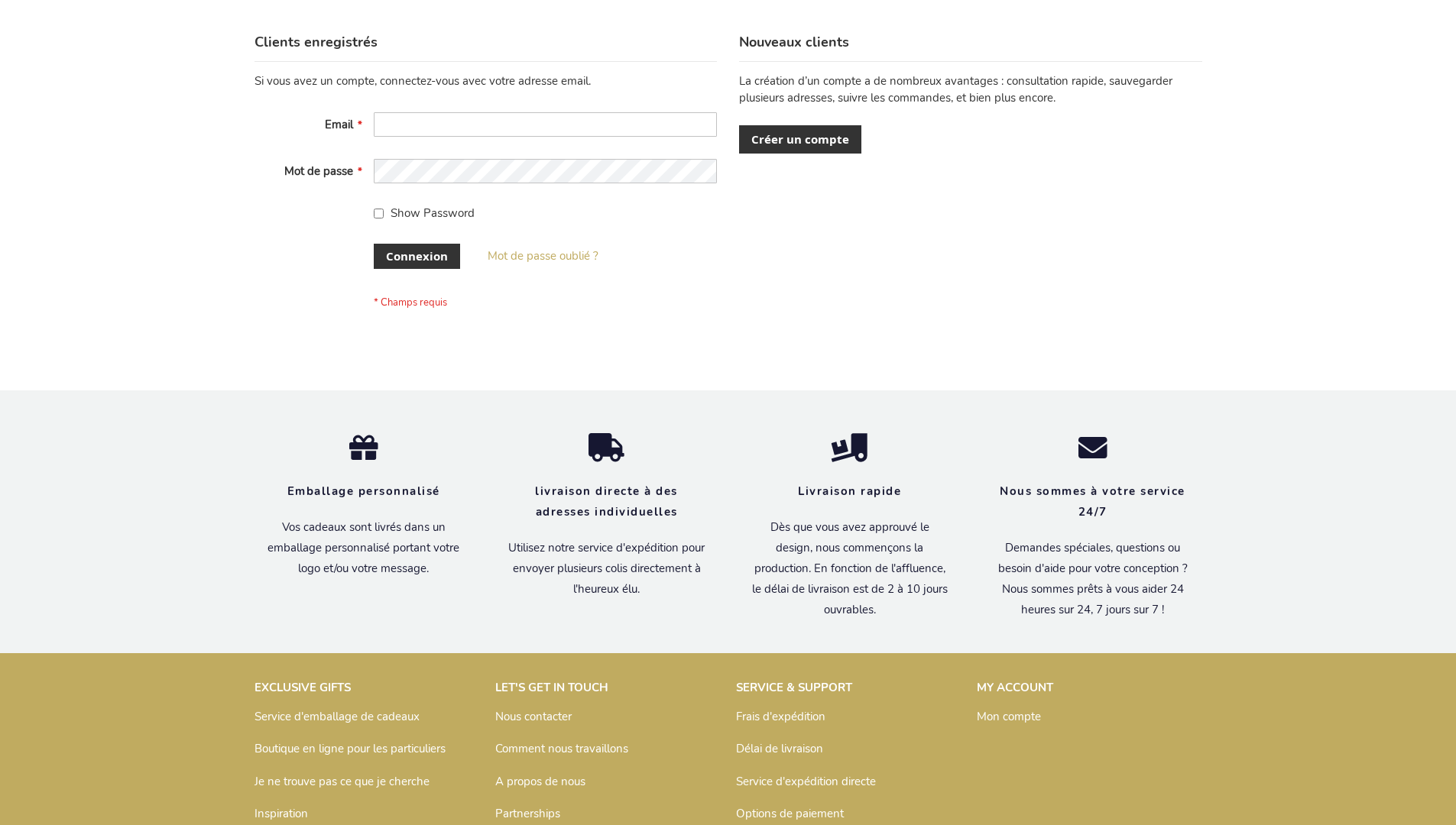
scroll to position [527, 0]
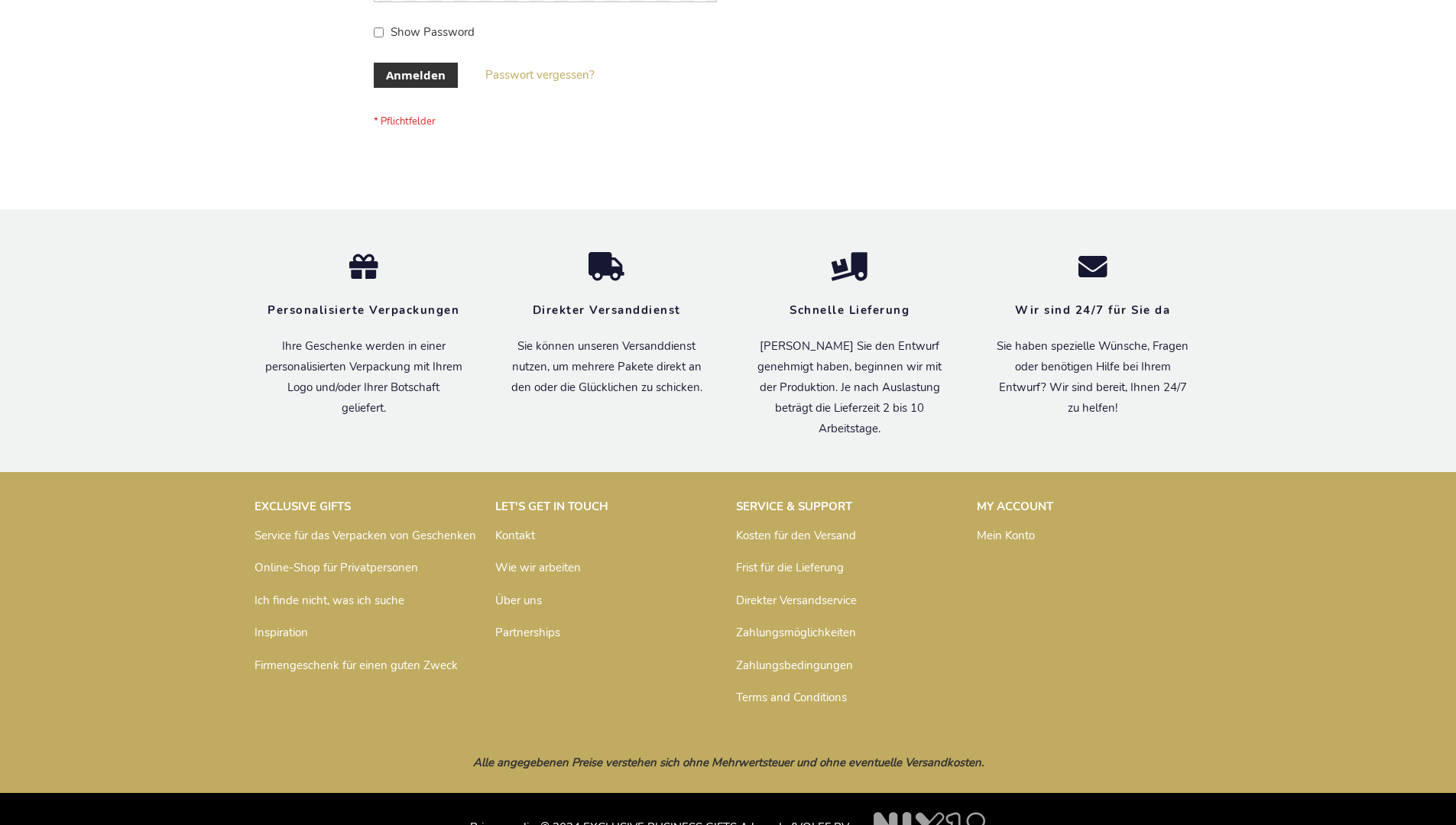
scroll to position [512, 0]
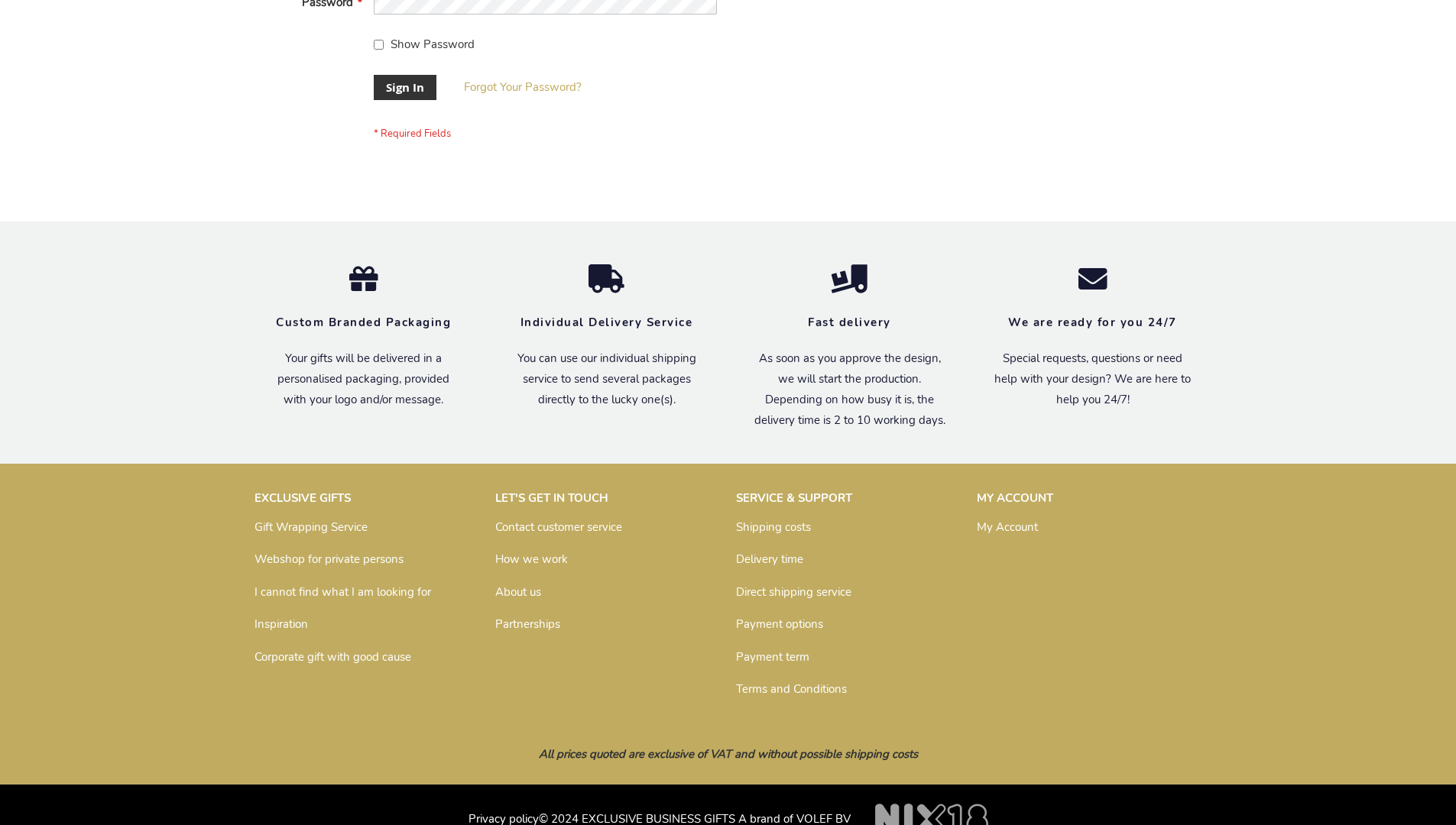
scroll to position [491, 0]
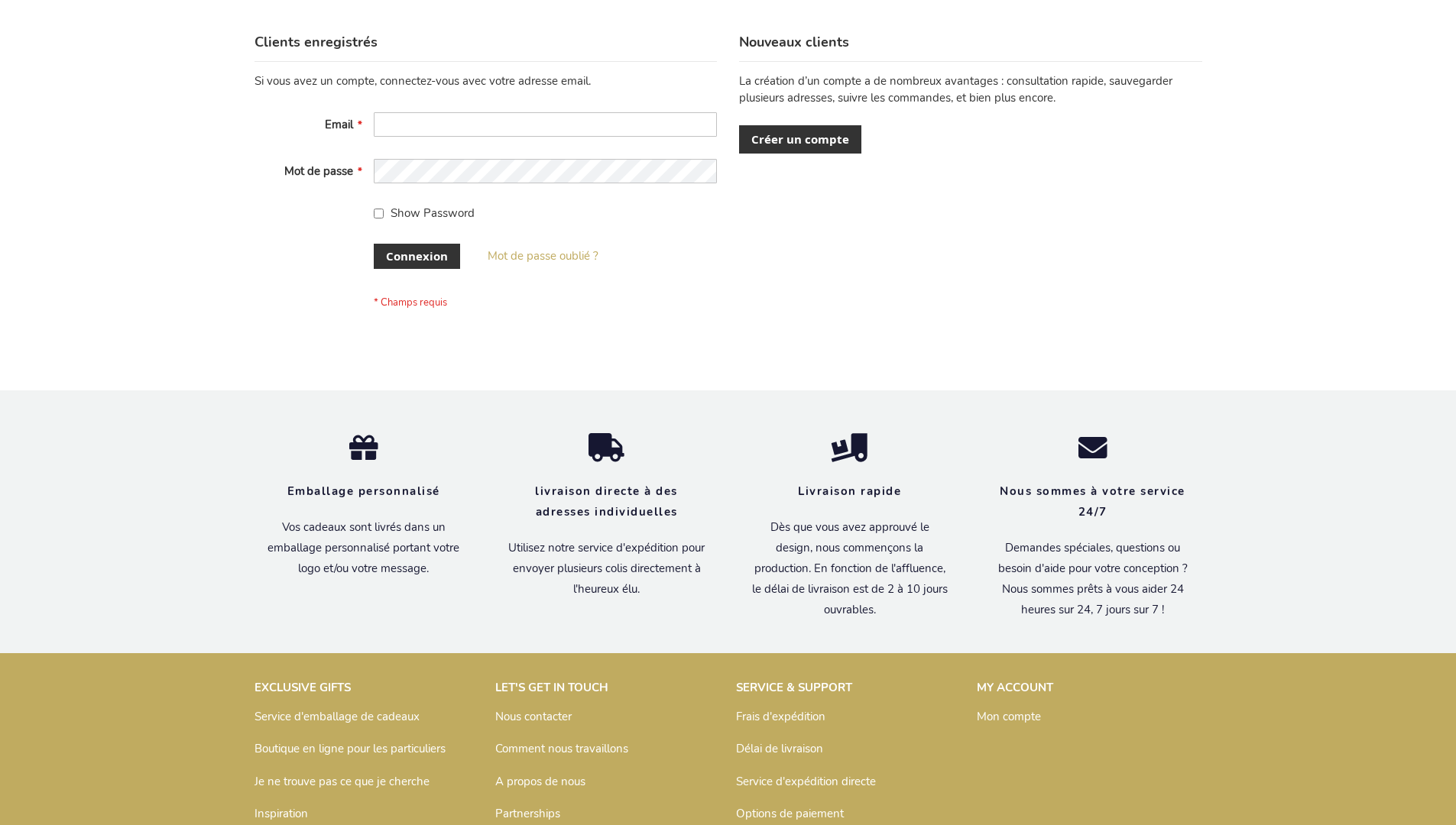
scroll to position [527, 0]
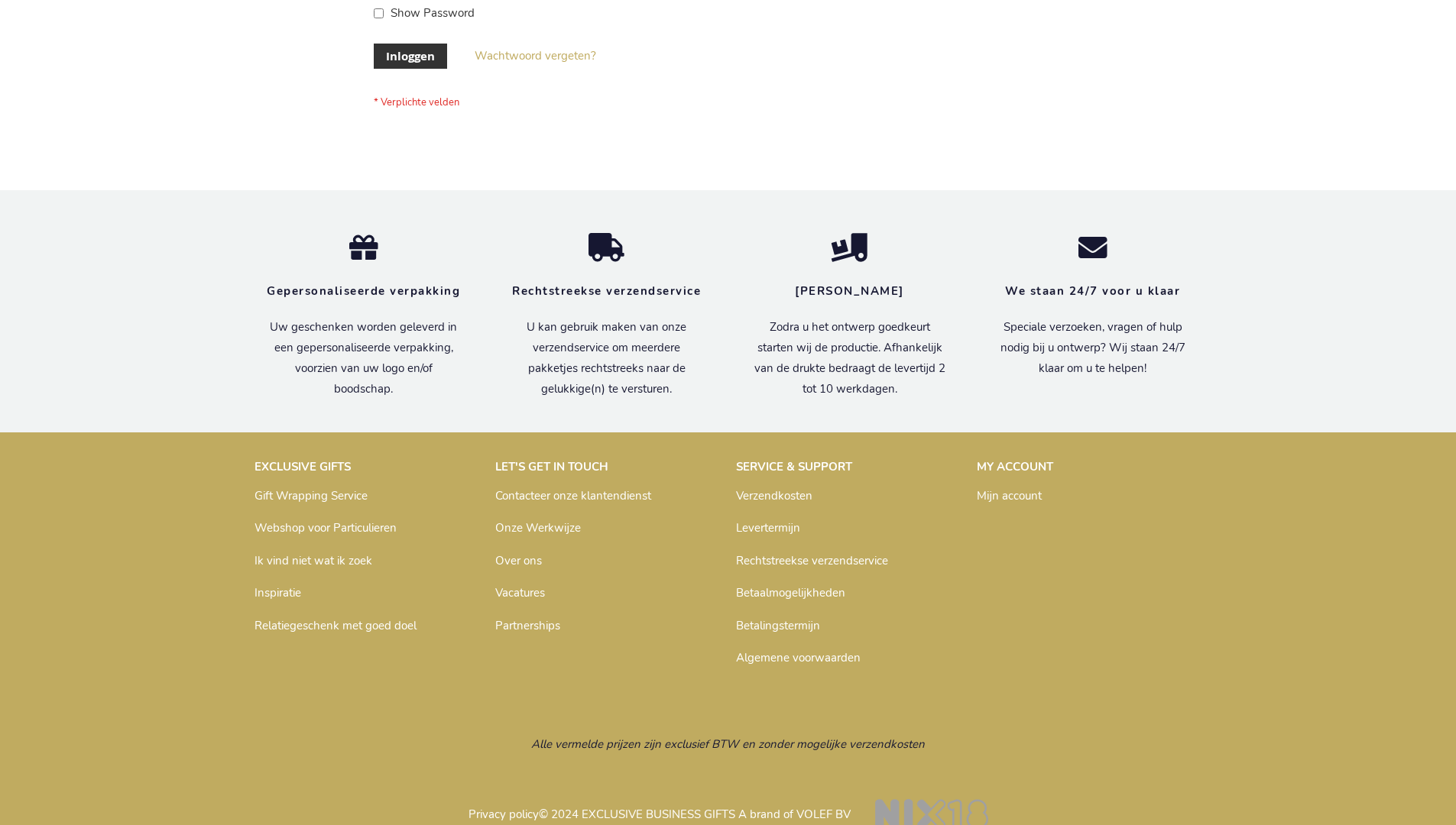
scroll to position [519, 0]
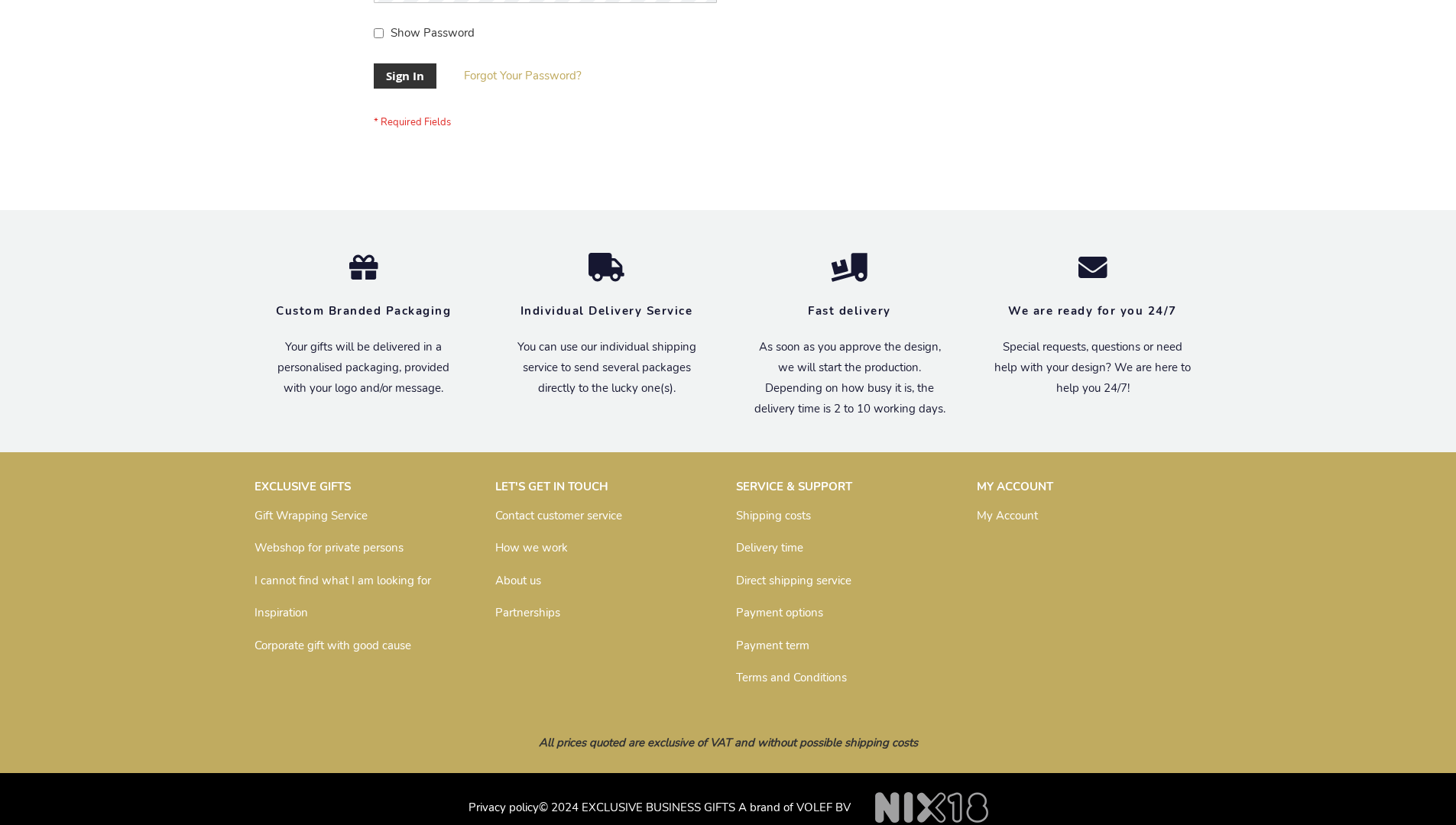
scroll to position [491, 0]
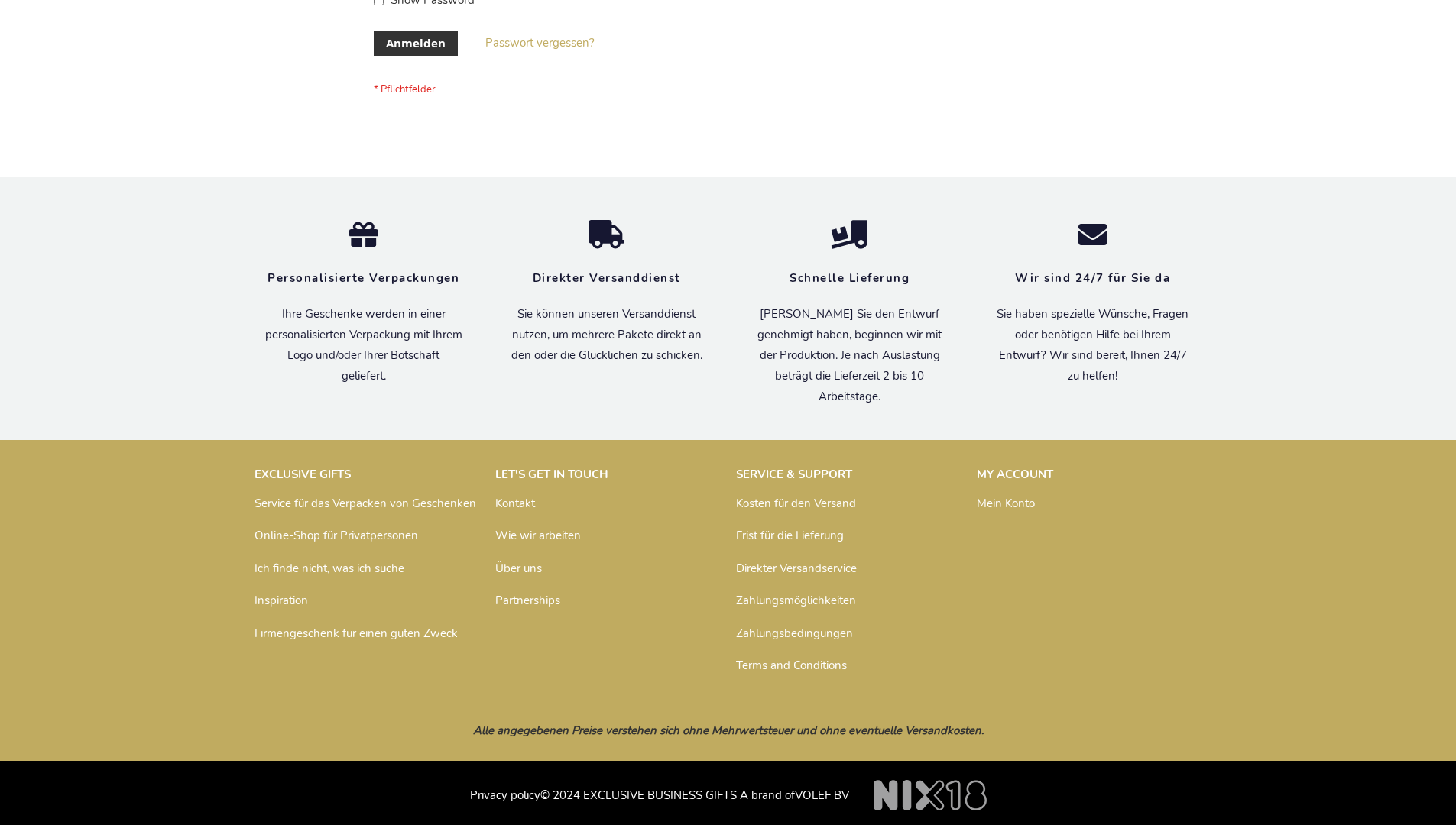
scroll to position [512, 0]
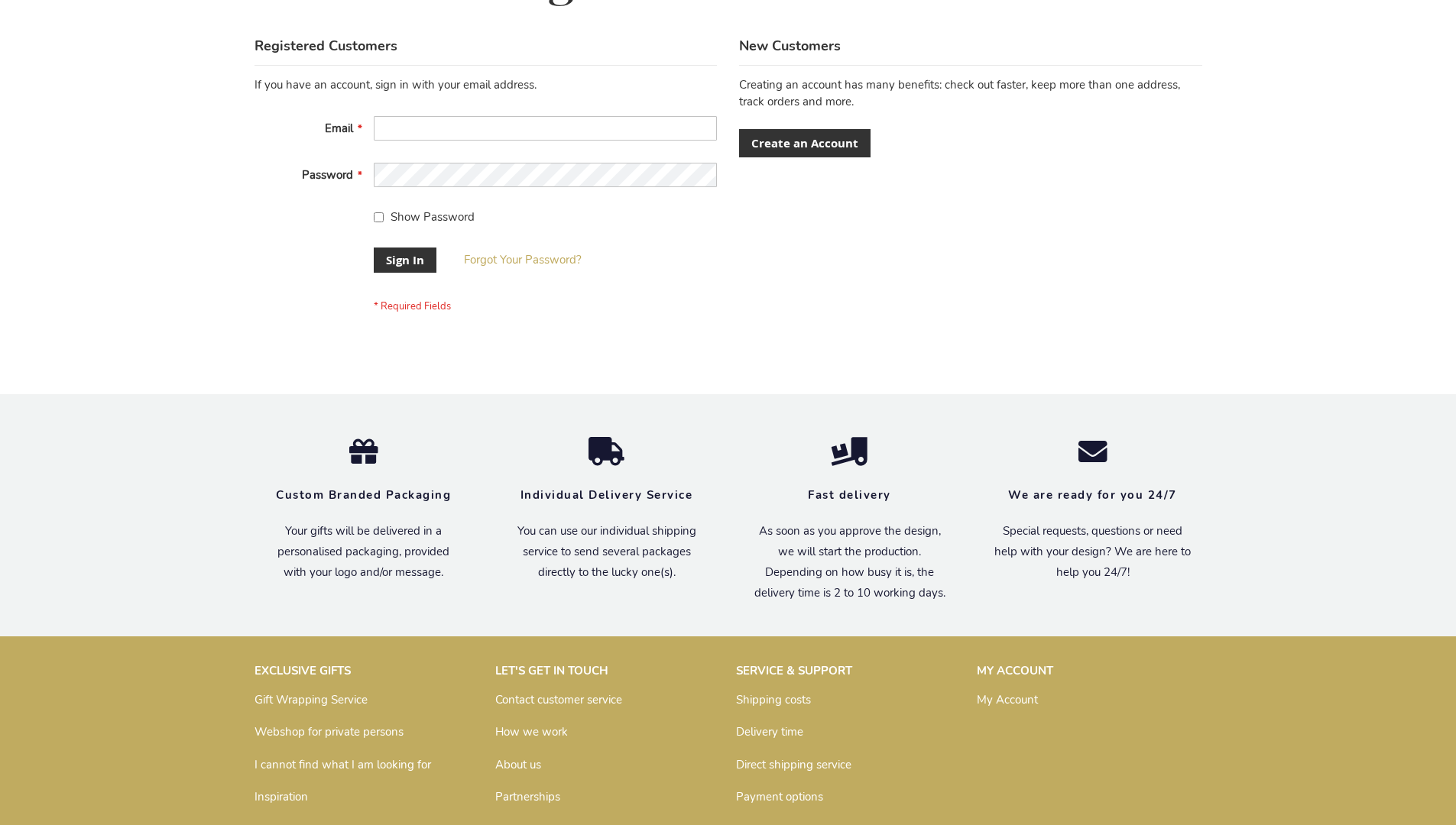
scroll to position [491, 0]
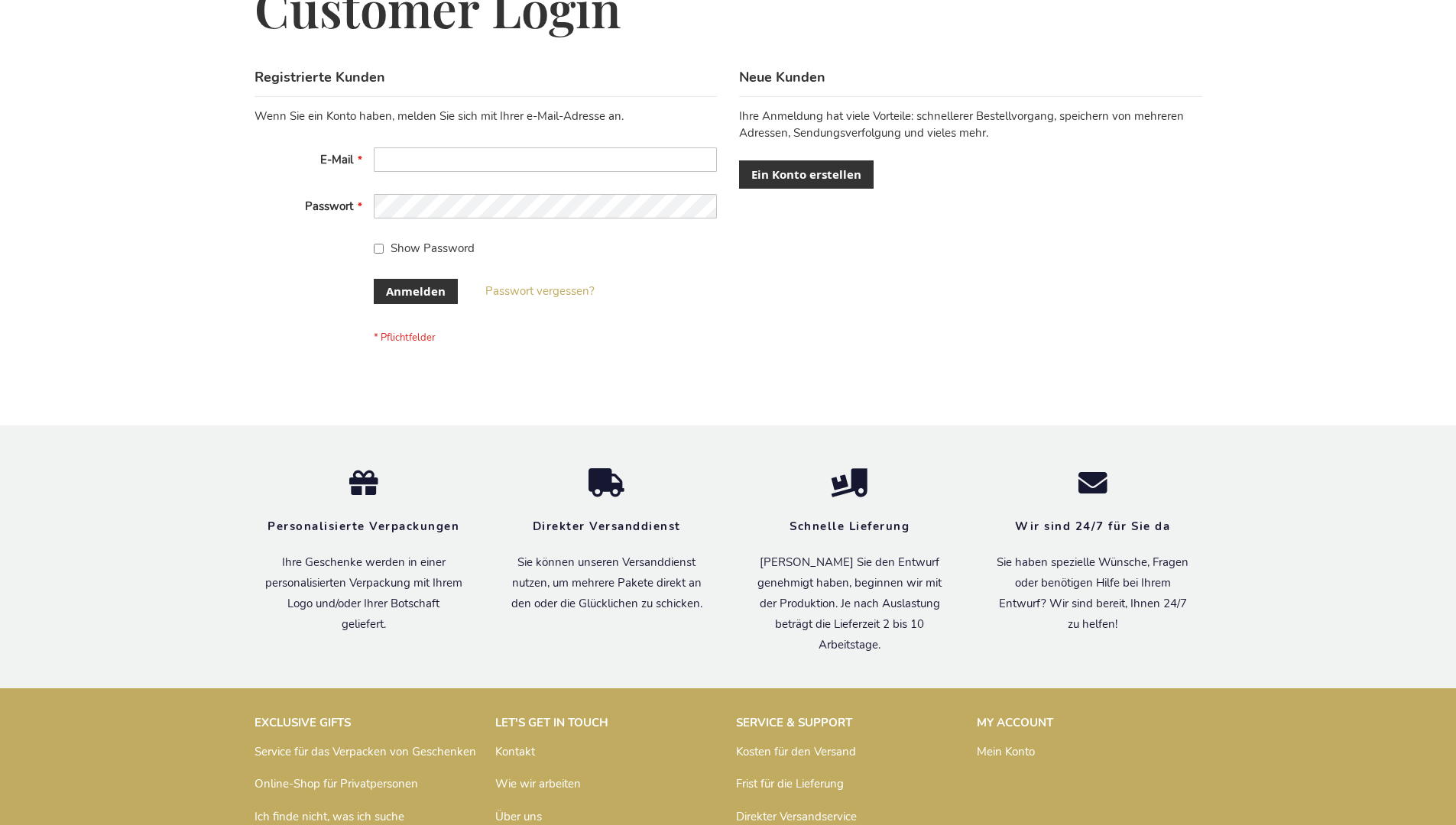
scroll to position [512, 0]
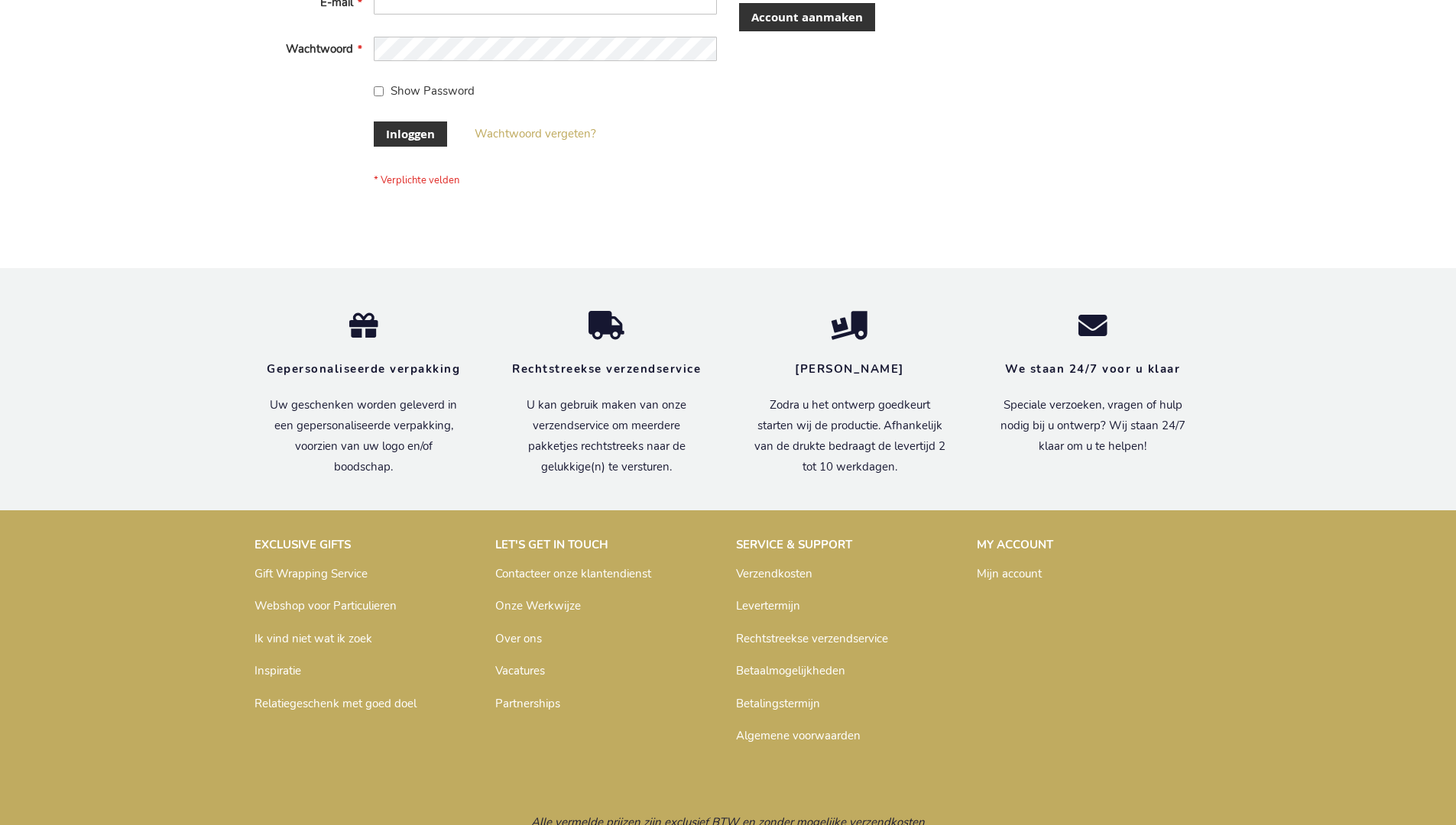
scroll to position [519, 0]
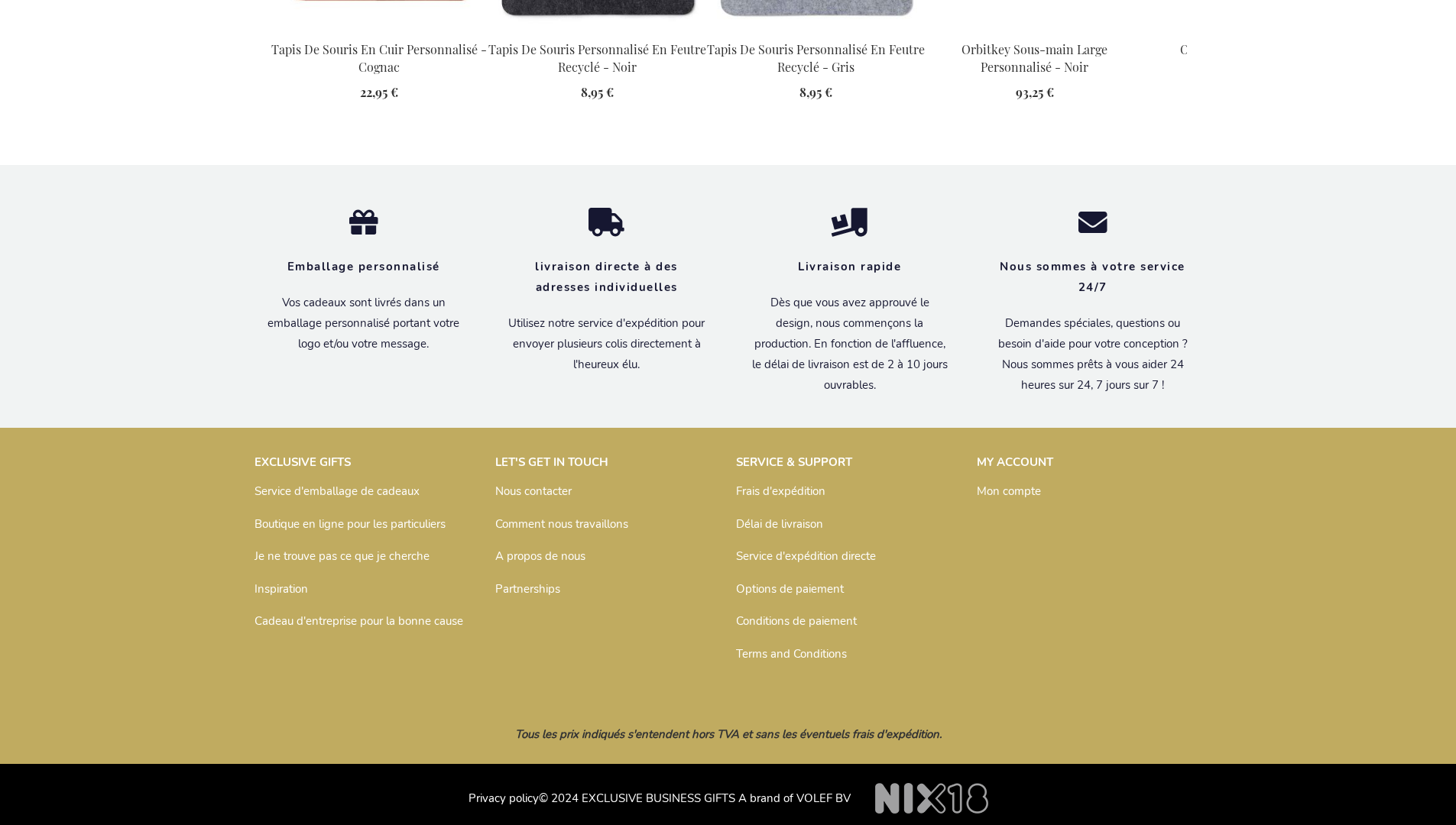
scroll to position [1976, 0]
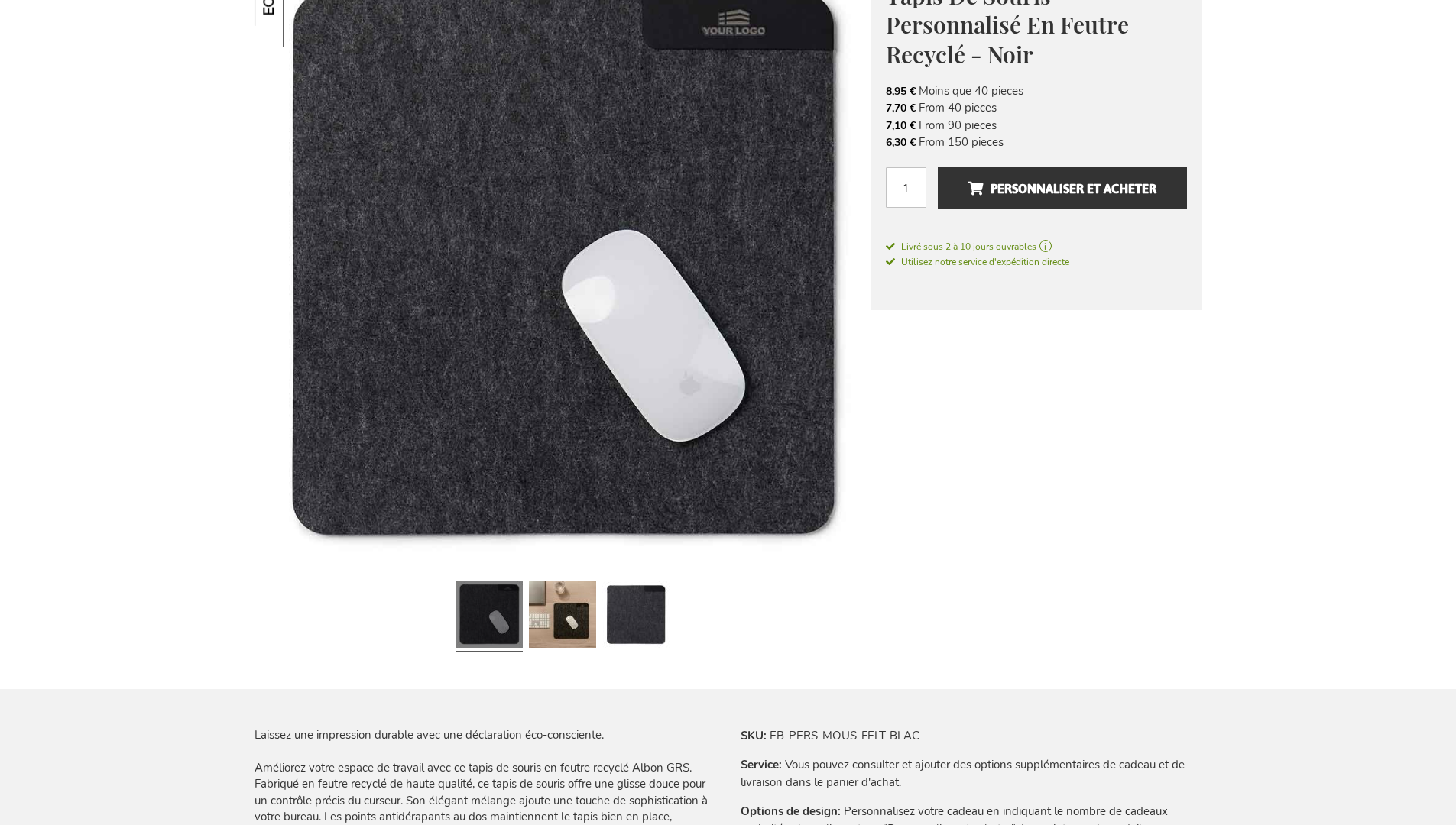
scroll to position [2093, 0]
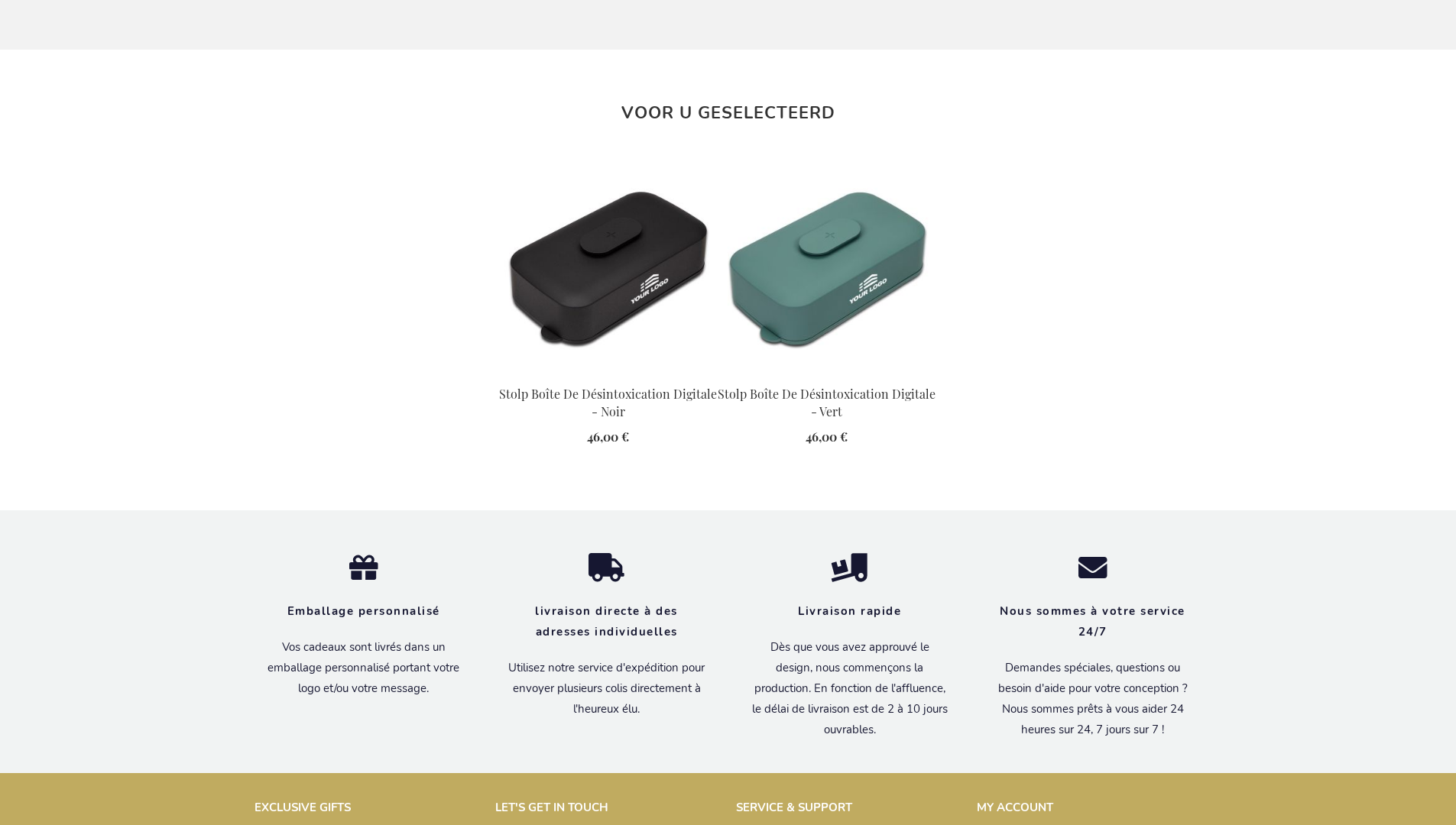
scroll to position [1687, 0]
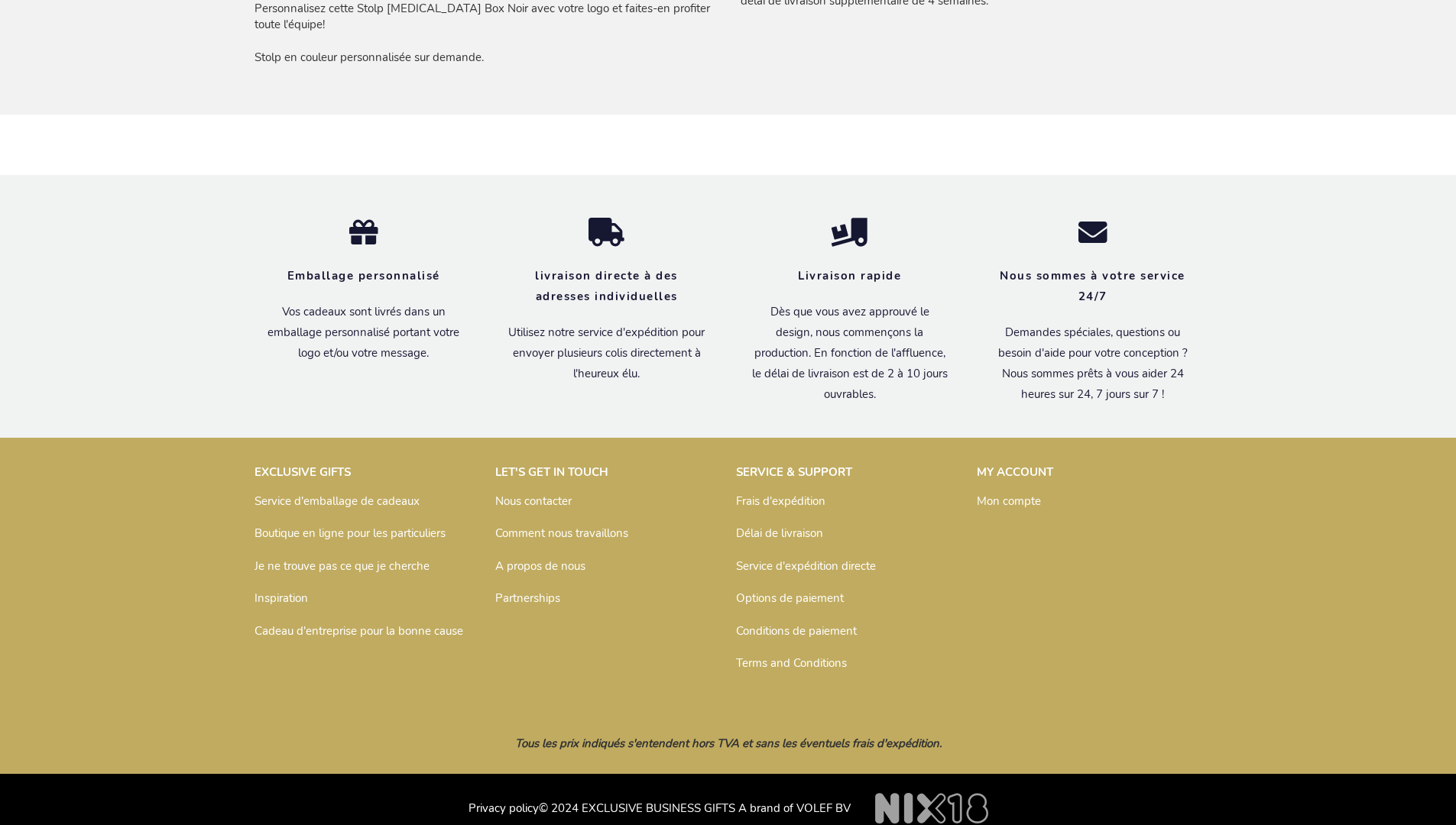
scroll to position [1287, 0]
